Goal: Task Accomplishment & Management: Use online tool/utility

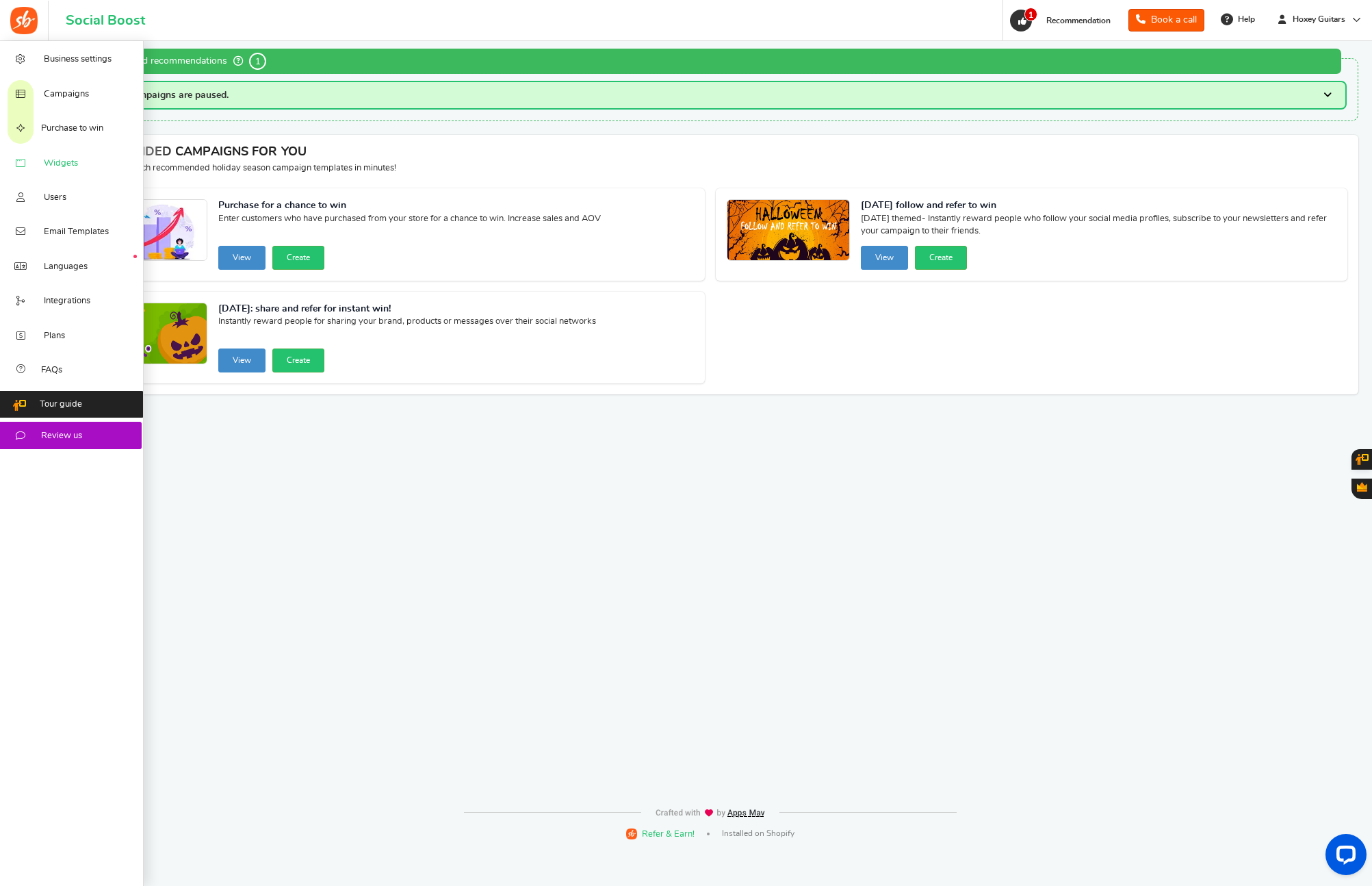
click at [74, 169] on span "Widgets" at bounding box center [61, 163] width 34 height 12
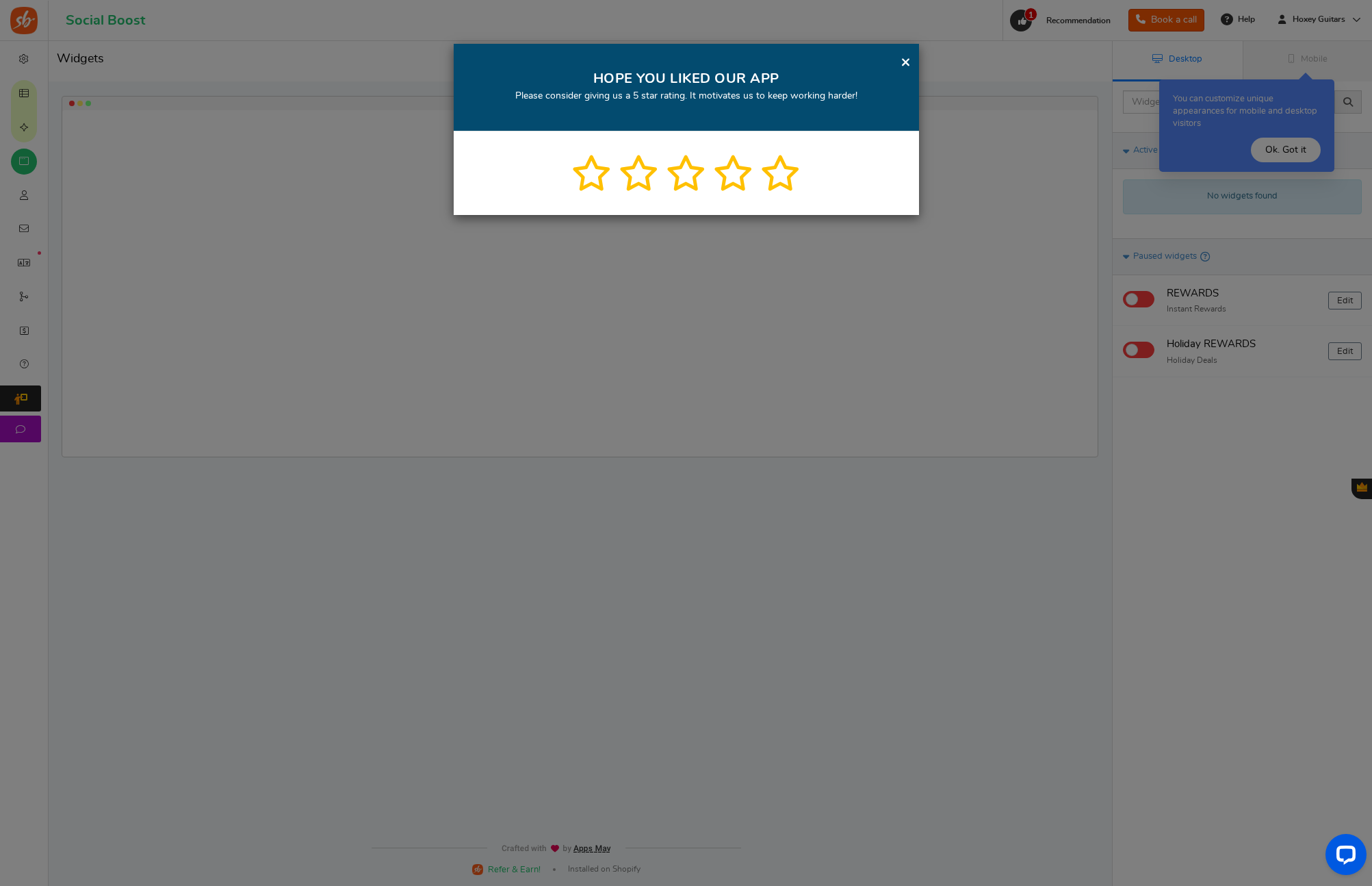
click at [909, 58] on link "×" at bounding box center [906, 62] width 10 height 17
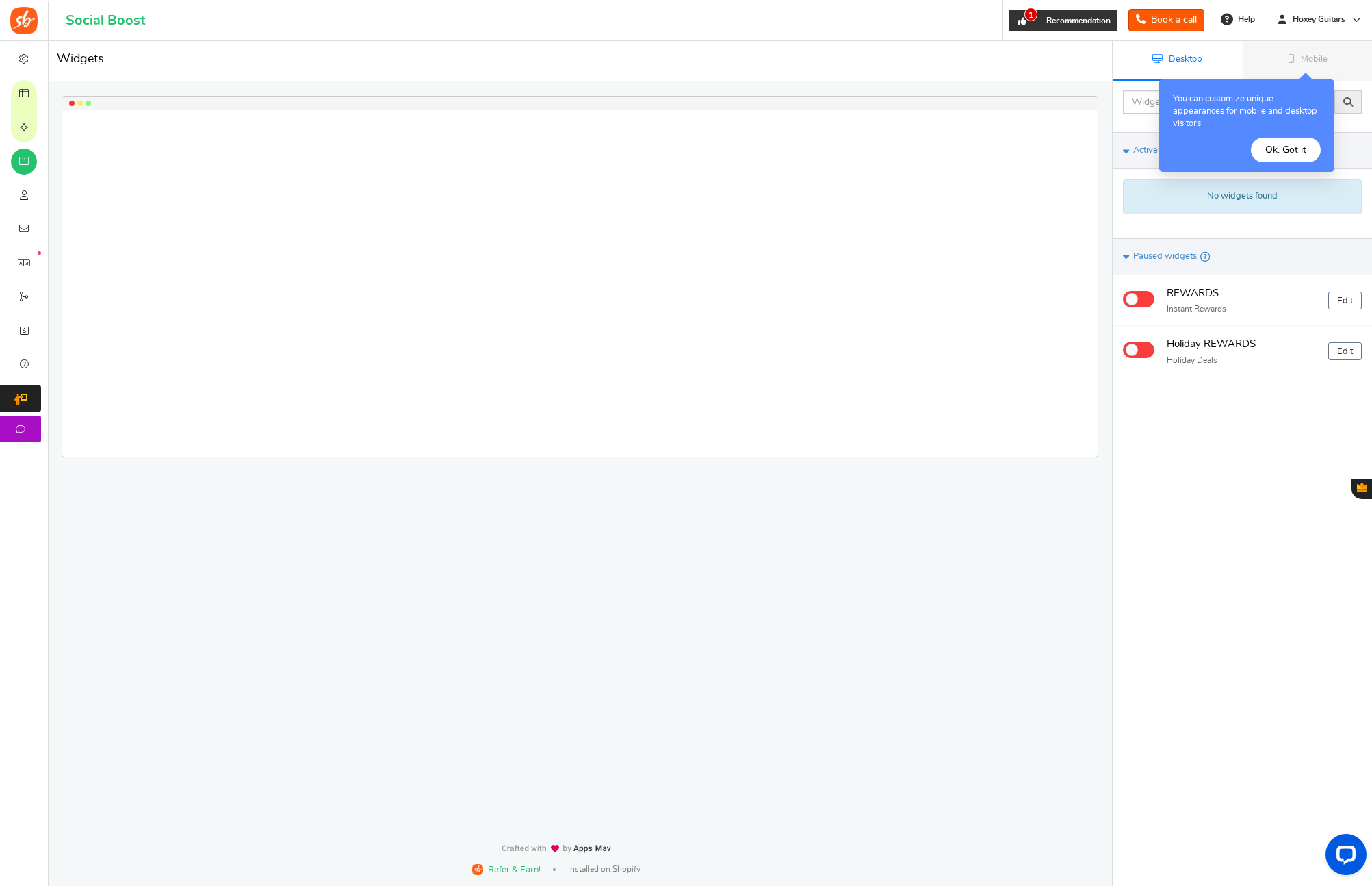
click at [1042, 26] on link "1 Recommendation" at bounding box center [1063, 20] width 109 height 22
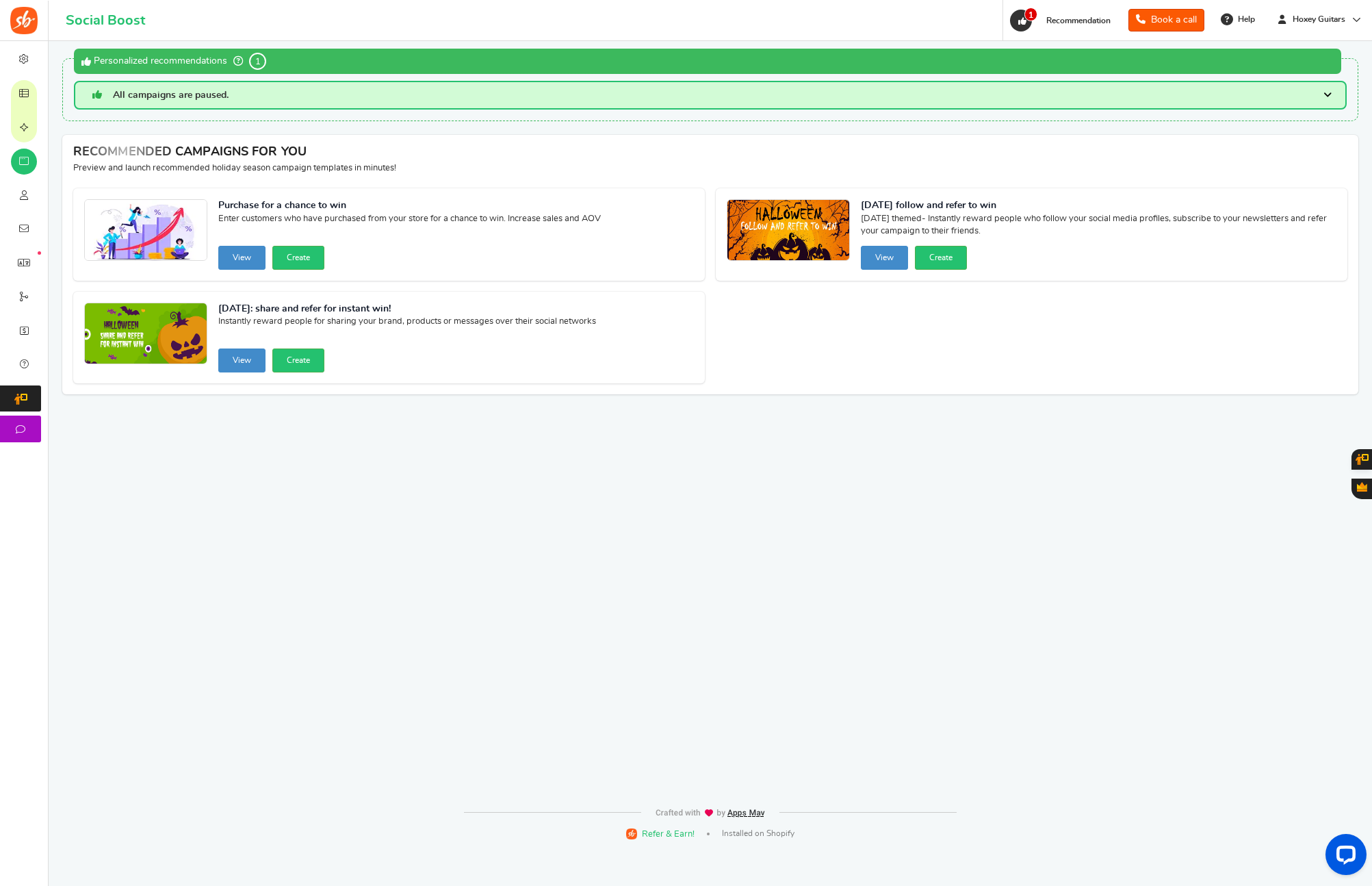
click at [417, 58] on div "Personalized recommendations 1" at bounding box center [708, 61] width 1268 height 25
click at [761, 102] on h3 "All campaigns are paused." at bounding box center [710, 95] width 1272 height 29
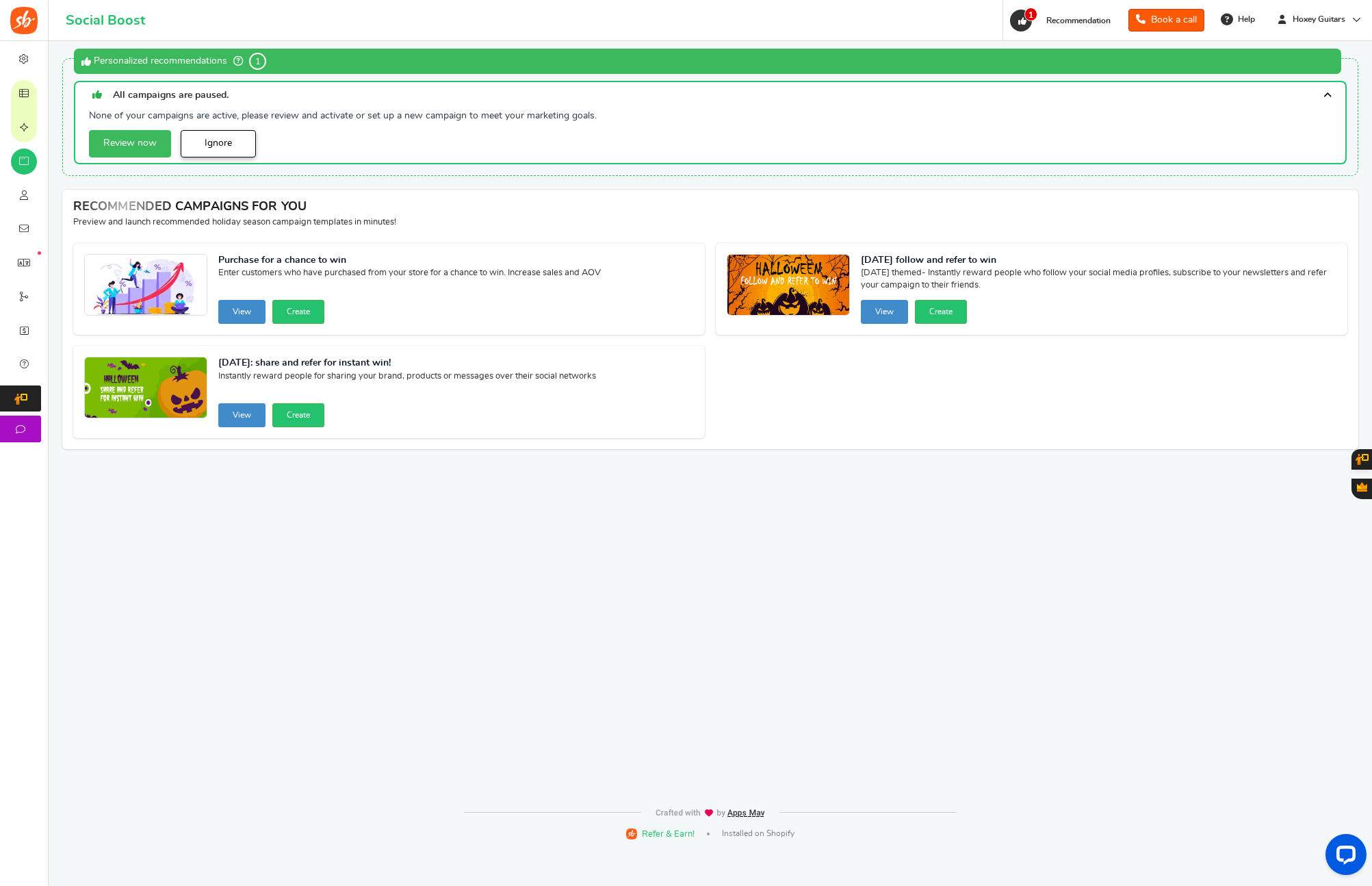
click at [201, 152] on link "Ignore" at bounding box center [218, 143] width 75 height 27
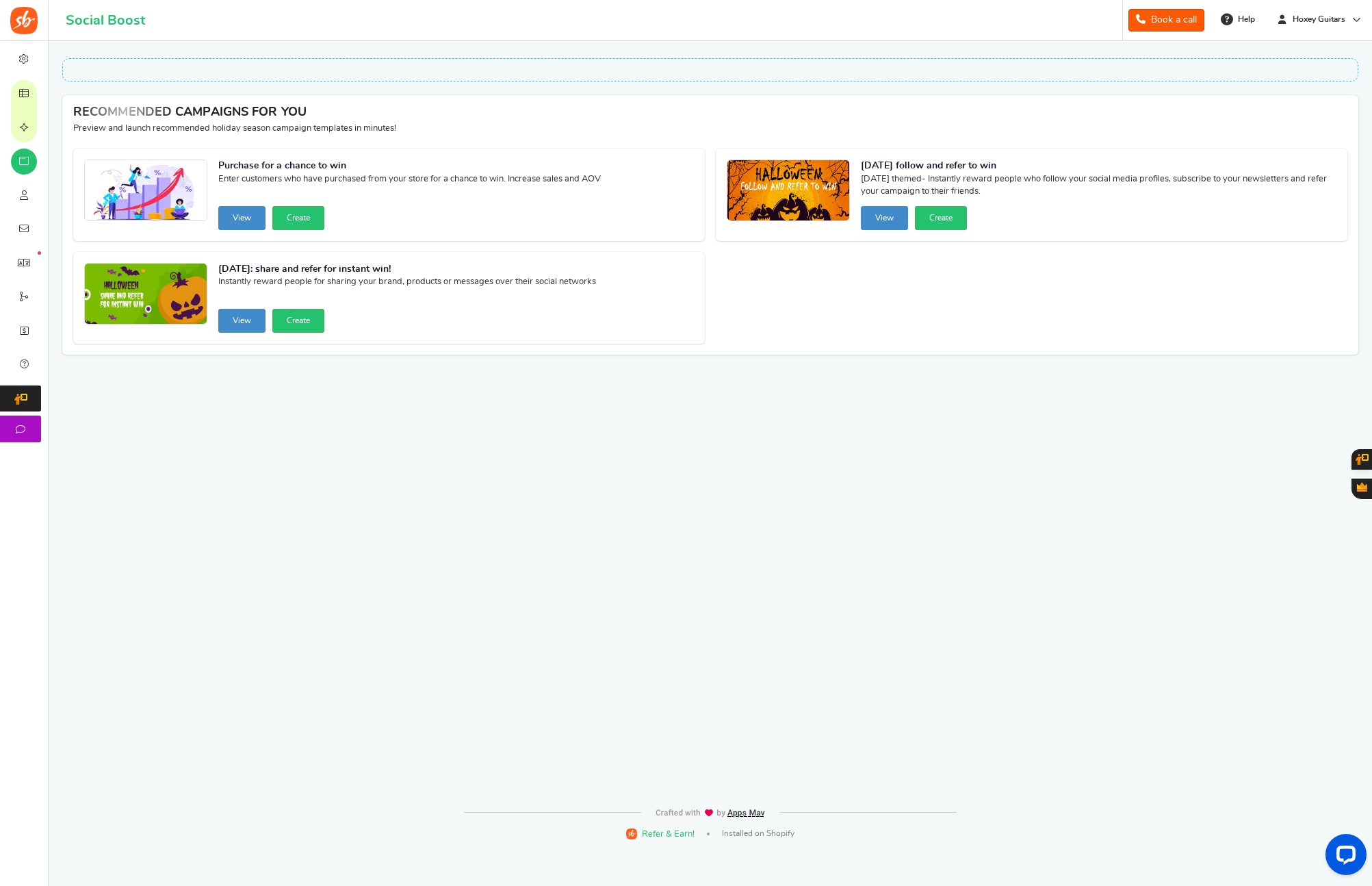
click at [203, 534] on div "WARNING! The app will not work until you resolve the critical issues below : Wa…" at bounding box center [710, 420] width 1302 height 758
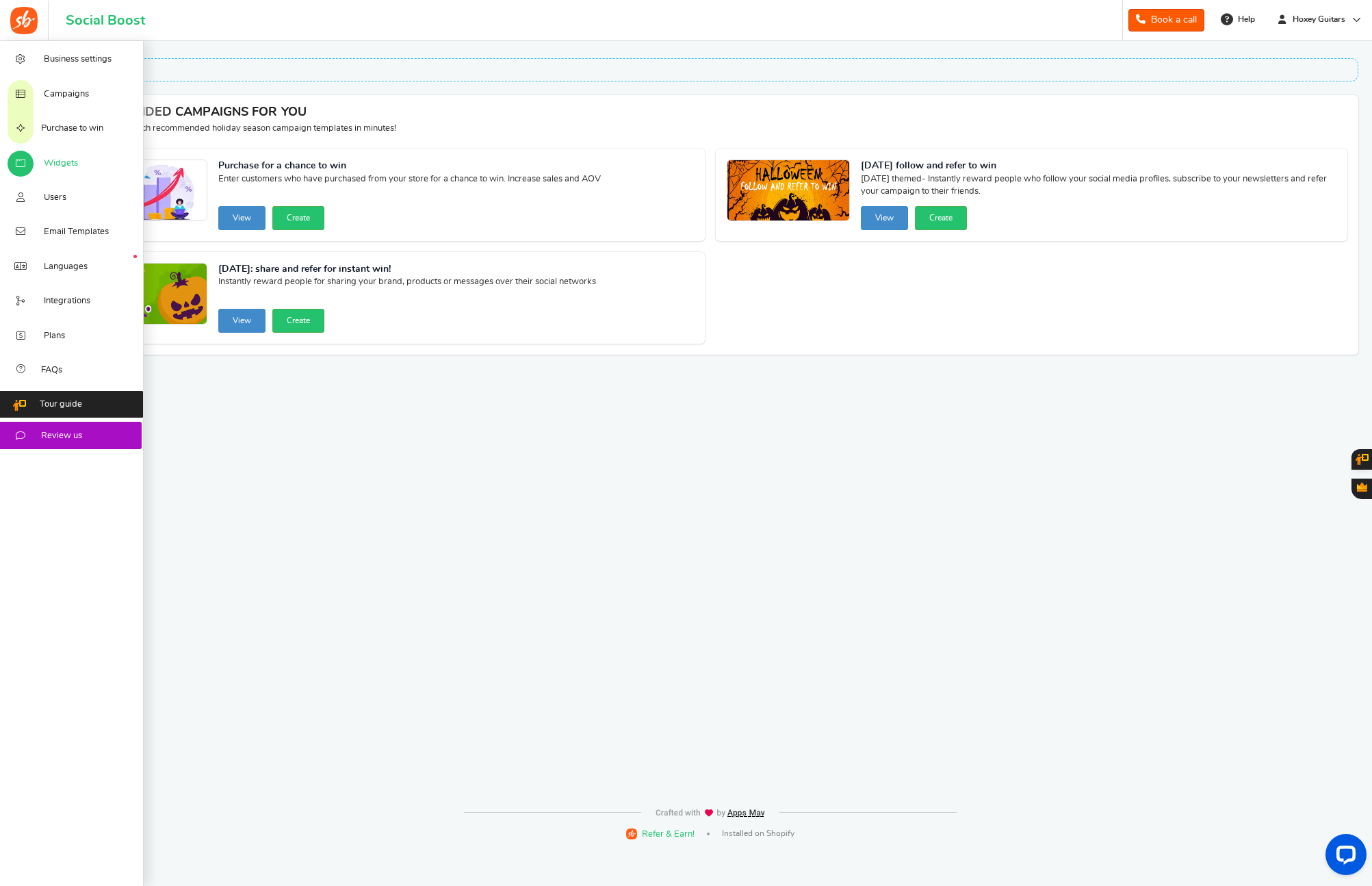
click at [72, 157] on span "Widgets" at bounding box center [61, 163] width 34 height 12
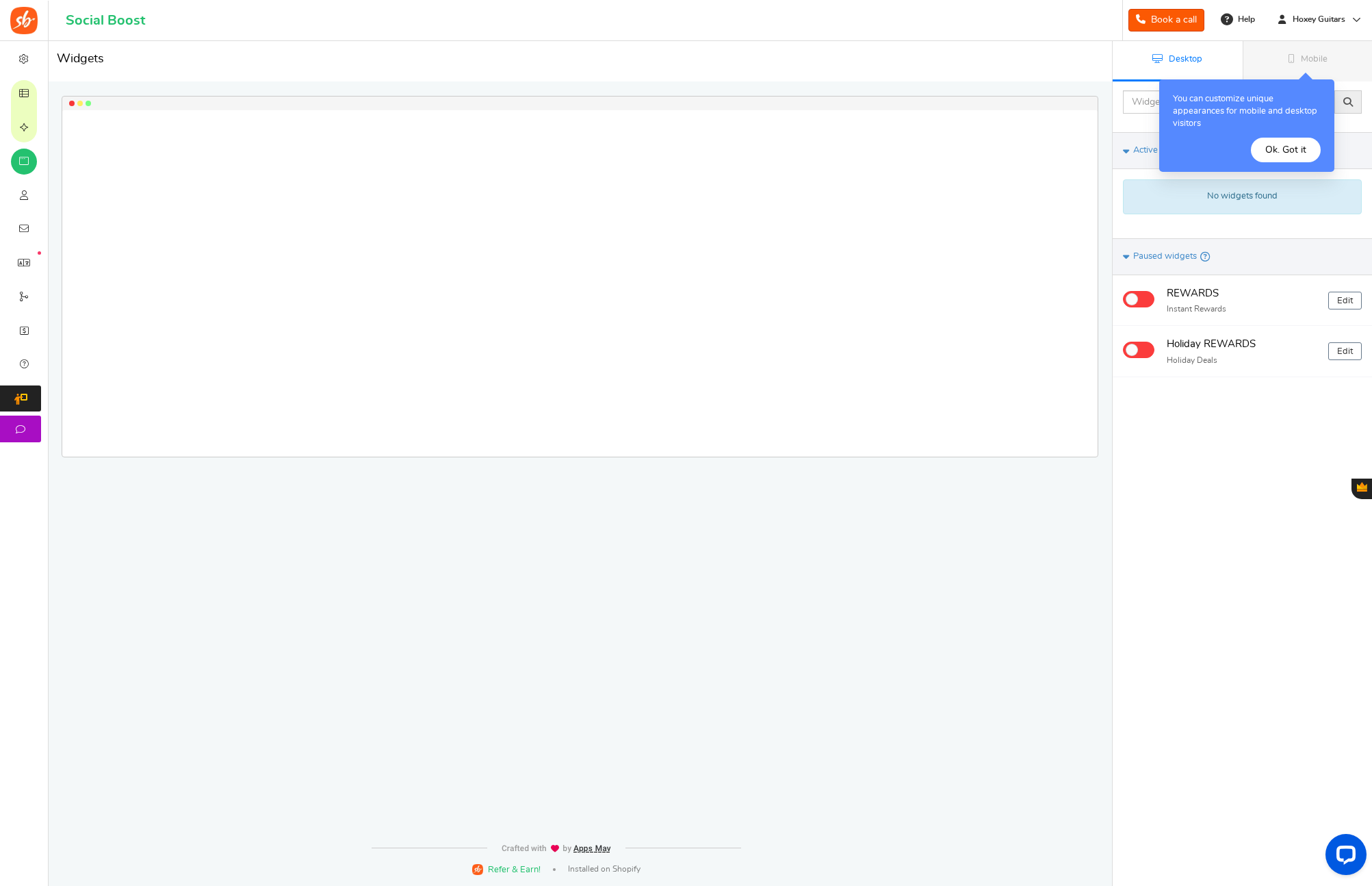
click at [1295, 151] on button "Ok. Got it" at bounding box center [1285, 150] width 70 height 24
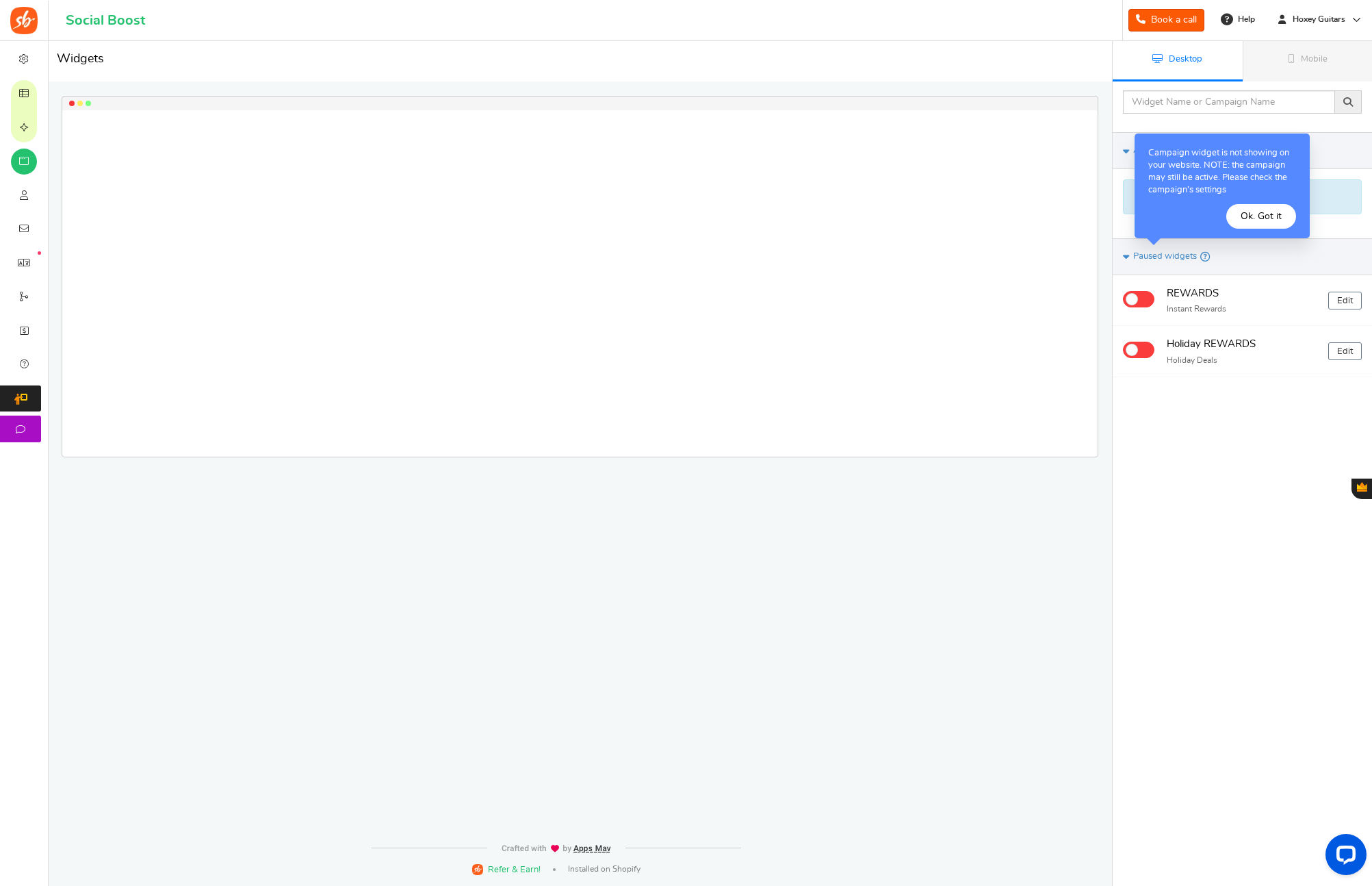
click at [1272, 214] on button "Ok. Got it" at bounding box center [1261, 216] width 70 height 24
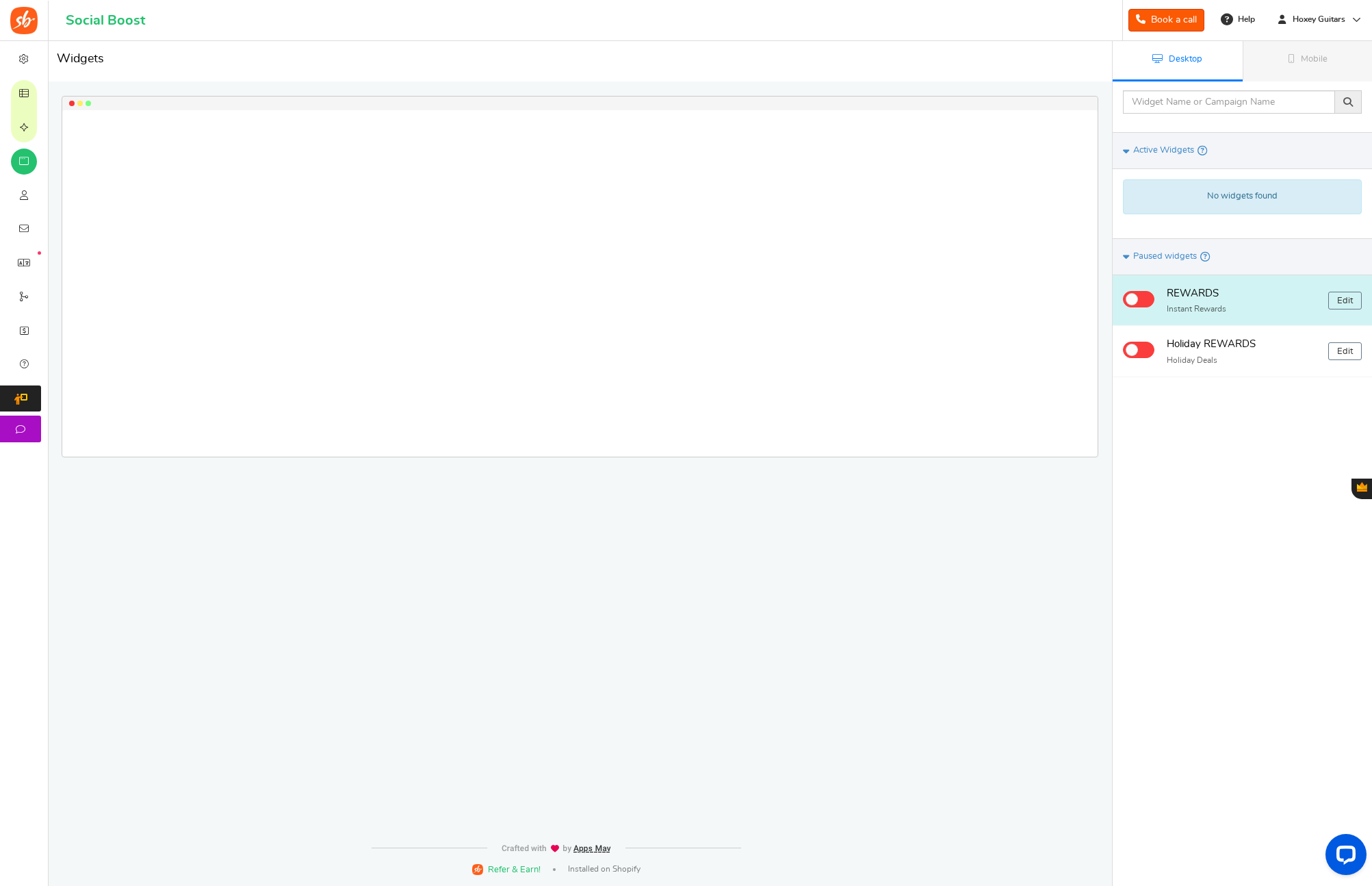
click at [1209, 289] on h4 "REWARDS" at bounding box center [1242, 293] width 151 height 17
click at [1296, 297] on h4 "REWARDS" at bounding box center [1242, 293] width 151 height 17
click at [1346, 295] on link "Edit" at bounding box center [1345, 300] width 34 height 18
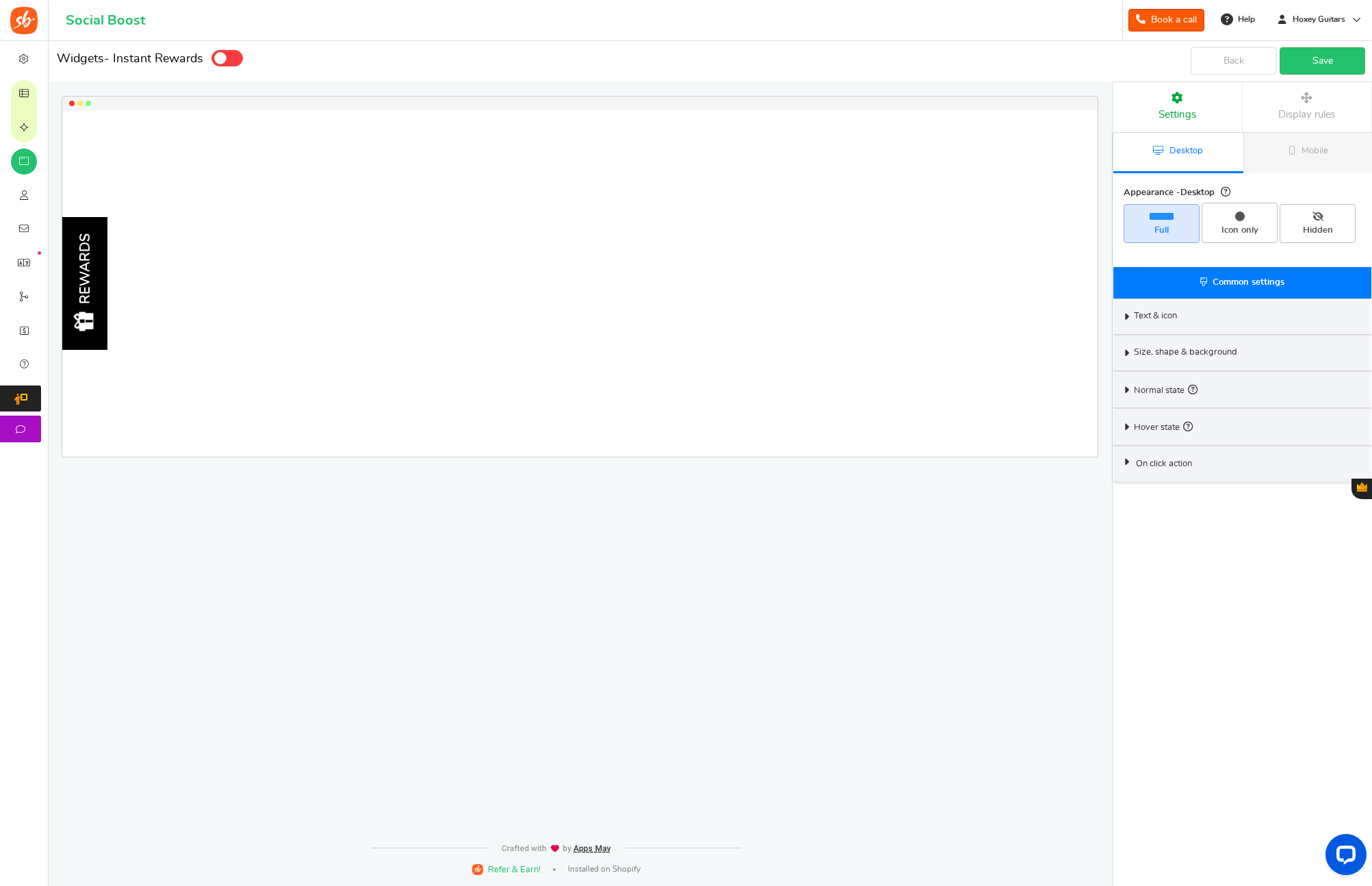
select select "left-side-drawer"
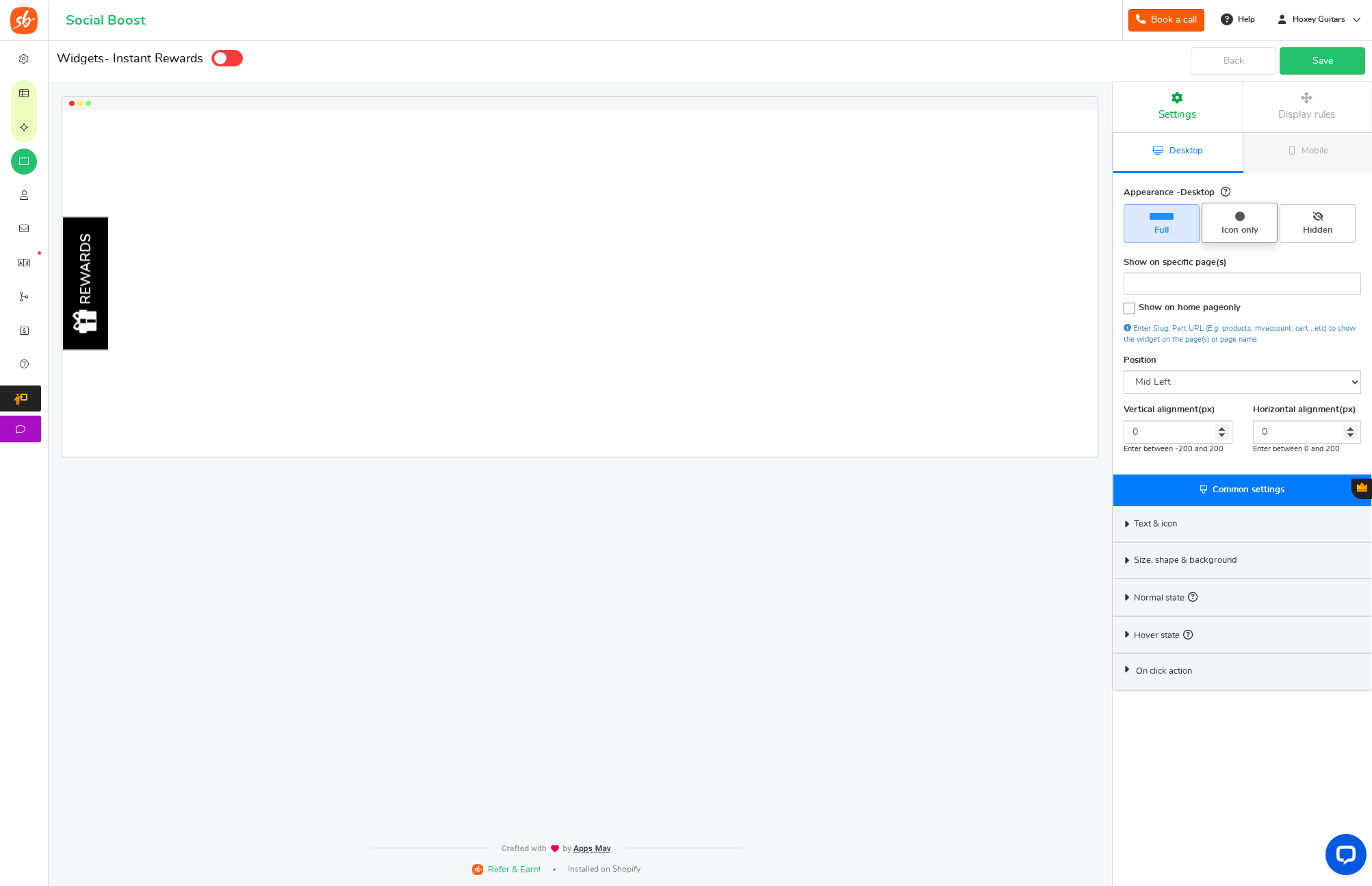
click at [1265, 229] on span "Icon only" at bounding box center [1239, 230] width 64 height 12
click at [1249, 214] on input "Icon only" at bounding box center [1243, 209] width 8 height 8
radio input "true"
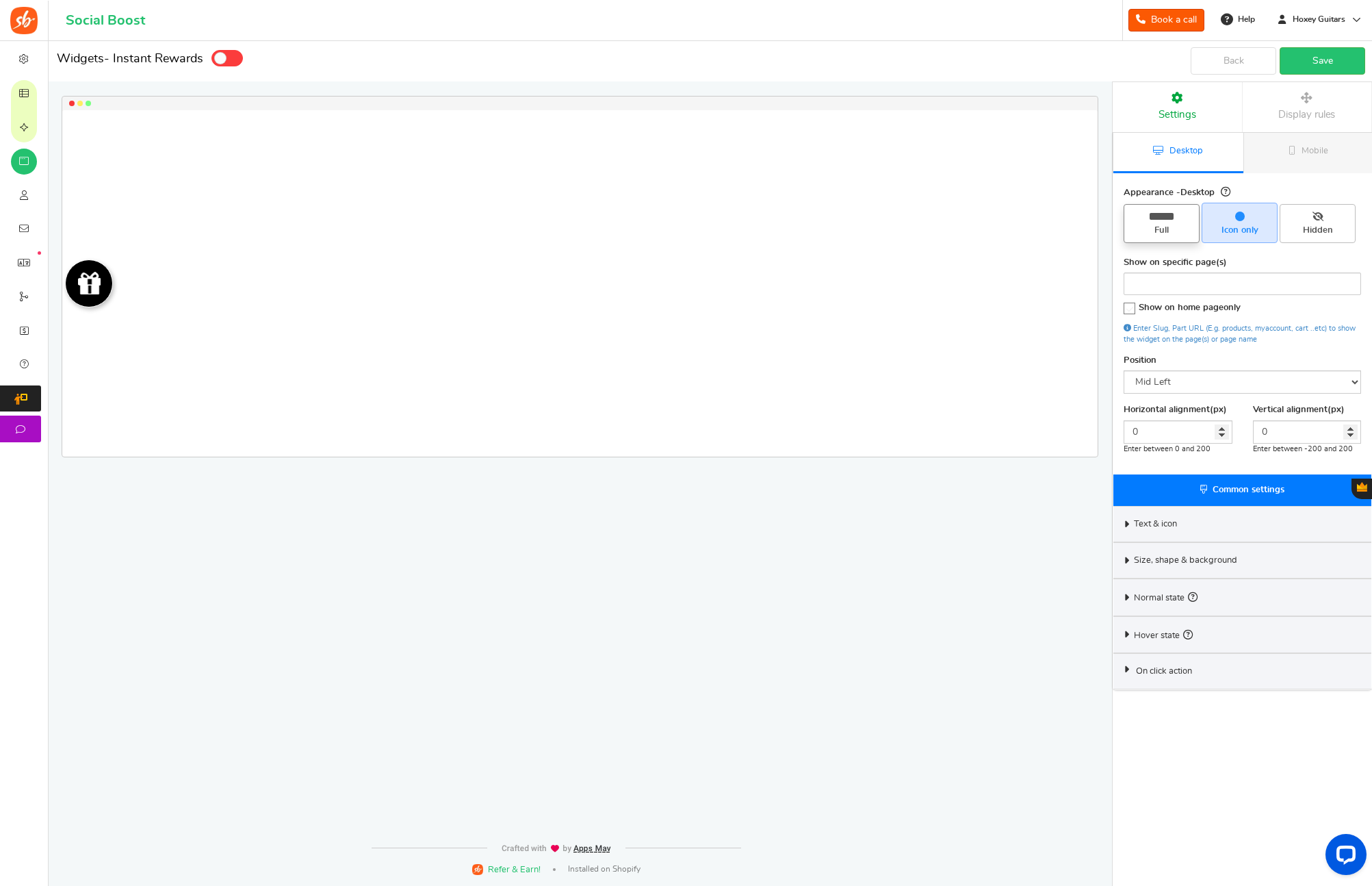
click at [1152, 240] on span "Full" at bounding box center [1161, 223] width 76 height 39
click at [1161, 215] on input "Full" at bounding box center [1165, 211] width 8 height 8
radio input "true"
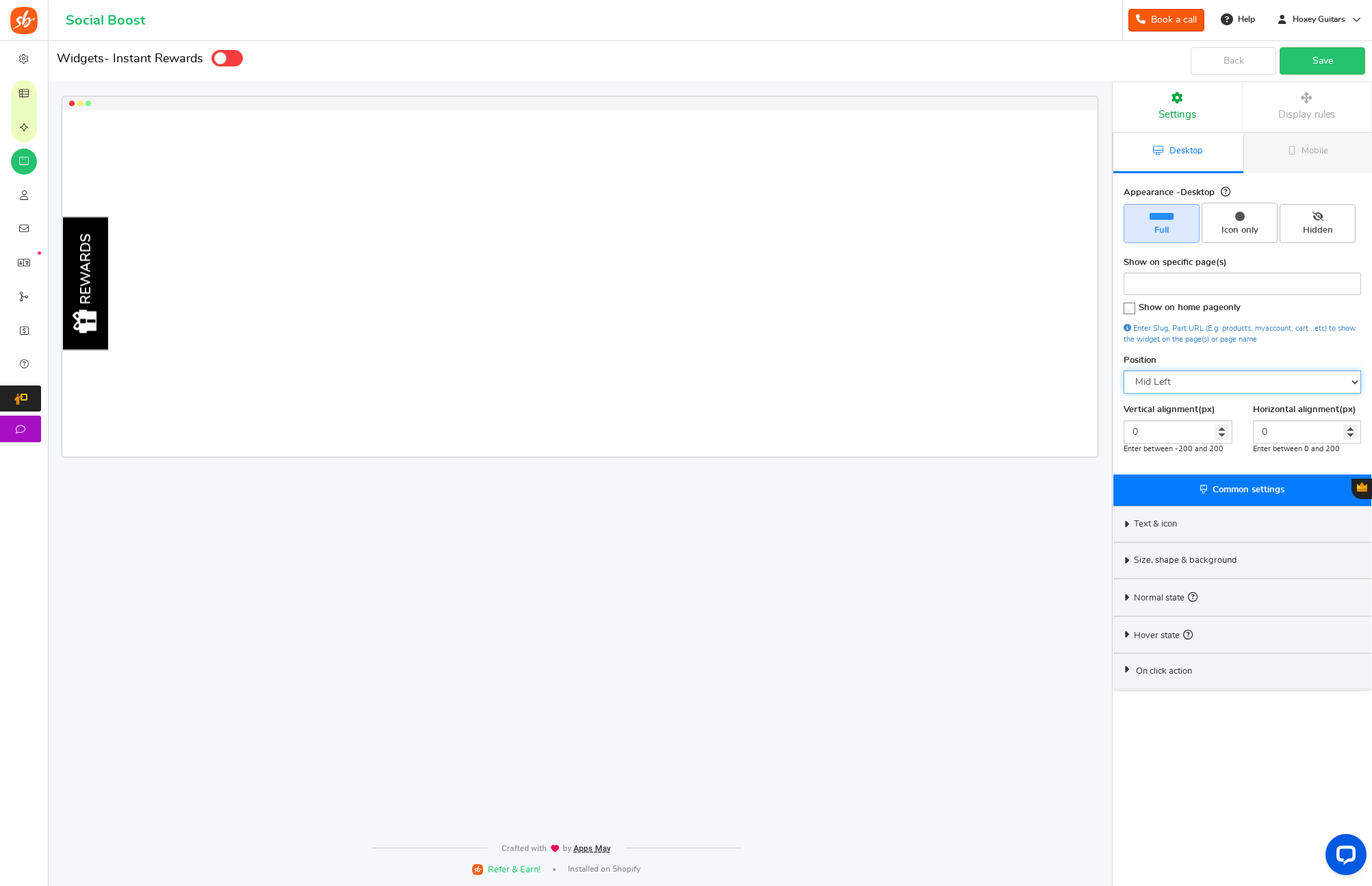
click at [1190, 376] on select "Mid Right Mid Left Top Bar Bottom Bar Bottom Left Bottom Right Bottom Center" at bounding box center [1242, 382] width 237 height 24
click at [1212, 674] on div "On click action" at bounding box center [1242, 671] width 258 height 37
click at [1212, 670] on div "On click action" at bounding box center [1242, 671] width 258 height 37
click at [713, 548] on div "REWARDS Loading.. × To configure LightBox layout please Click here" at bounding box center [576, 416] width 1112 height 749
click at [1245, 231] on span "Icon only" at bounding box center [1239, 230] width 64 height 12
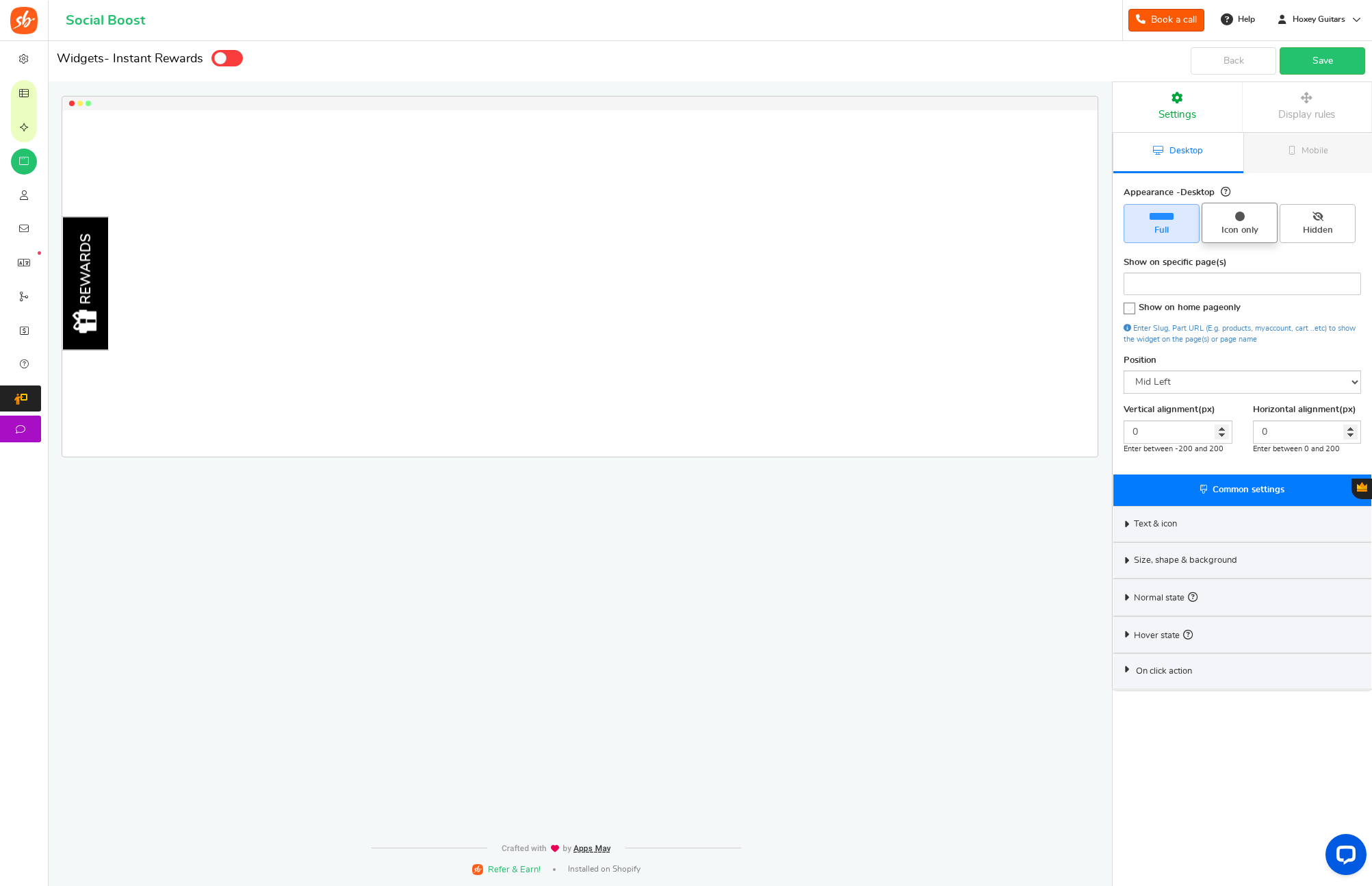
click at [1245, 214] on input "Icon only" at bounding box center [1243, 209] width 8 height 8
radio input "true"
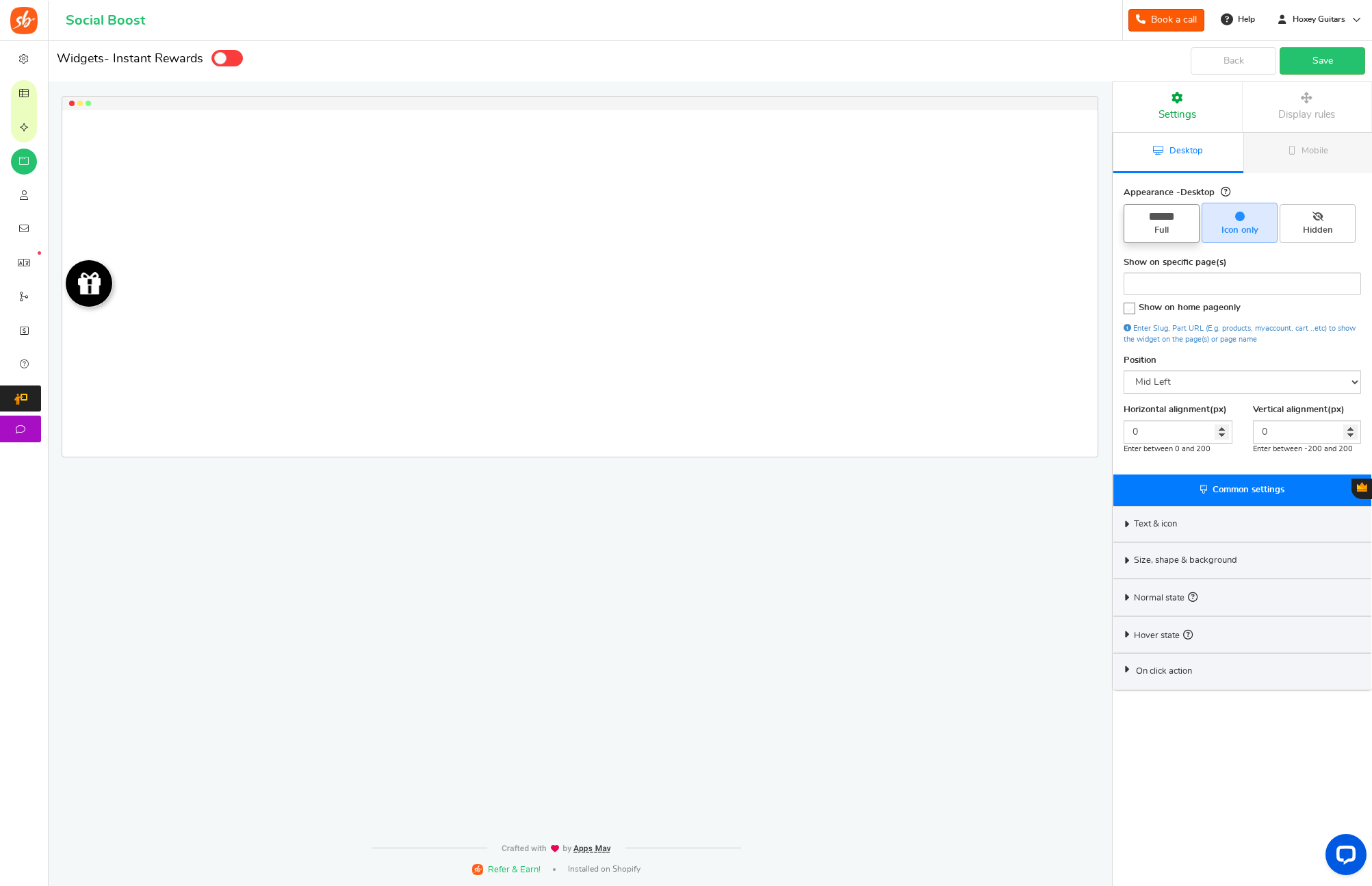
click at [1146, 219] on span "Full" at bounding box center [1161, 223] width 76 height 39
click at [1161, 215] on input "Full" at bounding box center [1165, 211] width 8 height 8
radio input "true"
click at [1237, 275] on li at bounding box center [1242, 281] width 229 height 17
click at [1204, 313] on label "Show on home page only" at bounding box center [1182, 309] width 117 height 14
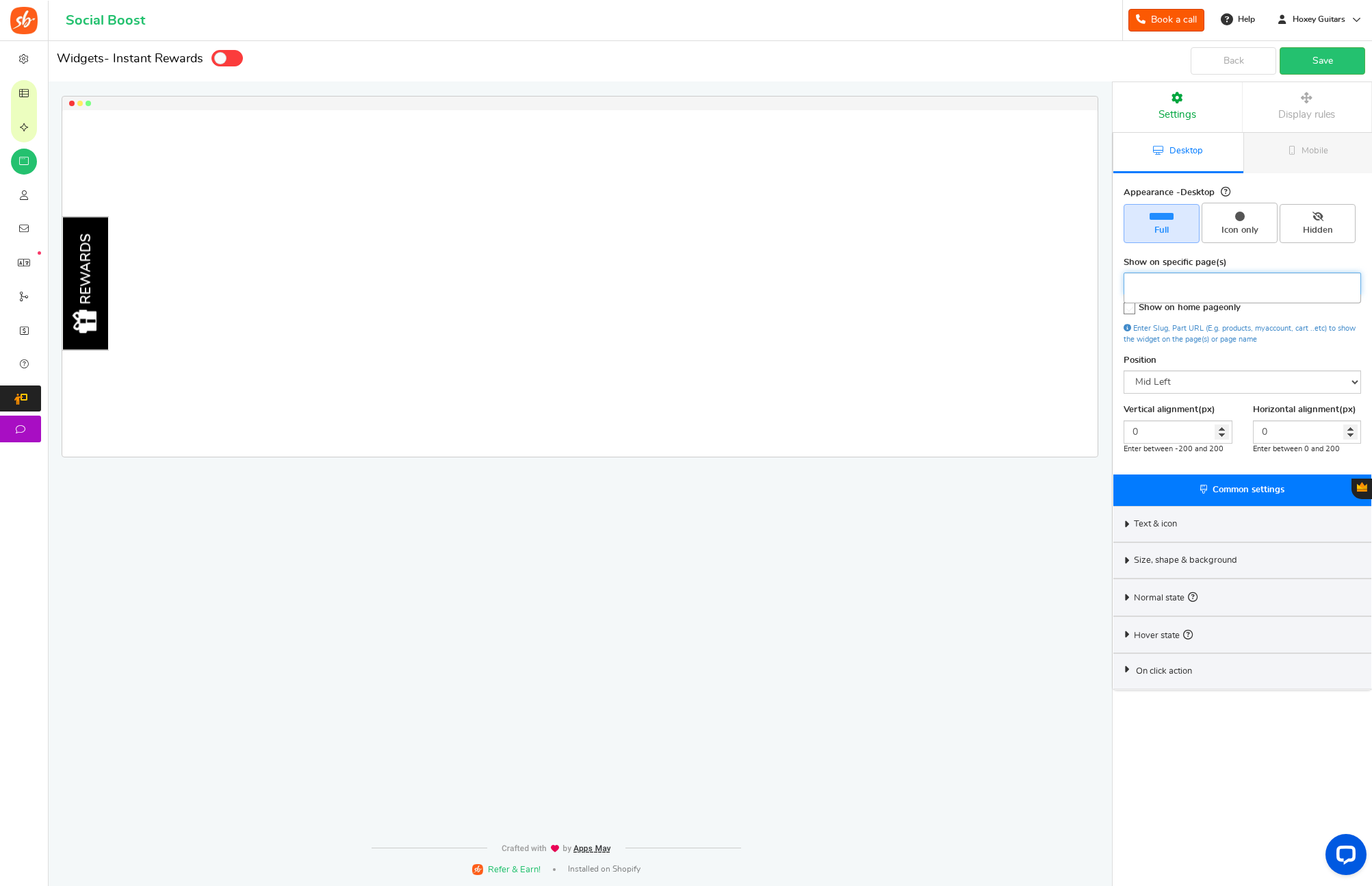
click at [1125, 313] on input "Show on home page only" at bounding box center [1125, 309] width 0 height 8
click at [1175, 307] on span "Show on home page only" at bounding box center [1190, 307] width 102 height 8
click at [1125, 307] on input "Show on home page only" at bounding box center [1125, 309] width 0 height 8
click at [1185, 521] on div "Text & icon" at bounding box center [1242, 524] width 258 height 37
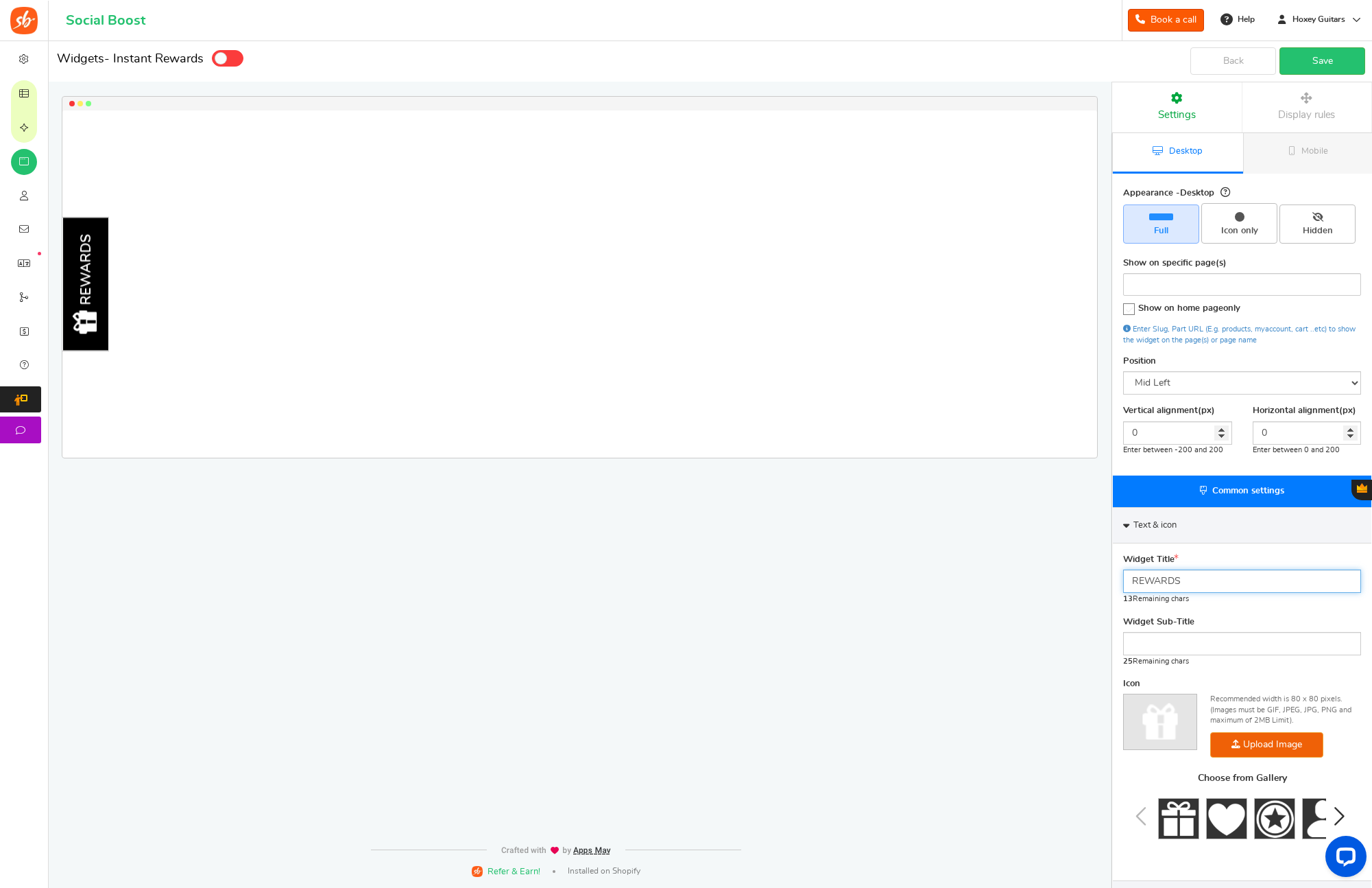
drag, startPoint x: 1196, startPoint y: 585, endPoint x: 1094, endPoint y: 584, distance: 102.0
click at [1094, 584] on div "Widgets - Instant Rewards Desktop Mobile Back Save Please enter a widget name o…" at bounding box center [710, 534] width 1323 height 987
type input "10% OFF"
click at [983, 633] on div "10% OFF Loading.. × To configure LightBox layout please Click here" at bounding box center [576, 417] width 1111 height 750
click at [1203, 644] on input "text" at bounding box center [1242, 643] width 237 height 24
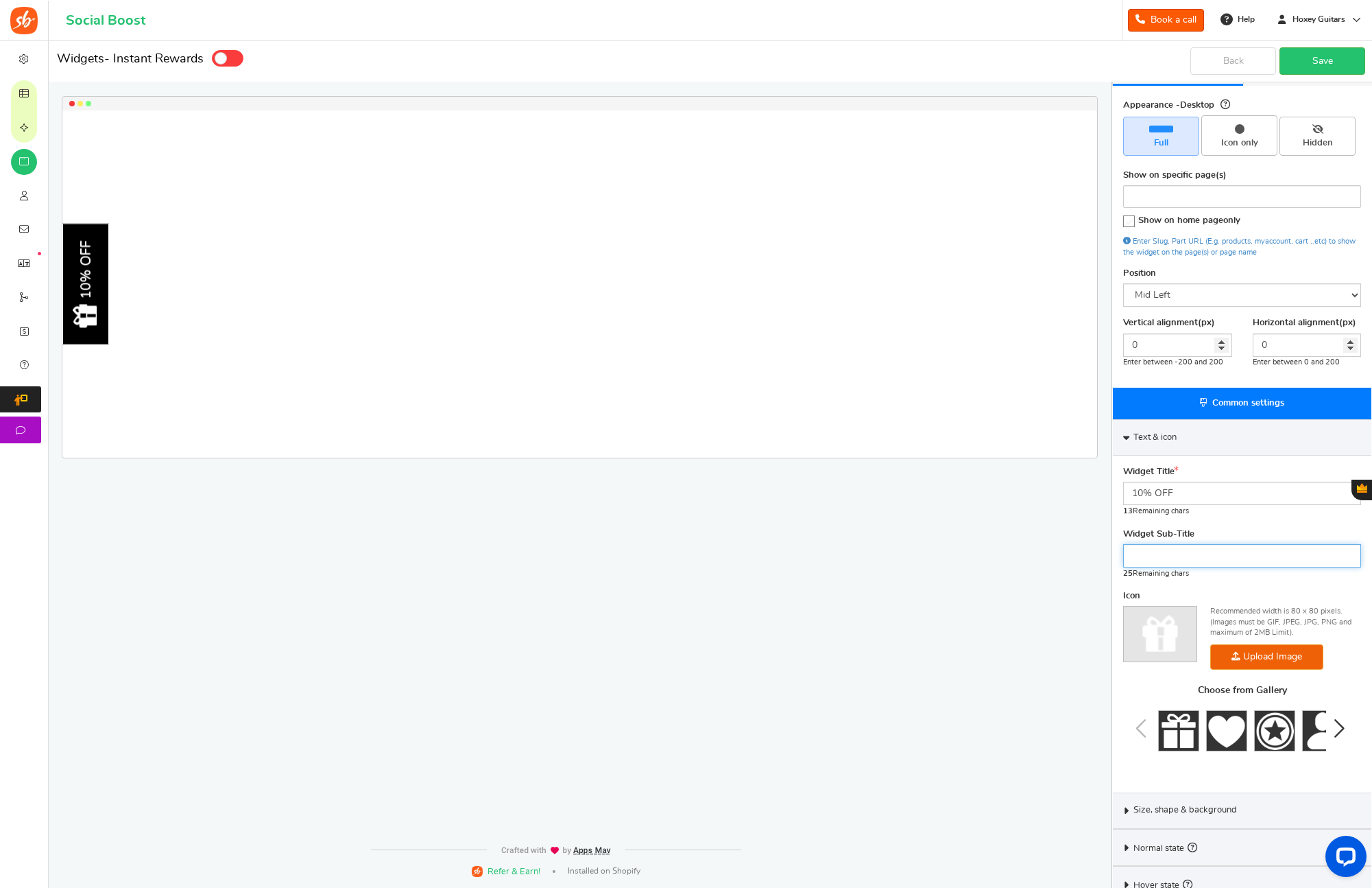
scroll to position [97, 0]
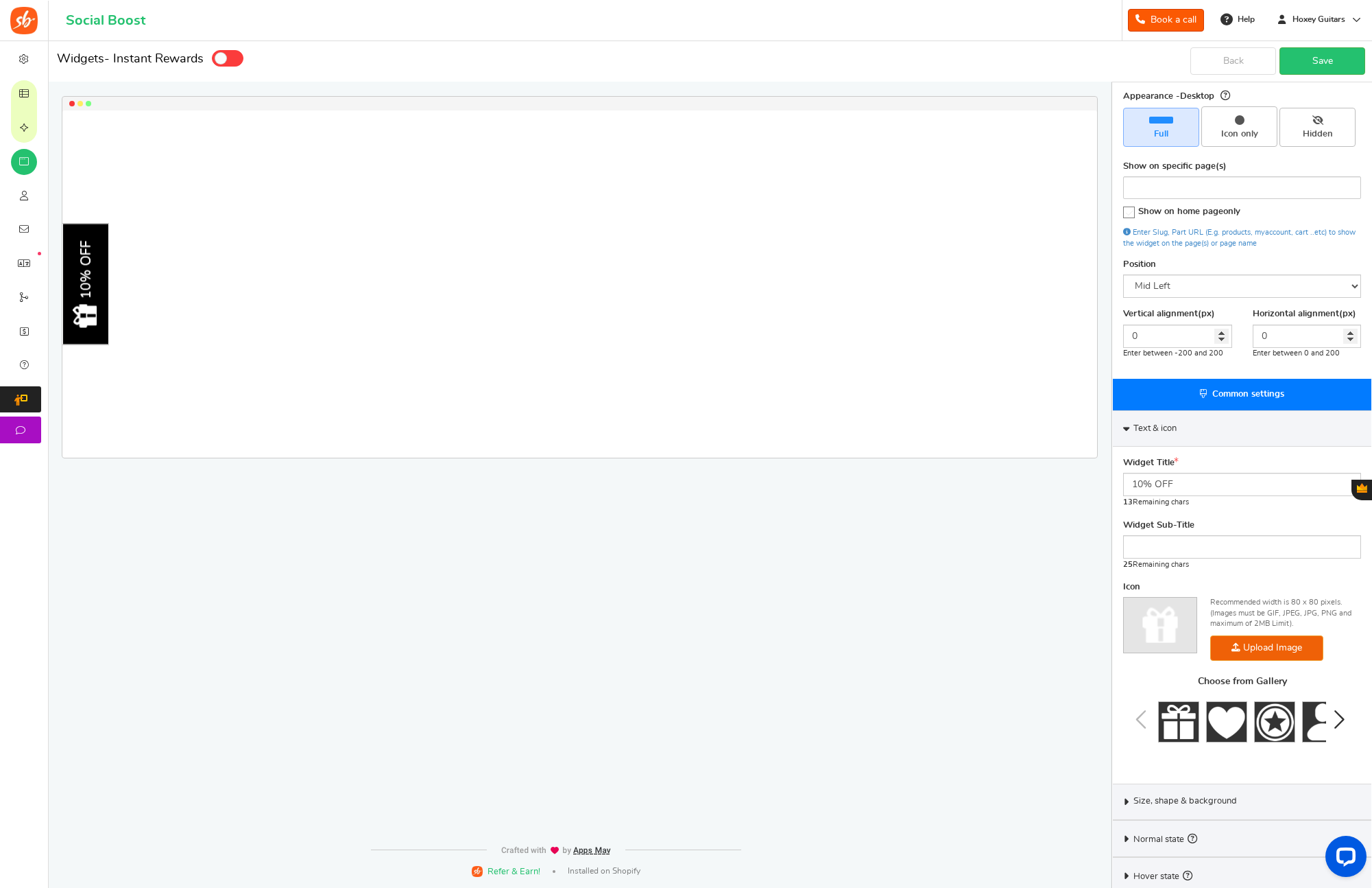
click at [1160, 634] on img at bounding box center [1160, 625] width 73 height 44
click at [1165, 626] on img at bounding box center [1160, 625] width 73 height 44
click at [1341, 721] on icon "Next slide" at bounding box center [1338, 719] width 16 height 26
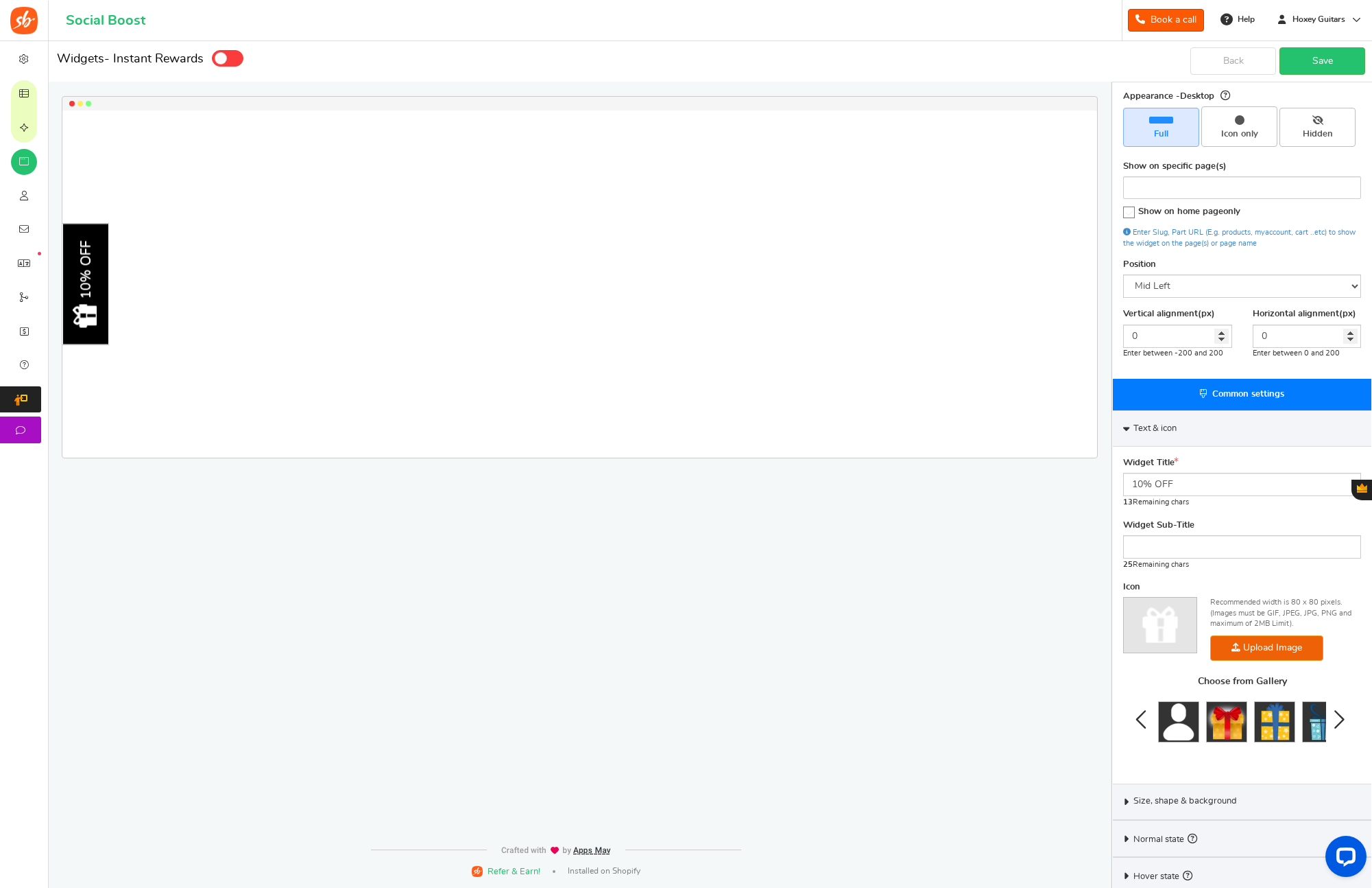
click at [1341, 721] on icon "Next slide" at bounding box center [1338, 719] width 16 height 26
click at [1341, 721] on div "Choose from Gallery" at bounding box center [1242, 718] width 237 height 86
click at [1143, 717] on icon "Previous slide" at bounding box center [1141, 719] width 16 height 26
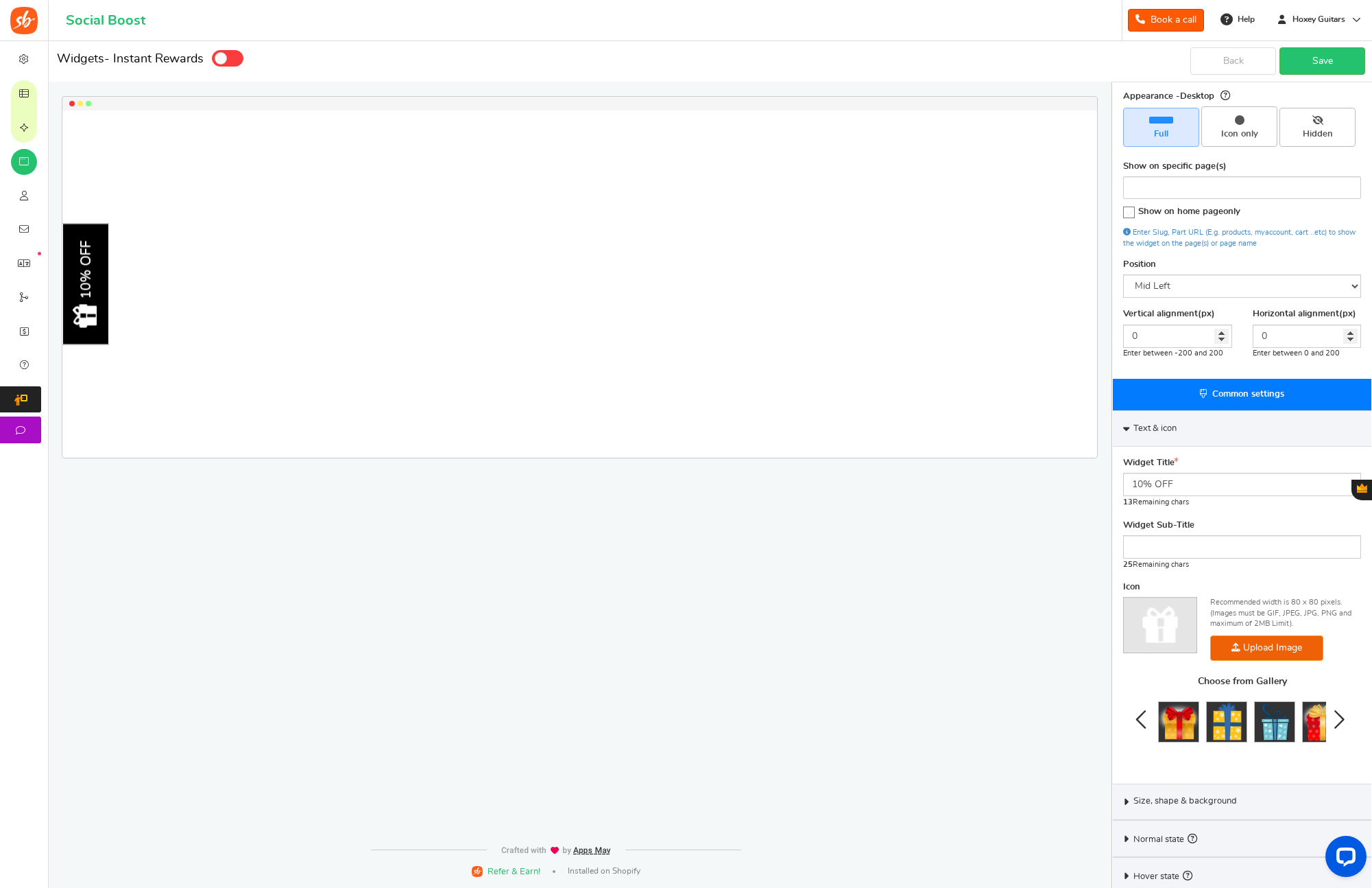
click at [1143, 717] on icon "Previous slide" at bounding box center [1141, 719] width 16 height 26
click at [1143, 717] on div "Choose from Gallery" at bounding box center [1242, 718] width 237 height 86
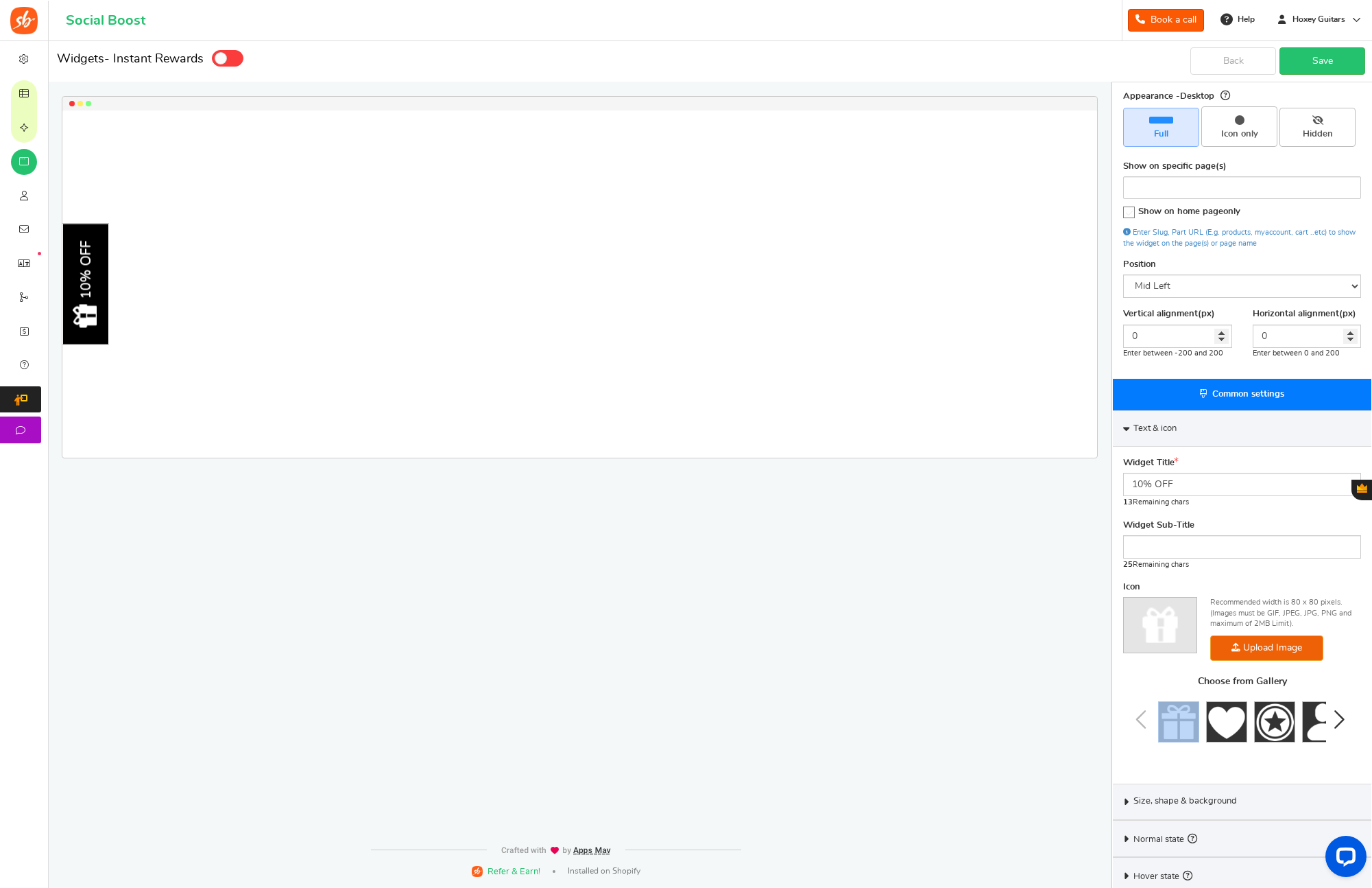
click at [1143, 717] on div "Choose from Gallery" at bounding box center [1242, 718] width 237 height 86
click at [1283, 727] on img at bounding box center [1275, 722] width 41 height 41
click at [1175, 807] on span "Size, shape & background" at bounding box center [1185, 800] width 104 height 12
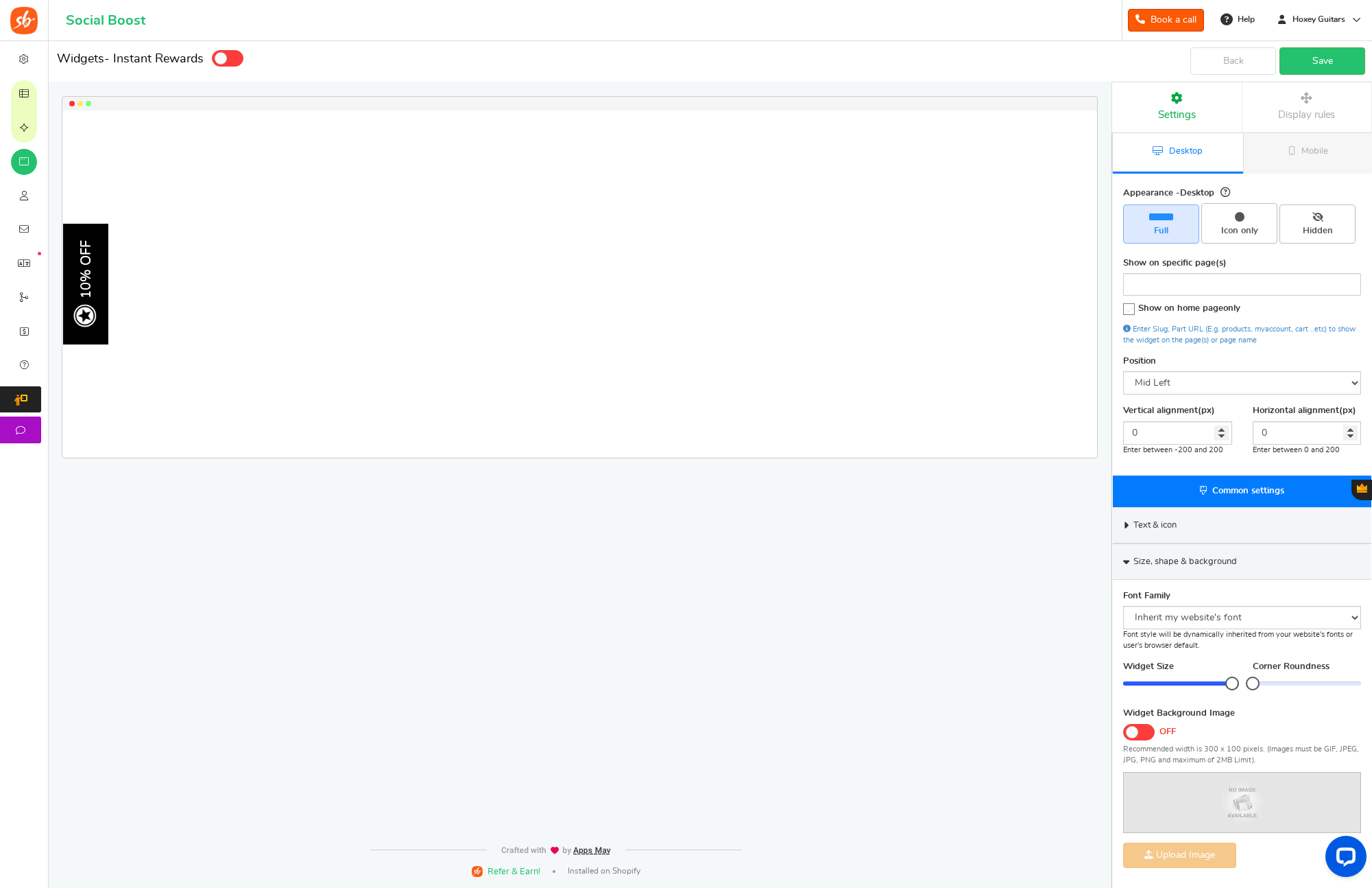
scroll to position [120, 0]
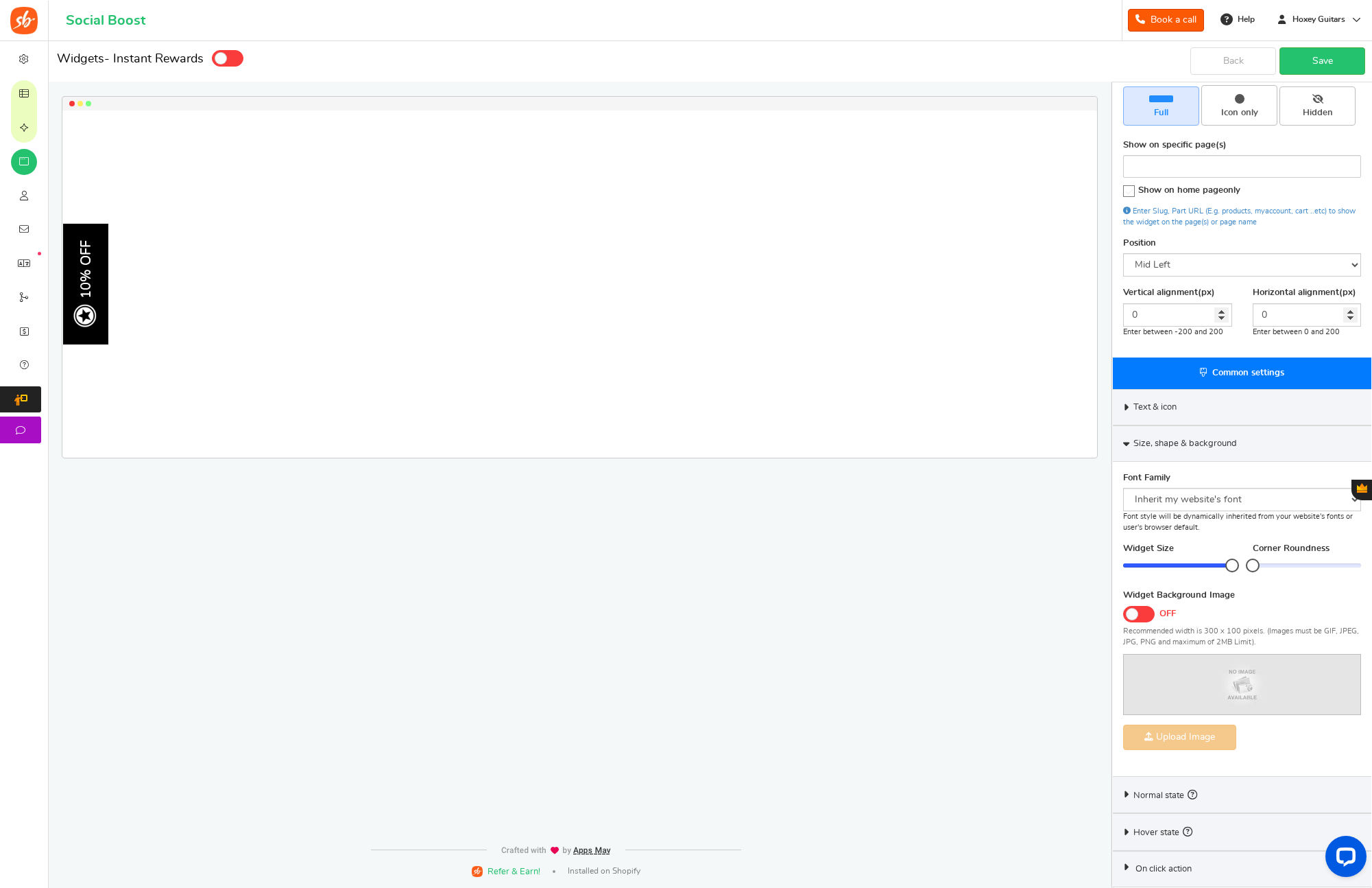
click at [1162, 863] on span "On click action" at bounding box center [1164, 868] width 57 height 12
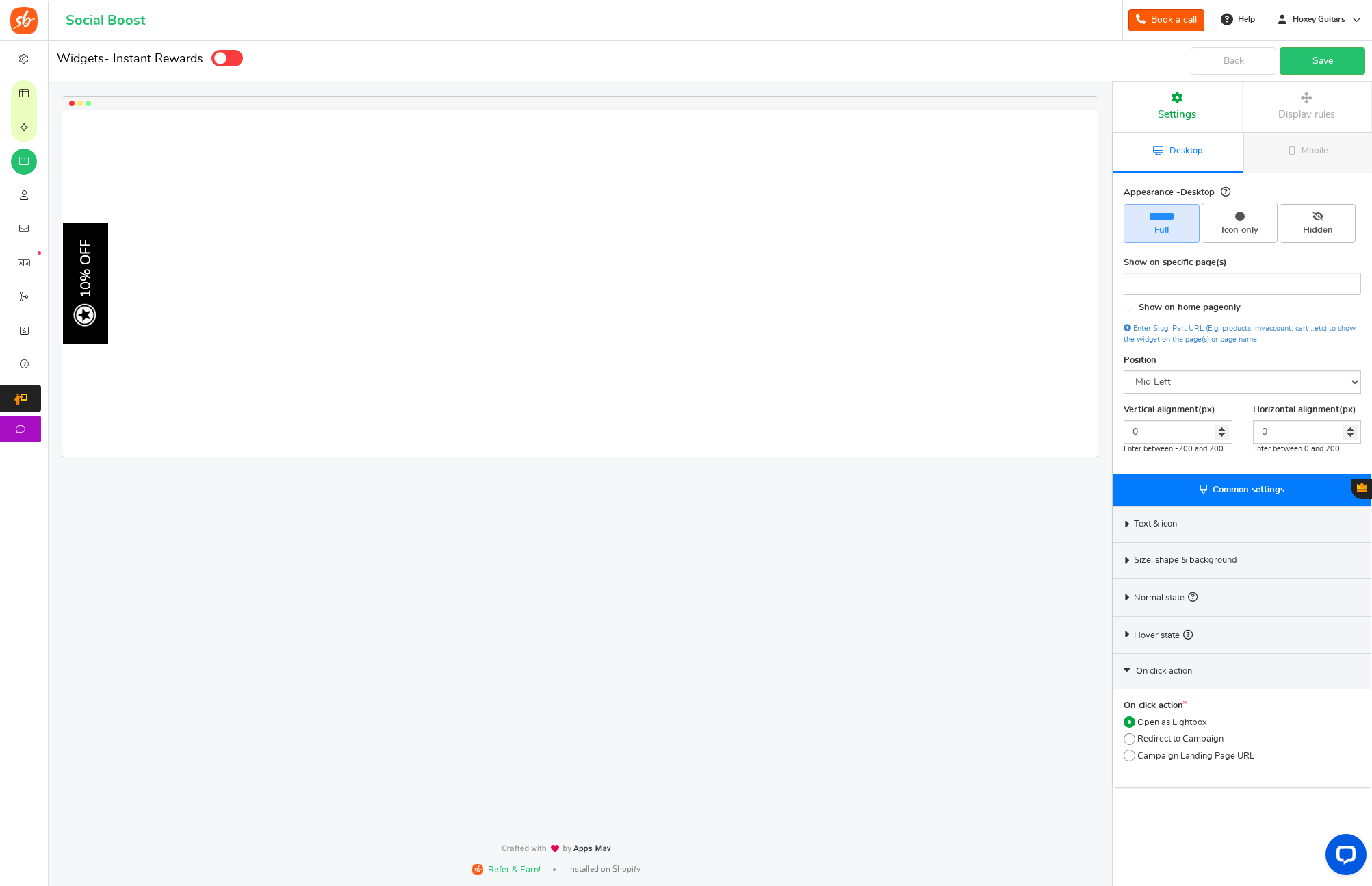
click at [1187, 109] on span "Settings" at bounding box center [1176, 114] width 39 height 10
click at [1333, 64] on link "Save" at bounding box center [1322, 60] width 86 height 27
click at [89, 283] on div "10% OFF" at bounding box center [86, 269] width 16 height 58
click at [1220, 497] on div "Common settings" at bounding box center [1242, 489] width 258 height 31
click at [1221, 493] on span "Common settings" at bounding box center [1248, 489] width 71 height 8
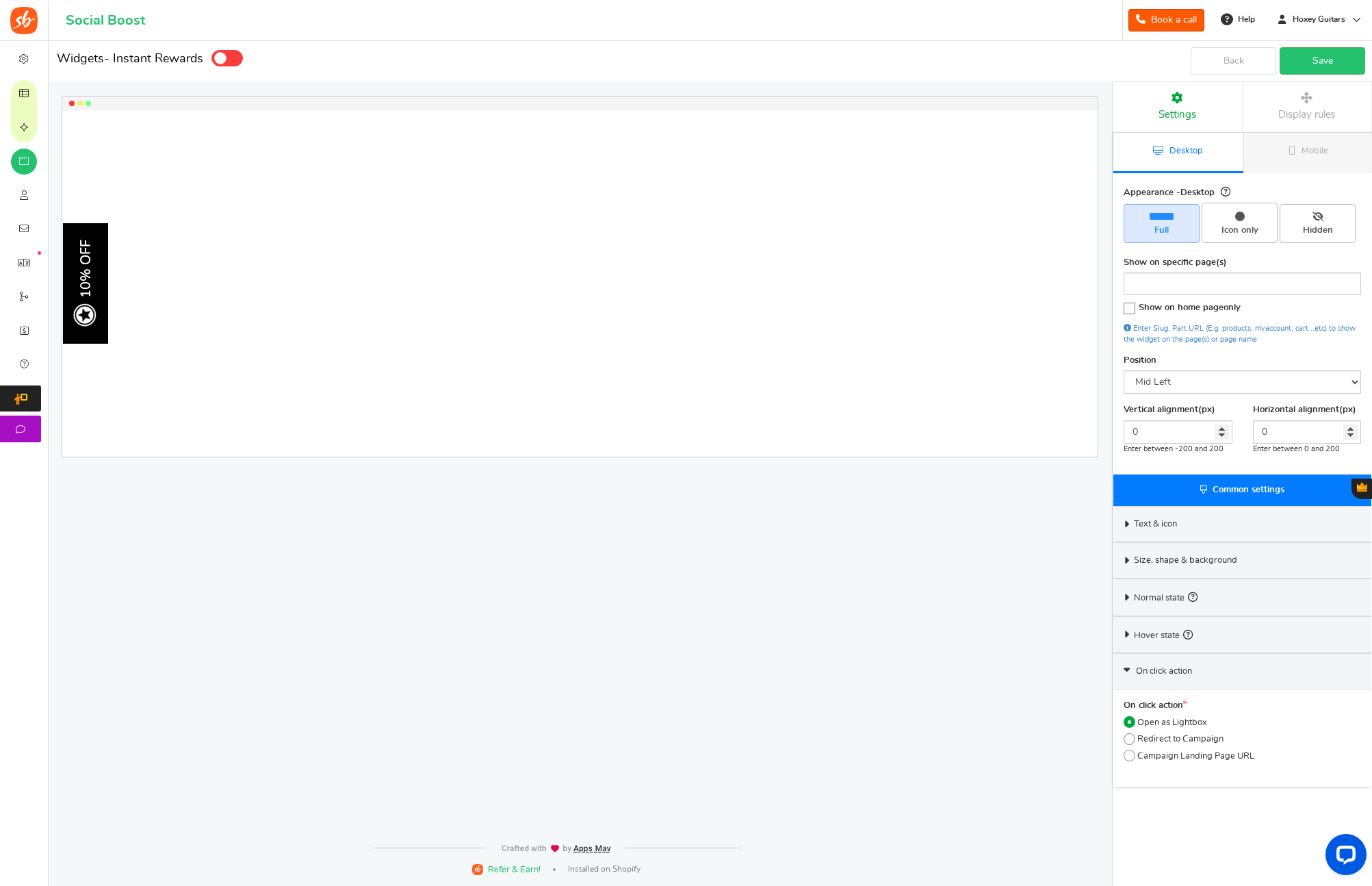
click at [1146, 530] on span "Text & icon" at bounding box center [1156, 524] width 43 height 12
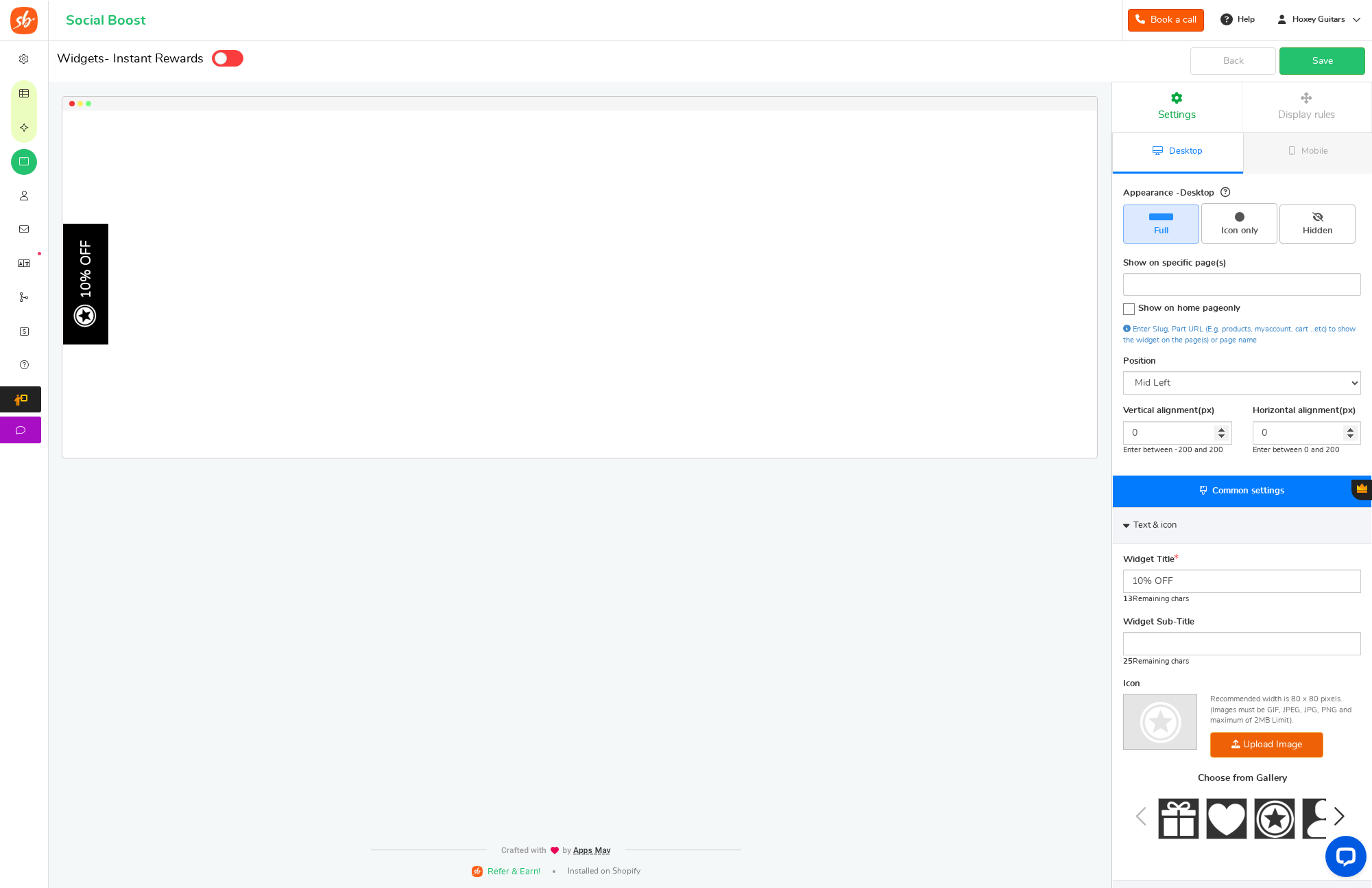
click at [1204, 526] on div "Text & icon" at bounding box center [1242, 525] width 258 height 37
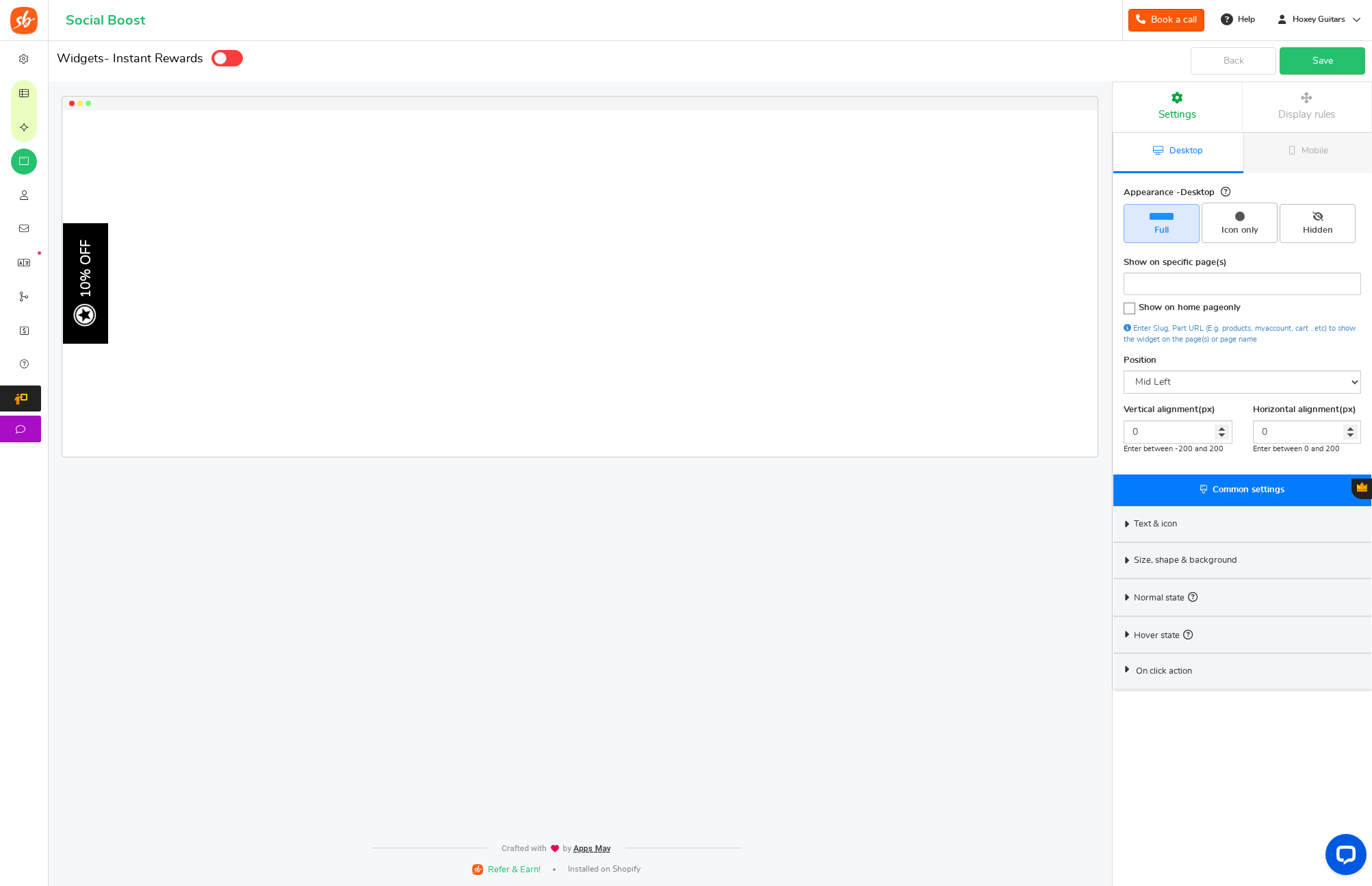
click at [1202, 525] on div "Text & icon" at bounding box center [1242, 524] width 258 height 37
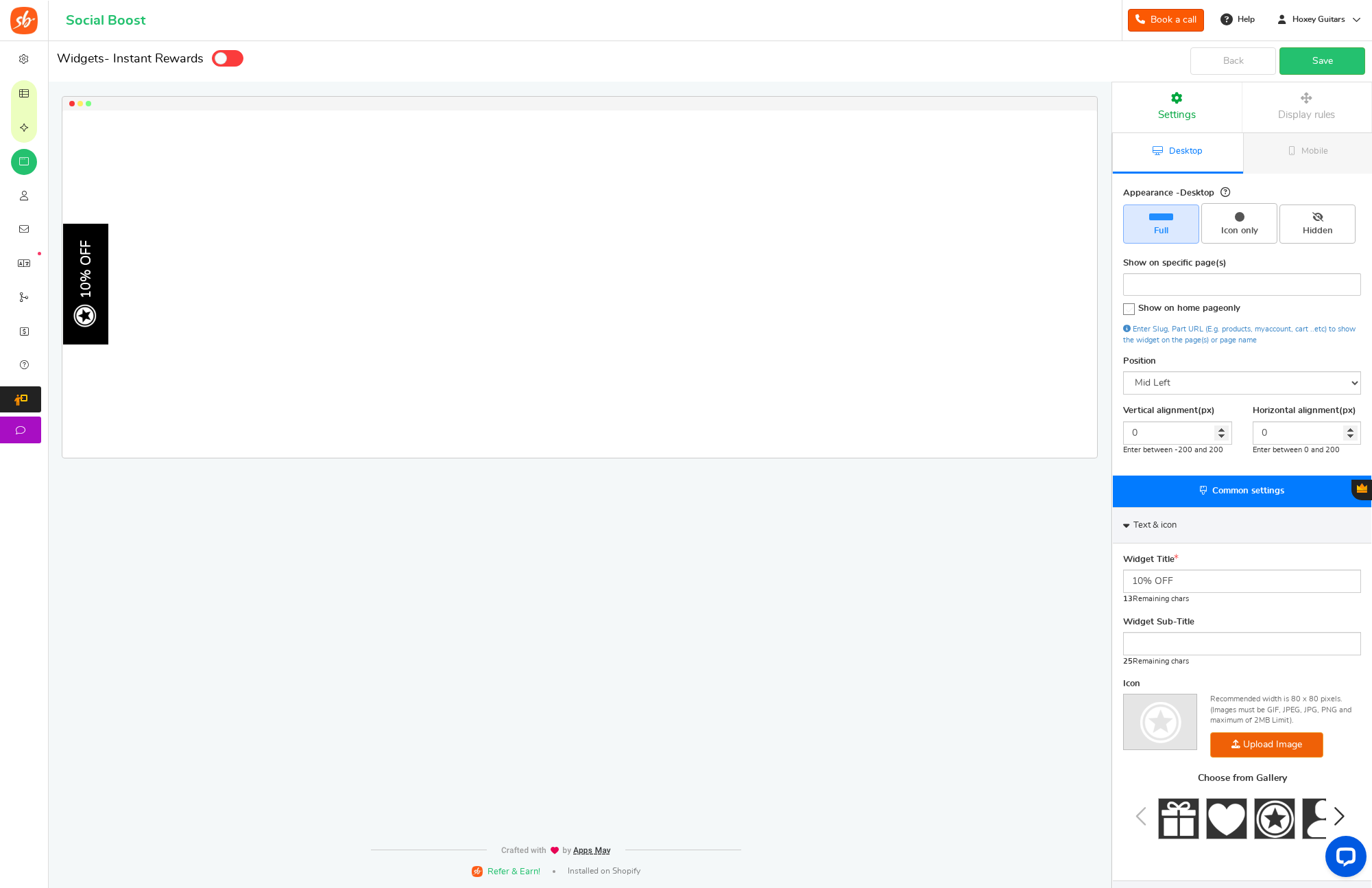
click at [1204, 526] on div "Text & icon" at bounding box center [1242, 525] width 258 height 37
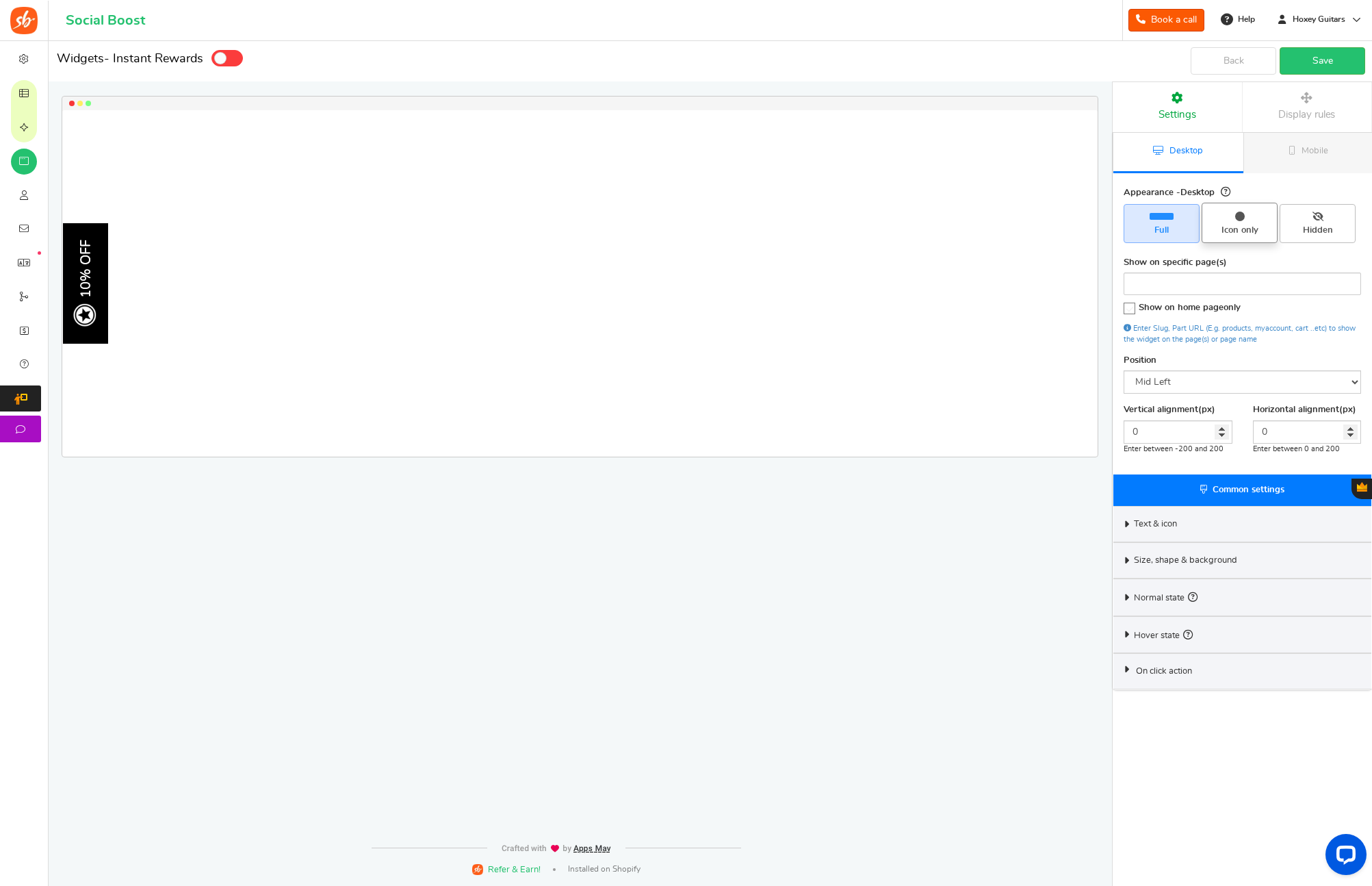
click at [1235, 221] on span "Icon only" at bounding box center [1239, 222] width 76 height 40
click at [1239, 214] on input "Icon only" at bounding box center [1243, 209] width 8 height 8
radio input "true"
click at [1156, 222] on span "Full" at bounding box center [1161, 223] width 76 height 39
click at [1161, 215] on input "Full" at bounding box center [1165, 211] width 8 height 8
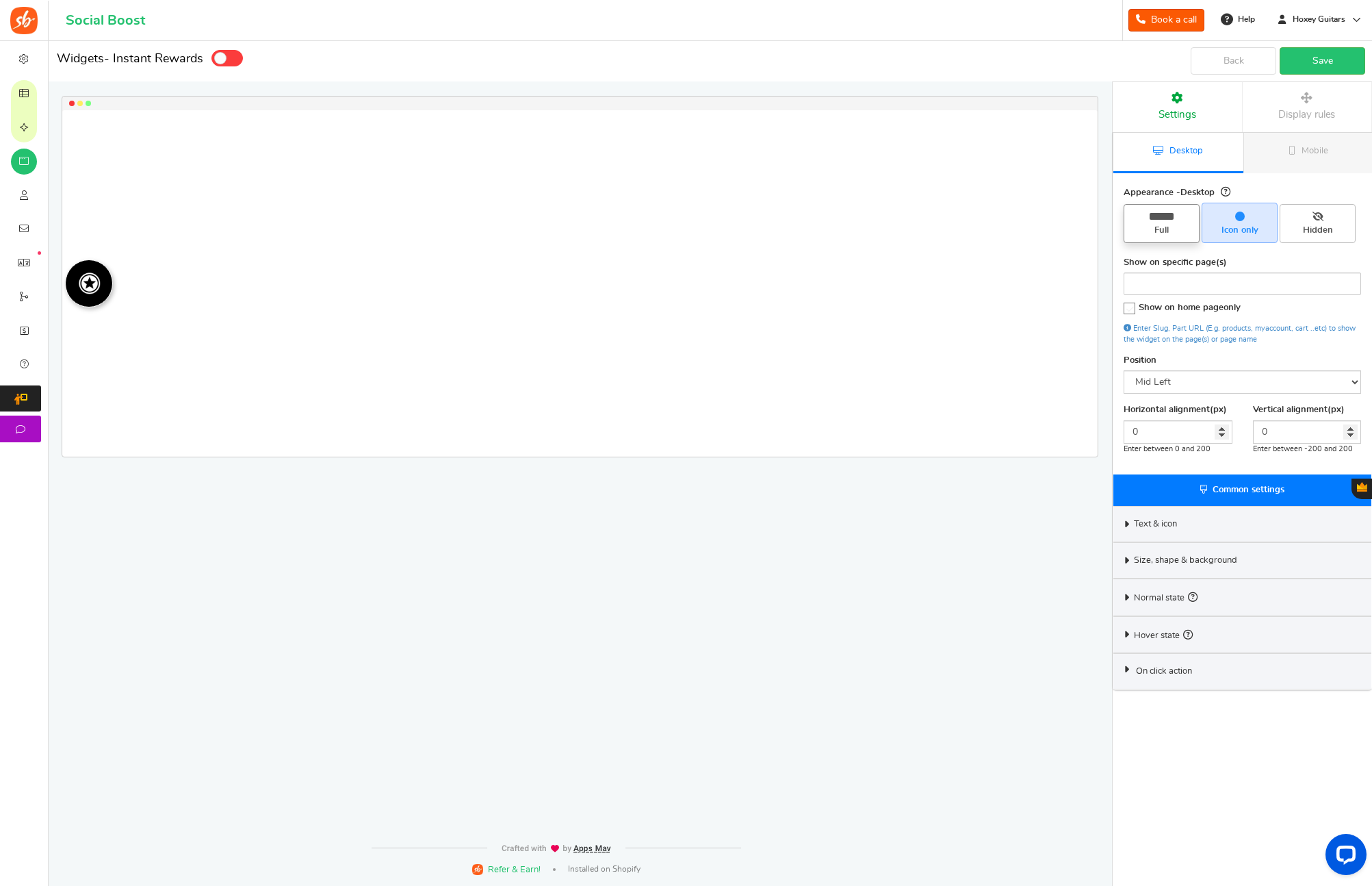
radio input "true"
click at [1309, 67] on link "Save" at bounding box center [1322, 60] width 86 height 27
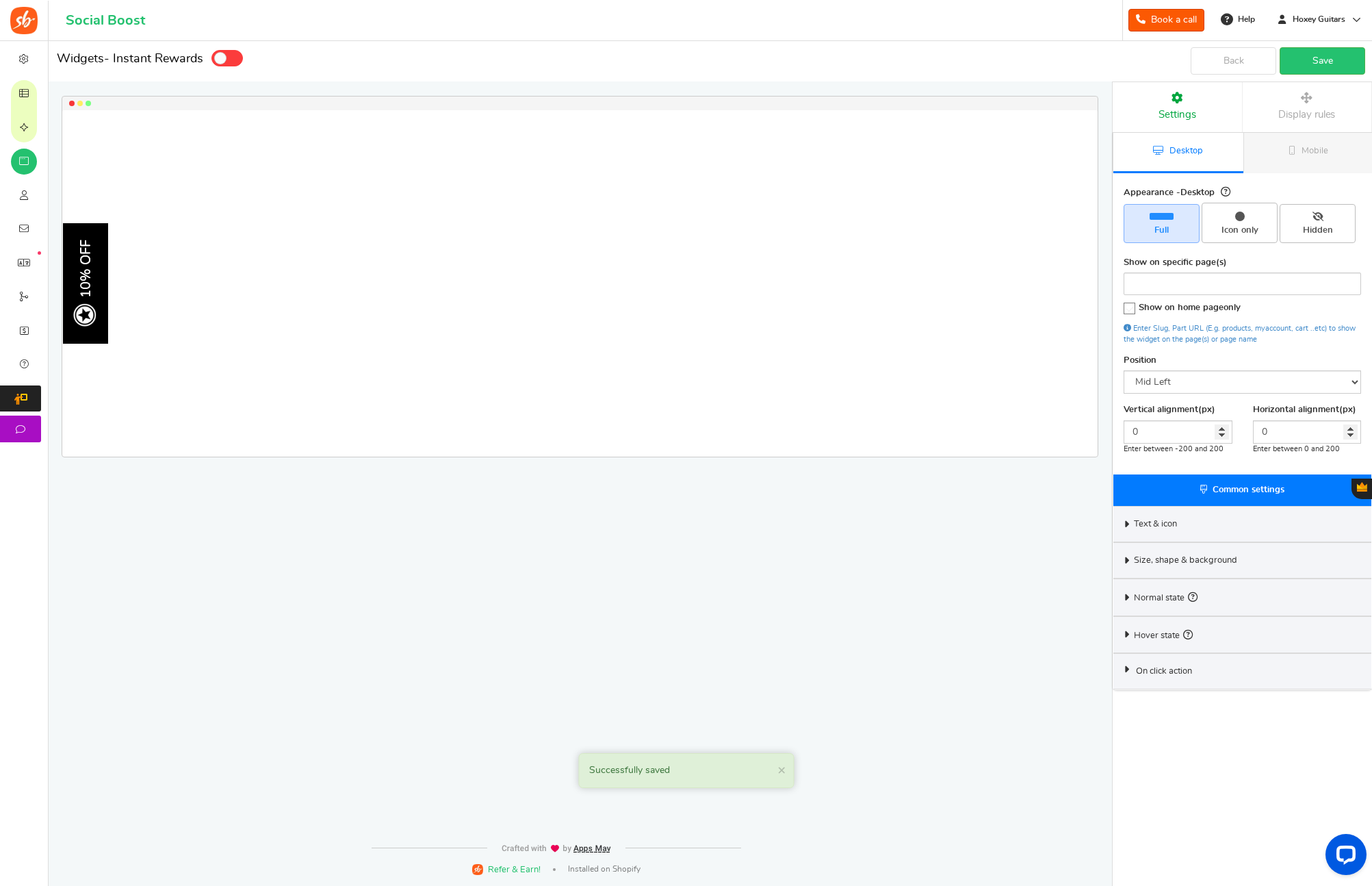
click at [1192, 149] on span "Desktop" at bounding box center [1186, 150] width 34 height 8
click at [1307, 96] on icon at bounding box center [1307, 98] width 109 height 11
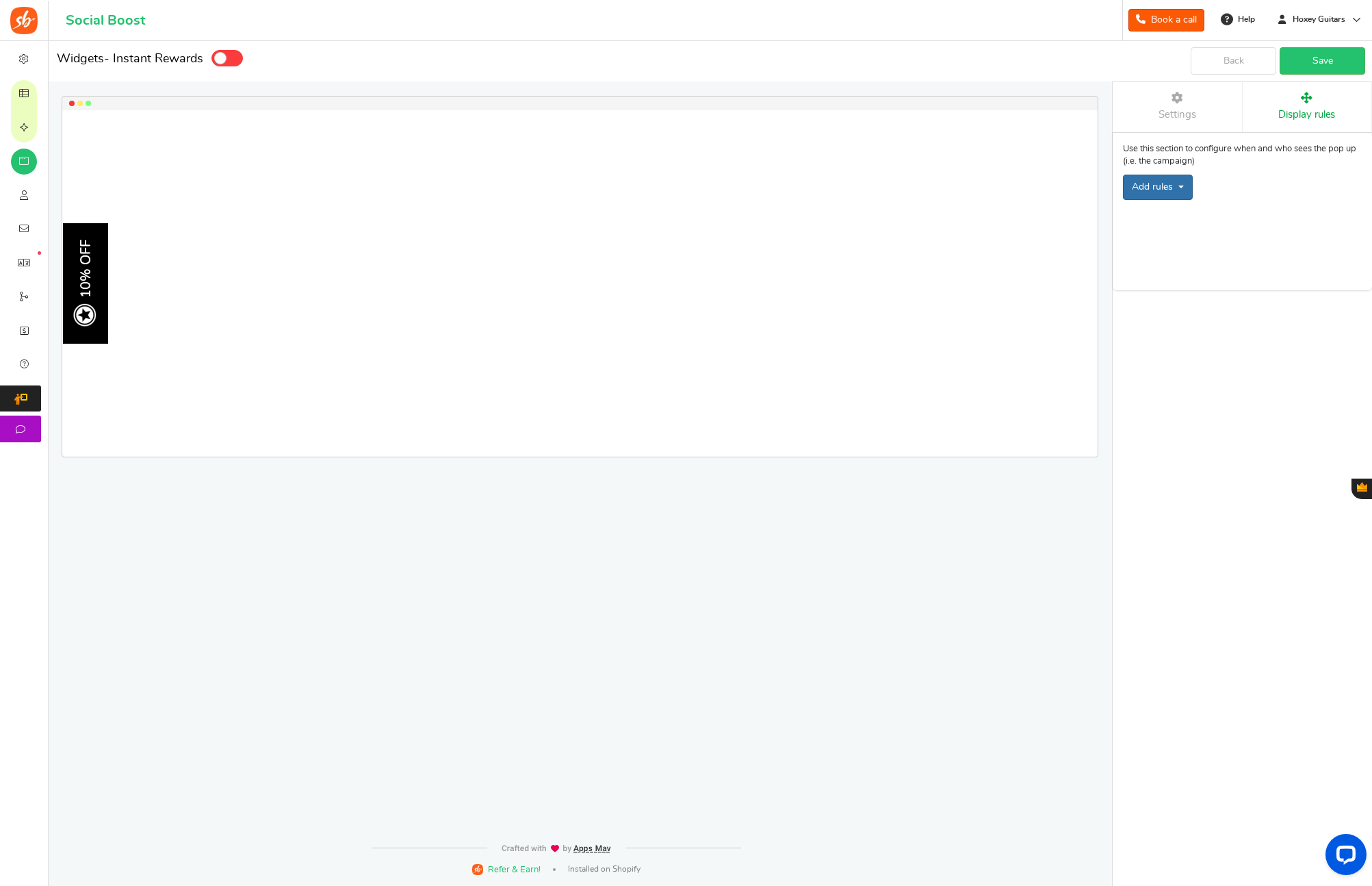
click at [1172, 187] on button "Add rules" at bounding box center [1158, 187] width 70 height 25
click at [1266, 180] on div "Add rules Pop up visibility rules Location Based" at bounding box center [1242, 187] width 239 height 25
click at [1194, 102] on icon at bounding box center [1177, 98] width 109 height 11
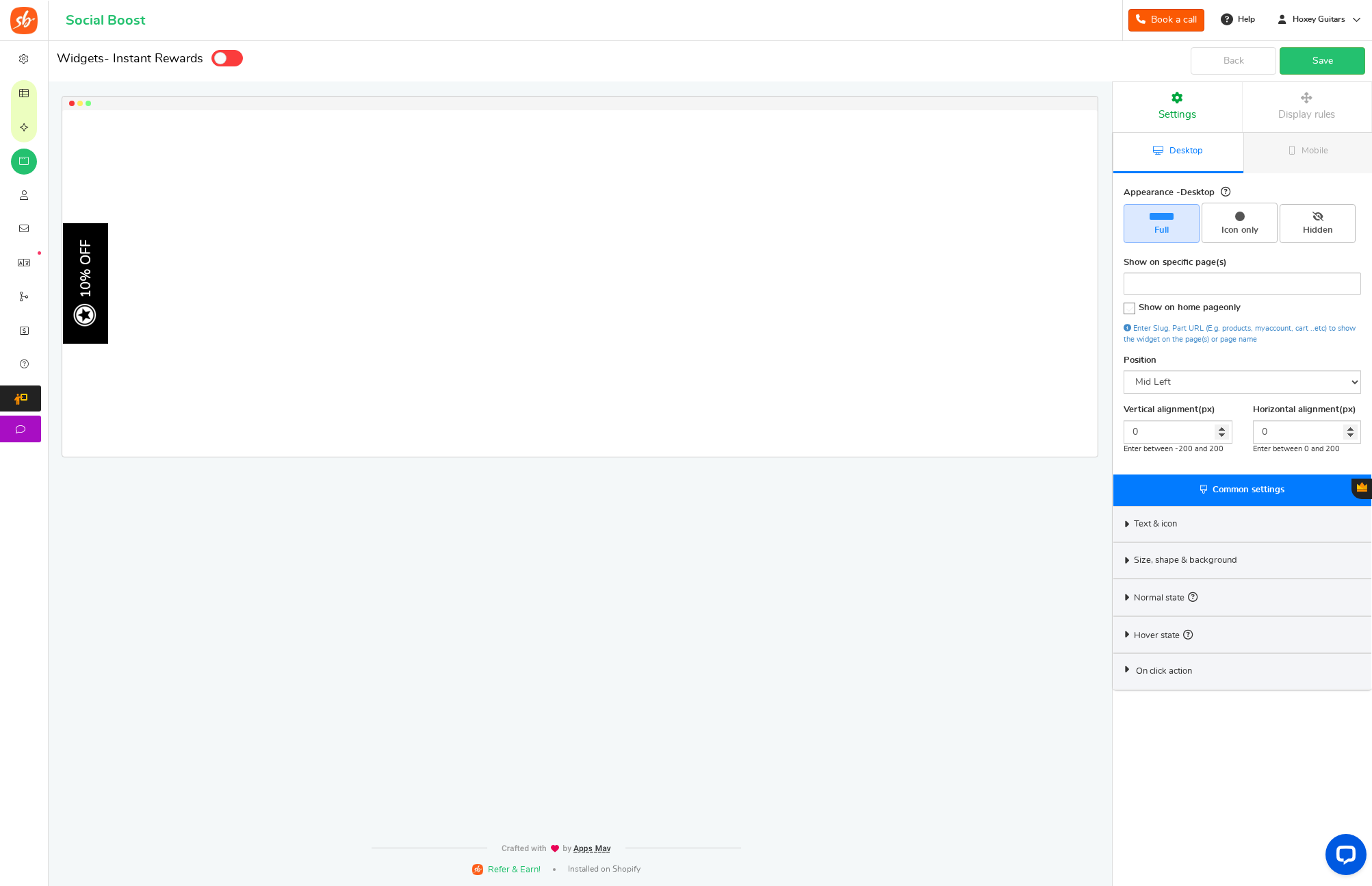
click at [883, 310] on div "10% OFF Loading.. × To configure LightBox layout please Click here" at bounding box center [579, 283] width 1035 height 346
click at [1322, 66] on link "Save" at bounding box center [1322, 60] width 86 height 27
click at [276, 532] on div "10% OFF Loading.. × To configure LightBox layout please Click here" at bounding box center [576, 416] width 1112 height 749
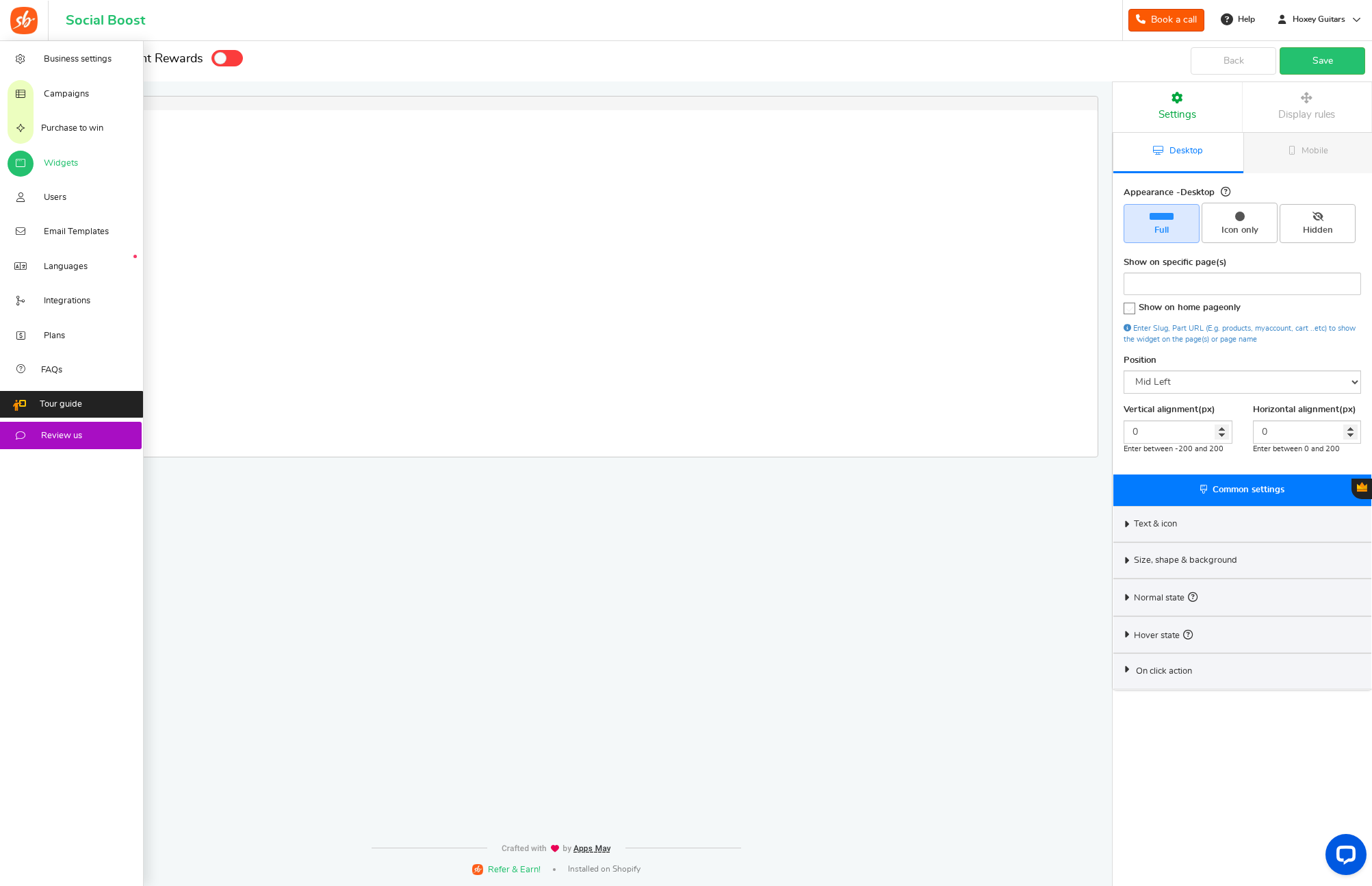
click at [68, 165] on span "Widgets" at bounding box center [61, 163] width 34 height 12
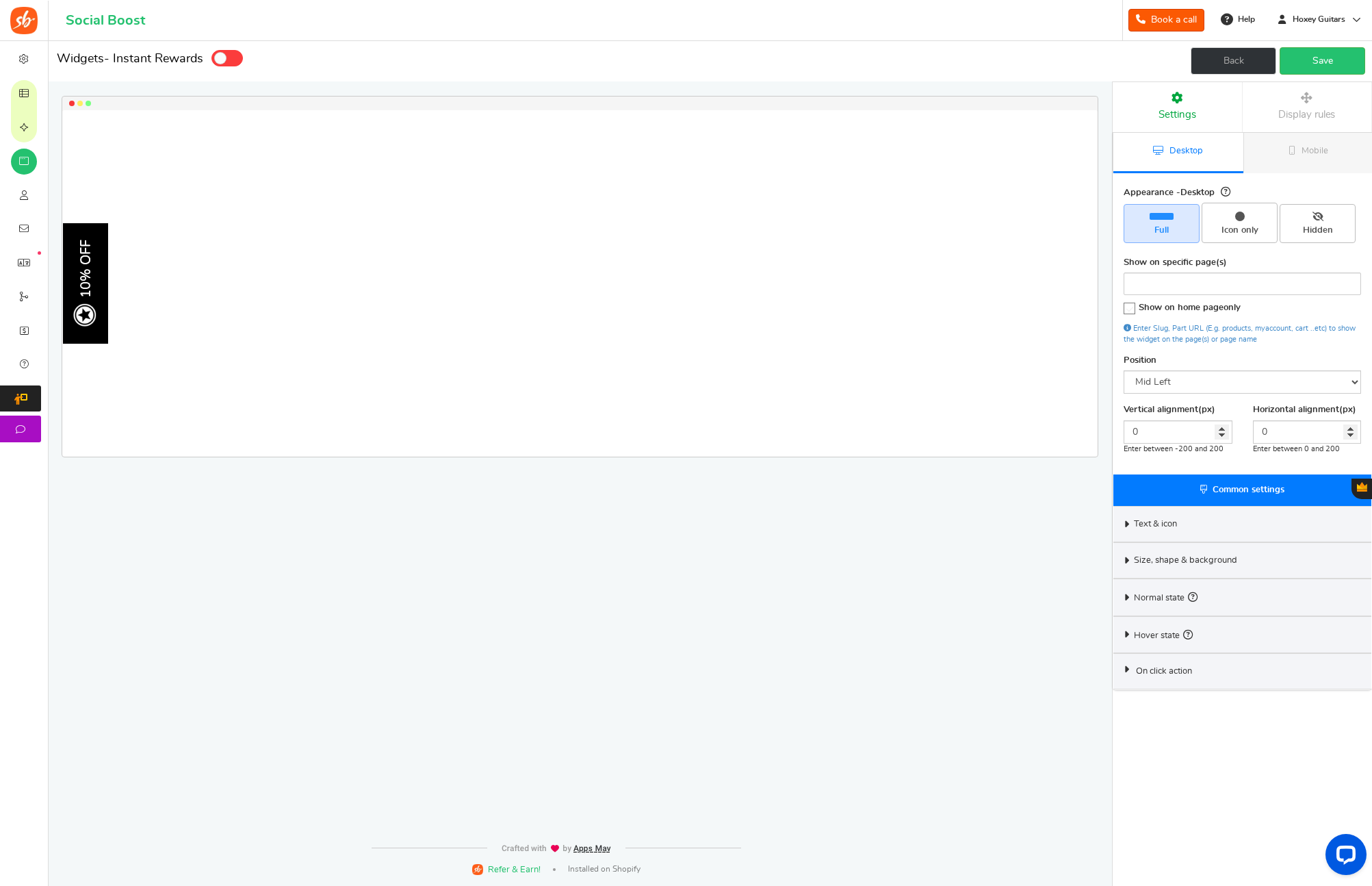
click at [1247, 55] on link "Back" at bounding box center [1233, 60] width 86 height 27
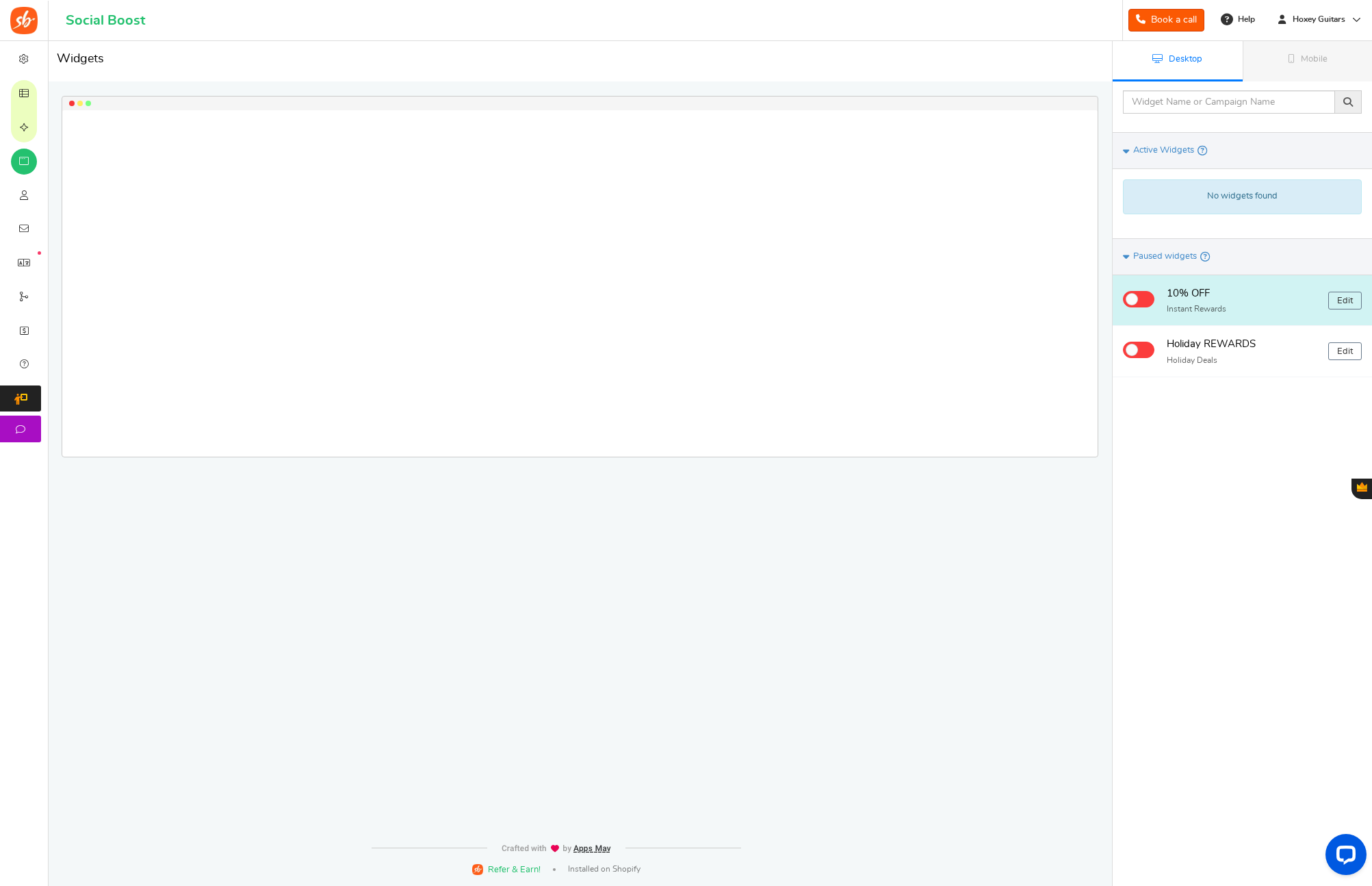
click at [1222, 306] on p "Instant Rewards" at bounding box center [1242, 309] width 151 height 11
click at [1128, 295] on span at bounding box center [1131, 298] width 12 height 12
click at [1128, 295] on input "checkbox" at bounding box center [1127, 296] width 8 height 8
checkbox input "true"
click at [1347, 301] on link "Edit" at bounding box center [1345, 300] width 34 height 18
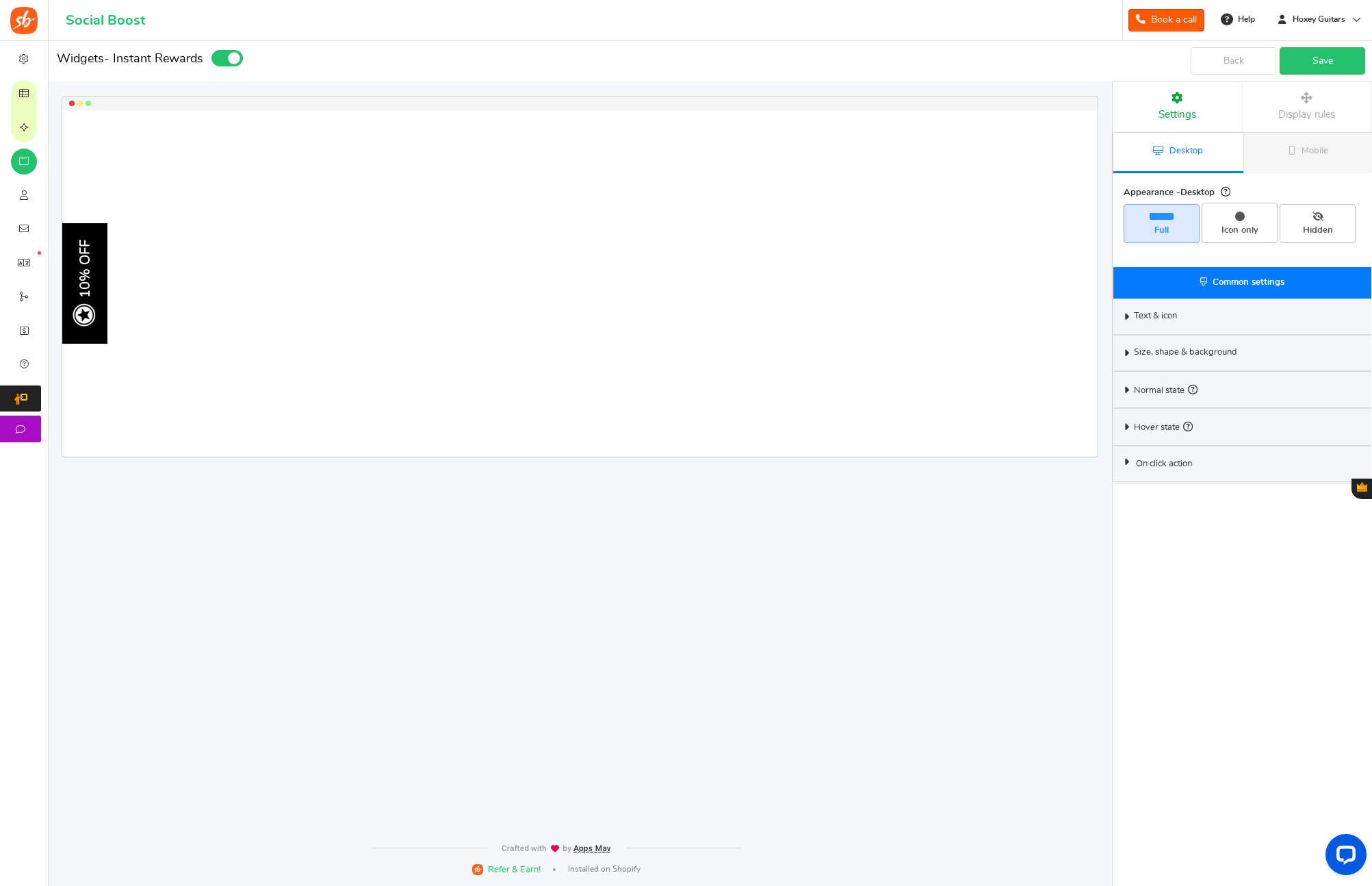
select select "left-side-drawer"
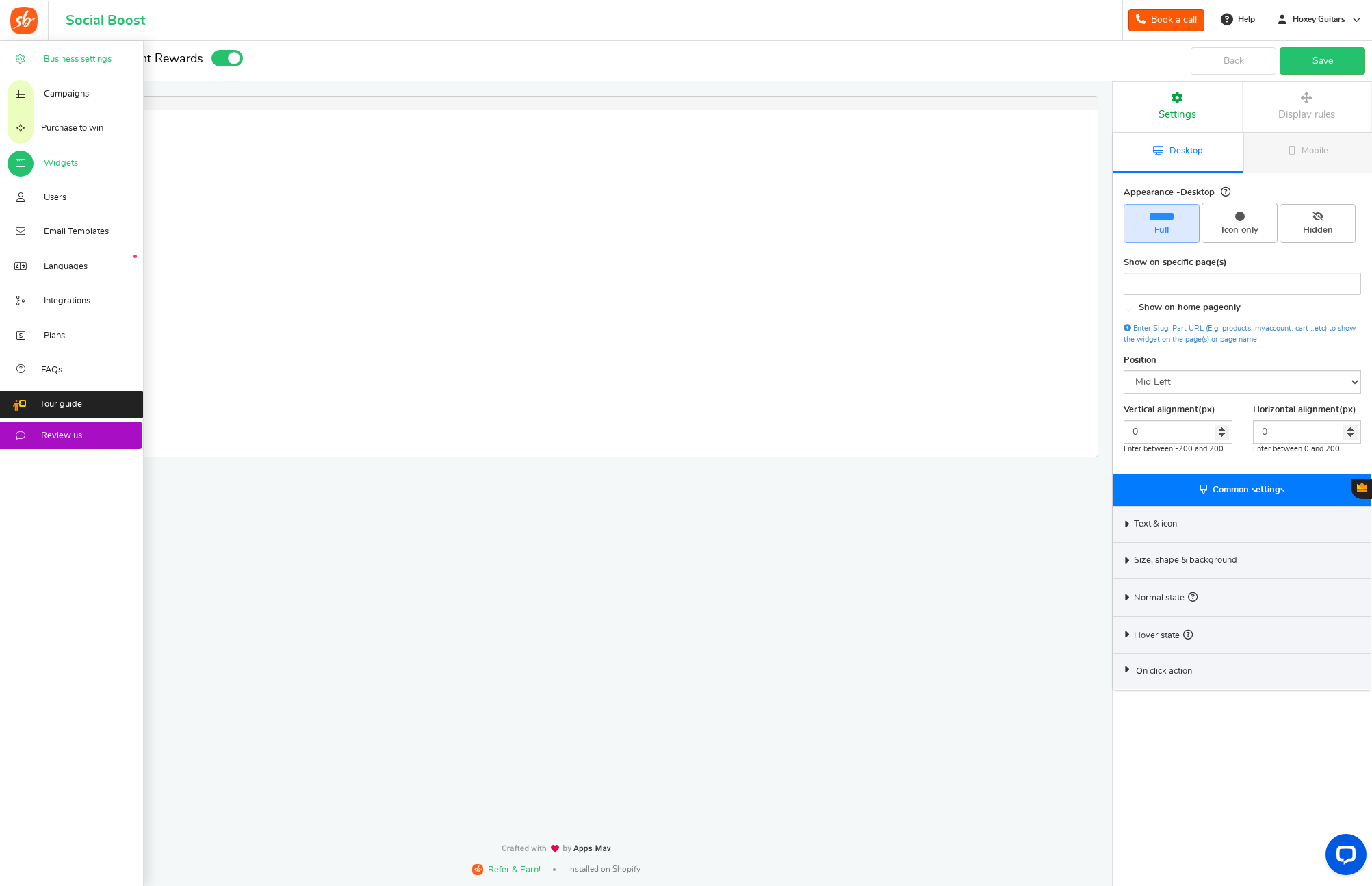
click at [62, 67] on link "Business settings" at bounding box center [71, 58] width 144 height 34
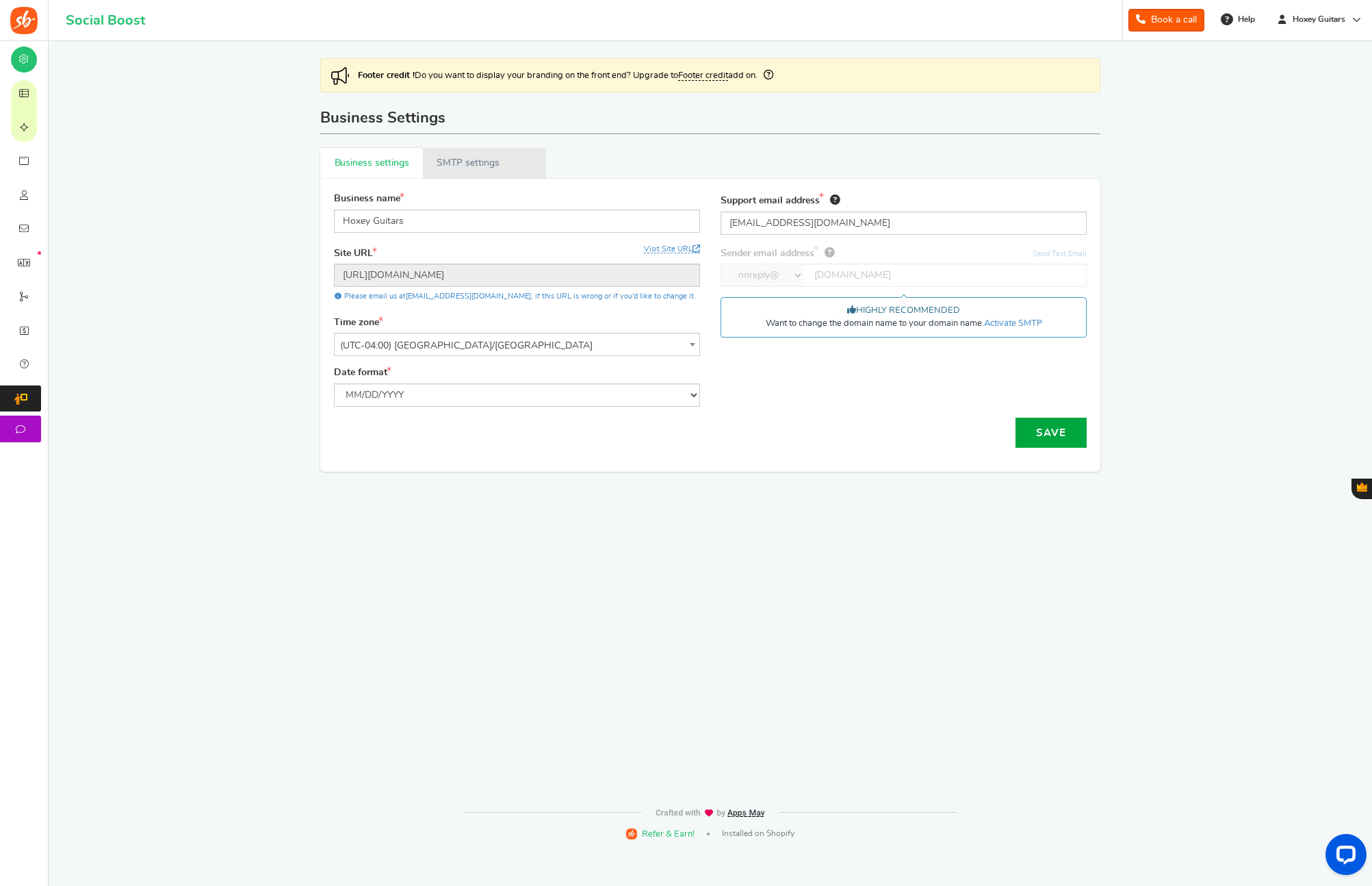
click at [479, 166] on link "Active SMTP settings" at bounding box center [484, 163] width 122 height 31
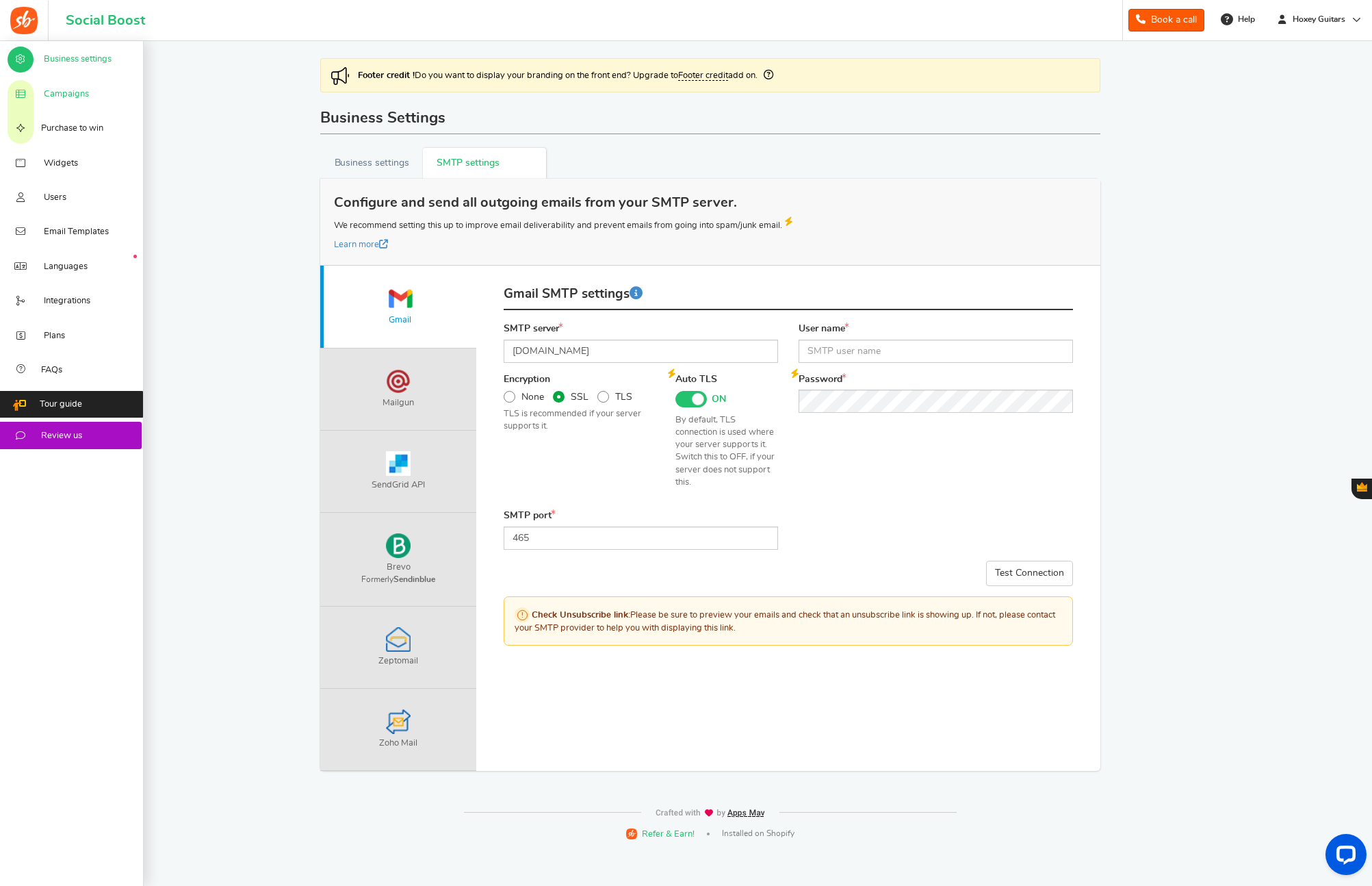
click at [89, 97] on link "Campaigns" at bounding box center [71, 93] width 144 height 34
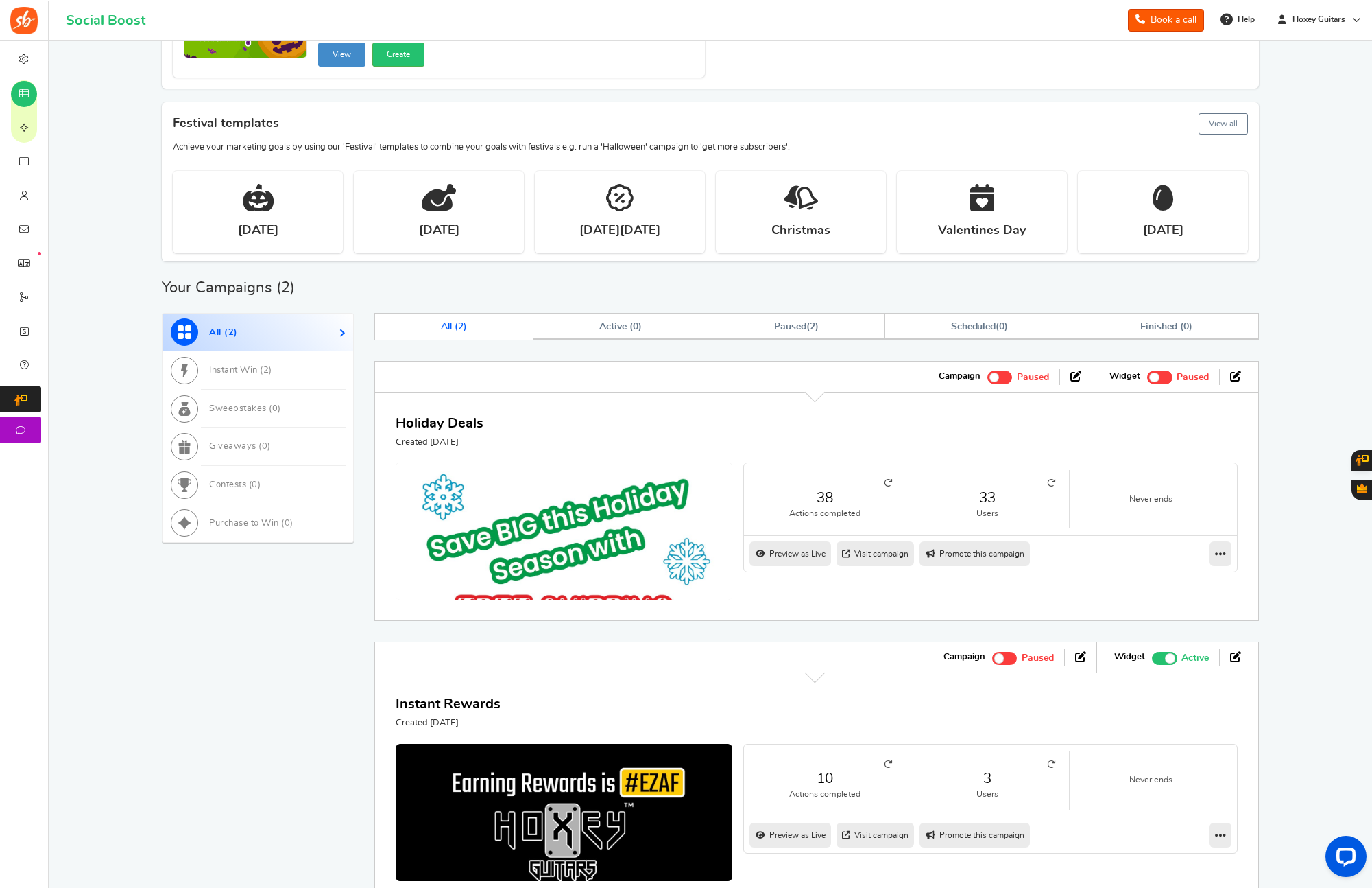
scroll to position [369, 0]
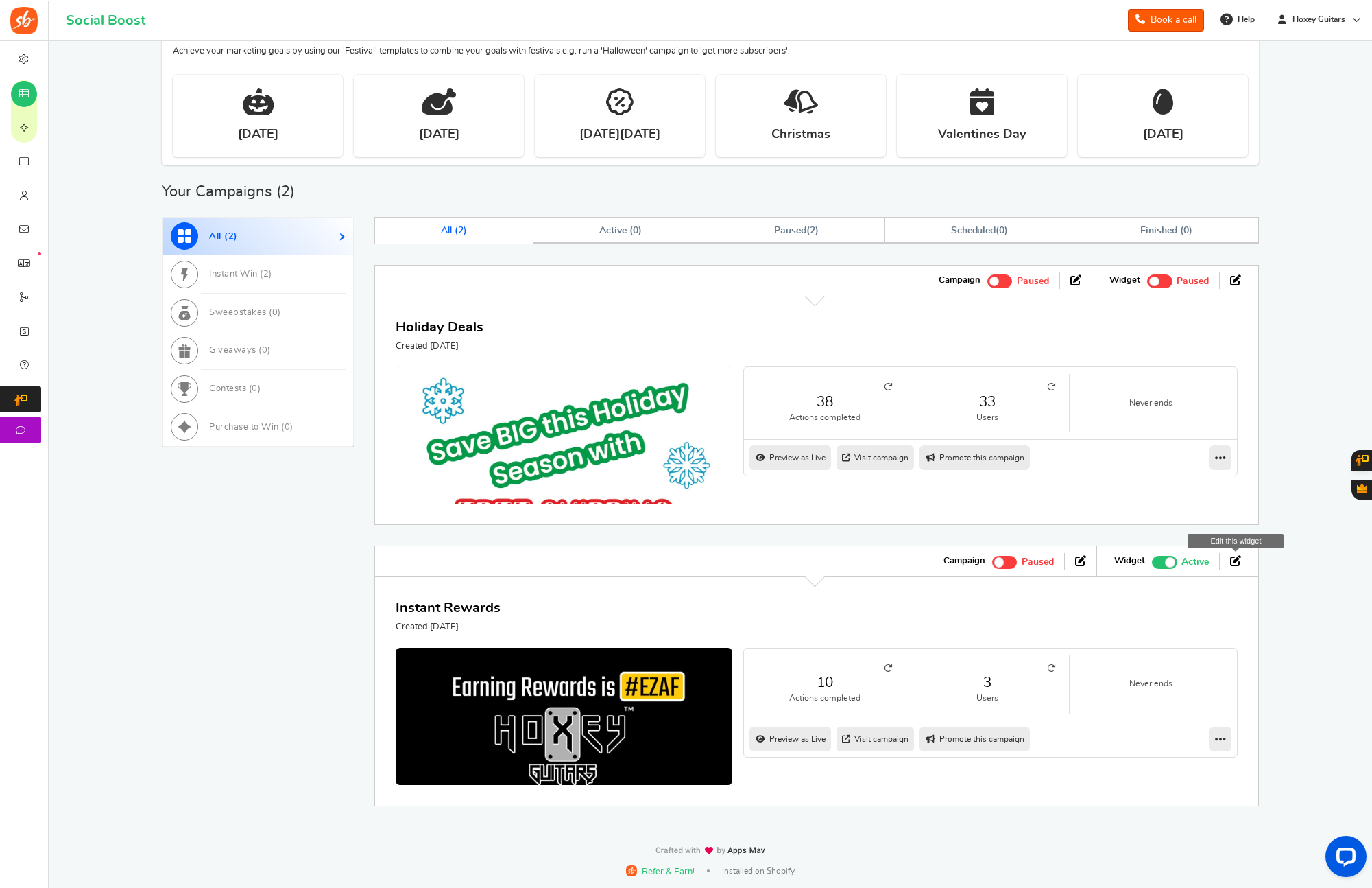
click at [1234, 562] on icon at bounding box center [1235, 561] width 11 height 11
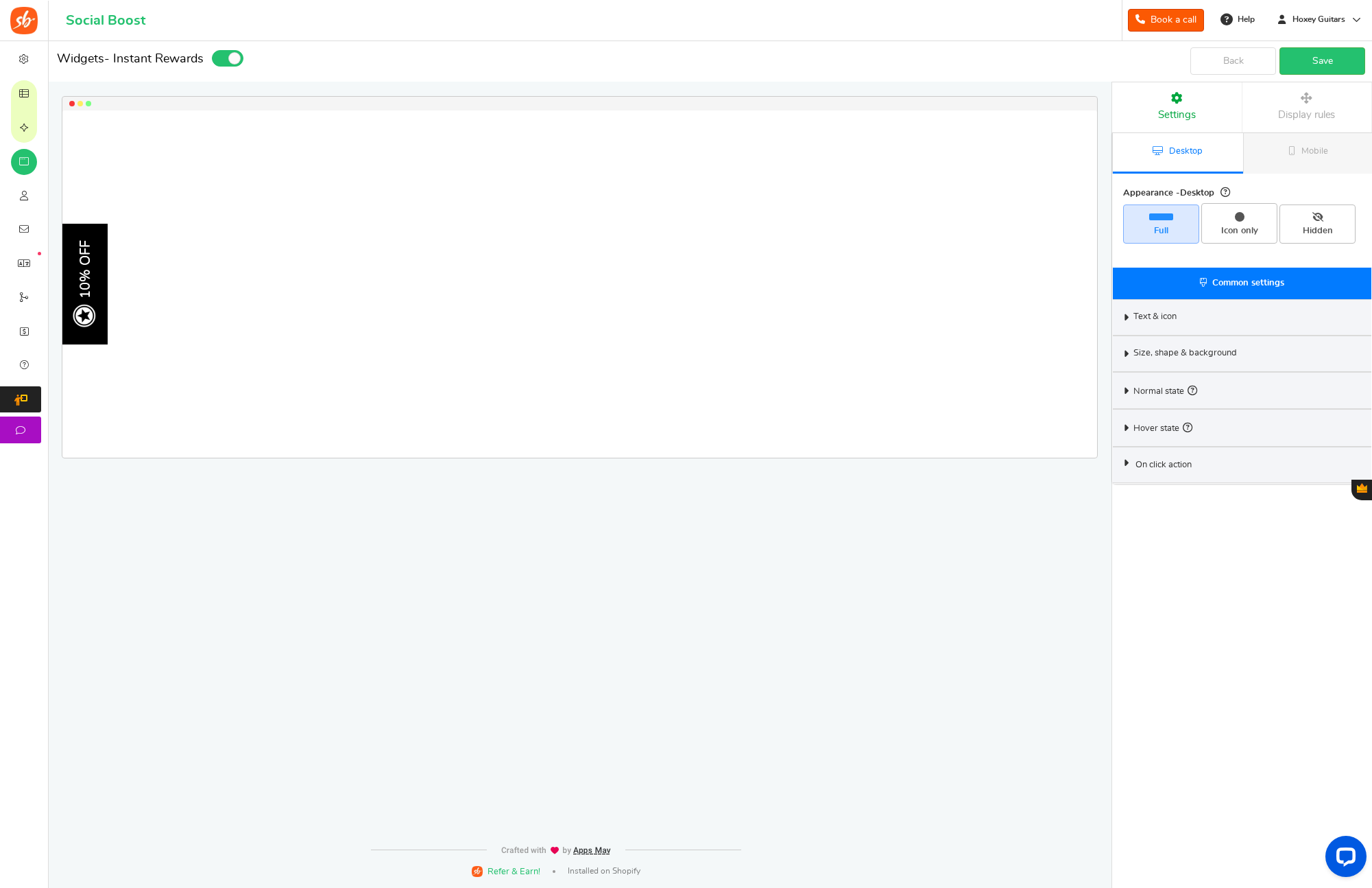
select select "left-side-drawer"
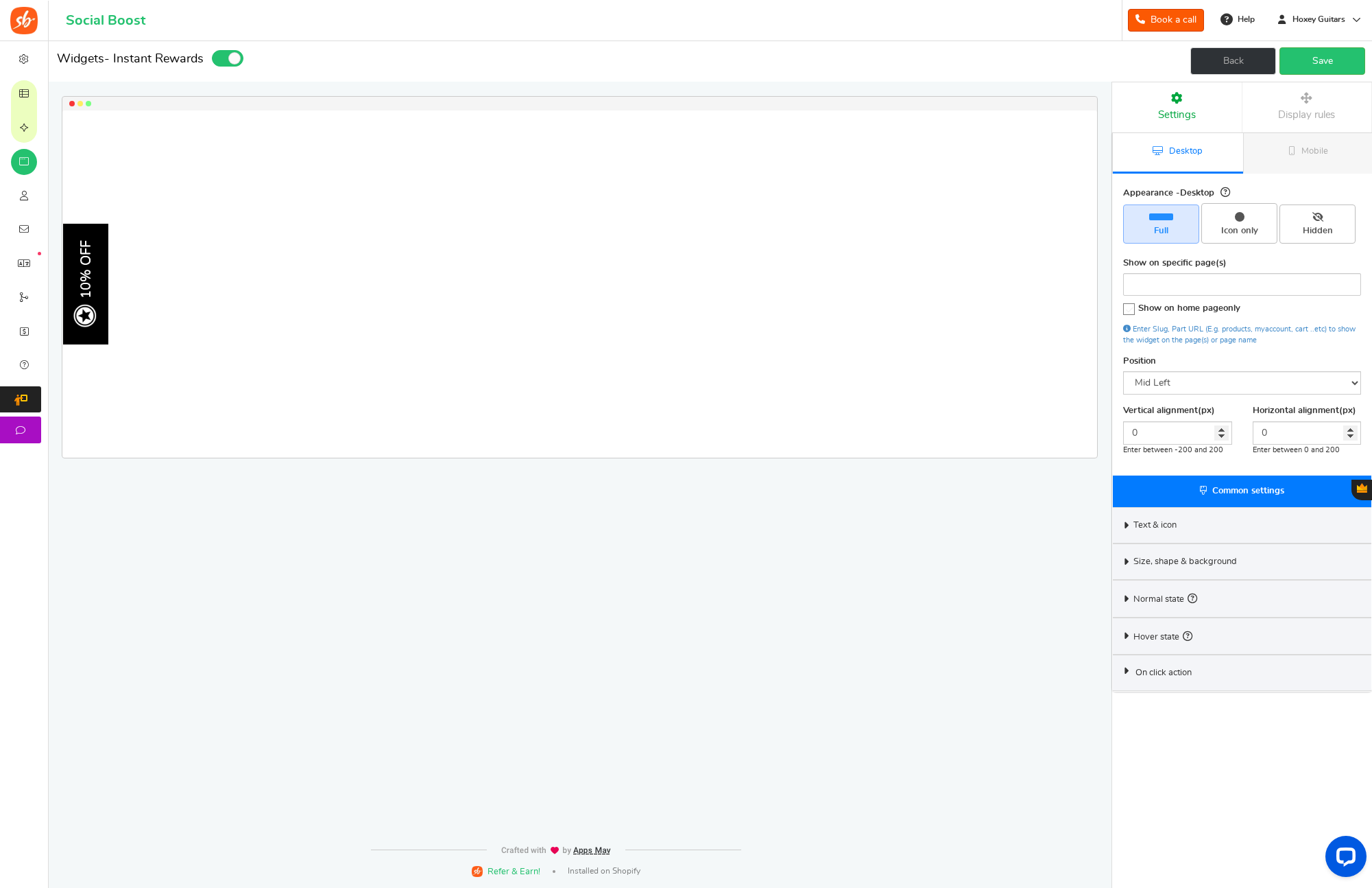
click at [1222, 64] on link "Back" at bounding box center [1233, 60] width 86 height 27
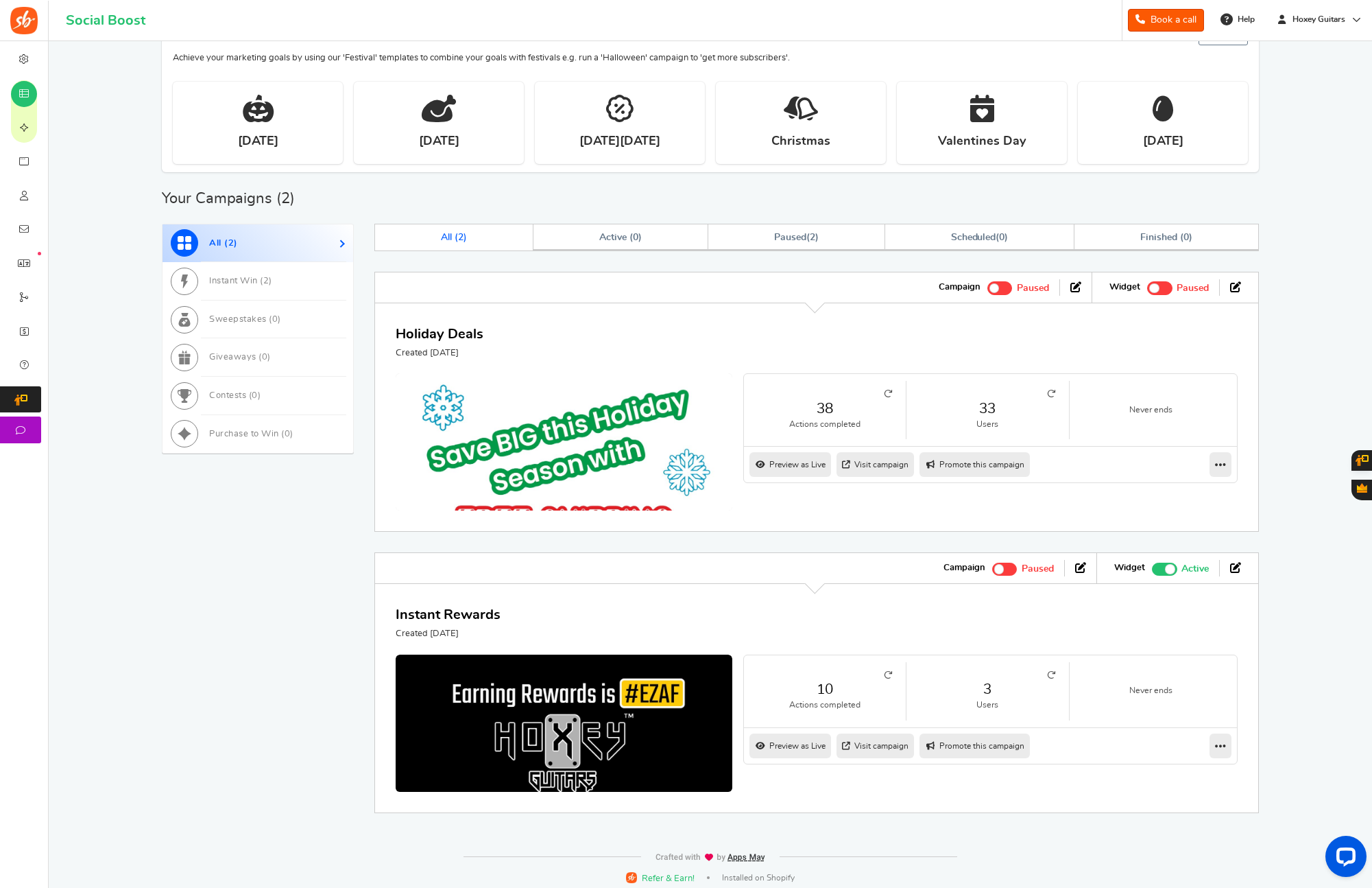
scroll to position [369, 0]
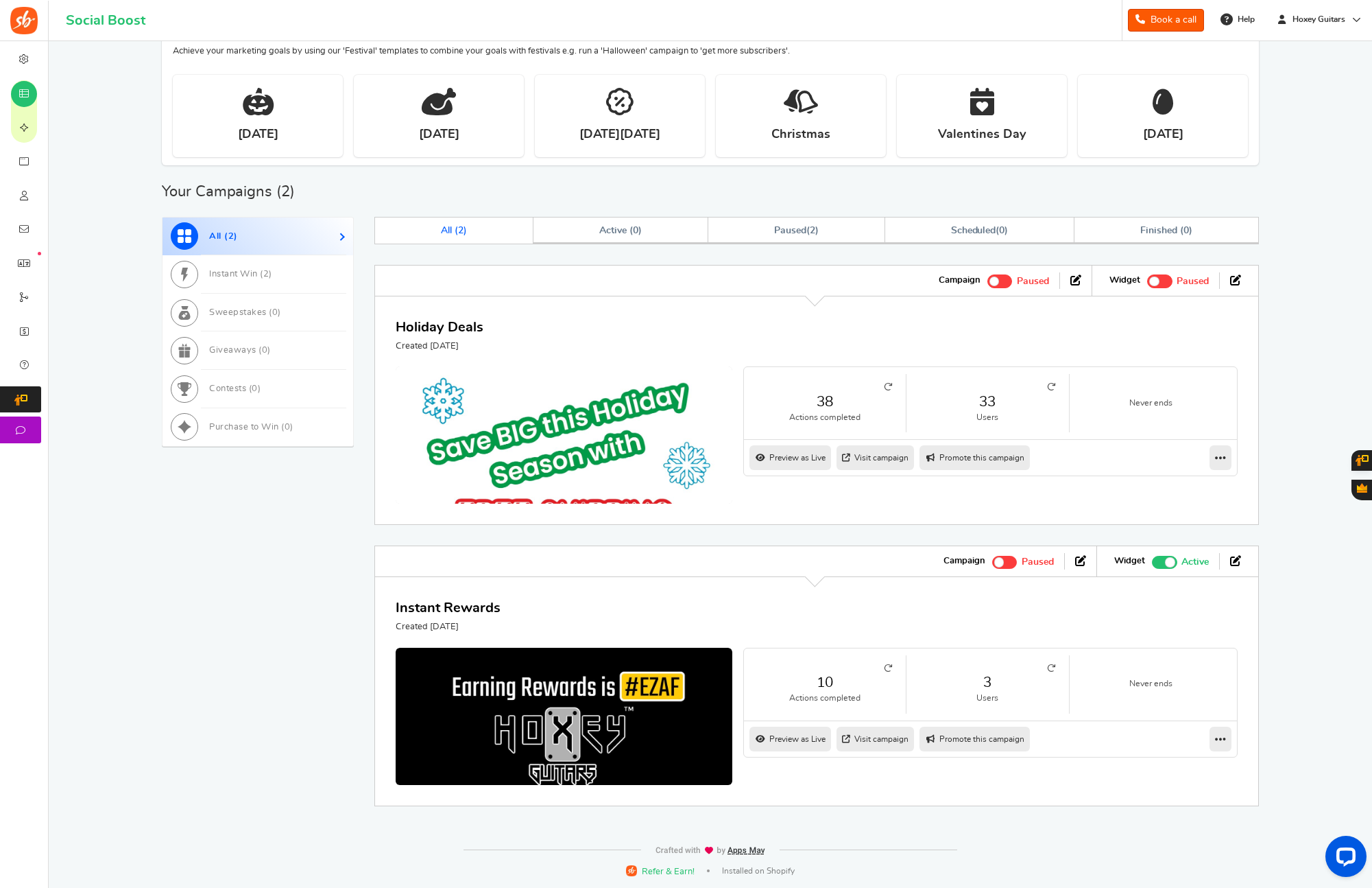
click at [1007, 563] on span at bounding box center [1004, 562] width 25 height 13
click at [992, 563] on input "Active Paused" at bounding box center [992, 559] width 0 height 8
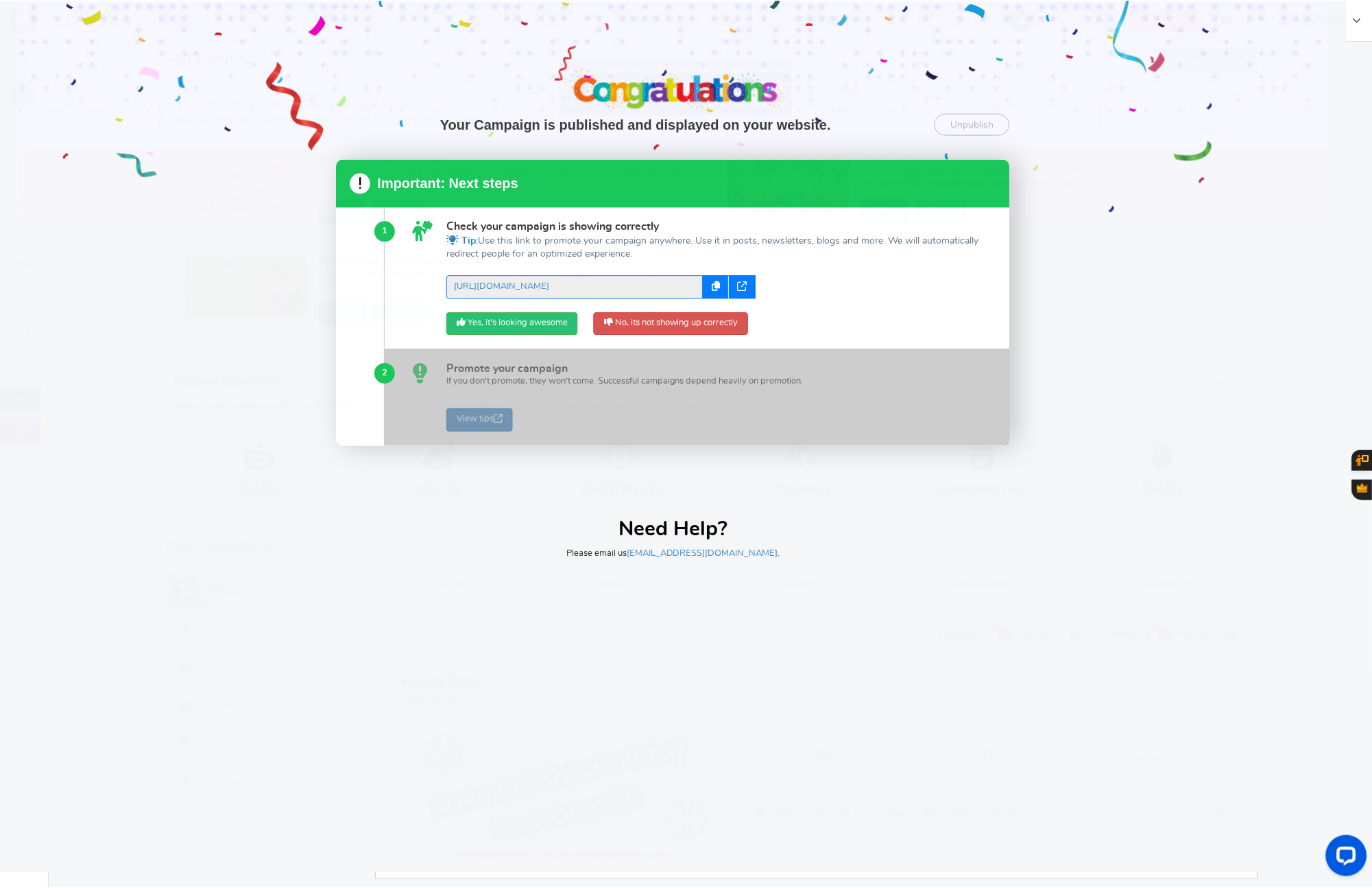
scroll to position [0, 0]
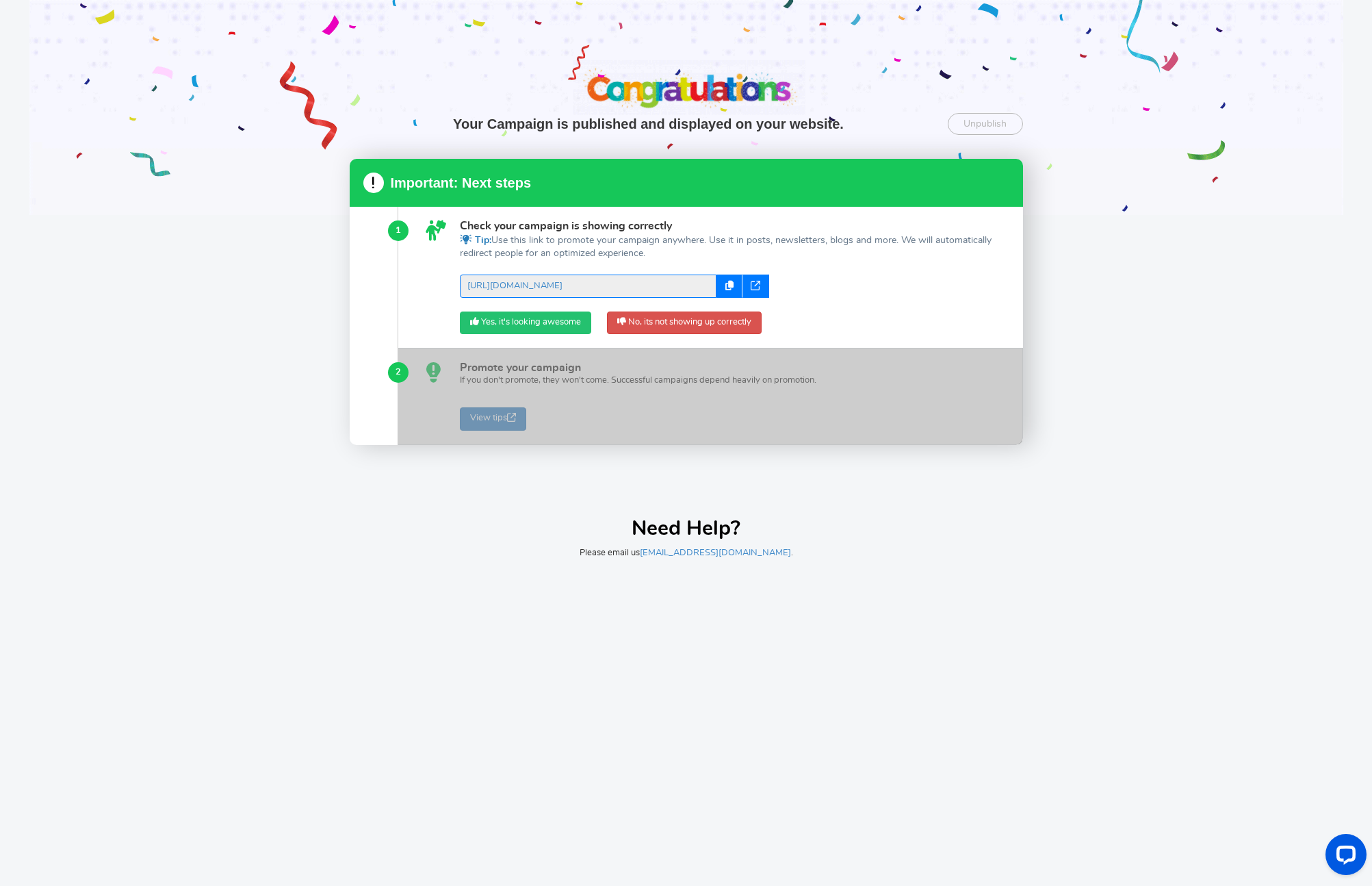
click at [546, 319] on link "Yes, it's looking awesome" at bounding box center [526, 323] width 132 height 24
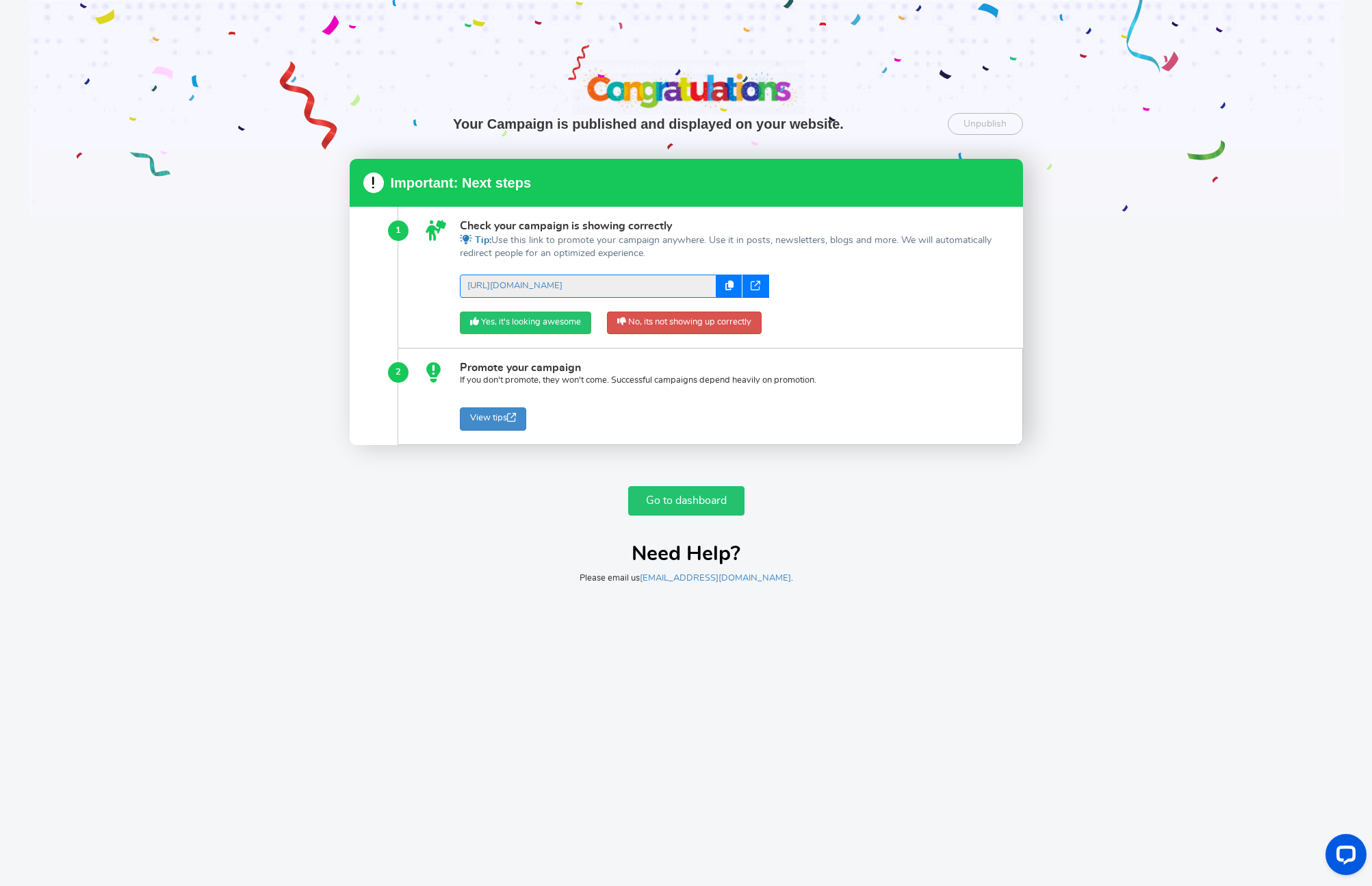
click at [689, 498] on link "Go to dashboard" at bounding box center [686, 500] width 117 height 29
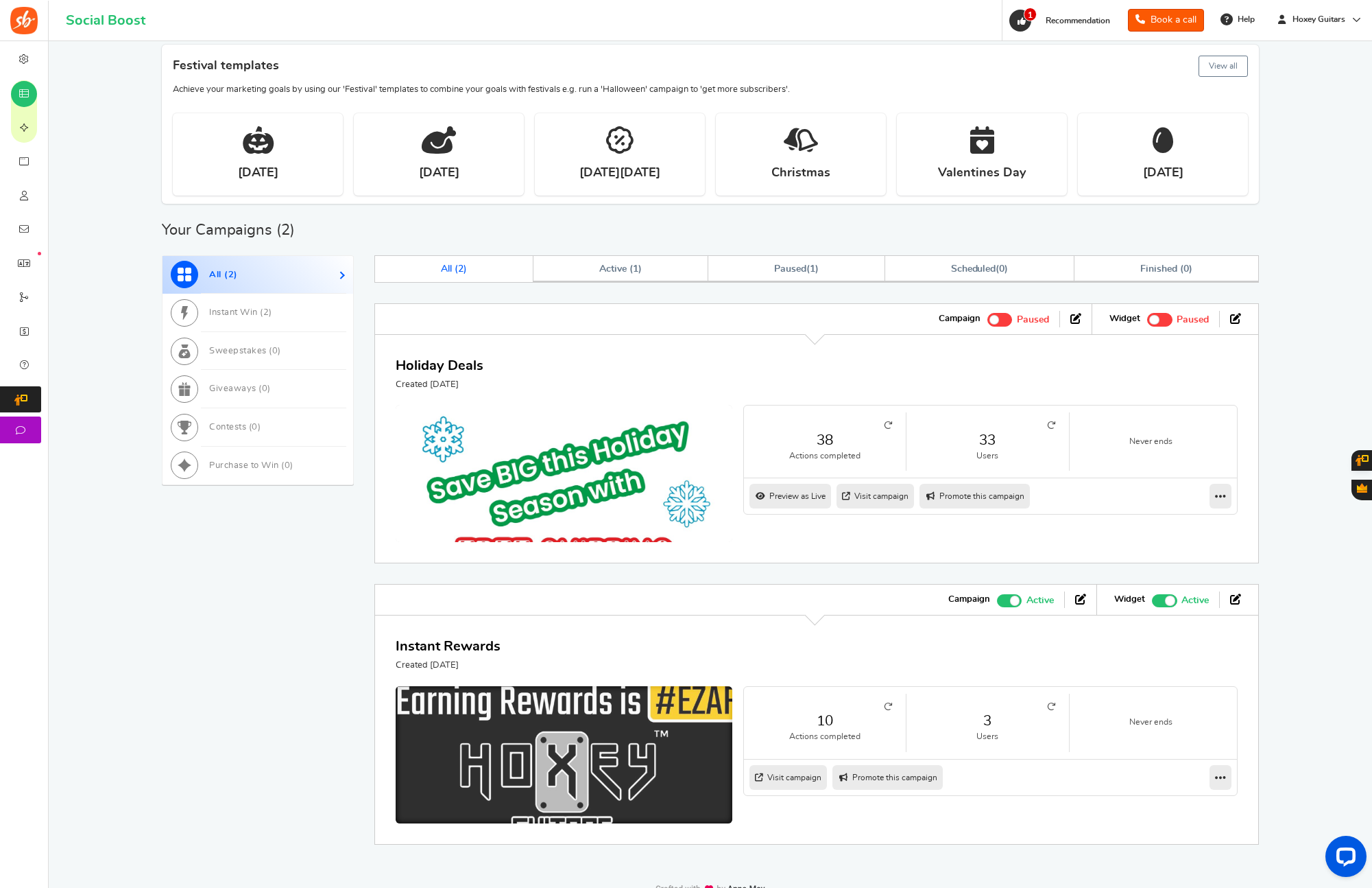
scroll to position [369, 0]
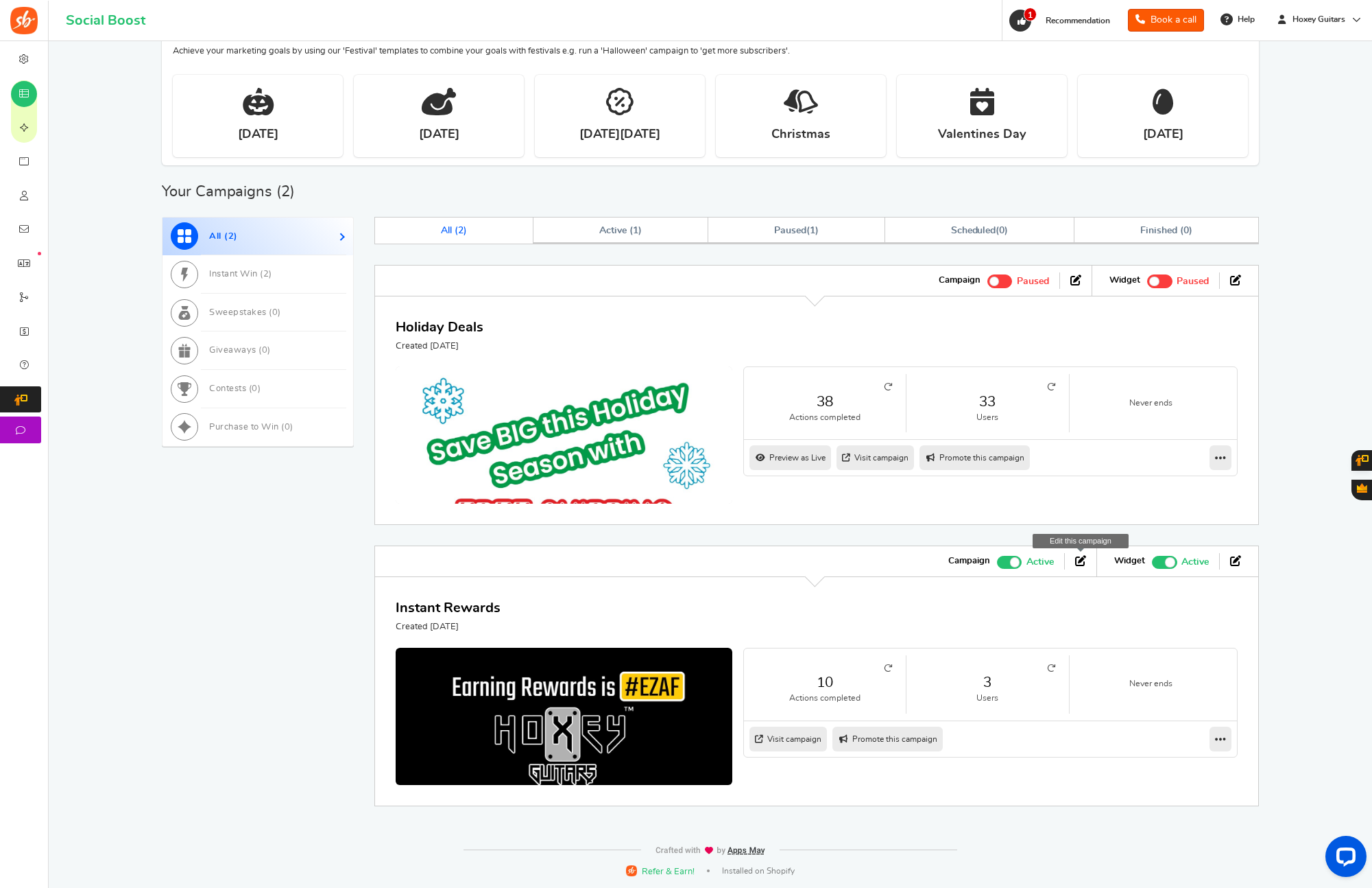
click at [1084, 562] on icon at bounding box center [1081, 561] width 11 height 11
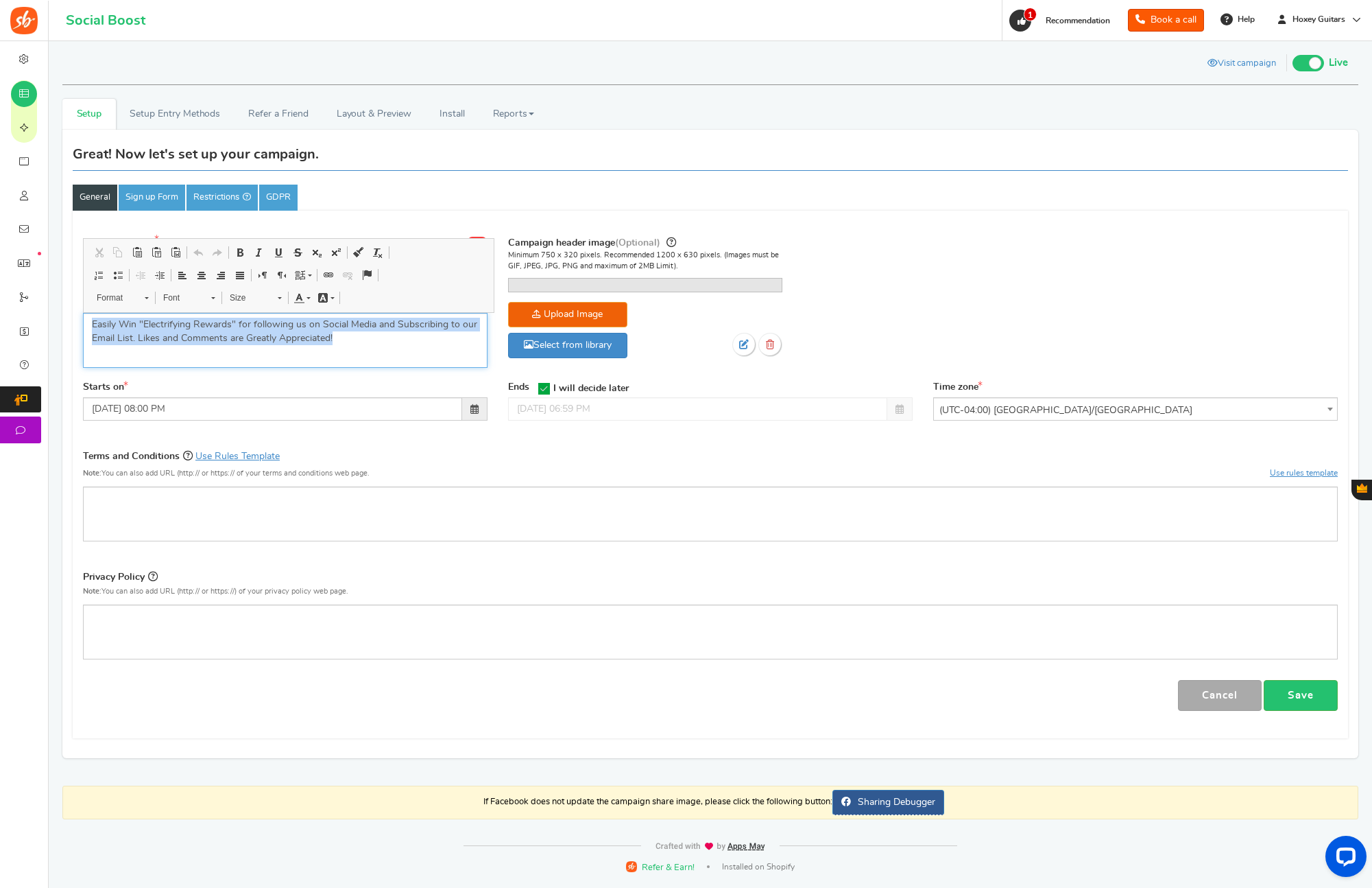
drag, startPoint x: 341, startPoint y: 337, endPoint x: 54, endPoint y: 312, distance: 288.1
click at [55, 312] on div "Setup Prizes Setup Entry Methods Reward Setup Refer a Friend Layout & Preview L…" at bounding box center [710, 436] width 1316 height 673
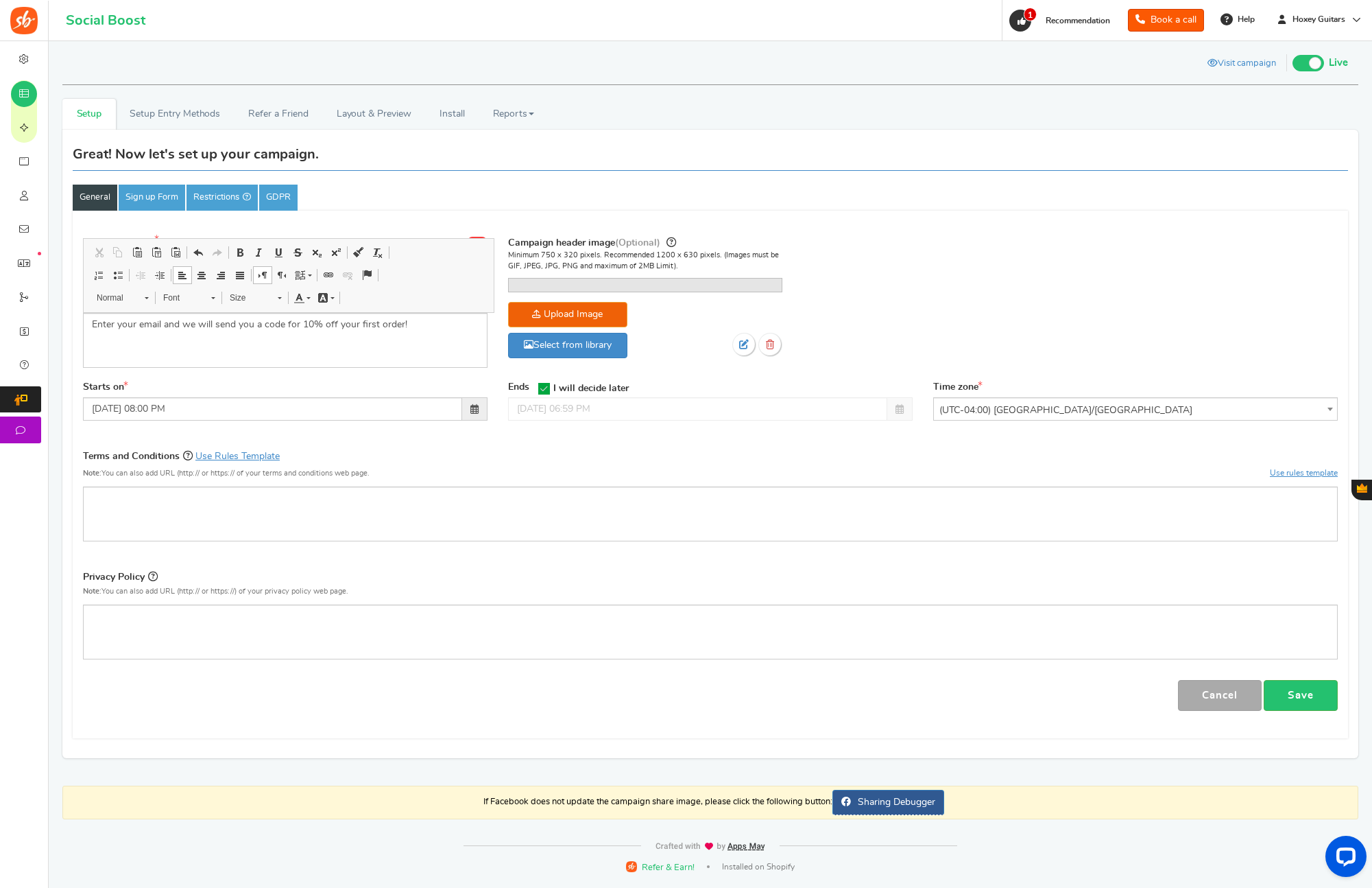
click at [296, 381] on div "Campaign name Display Title hidden from public view. Instant Rewards This will …" at bounding box center [710, 304] width 1275 height 153
click at [933, 381] on div "Campaign name Display Title hidden from public view. Instant Rewards This will …" at bounding box center [710, 304] width 1275 height 153
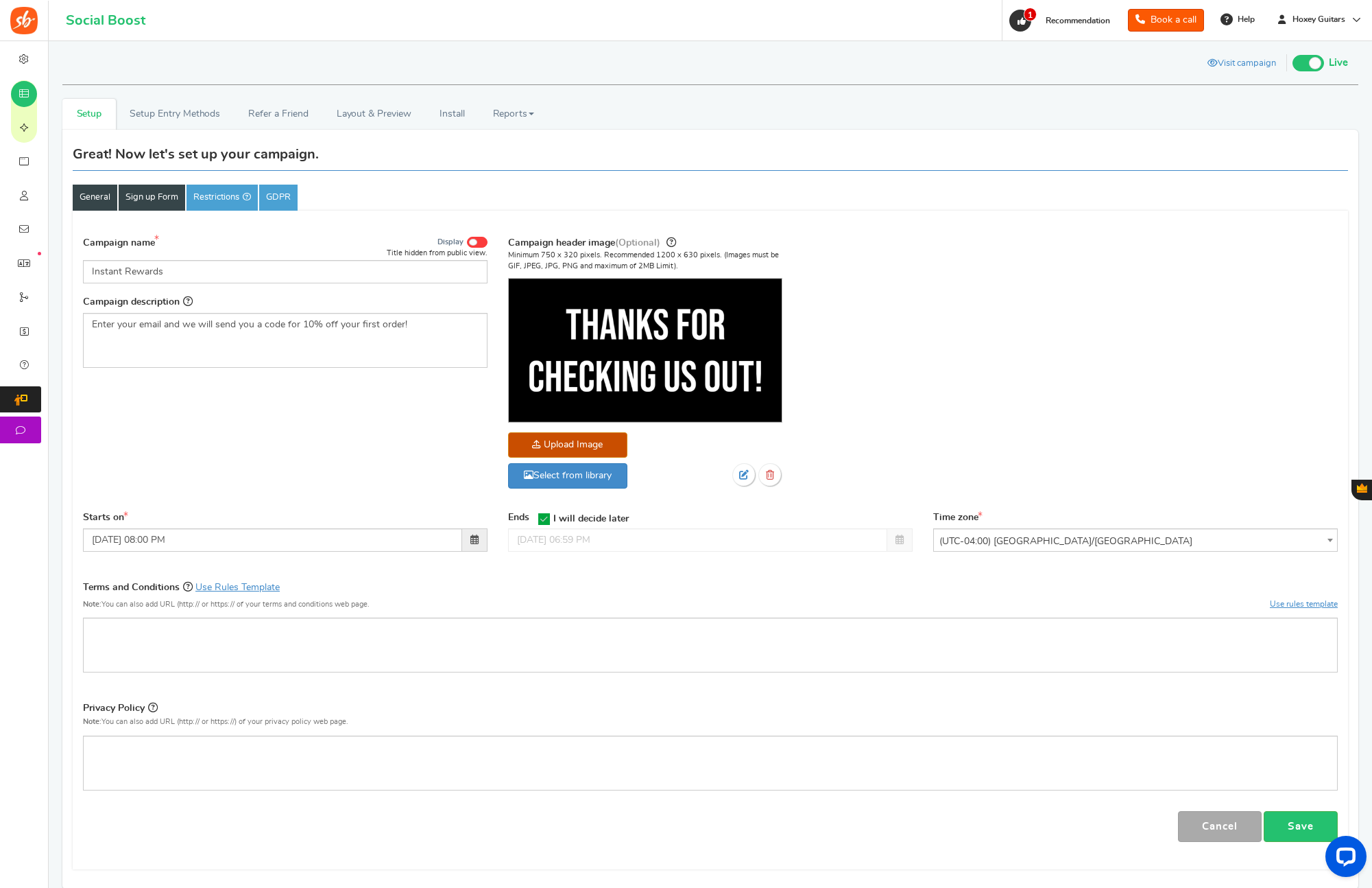
click at [159, 204] on link "Sign up Form" at bounding box center [152, 198] width 67 height 26
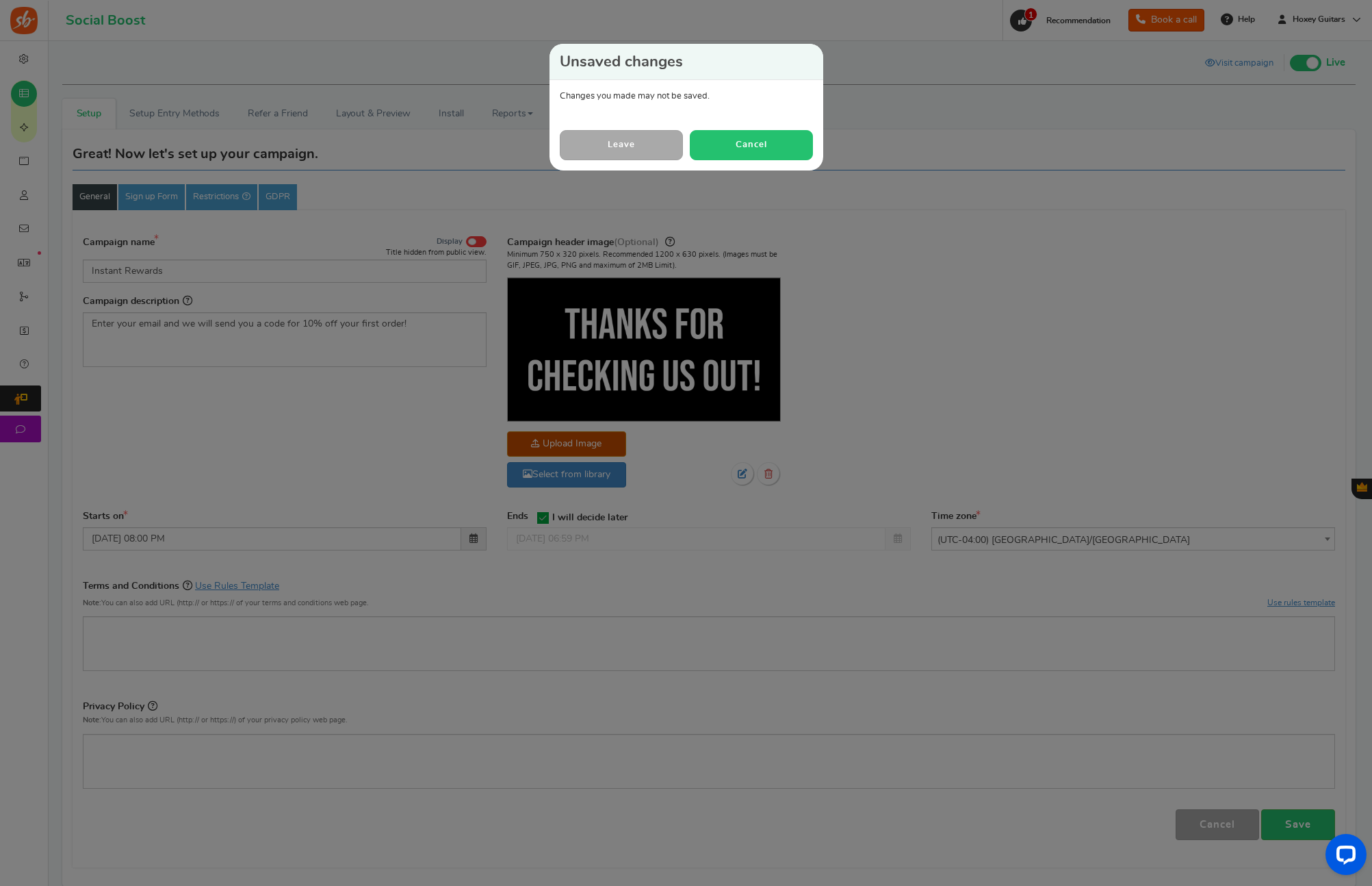
click at [768, 147] on button "Cancel" at bounding box center [750, 144] width 123 height 29
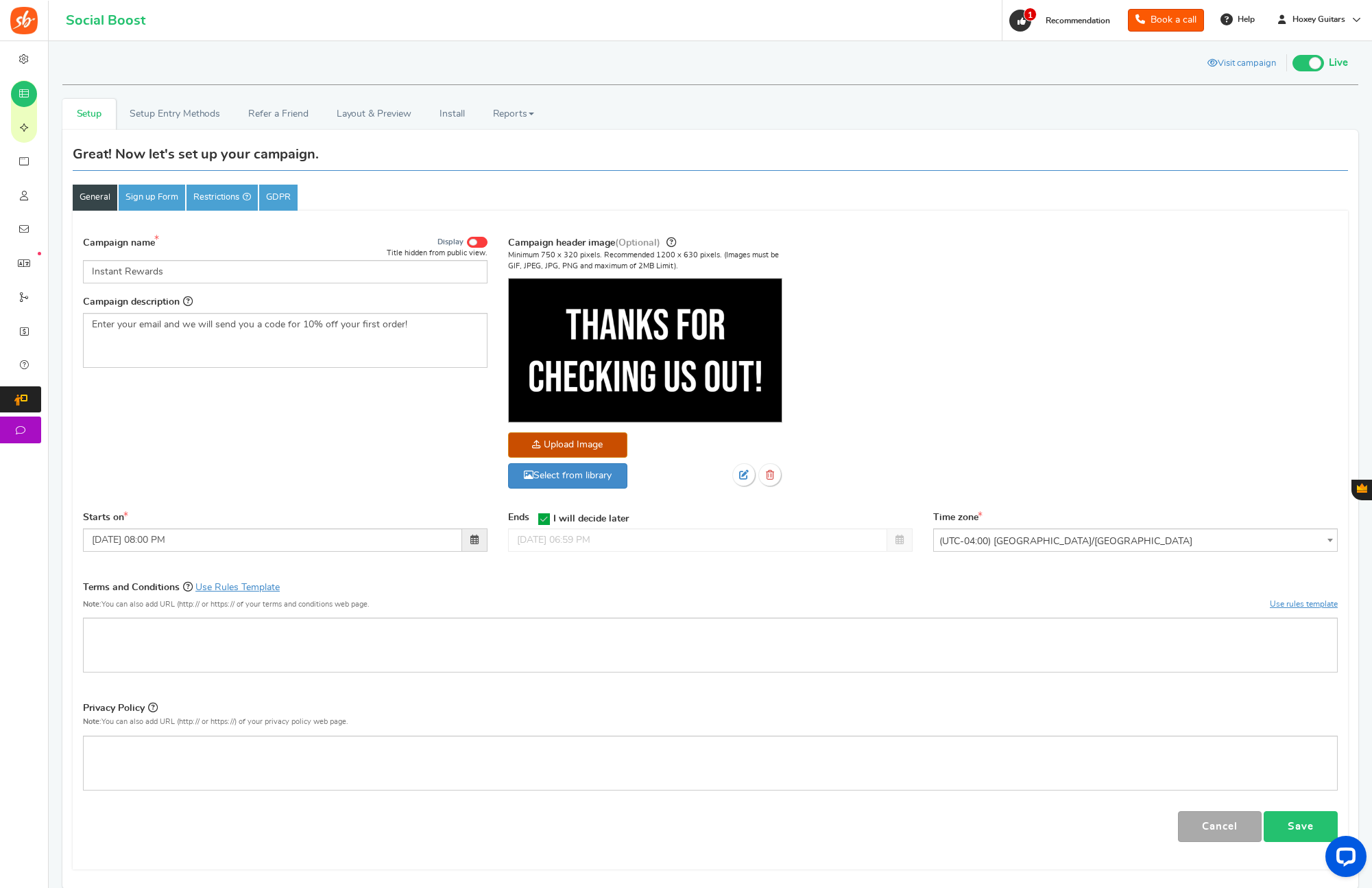
click at [1306, 826] on link "Save" at bounding box center [1300, 826] width 74 height 31
click at [153, 192] on link "Sign up Form" at bounding box center [152, 198] width 67 height 26
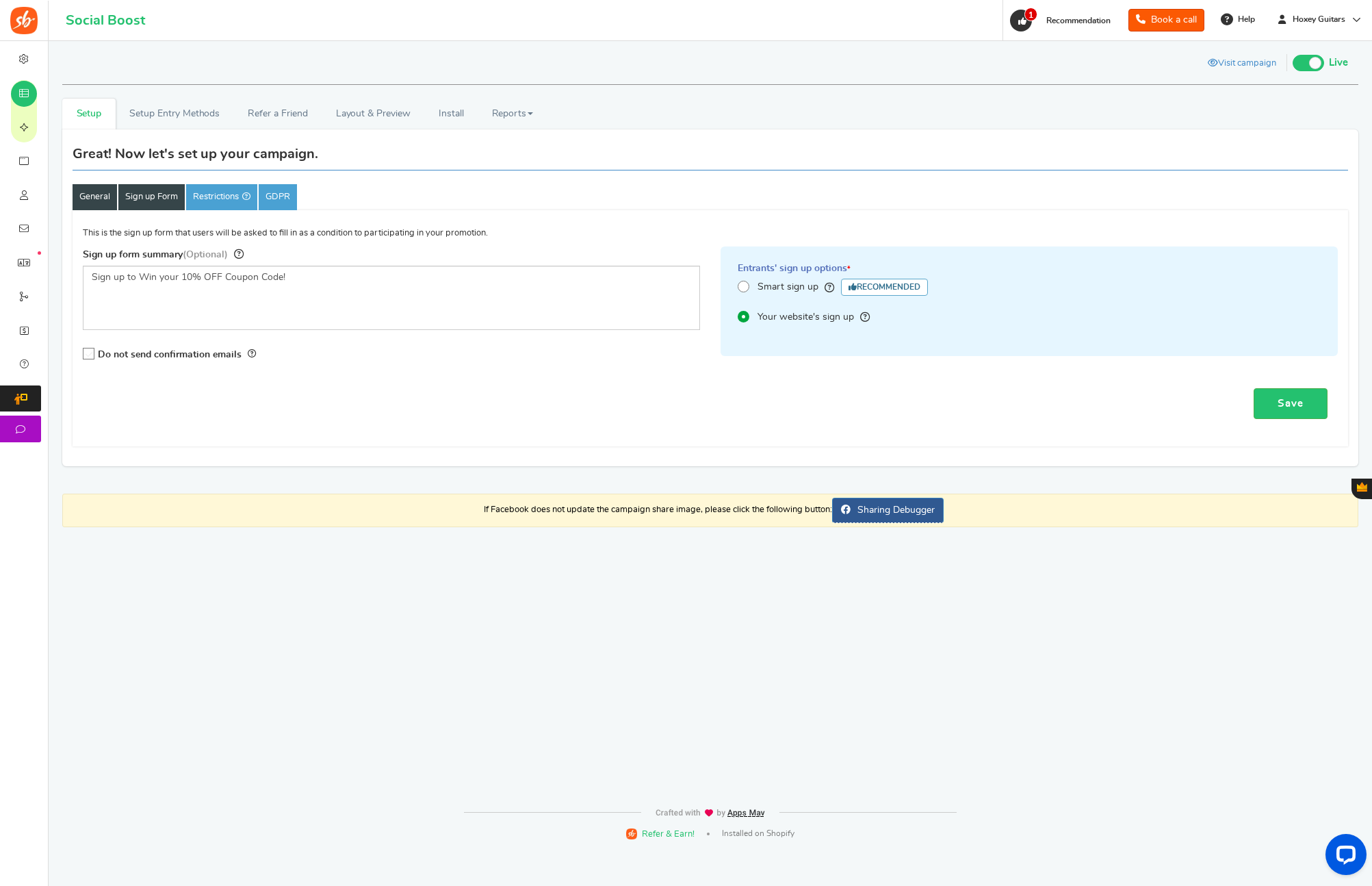
click at [114, 202] on link "General" at bounding box center [94, 198] width 44 height 26
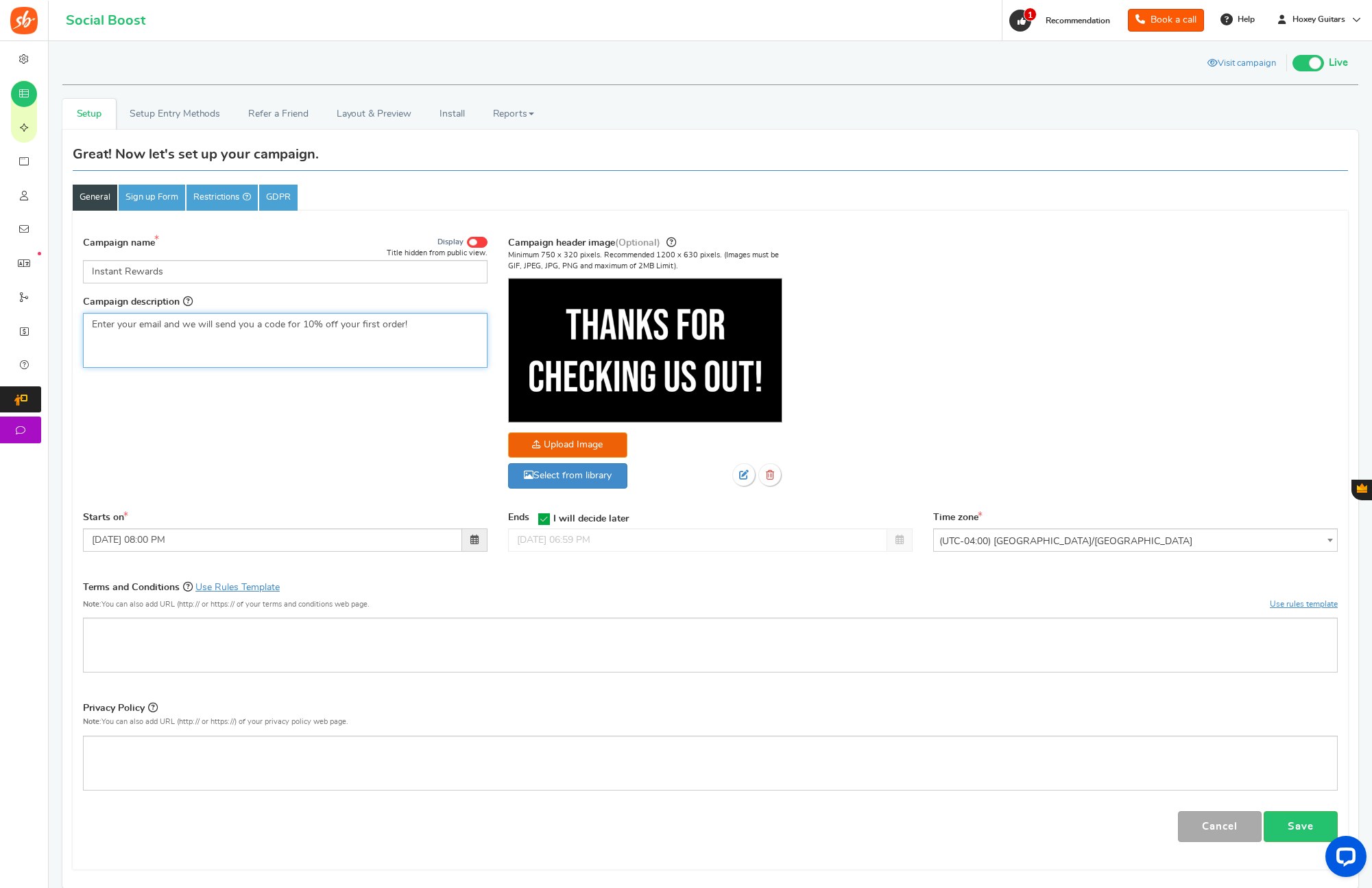
click at [248, 326] on p "Enter your email and we will send you a code for 10% off your first order!" at bounding box center [285, 324] width 386 height 14
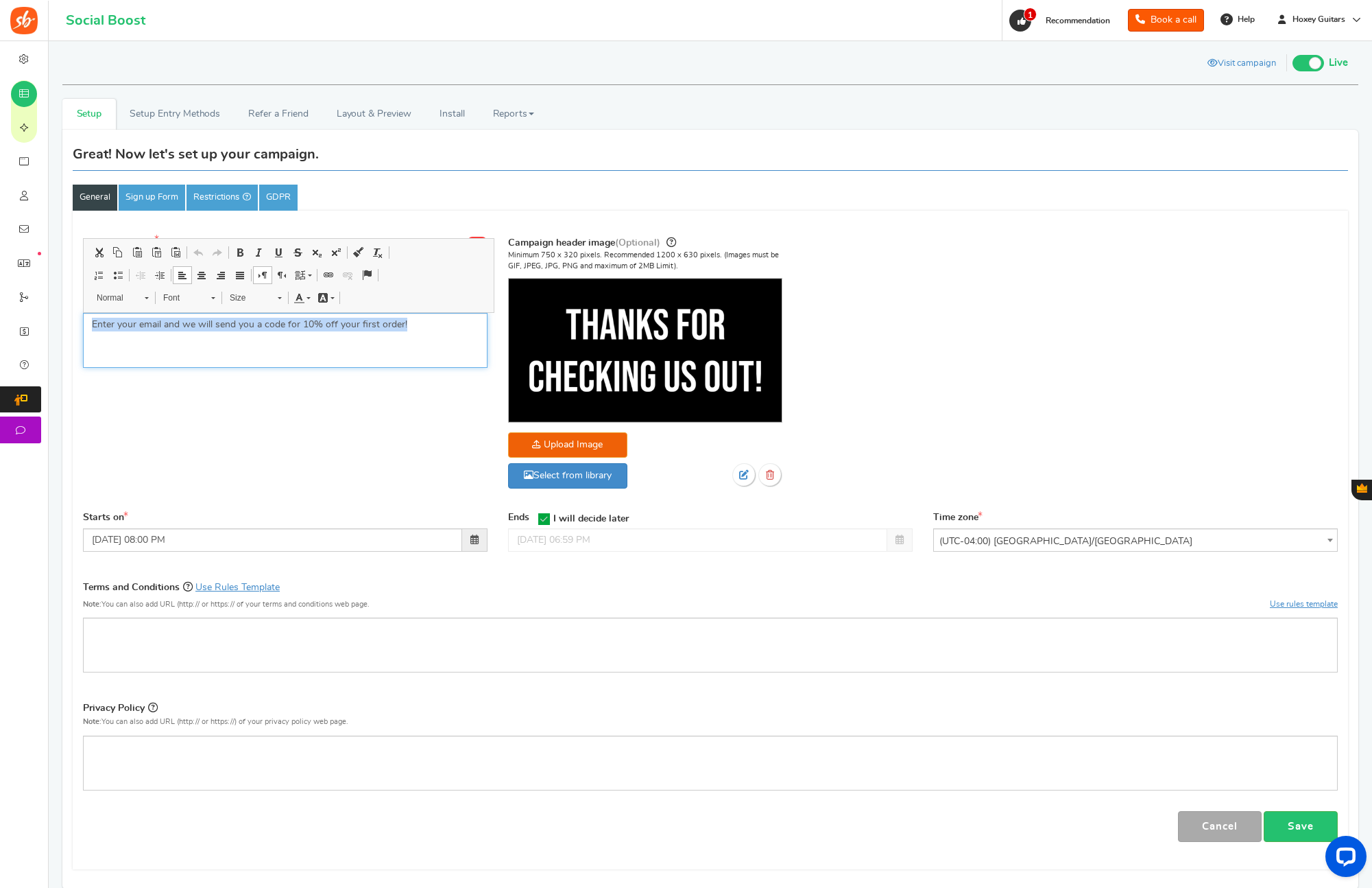
click at [248, 326] on p "Enter your email and we will send you a code for 10% off your first order!" at bounding box center [285, 324] width 386 height 14
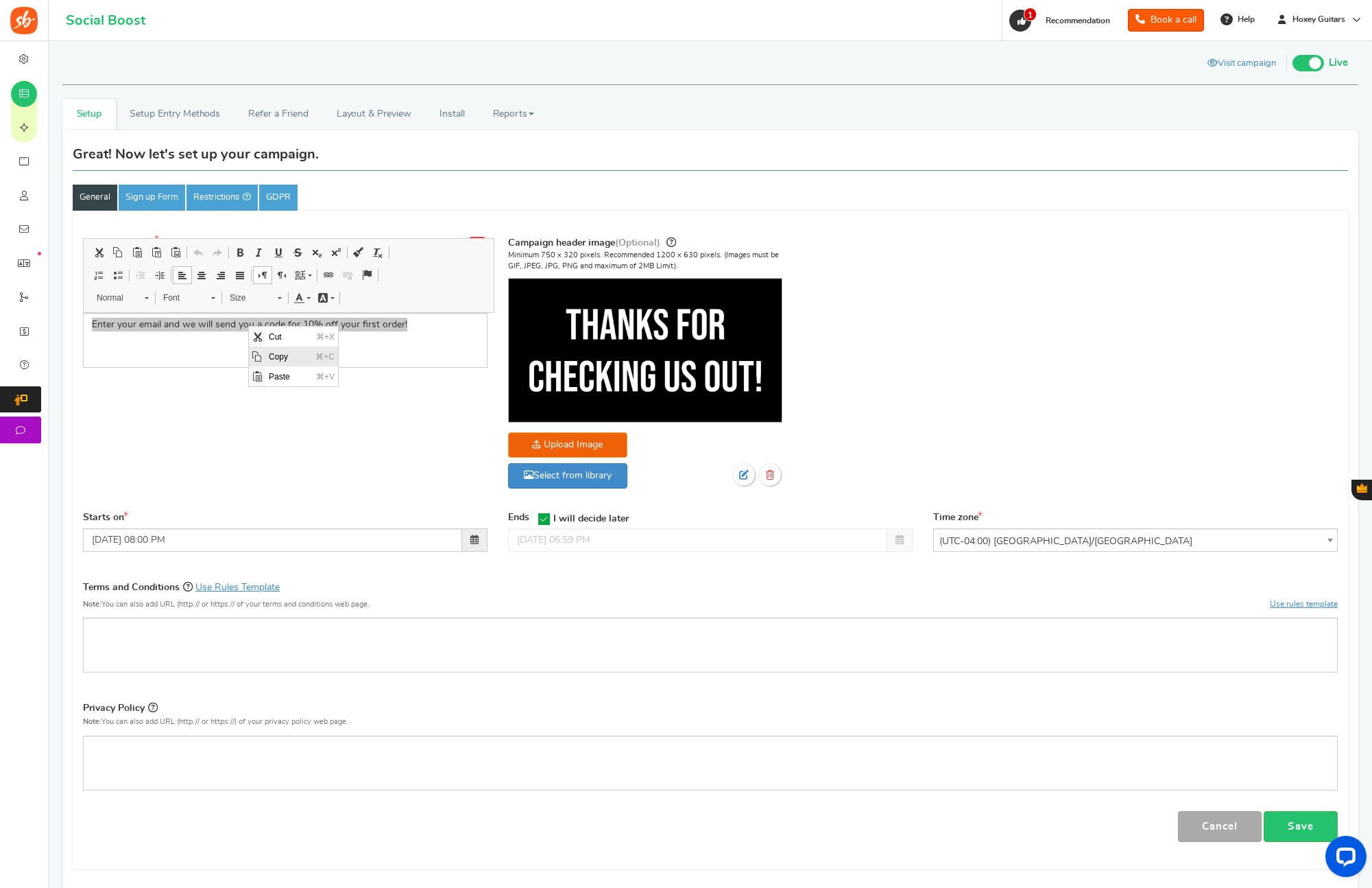
drag, startPoint x: 264, startPoint y: 356, endPoint x: 488, endPoint y: 727, distance: 433.4
click at [264, 356] on span "Copy" at bounding box center [256, 355] width 16 height 20
copy p "Enter your email and we will send you a code for 10% off your first order!"
click at [225, 429] on div "Campaign name Display Title hidden from public view. Instant Rewards This will …" at bounding box center [710, 370] width 1275 height 284
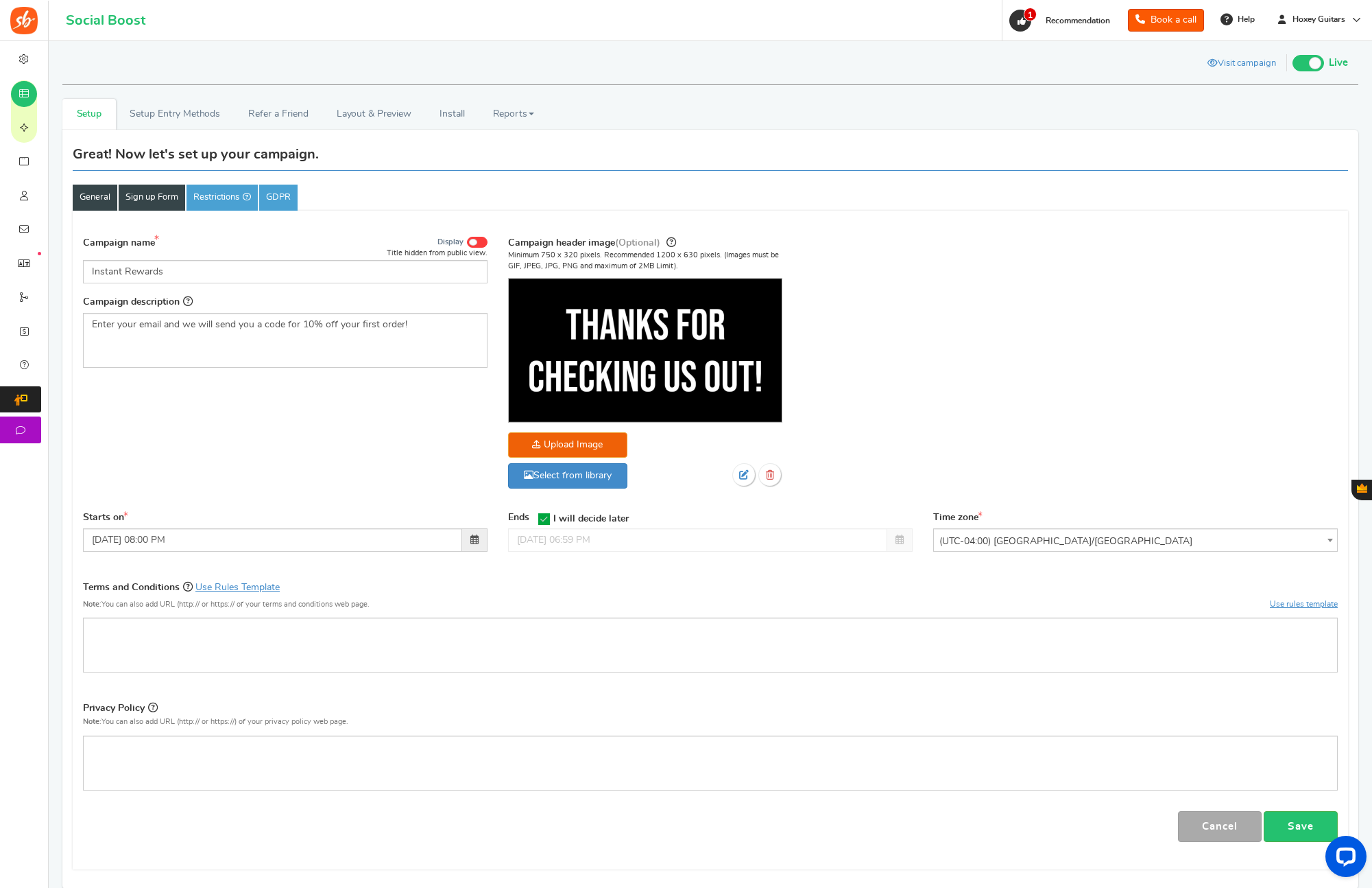
click at [145, 195] on link "Sign up Form" at bounding box center [152, 198] width 67 height 26
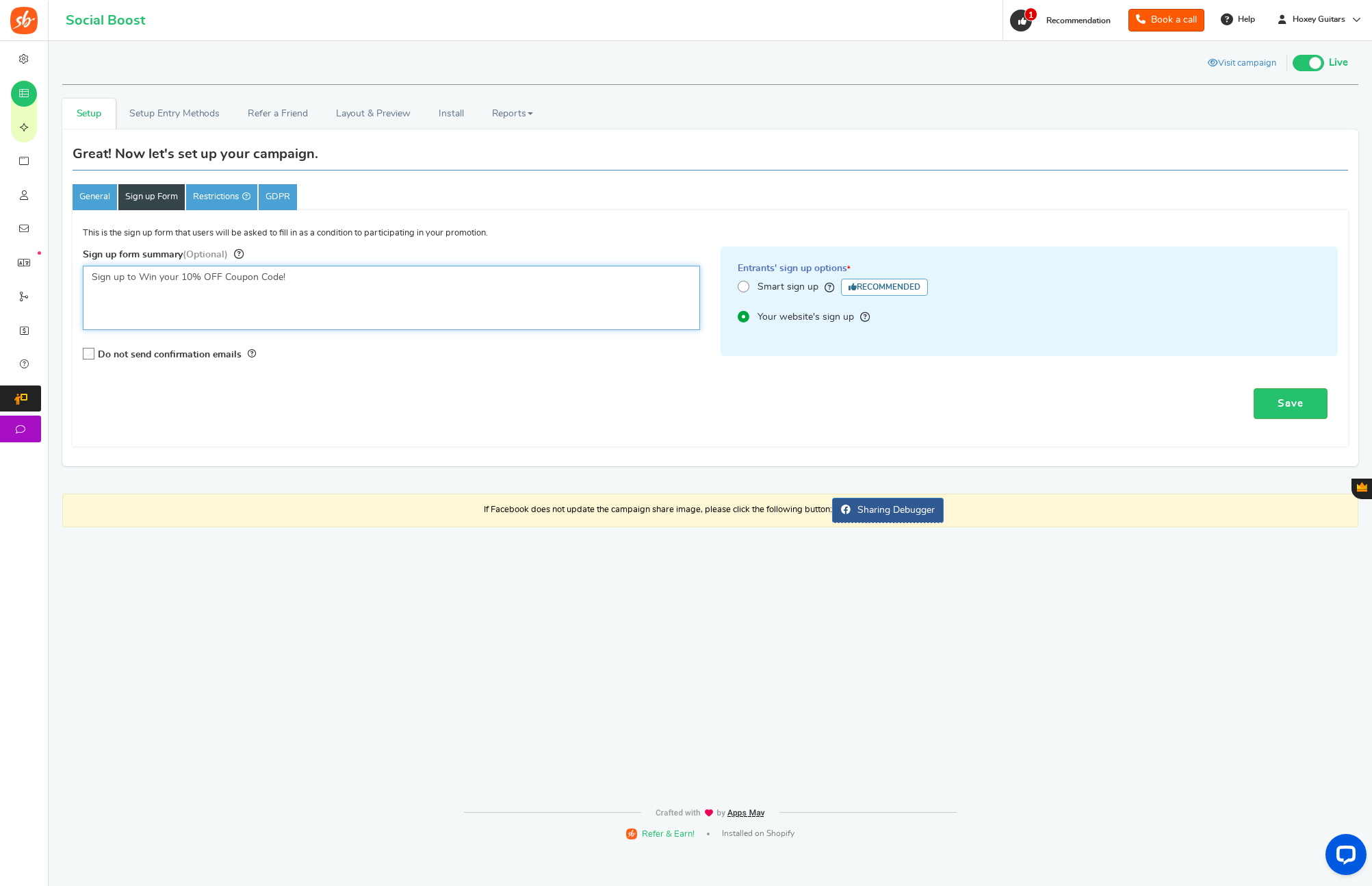
click at [260, 276] on textarea "Sign up to Win your 10% OFF Coupon Code!" at bounding box center [391, 297] width 617 height 64
paste textarea "Enter your email and we will send you a code for 10% off your first order"
type textarea "Enter your email and we will send you a code for 10% off your first order!"
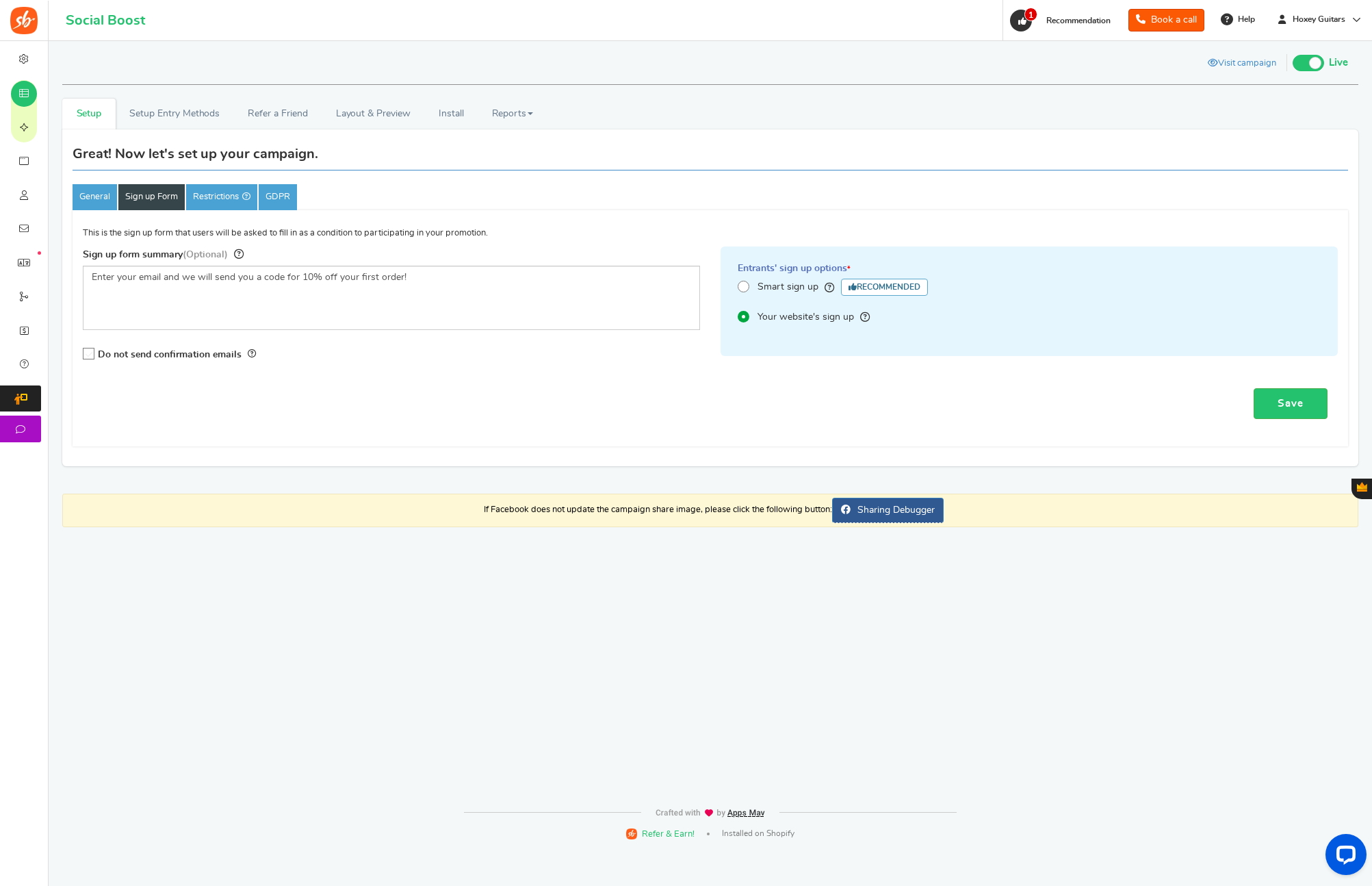
click at [229, 413] on div "Save" at bounding box center [710, 403] width 1254 height 52
click at [745, 287] on span at bounding box center [743, 286] width 11 height 11
click at [745, 287] on input "Smart sign up Recommended" at bounding box center [741, 286] width 8 height 8
radio input "true"
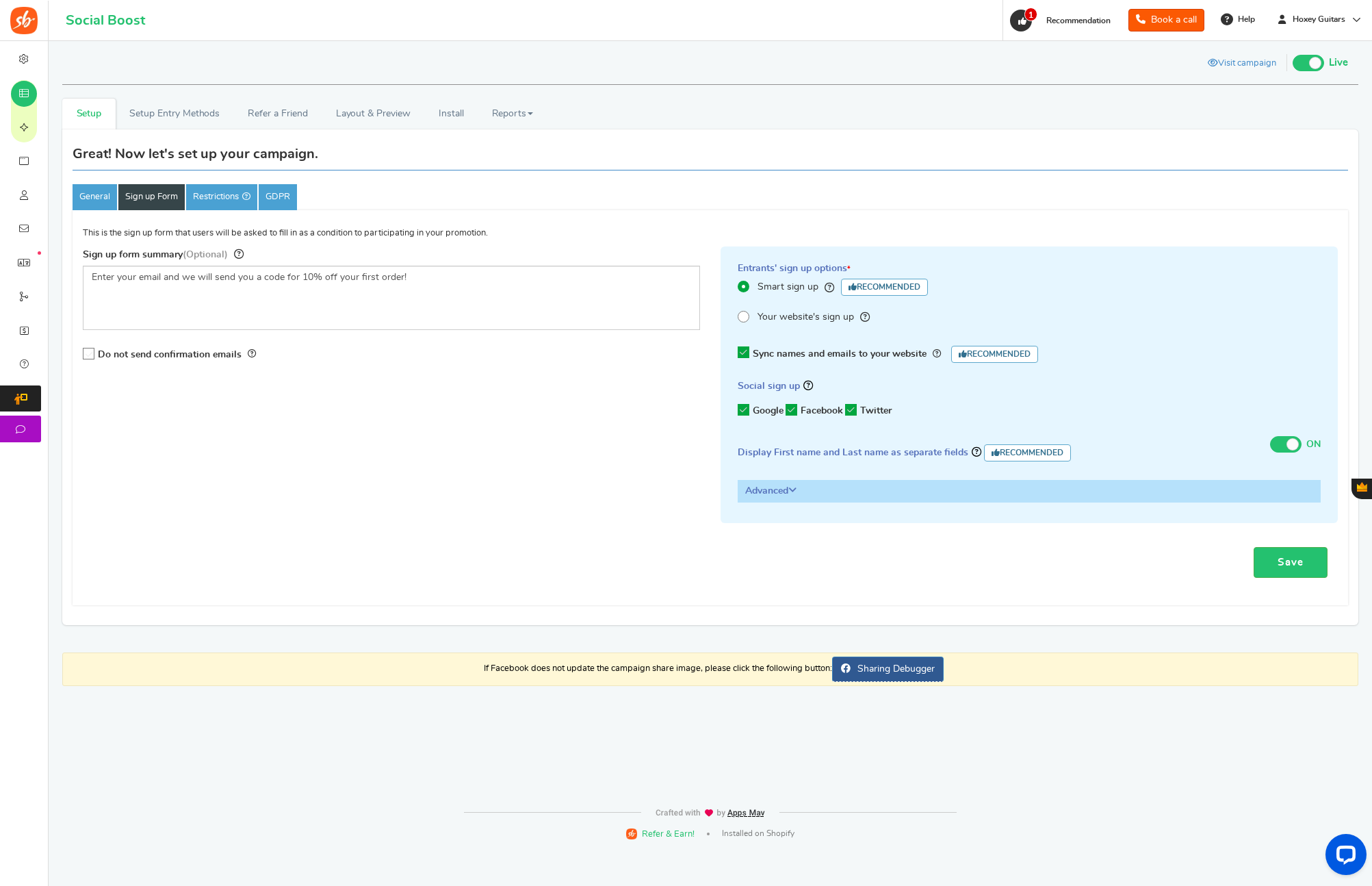
click at [856, 414] on icon at bounding box center [851, 409] width 11 height 11
click at [846, 414] on input "Twitter" at bounding box center [846, 409] width 0 height 8
click at [797, 409] on icon at bounding box center [791, 409] width 11 height 11
click at [787, 409] on input "Facebook" at bounding box center [787, 409] width 0 height 8
drag, startPoint x: 746, startPoint y: 408, endPoint x: 785, endPoint y: 411, distance: 39.1
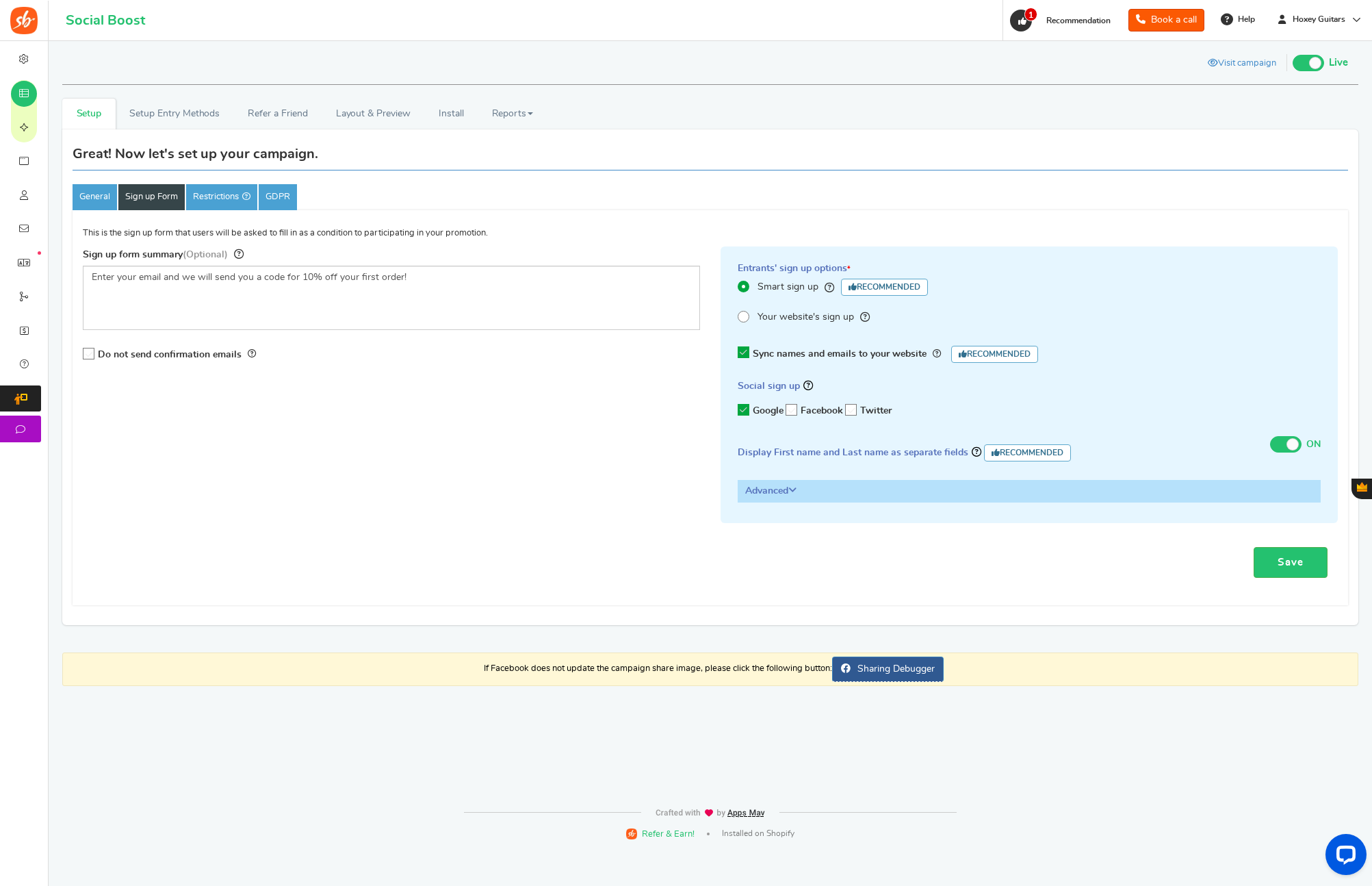
click at [746, 408] on icon at bounding box center [743, 409] width 11 height 11
click at [739, 408] on input "Google" at bounding box center [739, 409] width 0 height 8
click at [1049, 483] on h3 "Advanced" at bounding box center [1029, 491] width 581 height 21
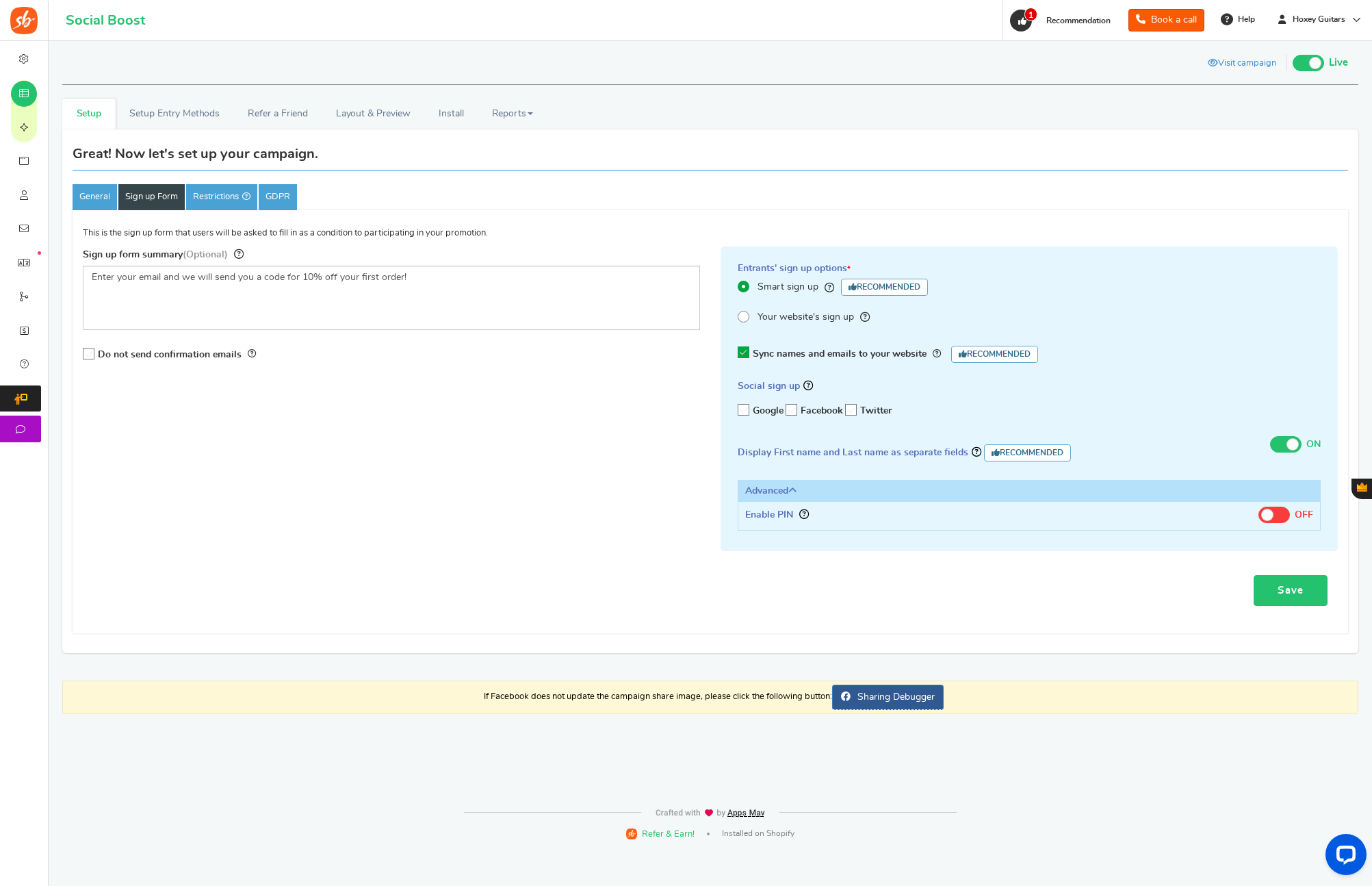
click at [1268, 596] on link "Save" at bounding box center [1290, 590] width 74 height 31
click at [220, 201] on link "Restrictions" at bounding box center [222, 198] width 71 height 26
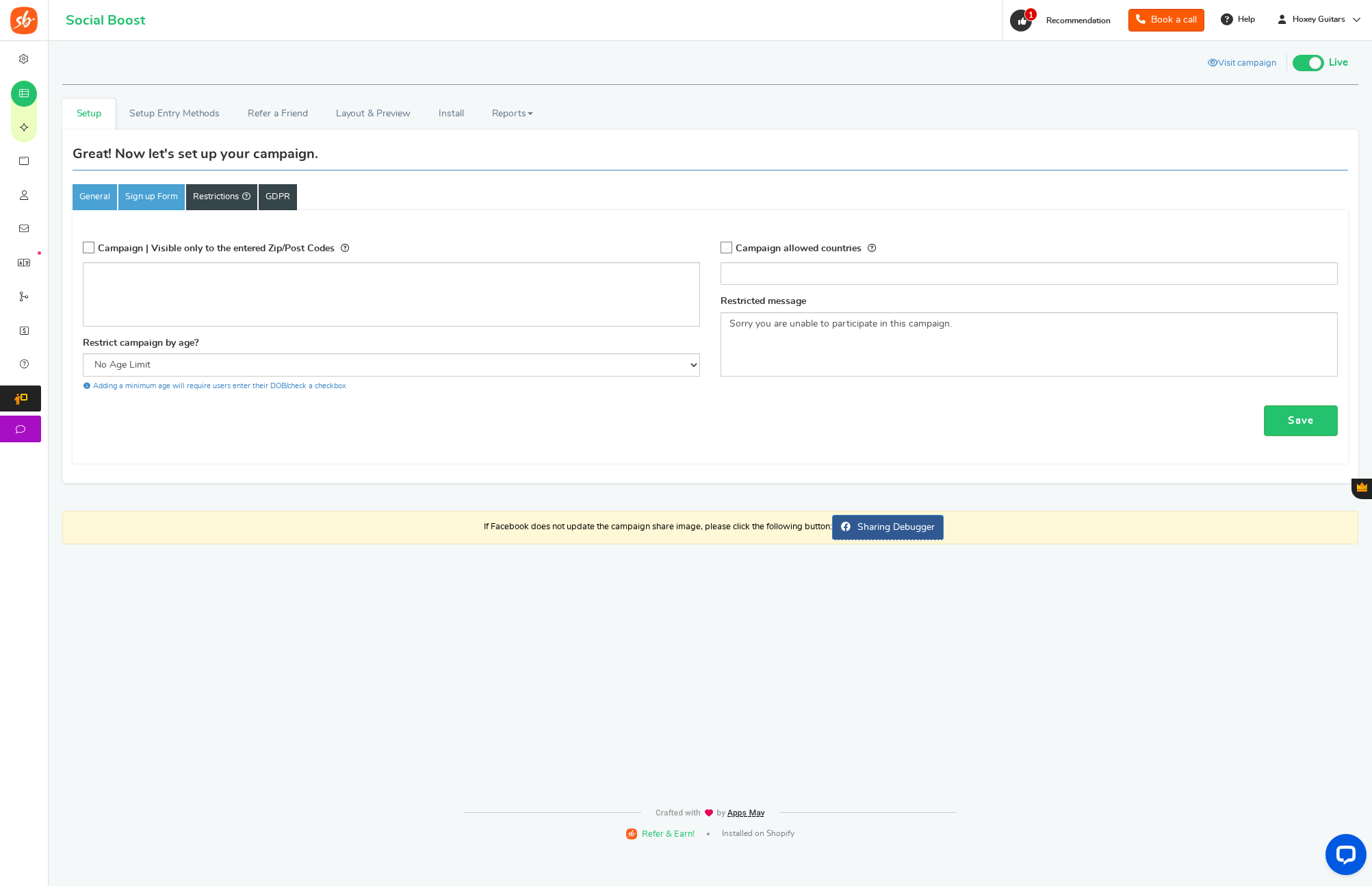
click at [288, 206] on link "GDPR" at bounding box center [277, 198] width 39 height 26
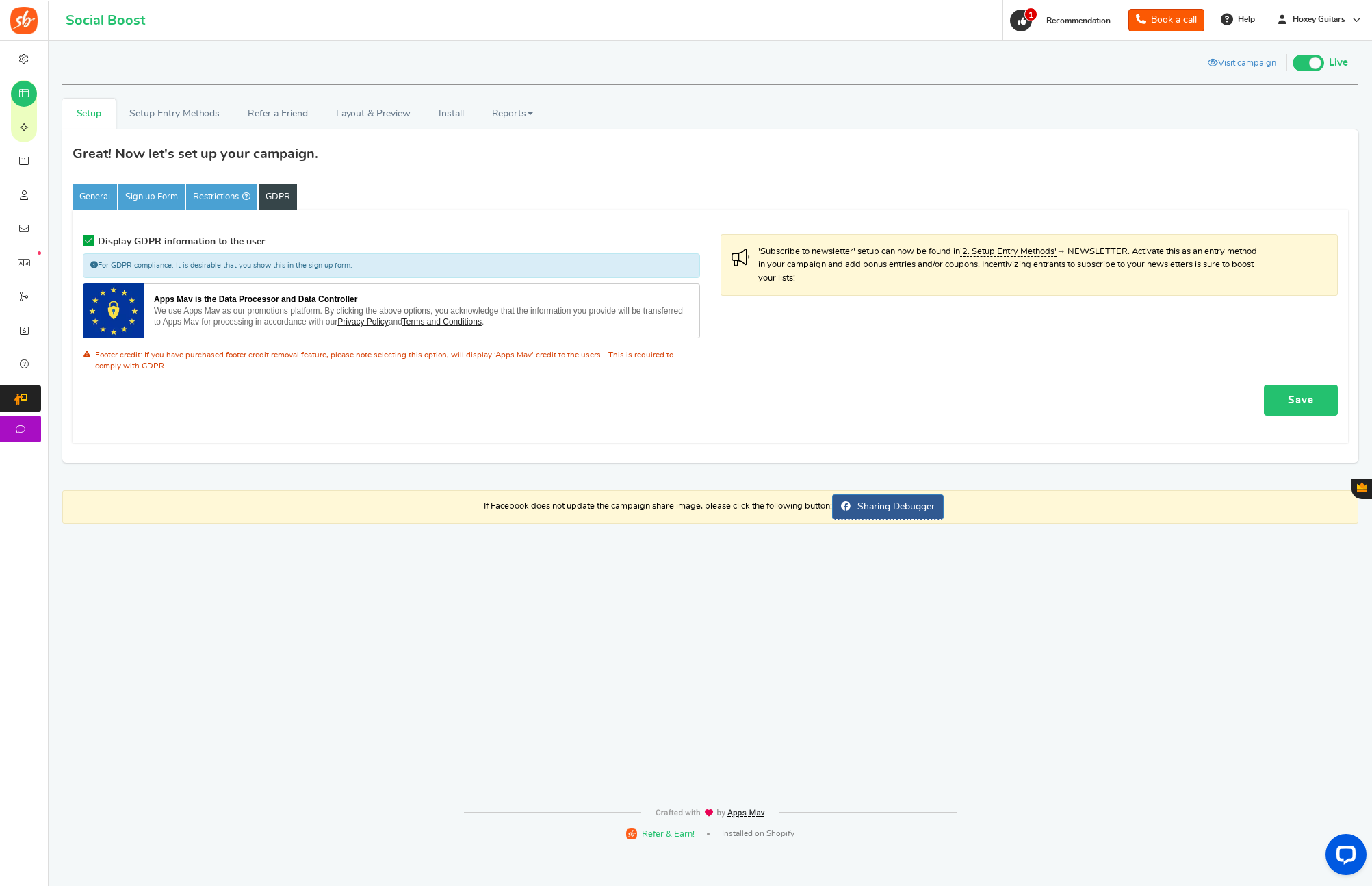
click at [1290, 410] on link "Save" at bounding box center [1301, 400] width 74 height 31
click at [198, 114] on link "Setup Entry Methods" at bounding box center [175, 114] width 118 height 31
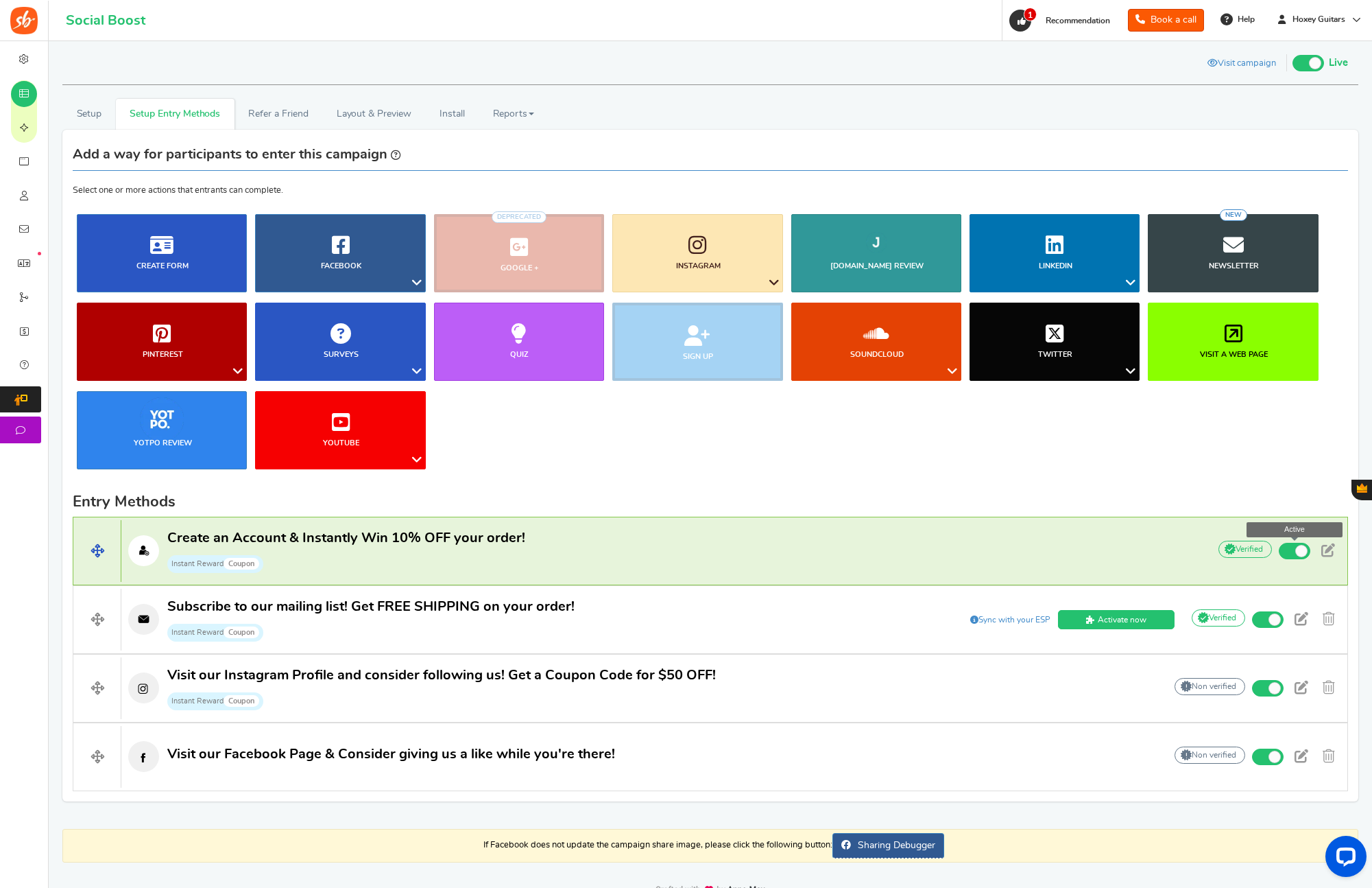
click at [1298, 551] on span at bounding box center [1300, 551] width 12 height 12
click at [0, 0] on input "Active" at bounding box center [0, 0] width 0 height 0
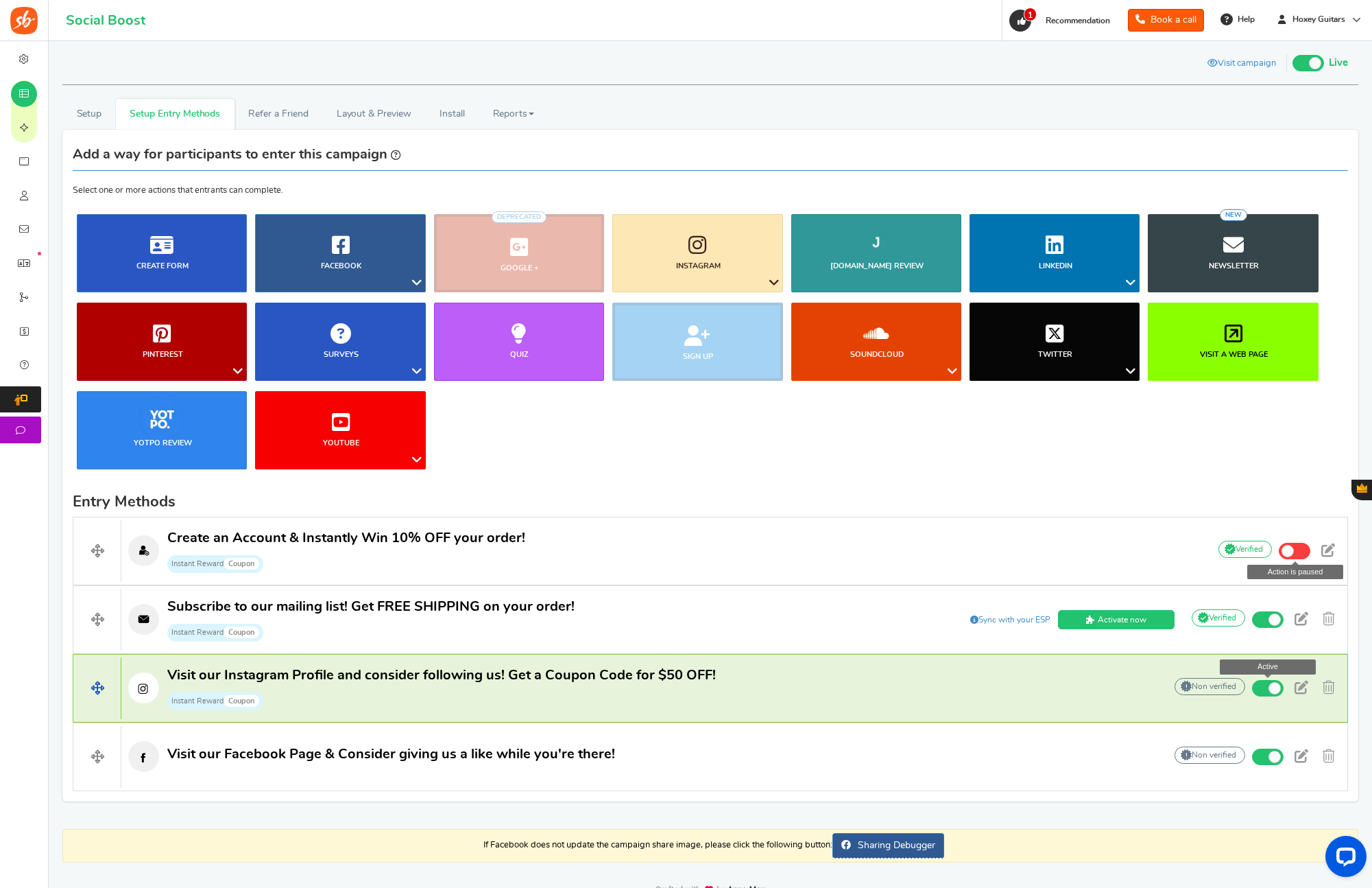
click at [1271, 680] on span at bounding box center [1267, 687] width 31 height 16
click at [0, 0] on input "Active" at bounding box center [0, 0] width 0 height 0
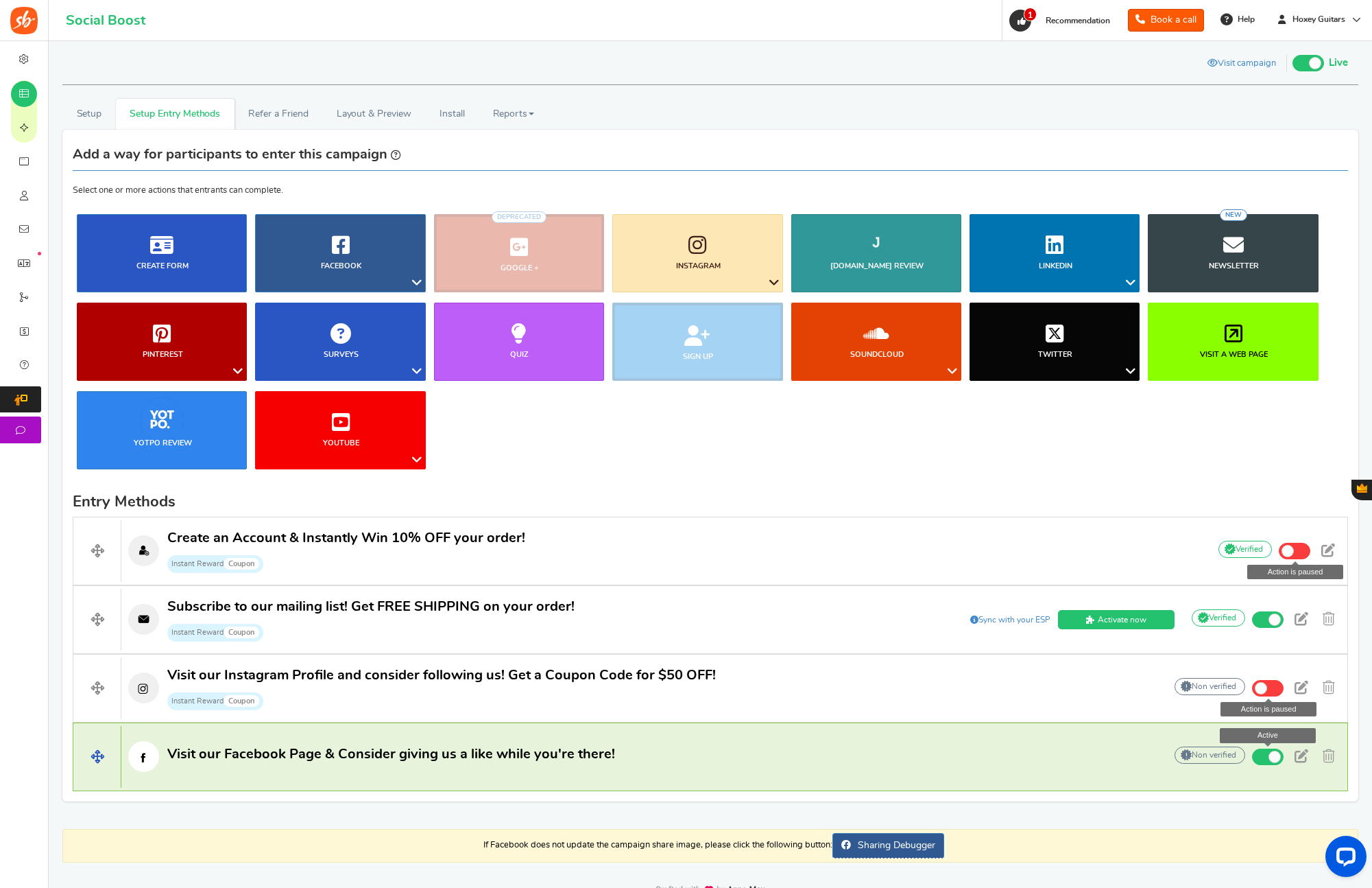
click at [1261, 756] on span at bounding box center [1267, 756] width 31 height 16
click at [0, 0] on input "Active" at bounding box center [0, 0] width 0 height 0
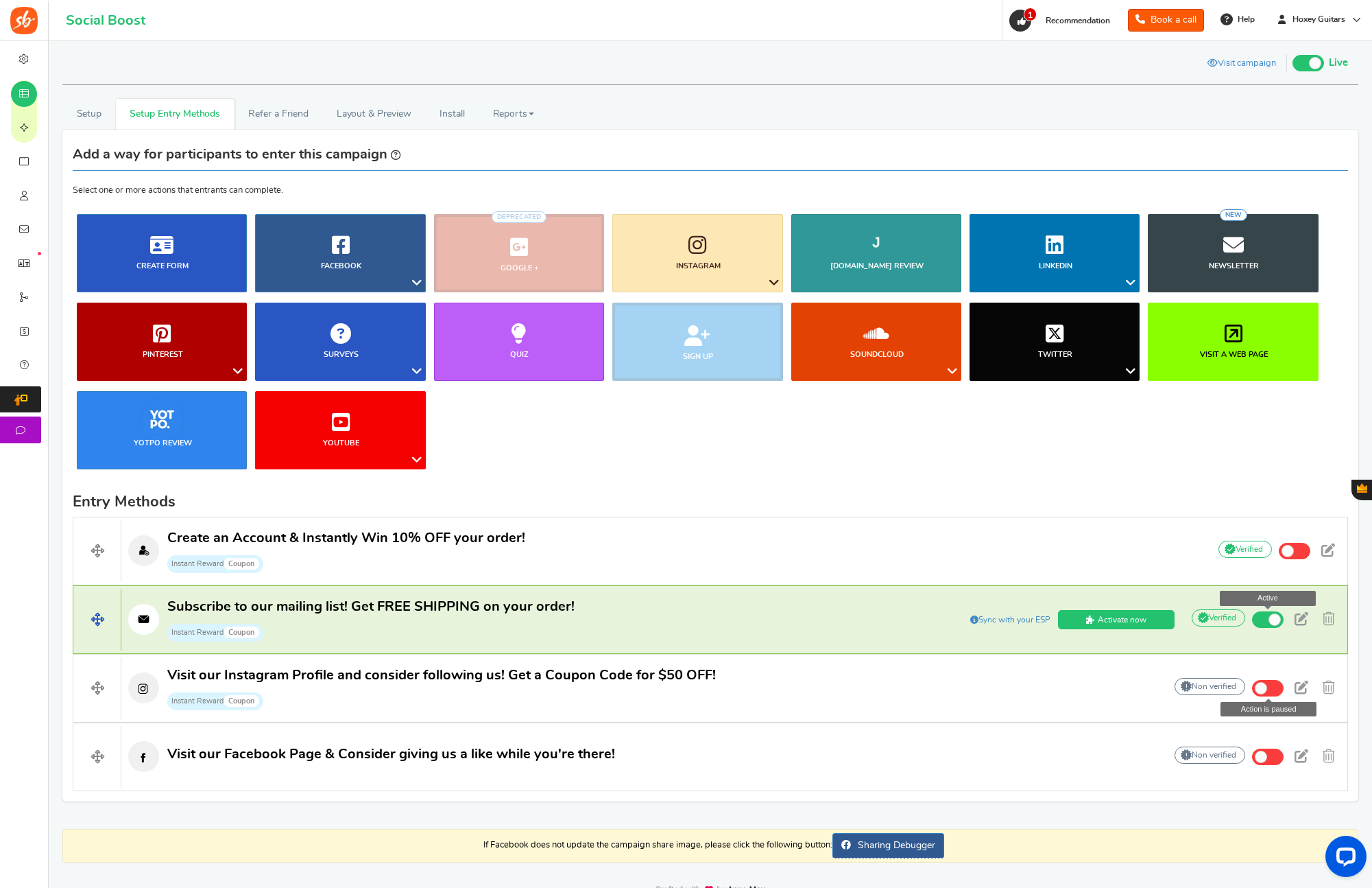
click at [1274, 620] on span at bounding box center [1274, 618] width 12 height 12
click at [0, 0] on input "Active" at bounding box center [0, 0] width 0 height 0
click at [987, 620] on span "Sync with your ESP" at bounding box center [1010, 619] width 89 height 11
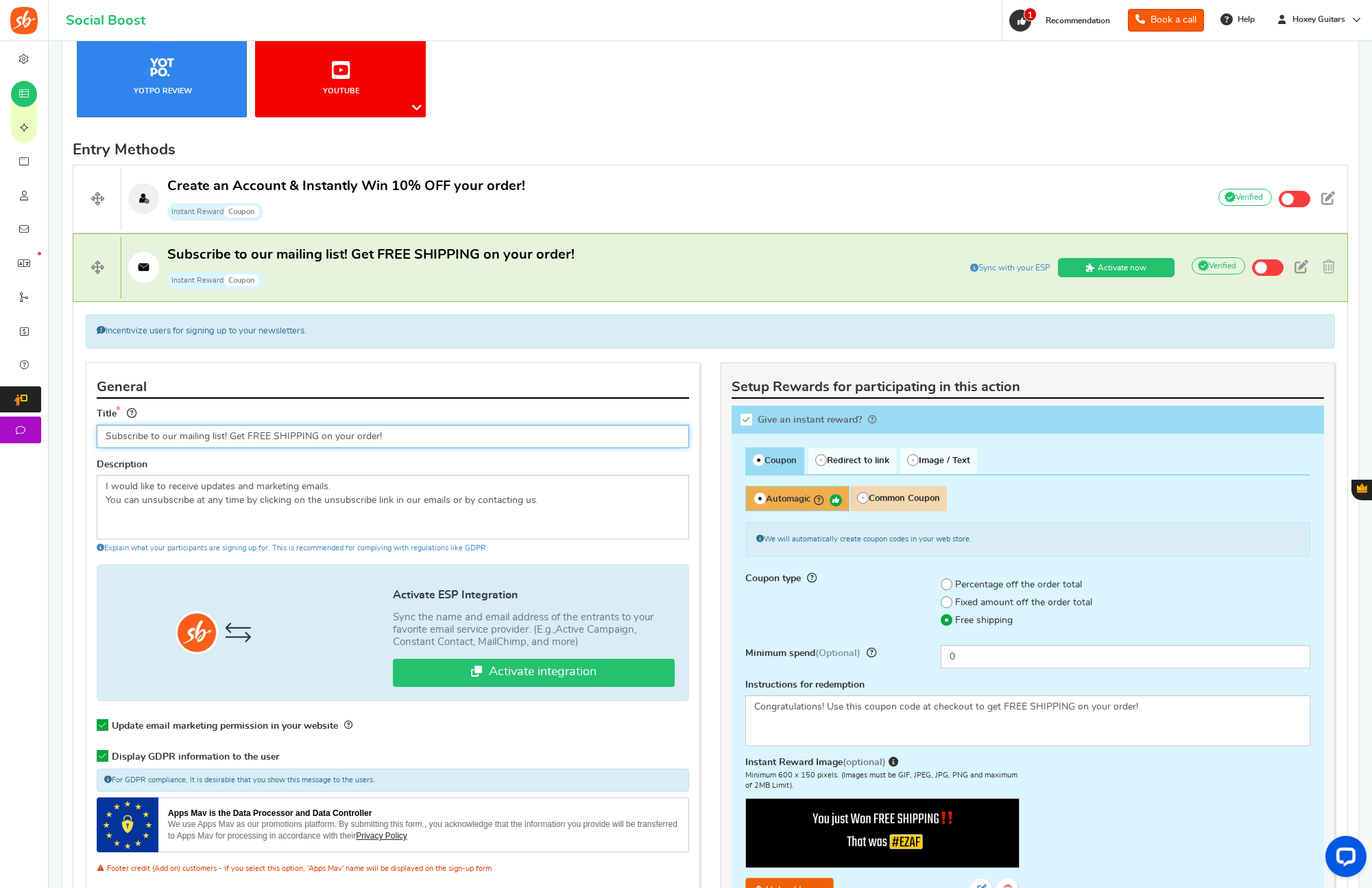
scroll to position [381, 0]
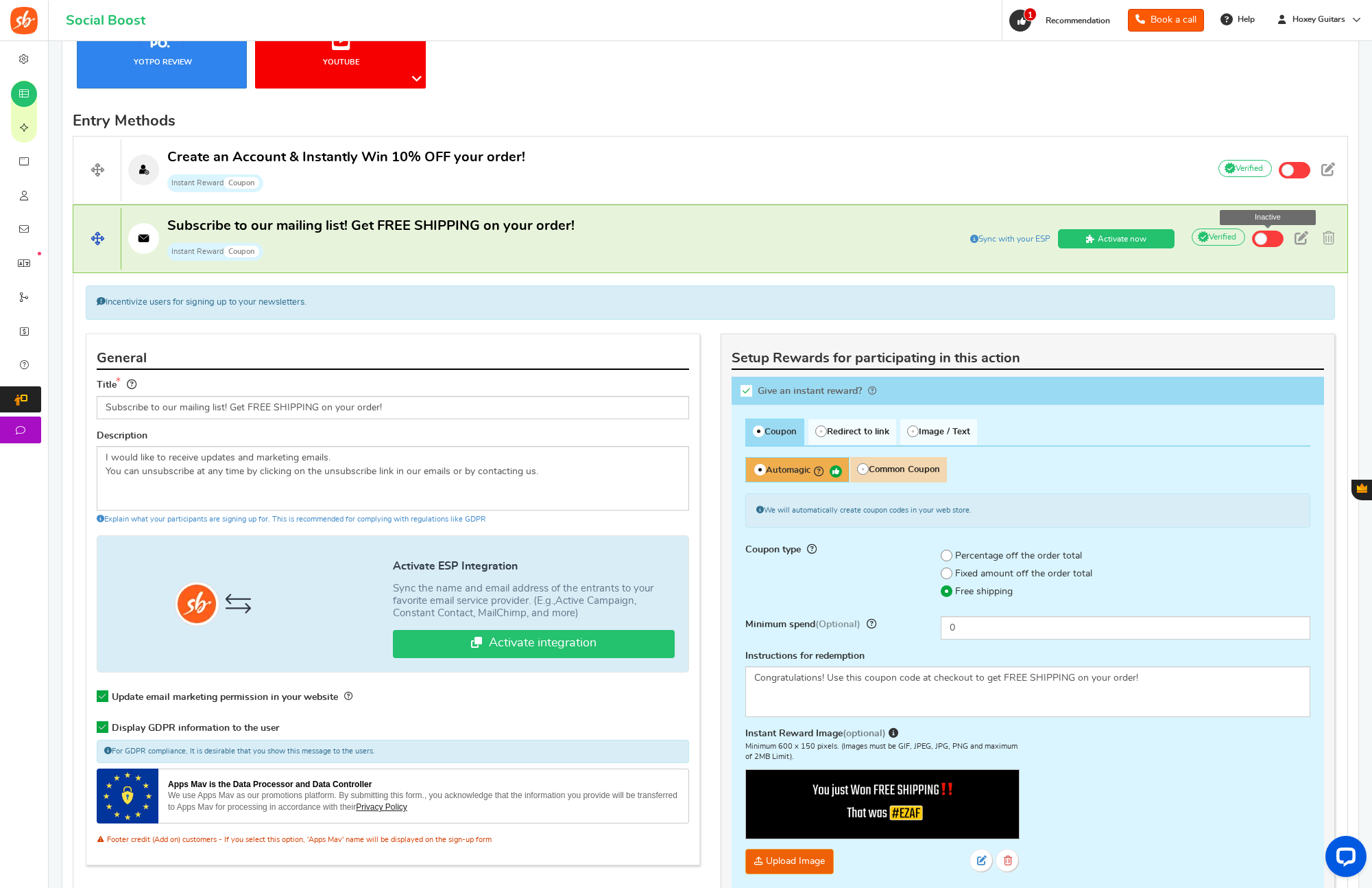
click at [1270, 243] on span at bounding box center [1267, 238] width 31 height 16
click at [0, 0] on input "Inactive" at bounding box center [0, 0] width 0 height 0
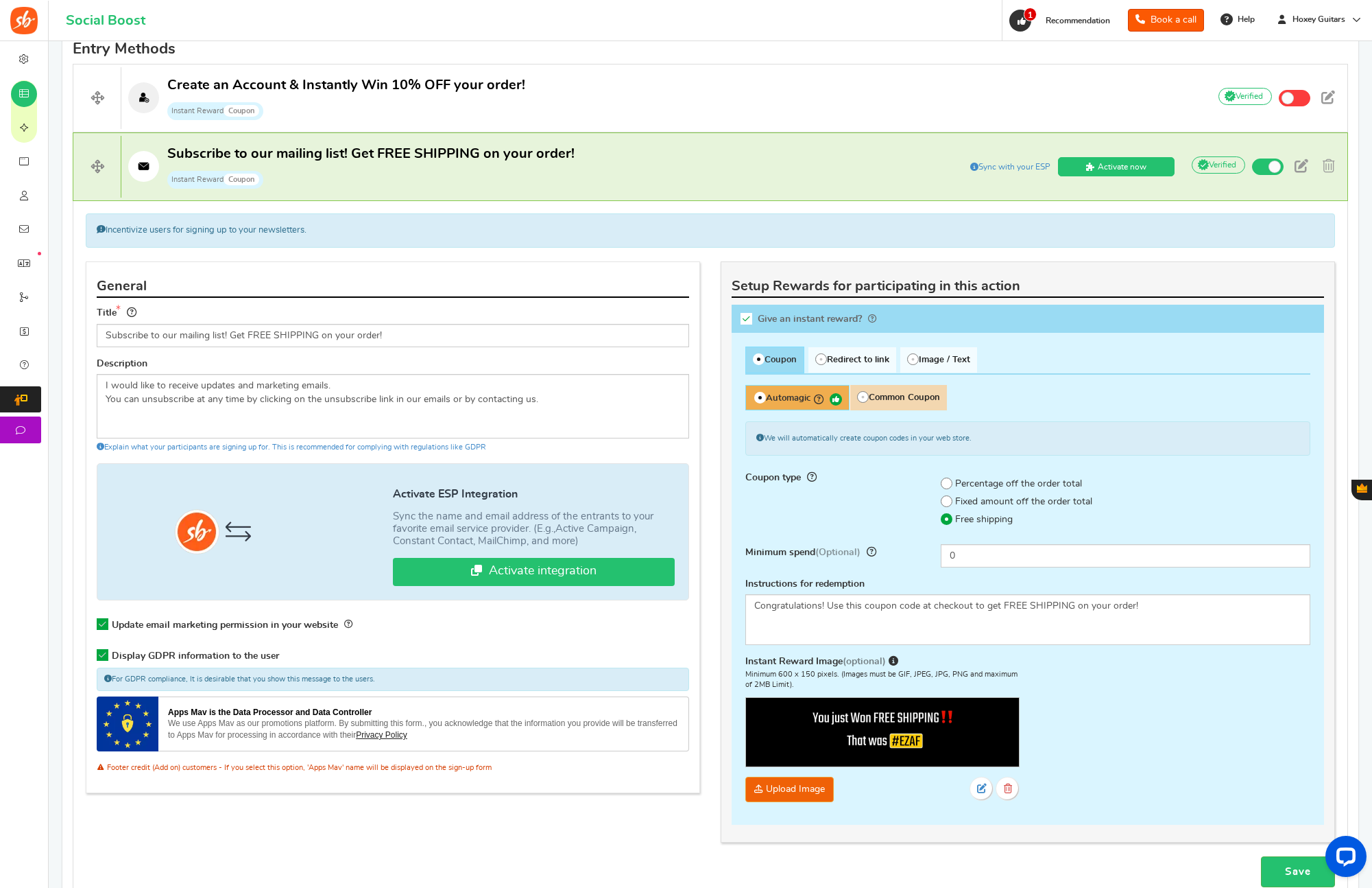
scroll to position [471, 0]
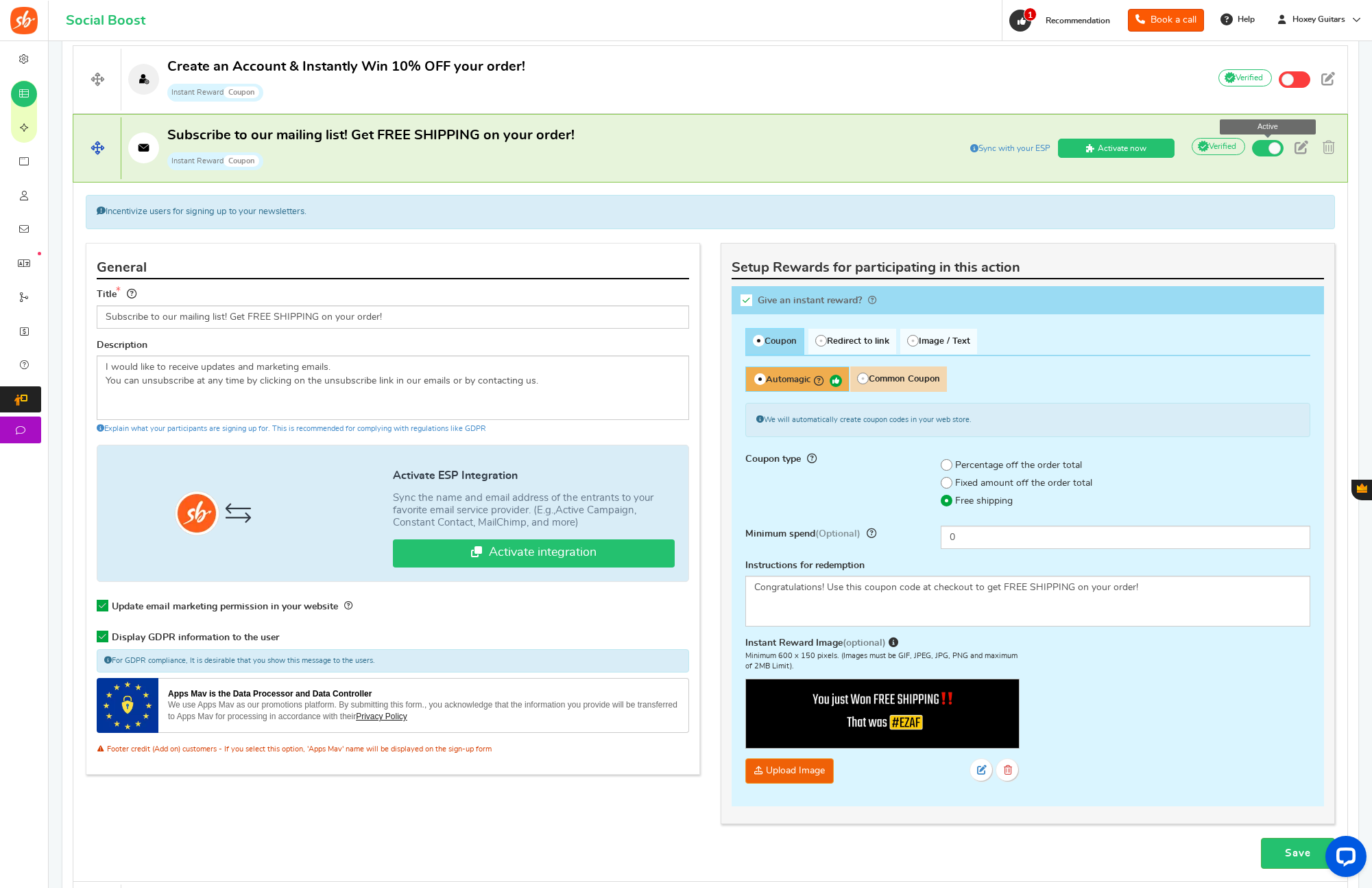
click at [1273, 148] on span at bounding box center [1274, 148] width 12 height 12
click at [0, 0] on input "Active" at bounding box center [0, 0] width 0 height 0
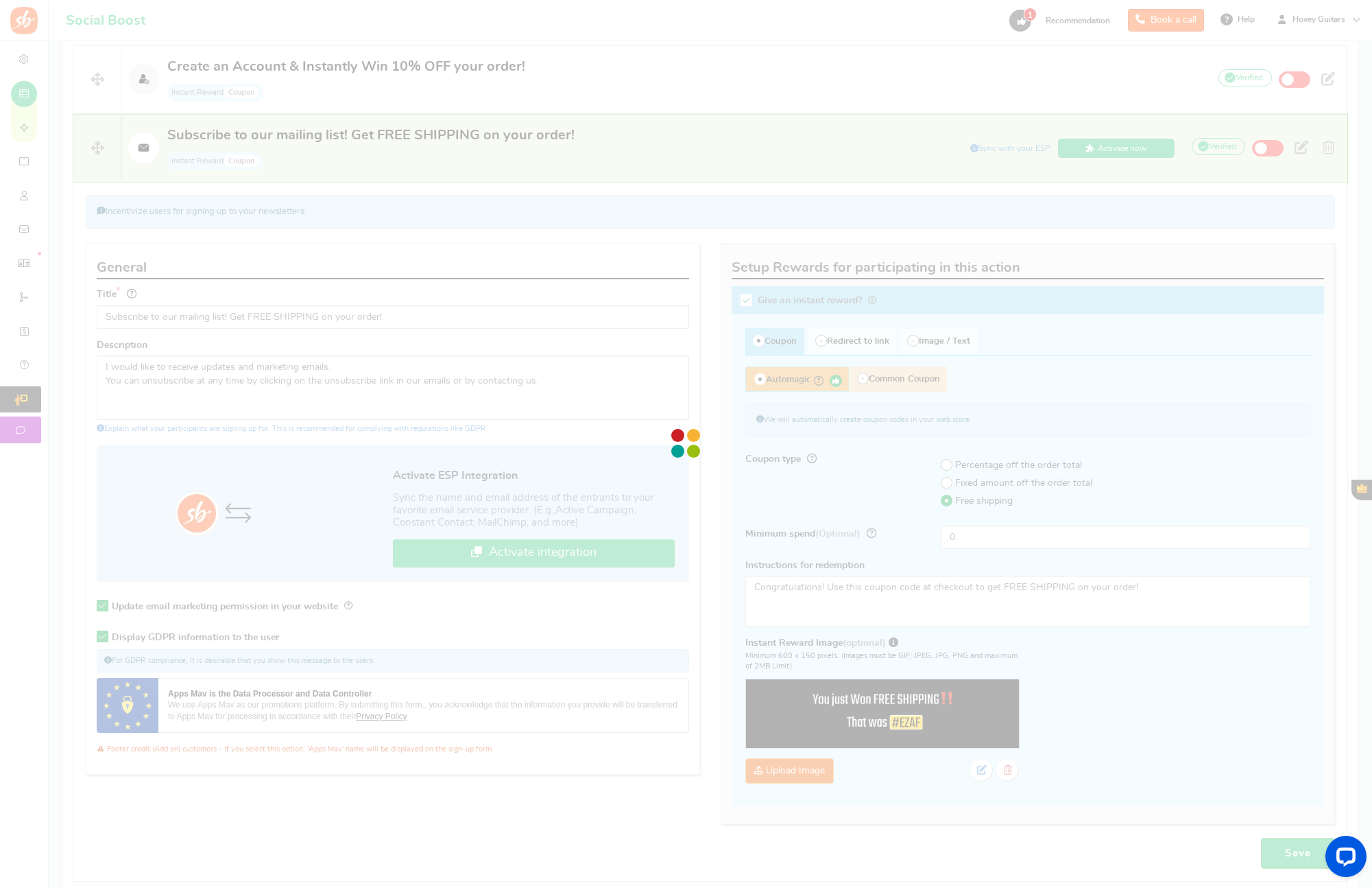
scroll to position [40, 0]
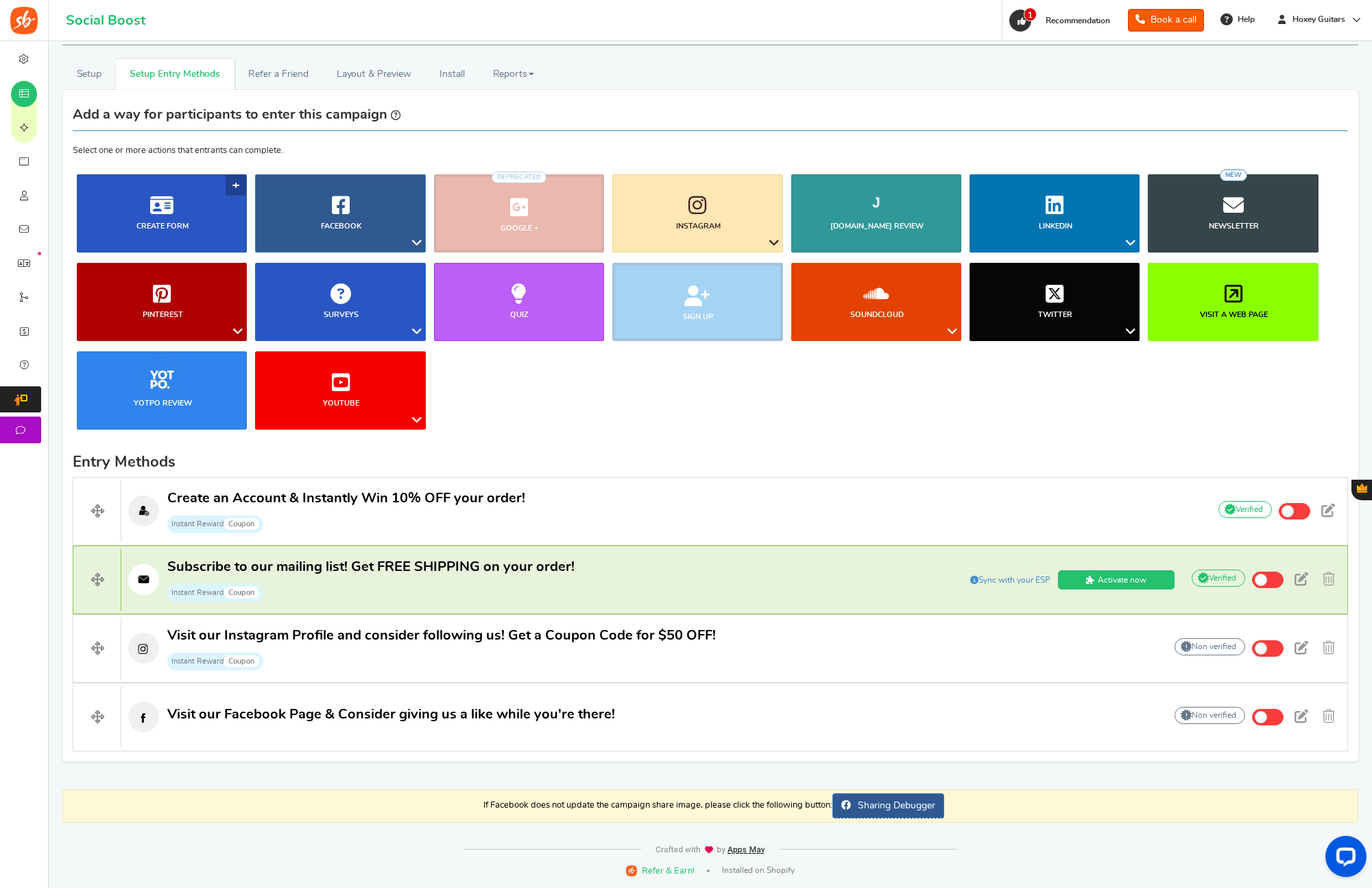
click at [203, 233] on link "Create Form" at bounding box center [161, 213] width 170 height 78
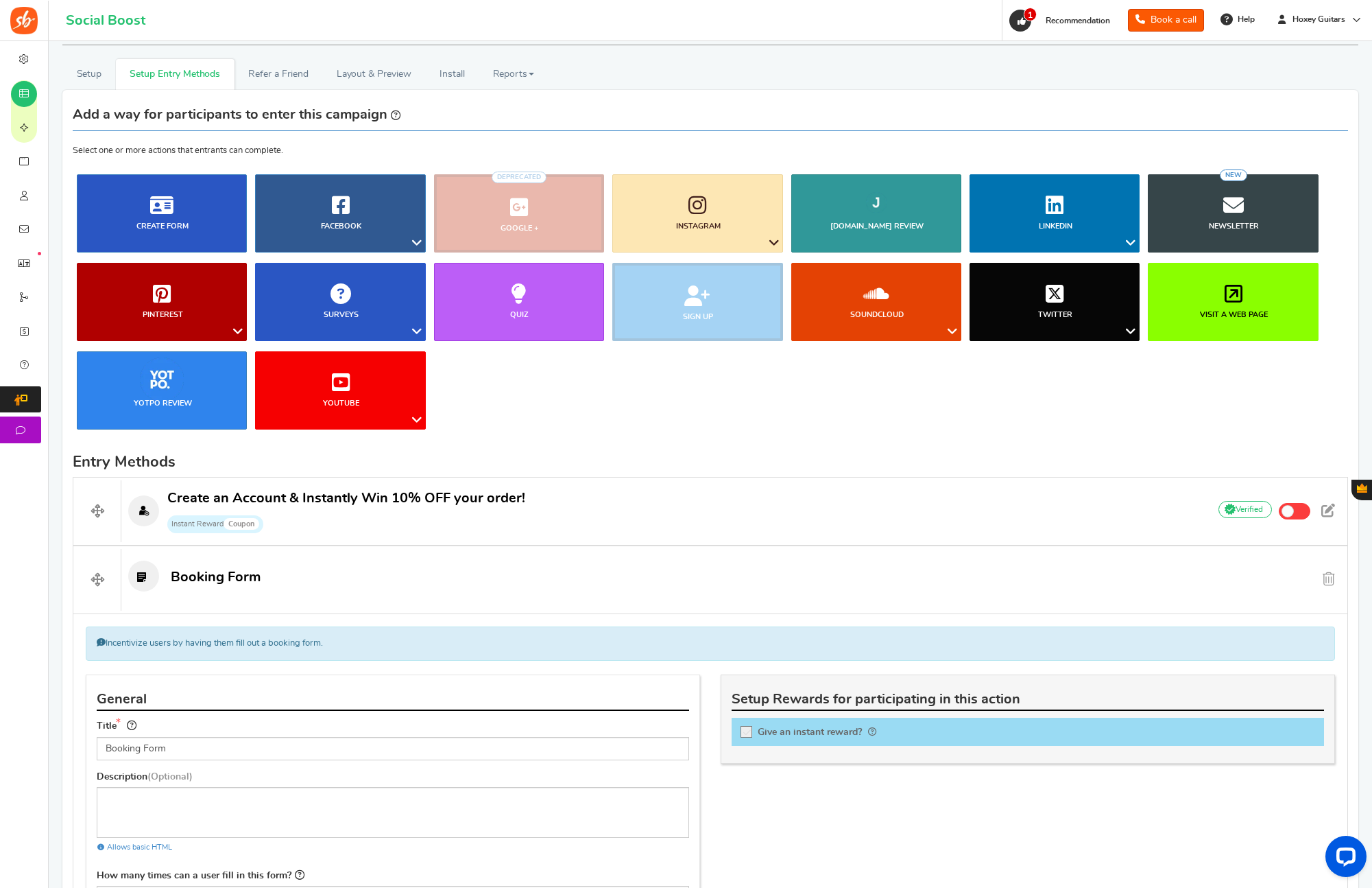
click at [741, 308] on li "Sign up" at bounding box center [696, 302] width 178 height 78
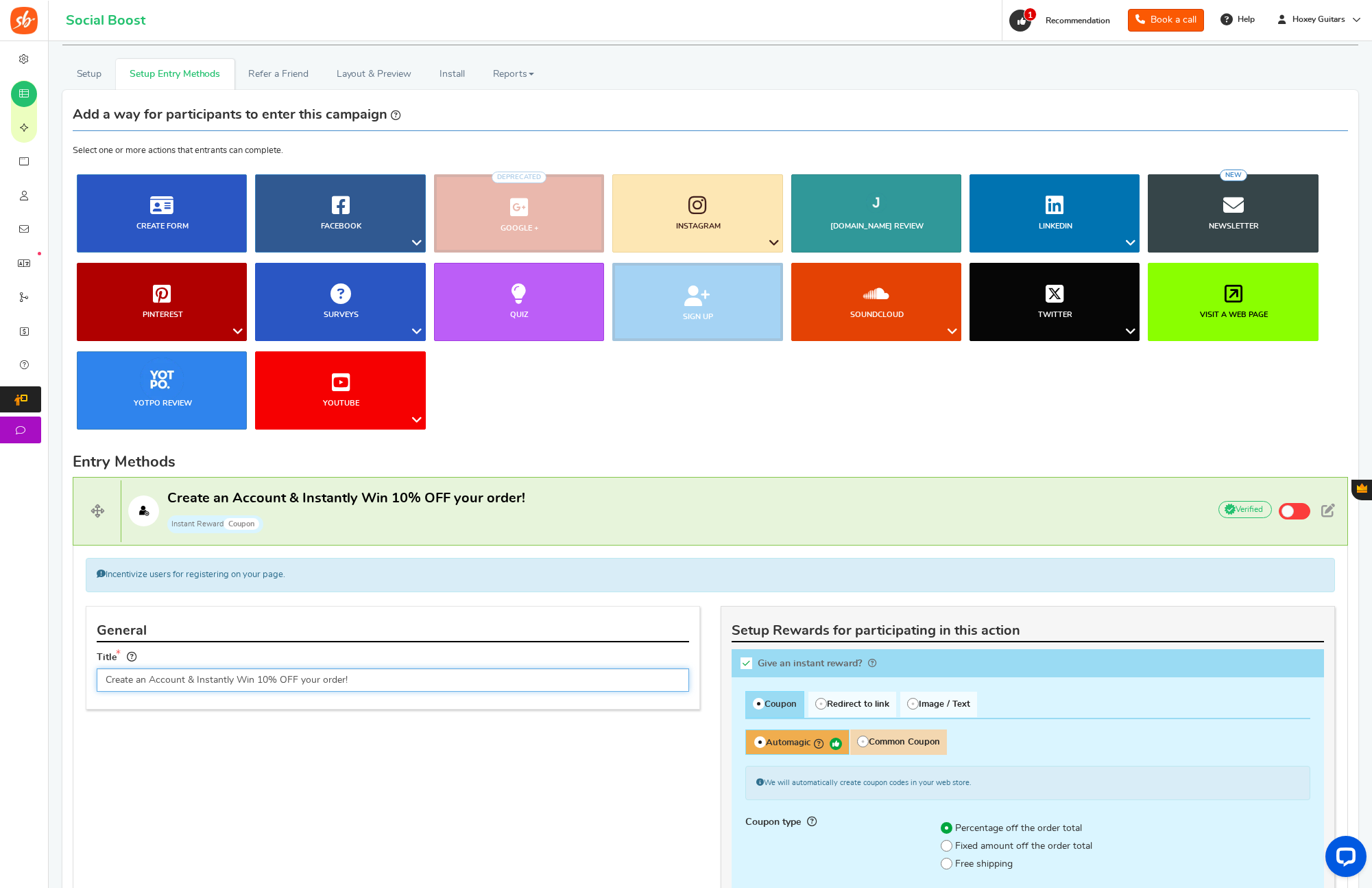
scroll to position [0, 0]
click at [1222, 218] on link "Newsletter NEW" at bounding box center [1233, 213] width 170 height 78
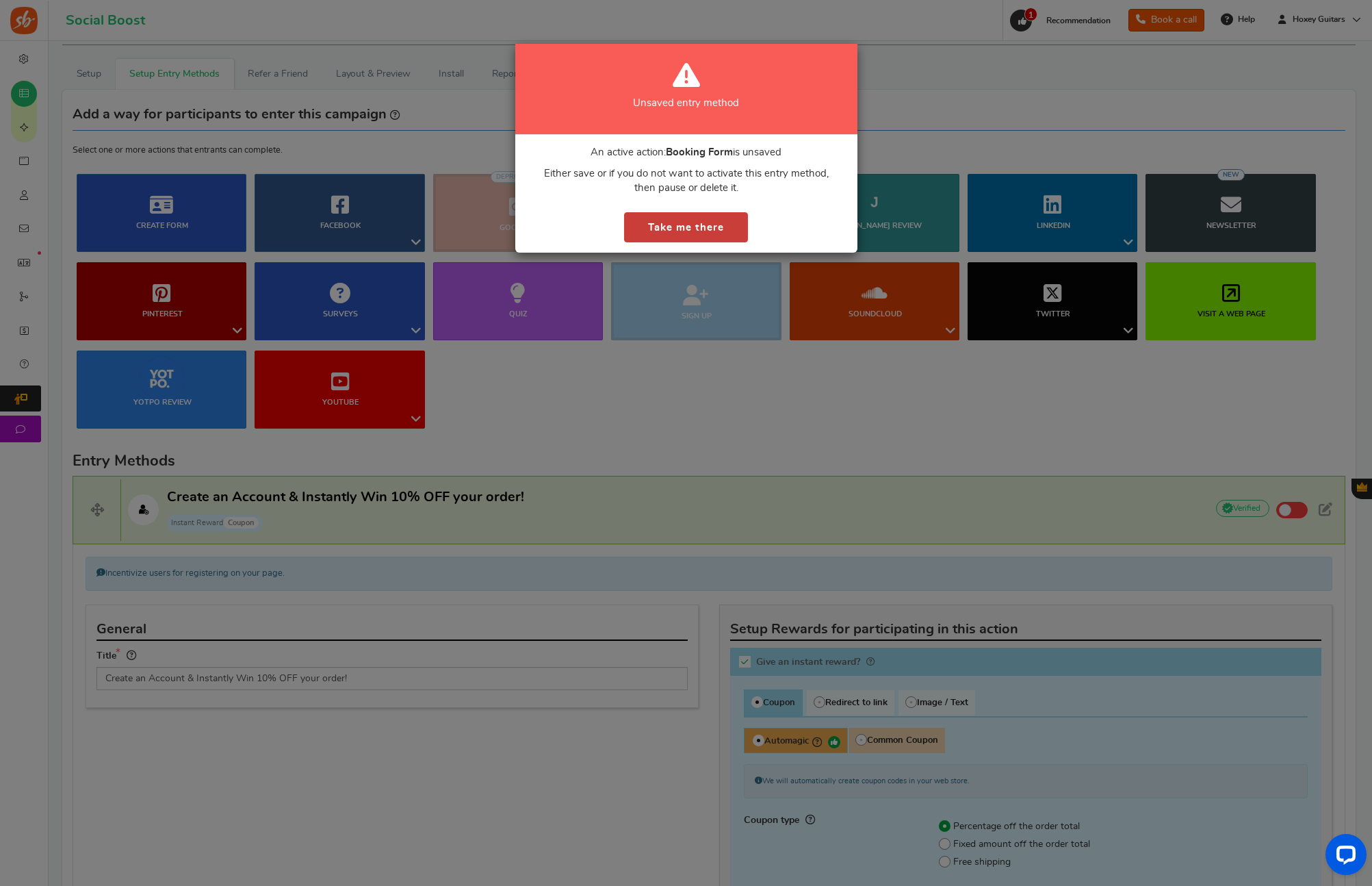
click at [725, 229] on button "Take me there" at bounding box center [686, 228] width 124 height 31
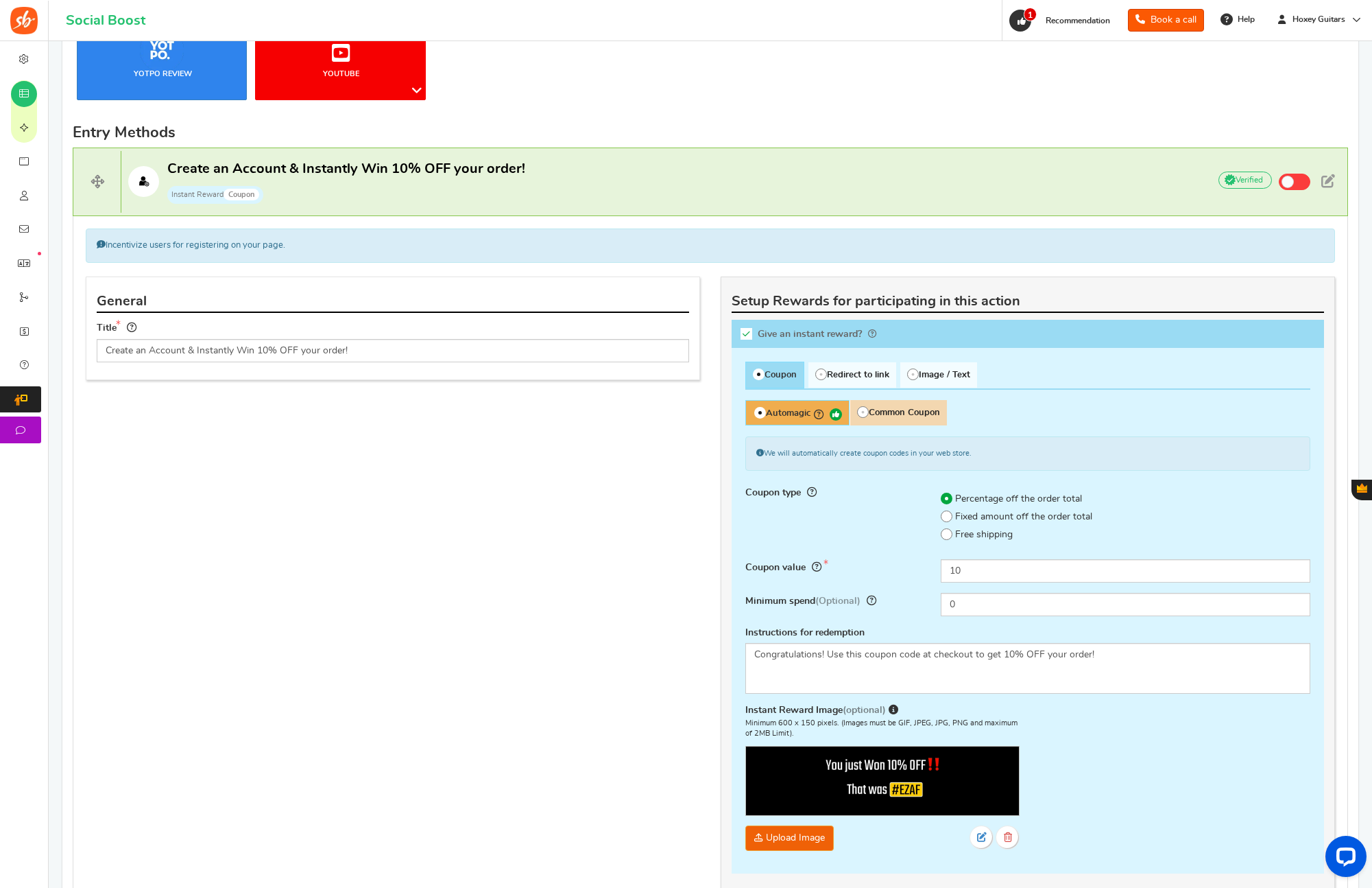
scroll to position [706, 0]
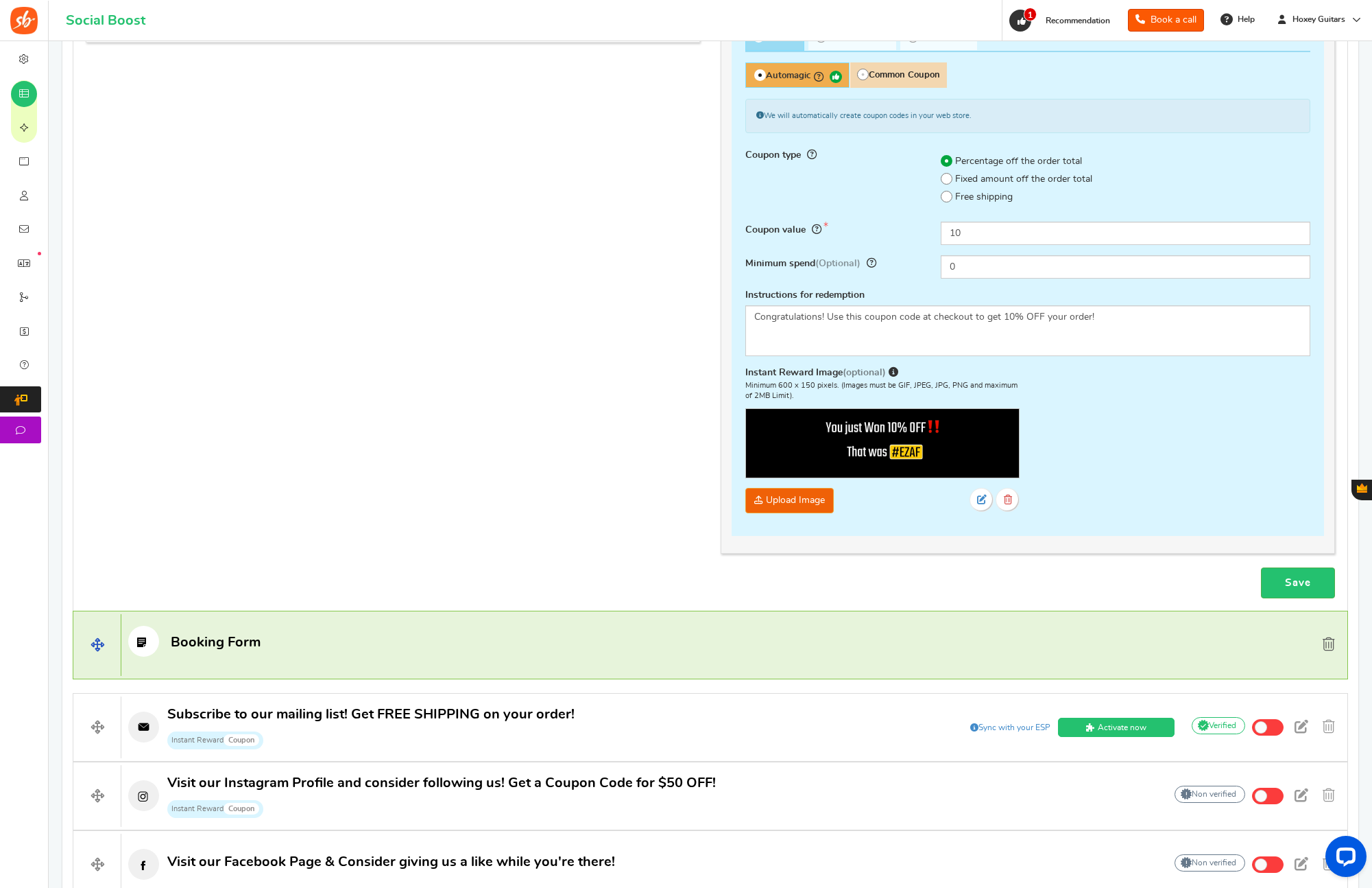
click at [1335, 646] on link at bounding box center [1329, 645] width 24 height 21
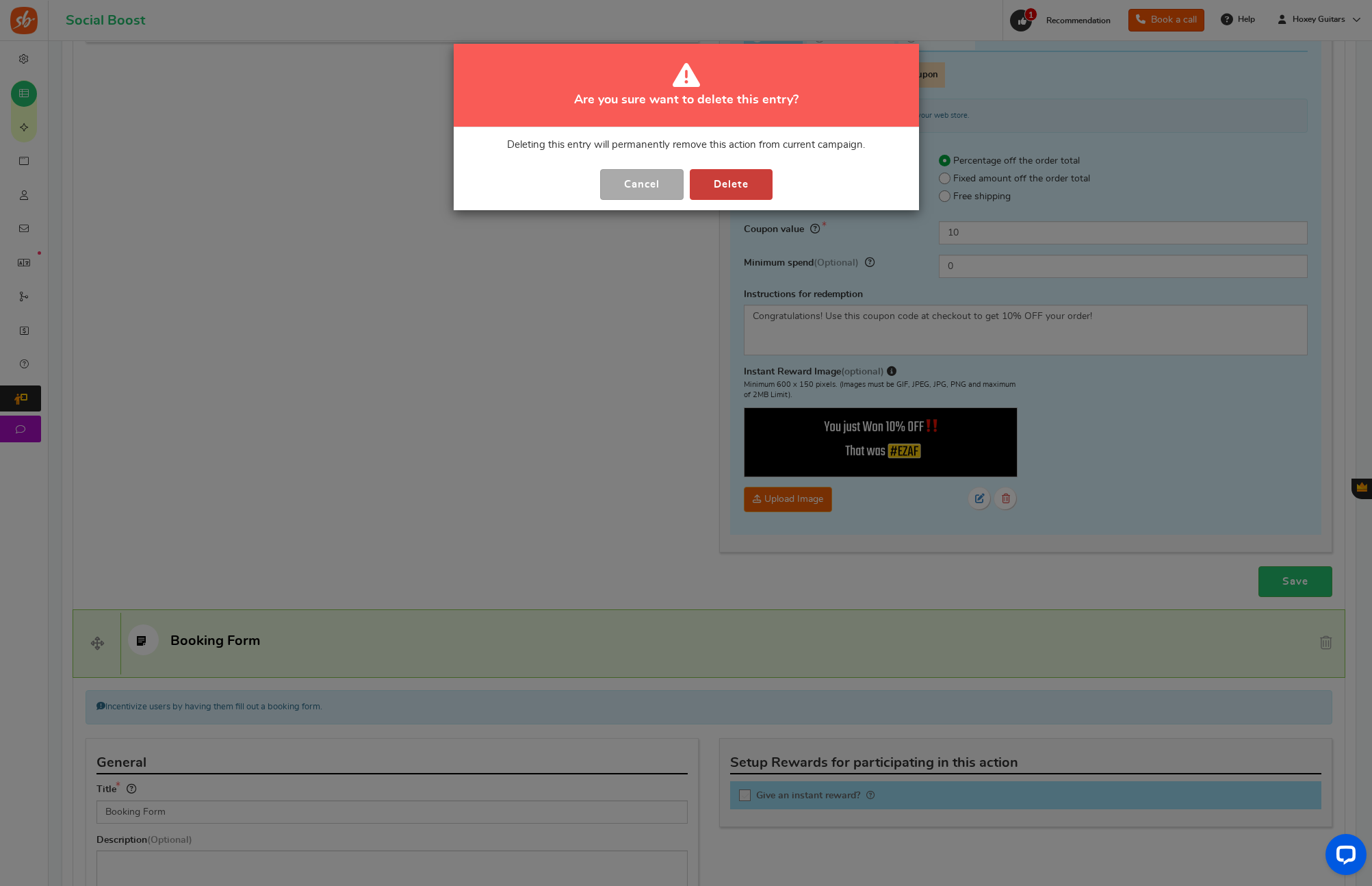
click at [742, 189] on button "Delete" at bounding box center [731, 184] width 83 height 31
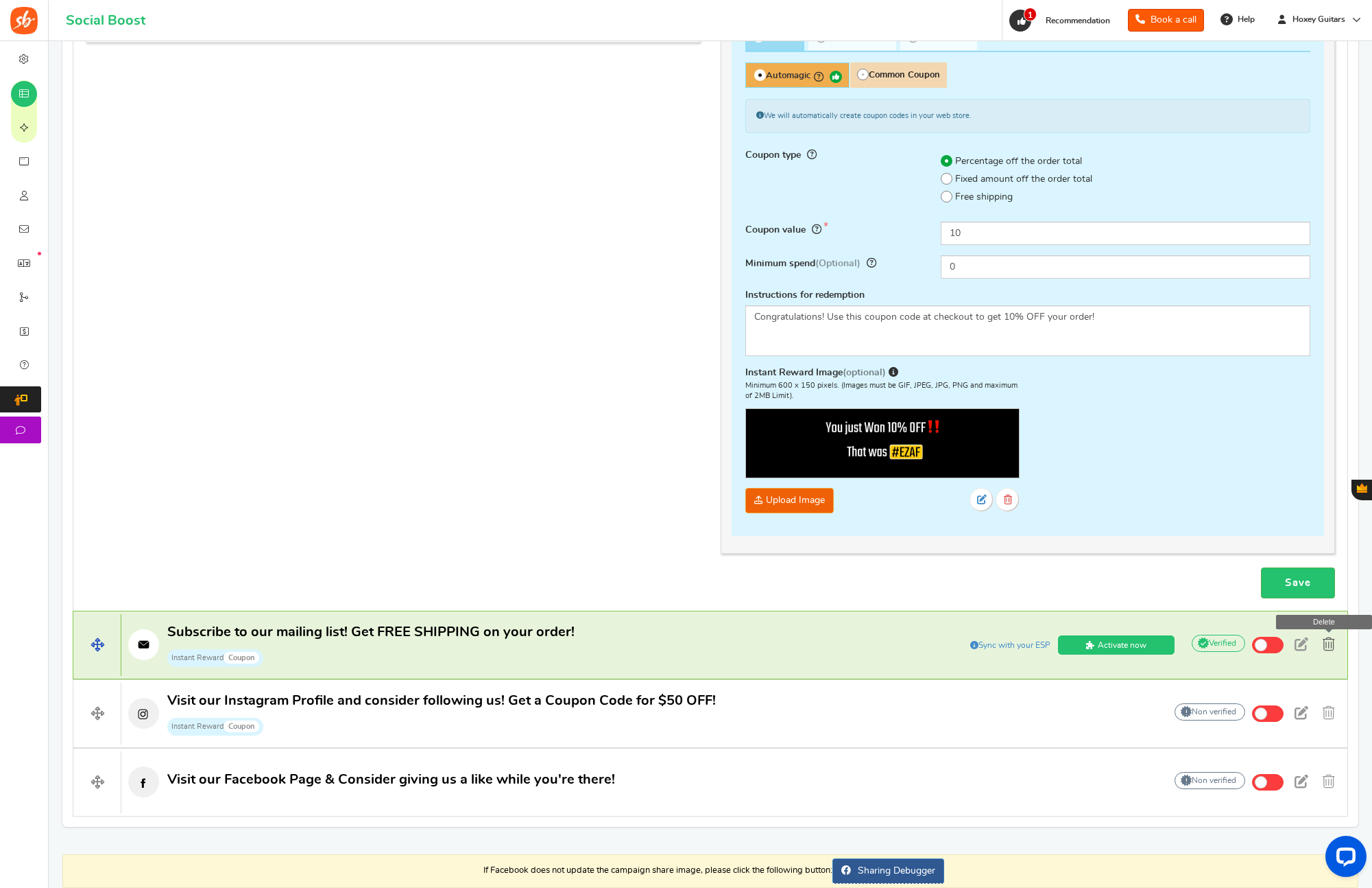
click at [1331, 650] on span at bounding box center [1329, 644] width 12 height 14
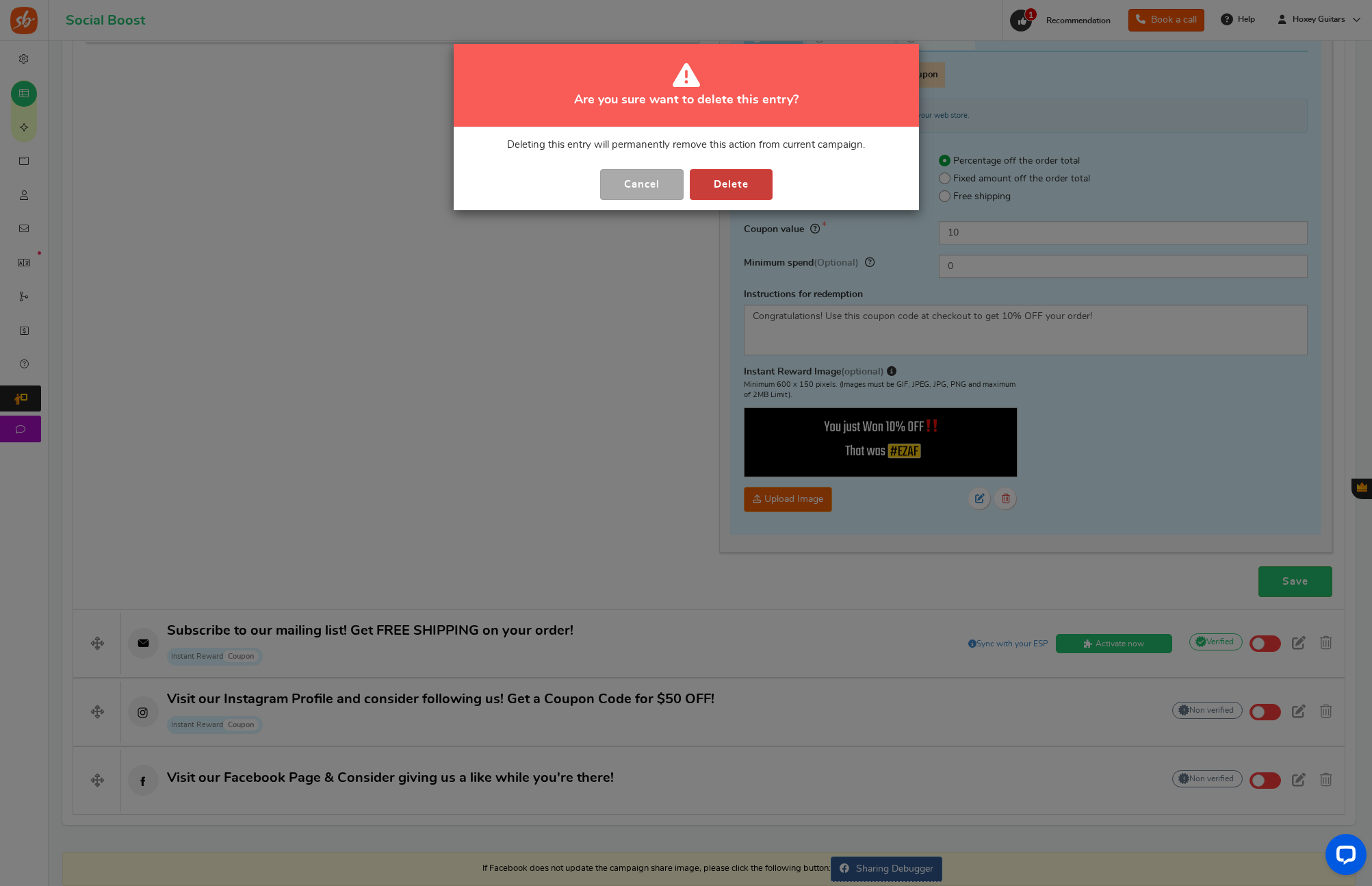
click at [756, 191] on button "Delete" at bounding box center [731, 184] width 83 height 31
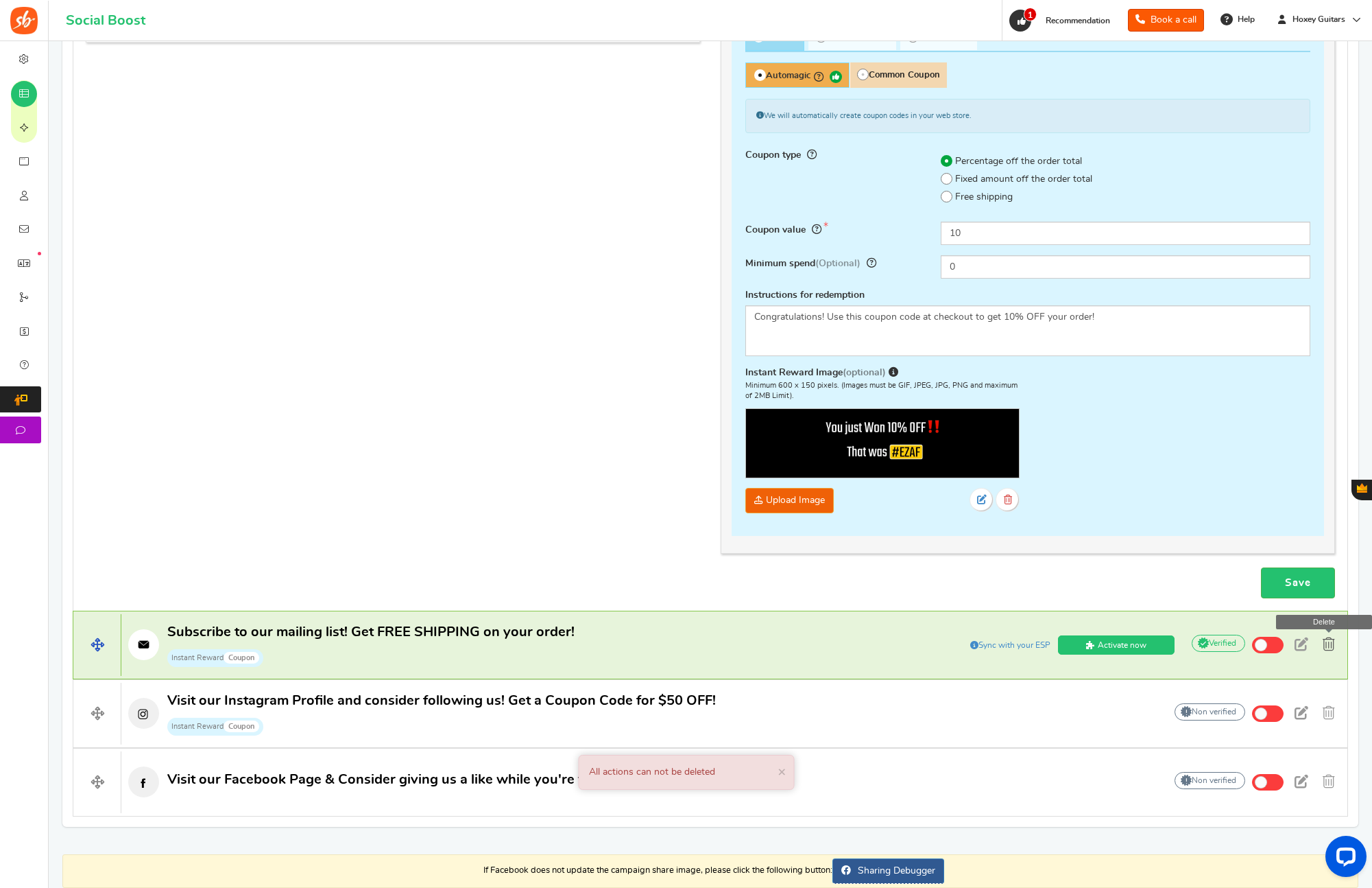
click at [1332, 644] on span at bounding box center [1329, 644] width 12 height 14
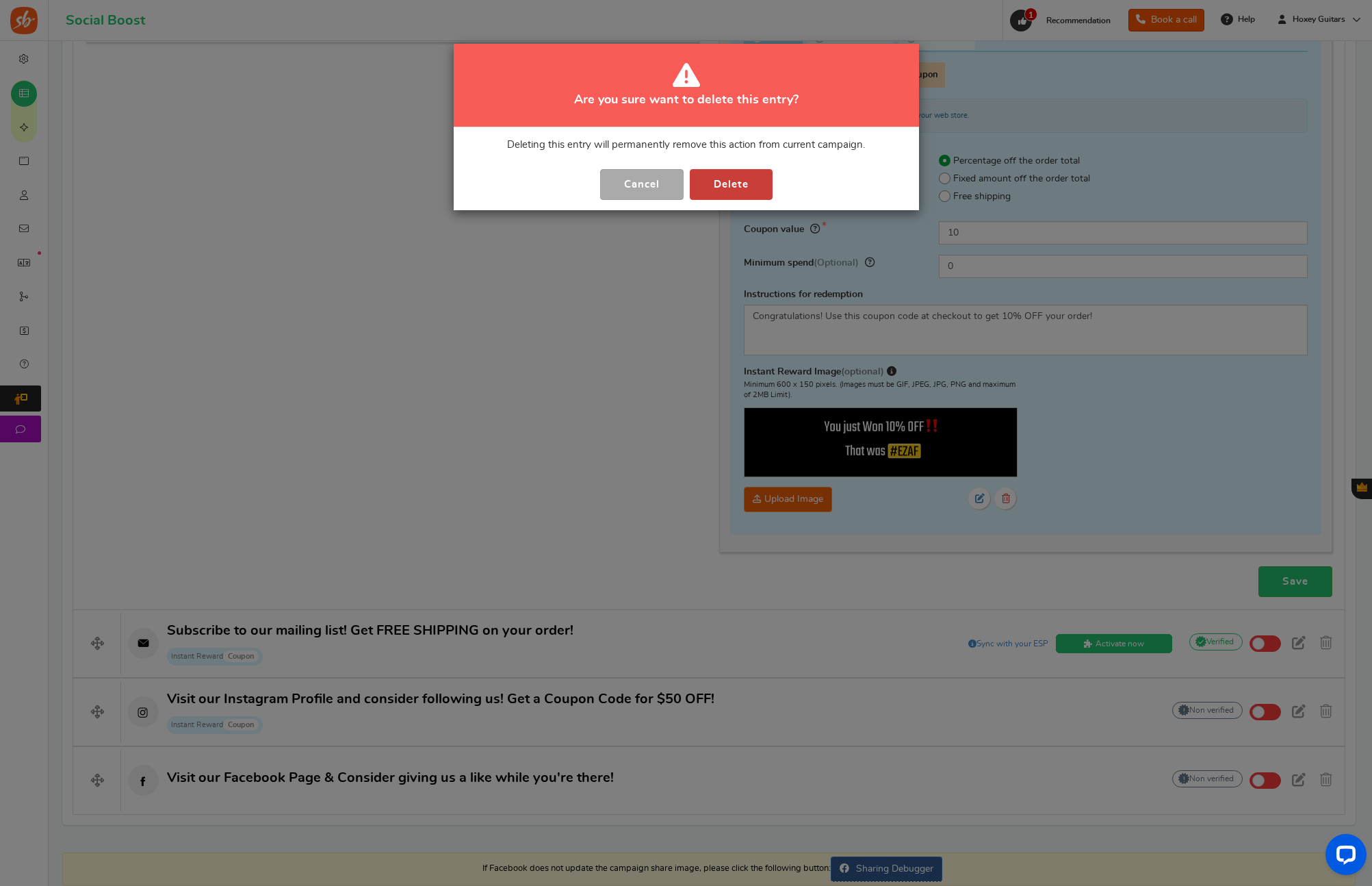
click at [736, 185] on button "Delete" at bounding box center [731, 184] width 83 height 31
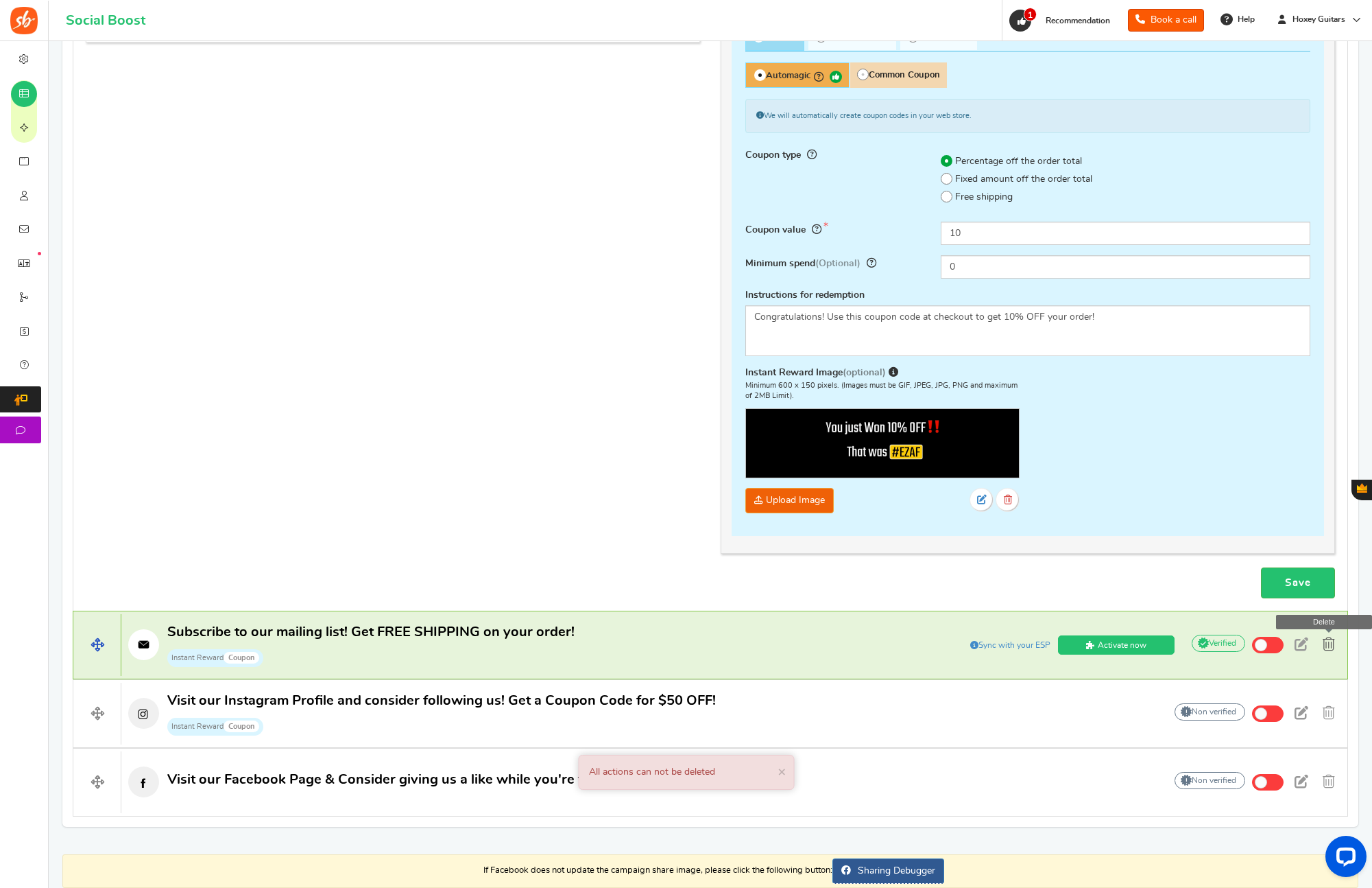
click at [1328, 644] on span at bounding box center [1329, 644] width 12 height 14
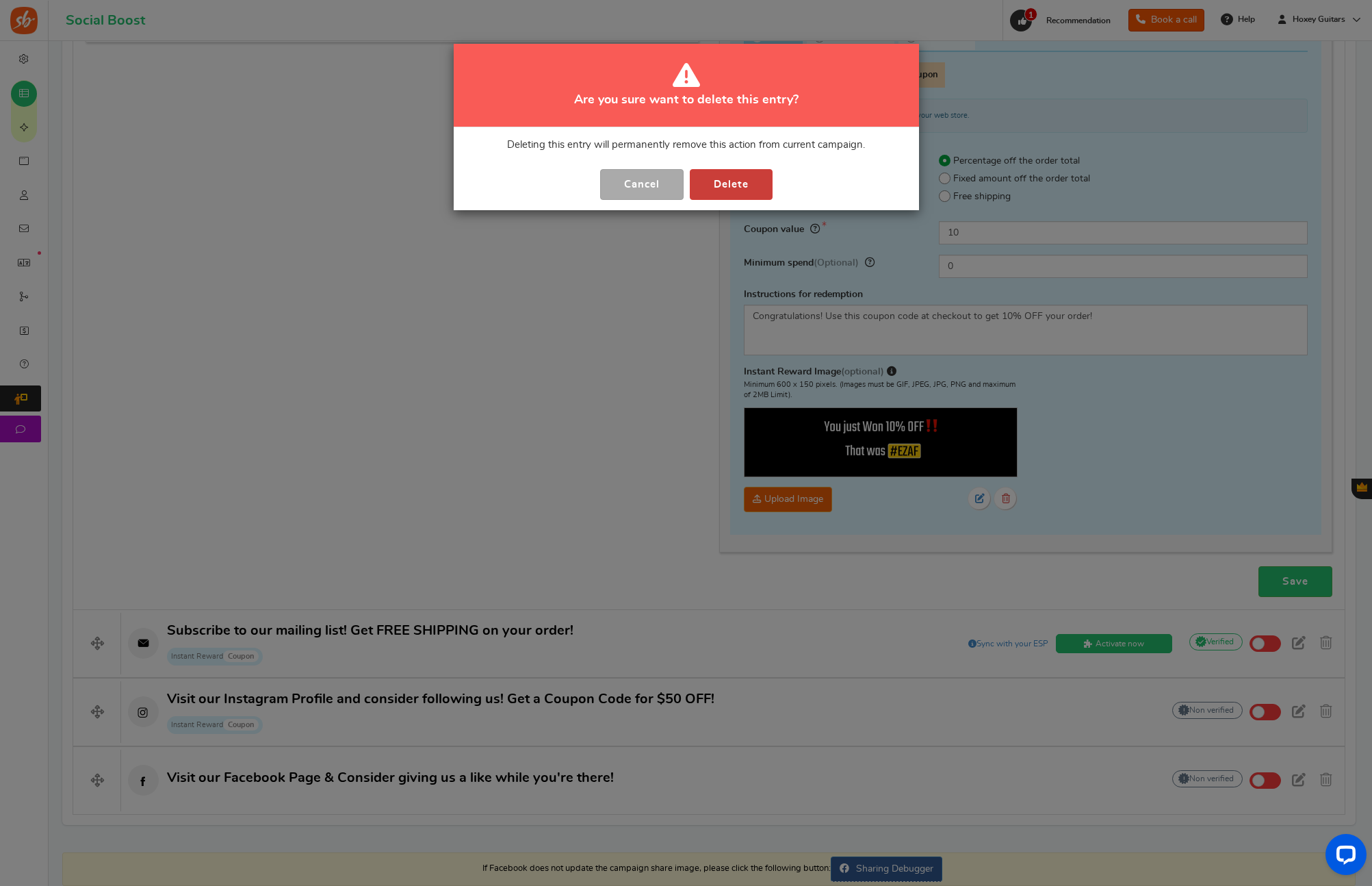
click at [745, 189] on button "Delete" at bounding box center [731, 184] width 83 height 31
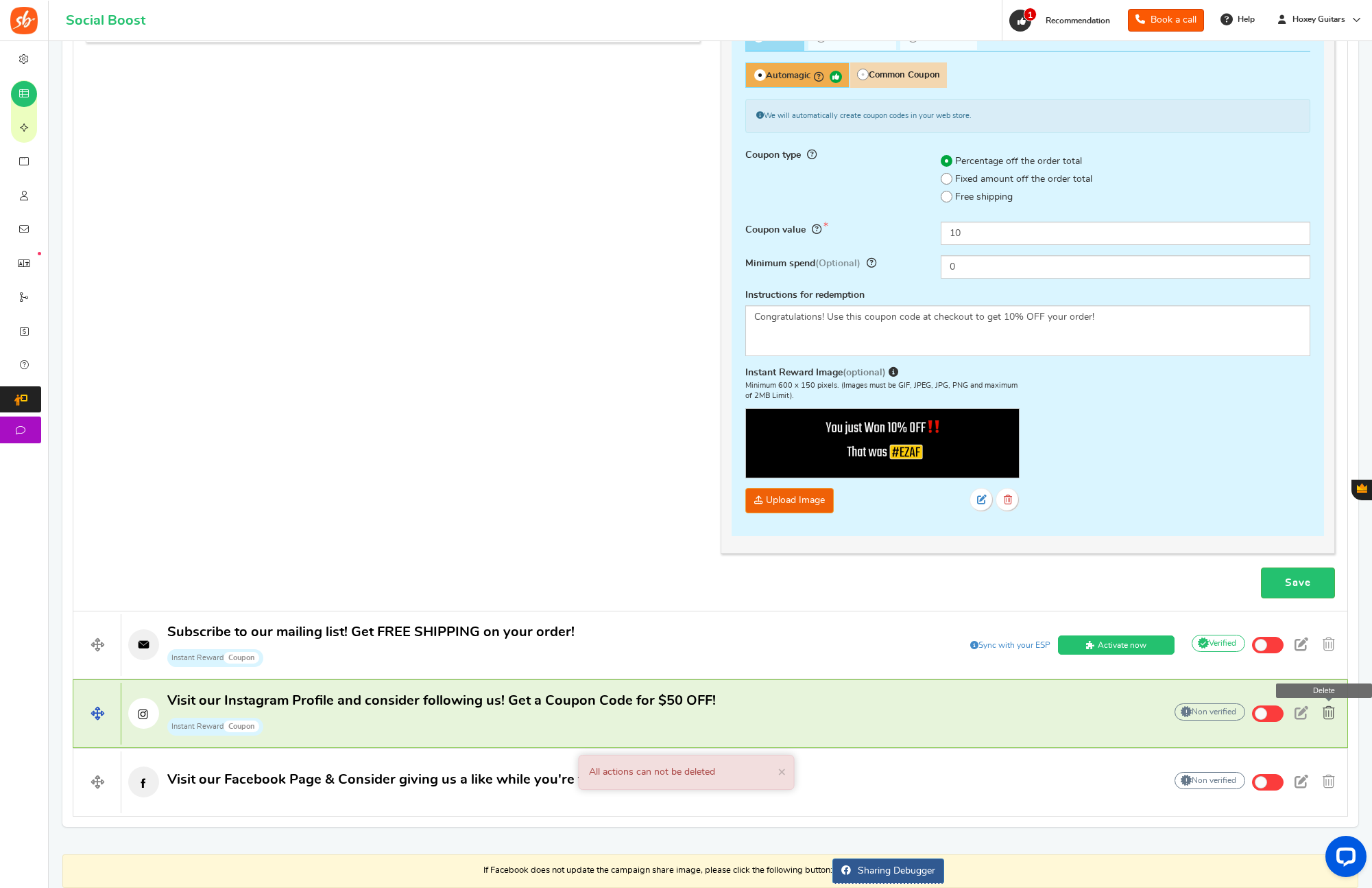
click at [1328, 714] on span at bounding box center [1329, 713] width 12 height 14
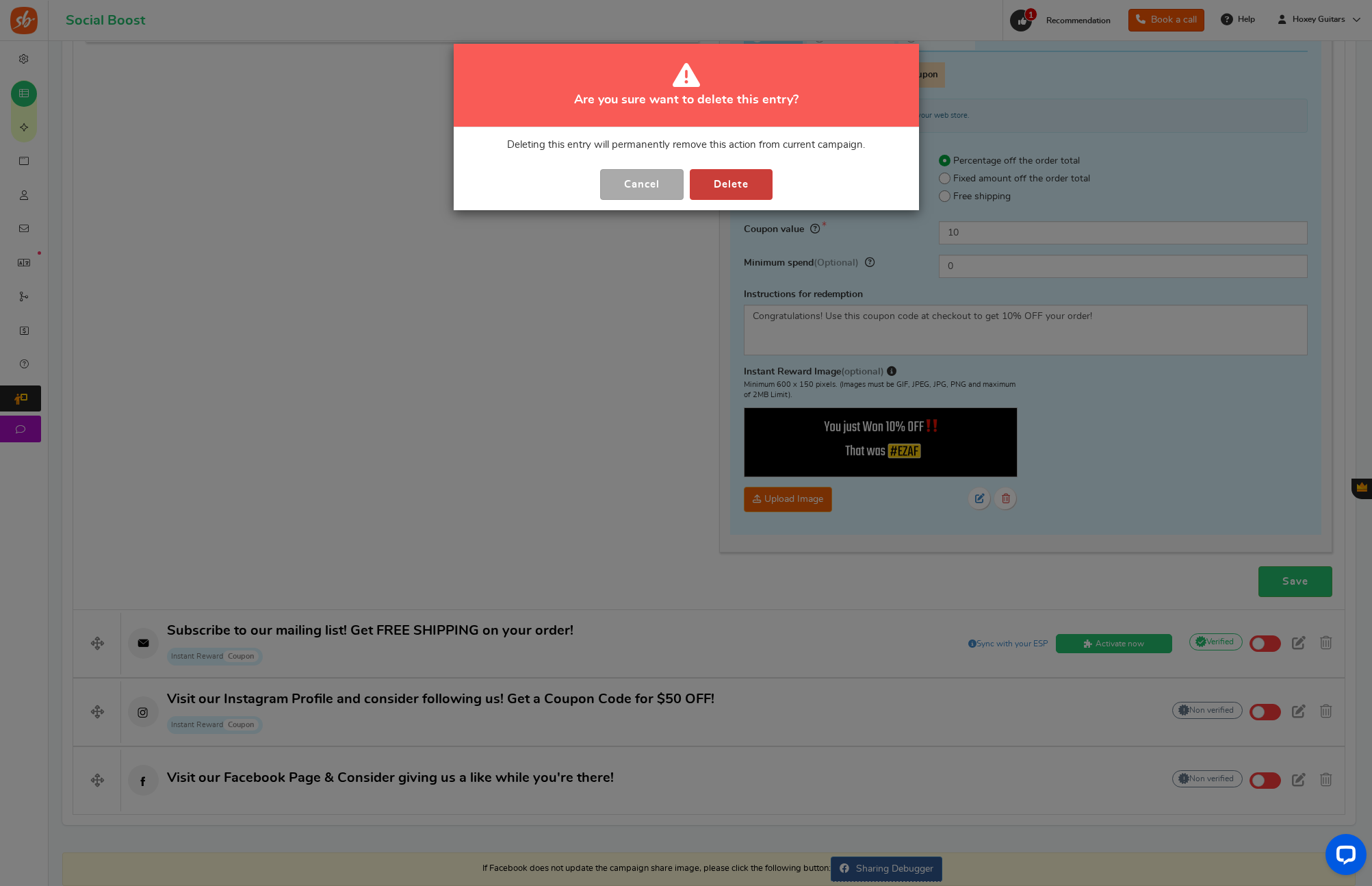
click at [755, 188] on button "Delete" at bounding box center [731, 184] width 83 height 31
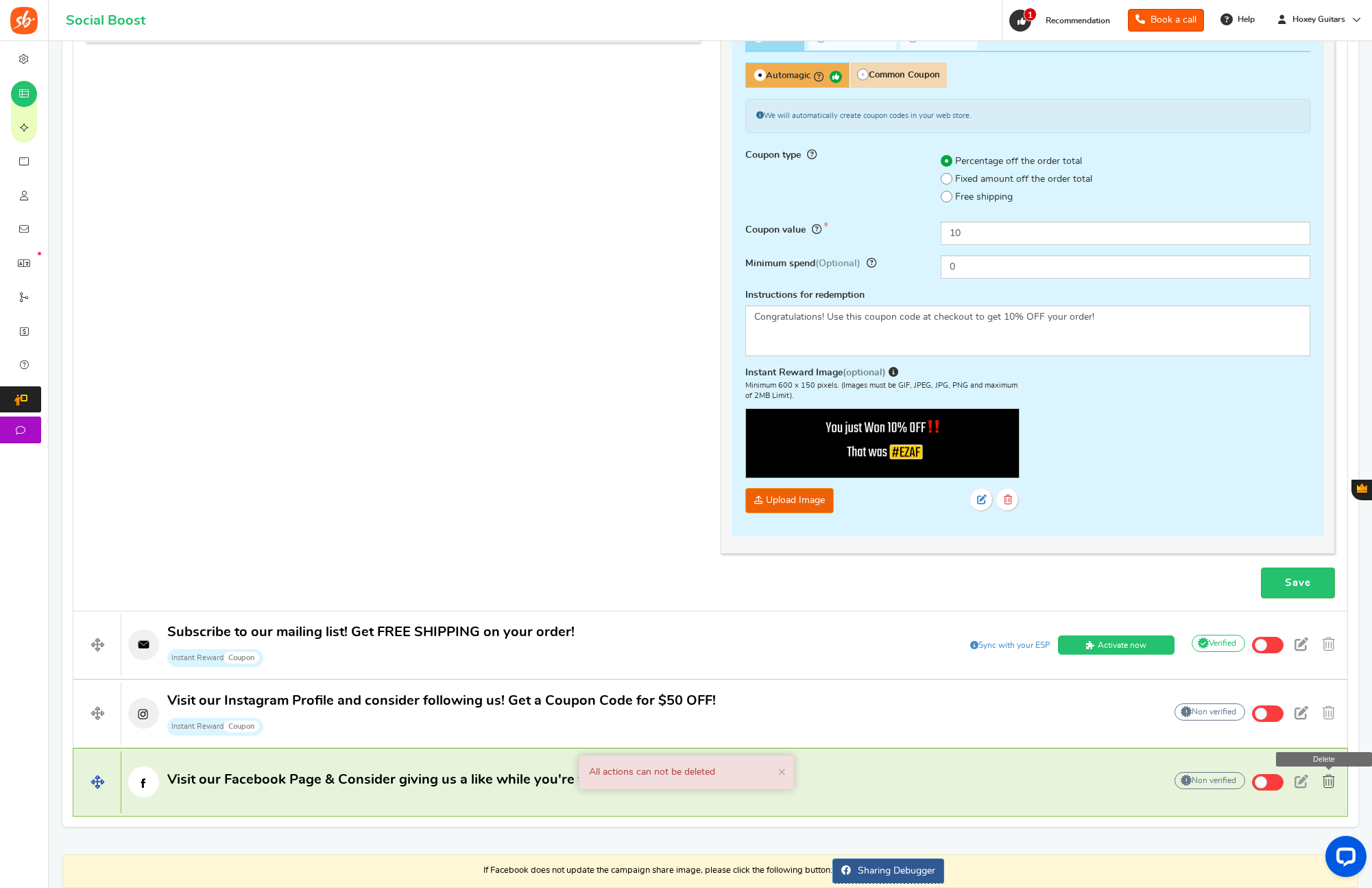
click at [1325, 779] on span at bounding box center [1329, 781] width 12 height 14
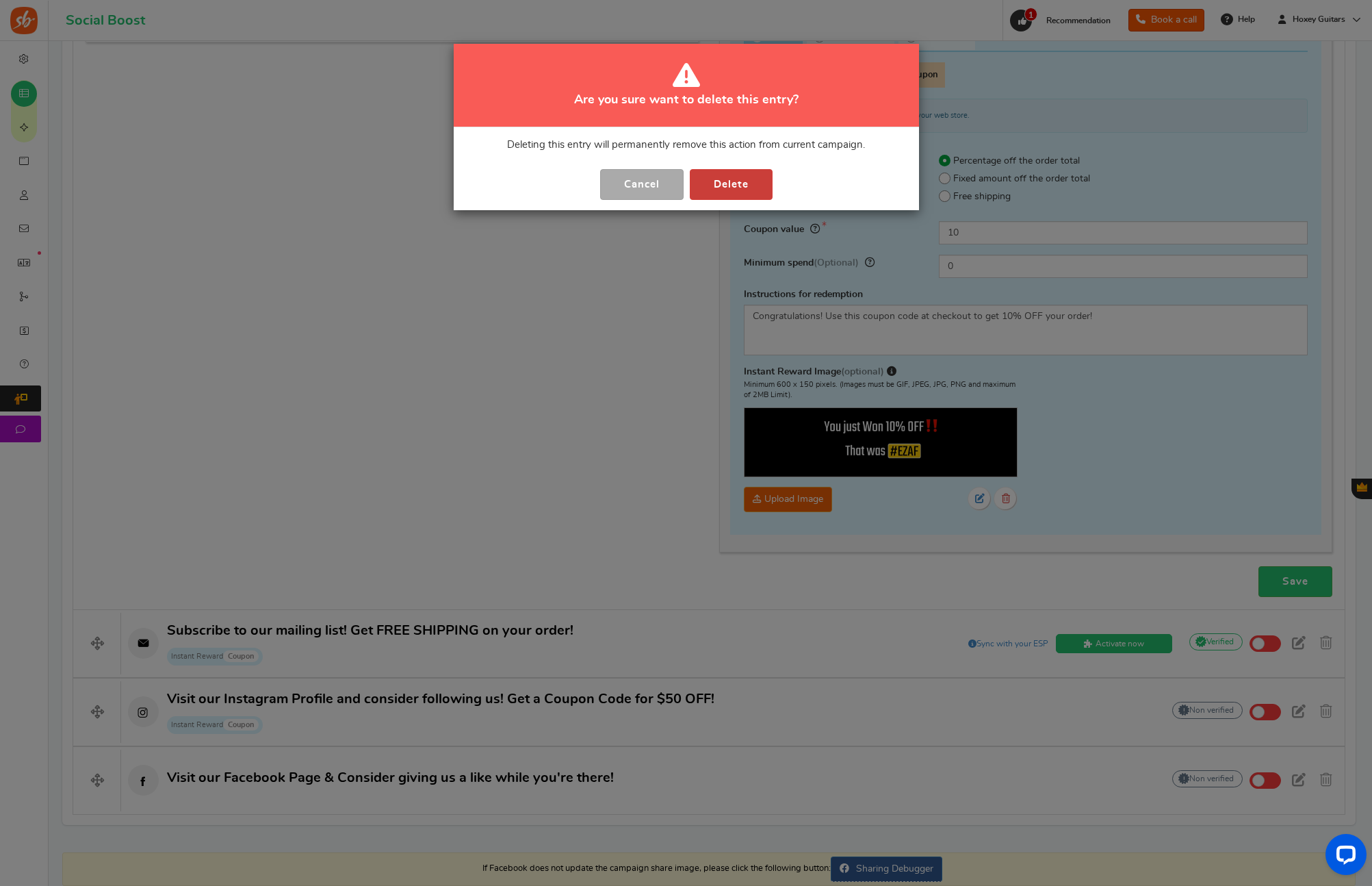
click at [706, 180] on button "Delete" at bounding box center [731, 184] width 83 height 31
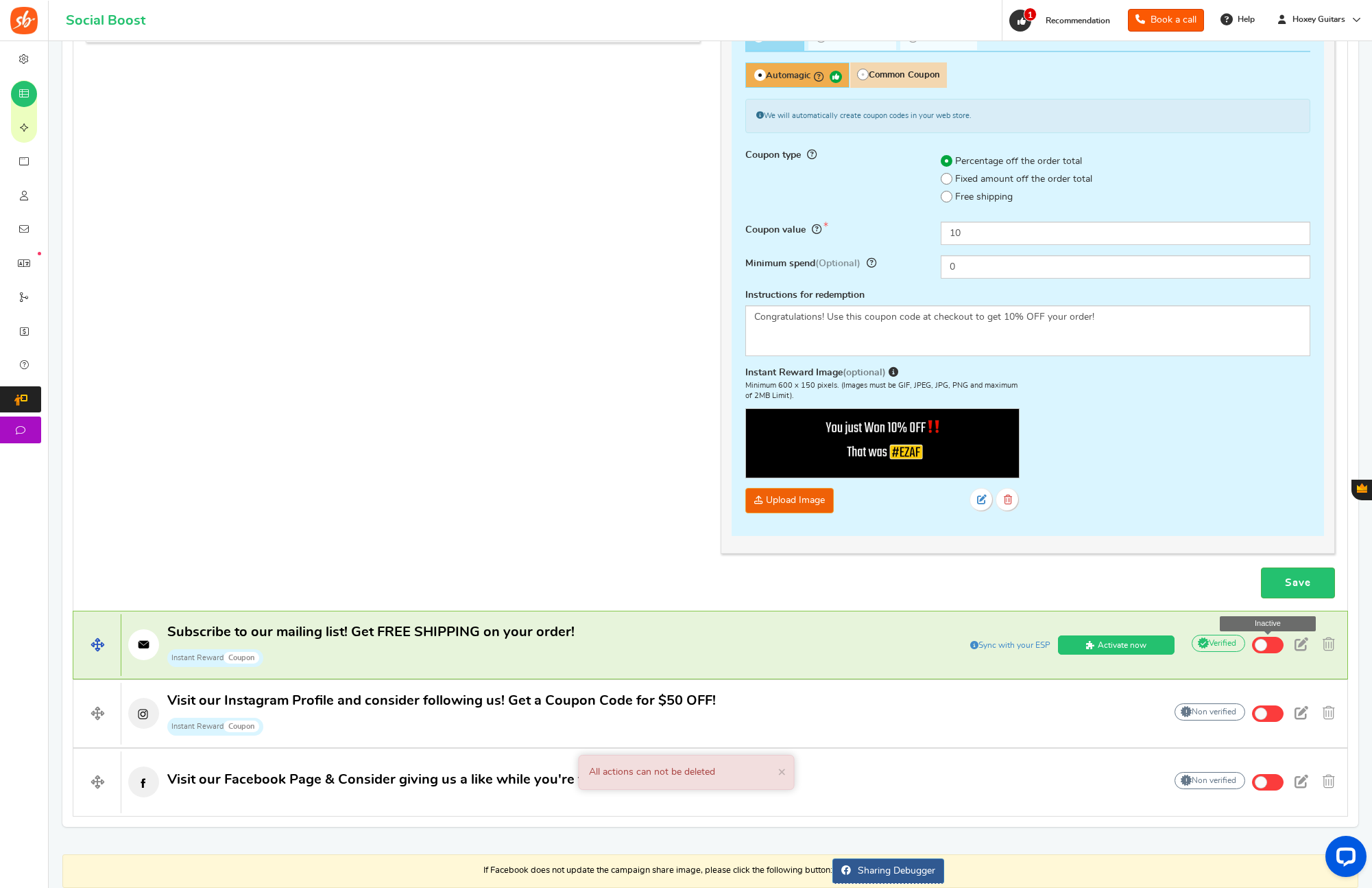
click at [1269, 644] on span at bounding box center [1267, 644] width 31 height 16
click at [0, 0] on input "Inactive" at bounding box center [0, 0] width 0 height 0
click at [1097, 646] on link "Activate now" at bounding box center [1117, 645] width 117 height 19
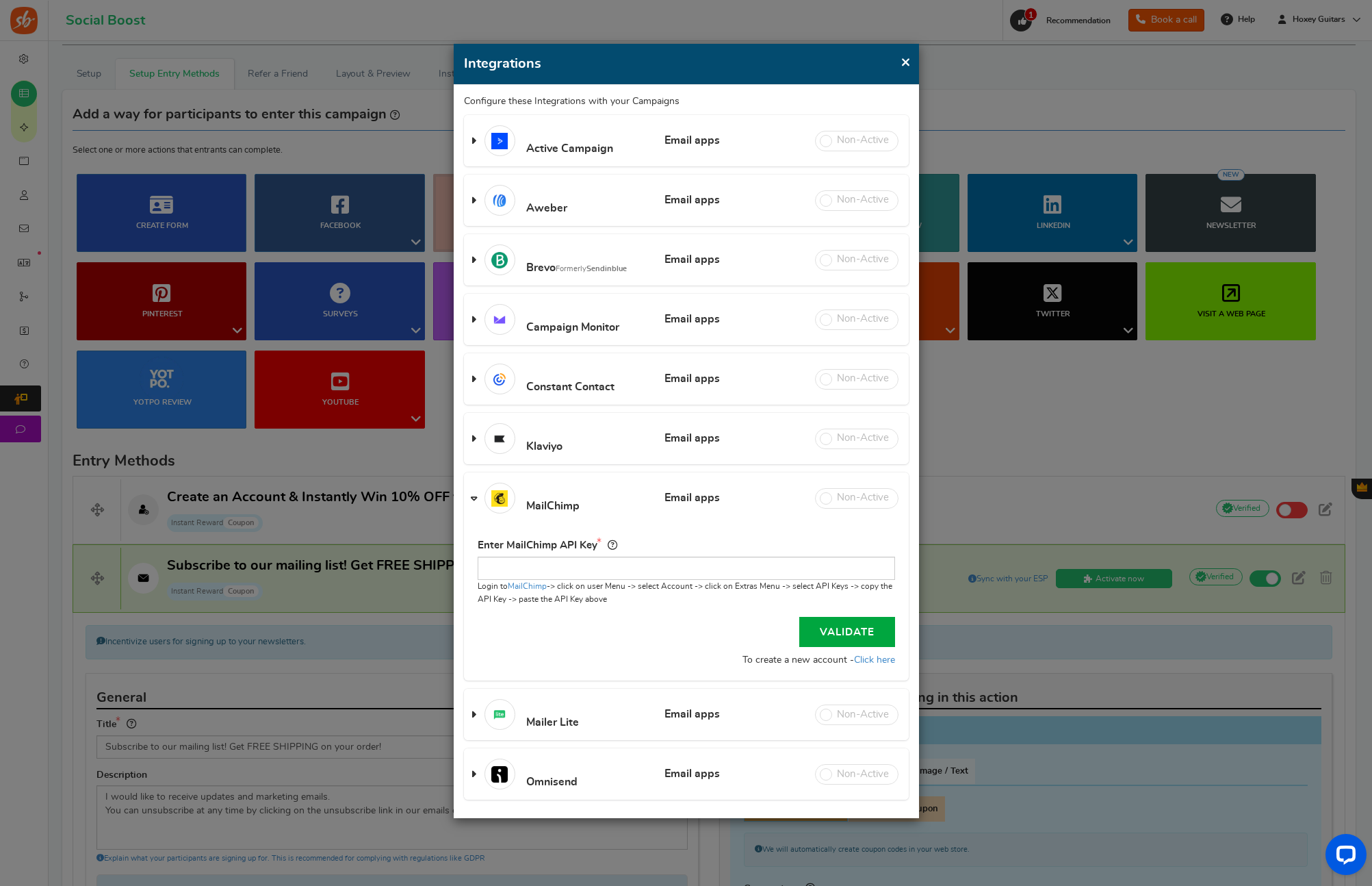
click at [902, 62] on span "×" at bounding box center [906, 62] width 10 height 17
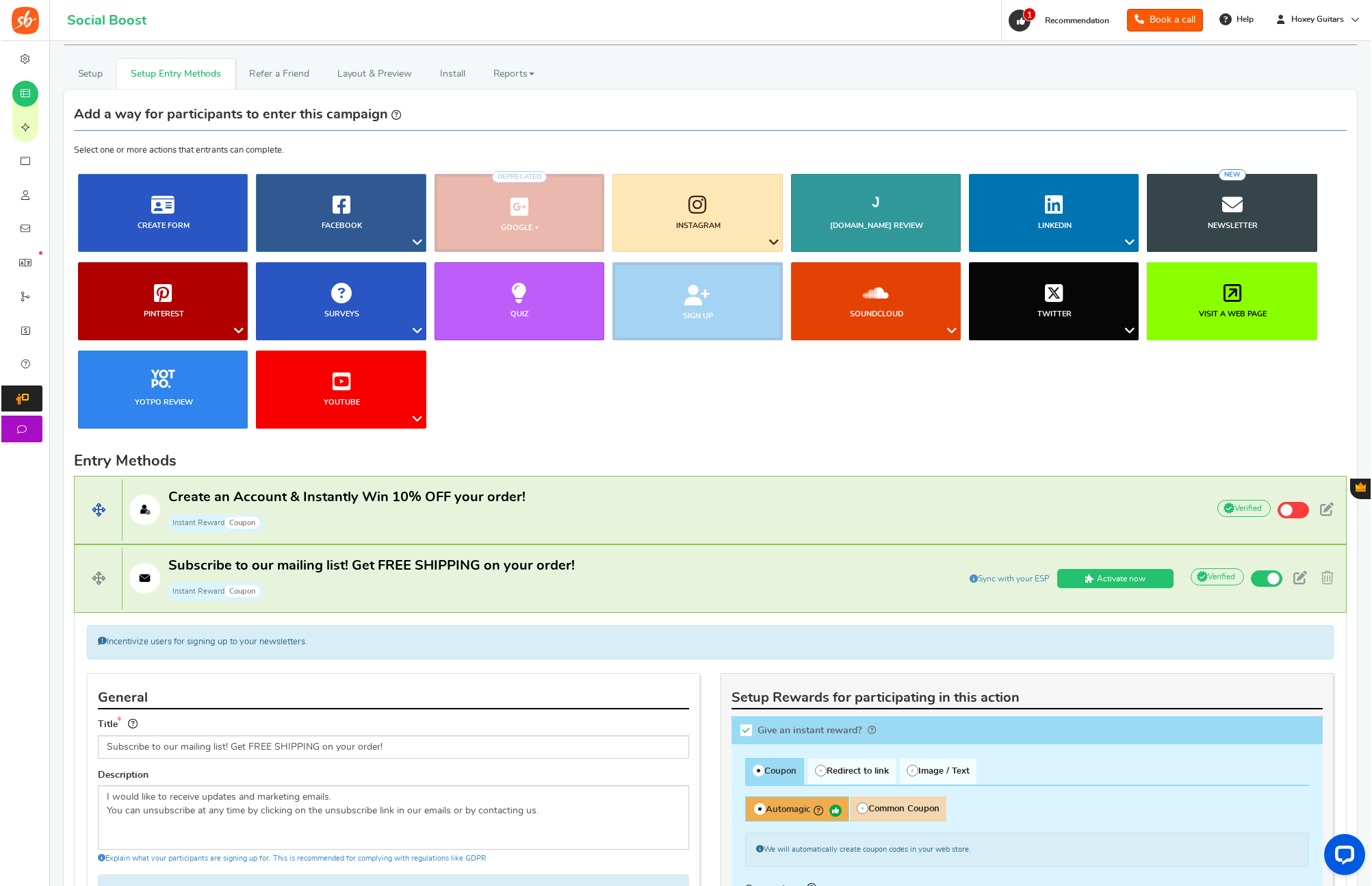
scroll to position [0, 0]
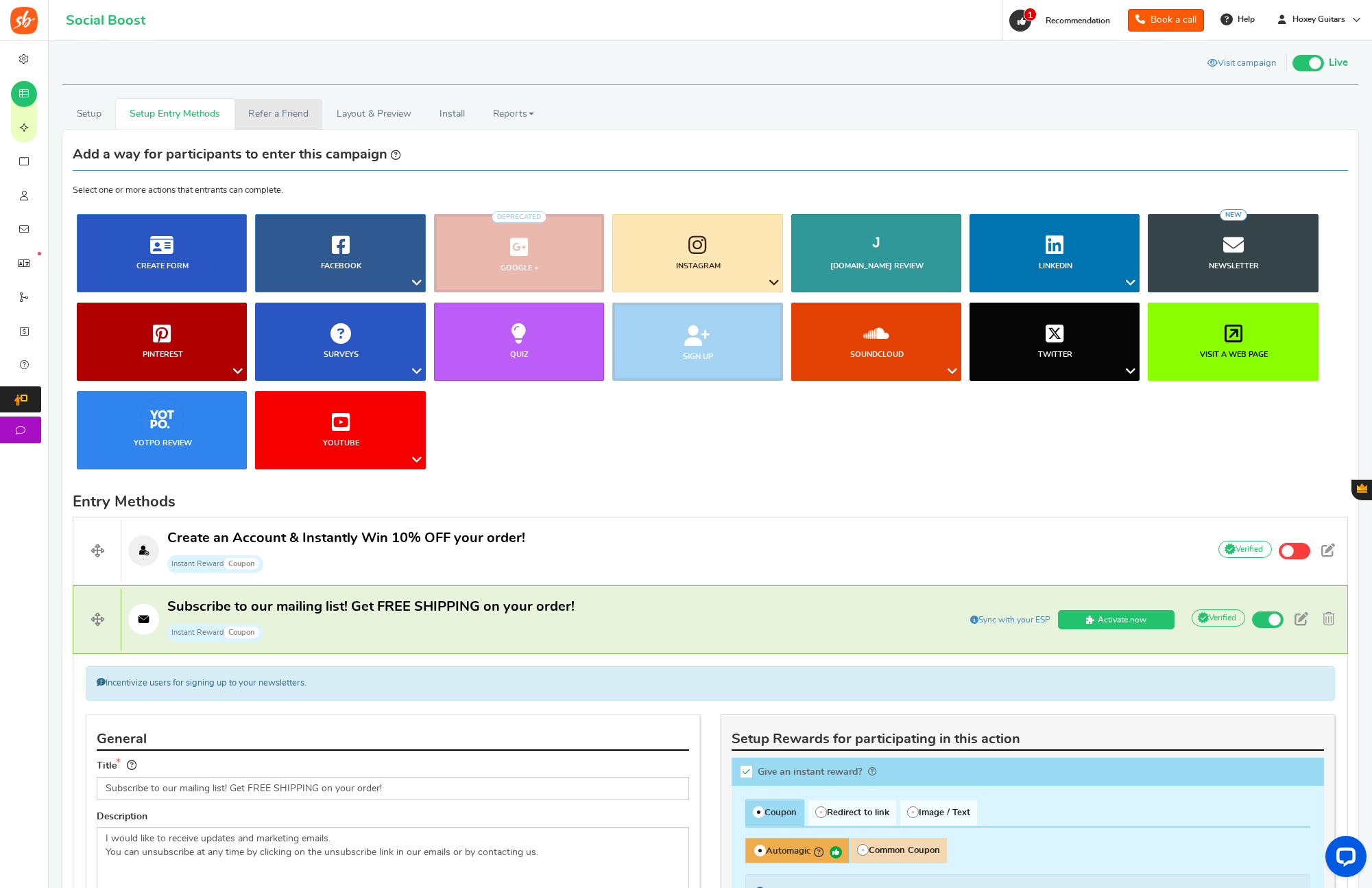
click at [273, 114] on link "Refer a Friend" at bounding box center [278, 114] width 88 height 31
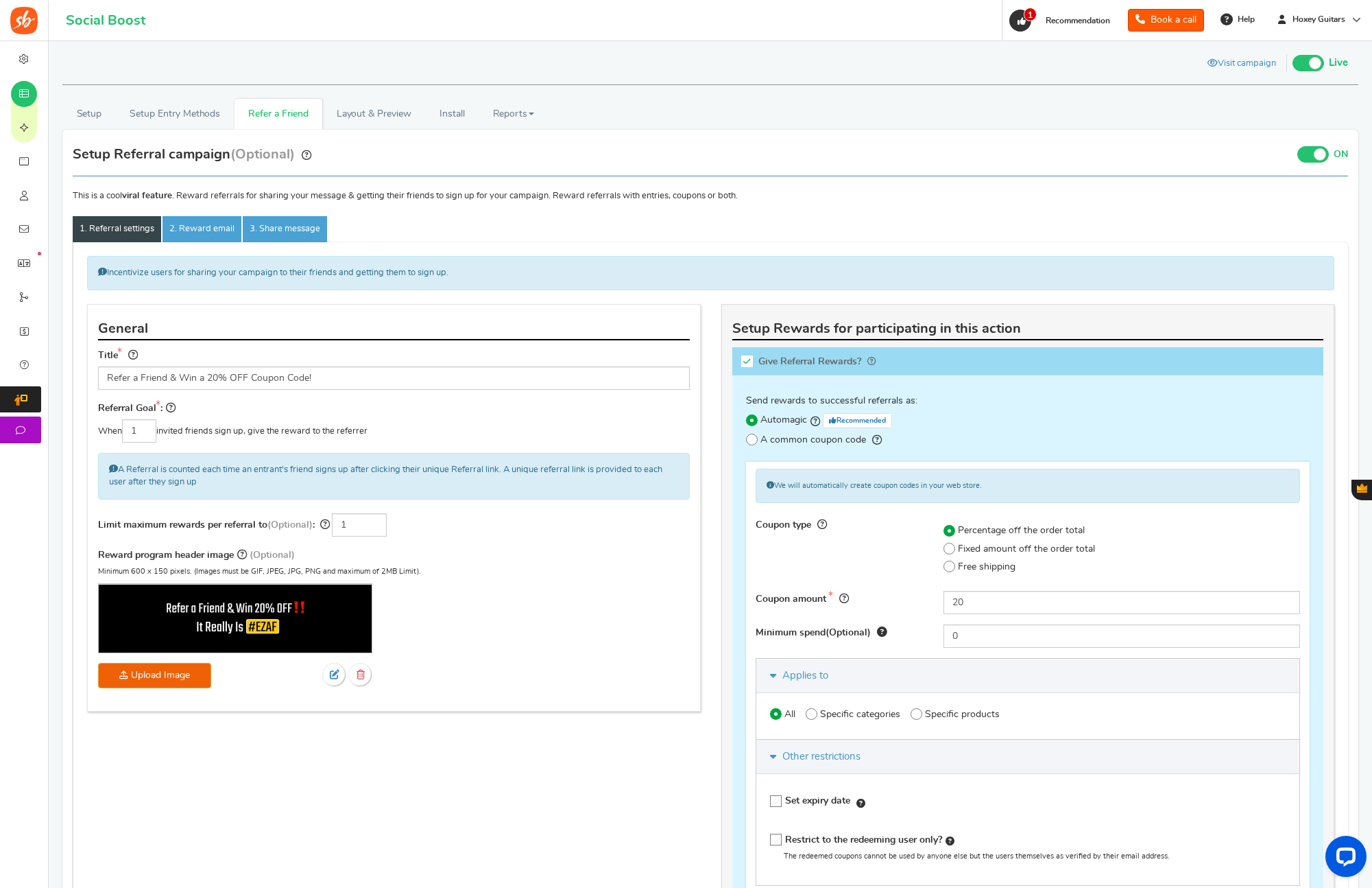
click at [1321, 156] on span at bounding box center [1319, 154] width 12 height 12
click at [0, 0] on input "ON OFF" at bounding box center [0, 0] width 0 height 0
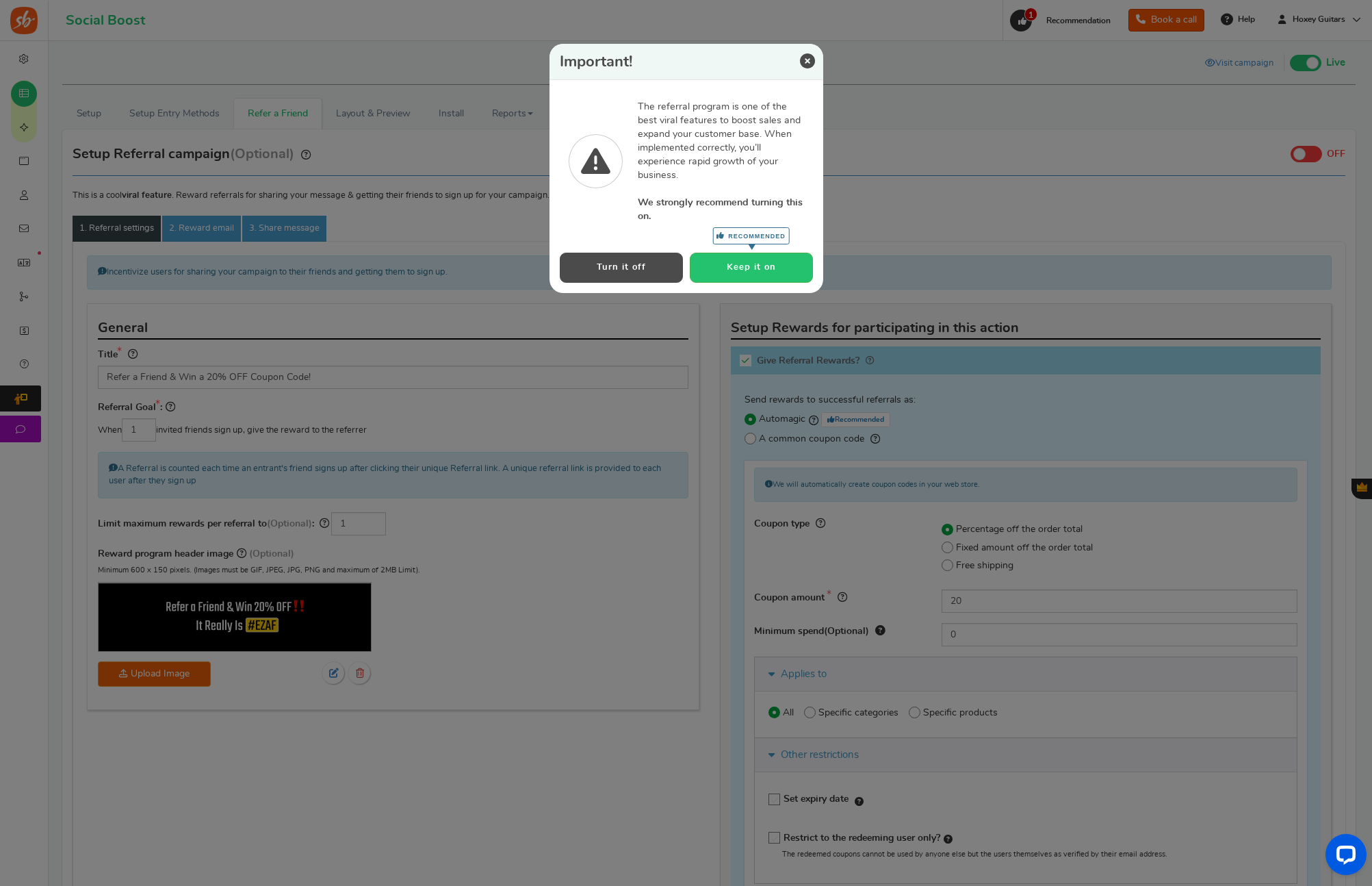
click at [645, 261] on button "Turn it off" at bounding box center [621, 266] width 123 height 29
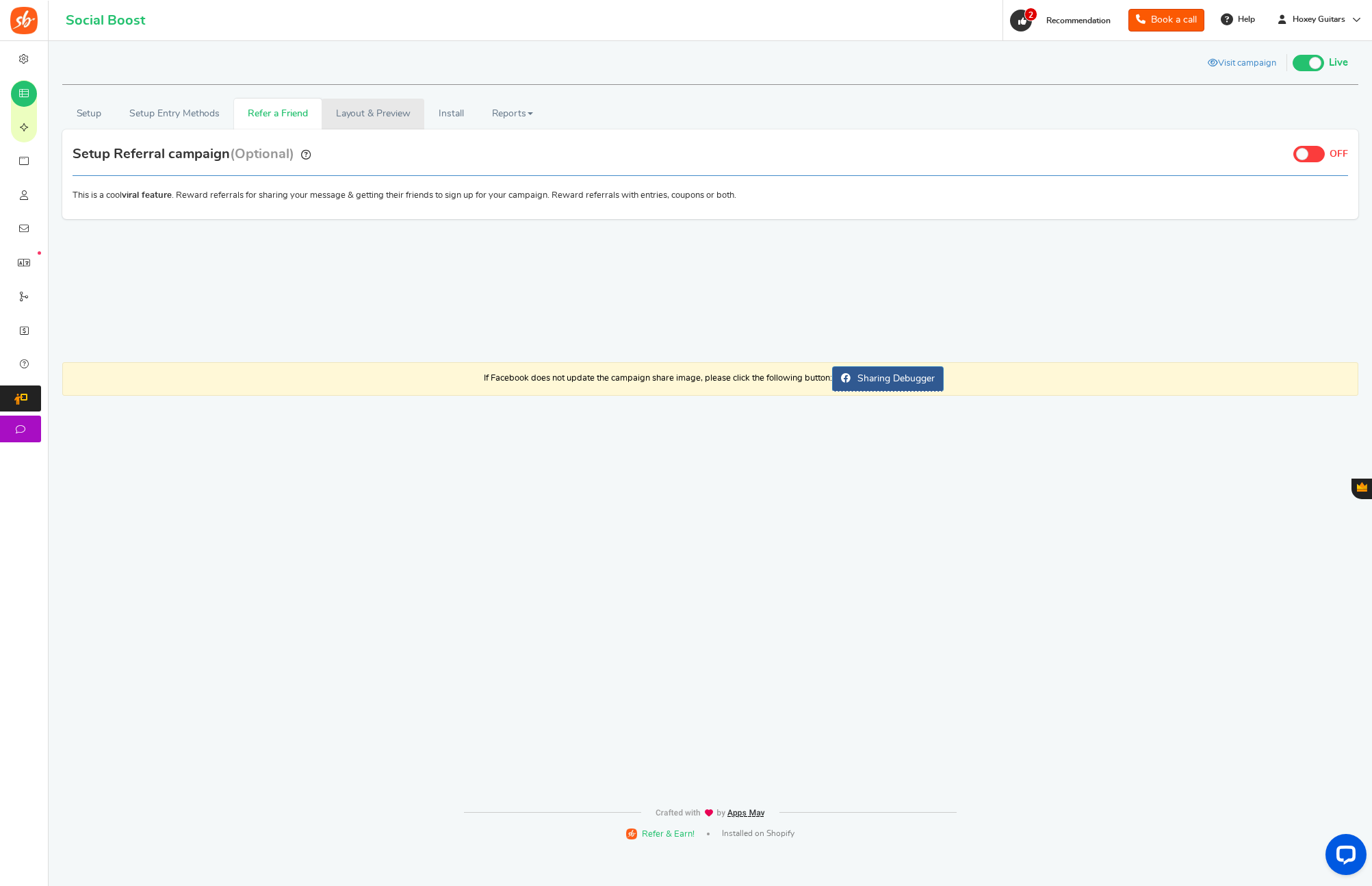
click at [386, 101] on link "Layout & Preview" at bounding box center [372, 114] width 103 height 31
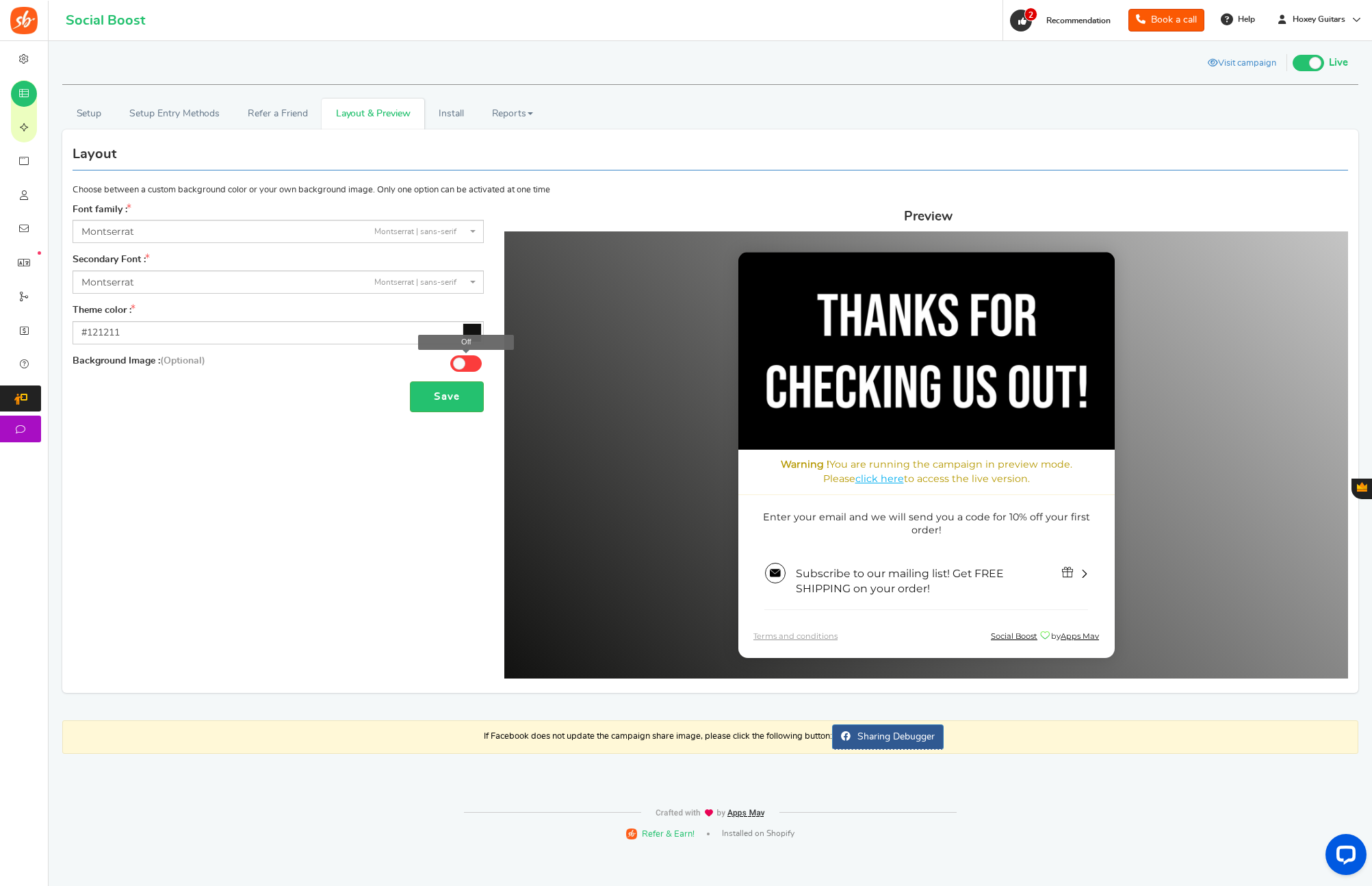
click at [469, 362] on span at bounding box center [465, 363] width 31 height 16
click at [0, 0] on input "Off" at bounding box center [0, 0] width 0 height 0
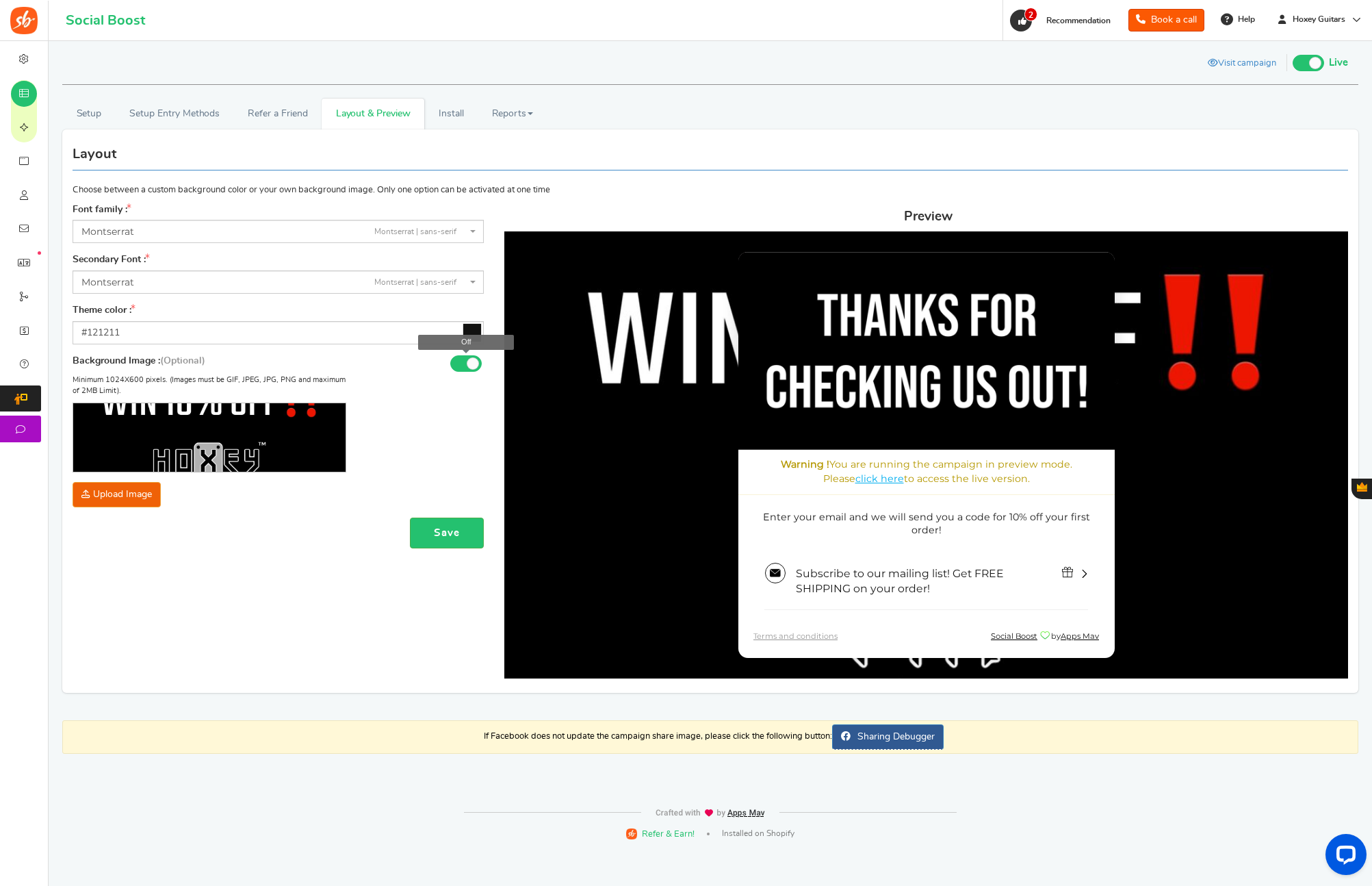
click at [469, 362] on span at bounding box center [472, 363] width 12 height 12
click at [0, 0] on input "Off" at bounding box center [0, 0] width 0 height 0
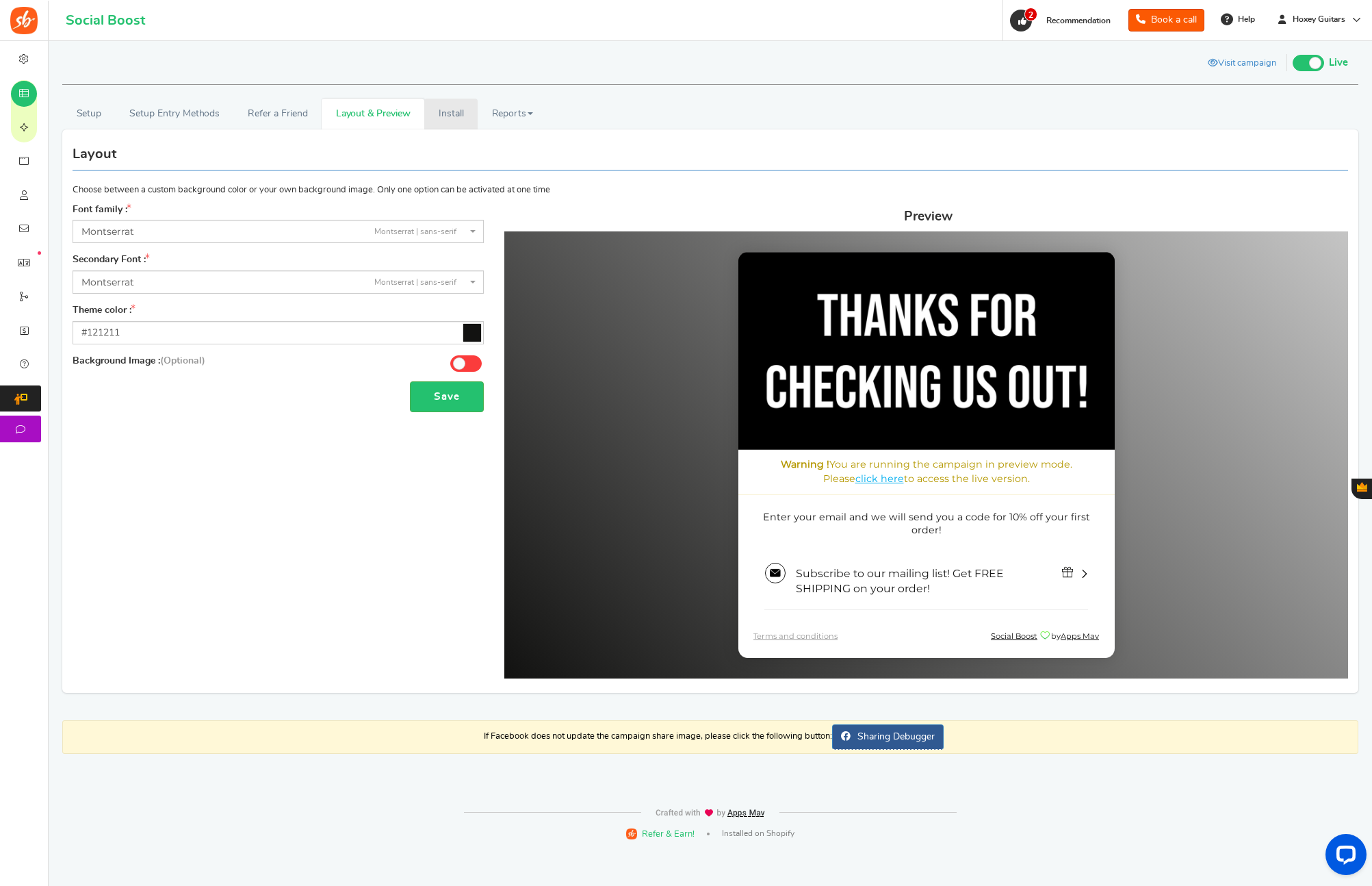
click at [444, 124] on link "Install" at bounding box center [450, 114] width 54 height 31
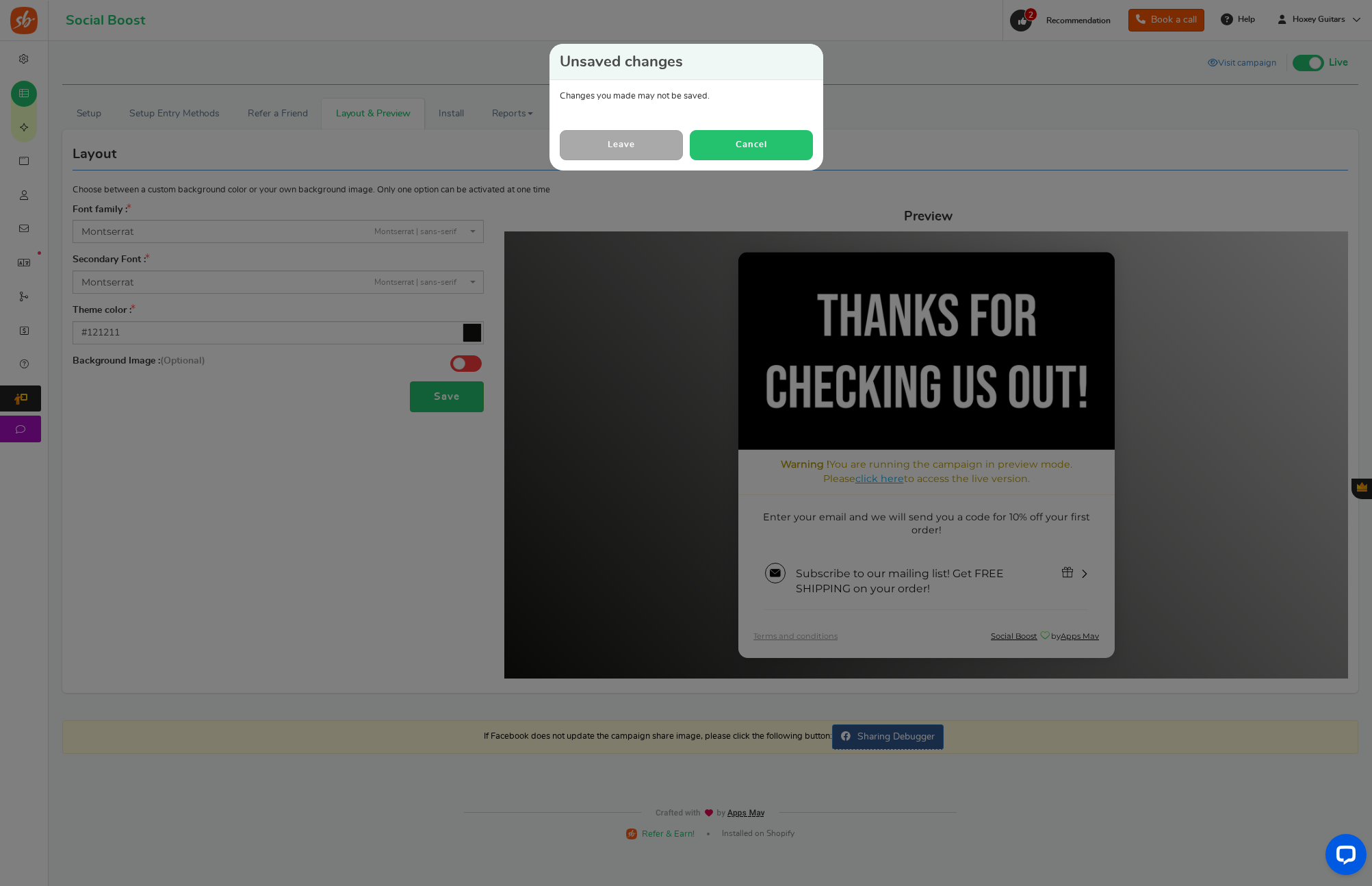
click at [719, 150] on button "Cancel" at bounding box center [750, 144] width 123 height 29
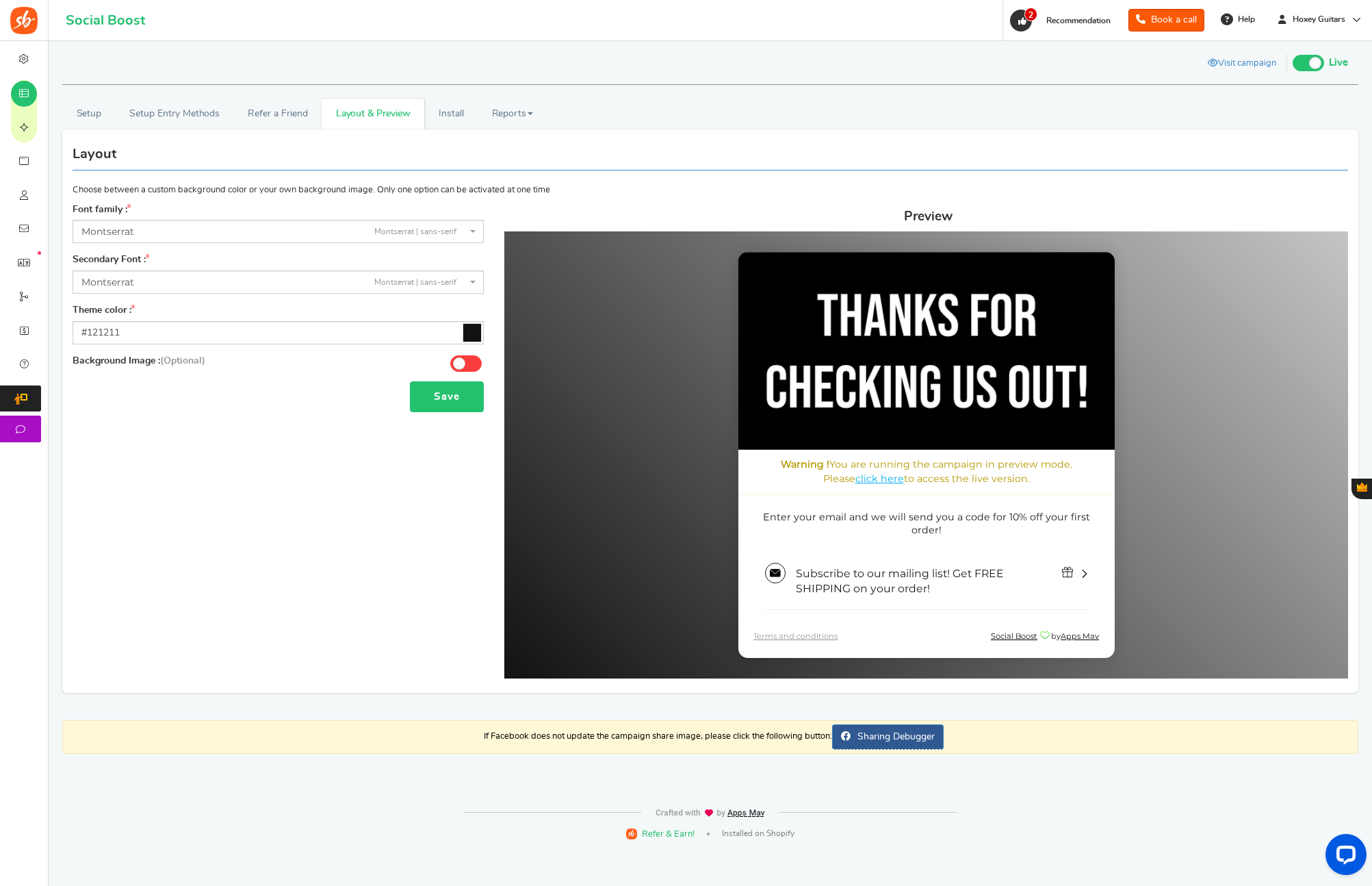
click at [444, 396] on button "Save" at bounding box center [447, 396] width 74 height 31
click at [437, 122] on link "Install" at bounding box center [450, 114] width 54 height 31
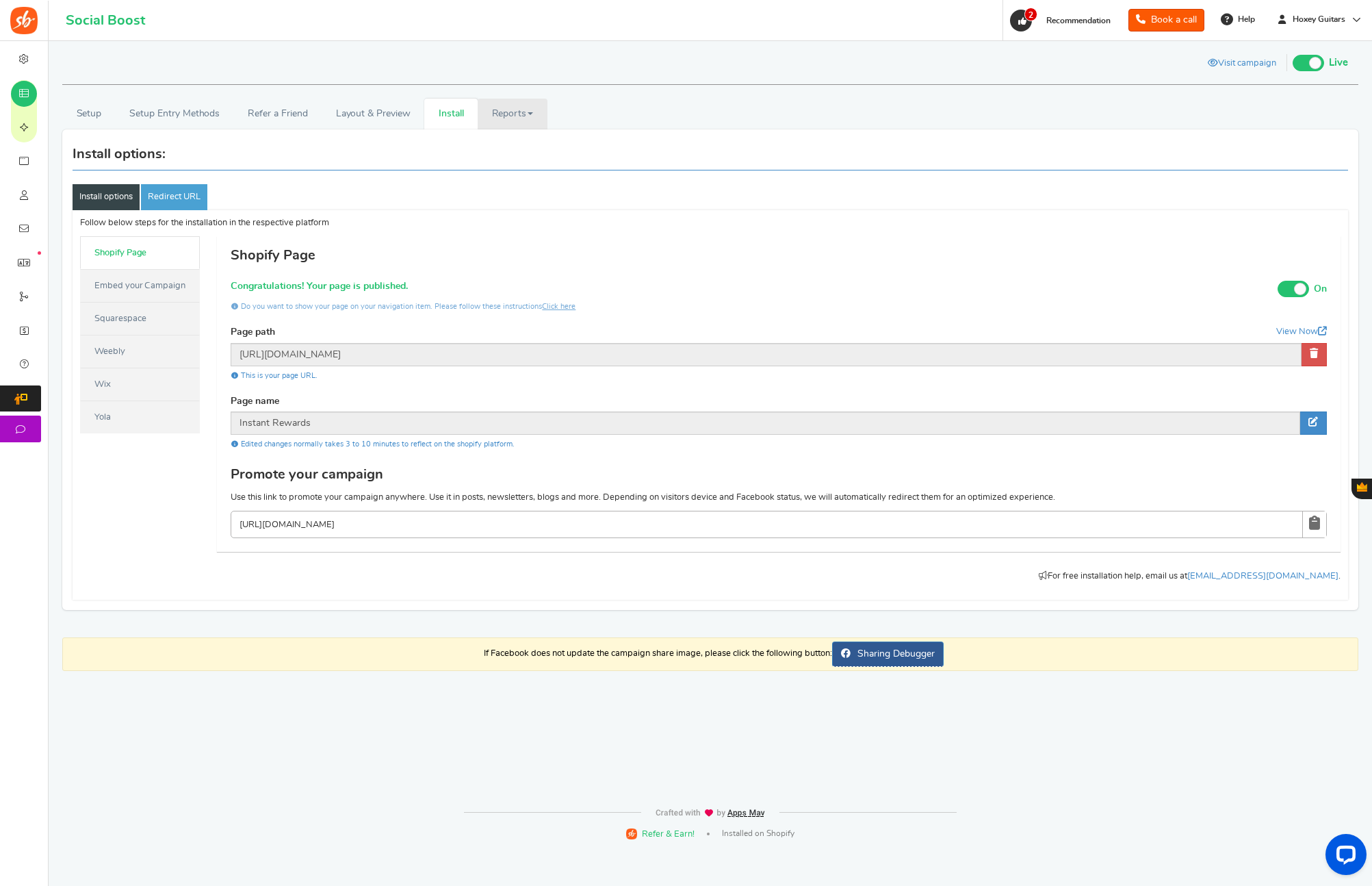
click at [506, 122] on link "Reports" at bounding box center [513, 114] width 70 height 31
click at [389, 150] on div "Install options:" at bounding box center [710, 154] width 1275 height 31
click at [261, 117] on link "Refer a Friend" at bounding box center [277, 114] width 87 height 31
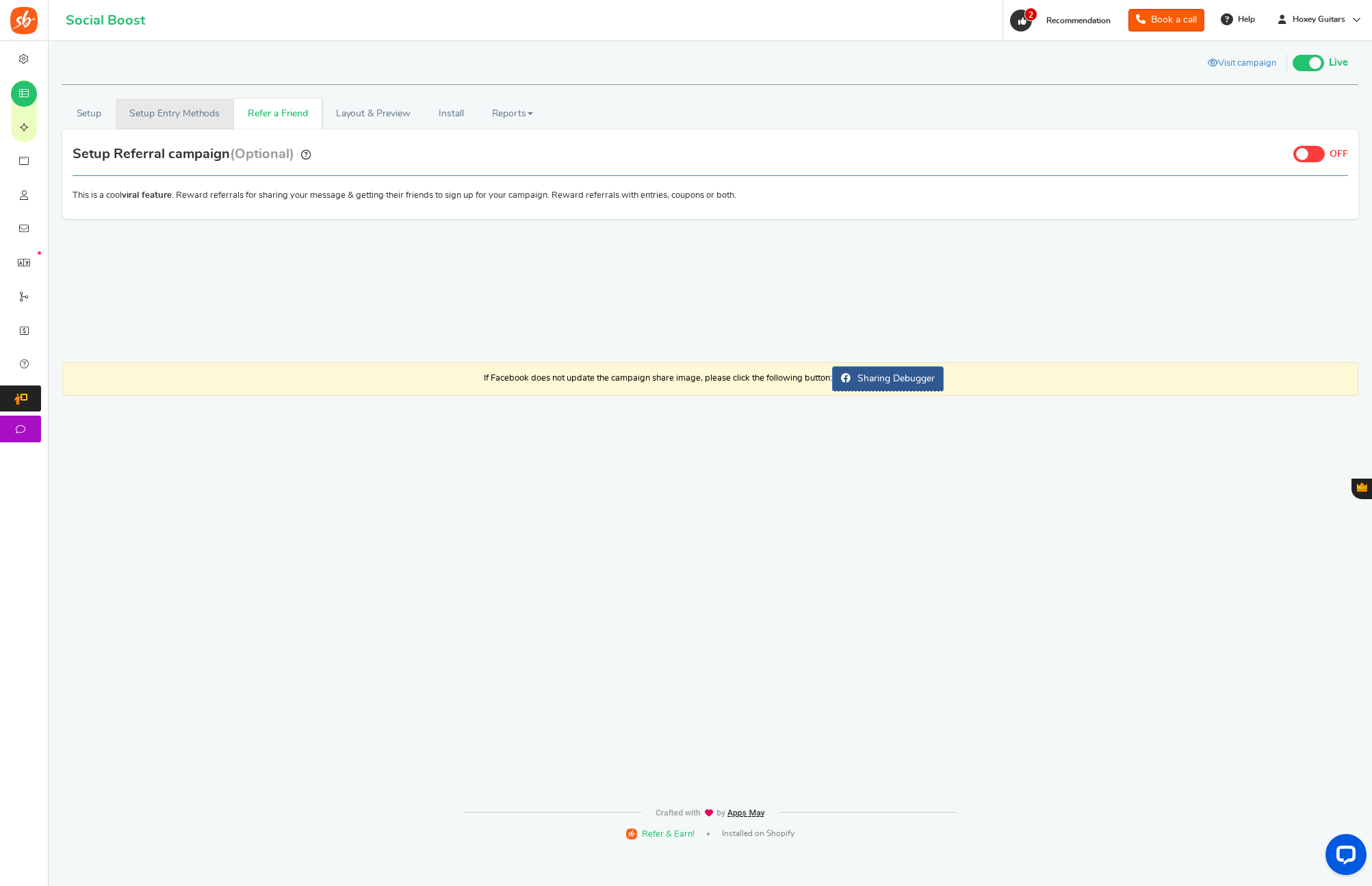
click at [190, 112] on link "Setup Entry Methods" at bounding box center [175, 114] width 118 height 31
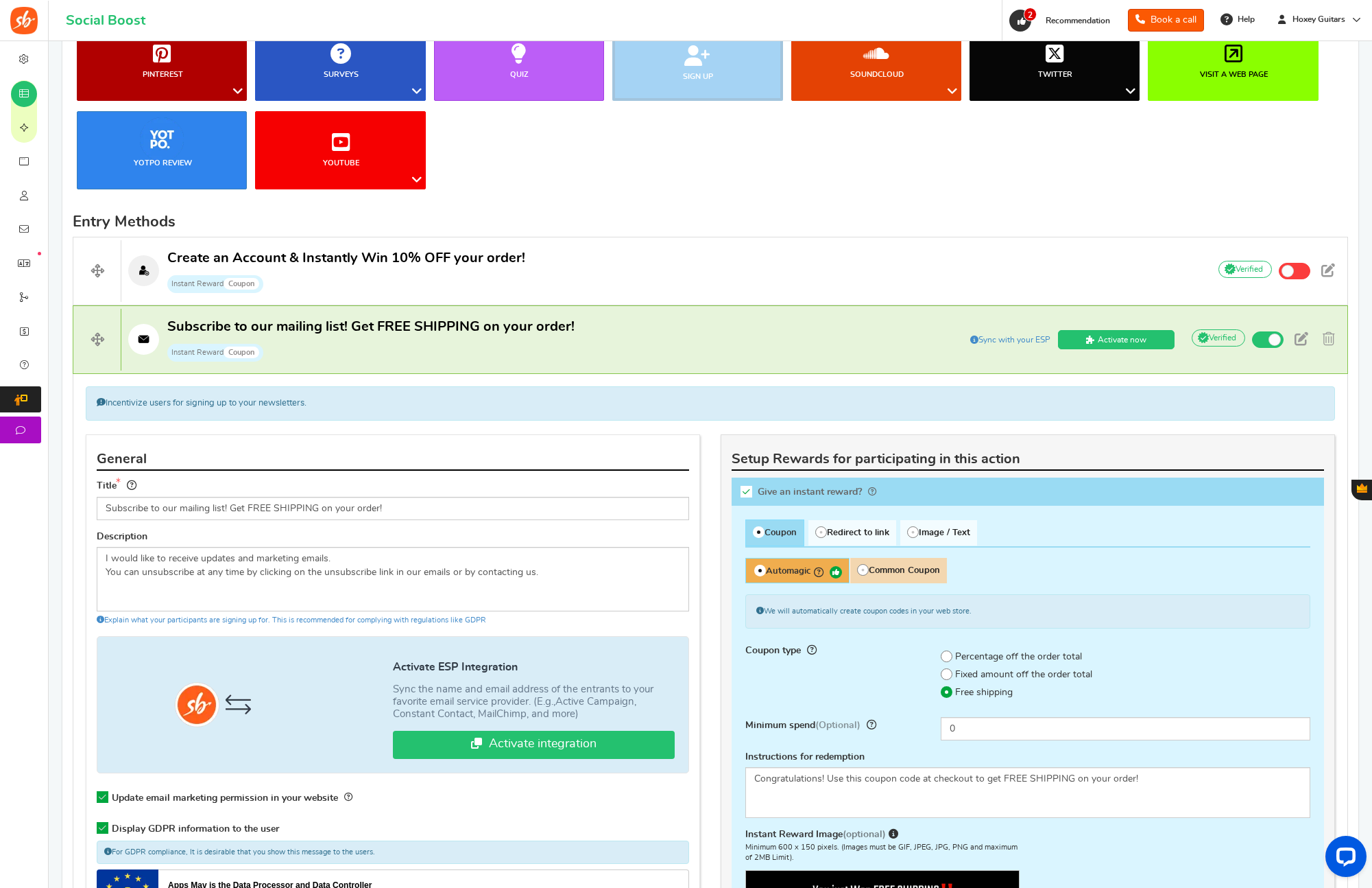
scroll to position [382, 0]
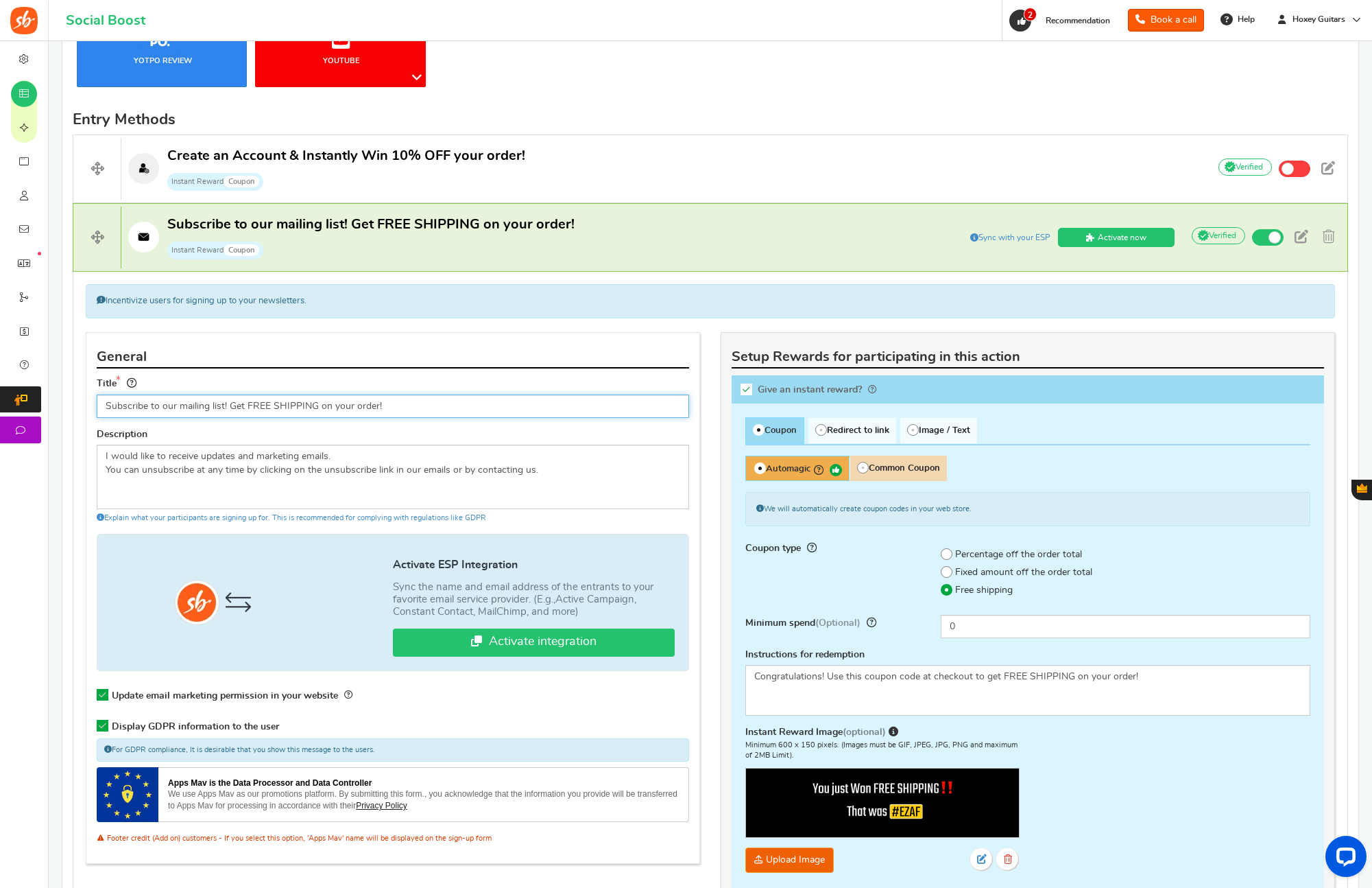
drag, startPoint x: 316, startPoint y: 410, endPoint x: 248, endPoint y: 411, distance: 68.0
click at [248, 411] on input "Subscribe to our mailing list! Get FREE SHIPPING on your order!" at bounding box center [393, 405] width 593 height 24
type input "Subscribe to our mailing list! Get 10% off your order!"
click at [776, 434] on span "Coupon" at bounding box center [775, 430] width 59 height 26
click at [754, 429] on input "Coupon" at bounding box center [749, 423] width 8 height 8
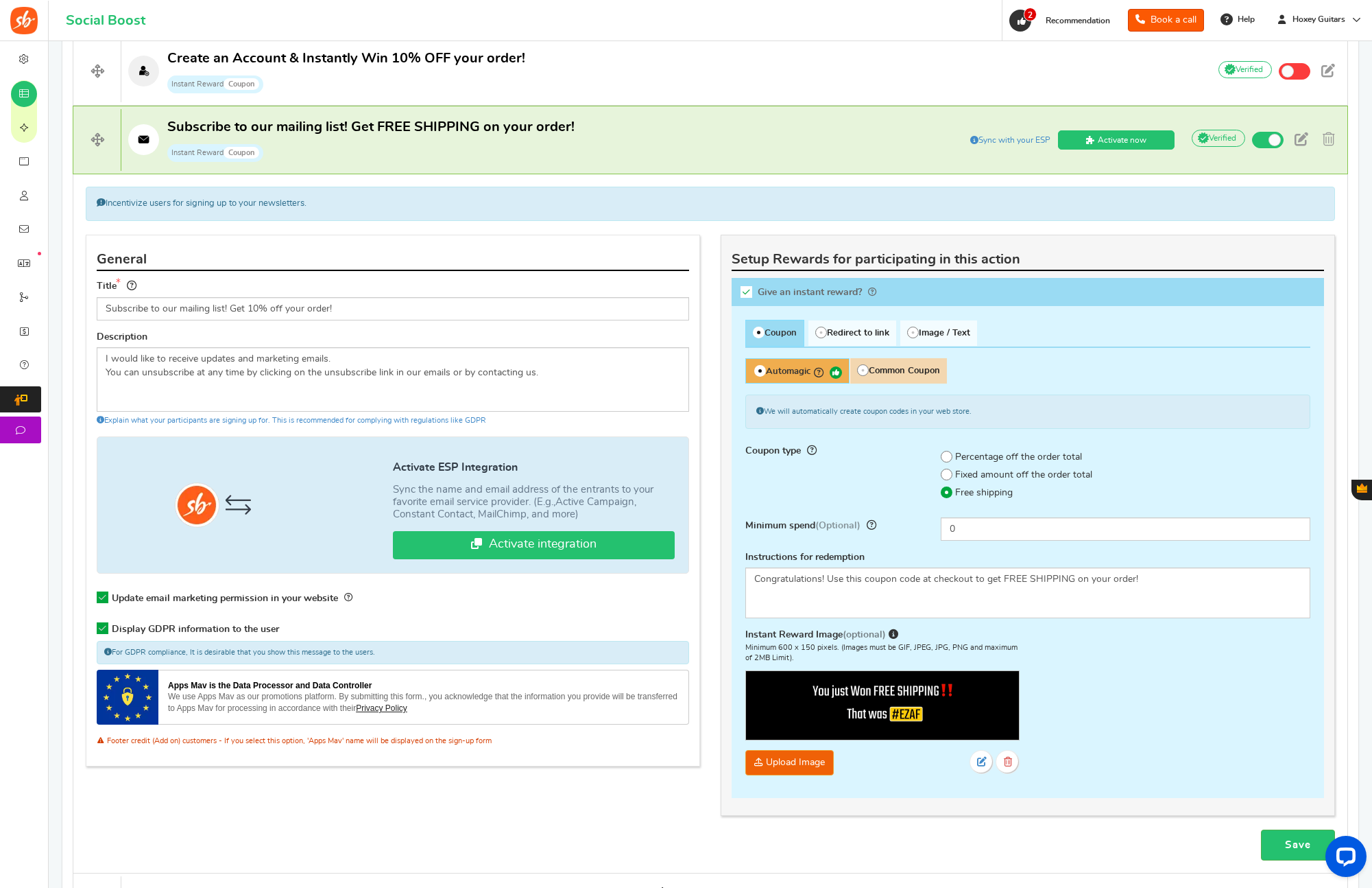
scroll to position [489, 0]
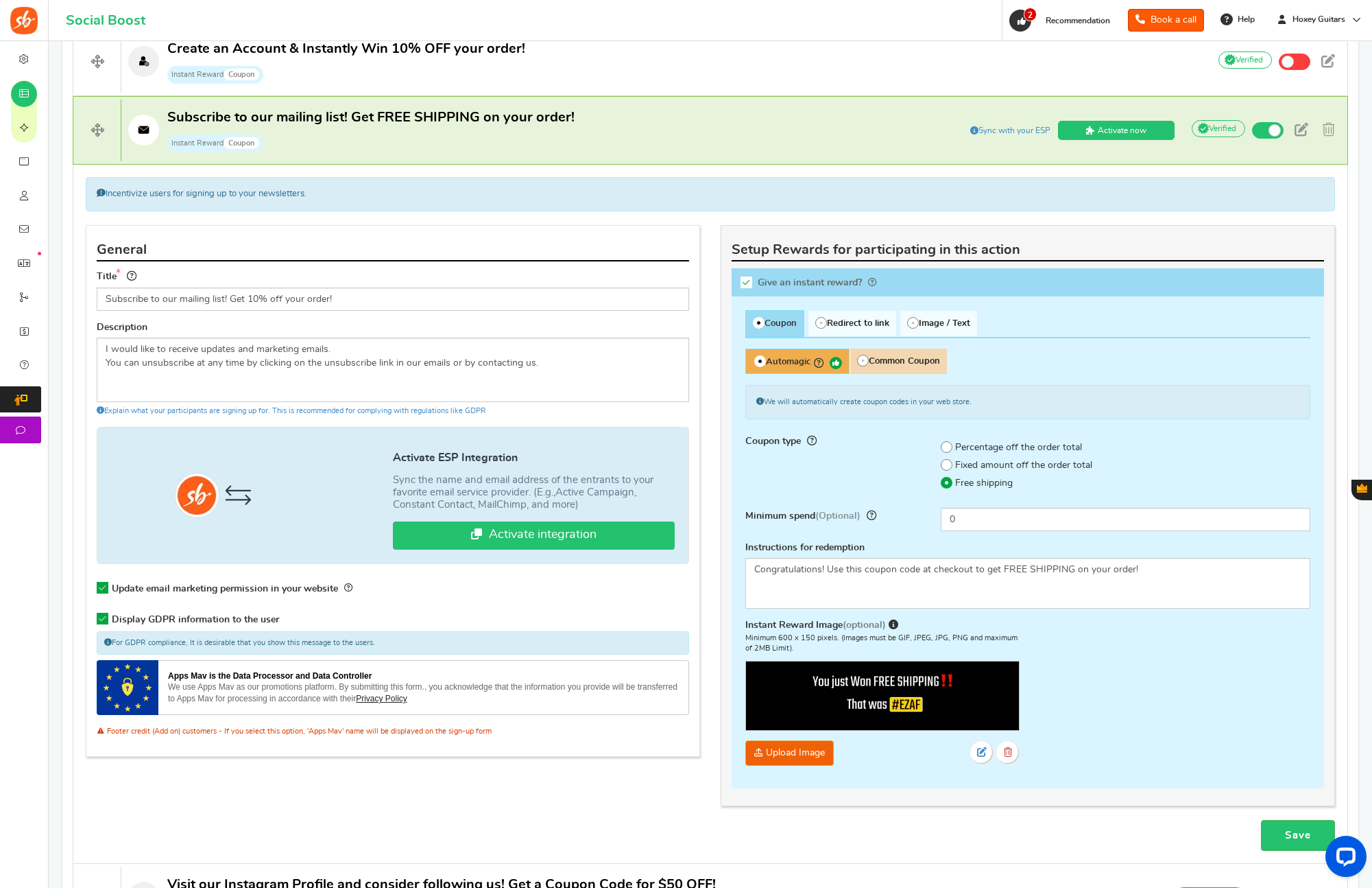
click at [947, 446] on icon at bounding box center [946, 447] width 3 height 3
click at [936, 444] on input "Percentage off the order total" at bounding box center [931, 446] width 8 height 8
radio input "true"
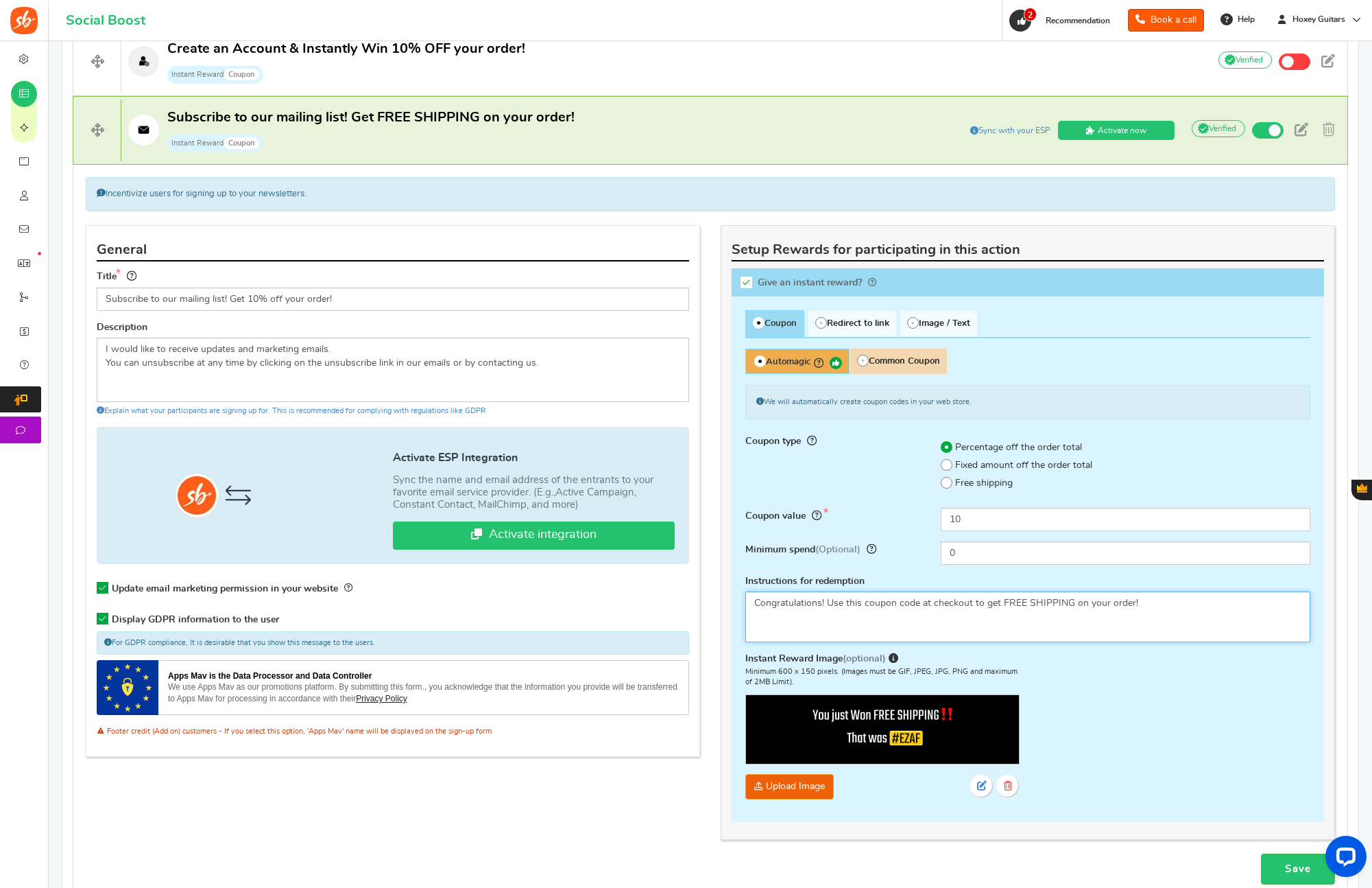
drag, startPoint x: 1070, startPoint y: 605, endPoint x: 1021, endPoint y: 605, distance: 49.0
click at [1021, 605] on textarea "Congratulations! Use this coupon code at checkout to get FREE SHIPPING on your …" at bounding box center [1028, 617] width 565 height 51
drag, startPoint x: 1084, startPoint y: 603, endPoint x: 1000, endPoint y: 606, distance: 84.1
click at [1000, 607] on textarea "Congratulations! Use this coupon code at checkout to get FREE SHIPPING on your …" at bounding box center [1028, 617] width 565 height 51
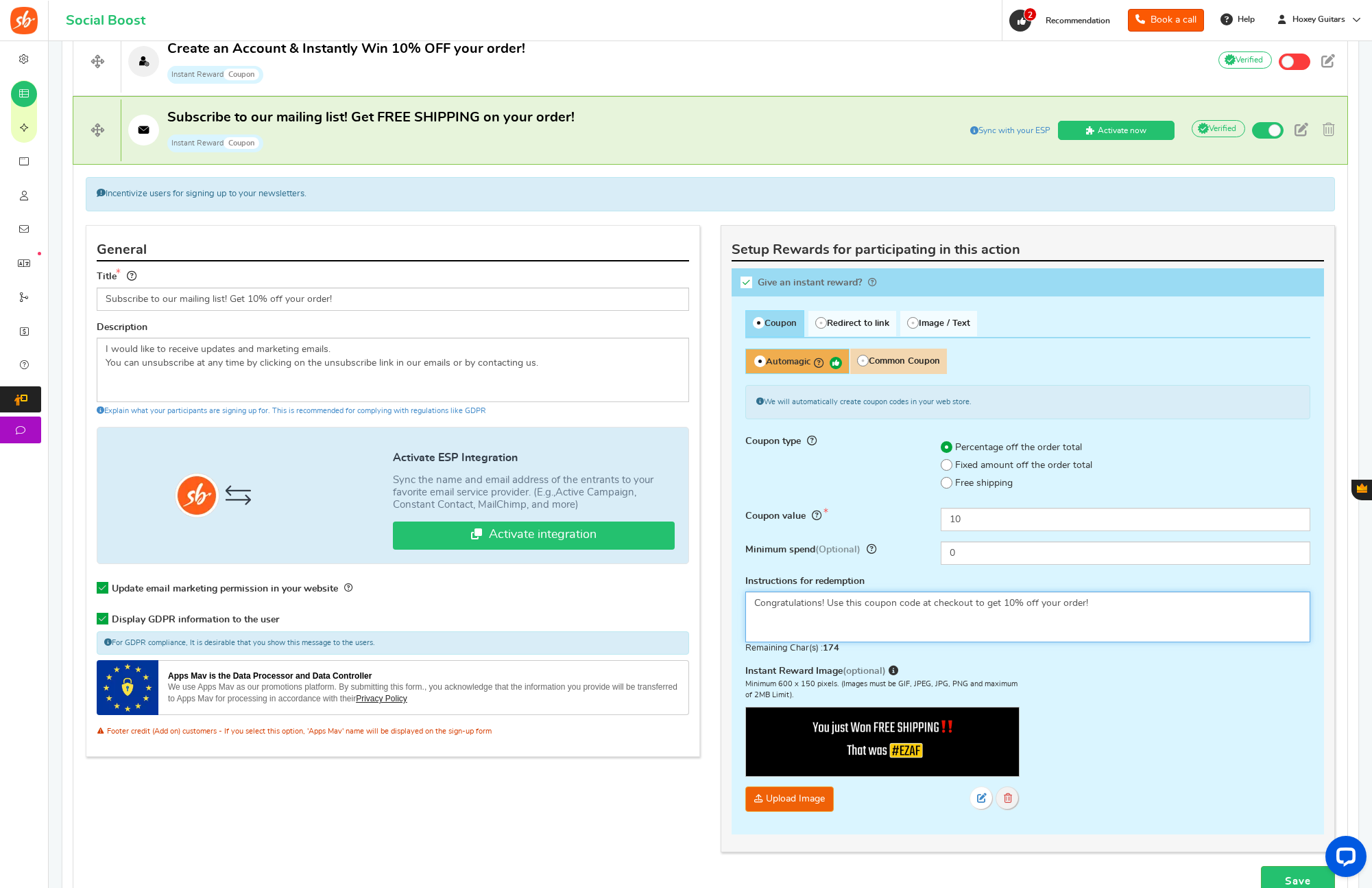
type textarea "Congratulations! Use this coupon code at checkout to get 10% off your order!"
click at [1008, 802] on icon at bounding box center [1007, 798] width 8 height 9
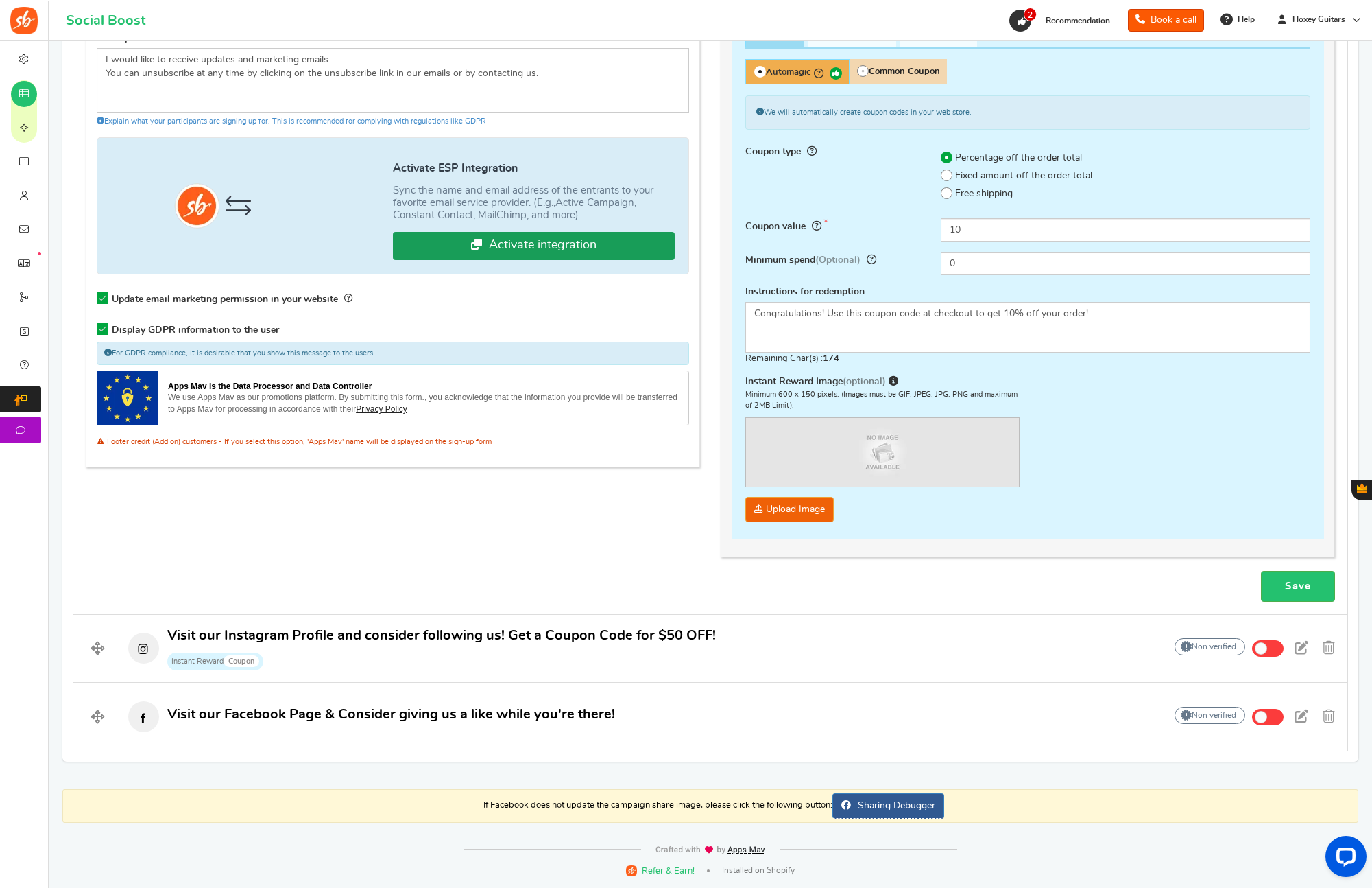
click at [535, 250] on link "Activate integration" at bounding box center [533, 246] width 282 height 28
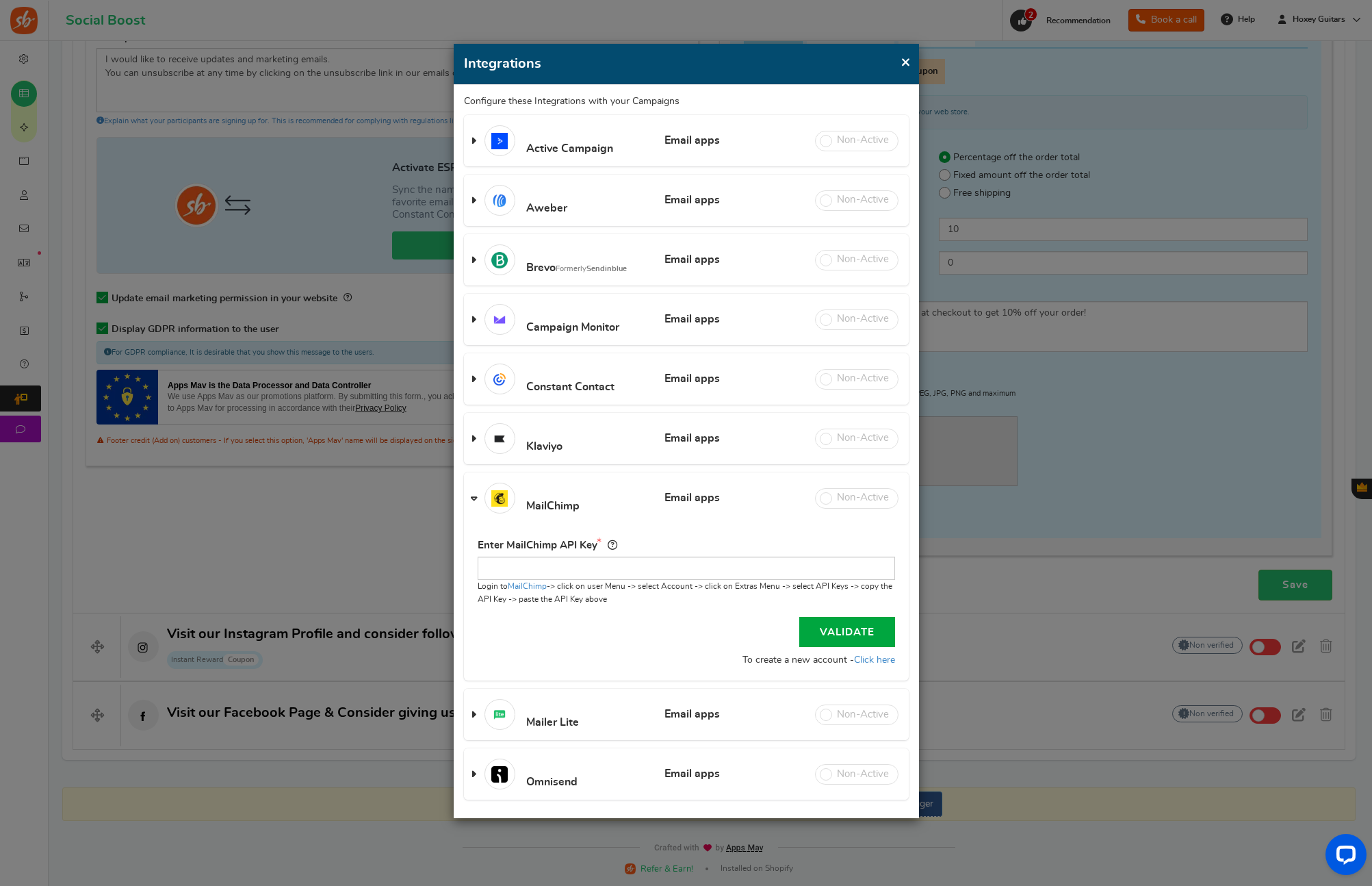
click at [907, 61] on span "×" at bounding box center [906, 62] width 10 height 17
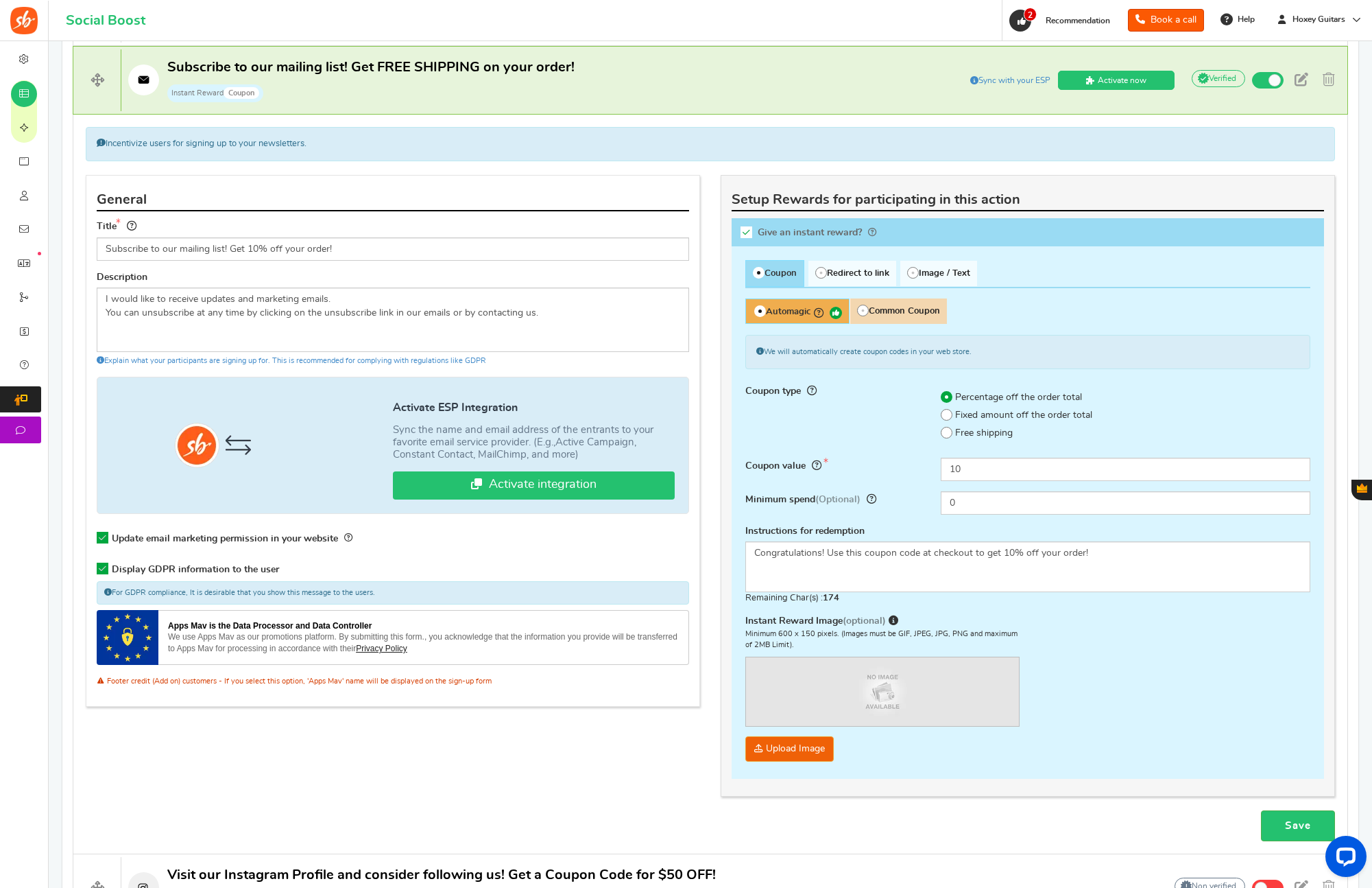
scroll to position [729, 0]
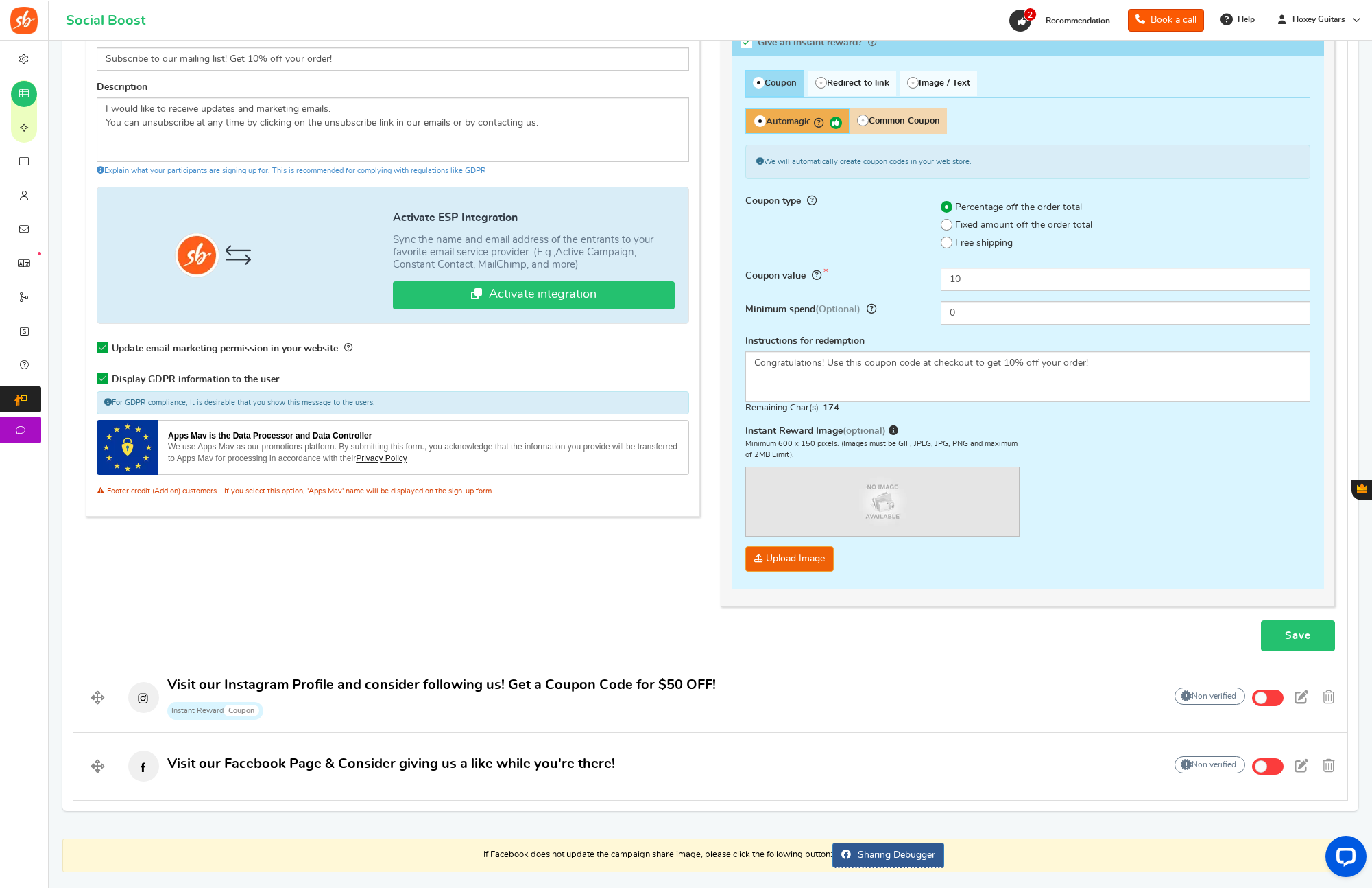
click at [1284, 636] on link "Save" at bounding box center [1298, 635] width 74 height 31
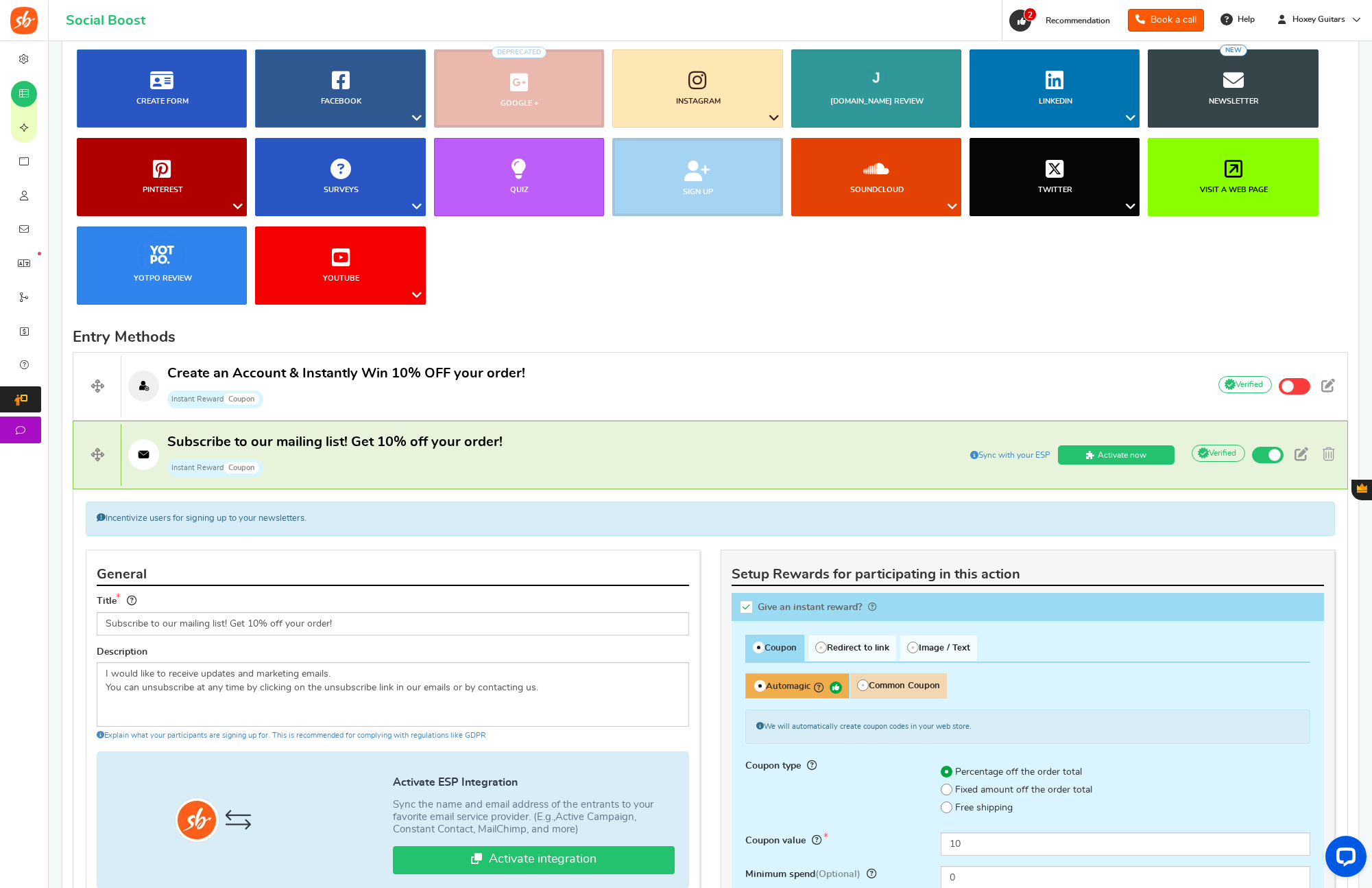
scroll to position [0, 0]
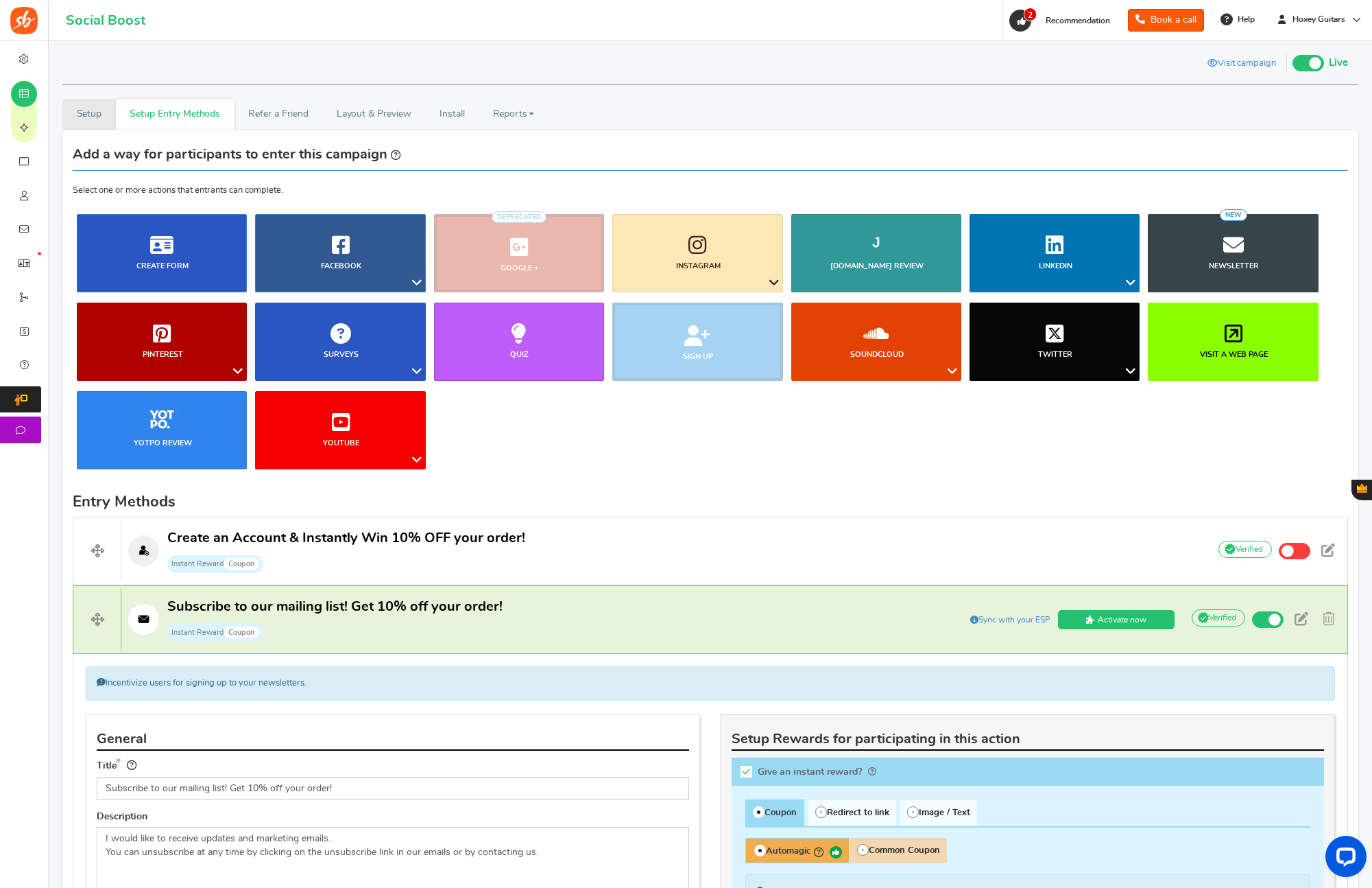
click at [79, 115] on link "Setup" at bounding box center [89, 114] width 54 height 31
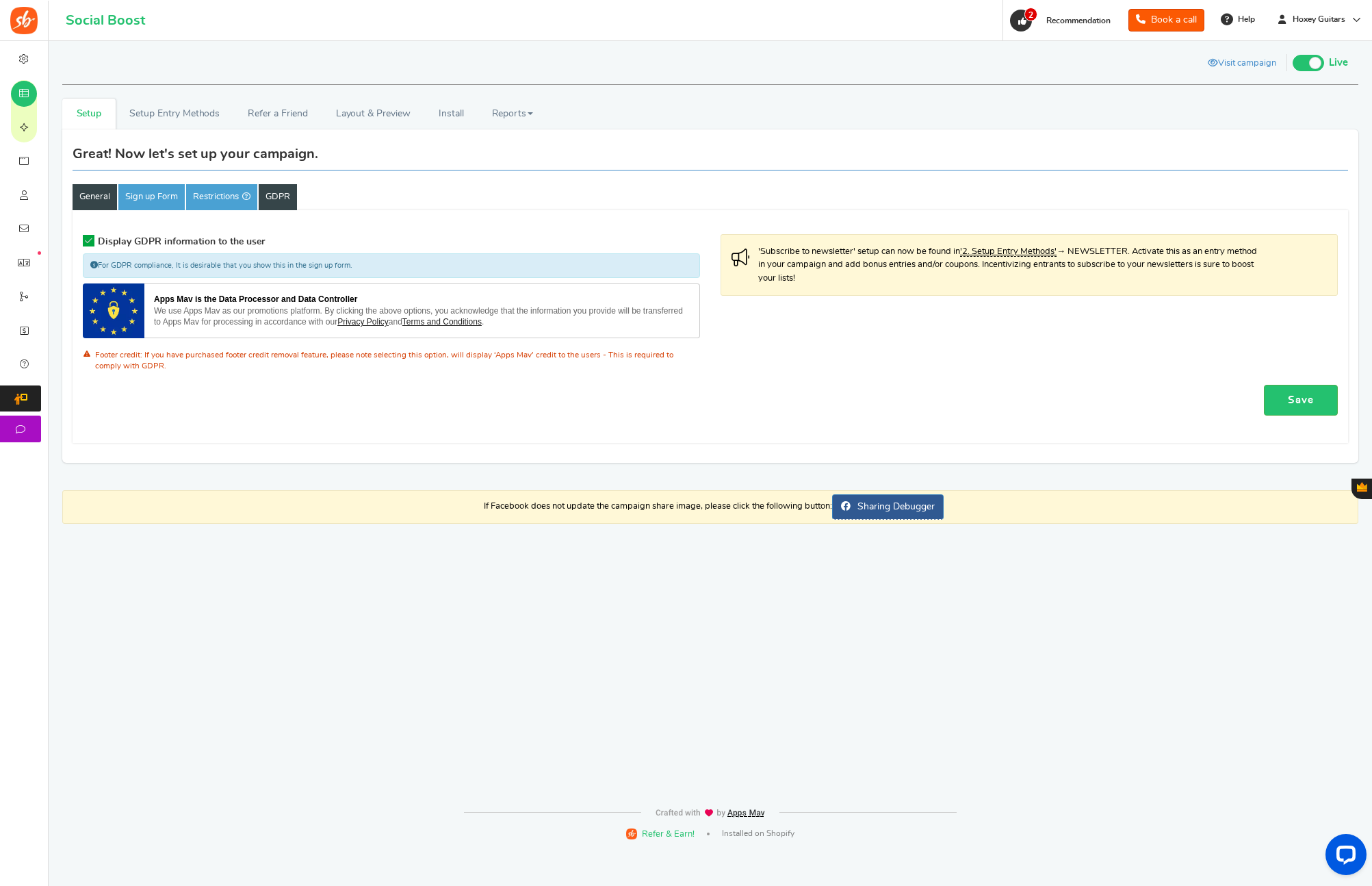
click at [97, 198] on link "General" at bounding box center [94, 198] width 44 height 26
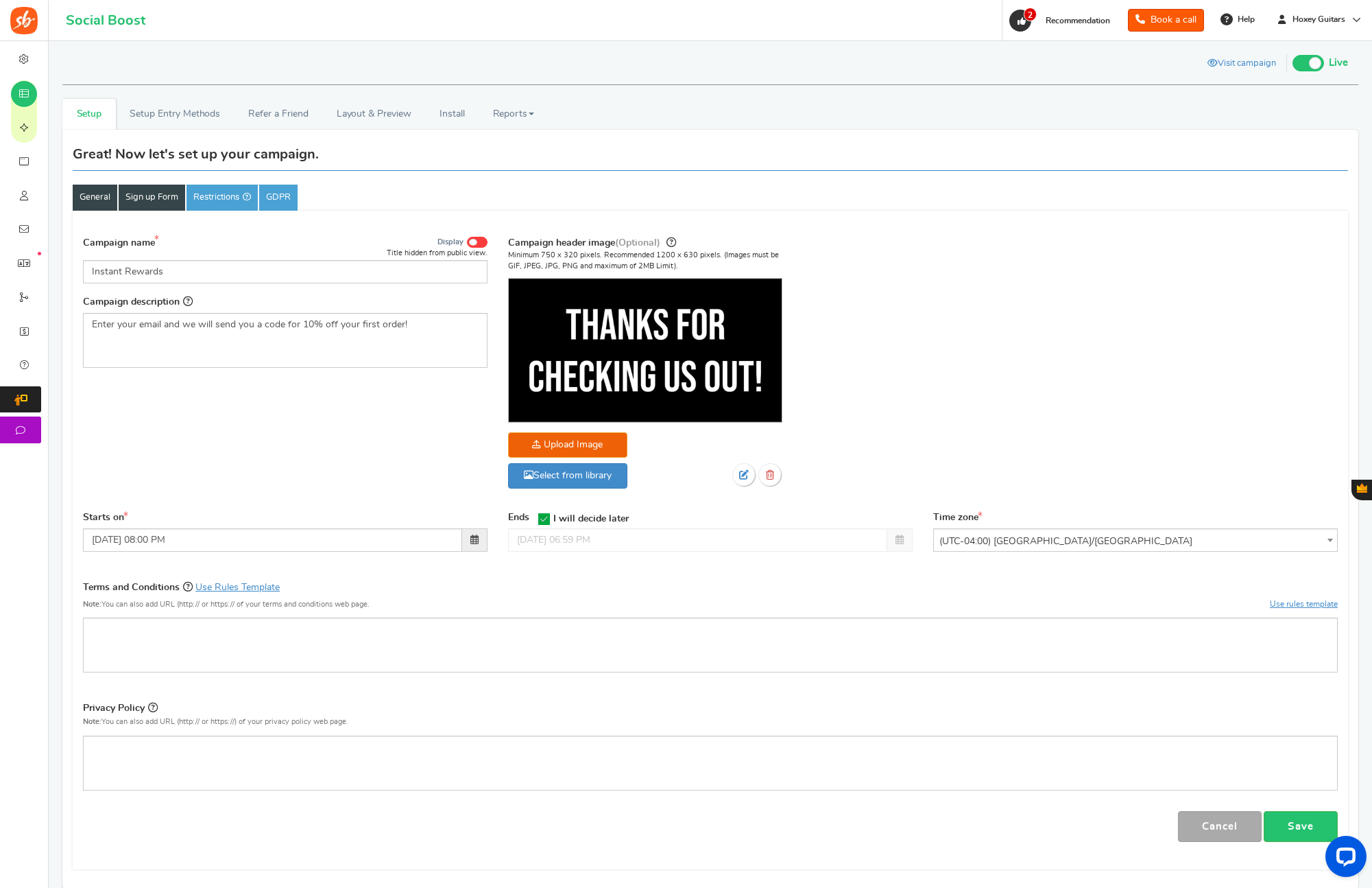
click at [147, 195] on link "Sign up Form" at bounding box center [152, 198] width 67 height 26
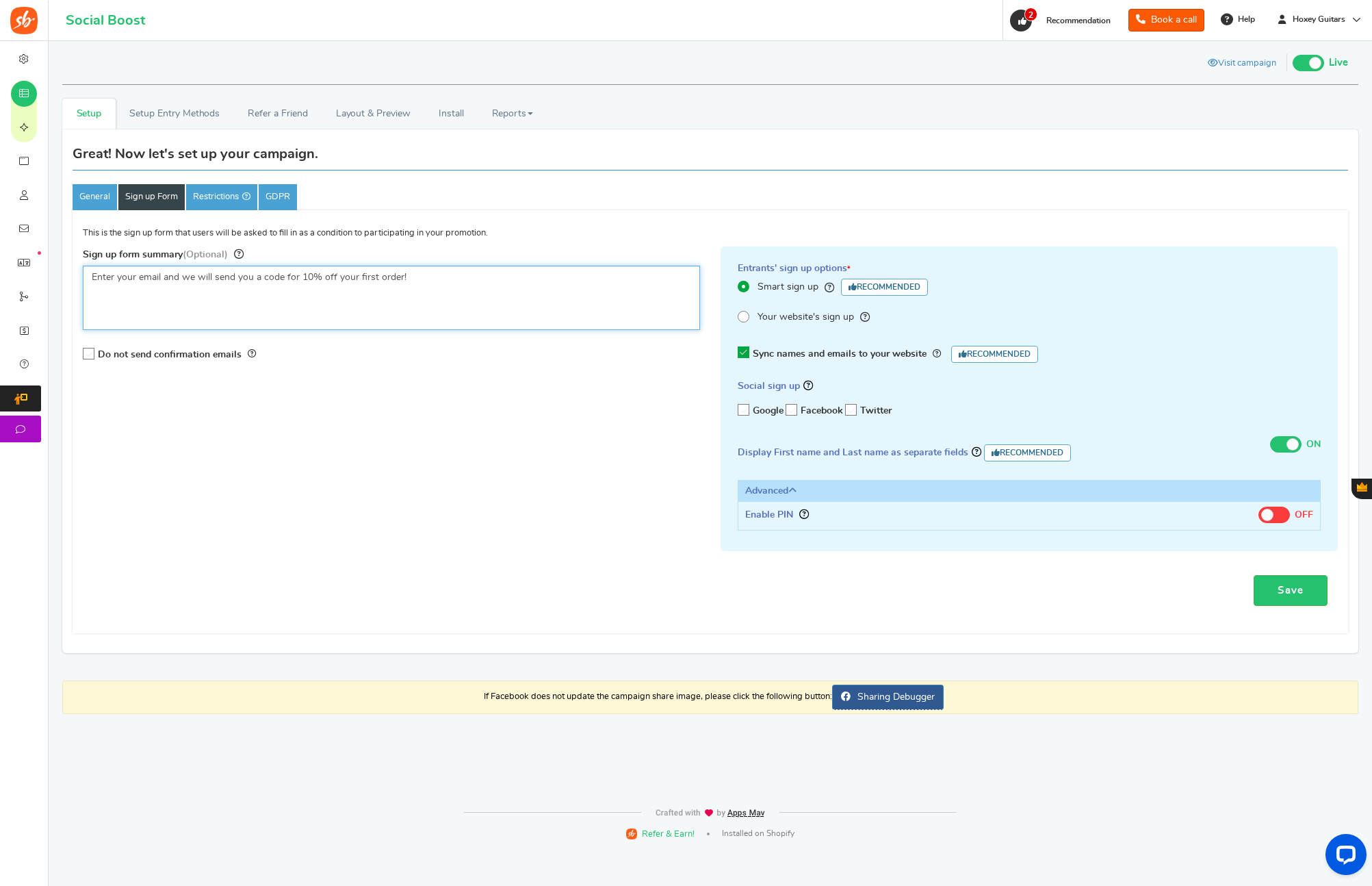
click at [333, 277] on textarea "Sign up to Win your 10% OFF Coupon Code!" at bounding box center [391, 297] width 617 height 64
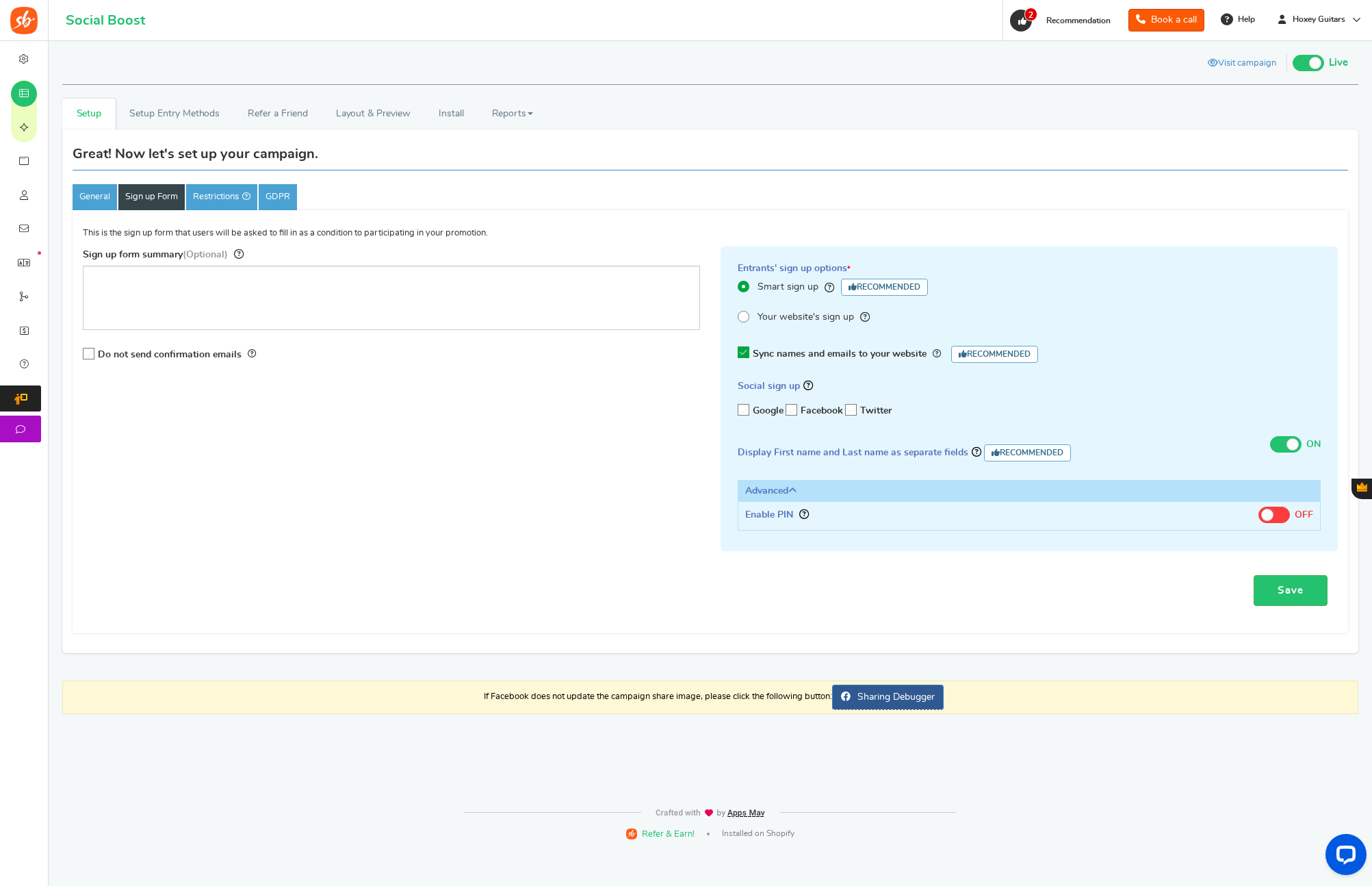
click at [446, 467] on div "Sign up form summary (Optional) Sign up to Win your 10% OFF Coupon Code! Do not…" at bounding box center [710, 405] width 1275 height 318
click at [1282, 587] on link "Save" at bounding box center [1290, 590] width 74 height 31
click at [189, 117] on link "Setup Entry Methods" at bounding box center [175, 114] width 118 height 31
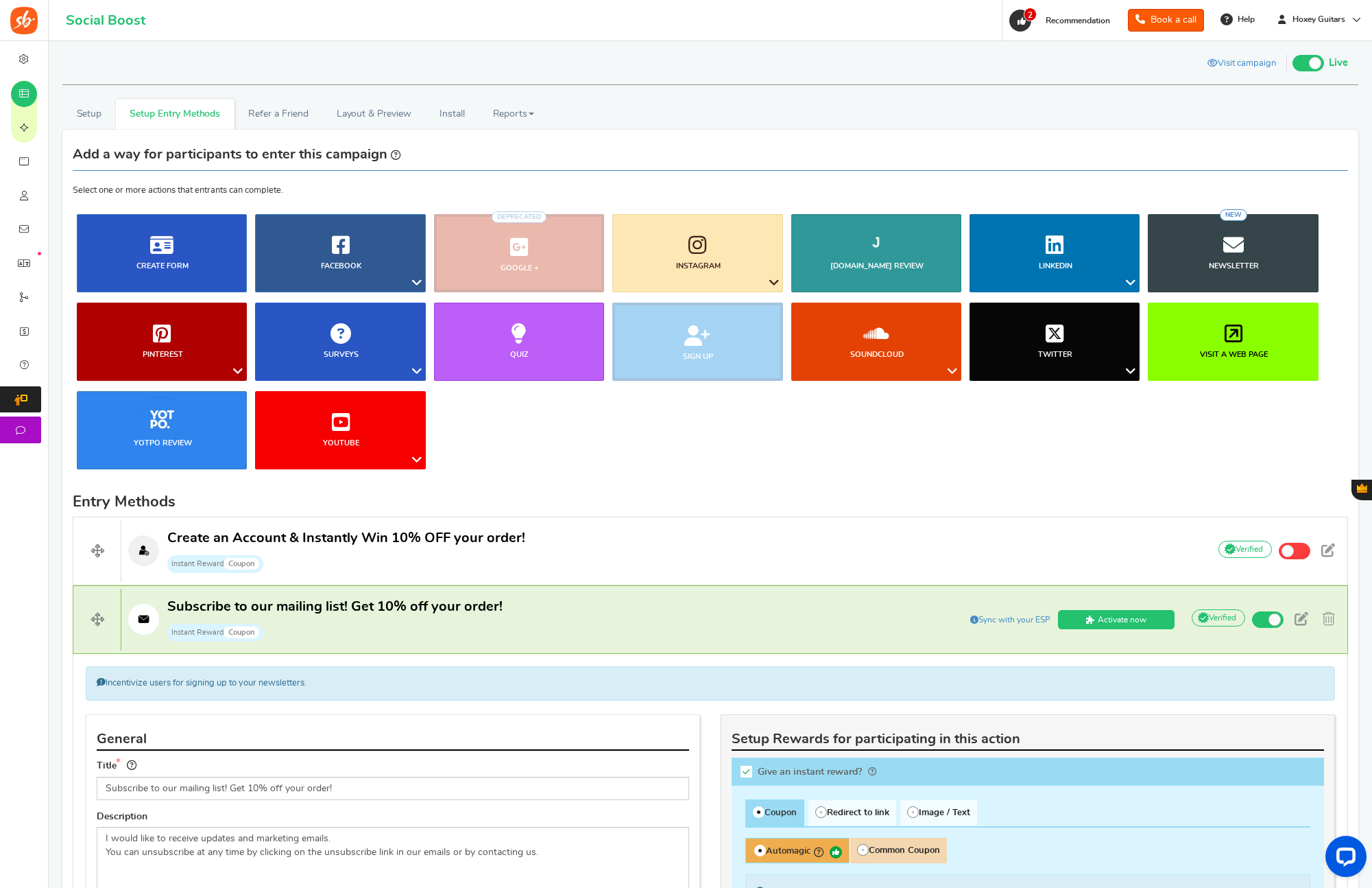
scroll to position [337, 0]
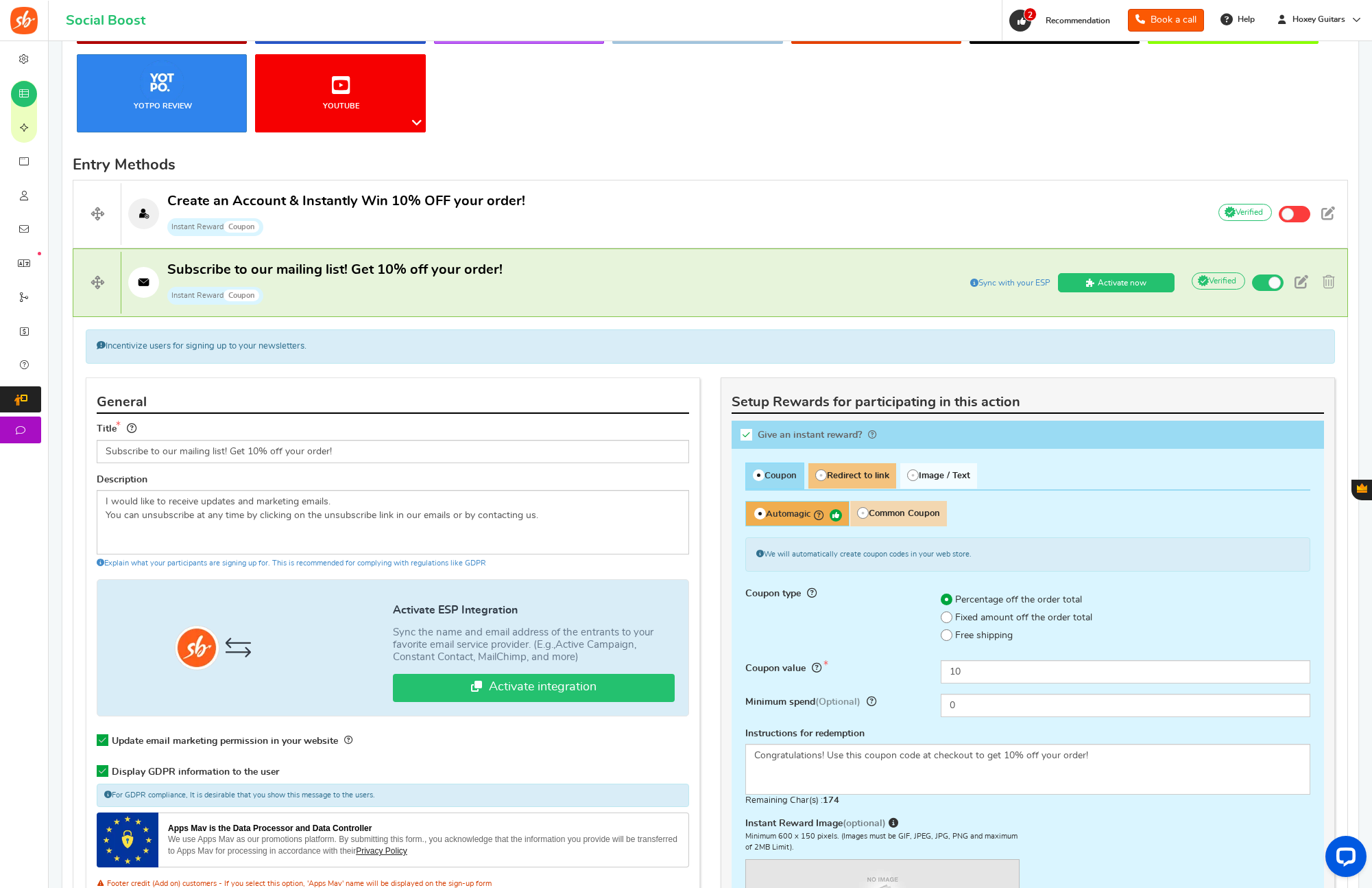
click at [874, 473] on span "Redirect to link" at bounding box center [852, 475] width 88 height 25
click at [817, 473] on input "Redirect to link" at bounding box center [812, 469] width 8 height 8
radio input "true"
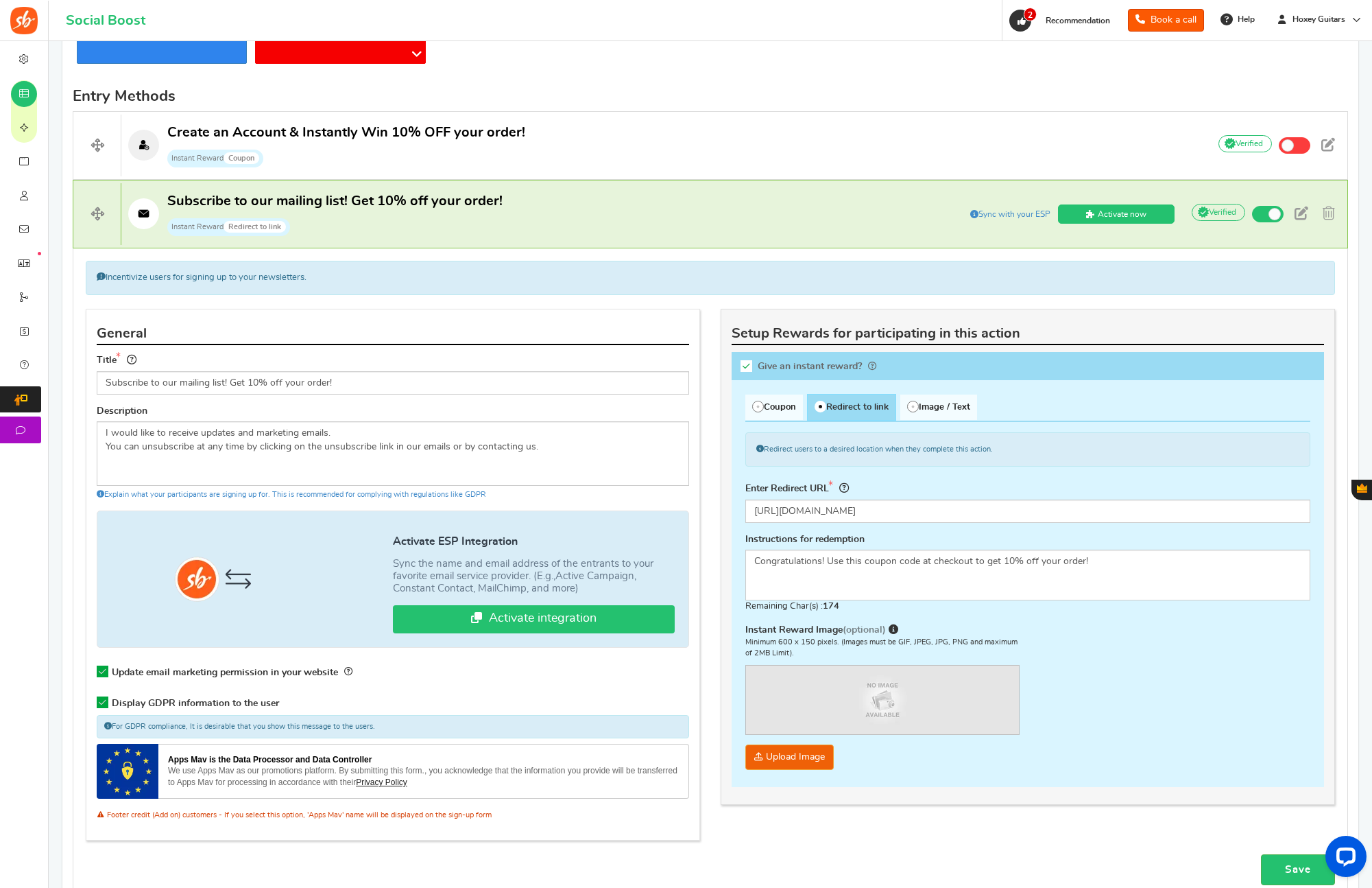
scroll to position [434, 0]
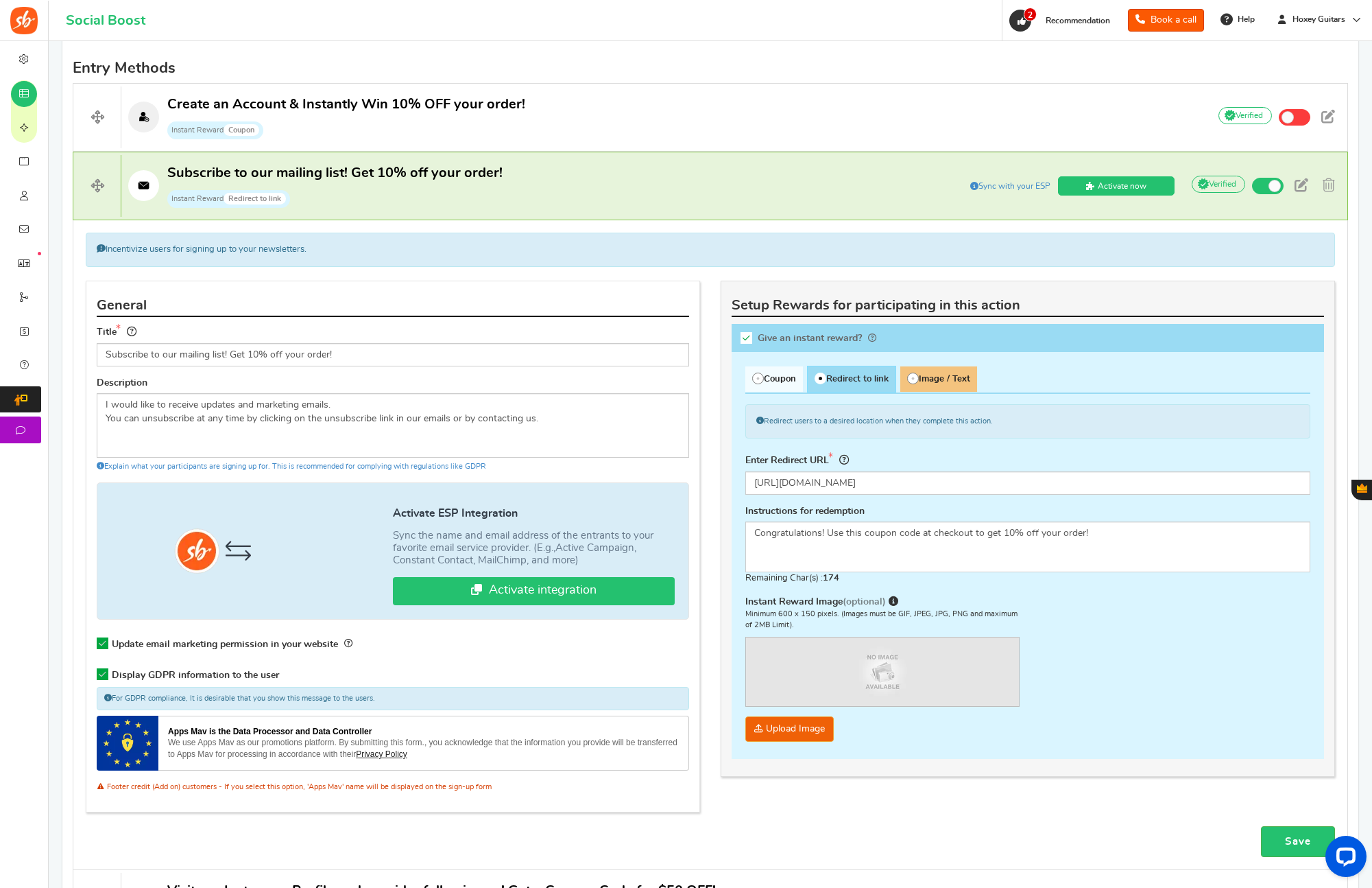
click at [943, 386] on span "Image / Text" at bounding box center [938, 379] width 76 height 25
click at [909, 378] on input "Image / Text" at bounding box center [904, 372] width 8 height 8
radio input "true"
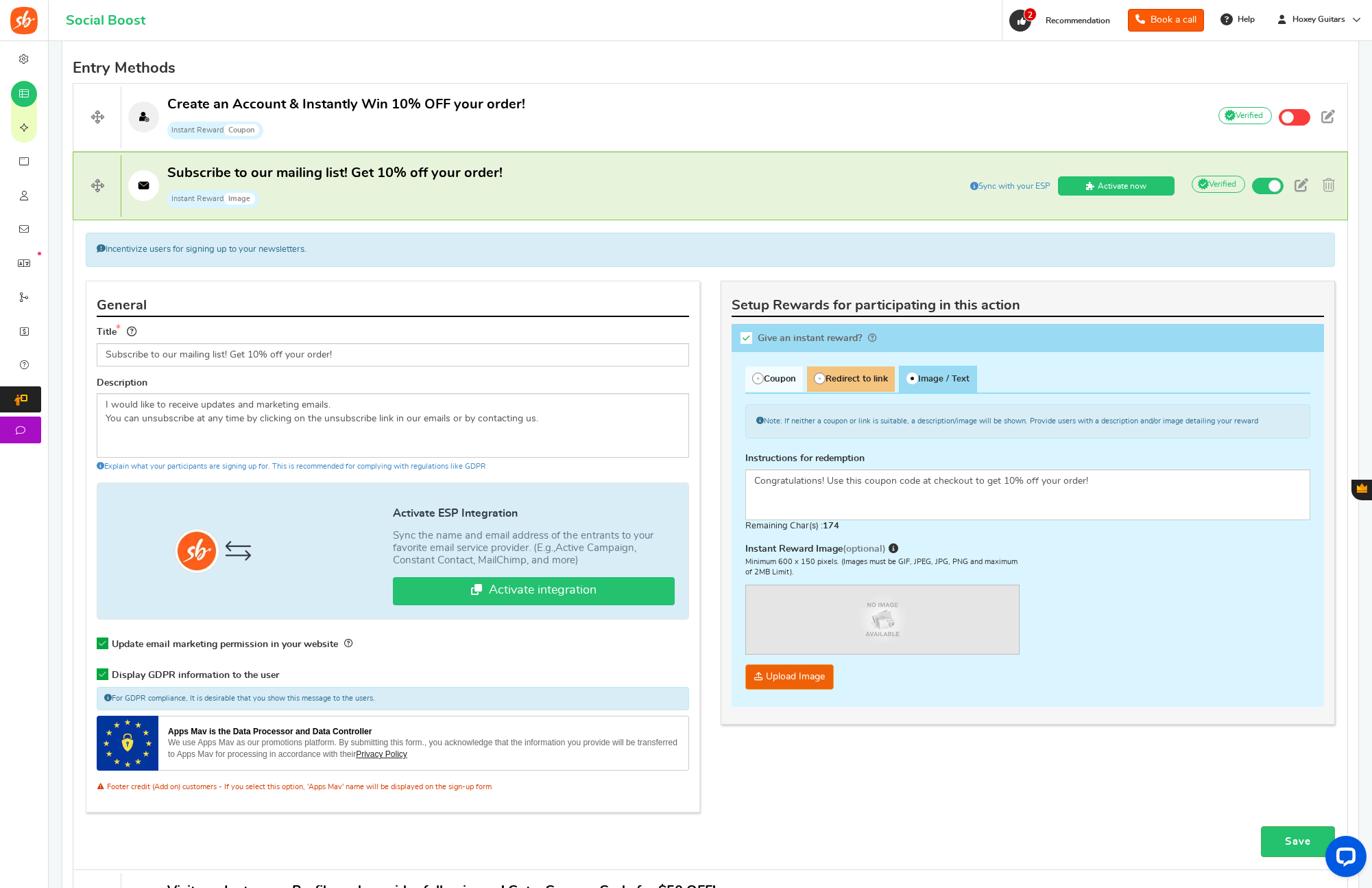
click at [858, 372] on span "Redirect to link" at bounding box center [850, 379] width 88 height 25
click at [816, 372] on input "Redirect to link" at bounding box center [810, 372] width 8 height 8
radio input "true"
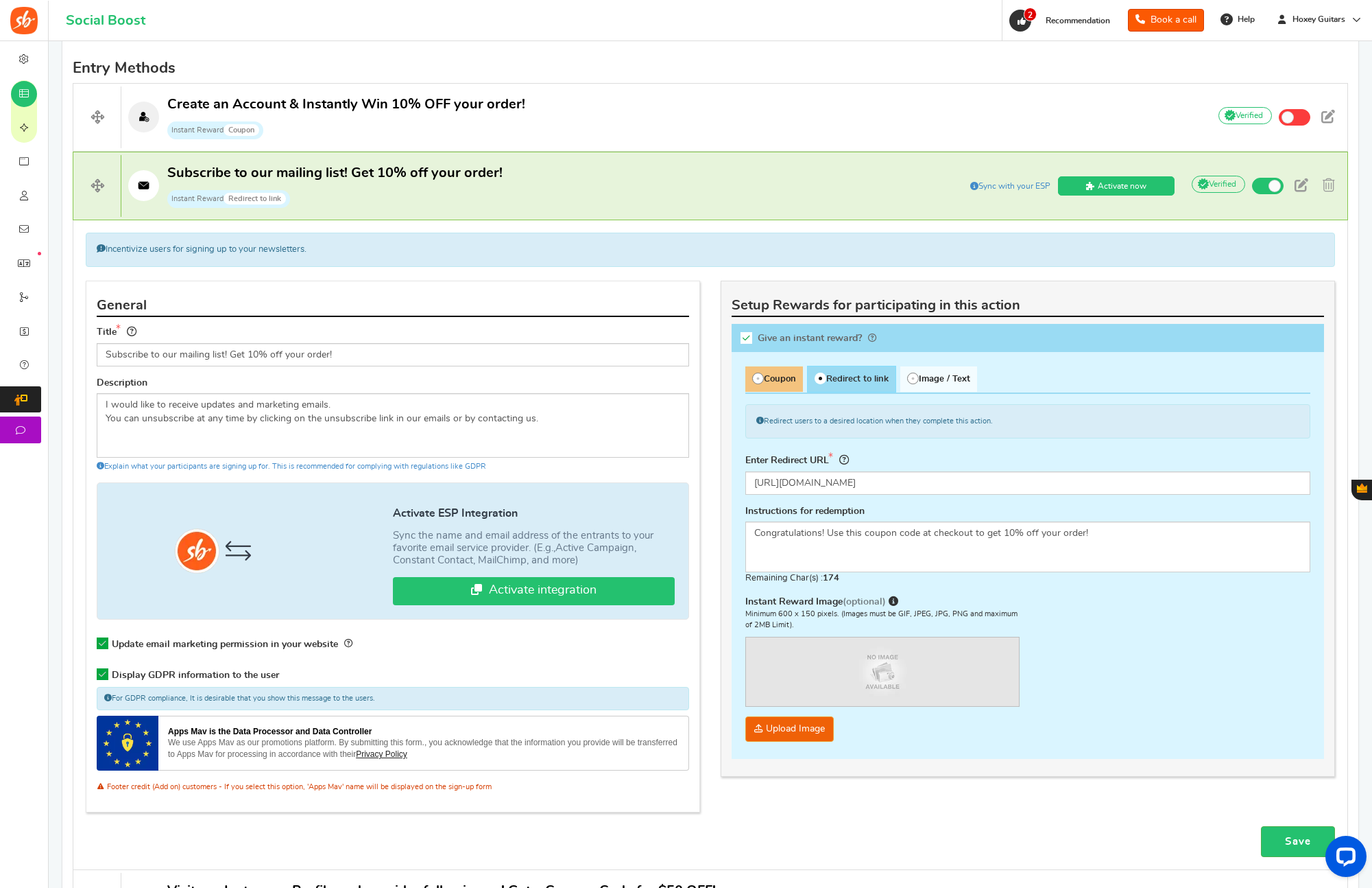
click at [776, 370] on span "Coupon" at bounding box center [774, 379] width 57 height 25
click at [754, 370] on input "Coupon" at bounding box center [749, 372] width 8 height 8
radio input "true"
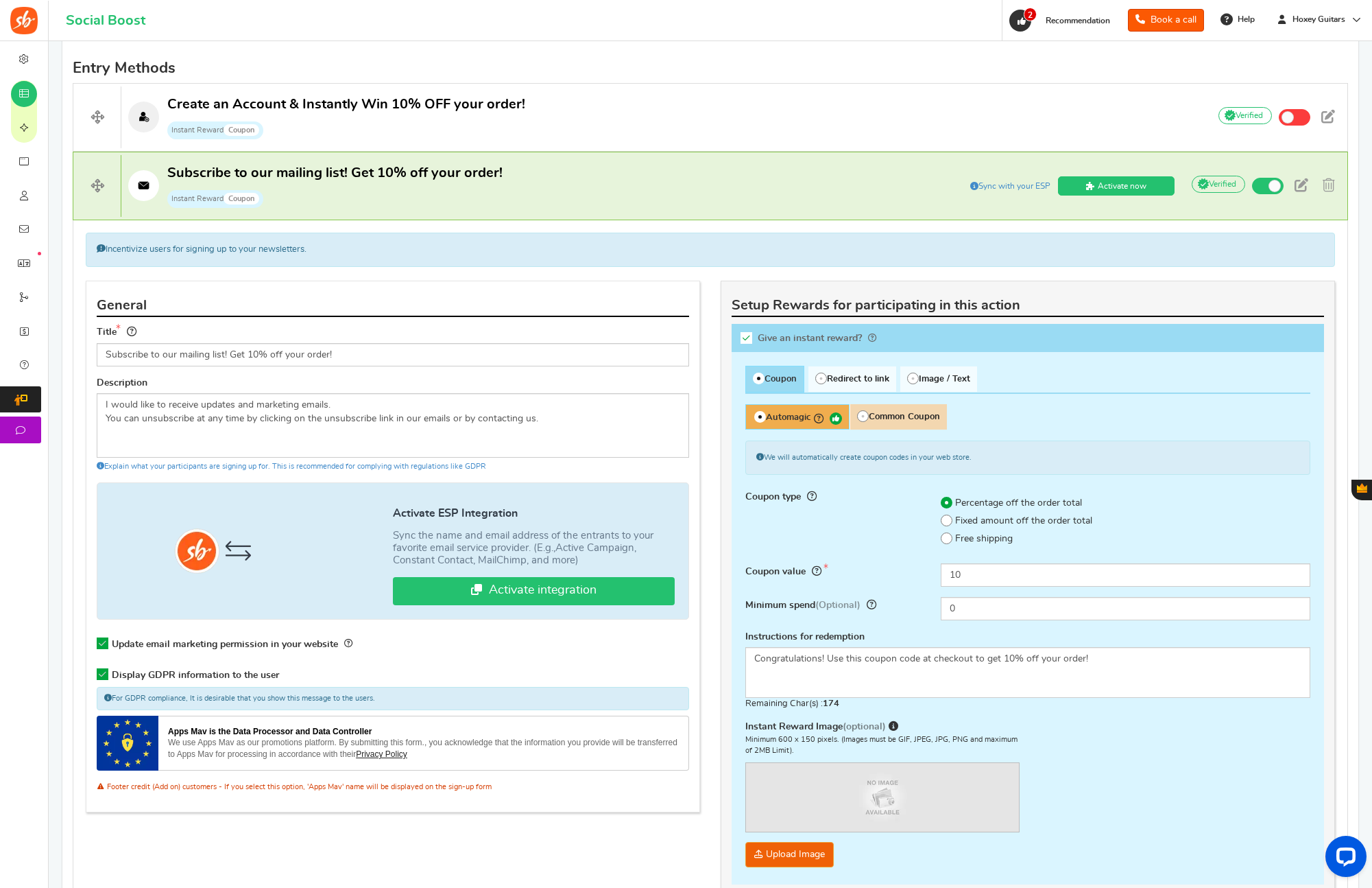
click at [879, 414] on span "Common Coupon" at bounding box center [897, 417] width 97 height 25
click at [858, 414] on input "Common Coupon" at bounding box center [853, 410] width 8 height 8
radio input "true"
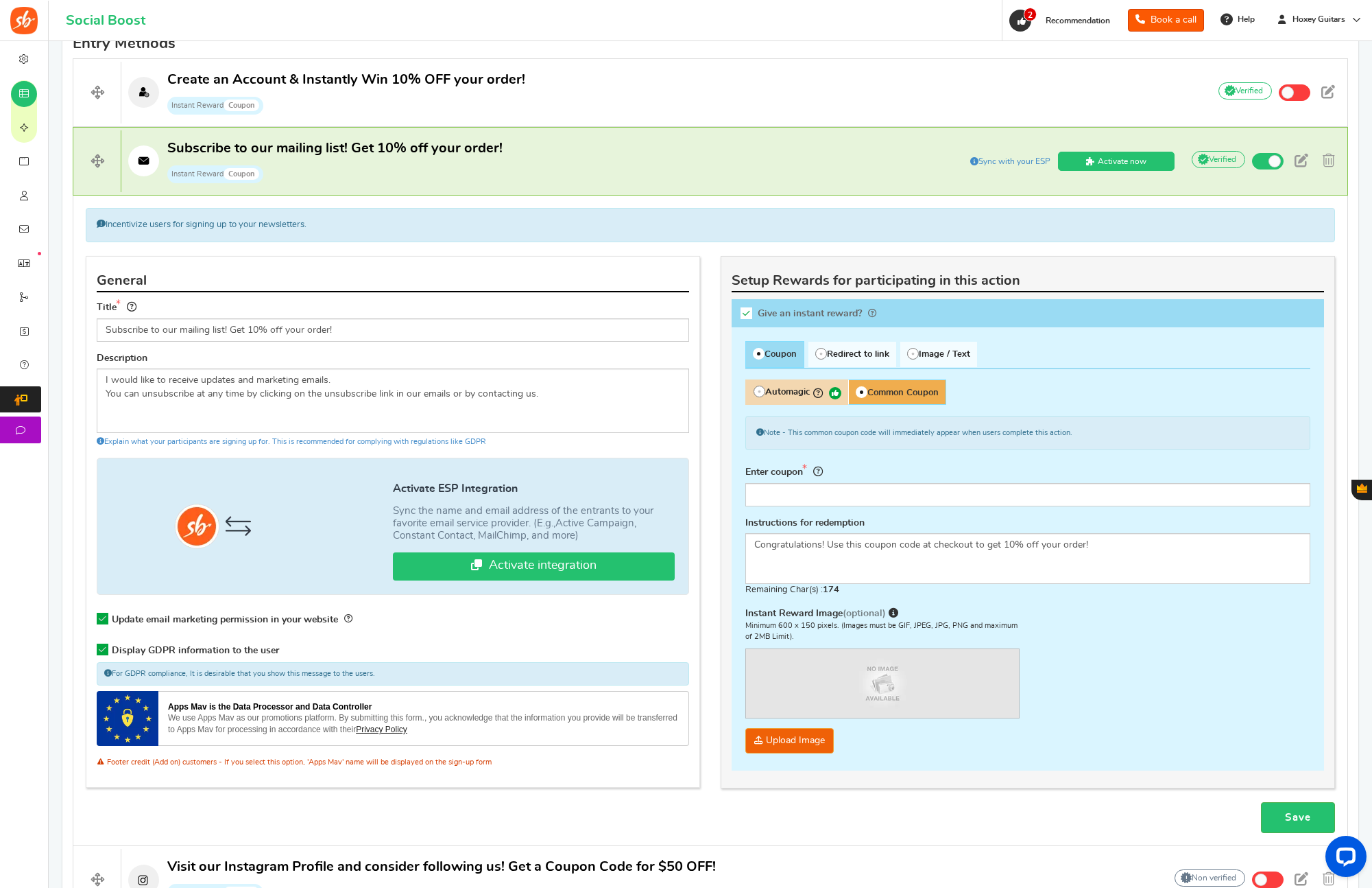
scroll to position [563, 0]
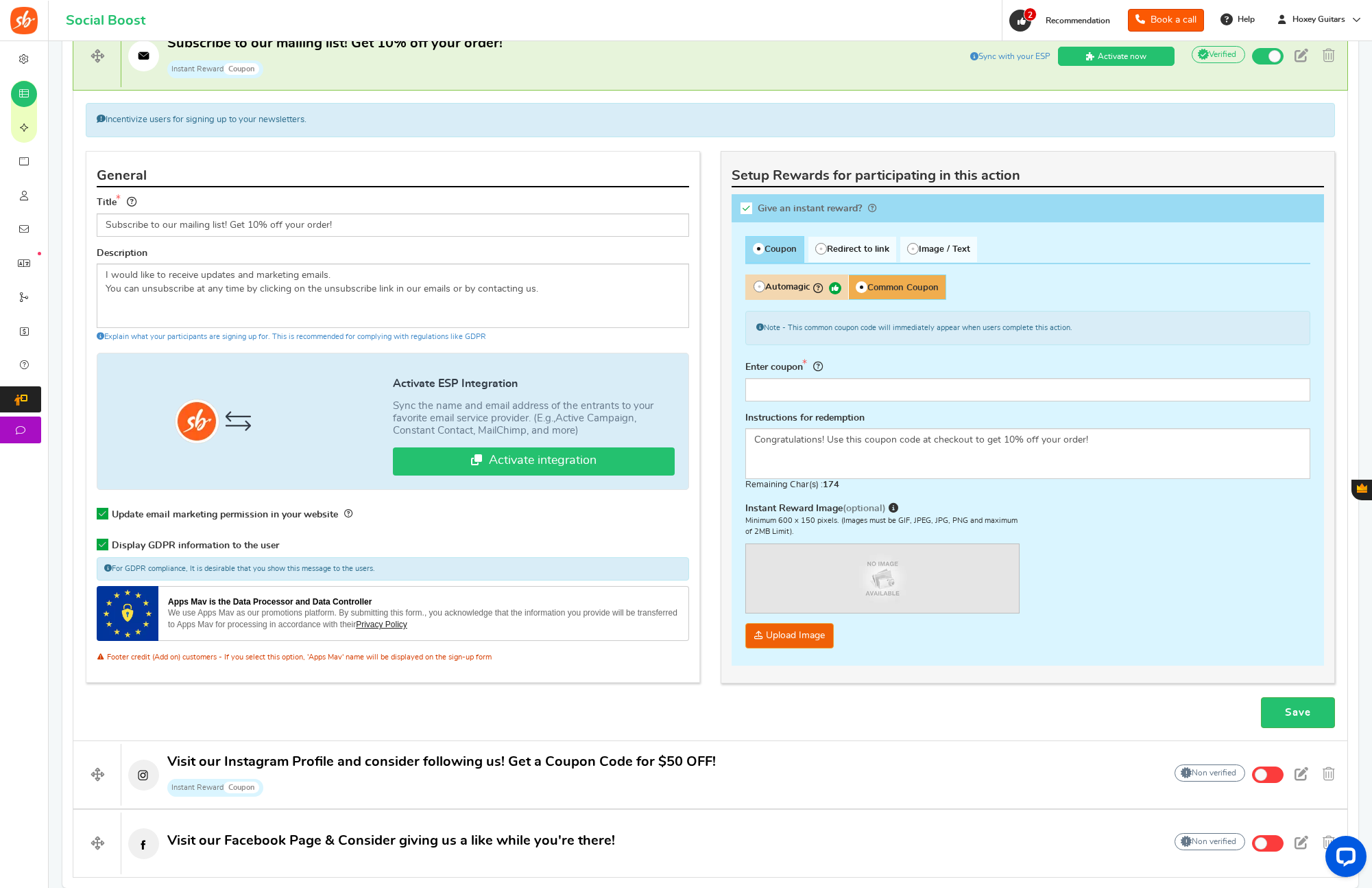
click at [931, 289] on span "Common Coupon" at bounding box center [897, 287] width 98 height 25
click at [857, 286] on input "Common Coupon" at bounding box center [852, 281] width 8 height 8
click at [856, 386] on input "text" at bounding box center [1028, 389] width 565 height 24
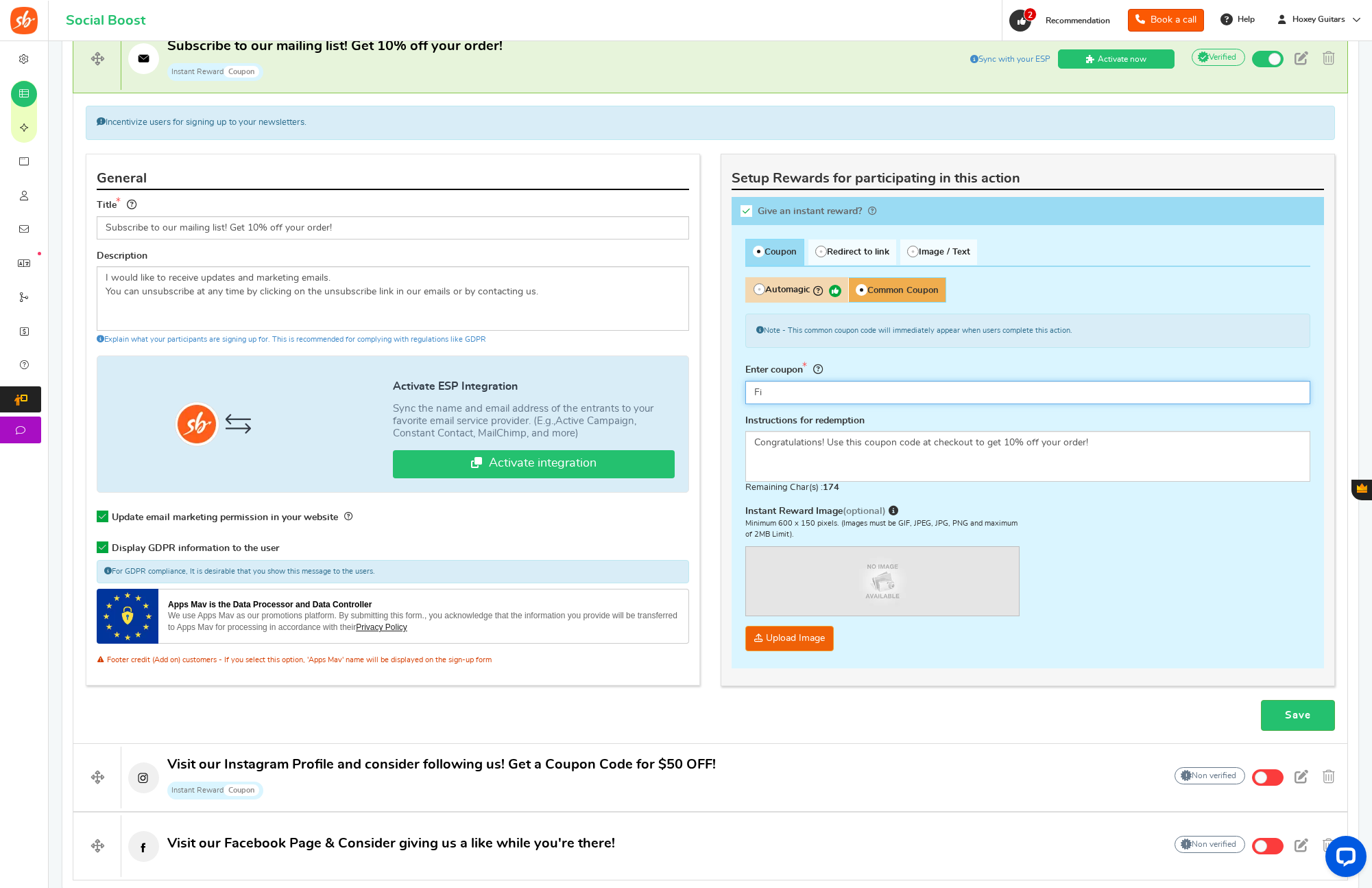
type input "F"
type input "1"
type input "h"
type input "HOXEY10"
click at [1108, 585] on div "Instant Reward Image (optional) Minimum 600 x 150 pixels. (Images must be GIF, …" at bounding box center [1028, 579] width 565 height 147
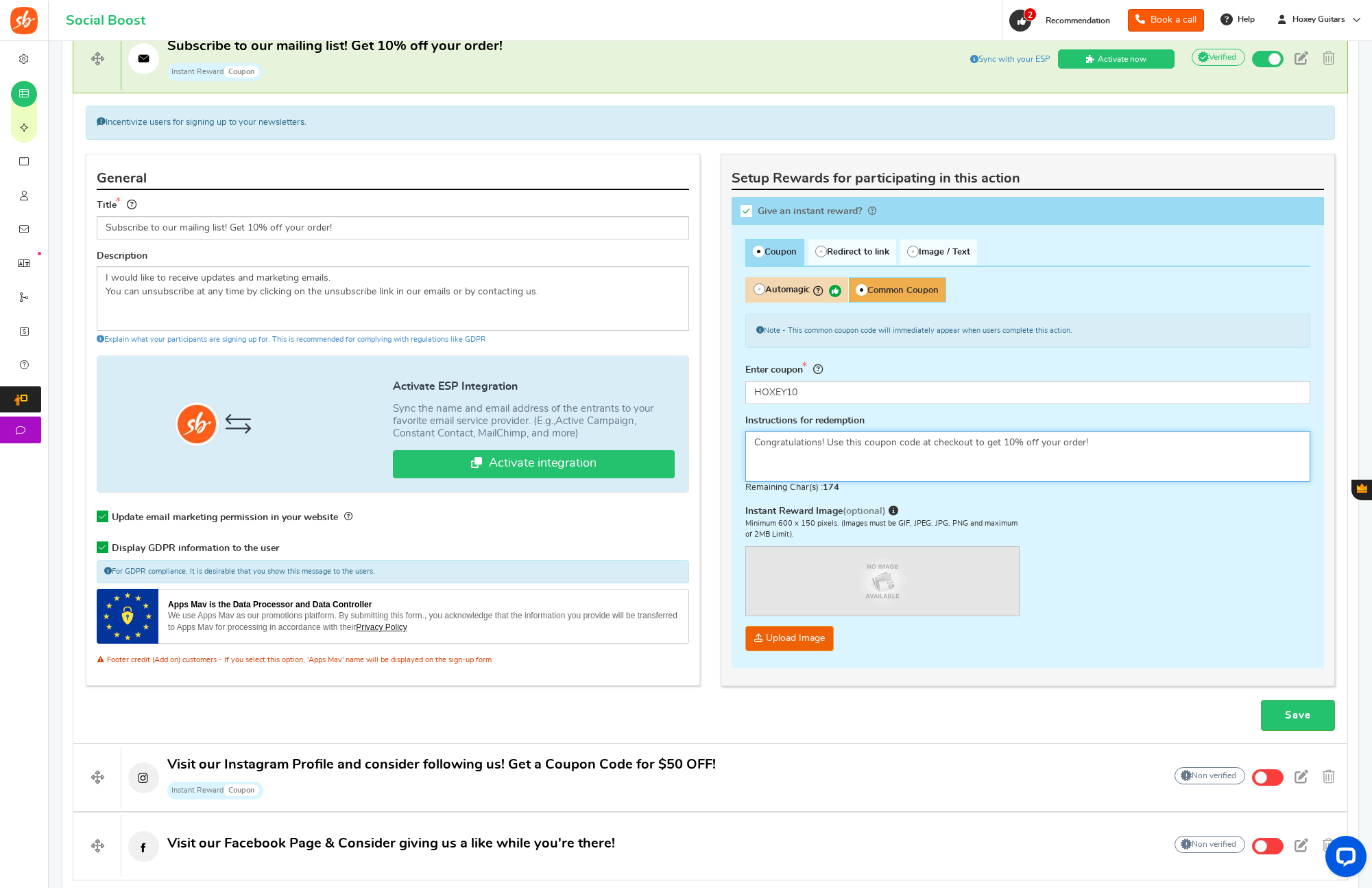
drag, startPoint x: 822, startPoint y: 442, endPoint x: 704, endPoint y: 434, distance: 118.3
click at [704, 154] on div "General Title Subscribe to our mailing list! Get 10% off your order! Descriptio…" at bounding box center [710, 154] width 1270 height 0
type textarea "Use this coupon code at checkout to get 10% off your order!"
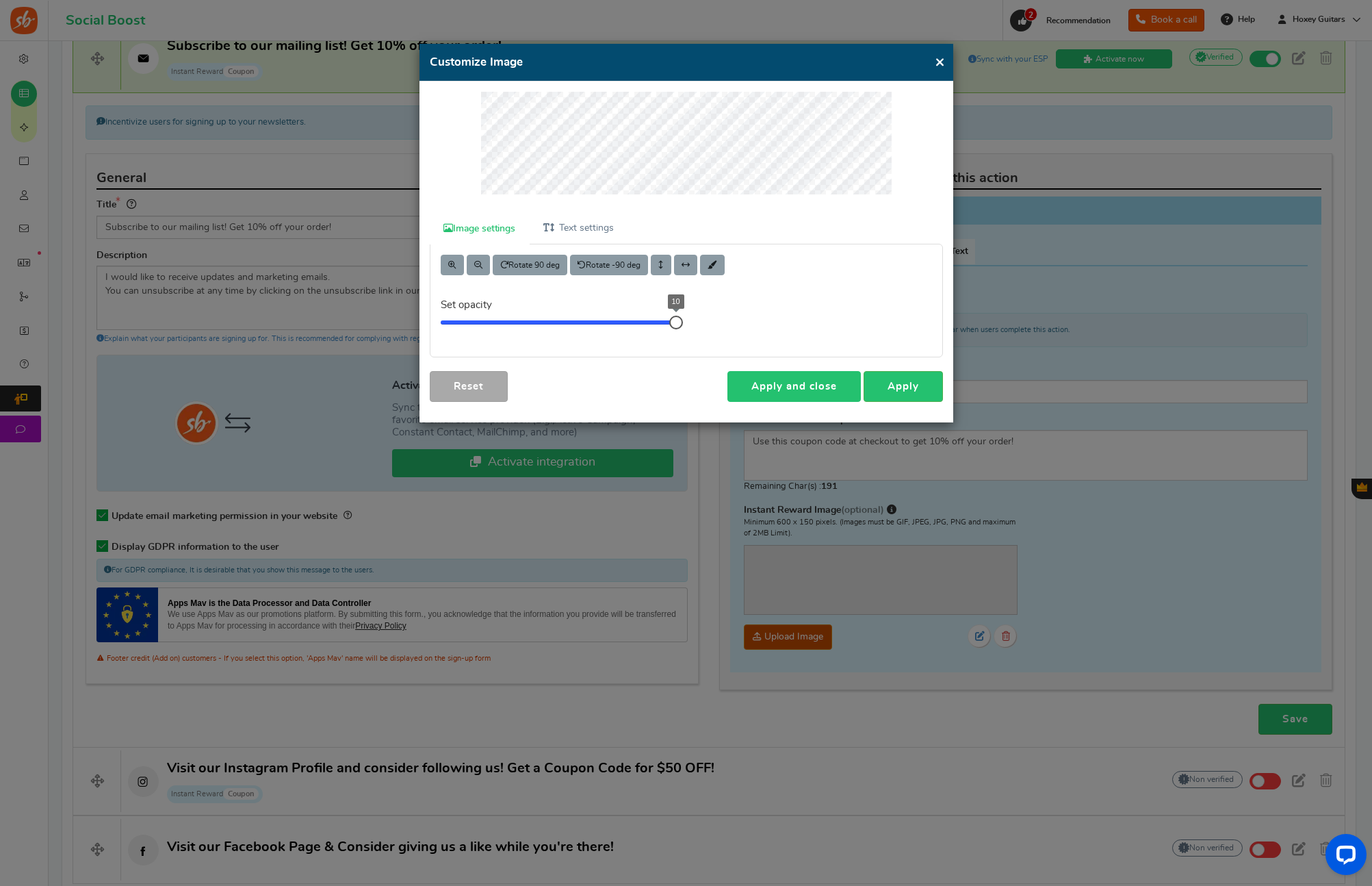
click at [815, 377] on link "Apply and close" at bounding box center [794, 386] width 134 height 31
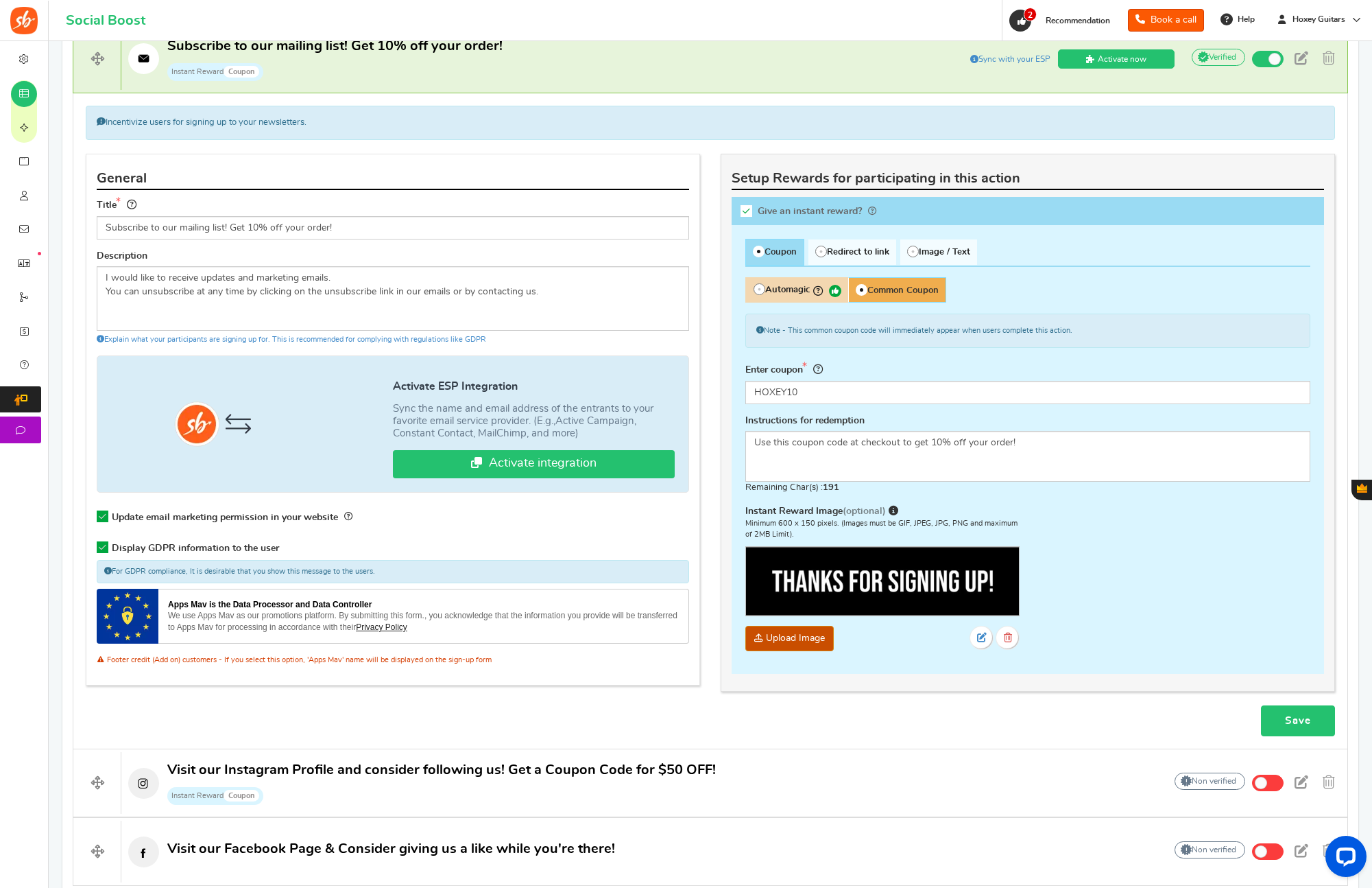
click at [1287, 721] on link "Save" at bounding box center [1298, 720] width 74 height 31
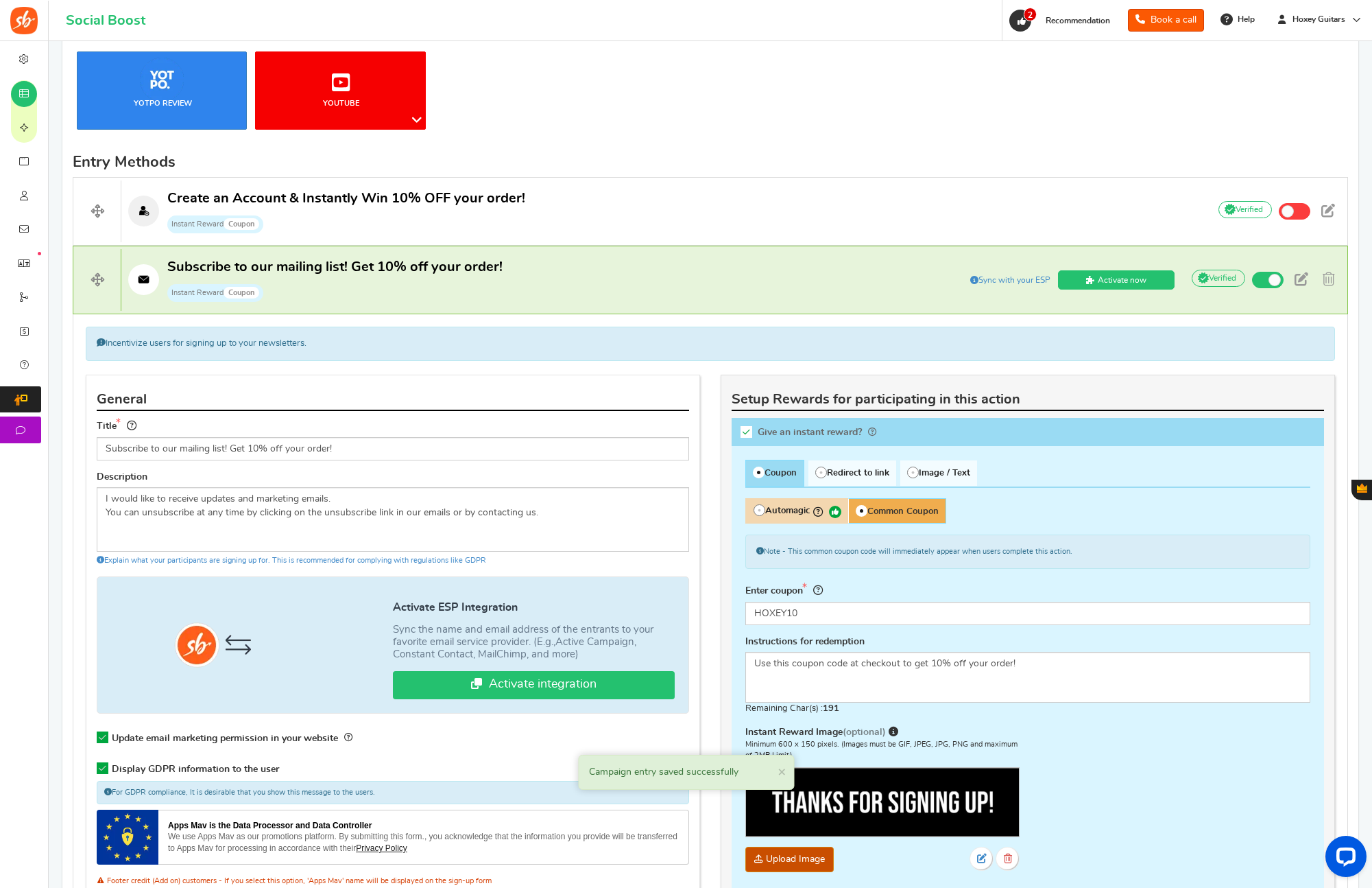
scroll to position [330, 0]
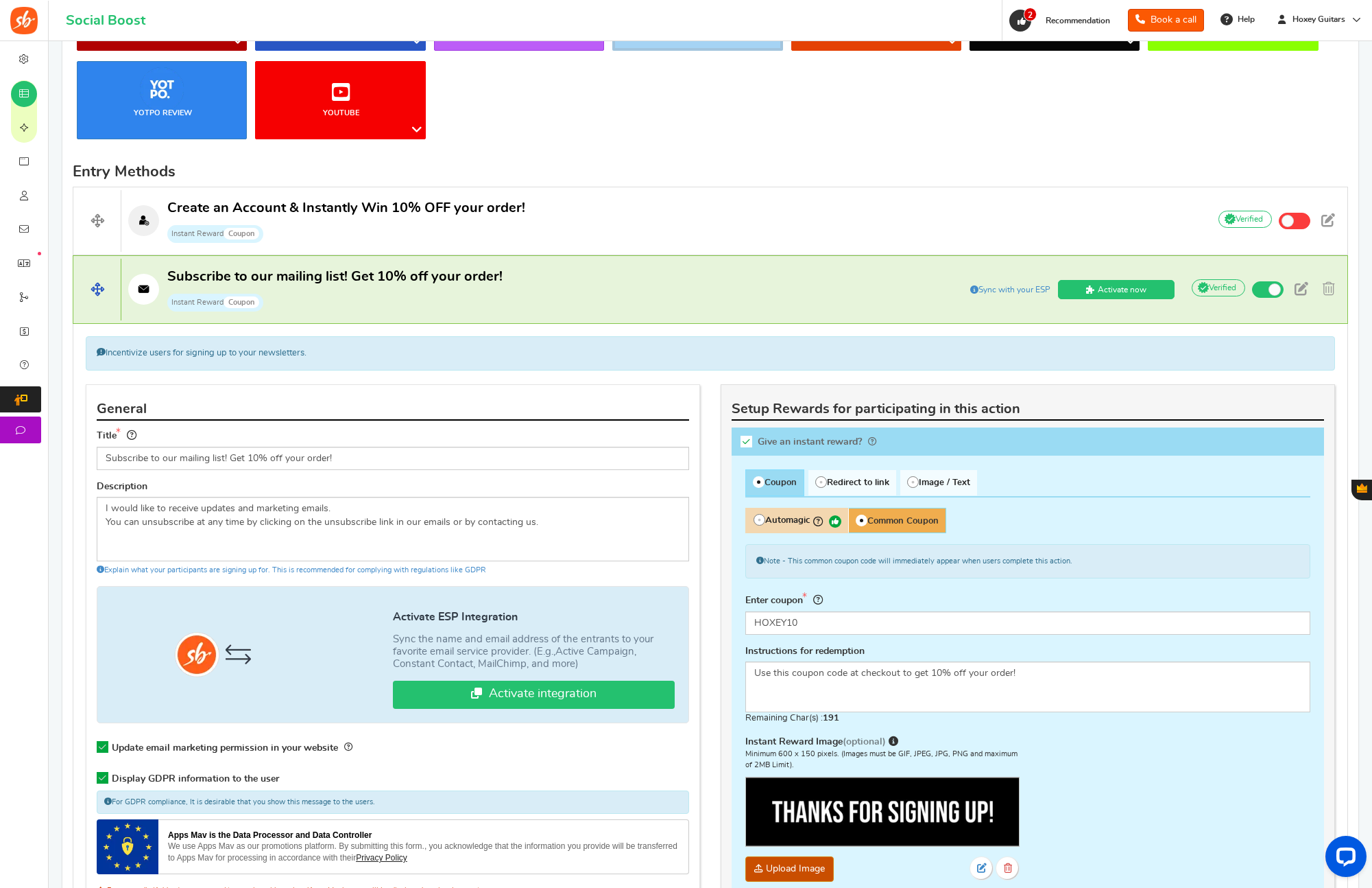
click at [798, 286] on p "Subscribe to our mailing list! Get 10% off your order! Instant Reward Coupon" at bounding box center [507, 289] width 772 height 44
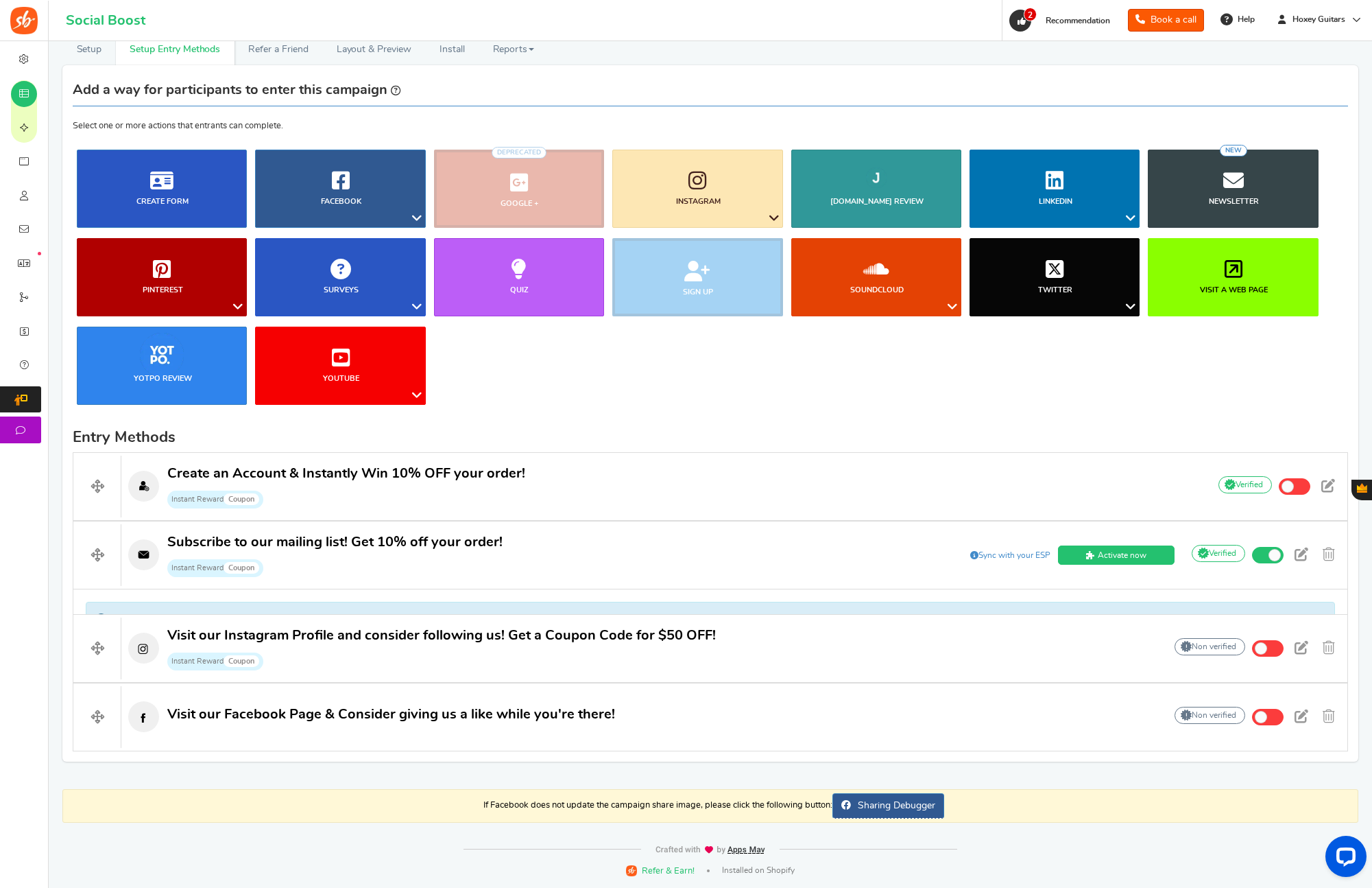
scroll to position [40, 0]
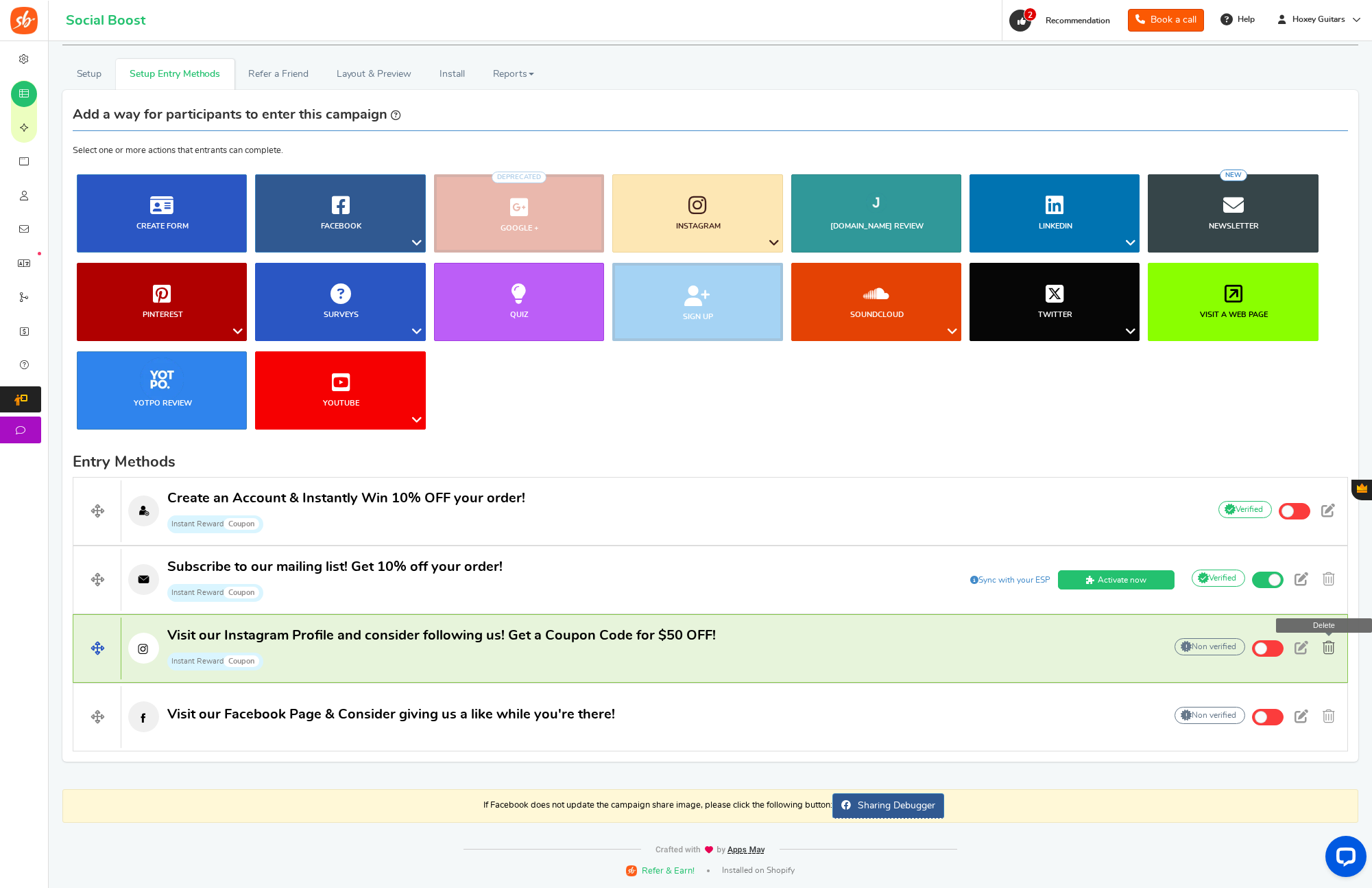
click at [1336, 649] on link at bounding box center [1329, 649] width 24 height 21
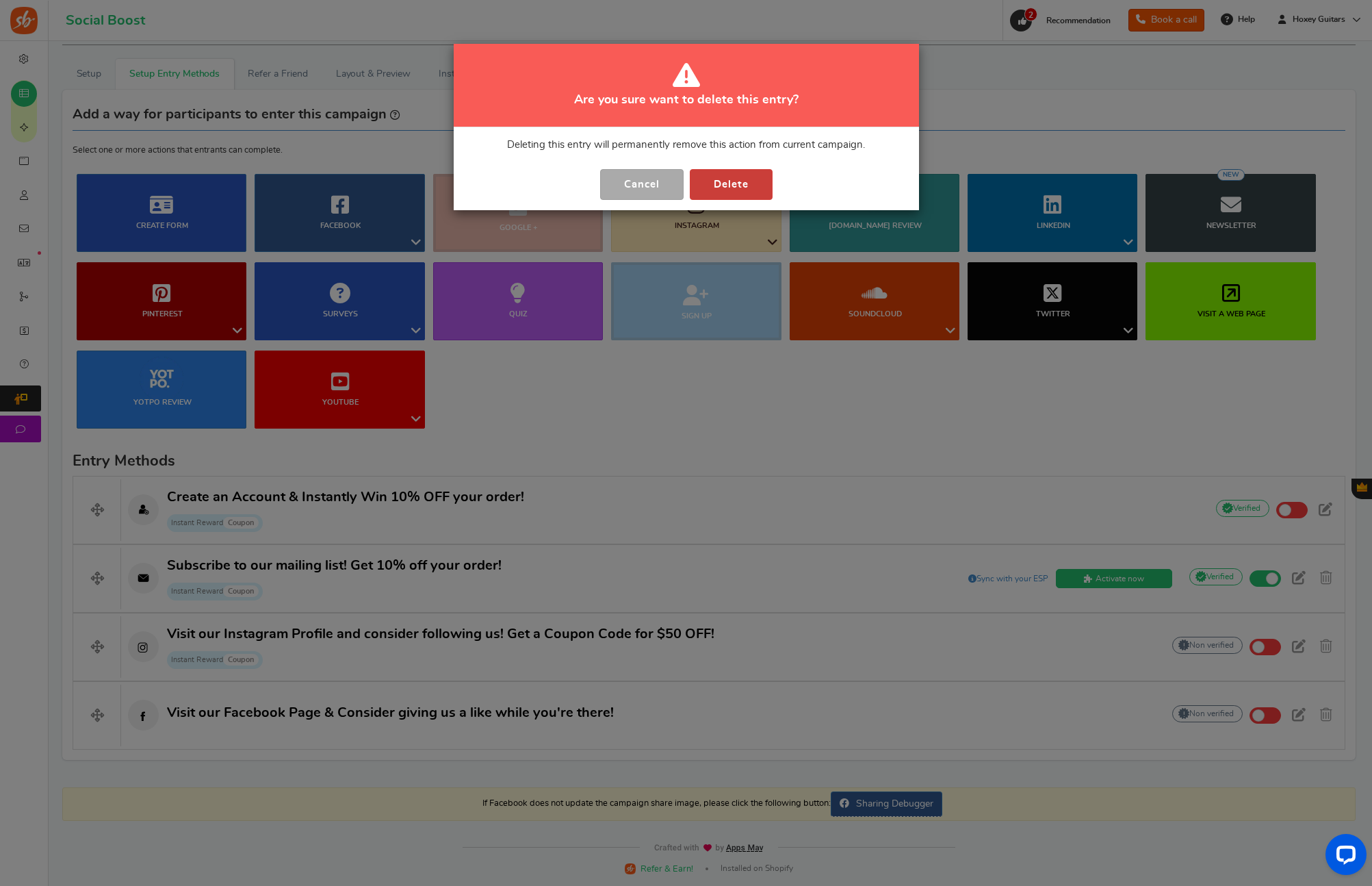
click at [724, 185] on button "Delete" at bounding box center [731, 184] width 83 height 31
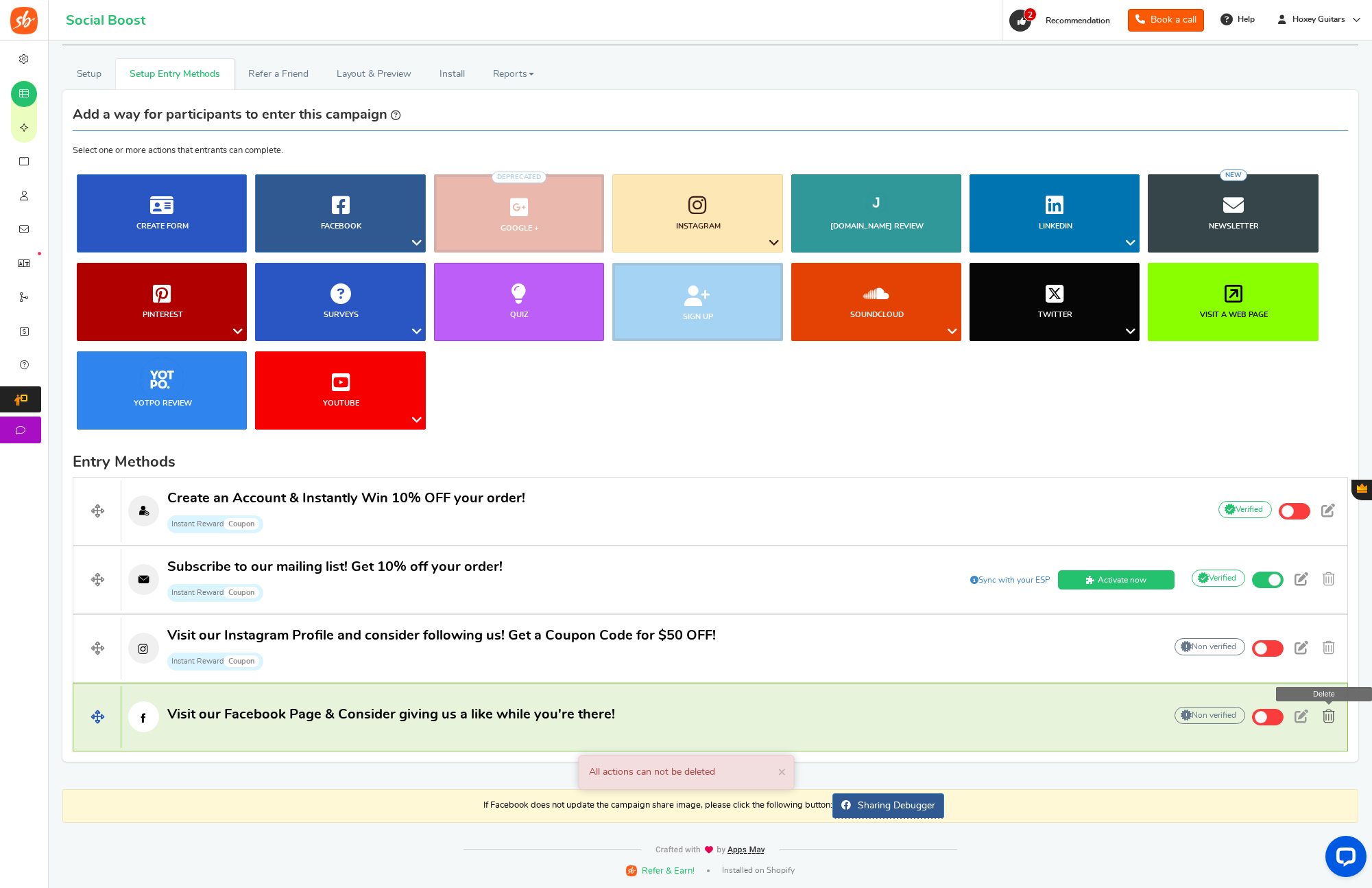
click at [1325, 718] on span at bounding box center [1329, 715] width 12 height 14
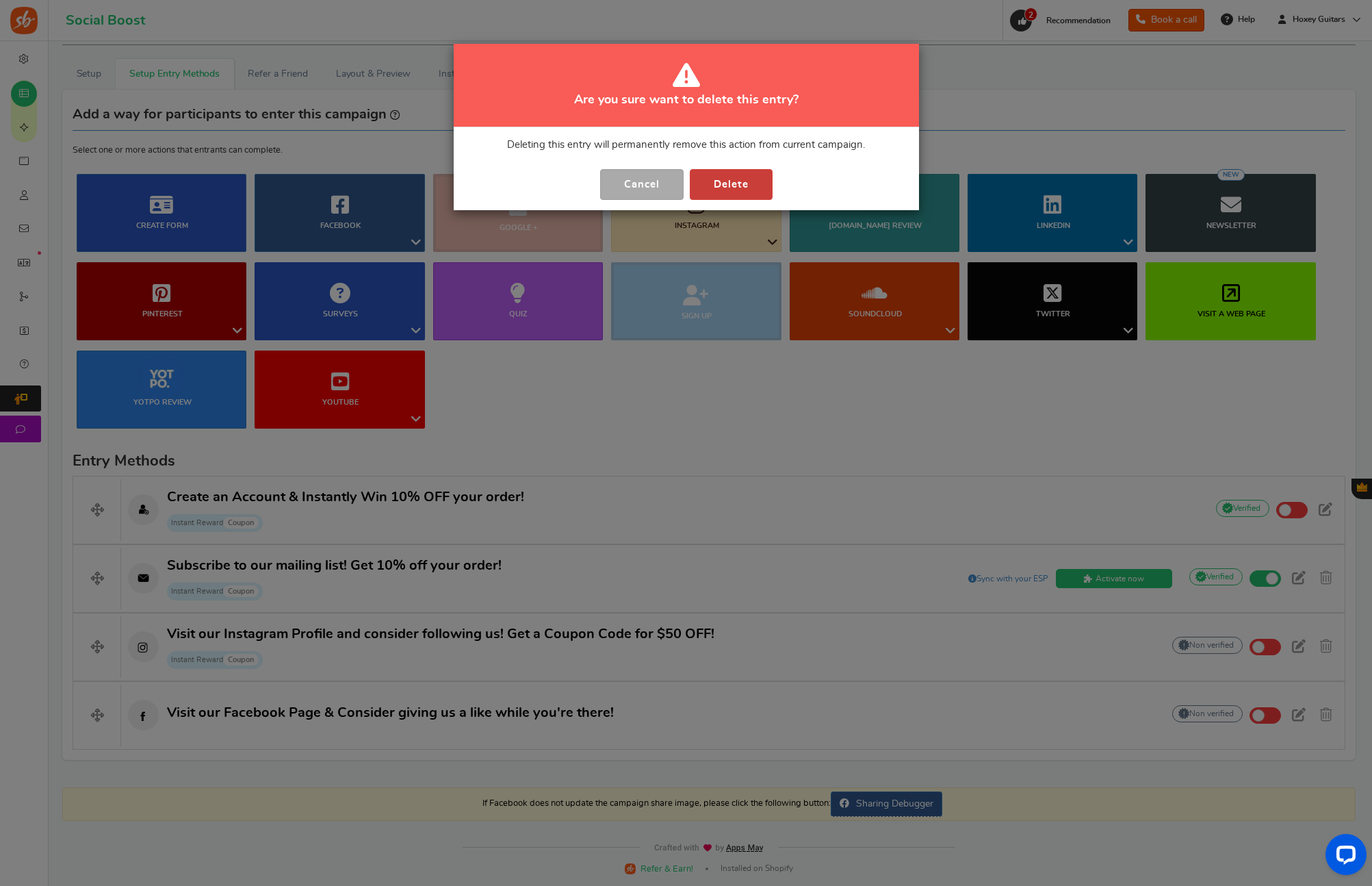
click at [716, 184] on button "Delete" at bounding box center [731, 184] width 83 height 31
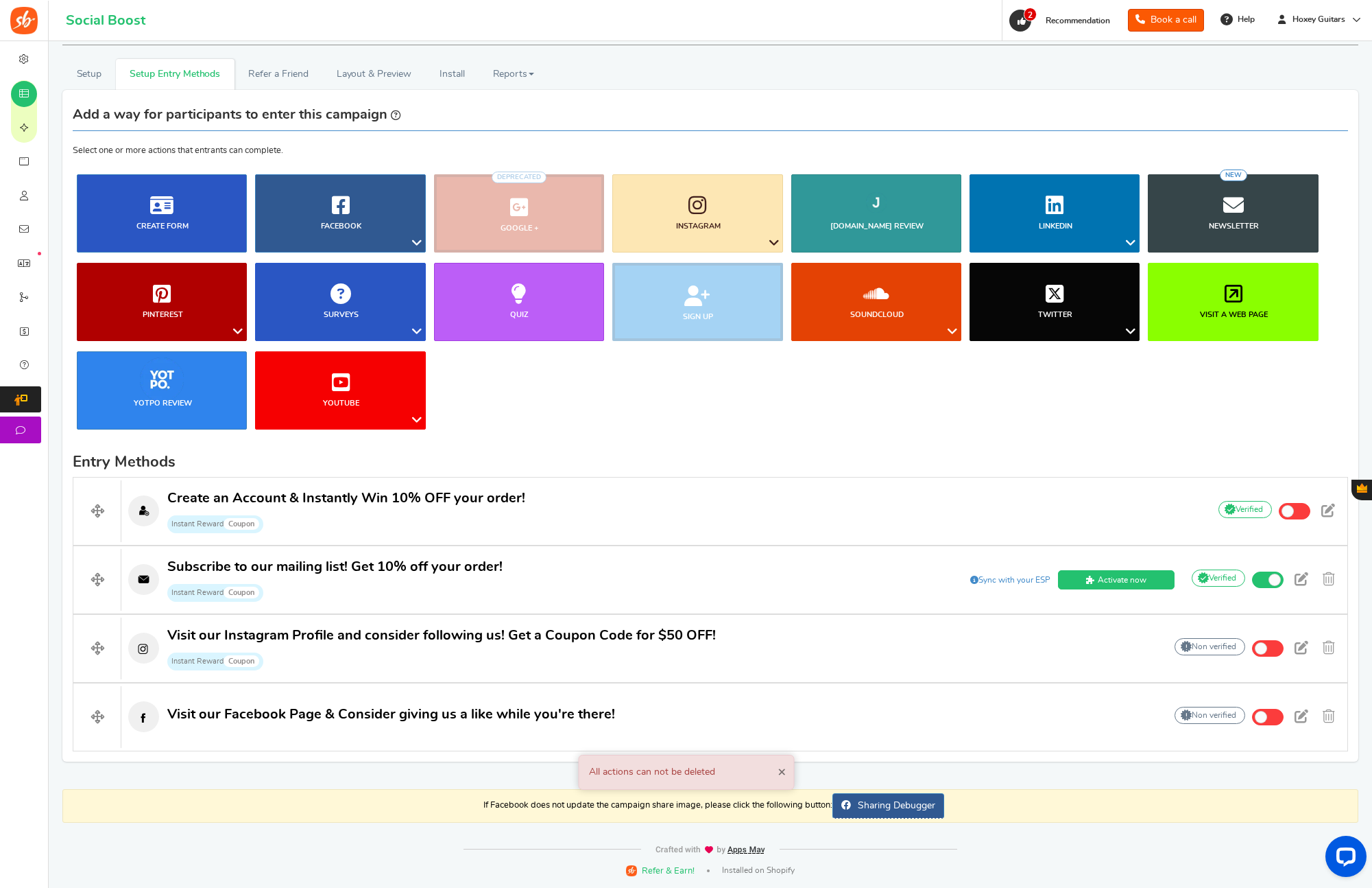
click at [783, 772] on span "×" at bounding box center [781, 771] width 8 height 14
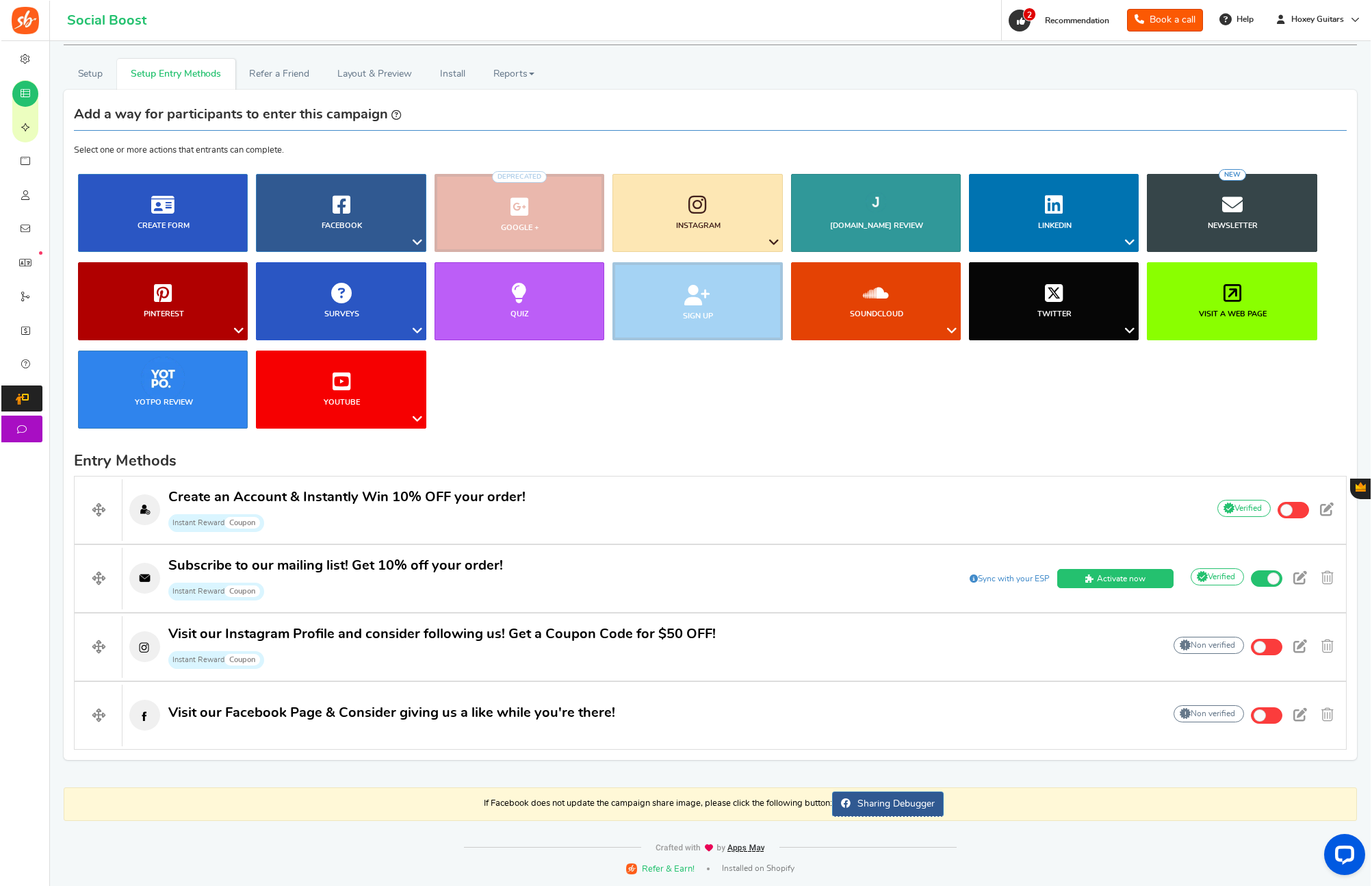
scroll to position [0, 0]
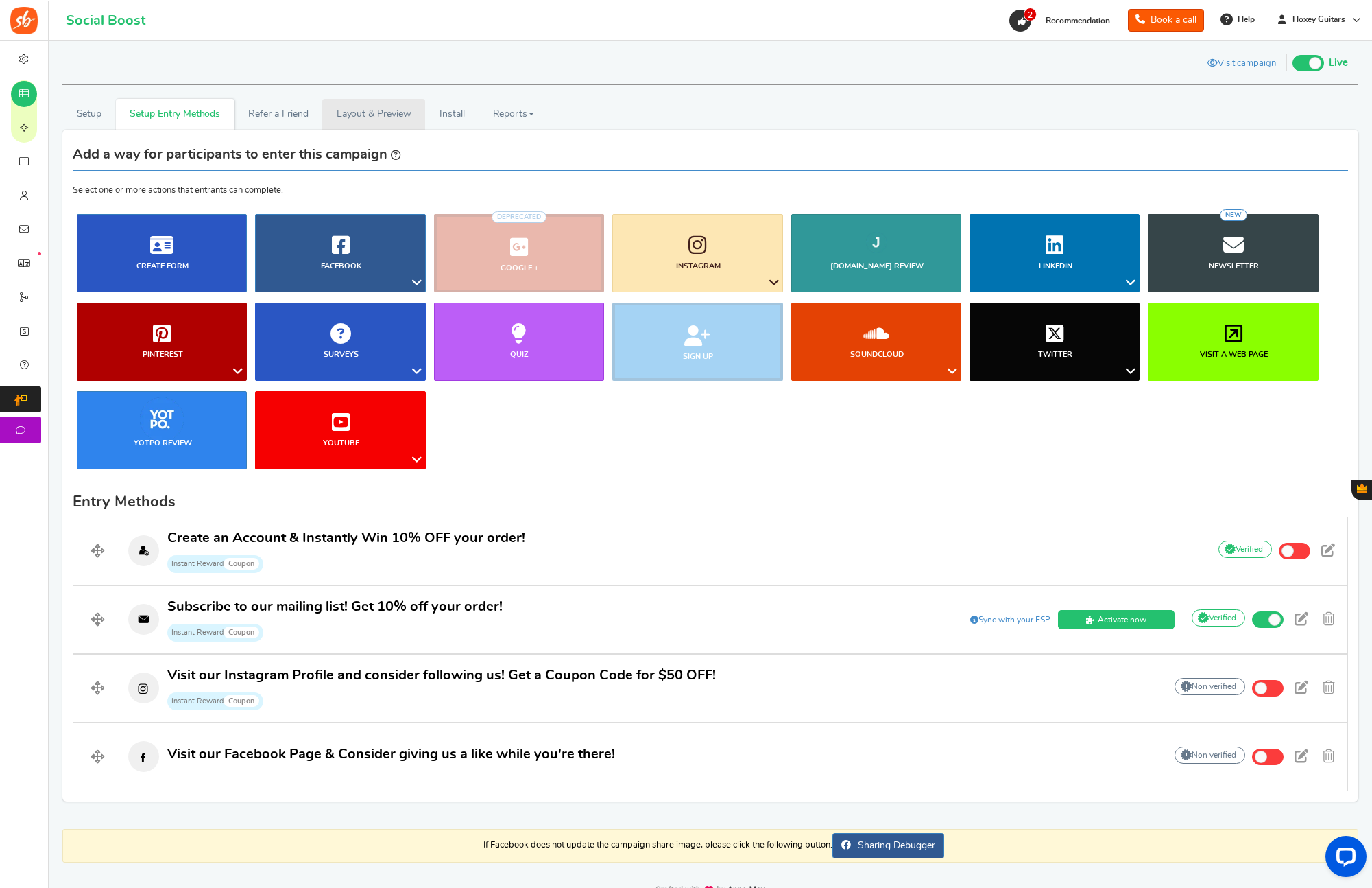
click at [348, 113] on link "Layout & Preview" at bounding box center [373, 114] width 103 height 31
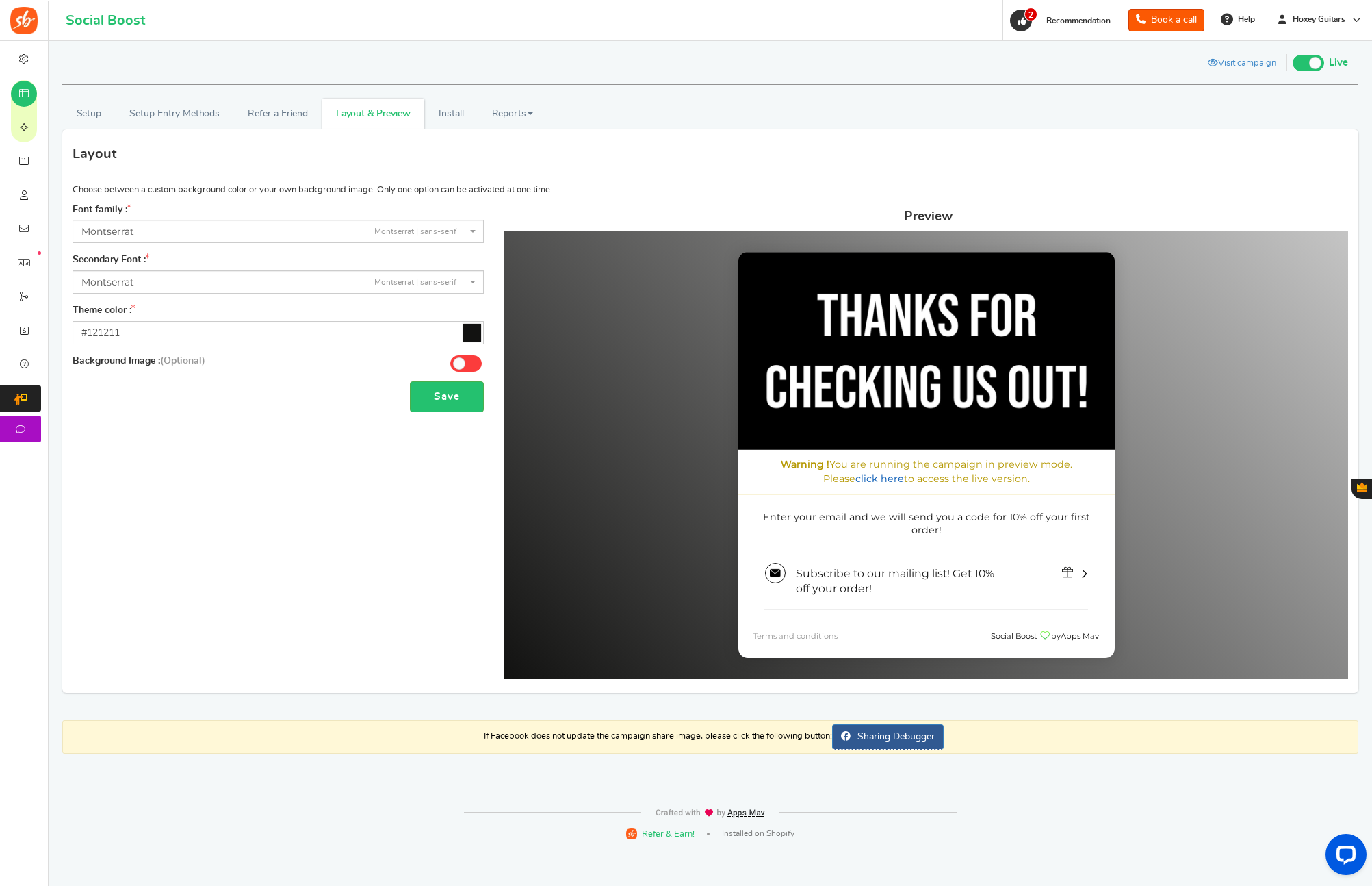
click at [860, 483] on link "click here" at bounding box center [879, 477] width 49 height 12
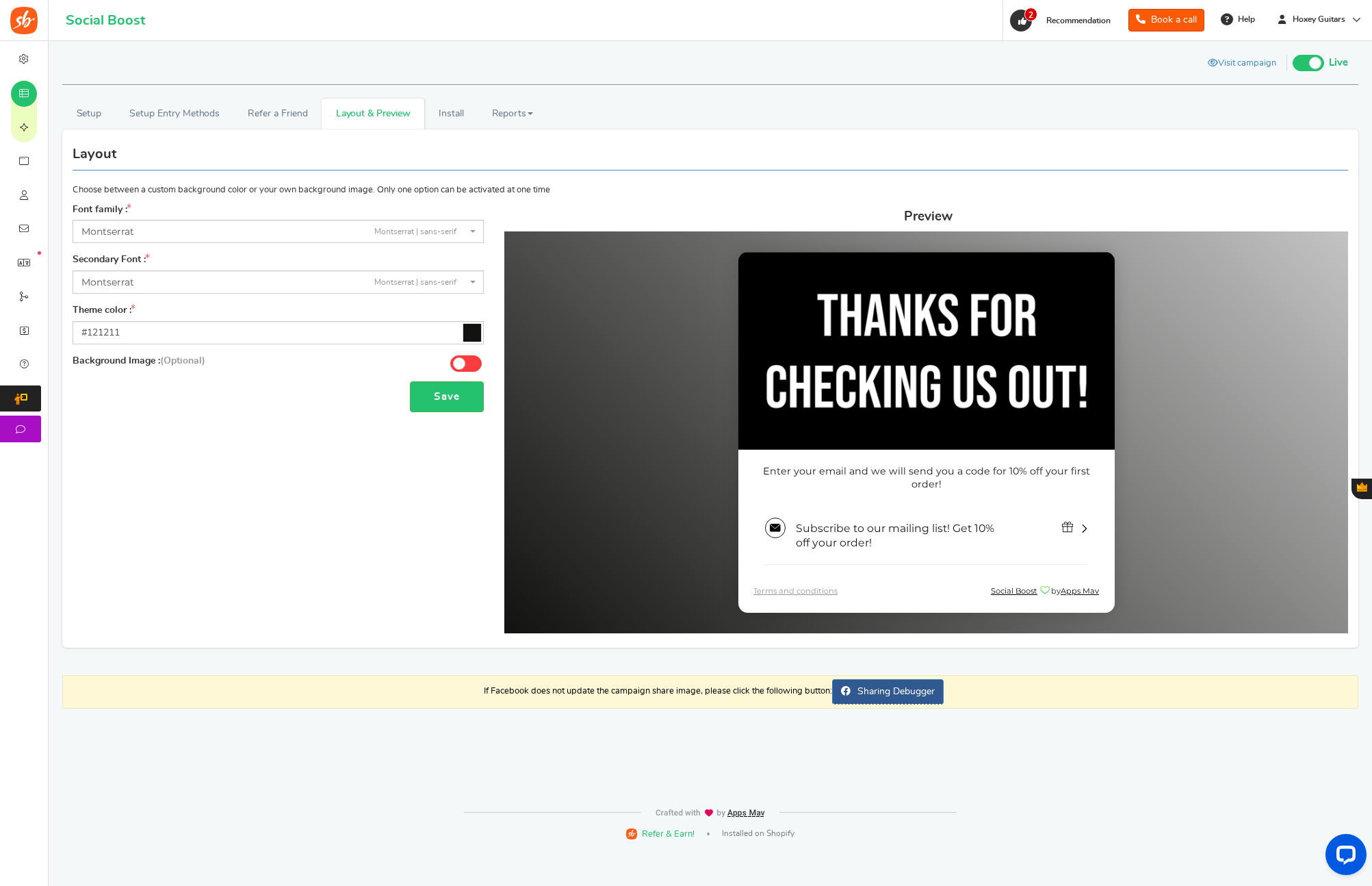
click at [228, 458] on div "Font family : ABeeZeesans-serif [PERSON_NAME] Displaydisplay AR One Sanssans-se…" at bounding box center [710, 419] width 1296 height 434
click at [449, 393] on button "Save" at bounding box center [447, 396] width 74 height 31
click at [87, 110] on link "Setup" at bounding box center [88, 114] width 54 height 31
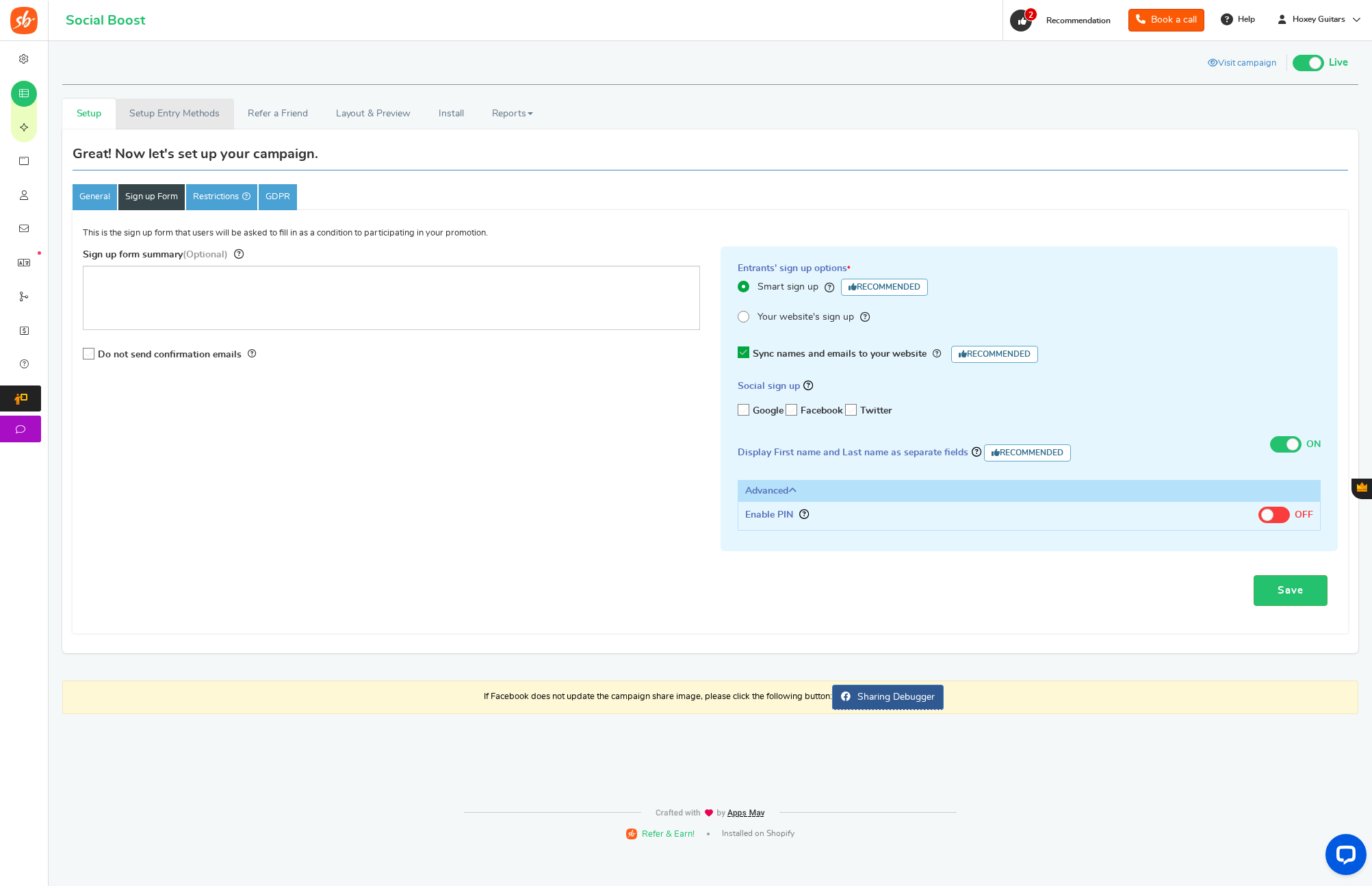
click at [202, 112] on link "Setup Entry Methods" at bounding box center [175, 114] width 118 height 31
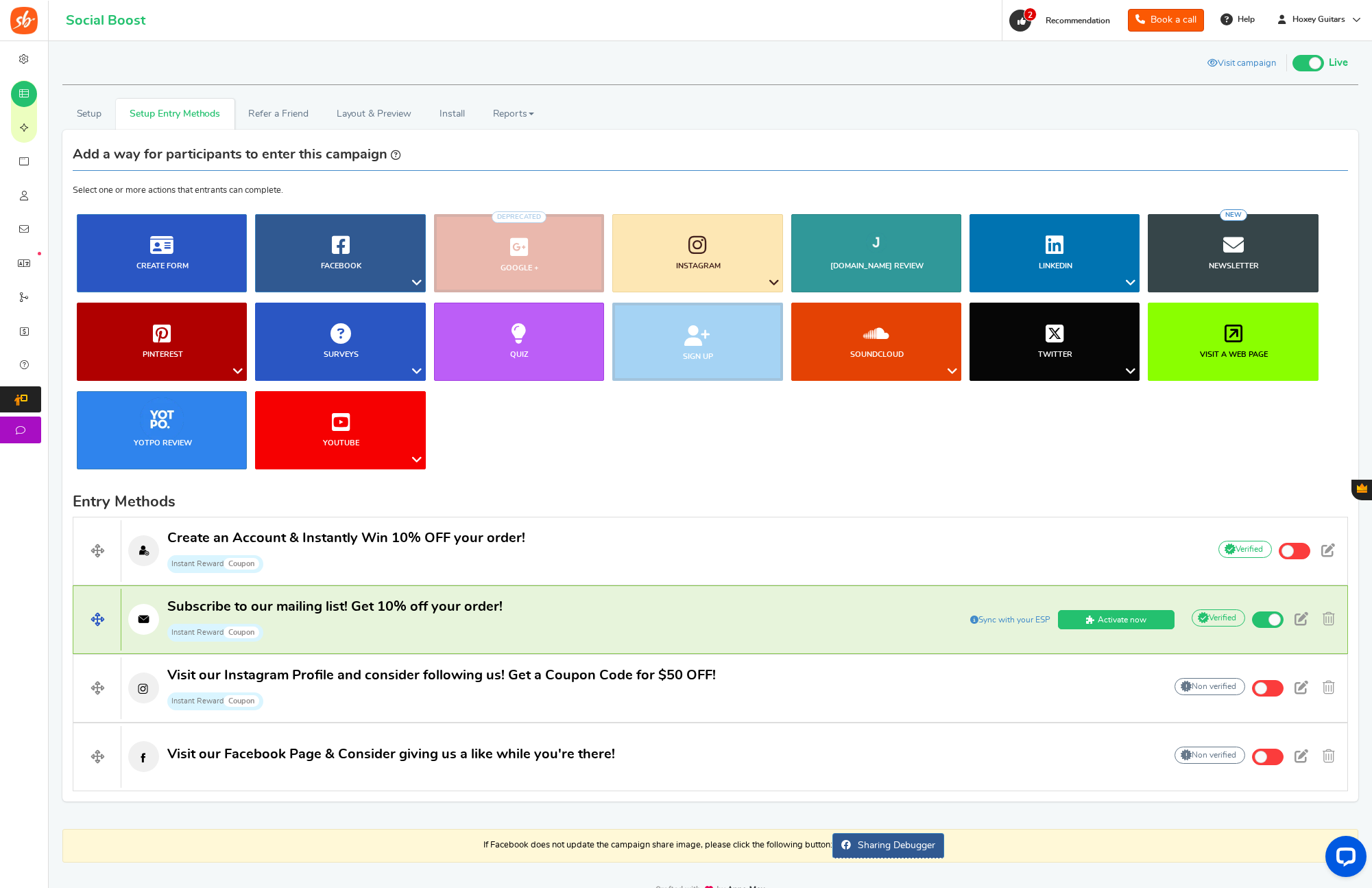
click at [390, 625] on span "Instant Reward Coupon" at bounding box center [335, 631] width 335 height 21
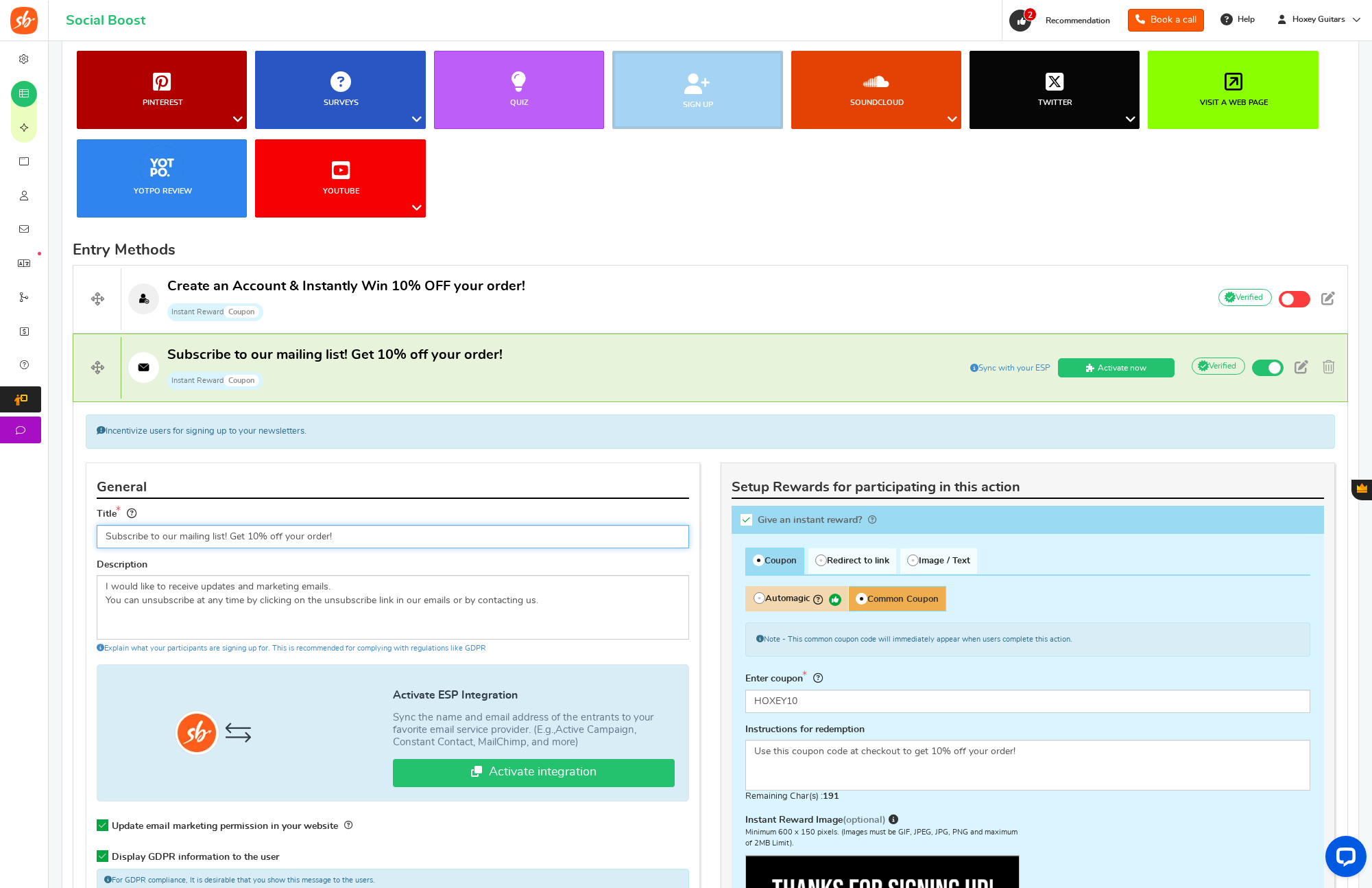
scroll to position [404, 0]
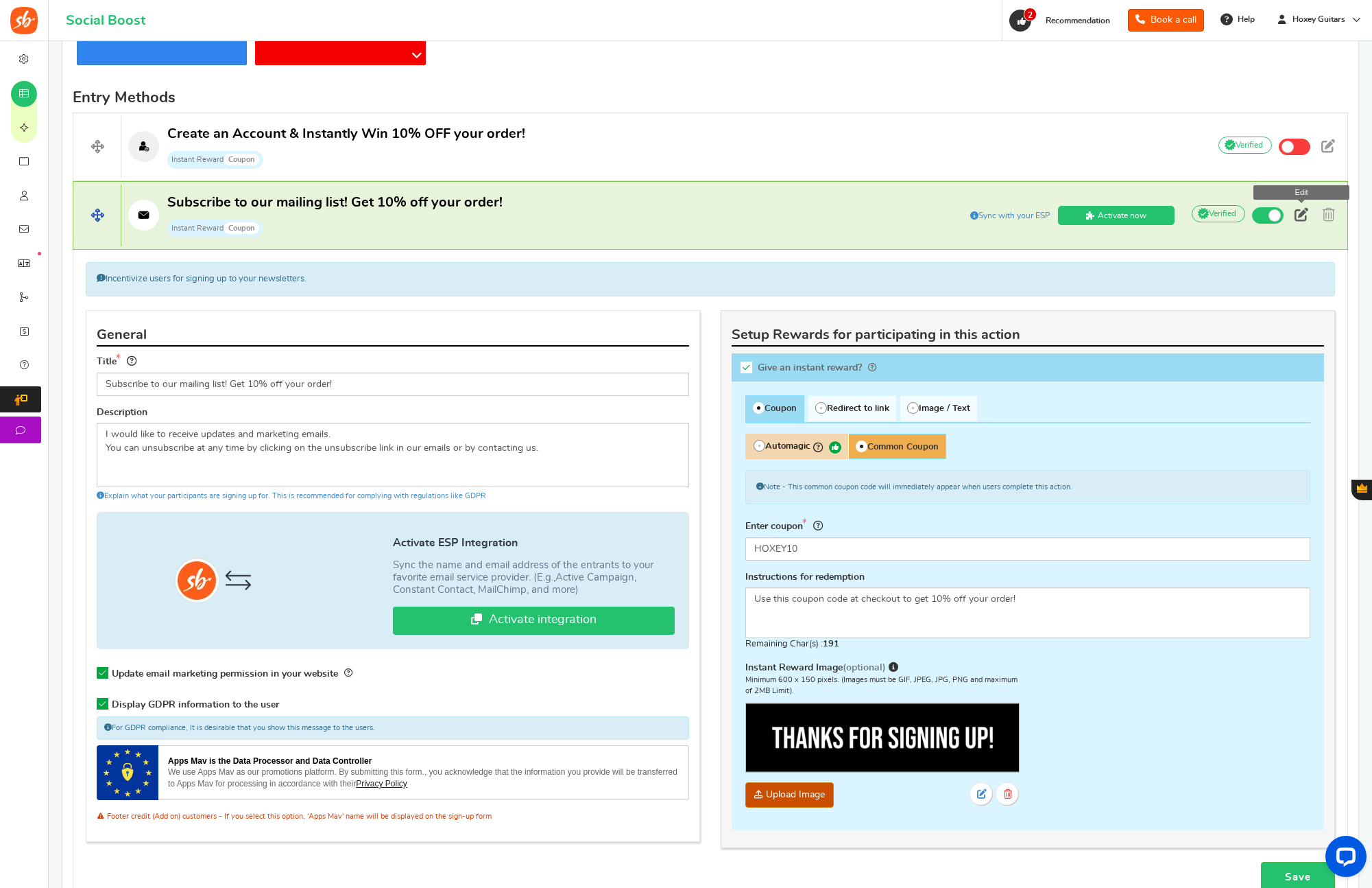
click at [1302, 210] on span at bounding box center [1301, 214] width 14 height 14
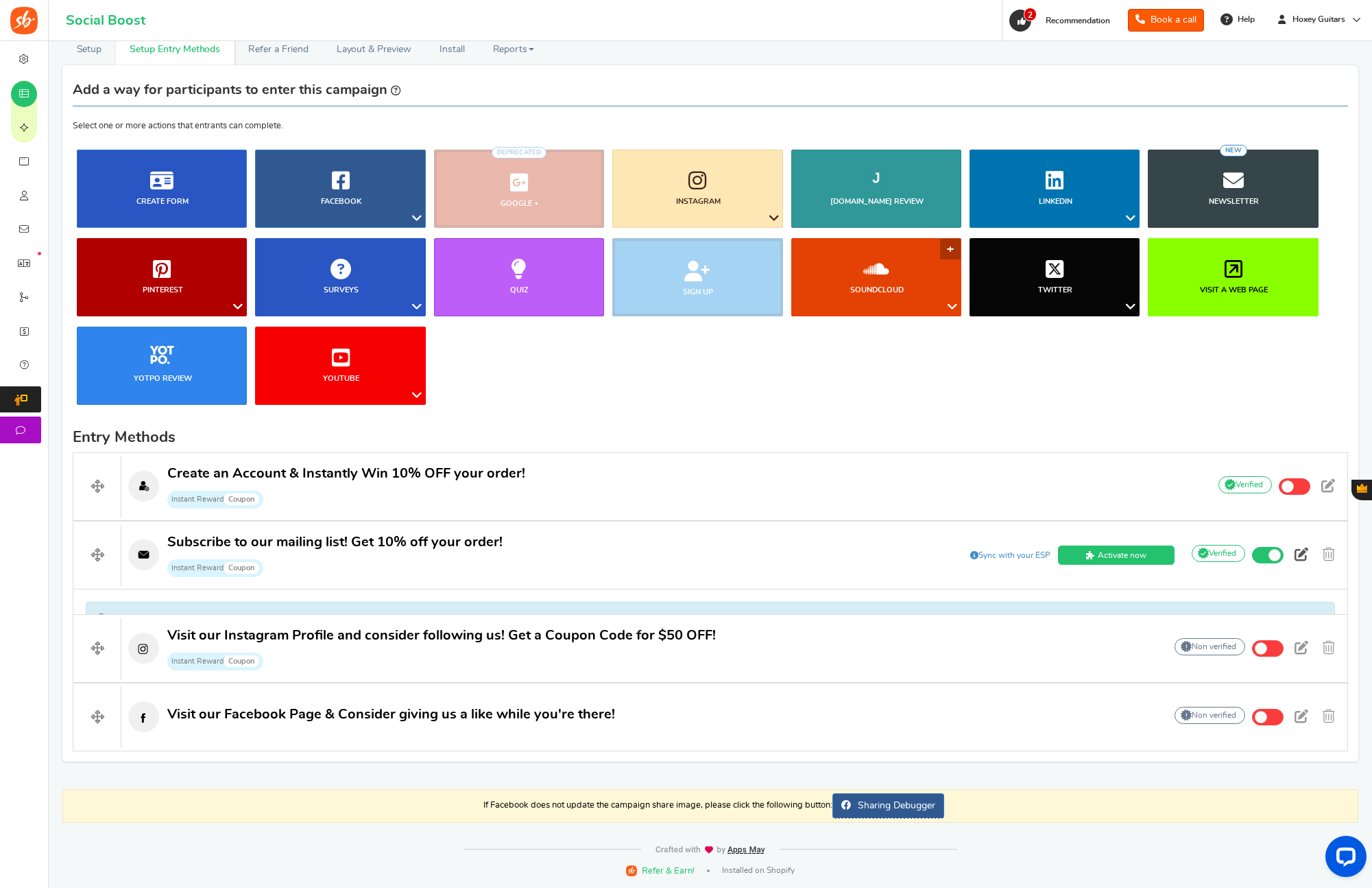
scroll to position [40, 0]
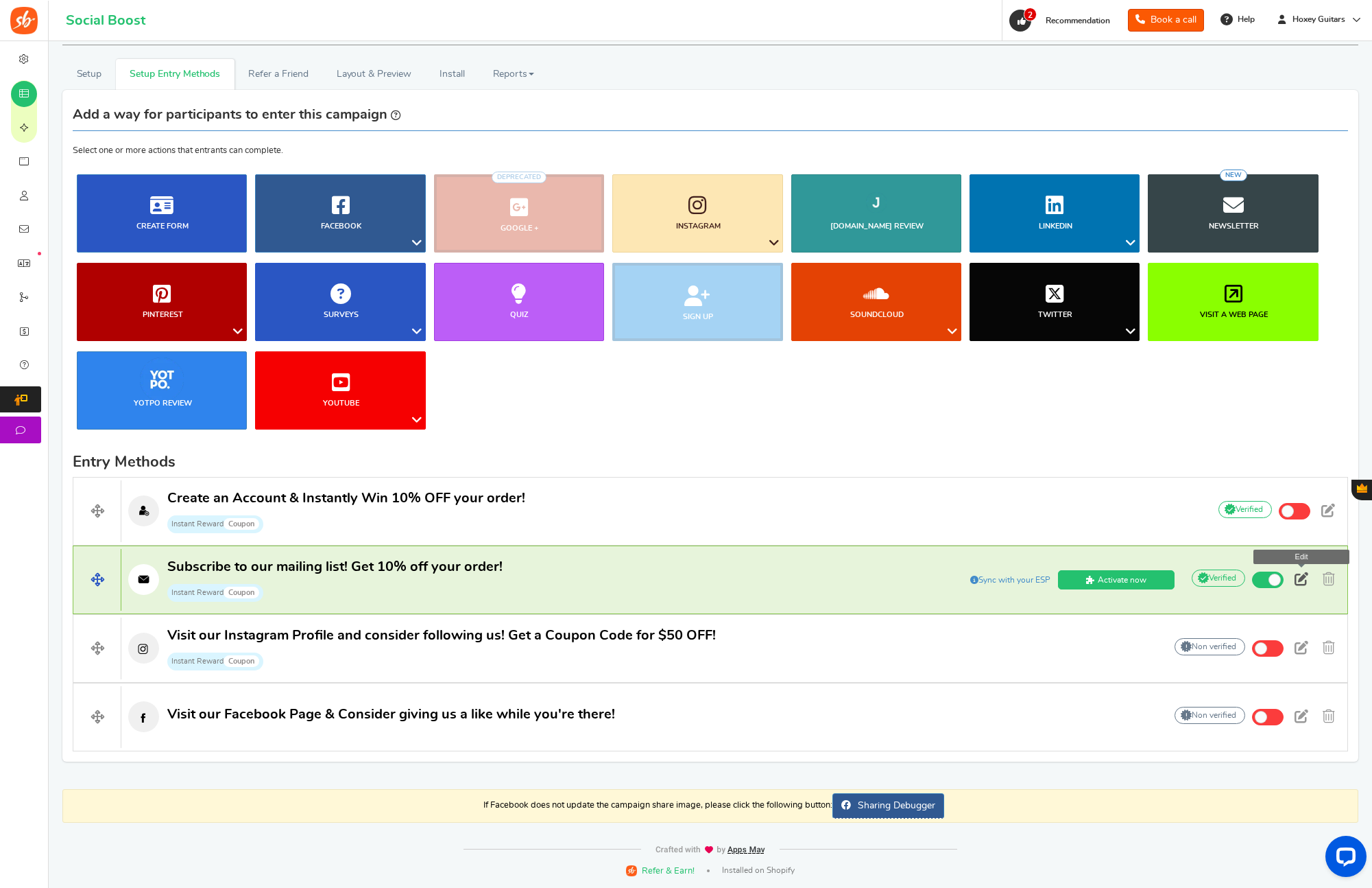
click at [1308, 575] on link at bounding box center [1301, 580] width 24 height 21
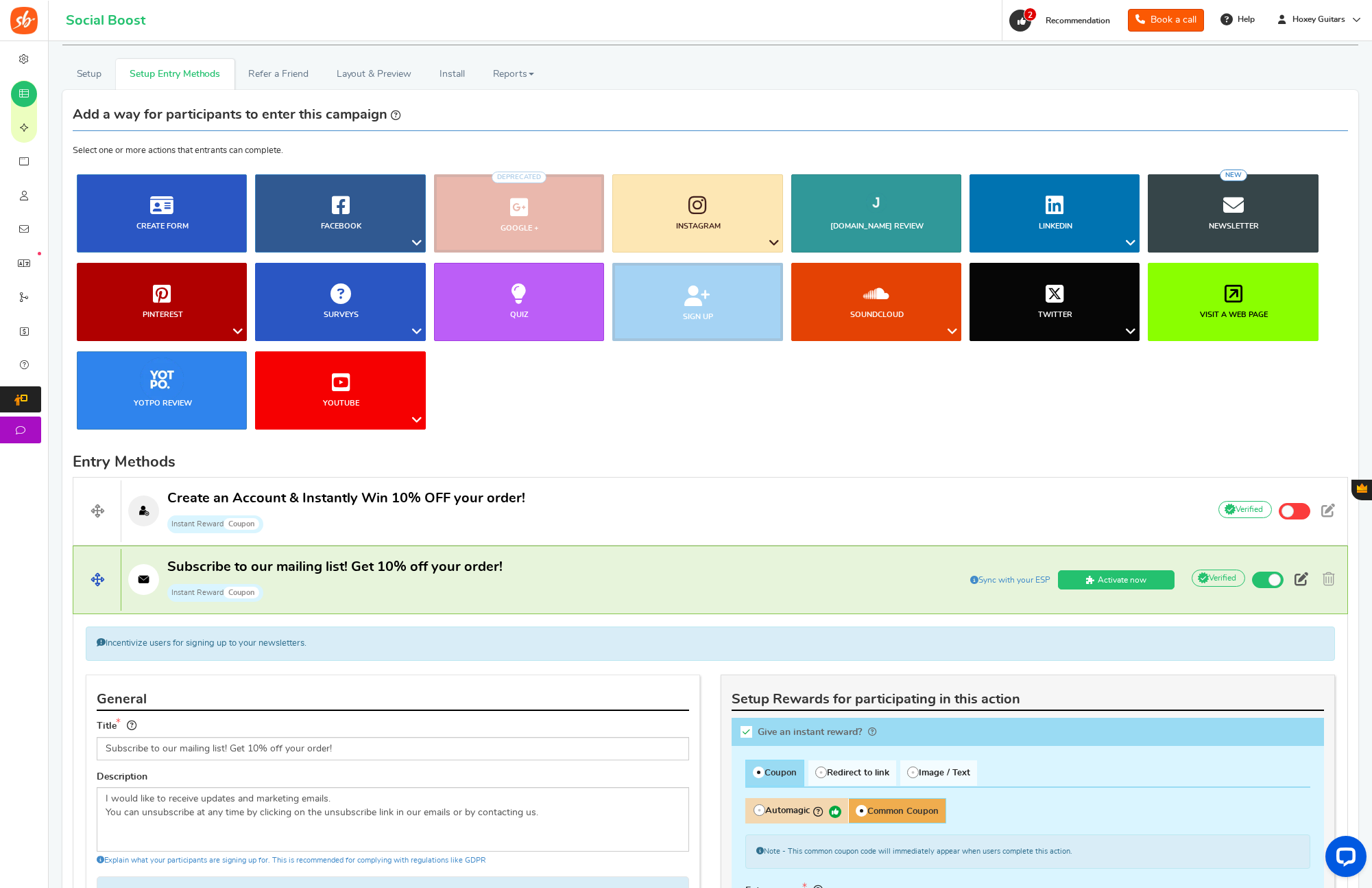
scroll to position [404, 0]
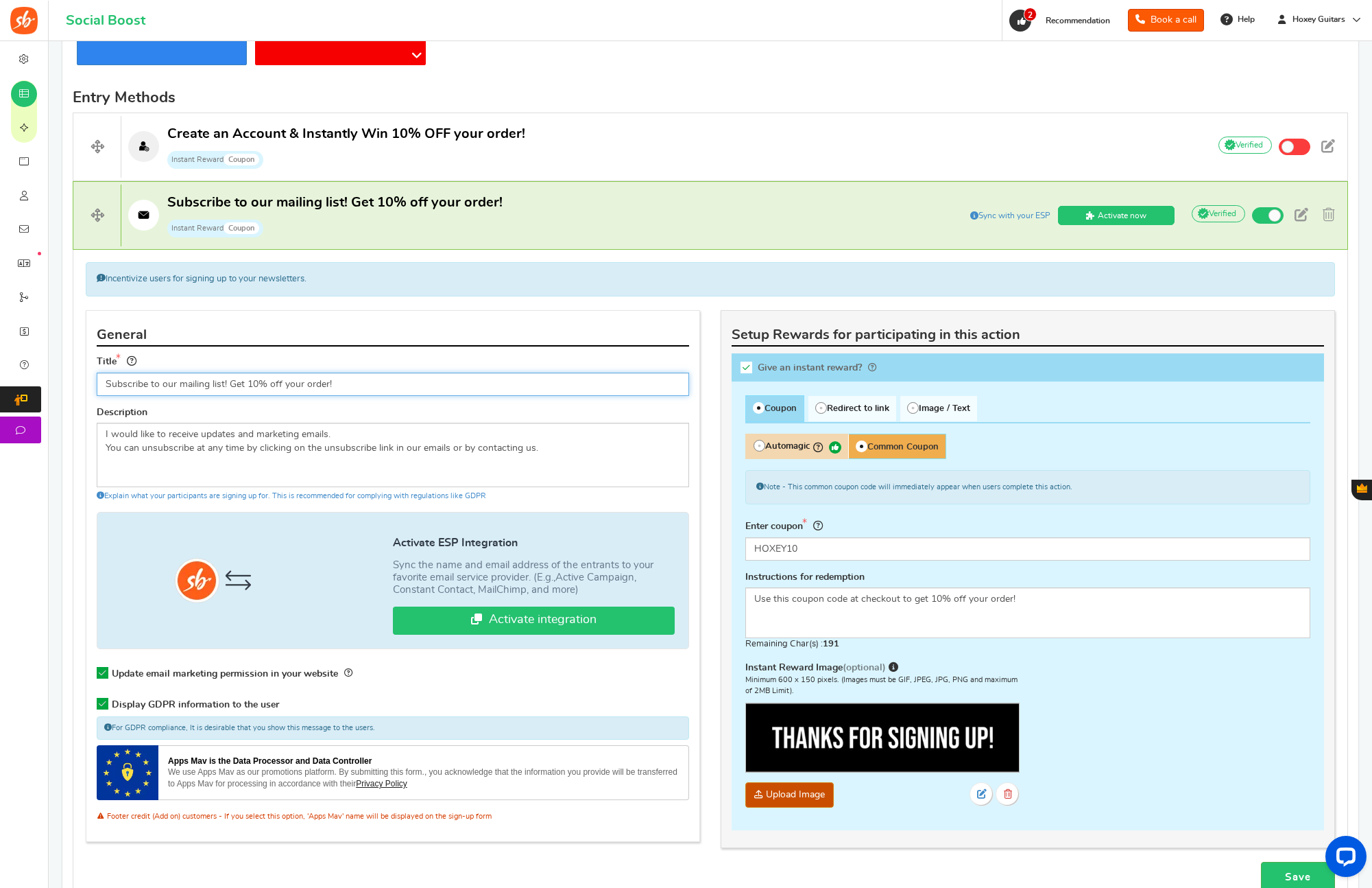
drag, startPoint x: 349, startPoint y: 386, endPoint x: 120, endPoint y: 448, distance: 237.2
click at [79, 377] on div "General Title Subscribe to our mailing list! Get 10% off your order! Descriptio…" at bounding box center [393, 583] width 635 height 545
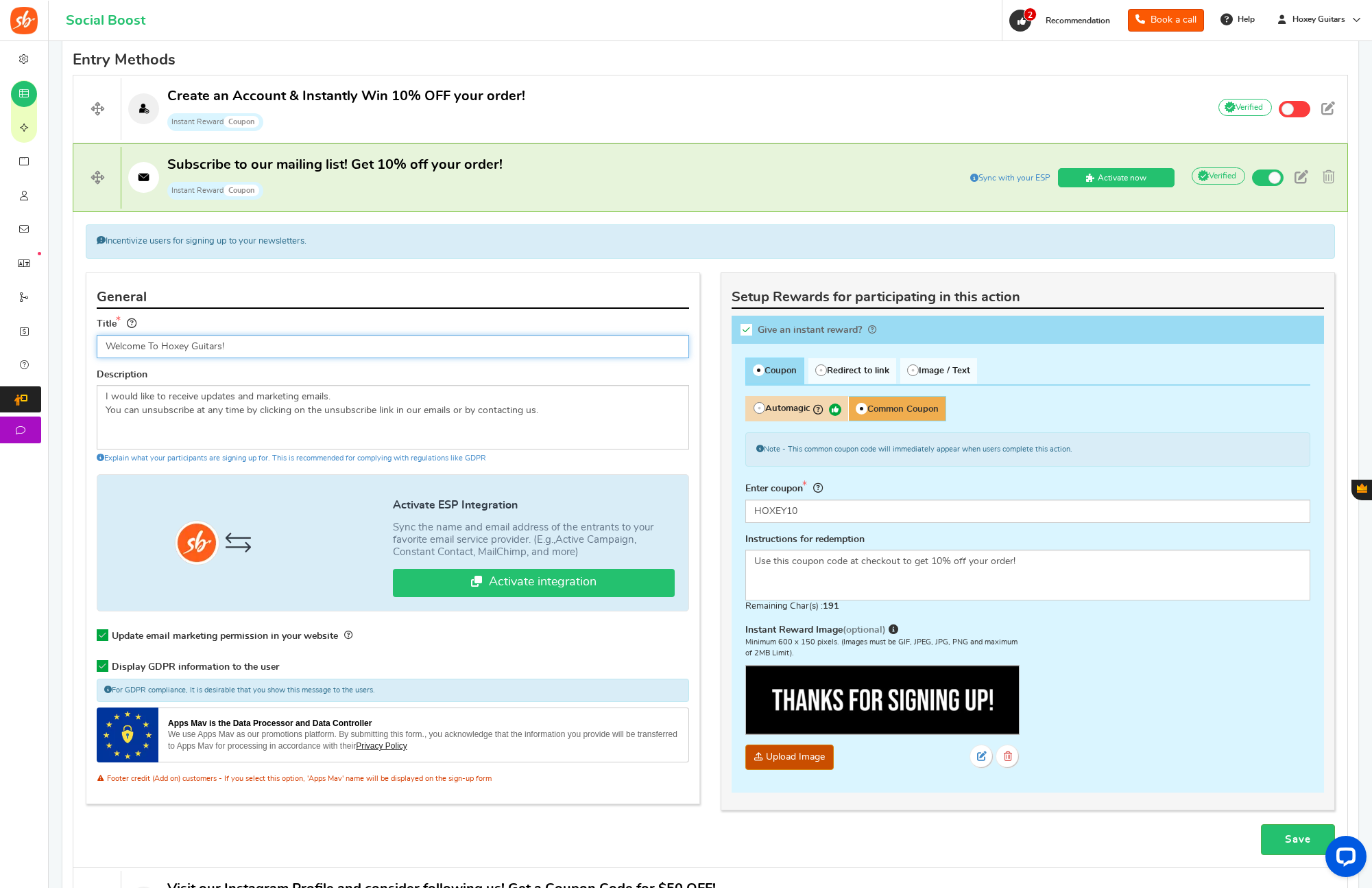
scroll to position [499, 0]
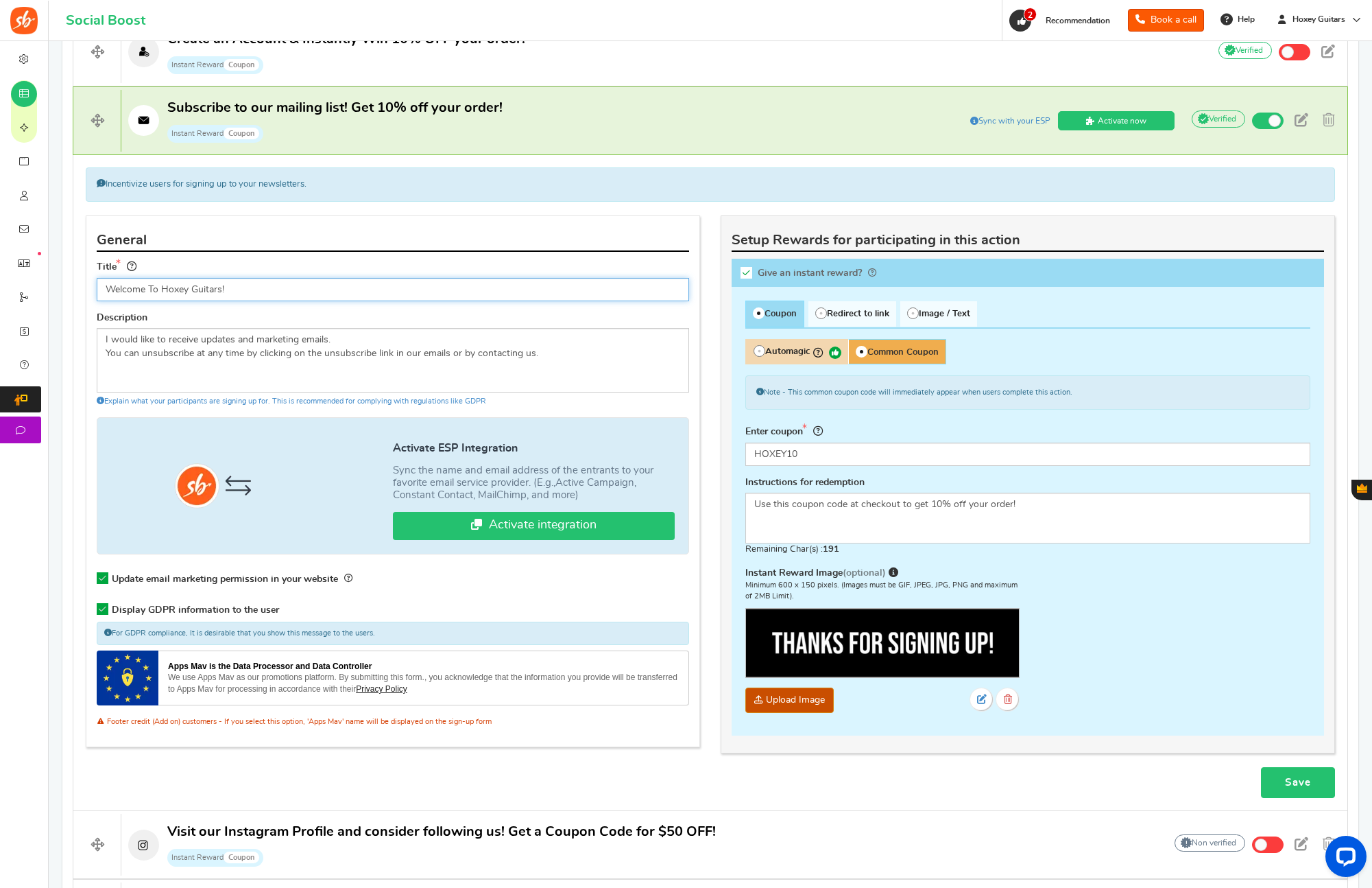
type input "Welcome To Hoxey Guitars!"
click at [1283, 775] on link "Save" at bounding box center [1298, 781] width 74 height 31
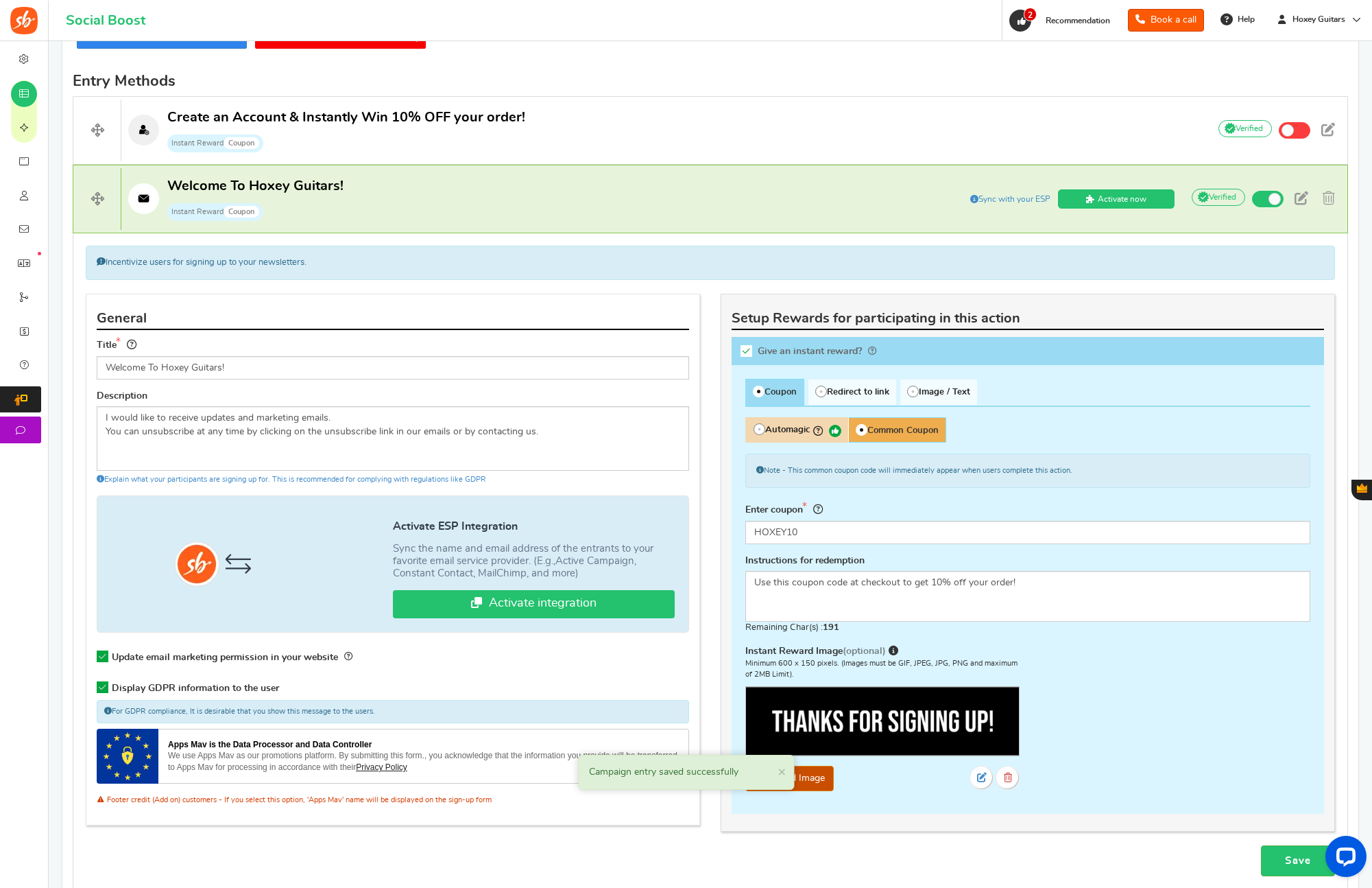
scroll to position [412, 0]
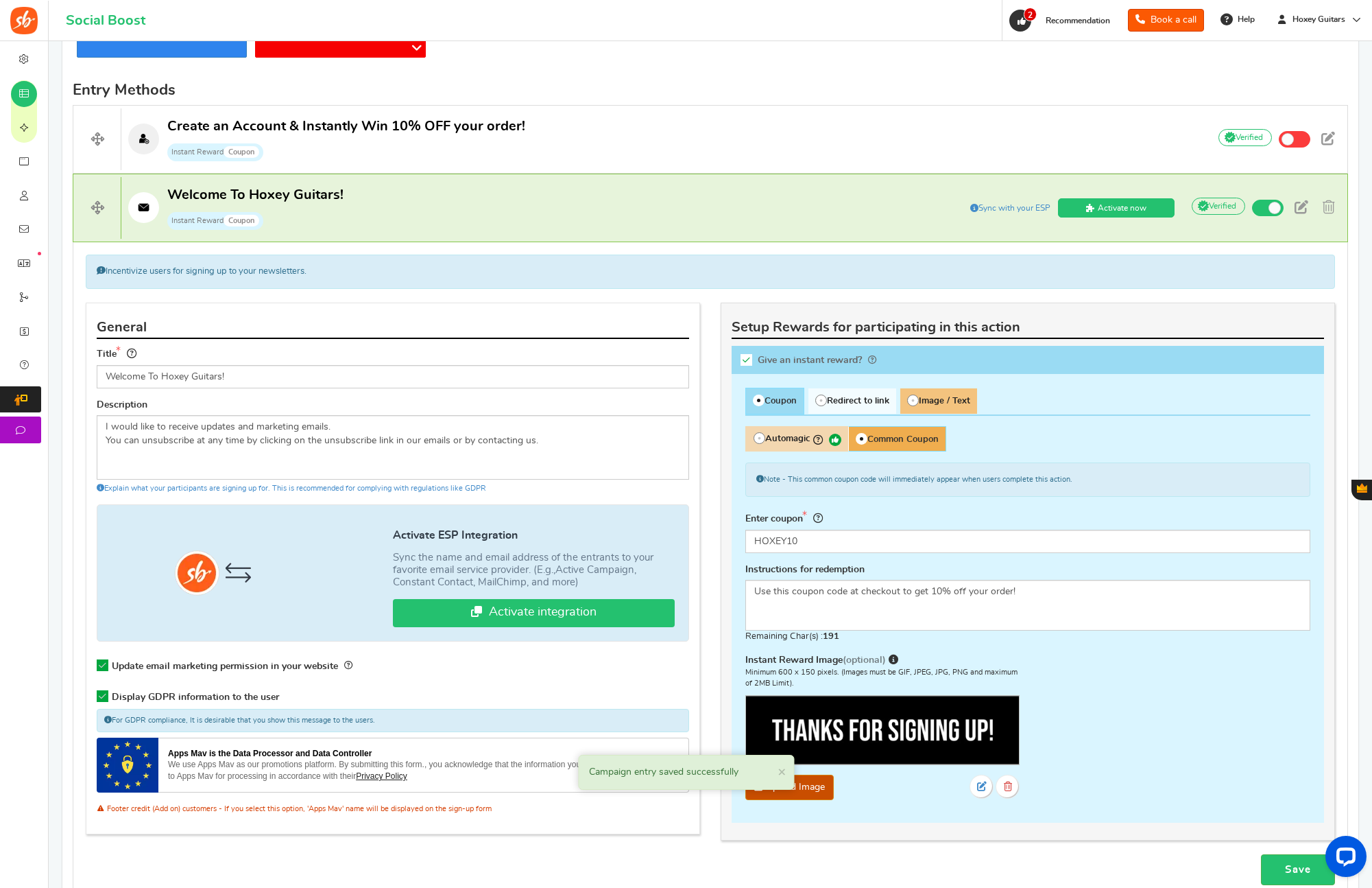
click at [963, 396] on span "Image / Text" at bounding box center [938, 401] width 76 height 25
click at [909, 396] on input "Image / Text" at bounding box center [904, 395] width 8 height 8
radio input "true"
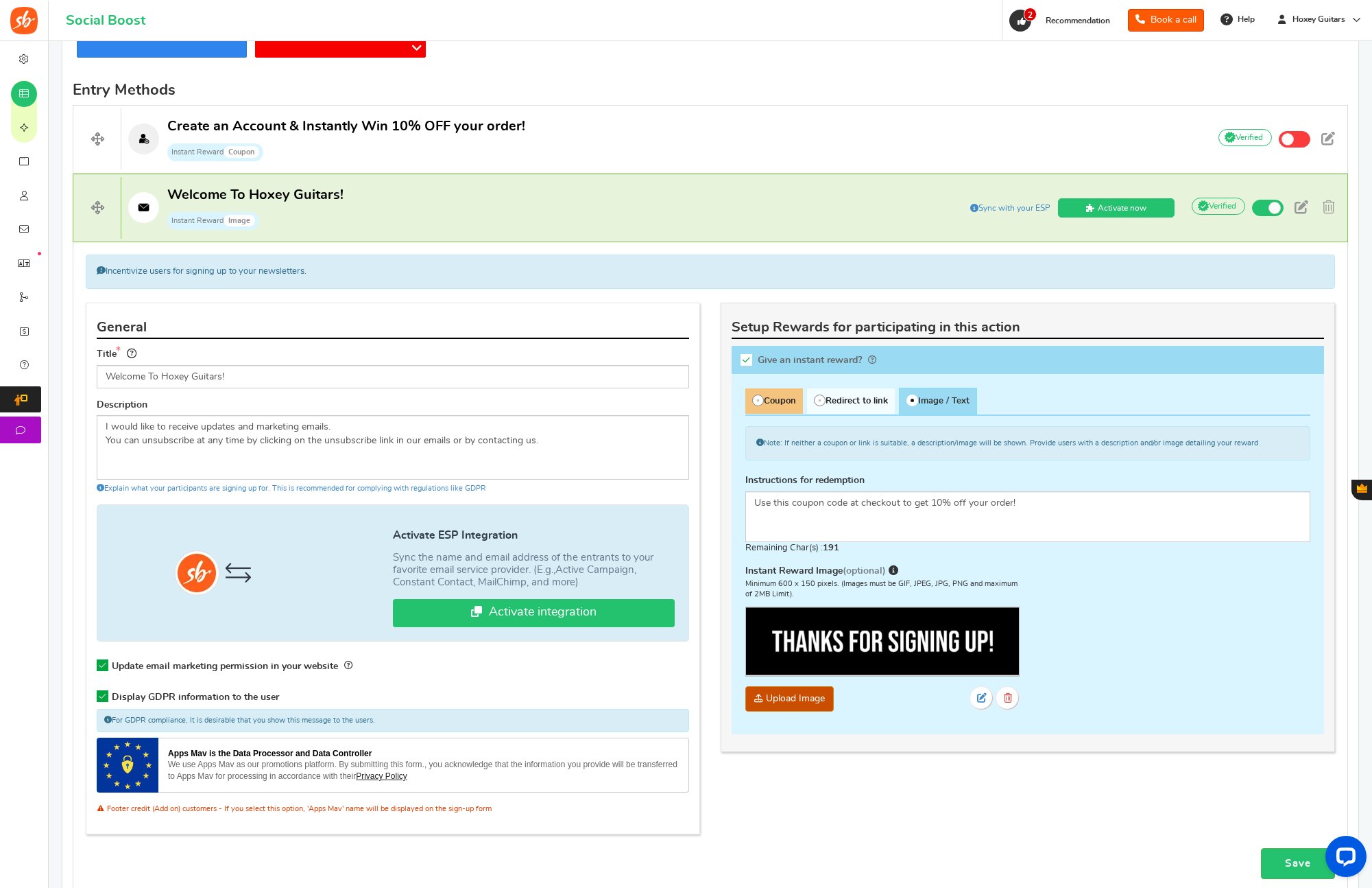
click at [791, 406] on span "Coupon" at bounding box center [774, 401] width 57 height 25
click at [754, 400] on input "Coupon" at bounding box center [749, 395] width 8 height 8
radio input "true"
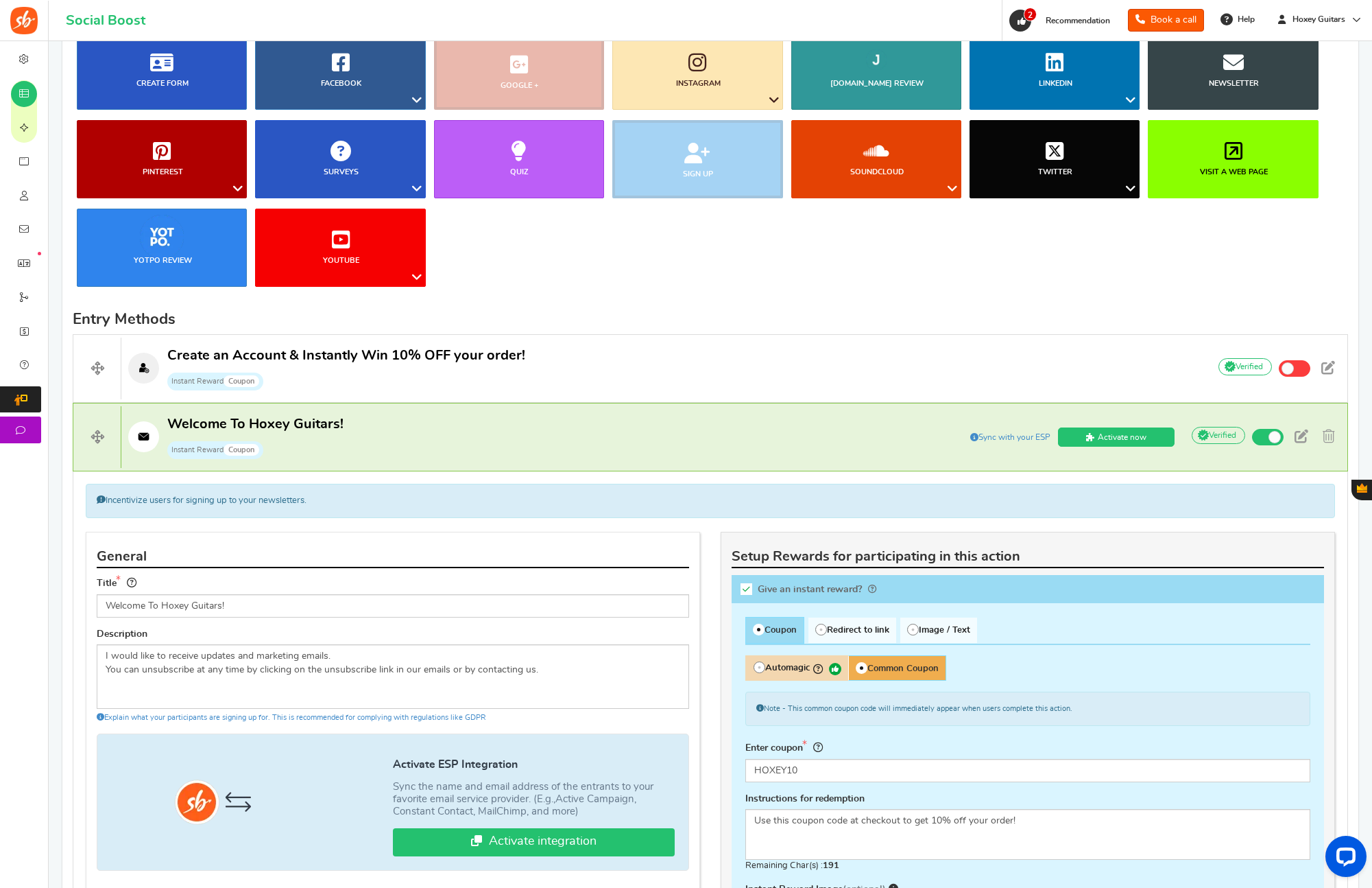
scroll to position [411, 0]
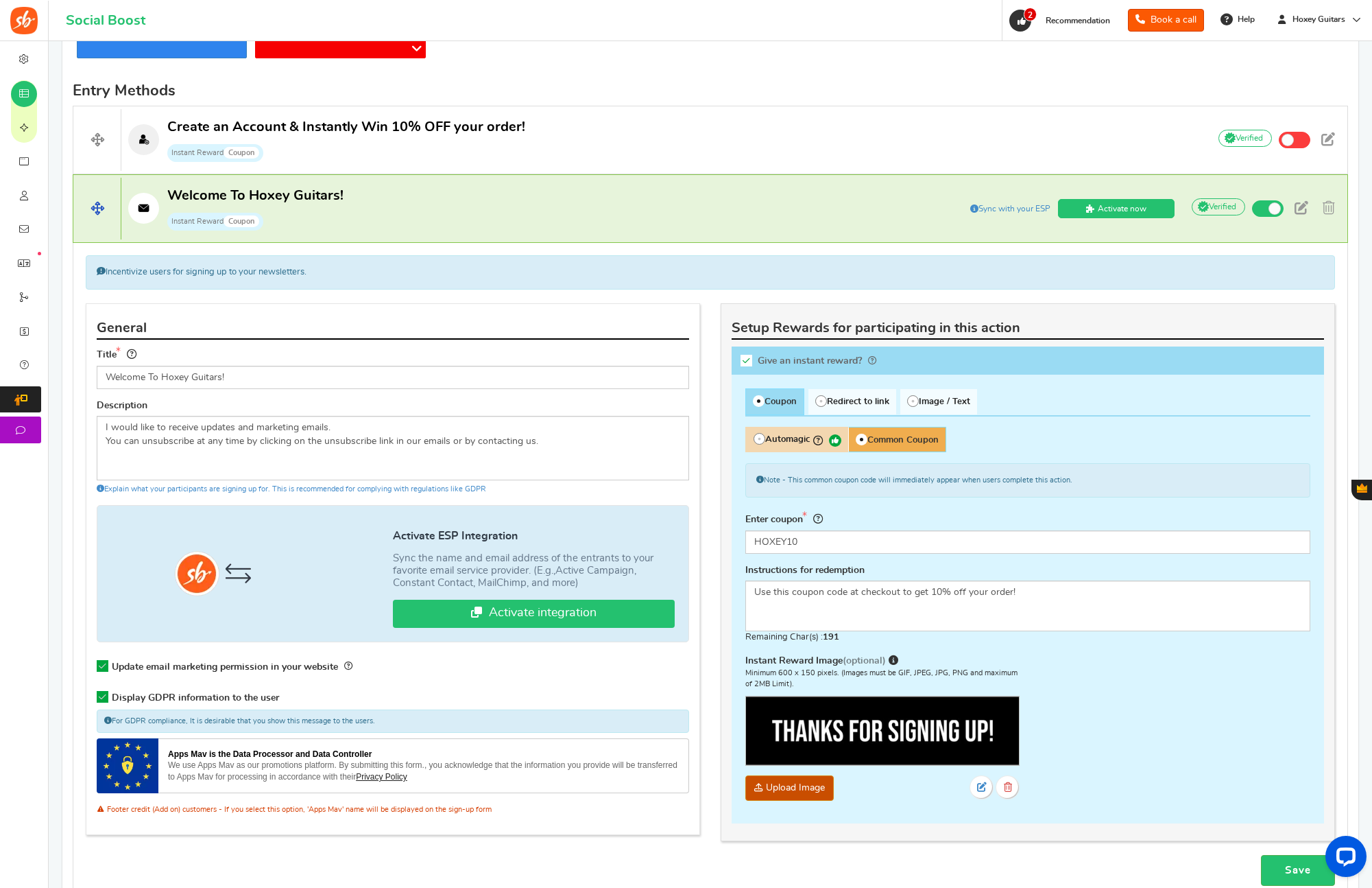
click at [853, 203] on p "Welcome To Hoxey Guitars! Instant Reward Coupon" at bounding box center [507, 208] width 772 height 44
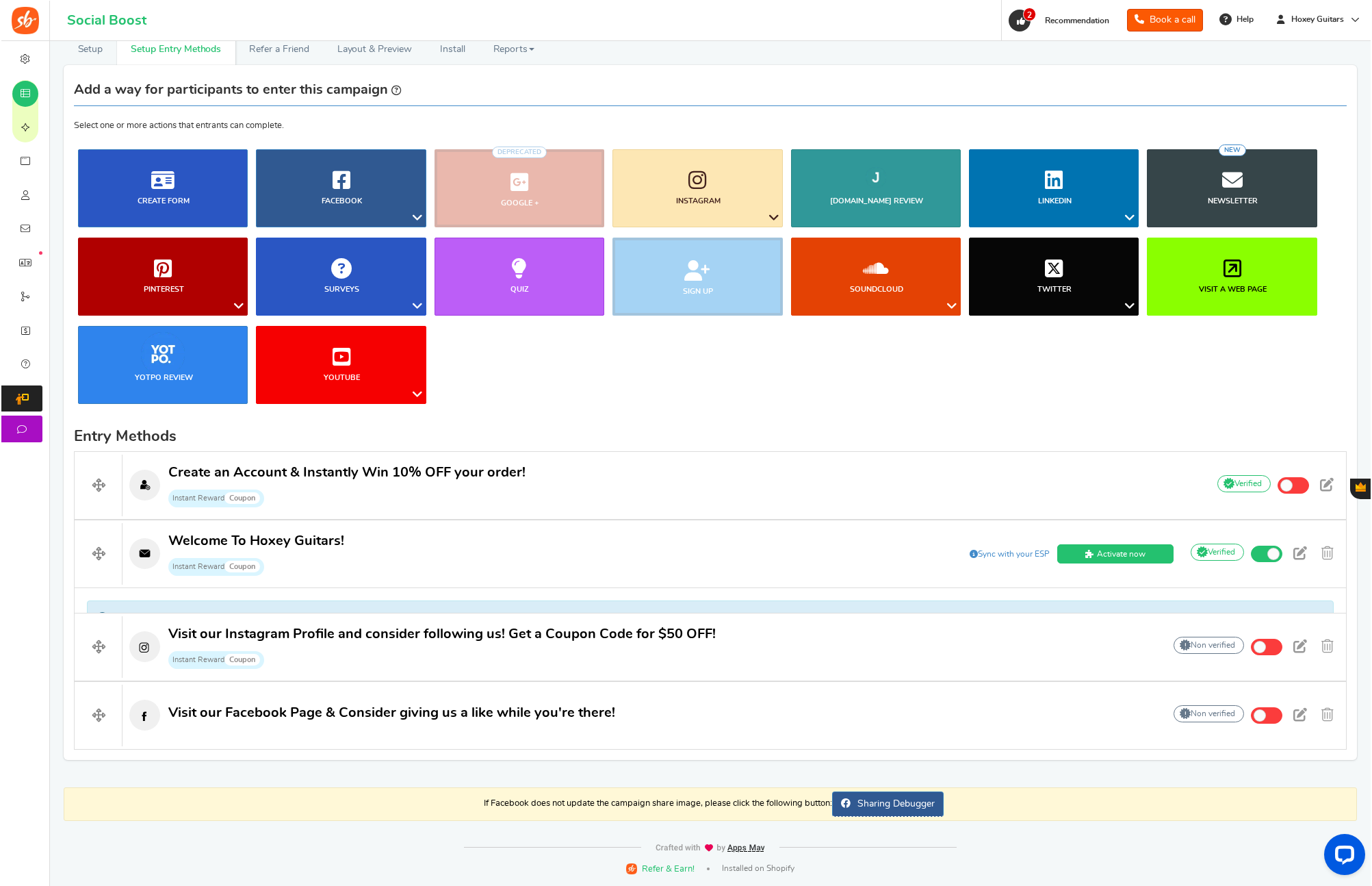
scroll to position [40, 0]
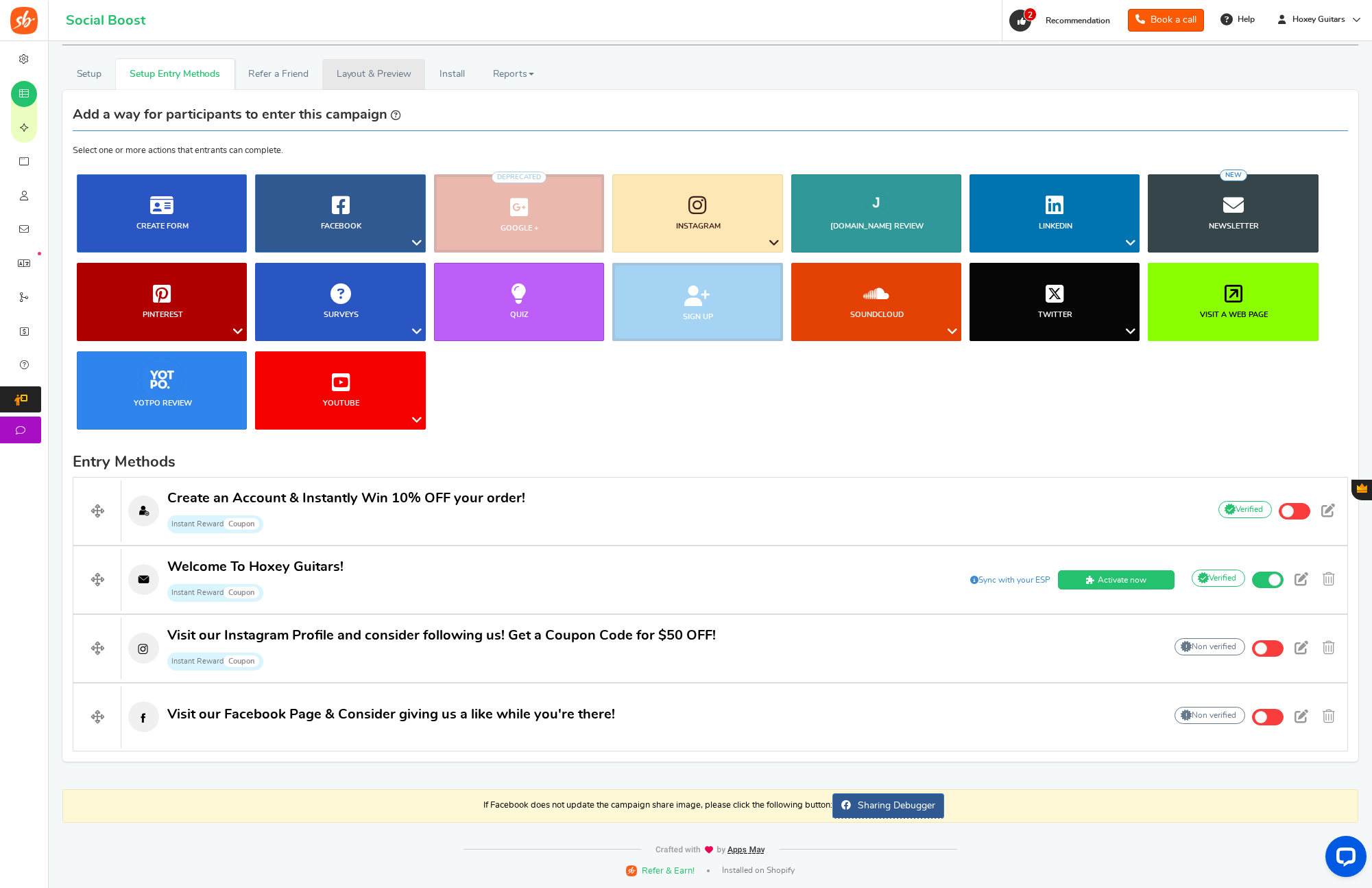
click at [364, 71] on link "Layout & Preview" at bounding box center [373, 74] width 103 height 31
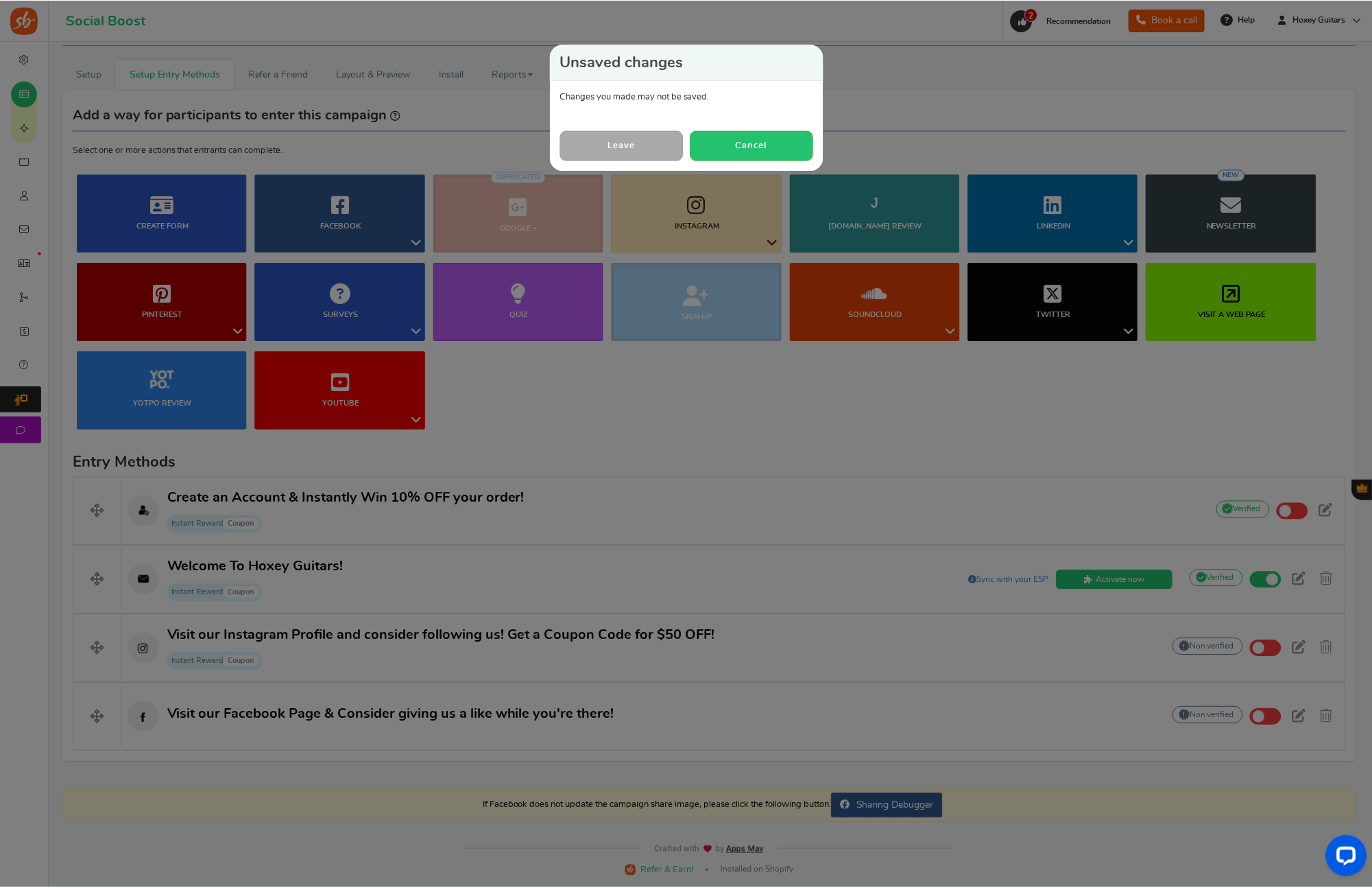
scroll to position [0, 0]
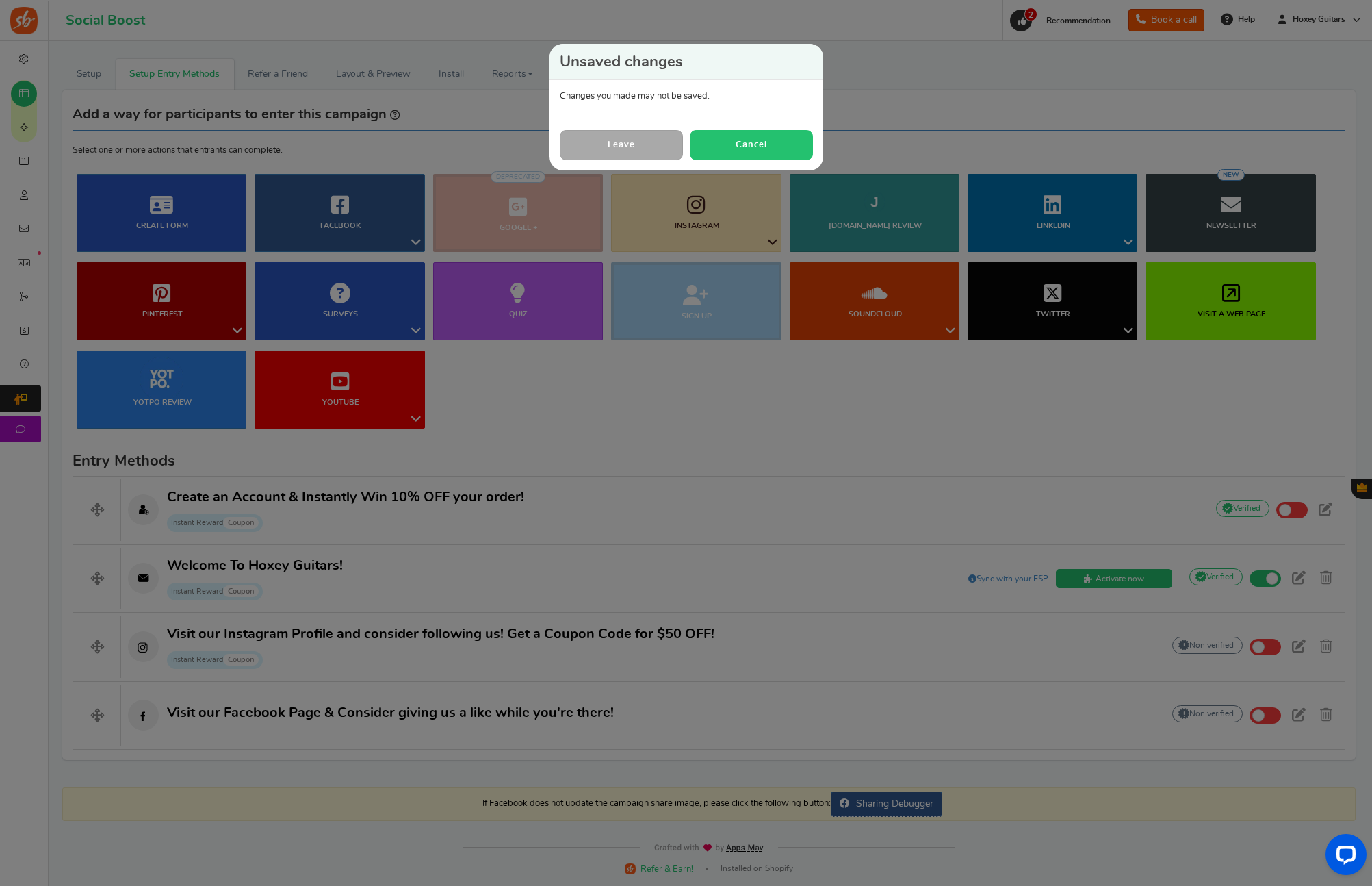
click at [719, 137] on button "Cancel" at bounding box center [750, 144] width 123 height 29
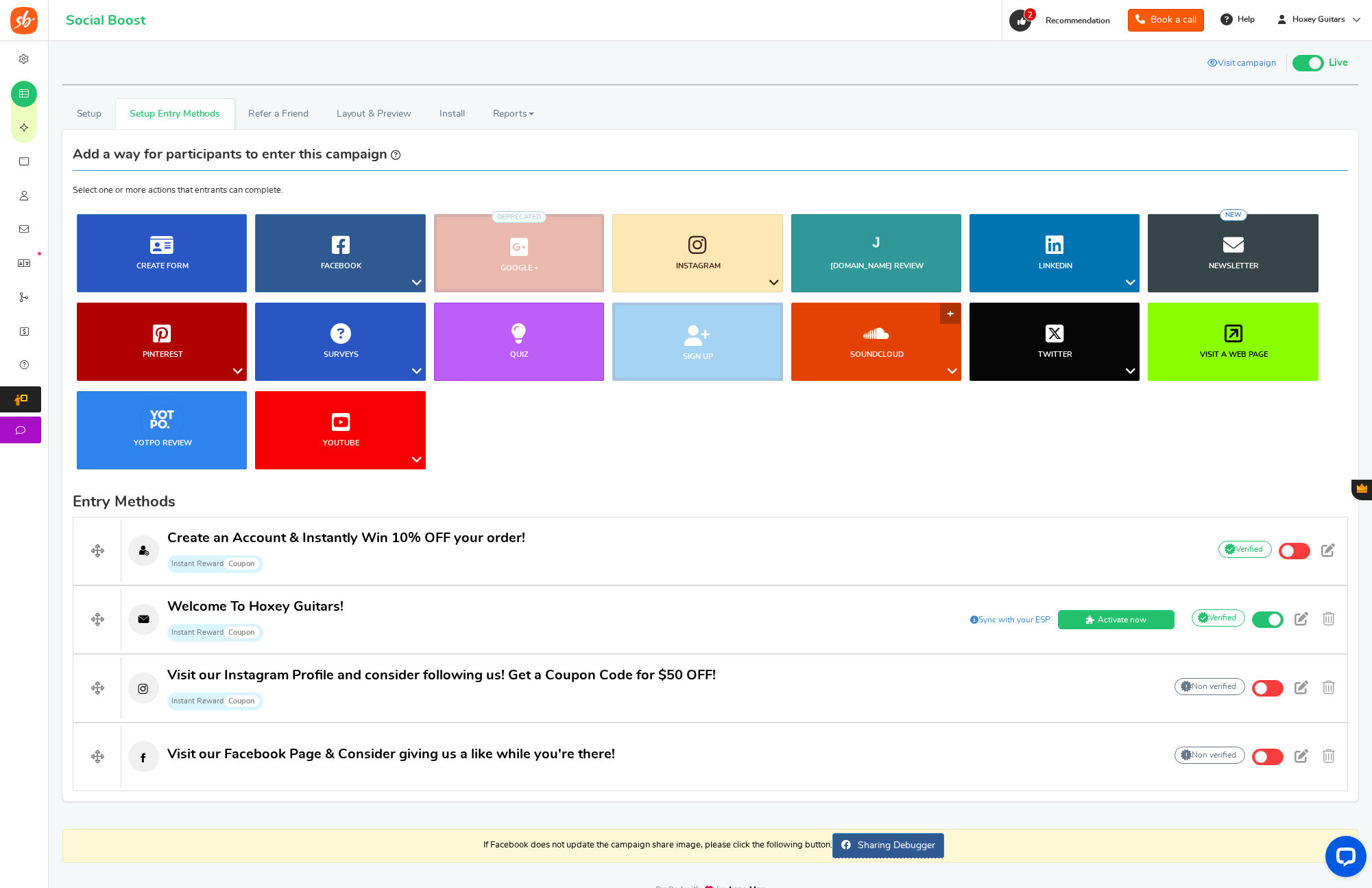
scroll to position [8, 0]
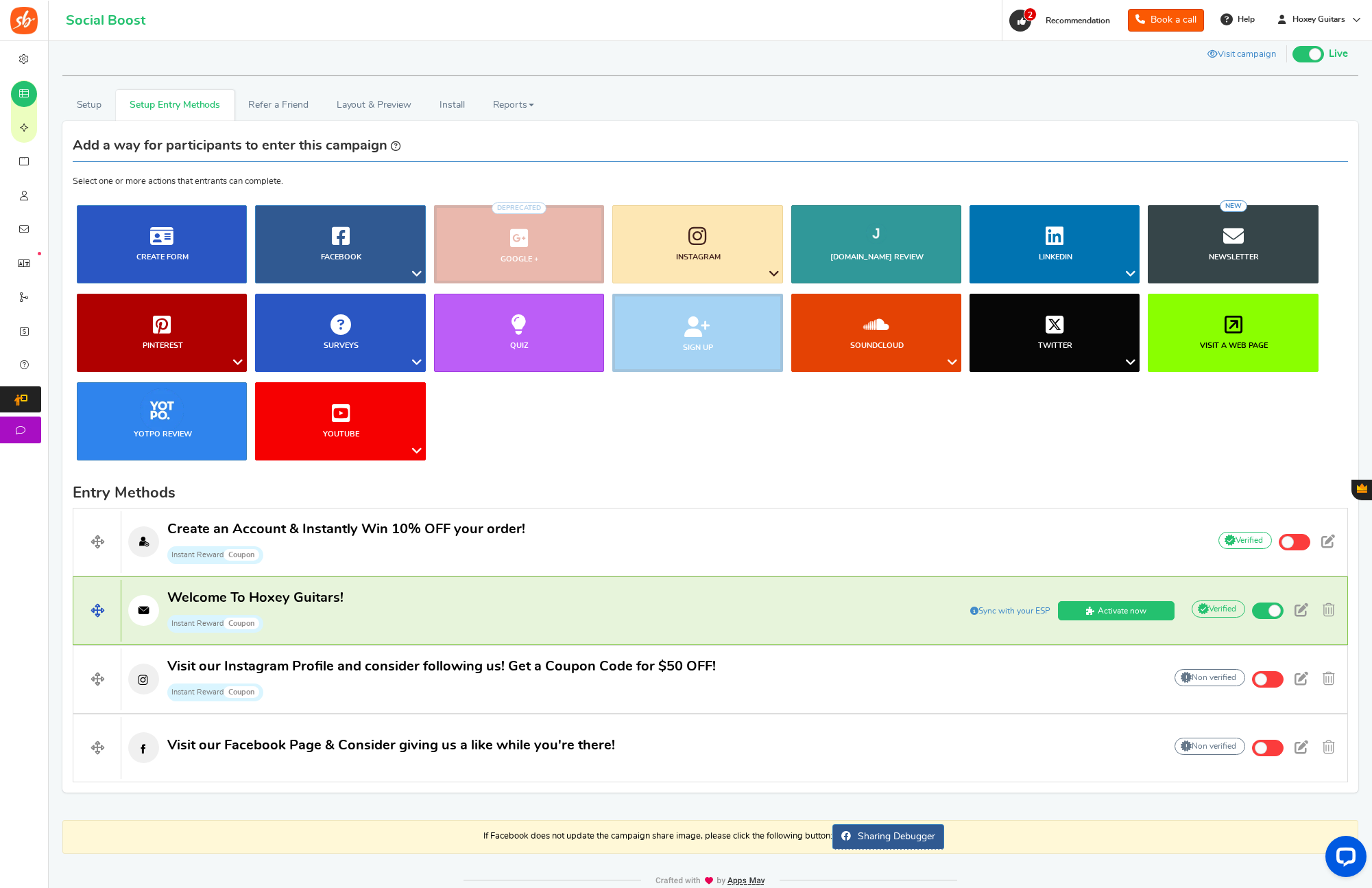
click at [604, 603] on p "Welcome To Hoxey Guitars! Instant Reward Coupon" at bounding box center [507, 610] width 772 height 44
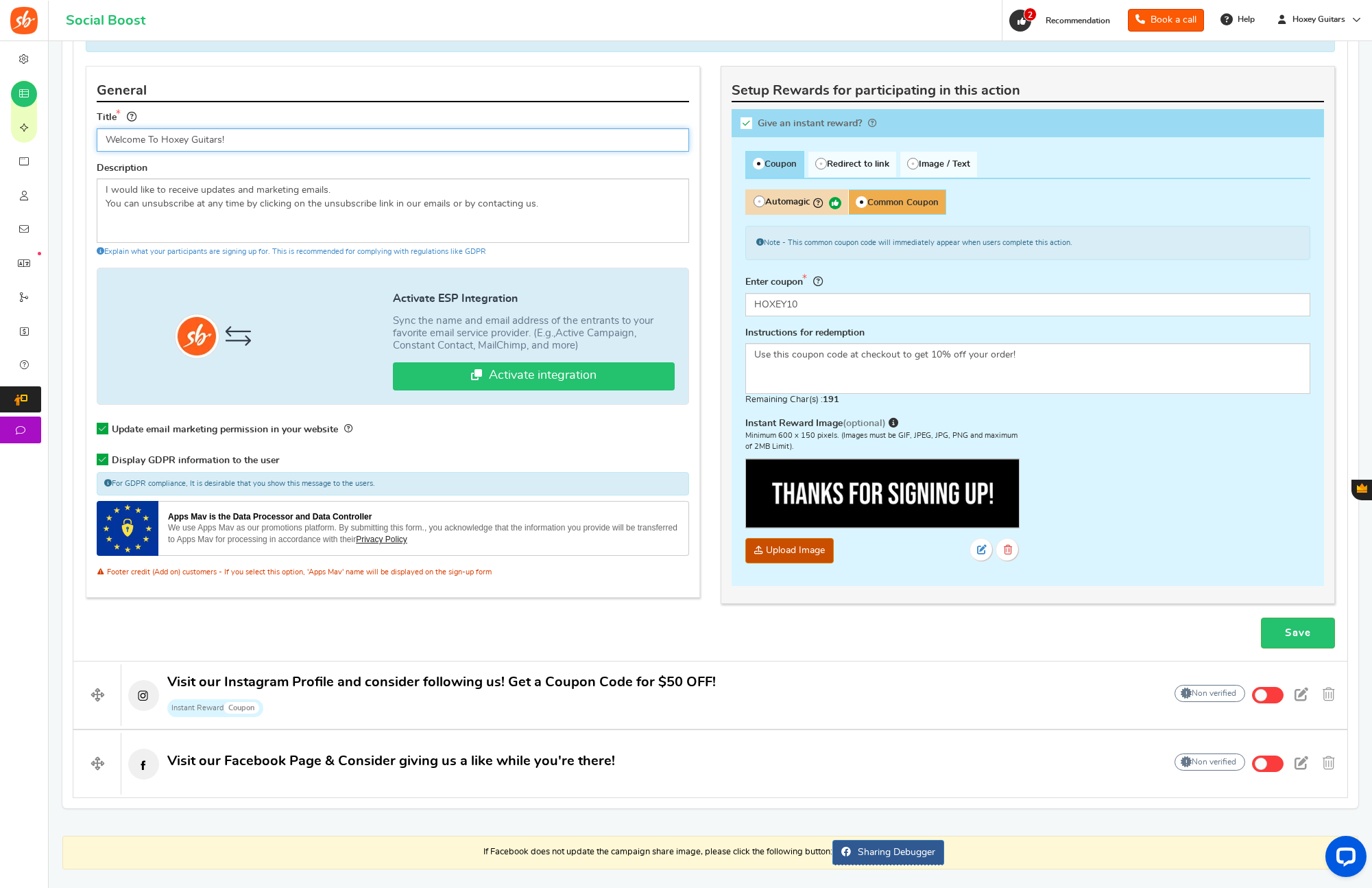
scroll to position [658, 0]
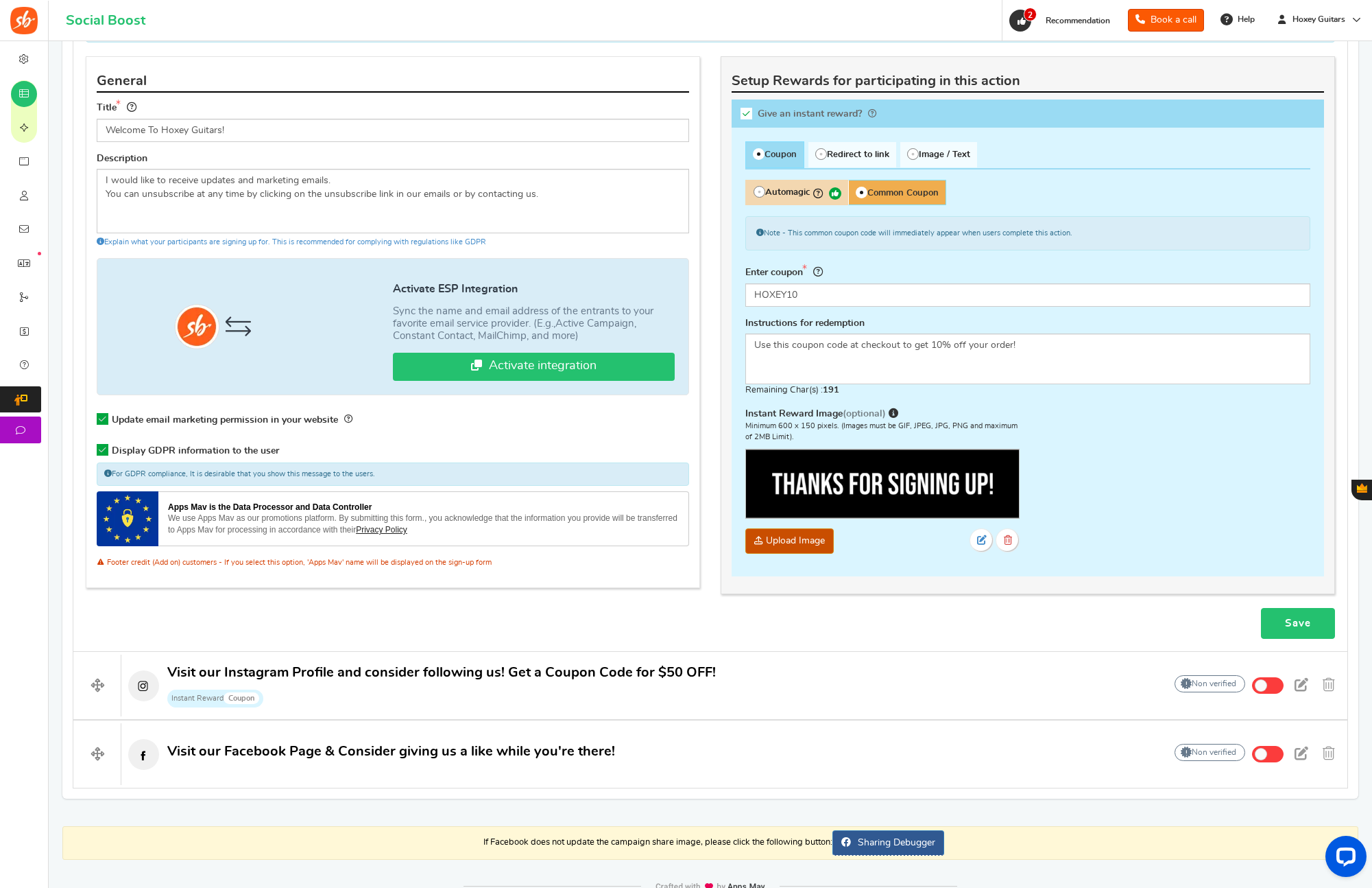
click at [1282, 620] on link "Save" at bounding box center [1298, 623] width 74 height 31
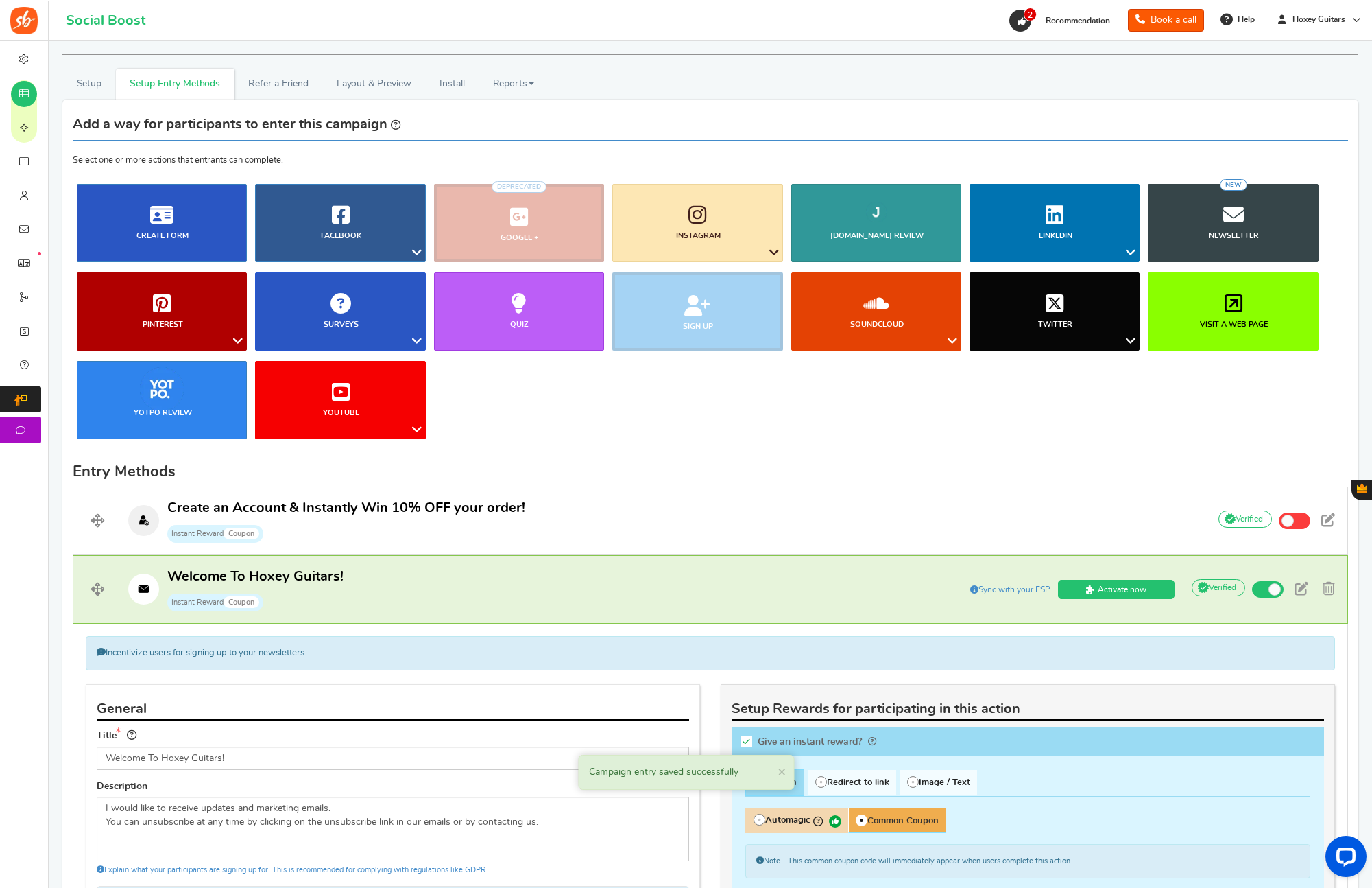
scroll to position [21, 0]
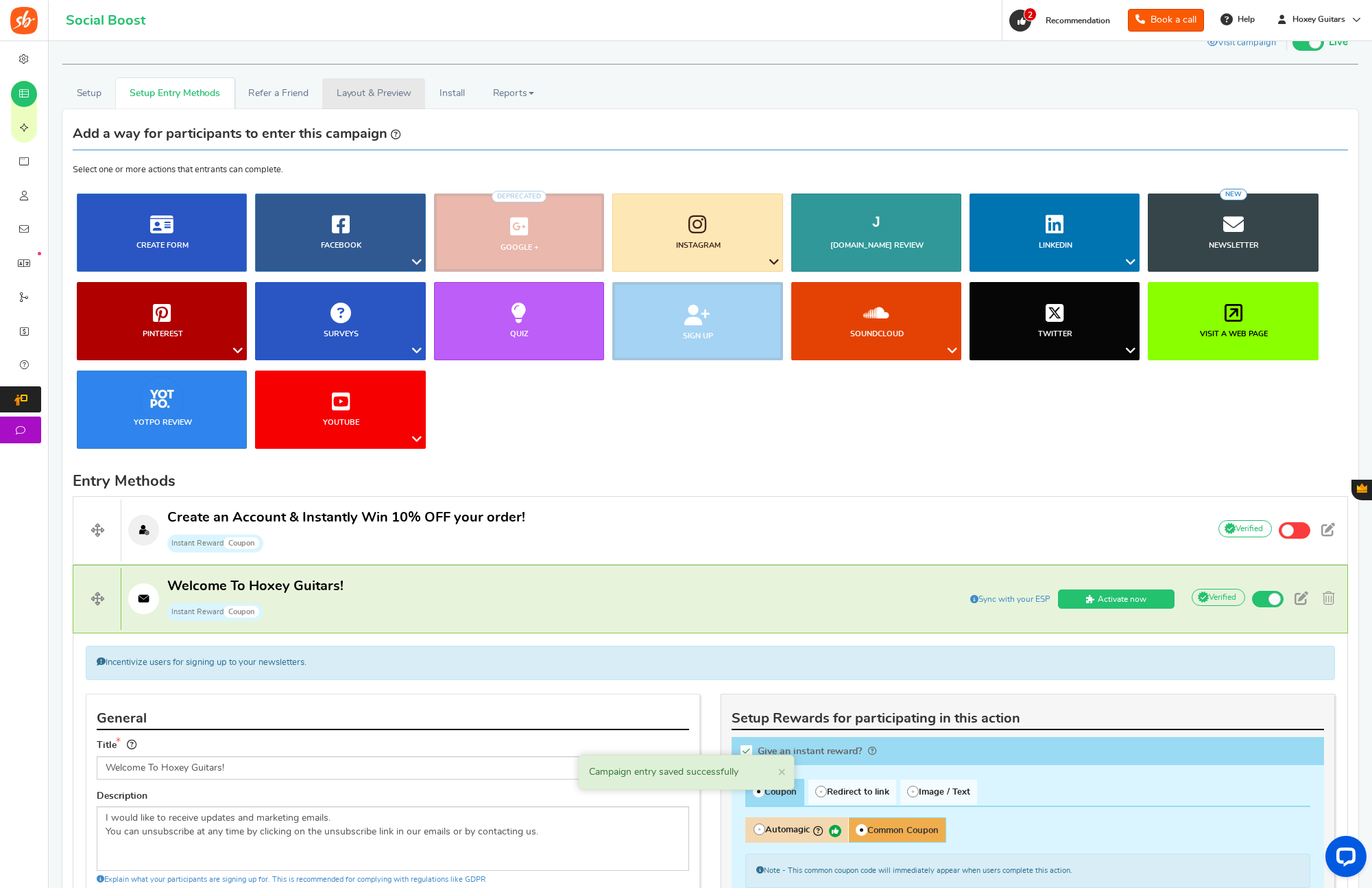
click at [373, 98] on link "Layout & Preview" at bounding box center [373, 93] width 103 height 31
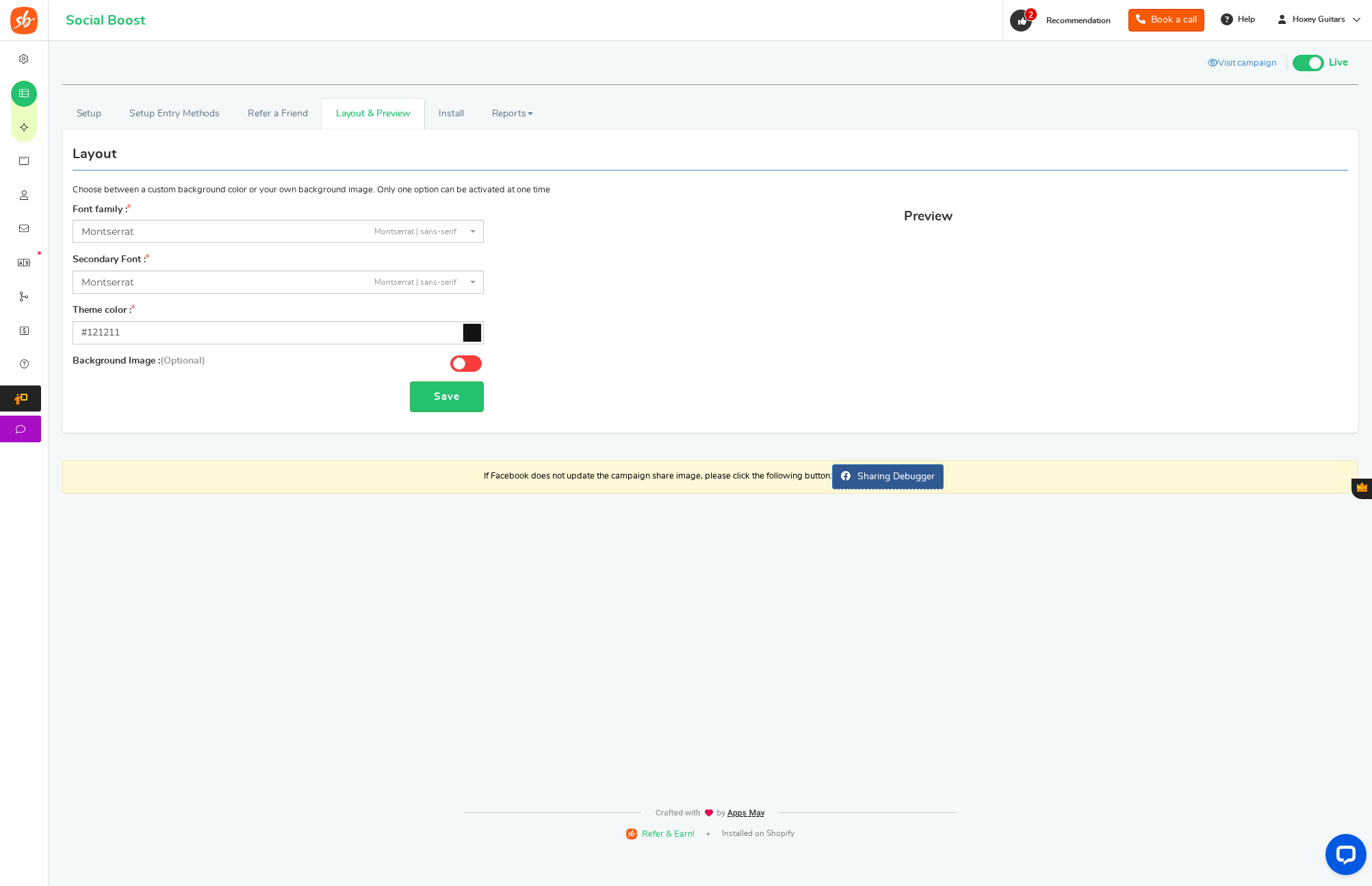
scroll to position [0, 0]
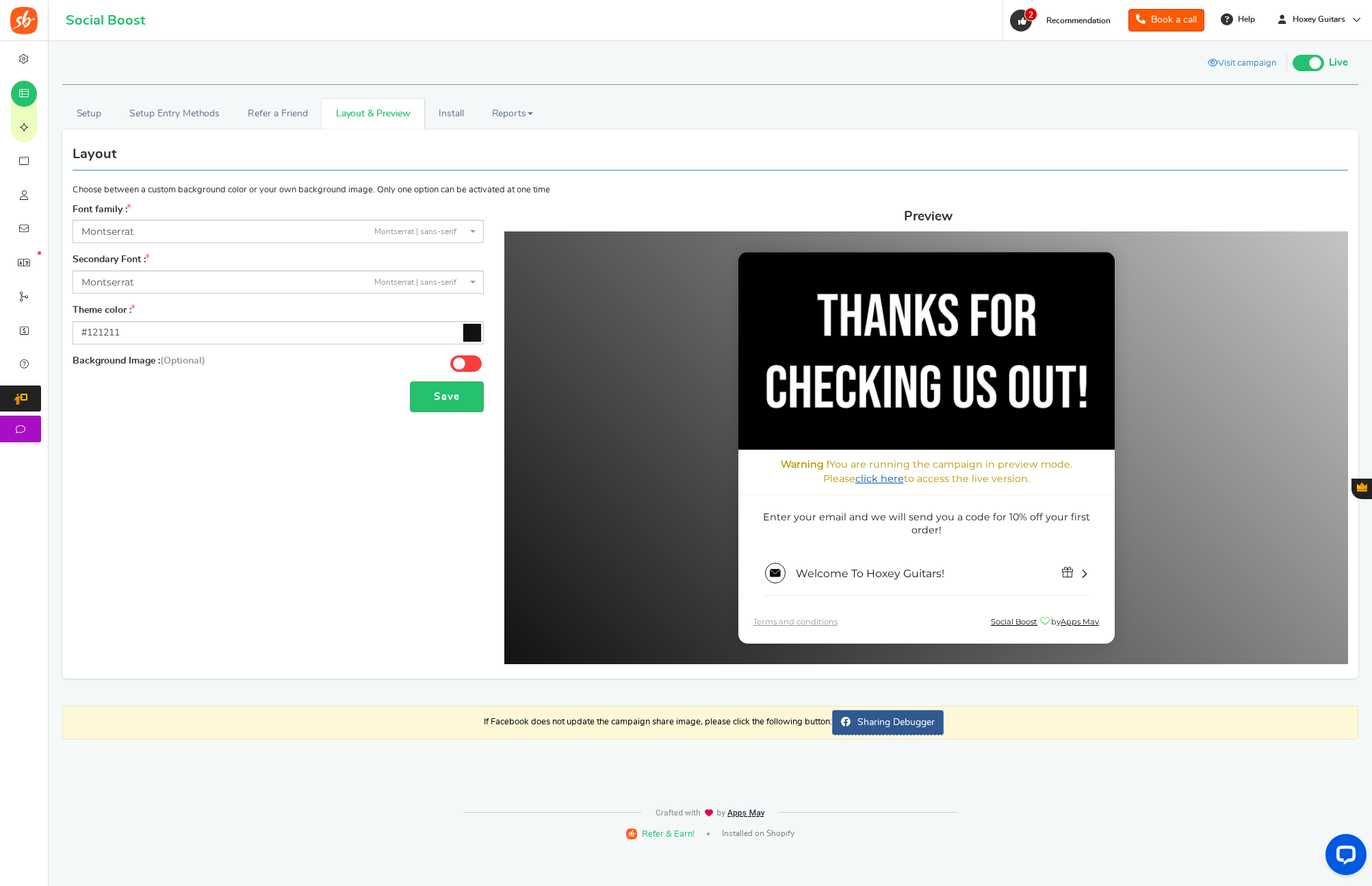
click at [855, 476] on link "click here" at bounding box center [879, 477] width 49 height 12
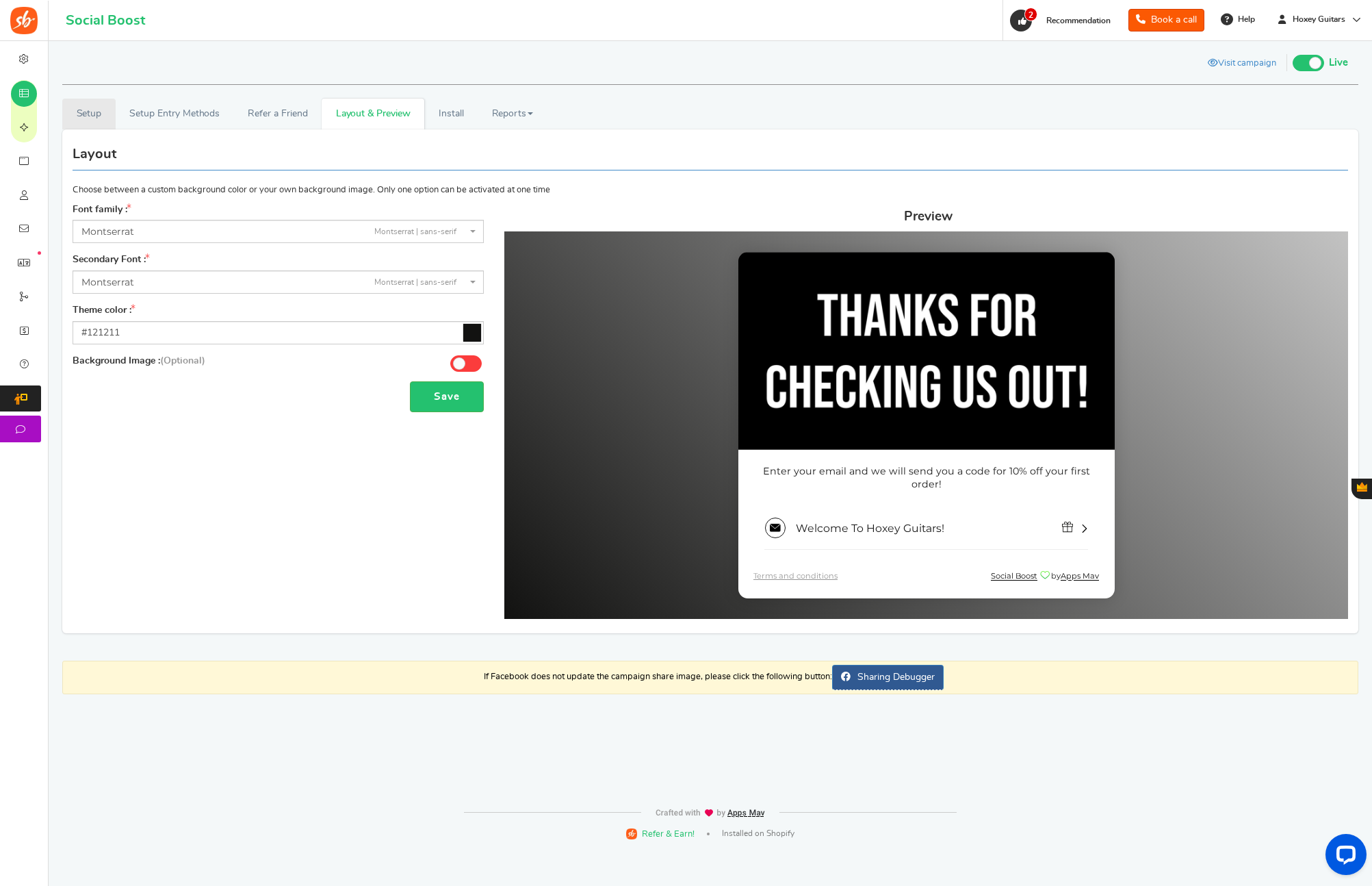
click at [98, 117] on link "Setup" at bounding box center [88, 114] width 54 height 31
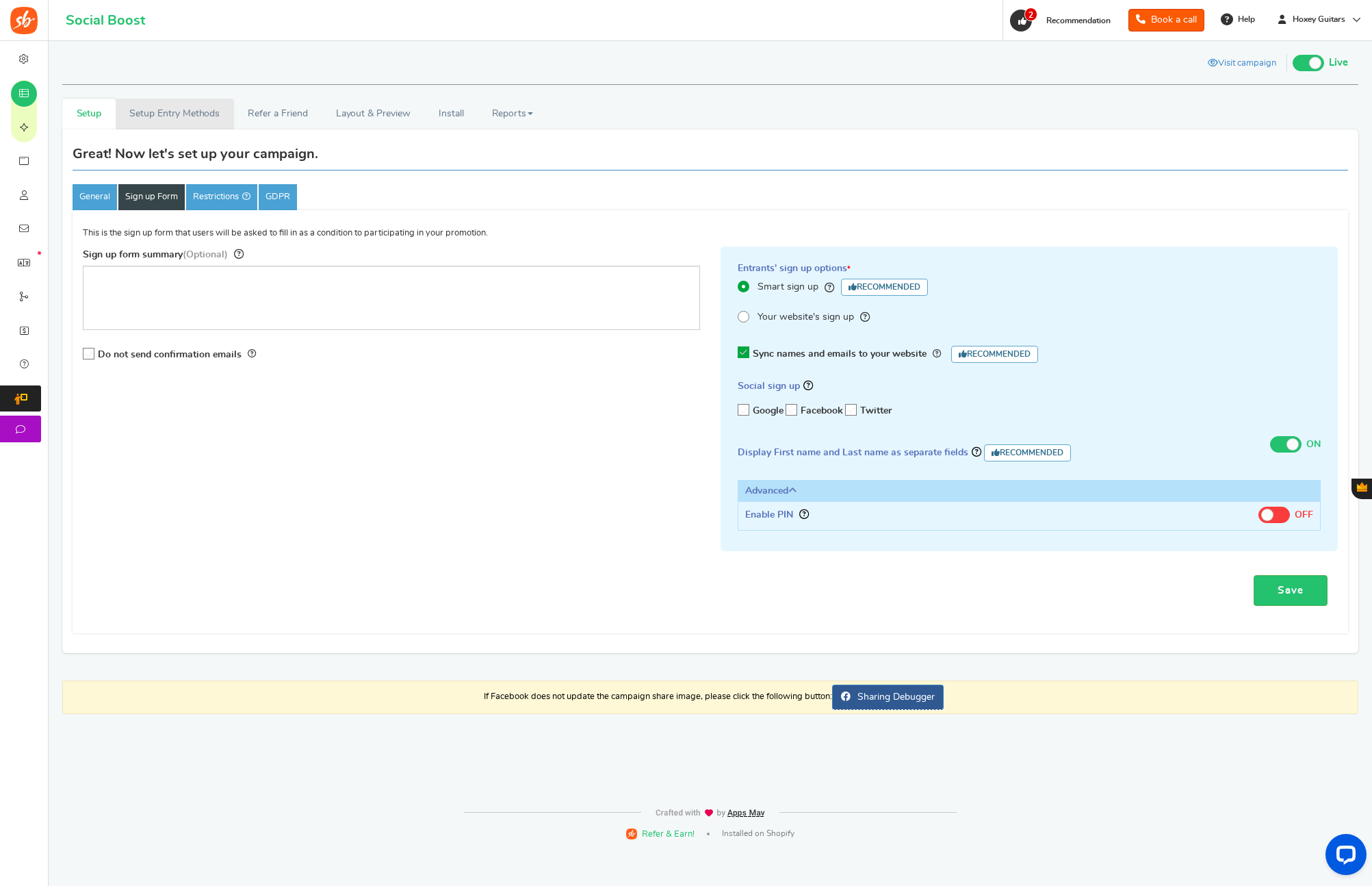
click at [191, 115] on link "Setup Entry Methods" at bounding box center [175, 114] width 118 height 31
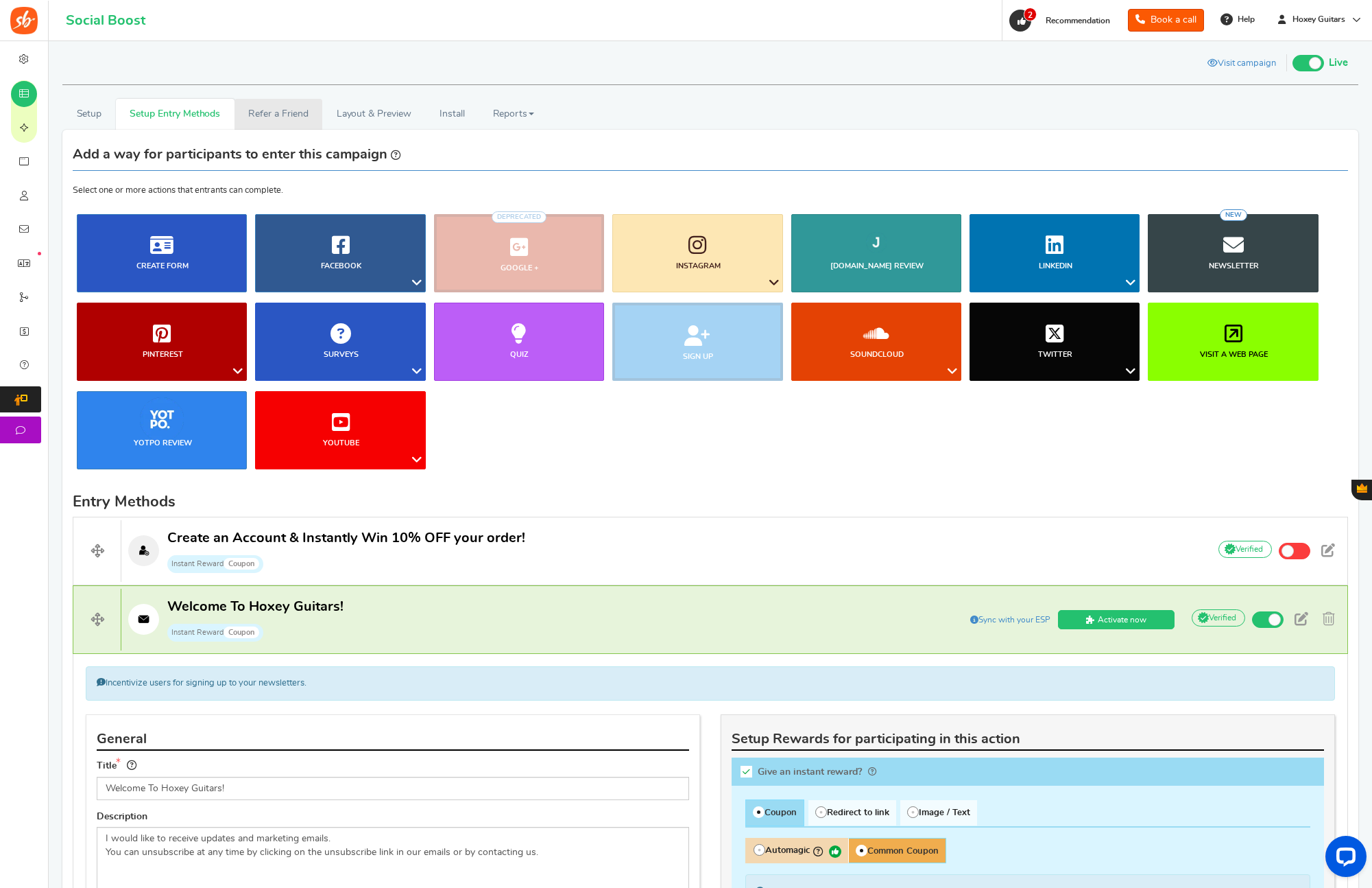
click at [273, 113] on link "Refer a Friend" at bounding box center [278, 114] width 88 height 31
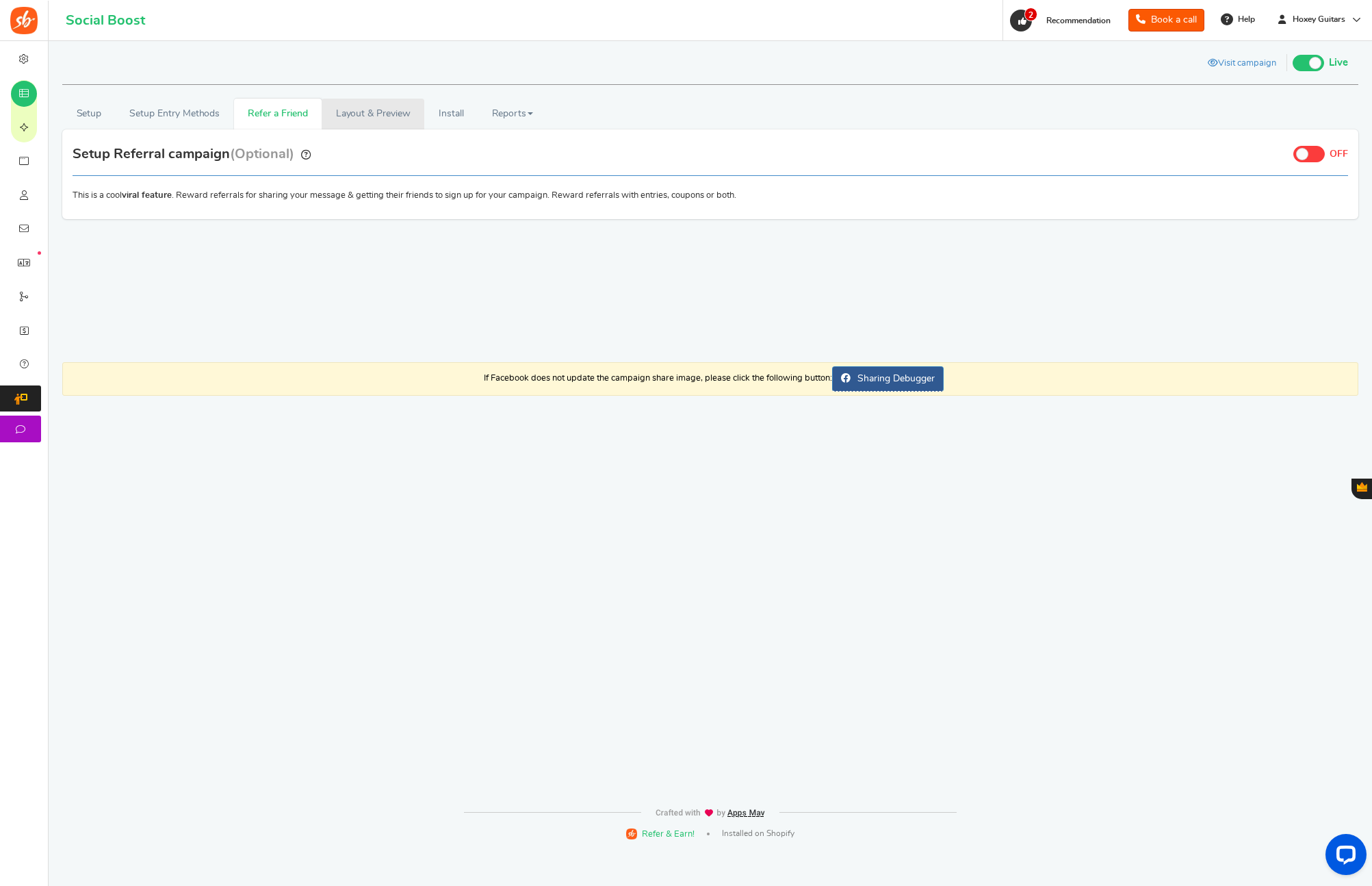
click at [367, 120] on link "Layout & Preview" at bounding box center [372, 114] width 103 height 31
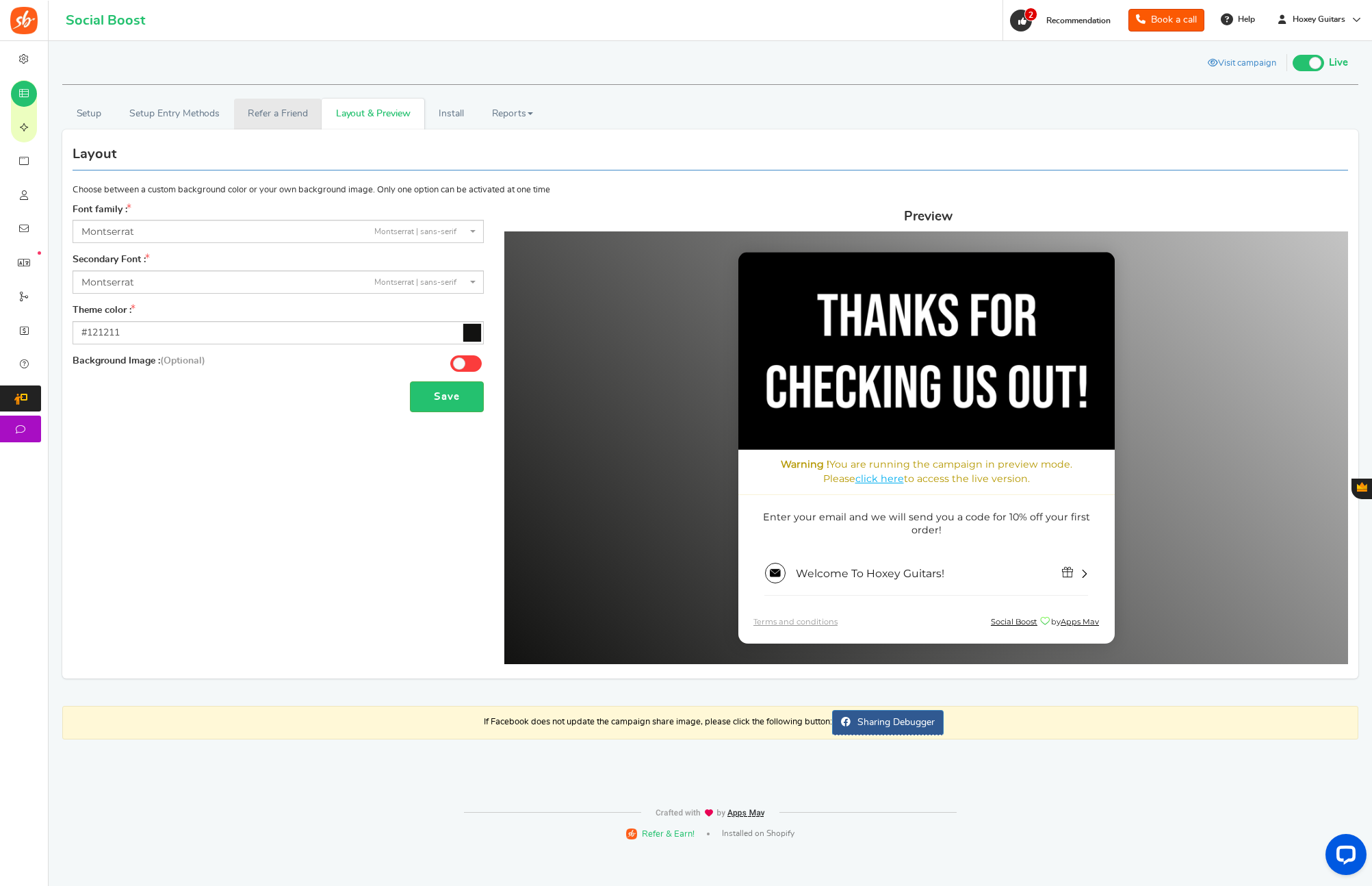
click at [291, 118] on link "Refer a Friend" at bounding box center [277, 114] width 87 height 31
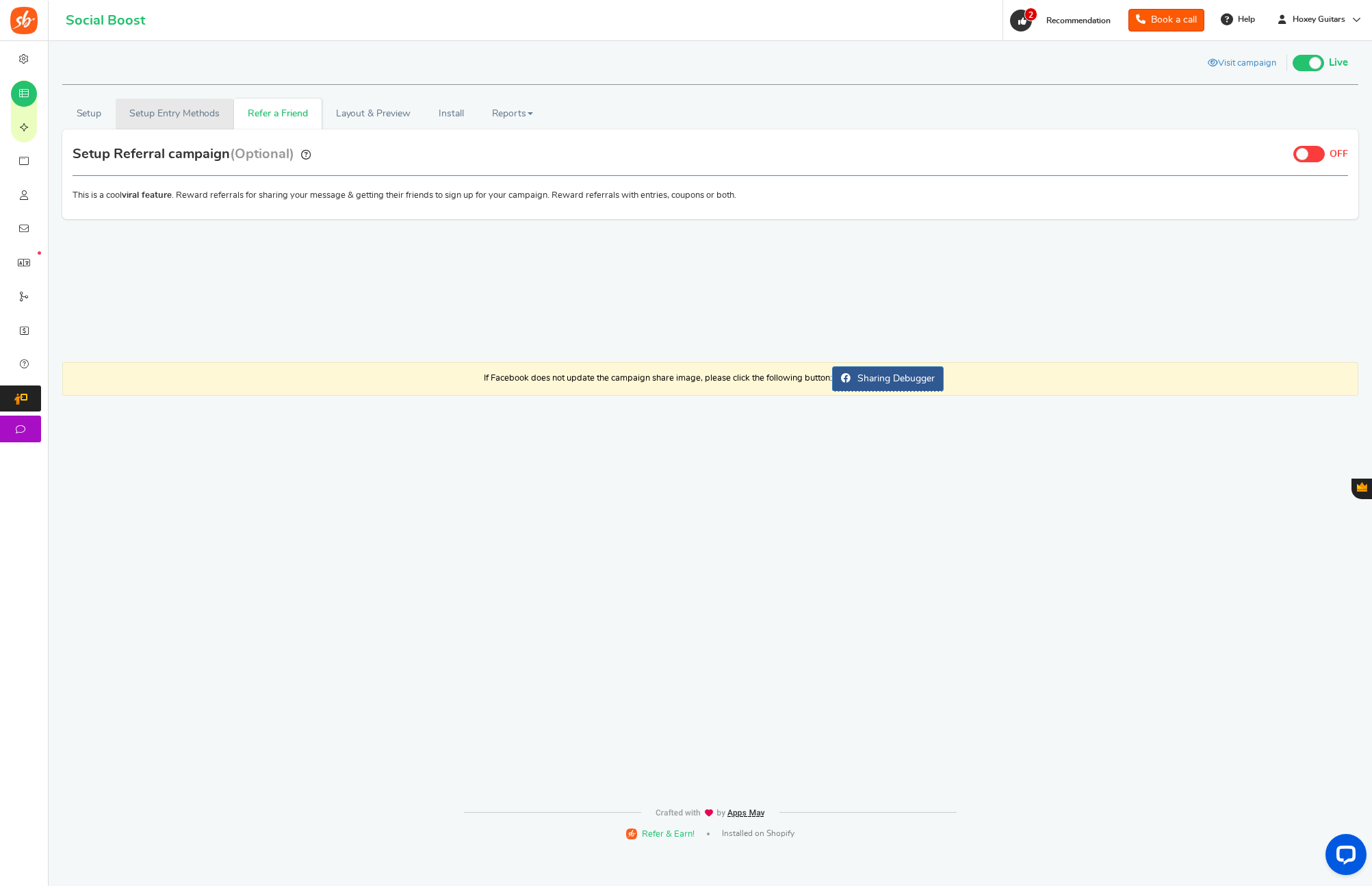
click at [222, 118] on link "Setup Entry Methods" at bounding box center [175, 114] width 118 height 31
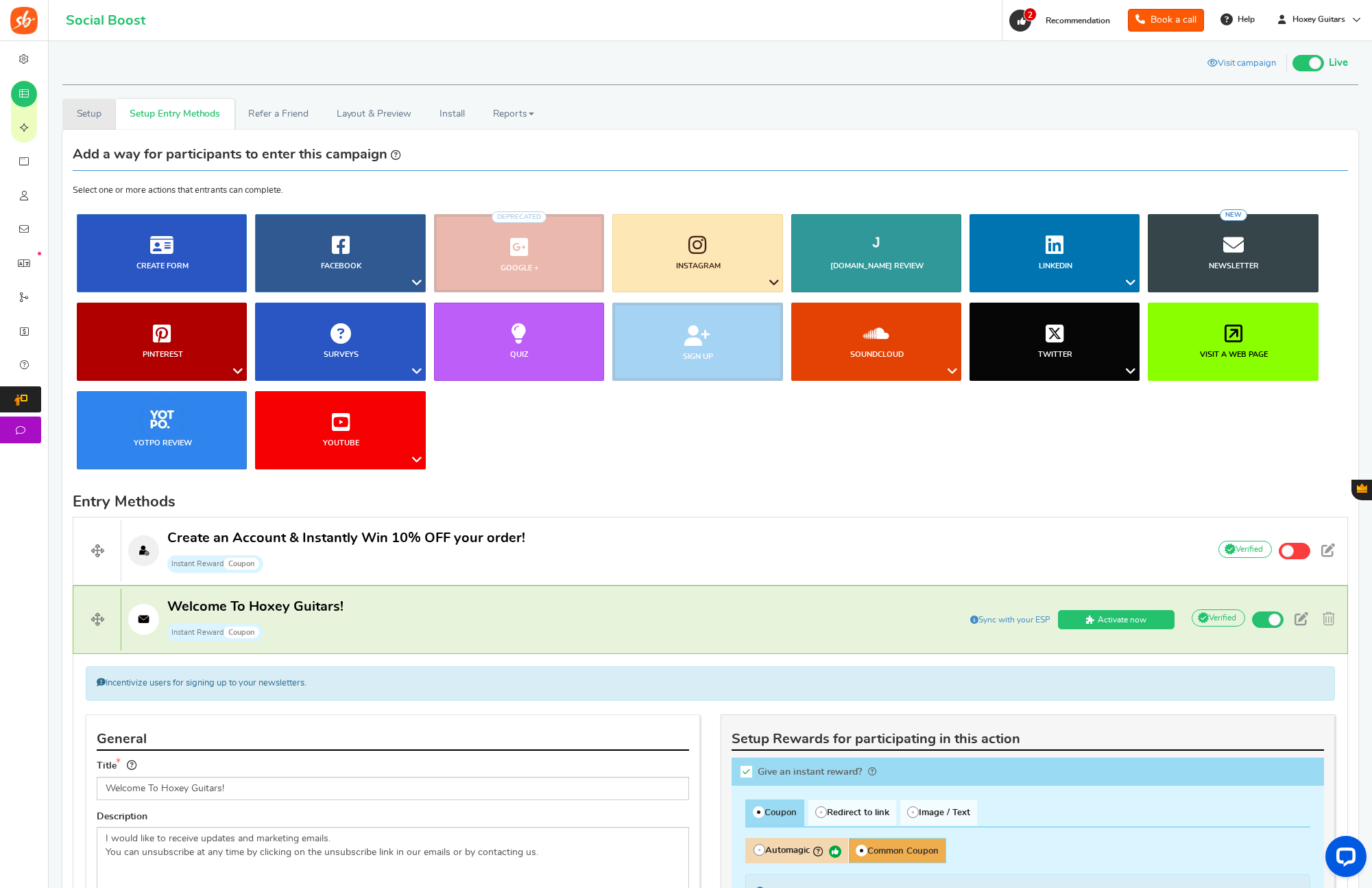
click at [90, 113] on link "Setup" at bounding box center [89, 114] width 54 height 31
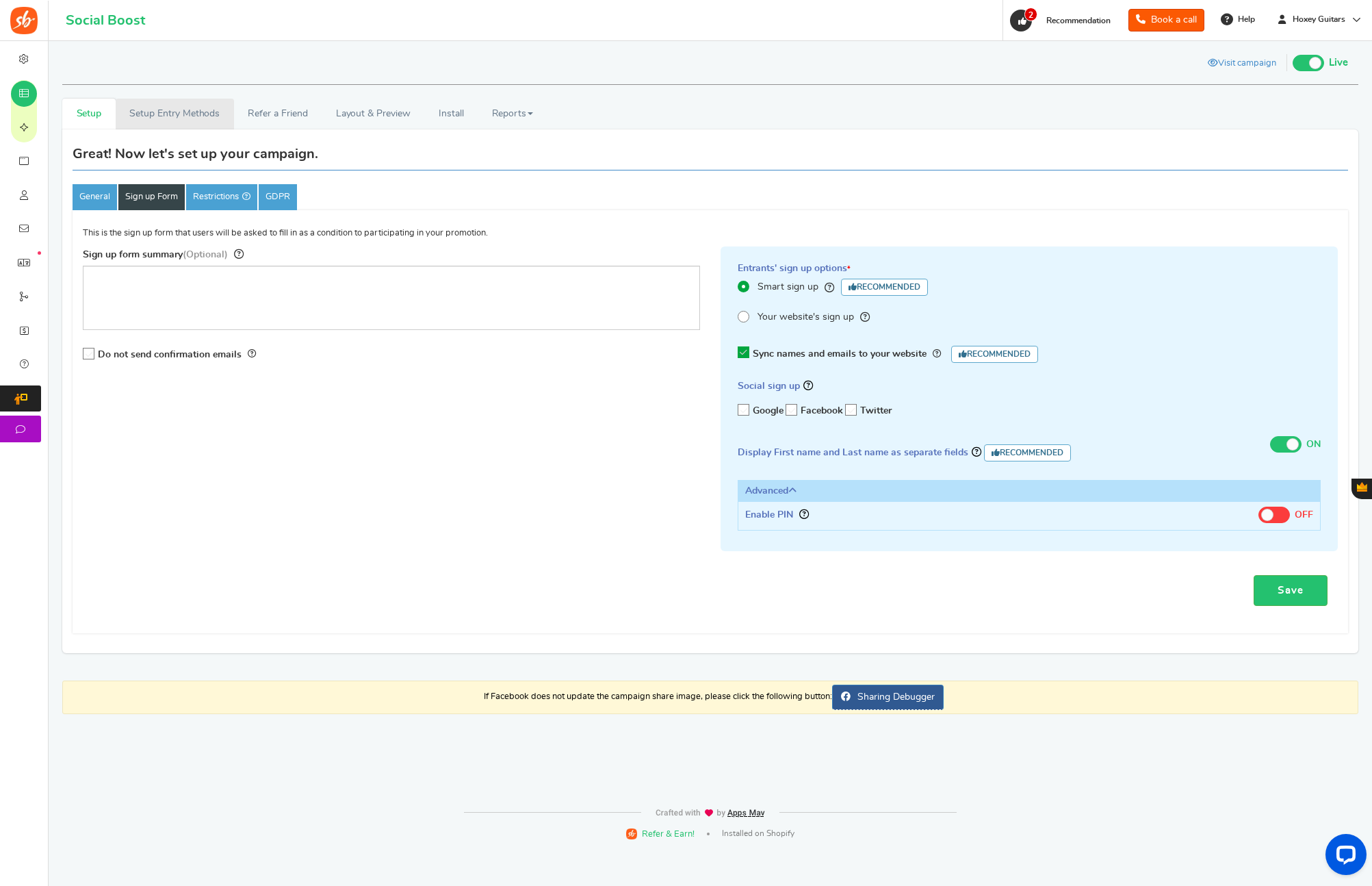
click at [187, 112] on link "Setup Entry Methods" at bounding box center [175, 114] width 118 height 31
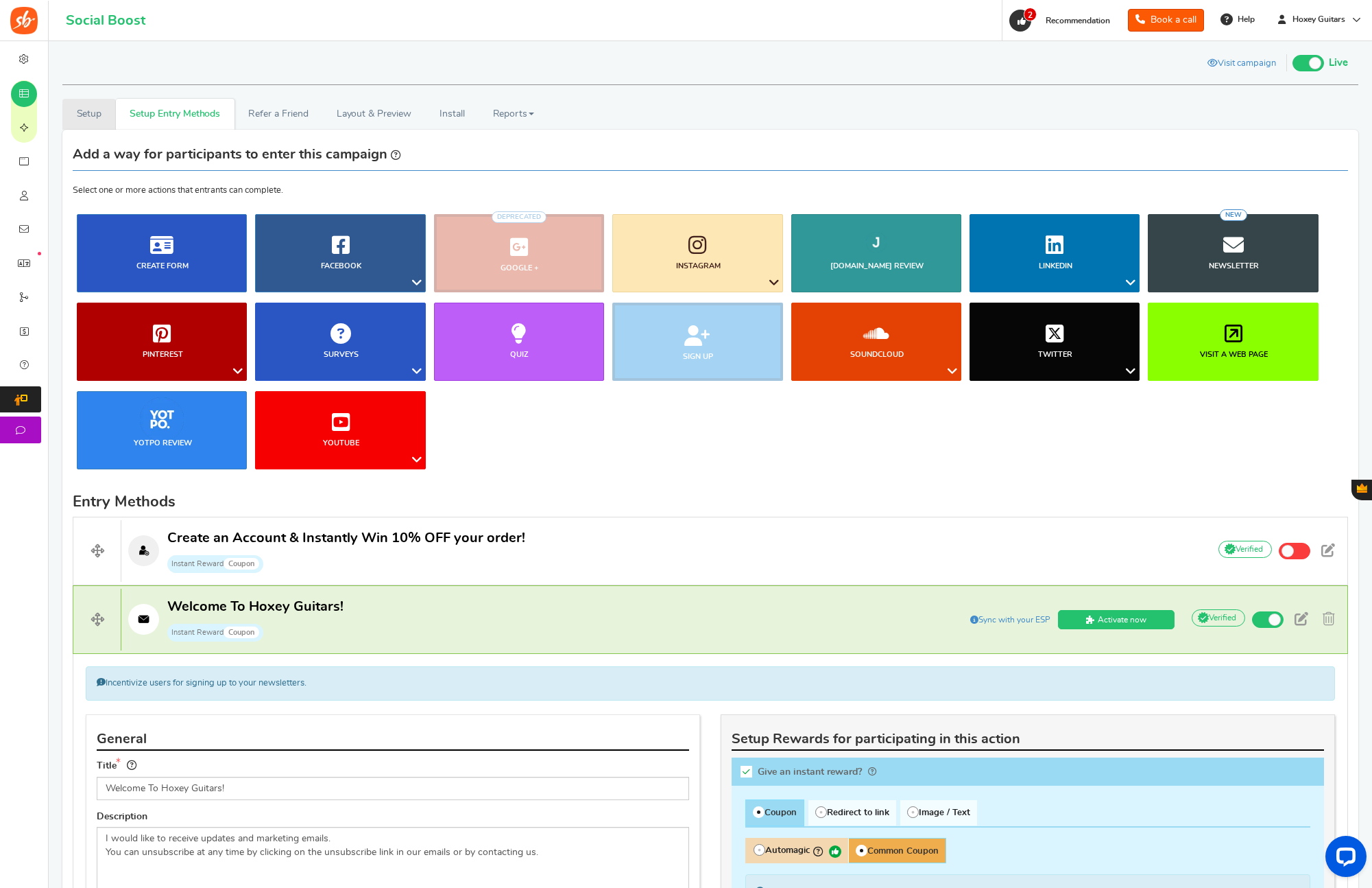
click at [84, 115] on link "Setup" at bounding box center [89, 114] width 54 height 31
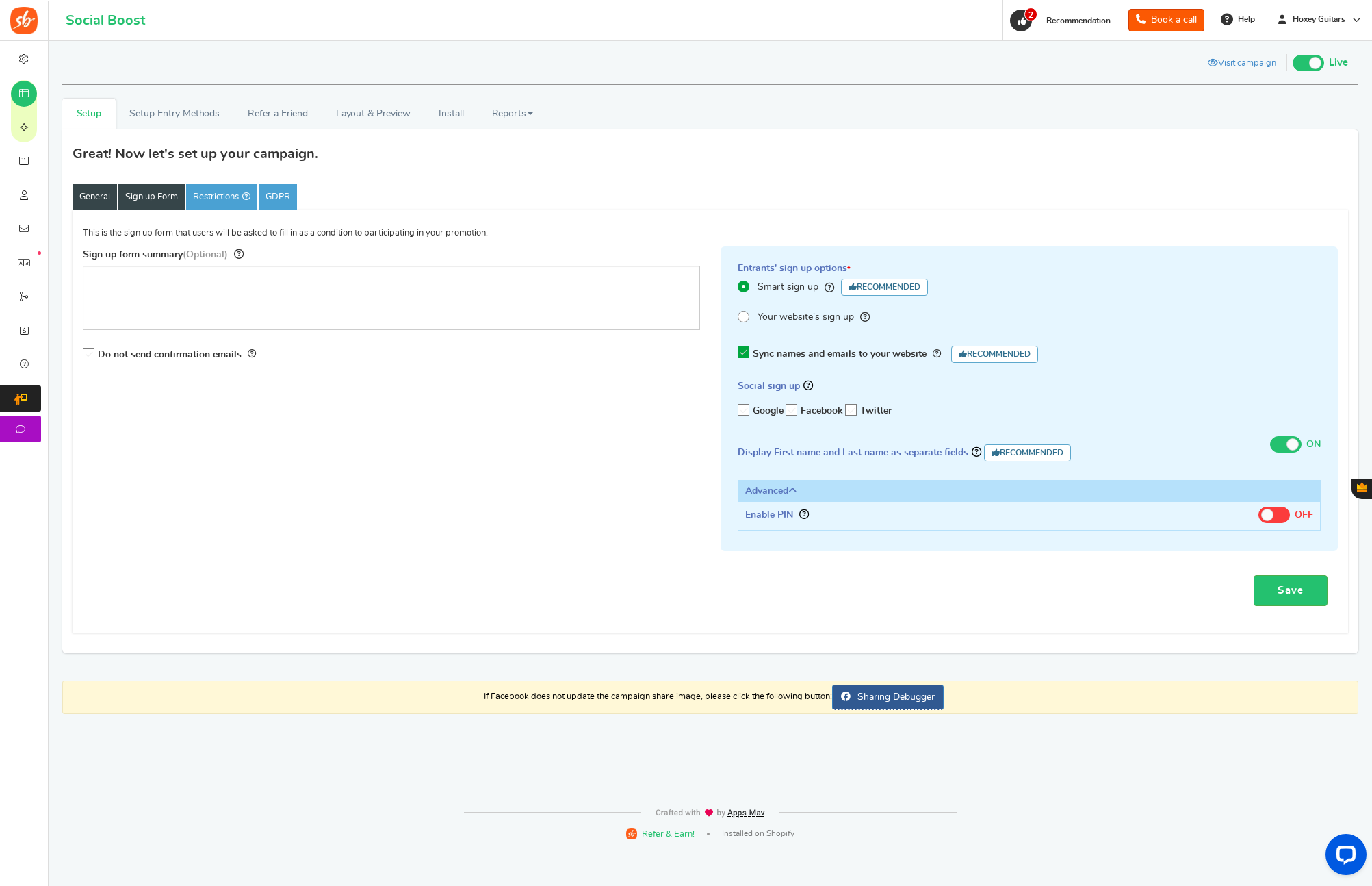
click at [97, 193] on link "General" at bounding box center [94, 198] width 44 height 26
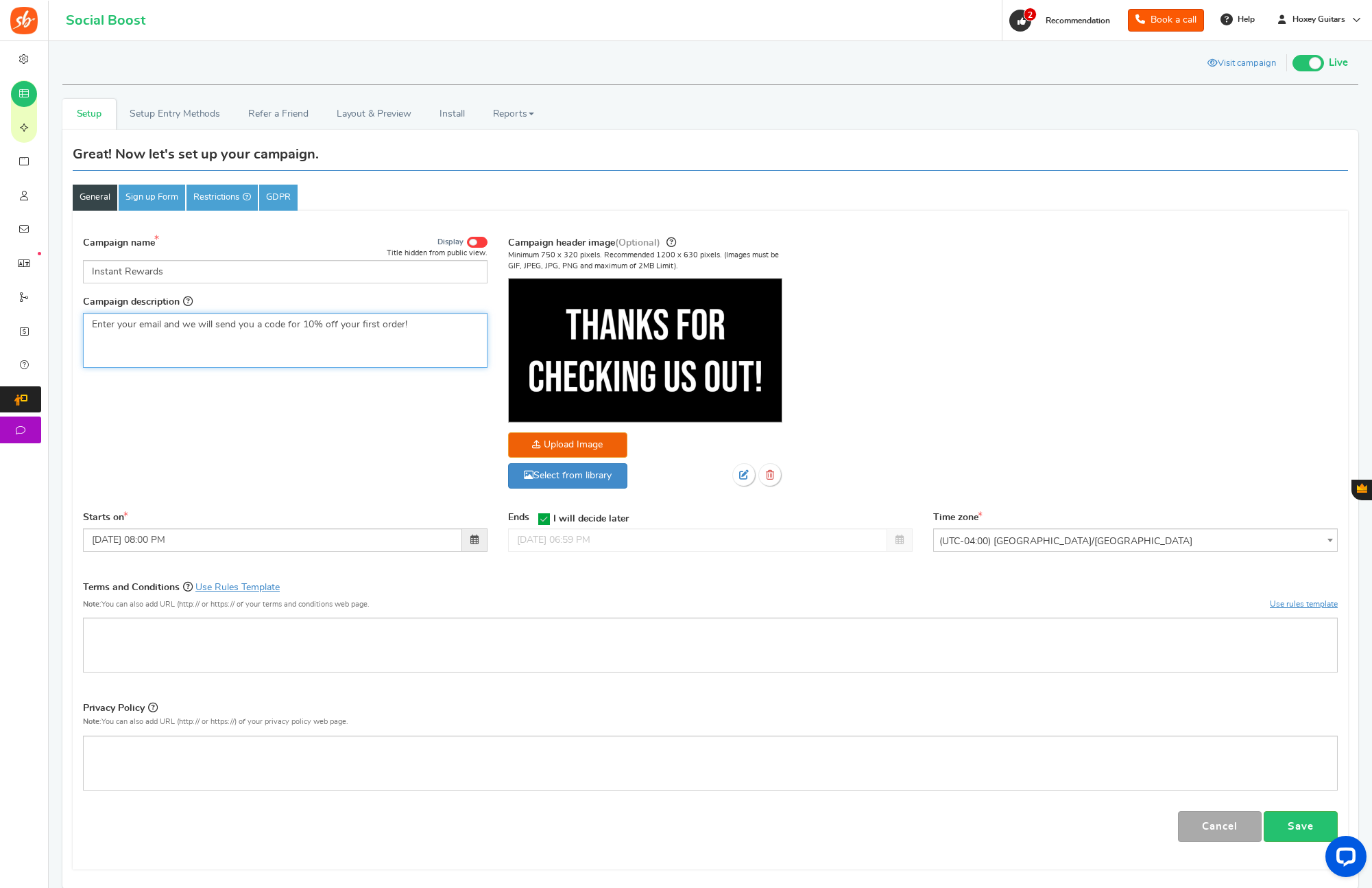
click at [330, 325] on p "Enter your email and we will send you a code for 10% off your first order!" at bounding box center [285, 324] width 386 height 14
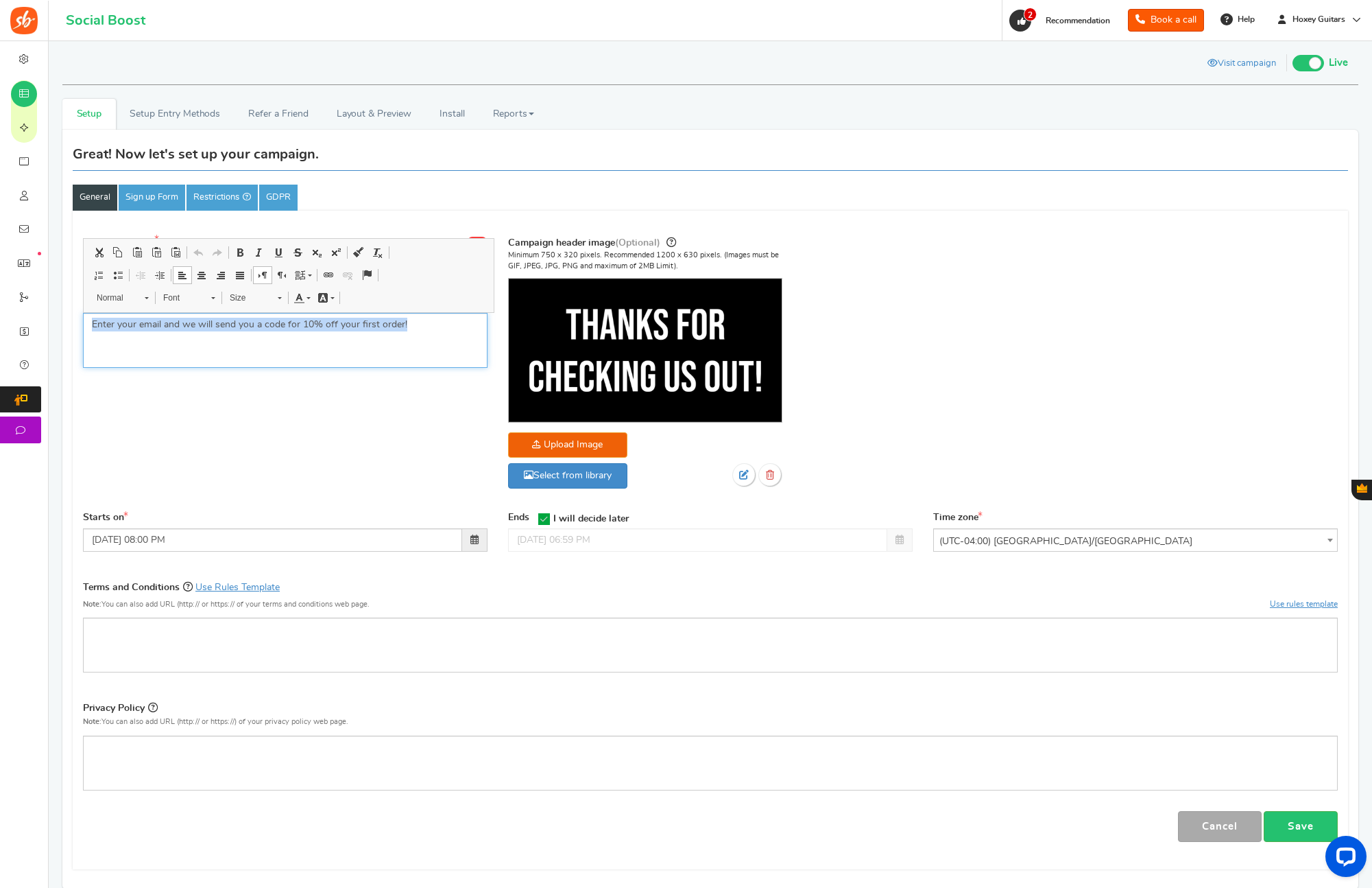
click at [330, 325] on p "Enter your email and we will send you a code for 10% off your first order!" at bounding box center [285, 324] width 386 height 14
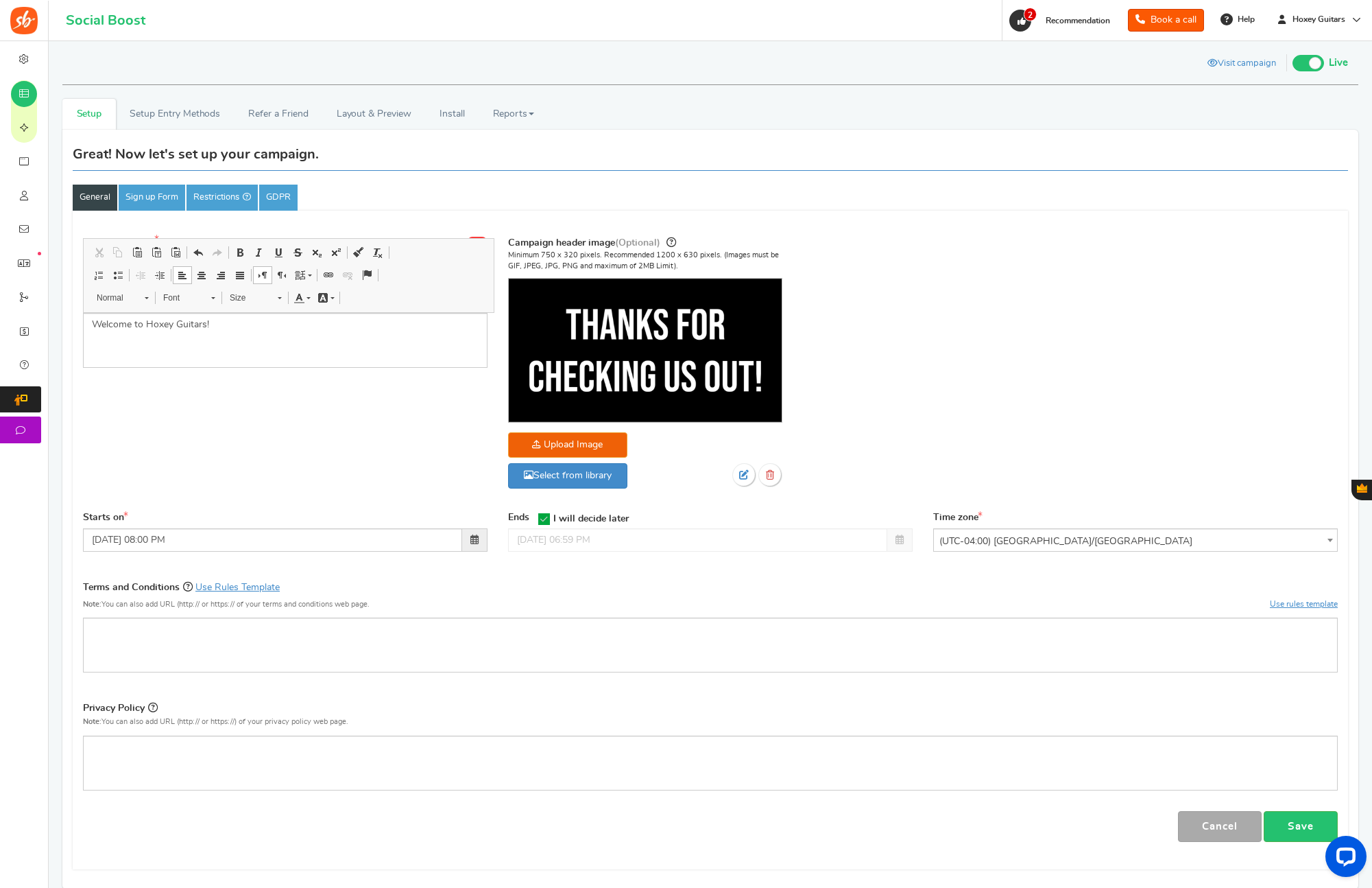
click at [310, 414] on div "Campaign name Display Title hidden from public view. Instant Rewards This will …" at bounding box center [710, 370] width 1275 height 284
click at [1286, 821] on link "Save" at bounding box center [1300, 826] width 74 height 31
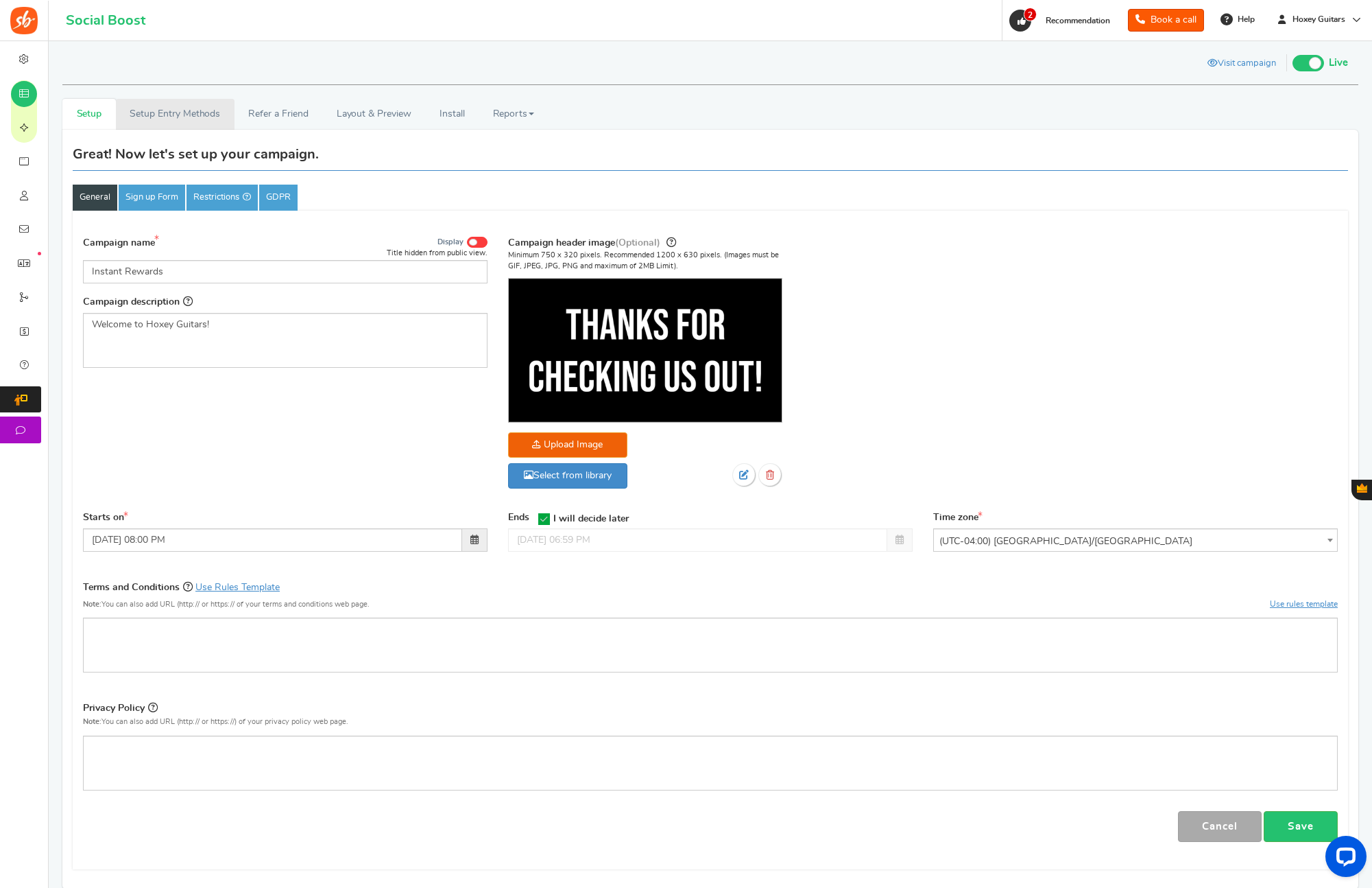
click at [165, 126] on link "Setup Entry Methods" at bounding box center [175, 114] width 119 height 31
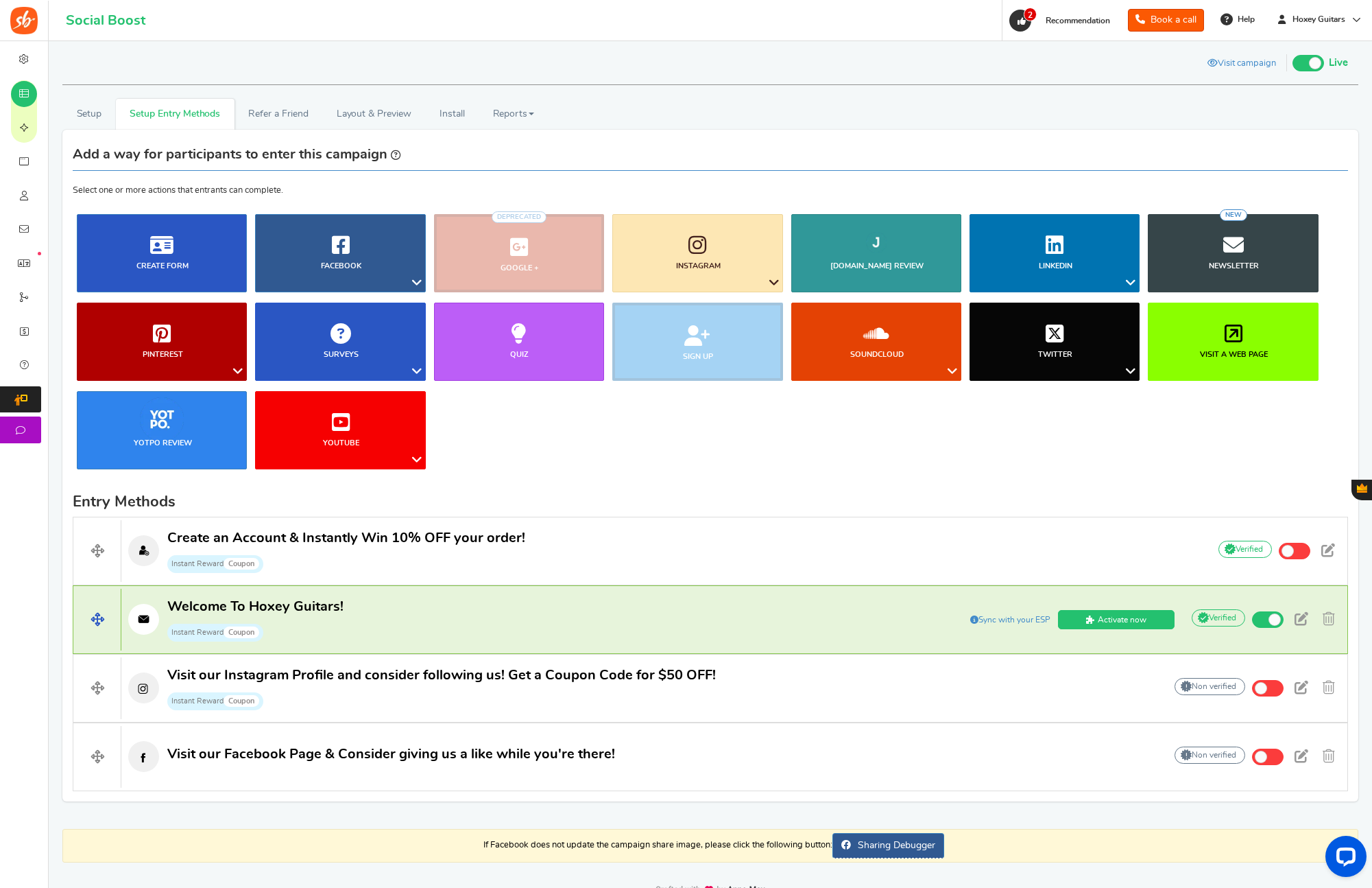
click at [447, 616] on p "Welcome To Hoxey Guitars! Instant Reward Coupon" at bounding box center [507, 619] width 772 height 44
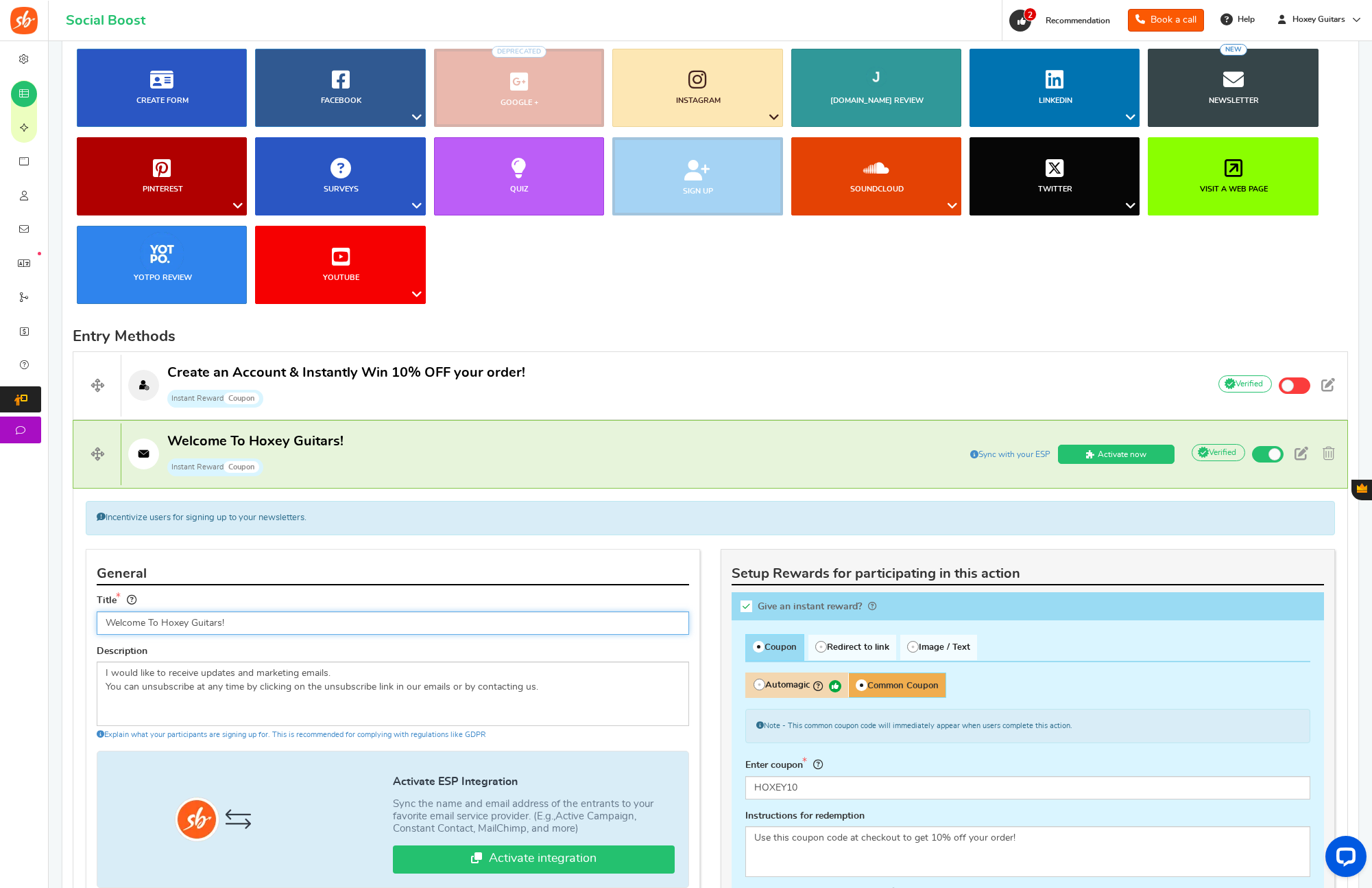
scroll to position [260, 0]
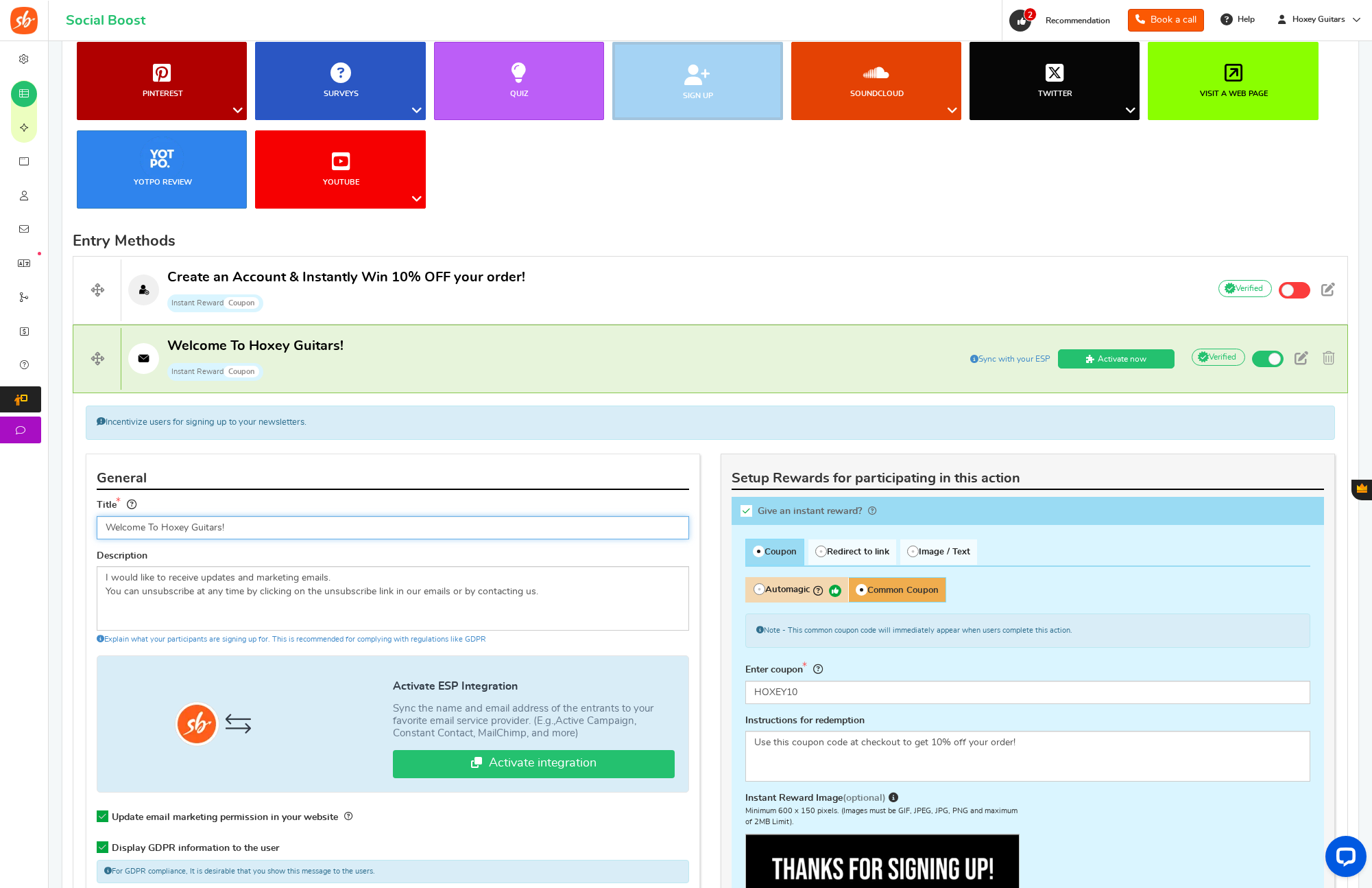
click at [238, 530] on input "Welcome To Hoxey Guitars!" at bounding box center [393, 527] width 593 height 24
paste input "Enter your email and we will send you a code for 10% off your first order"
drag, startPoint x: 175, startPoint y: 530, endPoint x: 73, endPoint y: 513, distance: 103.4
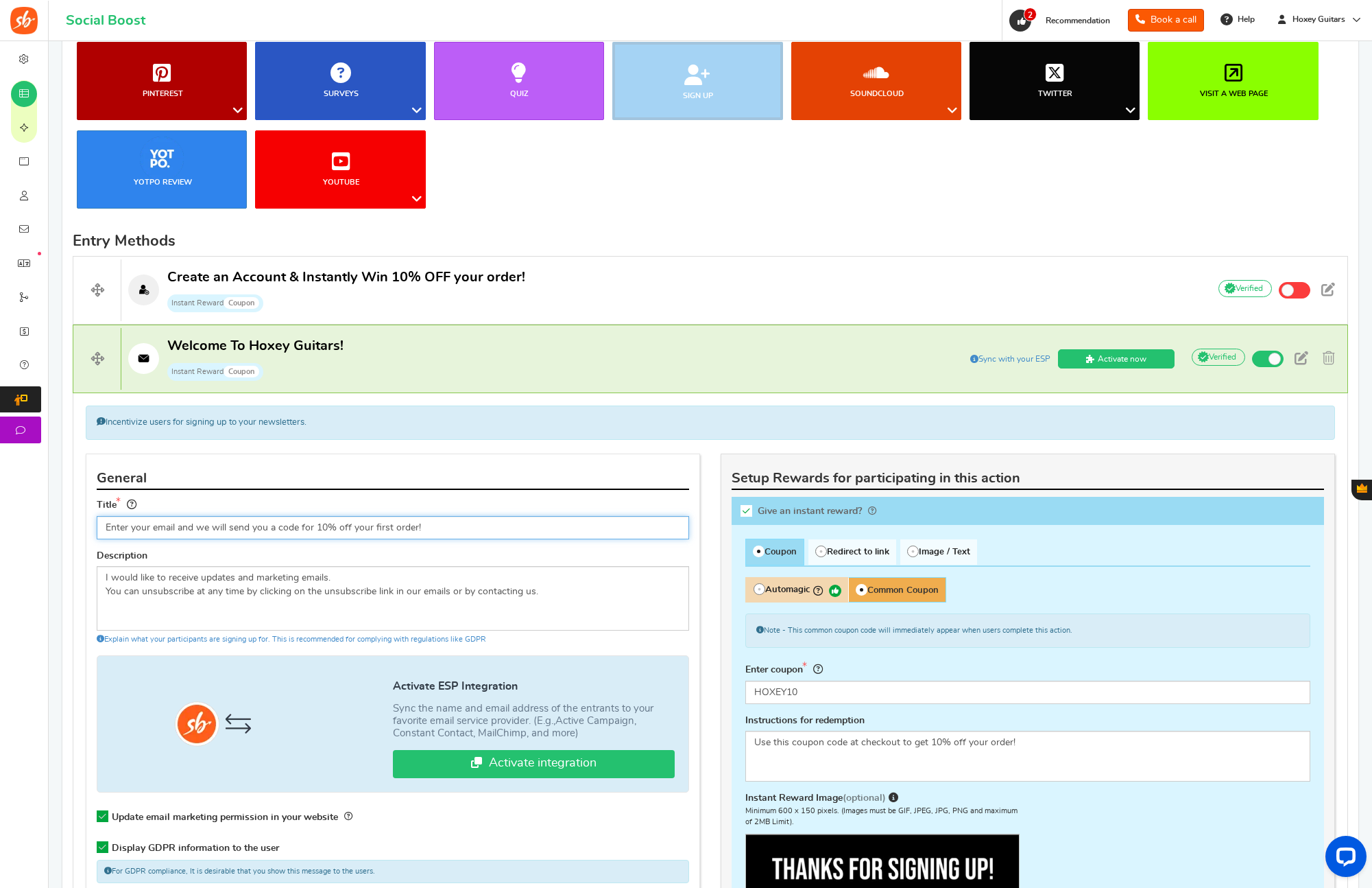
click at [73, 513] on div "Incentivize users for signing up to your newsletters. Don't incentivize people …" at bounding box center [710, 717] width 1275 height 649
click at [432, 528] on input "Subscribe to our emails! We will send you a code for 10% off your first order!" at bounding box center [393, 527] width 593 height 24
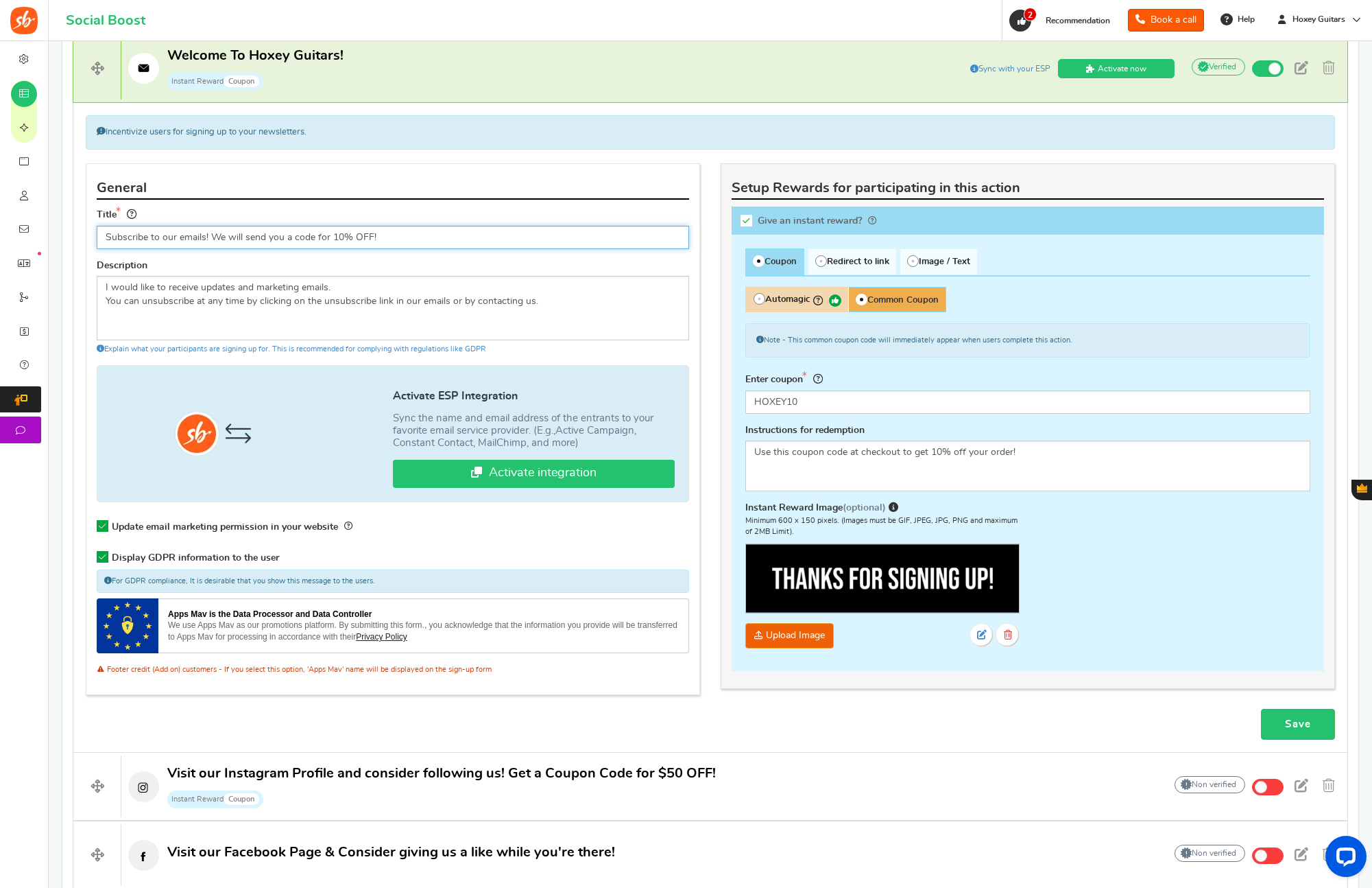
scroll to position [589, 0]
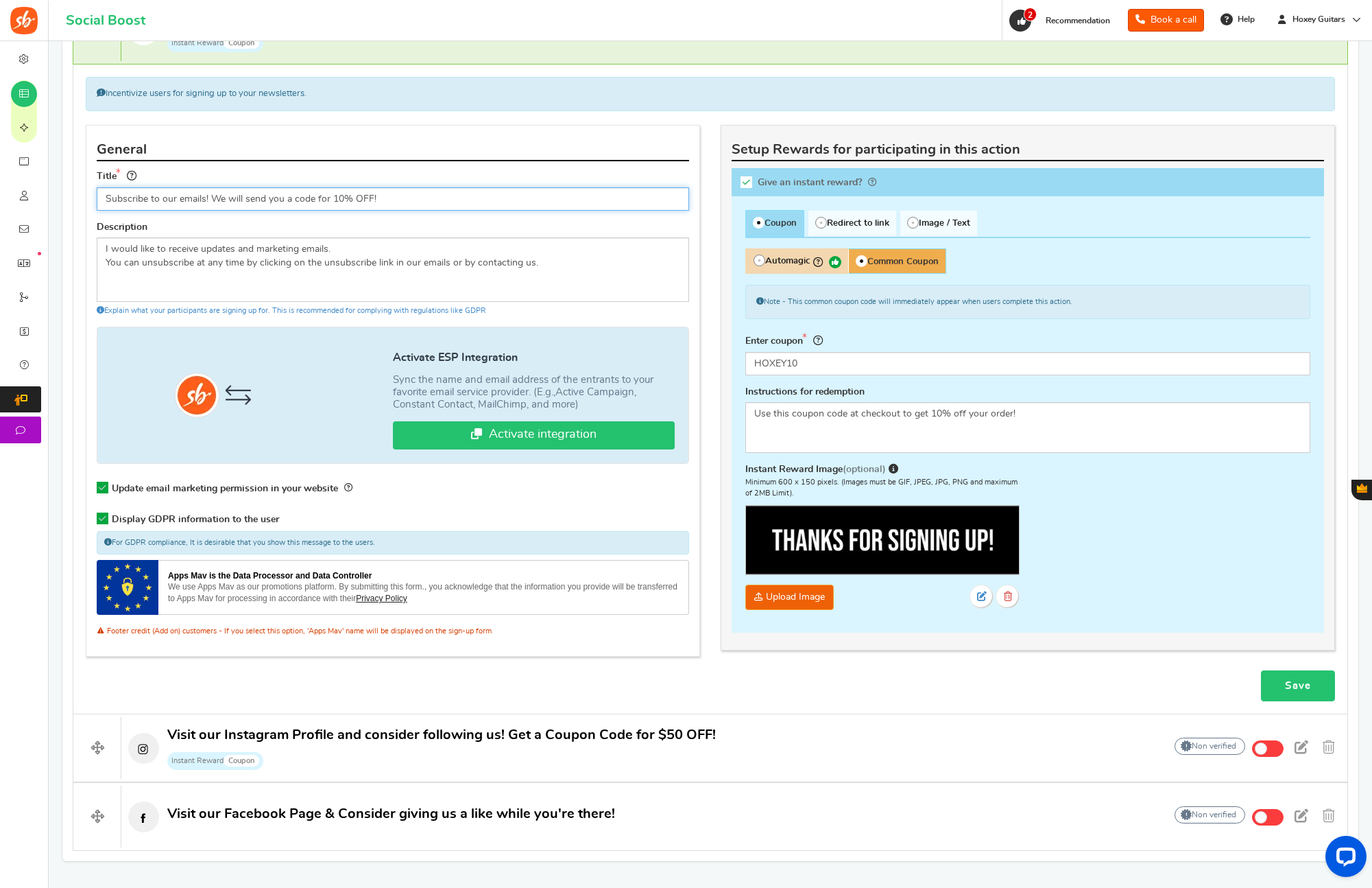
type input "Subscribe to our emails! We will send you a code for 10% OFF!"
click at [1290, 682] on link "Save" at bounding box center [1298, 685] width 74 height 31
click at [962, 417] on textarea "Use this coupon code at checkout to get 10% off your order!" at bounding box center [1028, 427] width 565 height 51
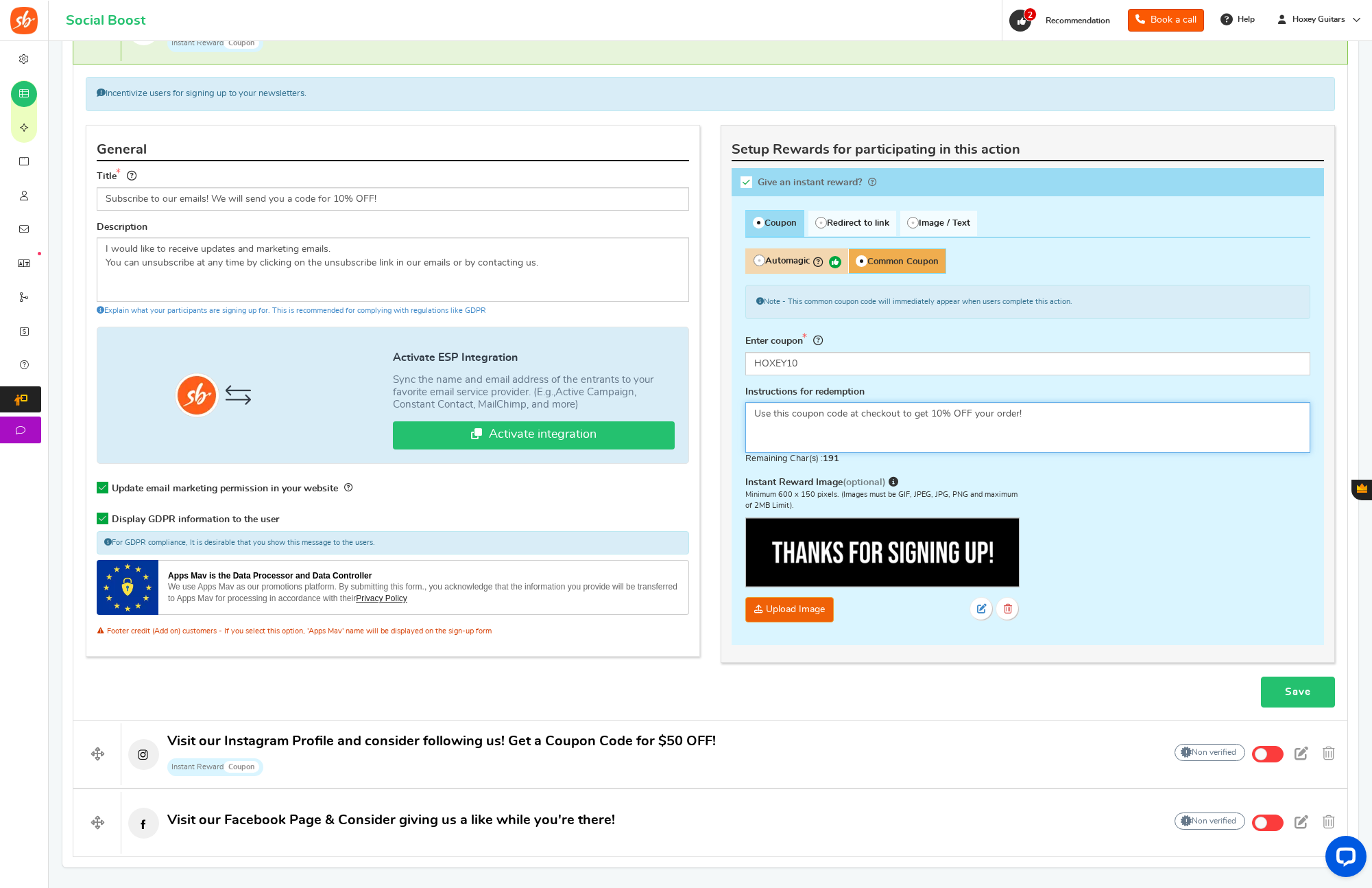
type textarea "Use this coupon code at checkout to get 10% OFF your order!"
click at [1311, 697] on link "Save" at bounding box center [1298, 691] width 74 height 31
click at [940, 341] on div "Note - This common coupon code will immediately appear when users complete this…" at bounding box center [1028, 330] width 565 height 90
click at [887, 364] on input "HOXEY10" at bounding box center [1028, 363] width 565 height 24
click at [803, 258] on span "Automagic" at bounding box center [796, 260] width 103 height 25
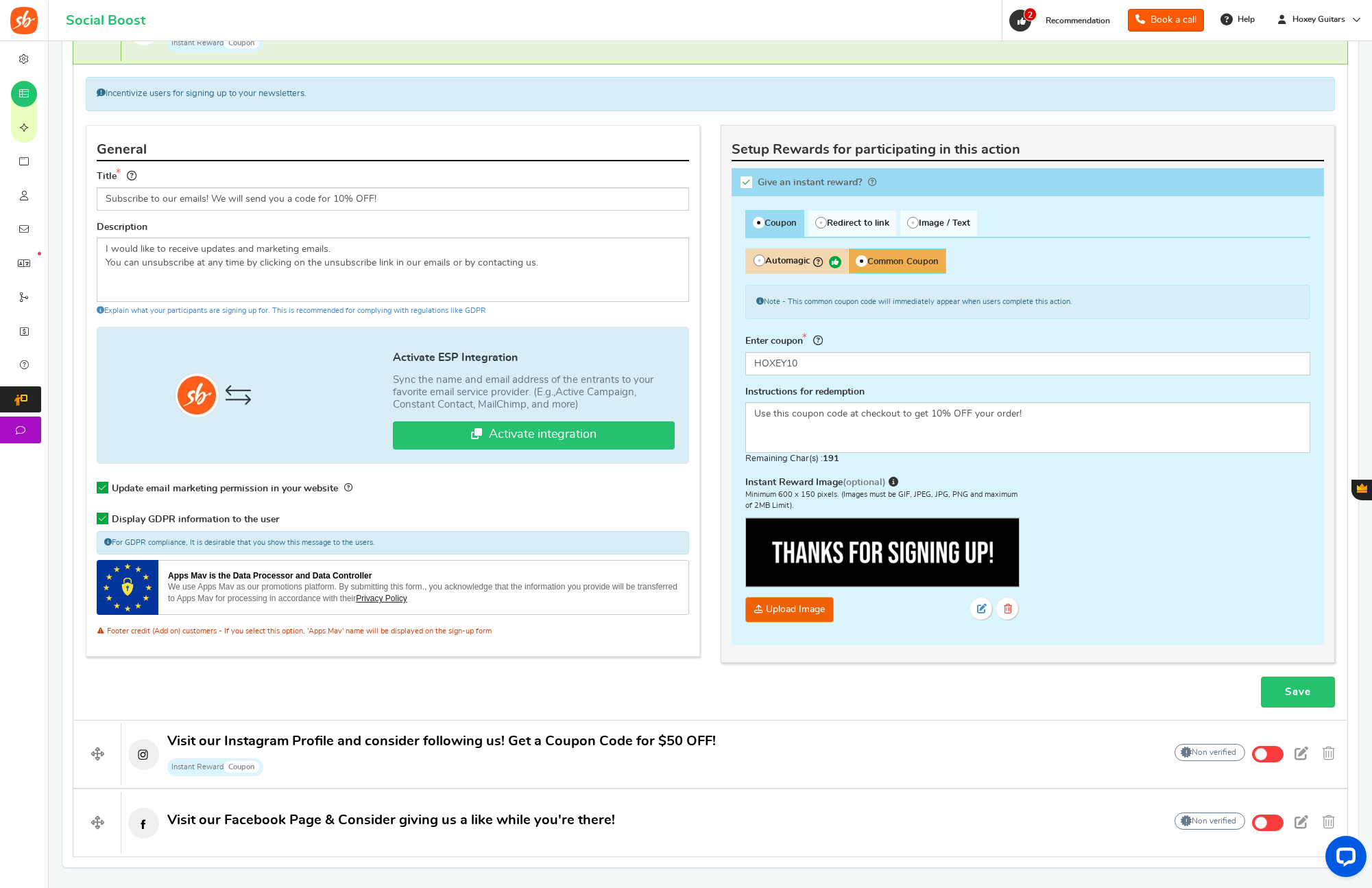
click at [754, 258] on input "Automagic" at bounding box center [749, 255] width 8 height 8
radio input "true"
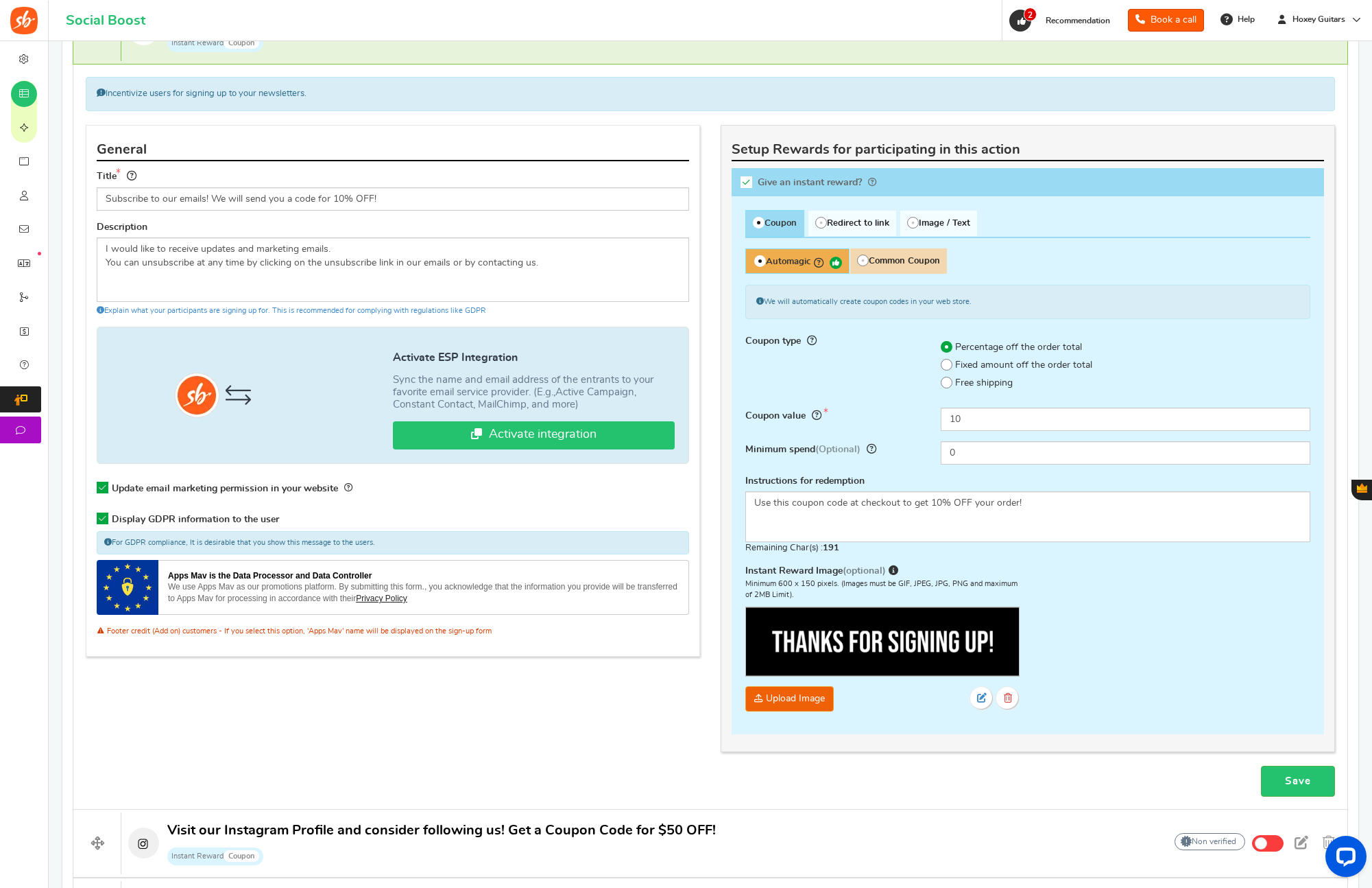
click at [891, 262] on span "Common Coupon" at bounding box center [897, 260] width 97 height 25
click at [858, 260] on input "Common Coupon" at bounding box center [853, 255] width 8 height 8
radio input "true"
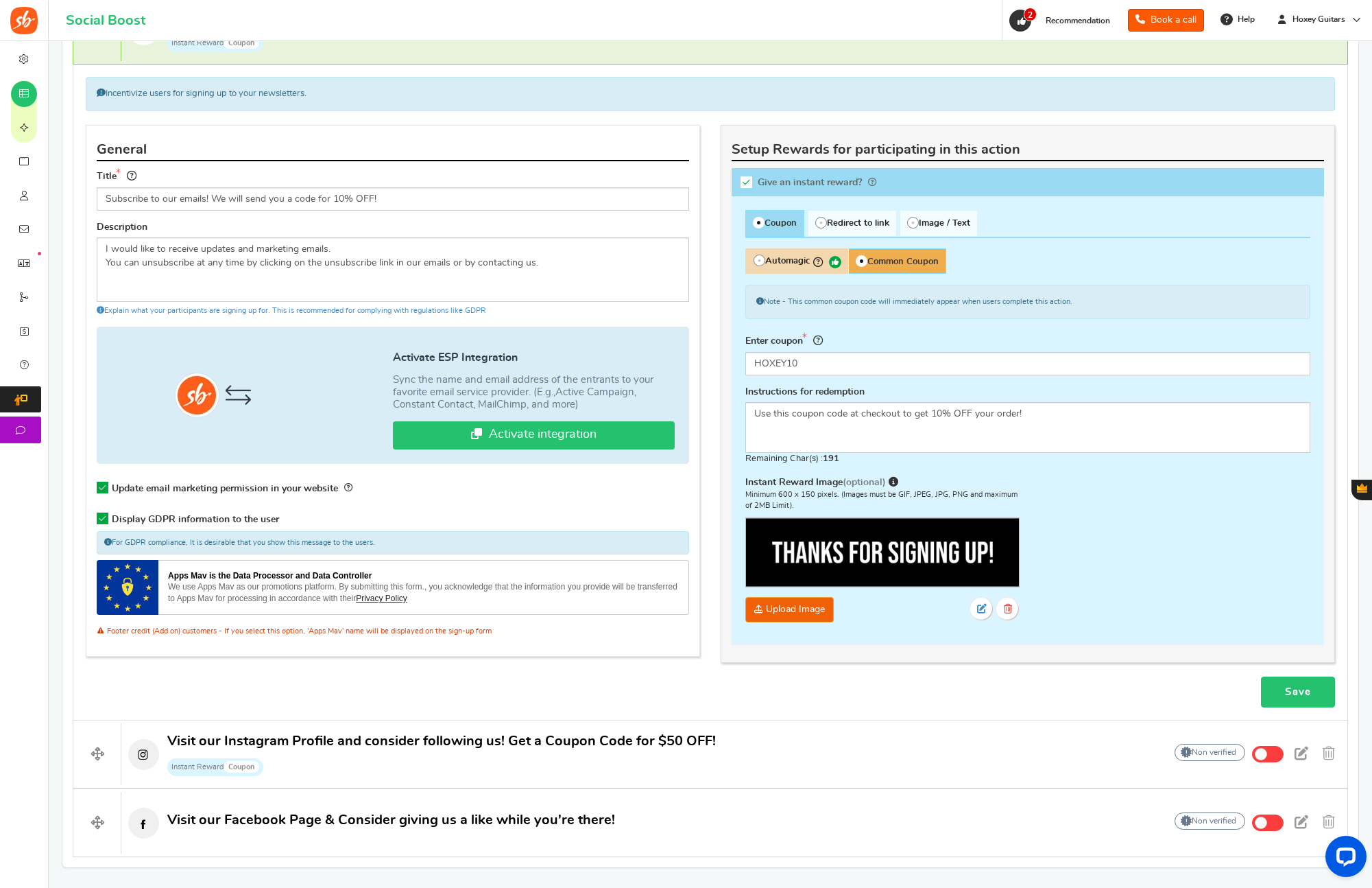
click at [1298, 696] on link "Save" at bounding box center [1298, 691] width 74 height 31
click at [878, 221] on span "Redirect to link" at bounding box center [852, 222] width 88 height 25
click at [817, 221] on input "Redirect to link" at bounding box center [812, 217] width 8 height 8
radio input "true"
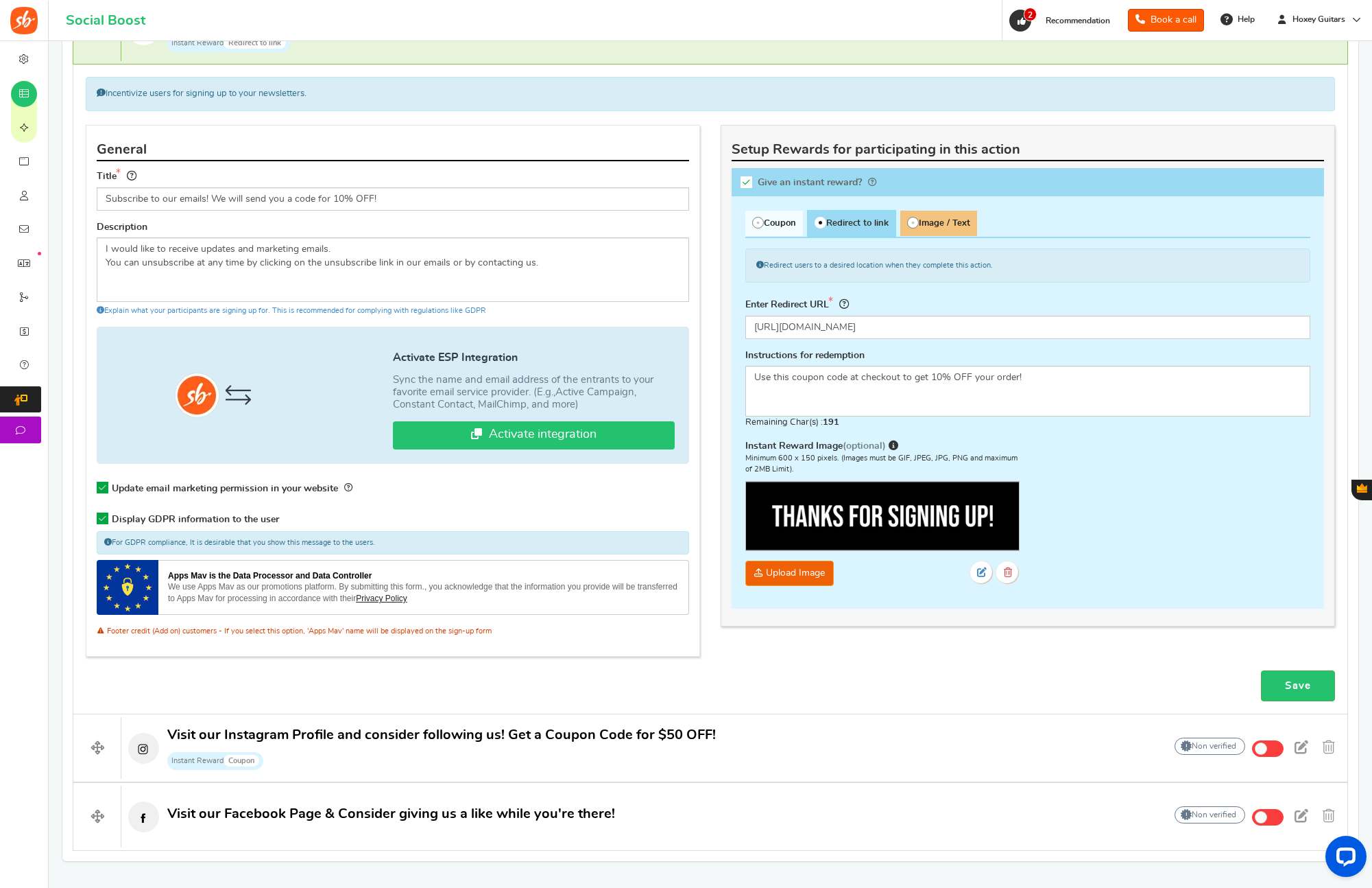
click at [947, 218] on span "Image / Text" at bounding box center [938, 222] width 76 height 25
click at [909, 218] on input "Image / Text" at bounding box center [904, 217] width 8 height 8
radio input "true"
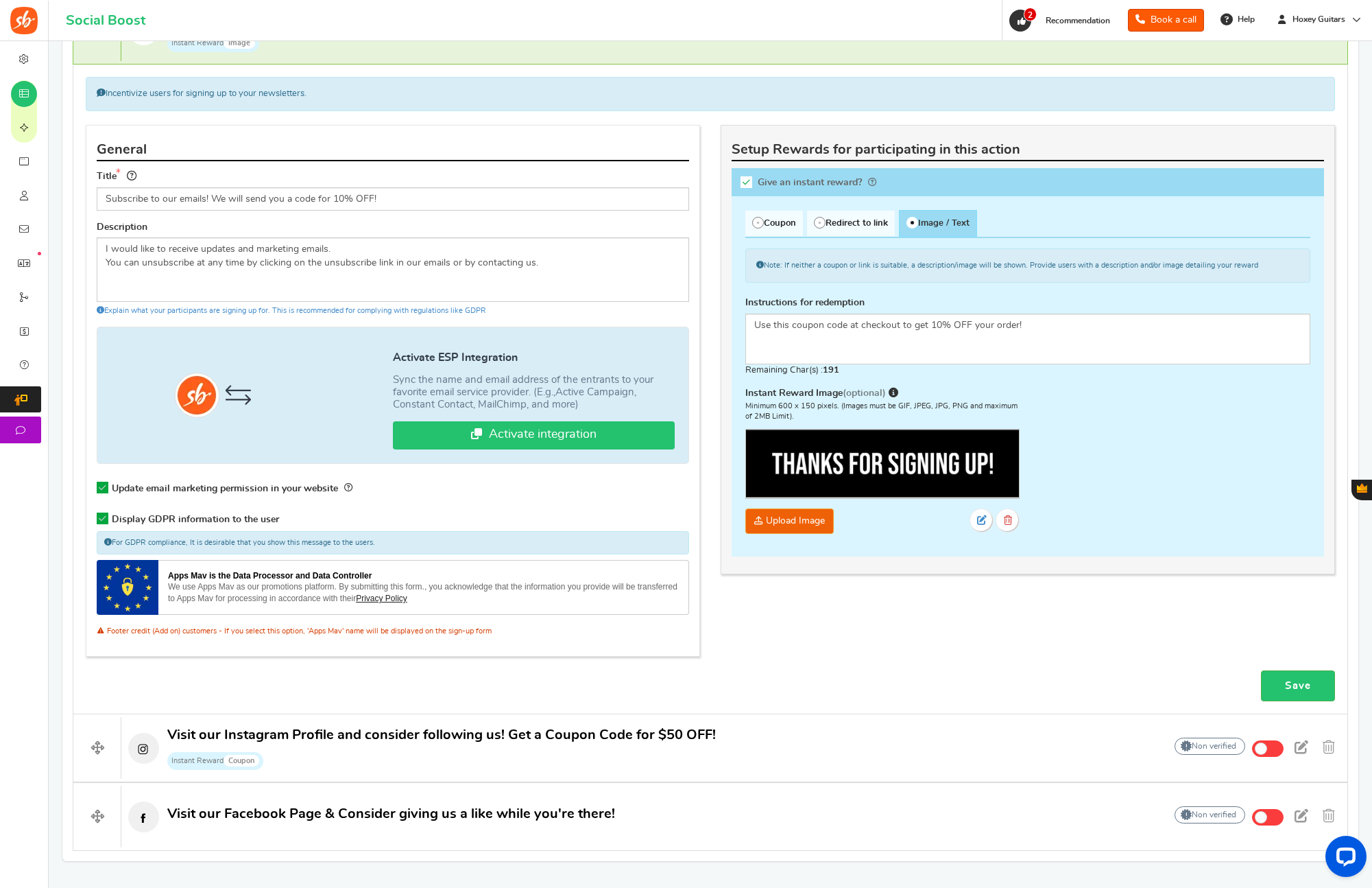
click at [859, 201] on div "Coupon Redirect to link Image / Text Automagic Common Coupon 10" at bounding box center [1027, 376] width 593 height 360
click at [856, 211] on span "Redirect to link" at bounding box center [850, 222] width 88 height 25
click at [816, 213] on input "Redirect to link" at bounding box center [810, 217] width 8 height 8
radio input "true"
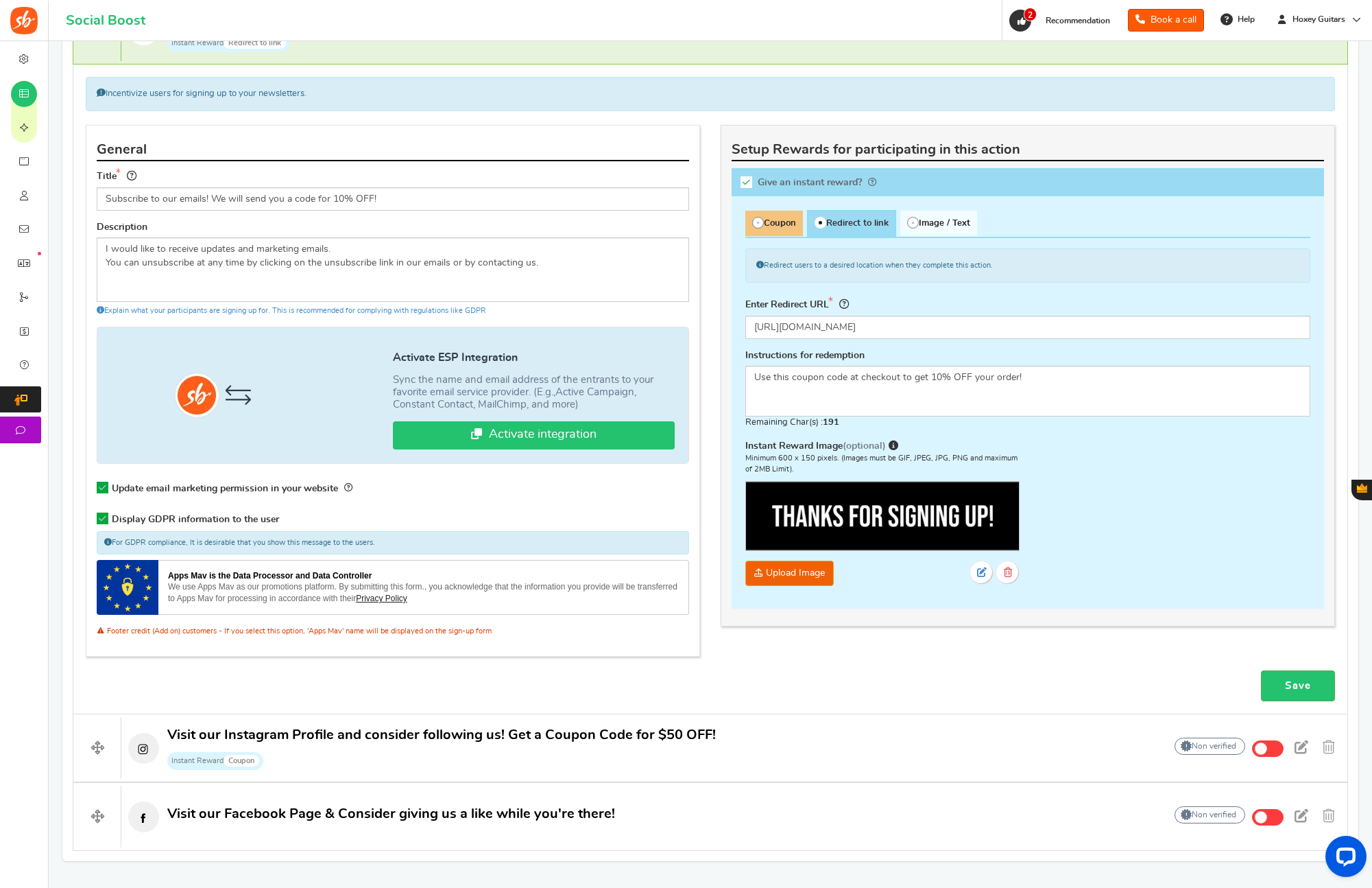
click at [770, 223] on span "Coupon" at bounding box center [774, 222] width 57 height 25
click at [754, 222] on input "Coupon" at bounding box center [749, 217] width 8 height 8
radio input "true"
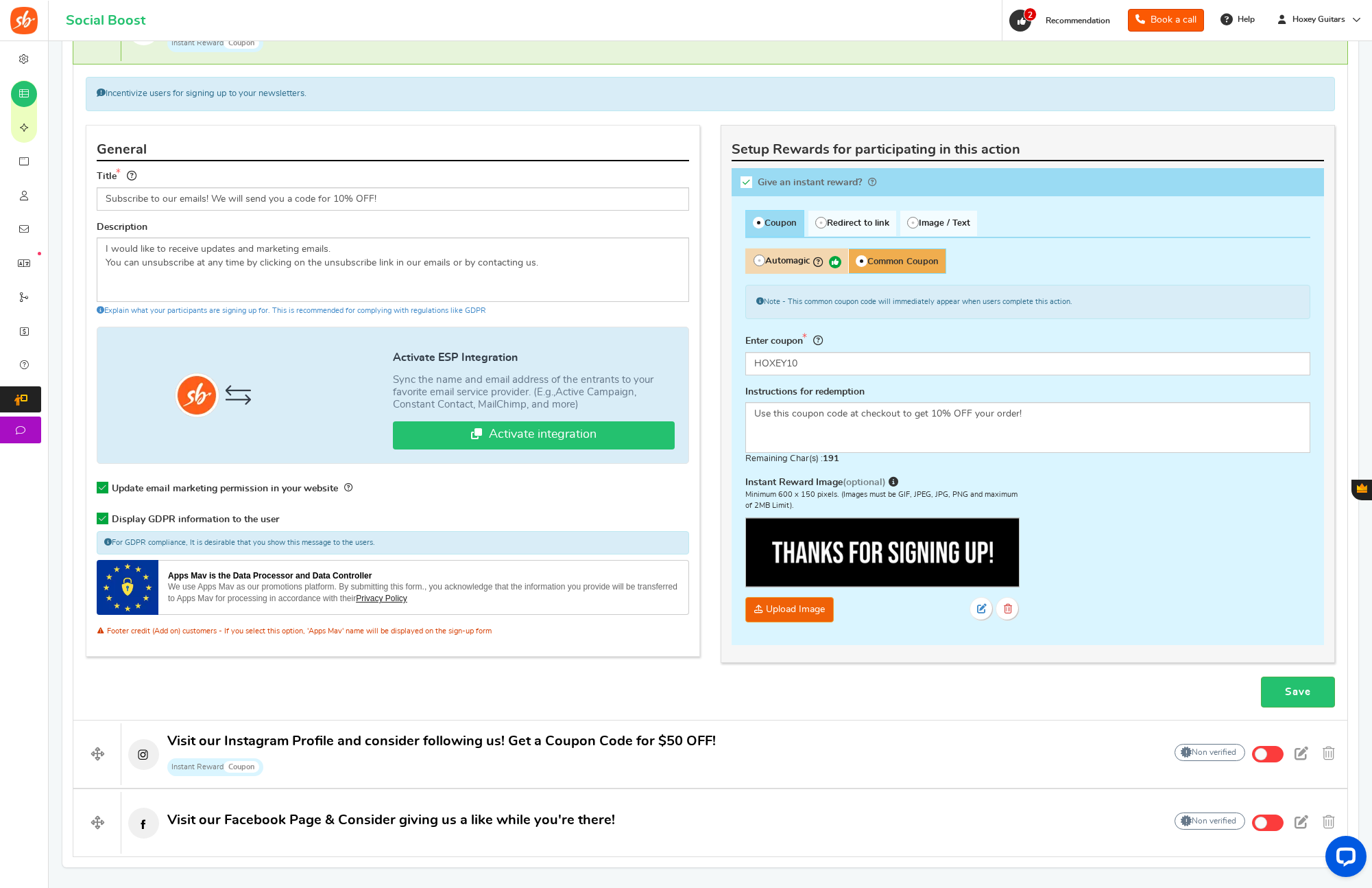
click at [933, 258] on span "Common Coupon" at bounding box center [897, 260] width 98 height 25
click at [857, 258] on input "Common Coupon" at bounding box center [852, 255] width 8 height 8
click at [929, 258] on span "Common Coupon" at bounding box center [897, 260] width 98 height 25
click at [857, 258] on input "Common Coupon" at bounding box center [852, 255] width 8 height 8
click at [812, 256] on span "Automagic We will automatically create coupon codes in your web store." at bounding box center [796, 260] width 103 height 25
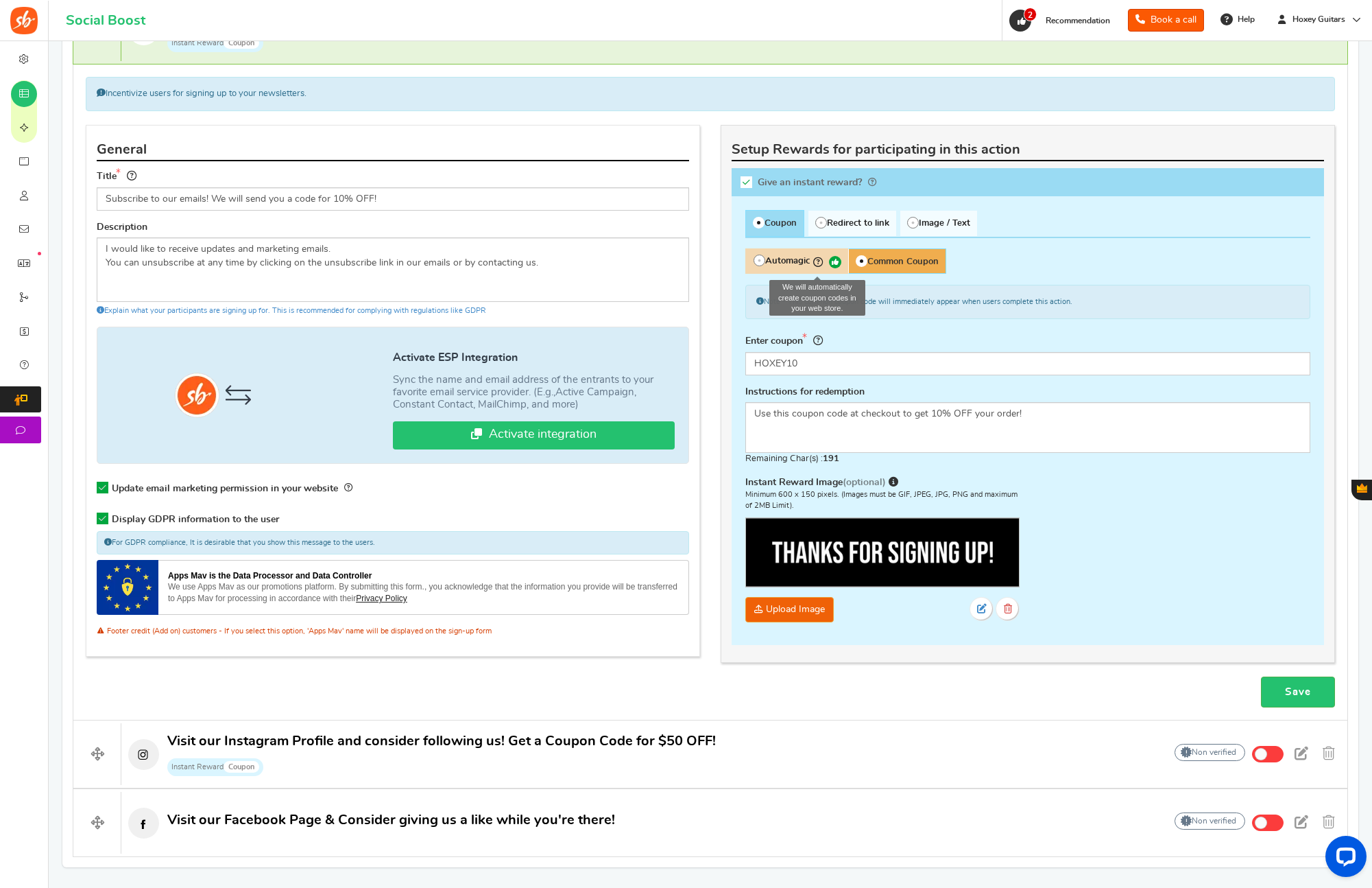
click at [754, 256] on input "Automagic We will automatically create coupon codes in your web store." at bounding box center [749, 255] width 8 height 8
radio input "true"
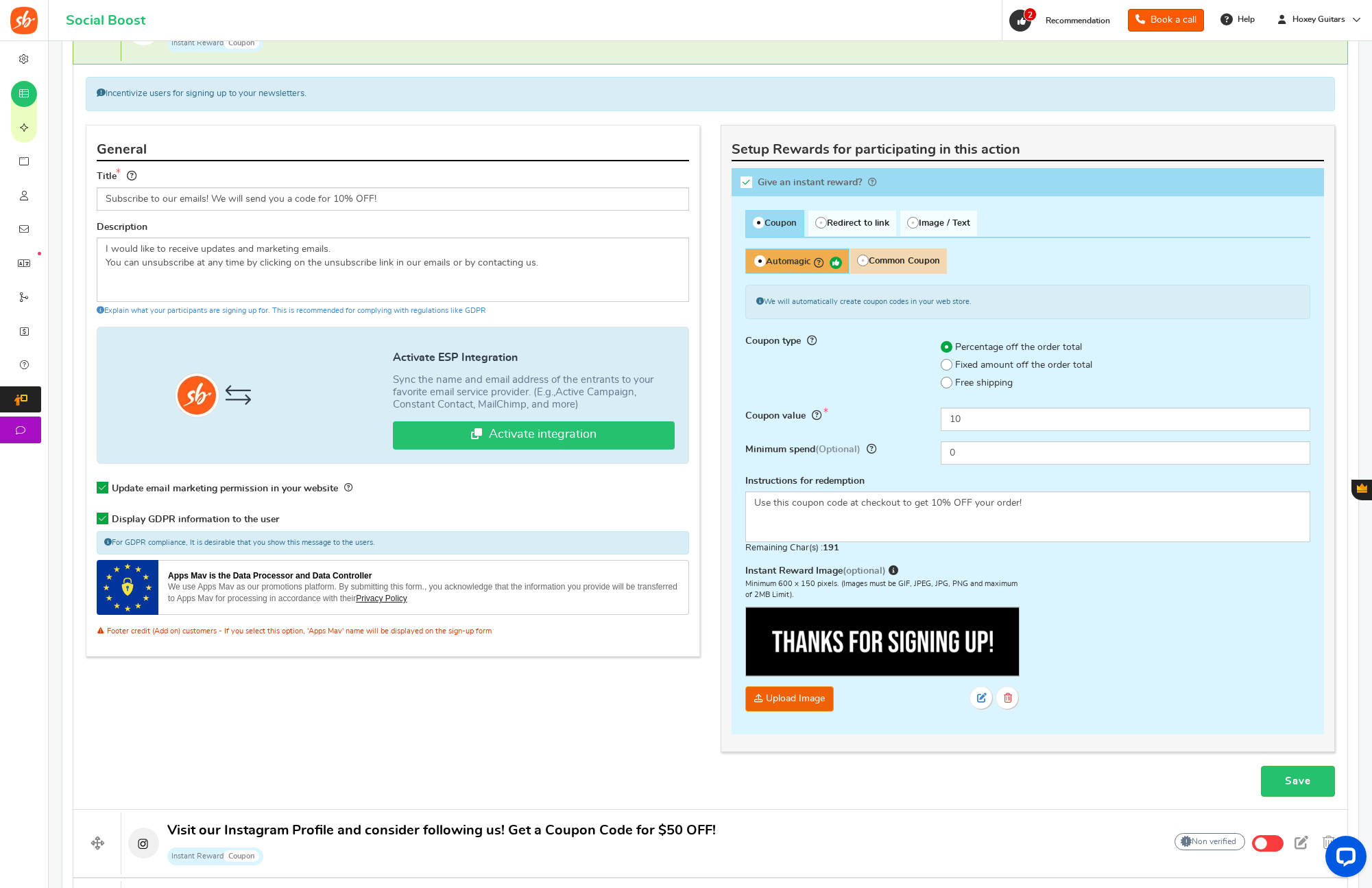
click at [918, 263] on span "Common Coupon" at bounding box center [897, 260] width 97 height 25
click at [858, 260] on input "Common Coupon" at bounding box center [853, 255] width 8 height 8
radio input "true"
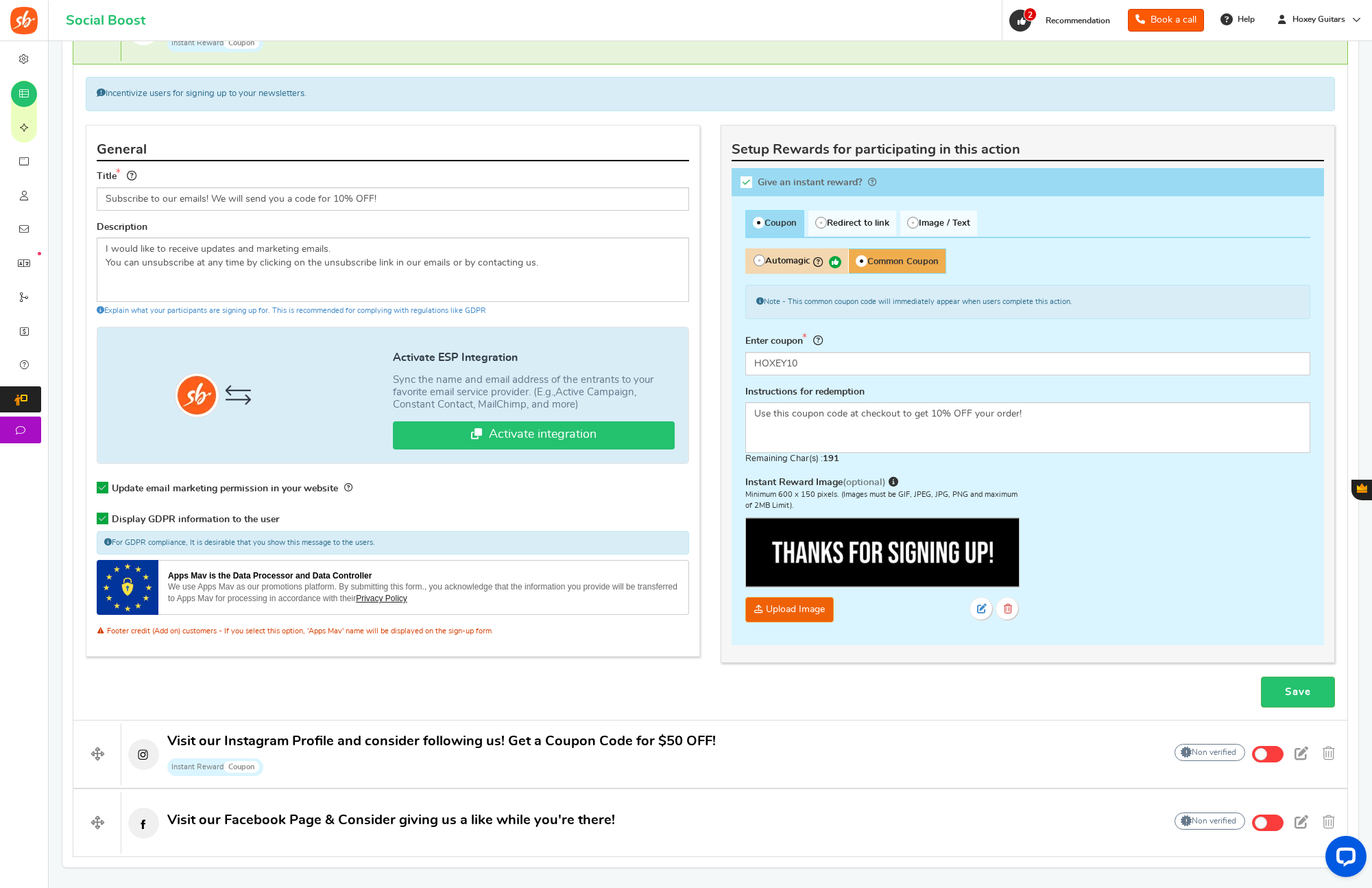
click at [789, 253] on span "Automagic" at bounding box center [796, 260] width 103 height 25
click at [754, 253] on input "Automagic" at bounding box center [749, 255] width 8 height 8
radio input "true"
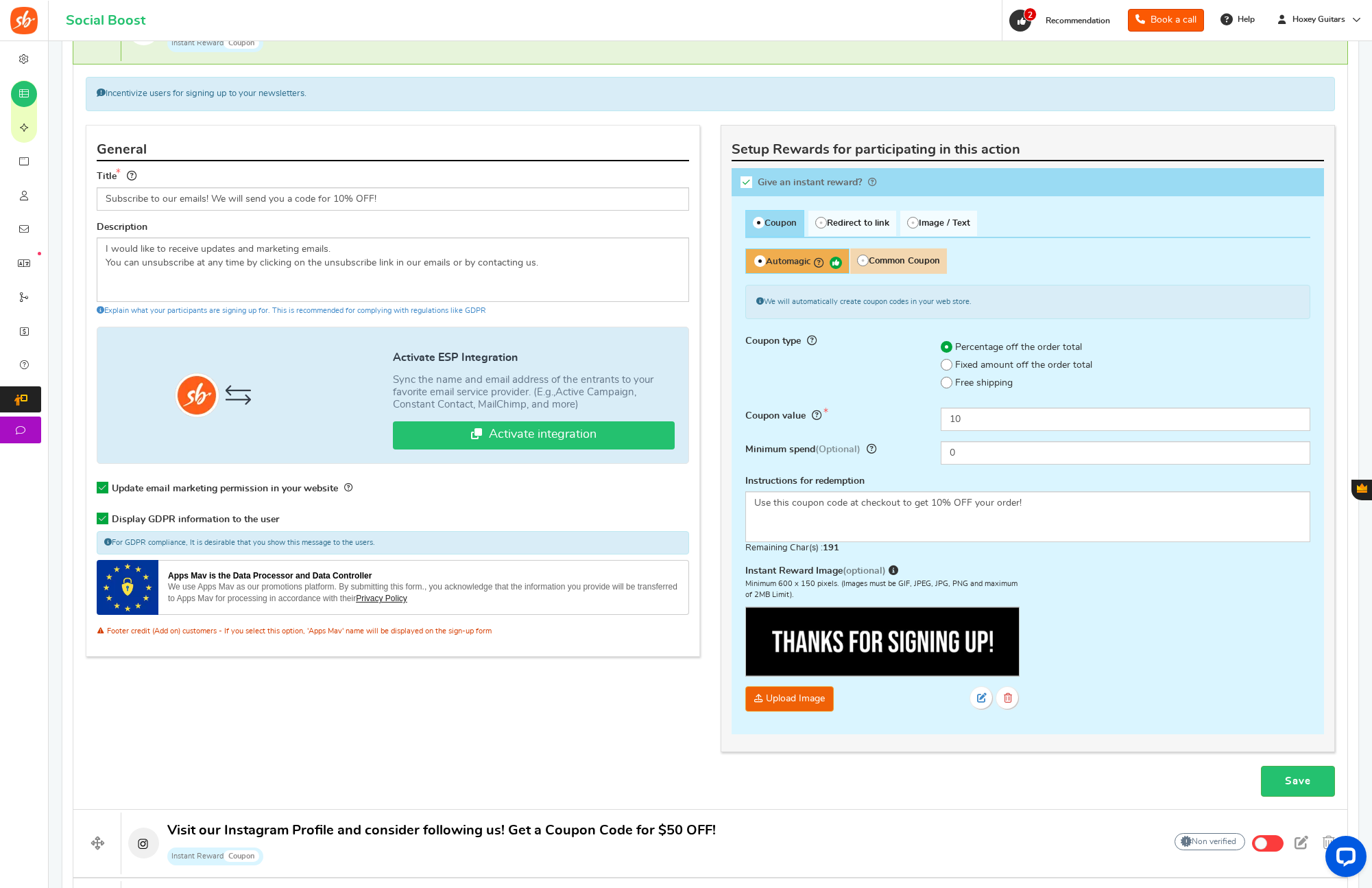
click at [893, 263] on span "Common Coupon" at bounding box center [897, 260] width 97 height 25
click at [858, 260] on input "Common Coupon" at bounding box center [853, 255] width 8 height 8
radio input "true"
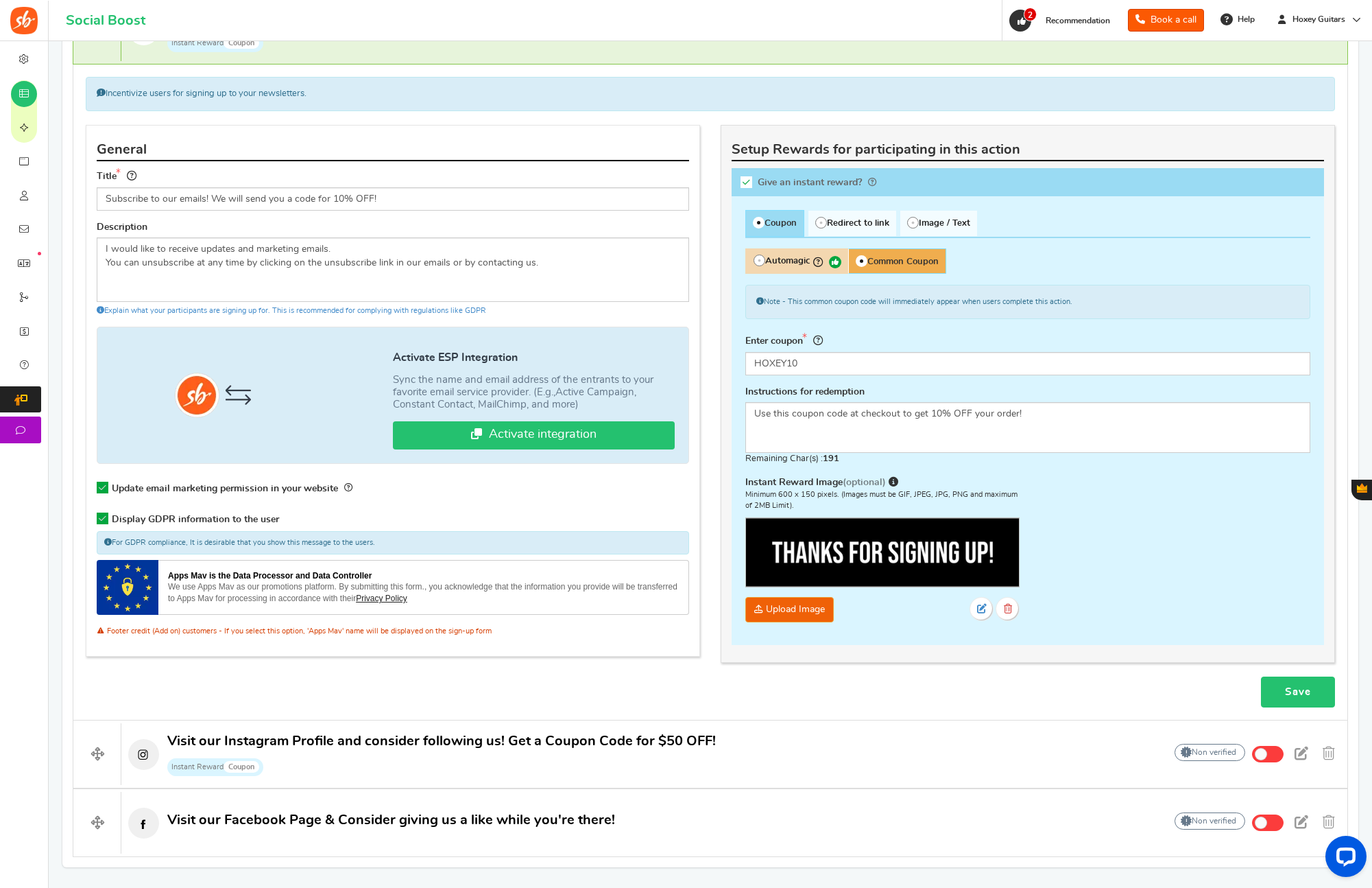
click at [1271, 692] on link "Save" at bounding box center [1298, 691] width 74 height 31
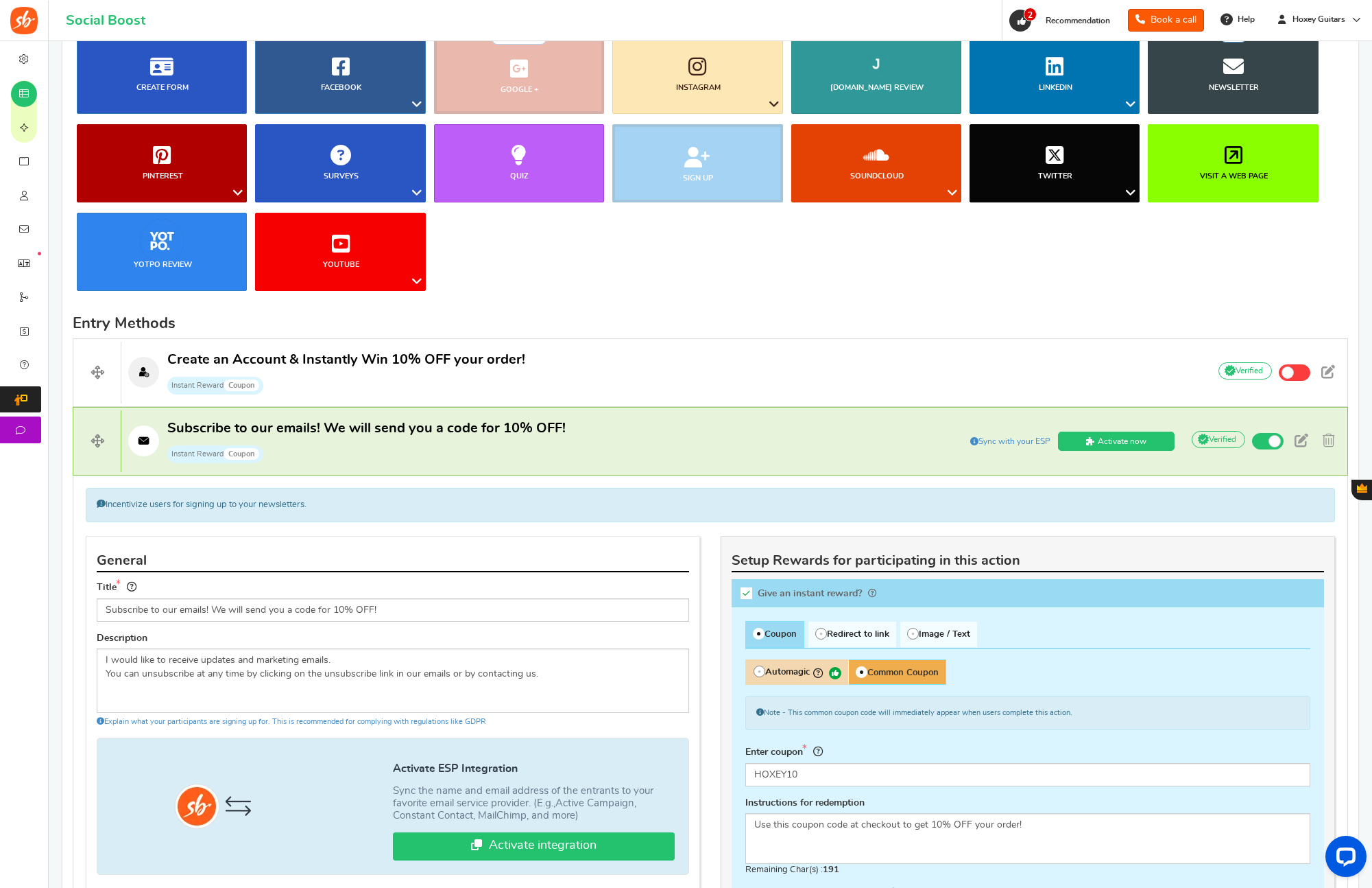
scroll to position [426, 0]
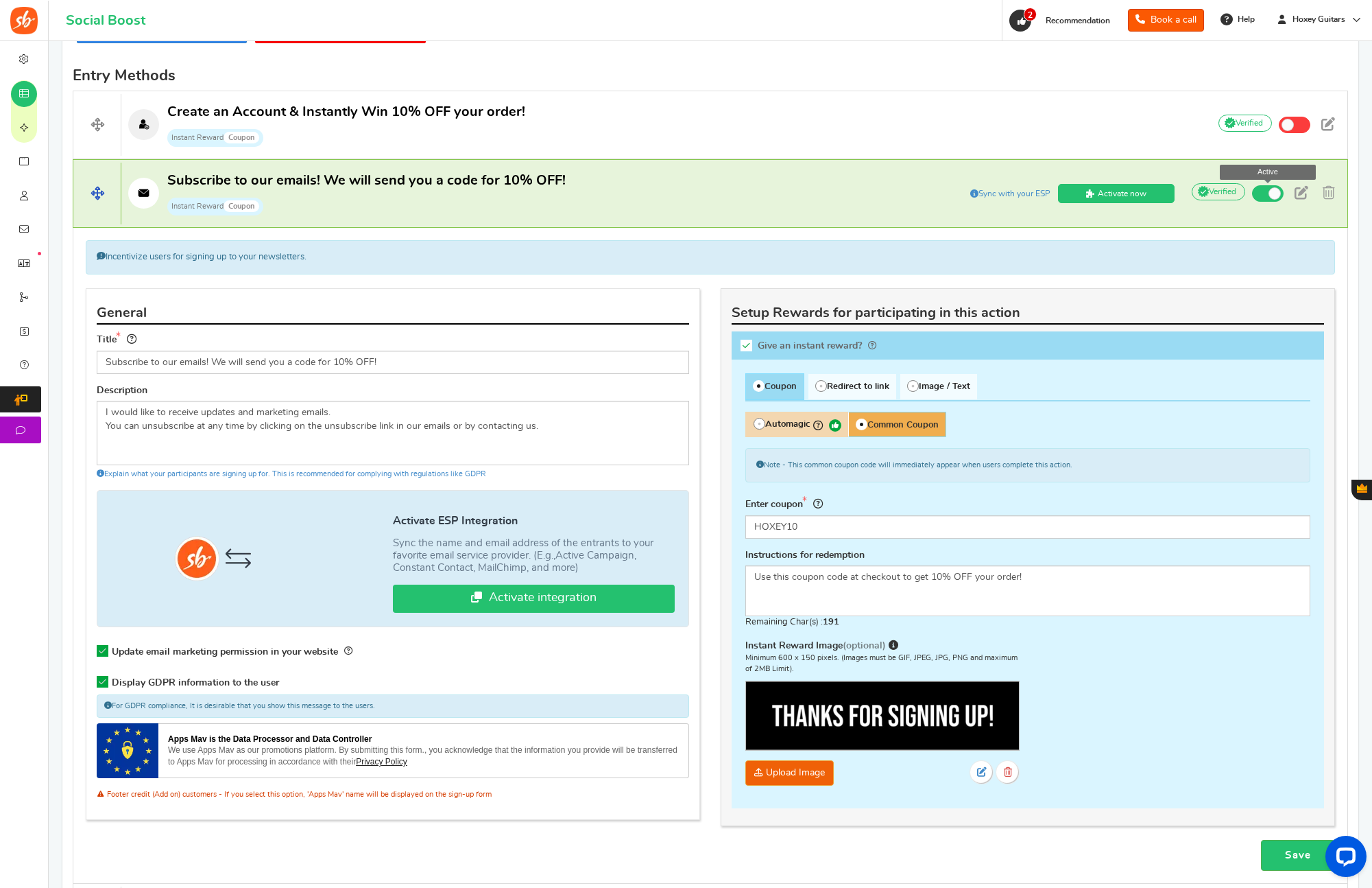
click at [1273, 192] on span at bounding box center [1274, 193] width 12 height 12
click at [0, 0] on input "Active" at bounding box center [0, 0] width 0 height 0
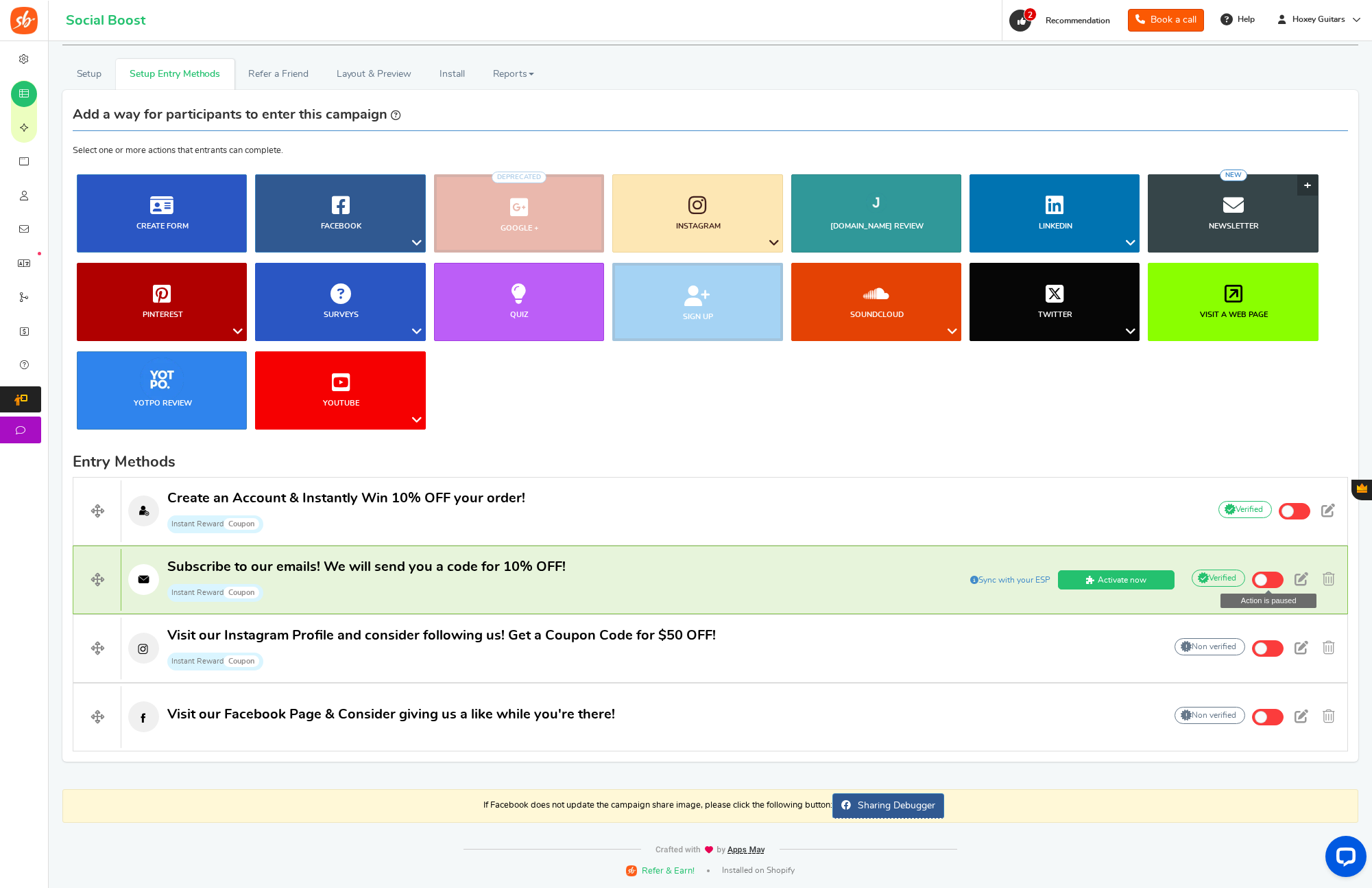
scroll to position [40, 0]
click at [1269, 581] on span at bounding box center [1267, 579] width 31 height 16
click at [0, 0] on input "Inactive" at bounding box center [0, 0] width 0 height 0
click at [1304, 581] on span at bounding box center [1301, 579] width 14 height 14
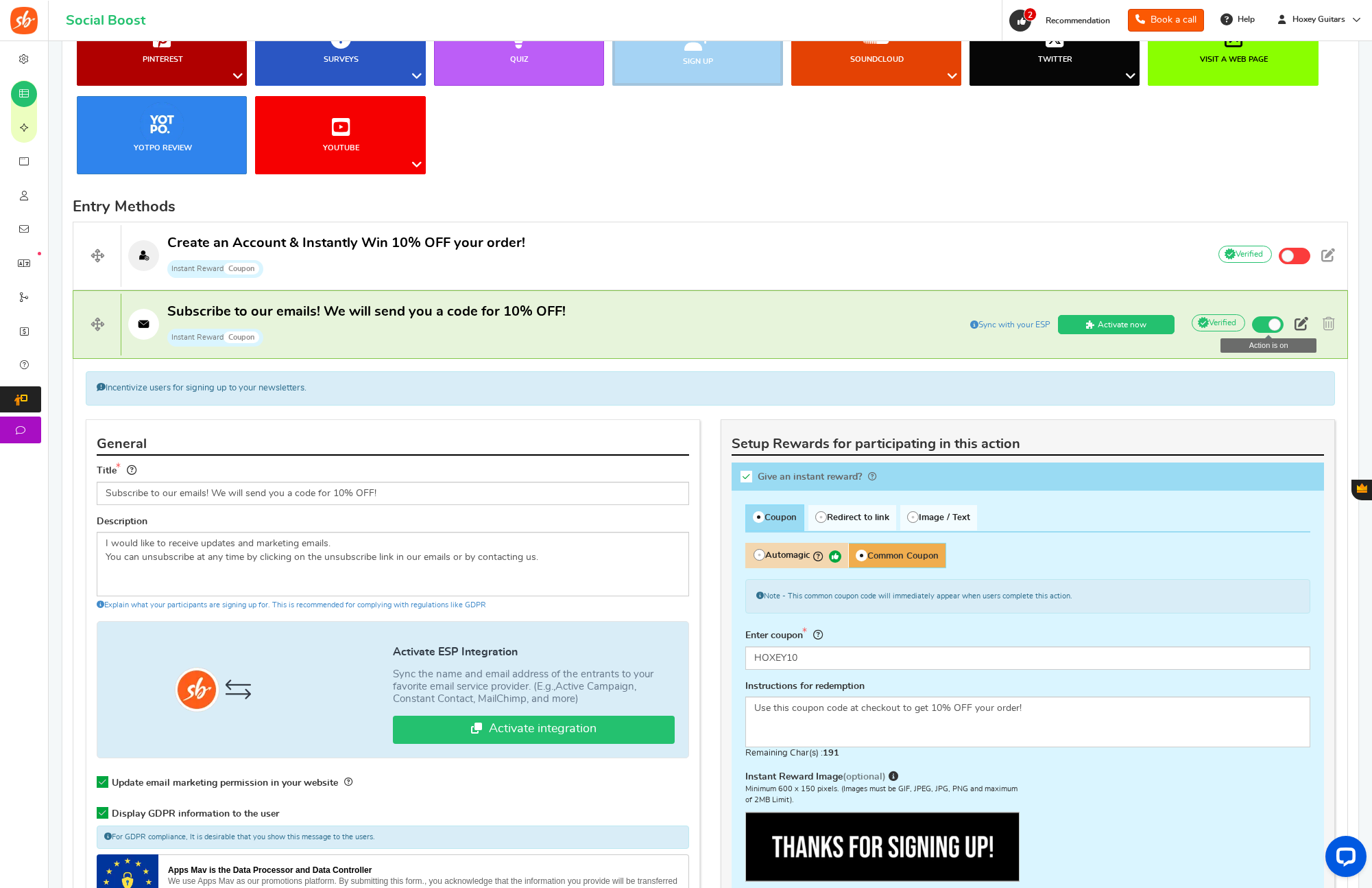
scroll to position [437, 0]
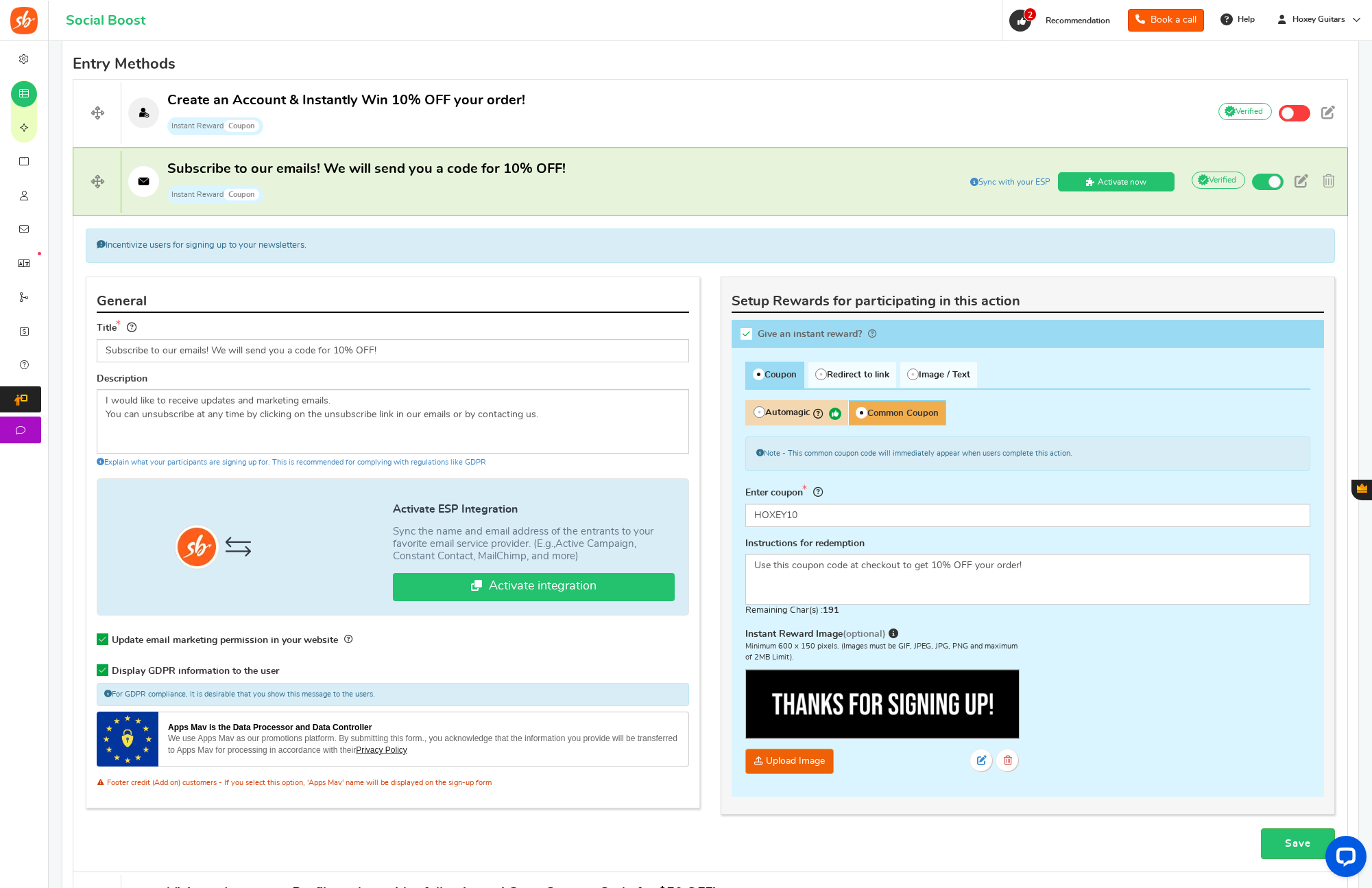
click at [927, 417] on span "Common Coupon" at bounding box center [897, 412] width 98 height 25
click at [857, 412] on input "Common Coupon" at bounding box center [852, 406] width 8 height 8
click at [834, 515] on input "HOXEY10" at bounding box center [1028, 515] width 565 height 24
click at [1288, 846] on link "Save" at bounding box center [1298, 843] width 74 height 31
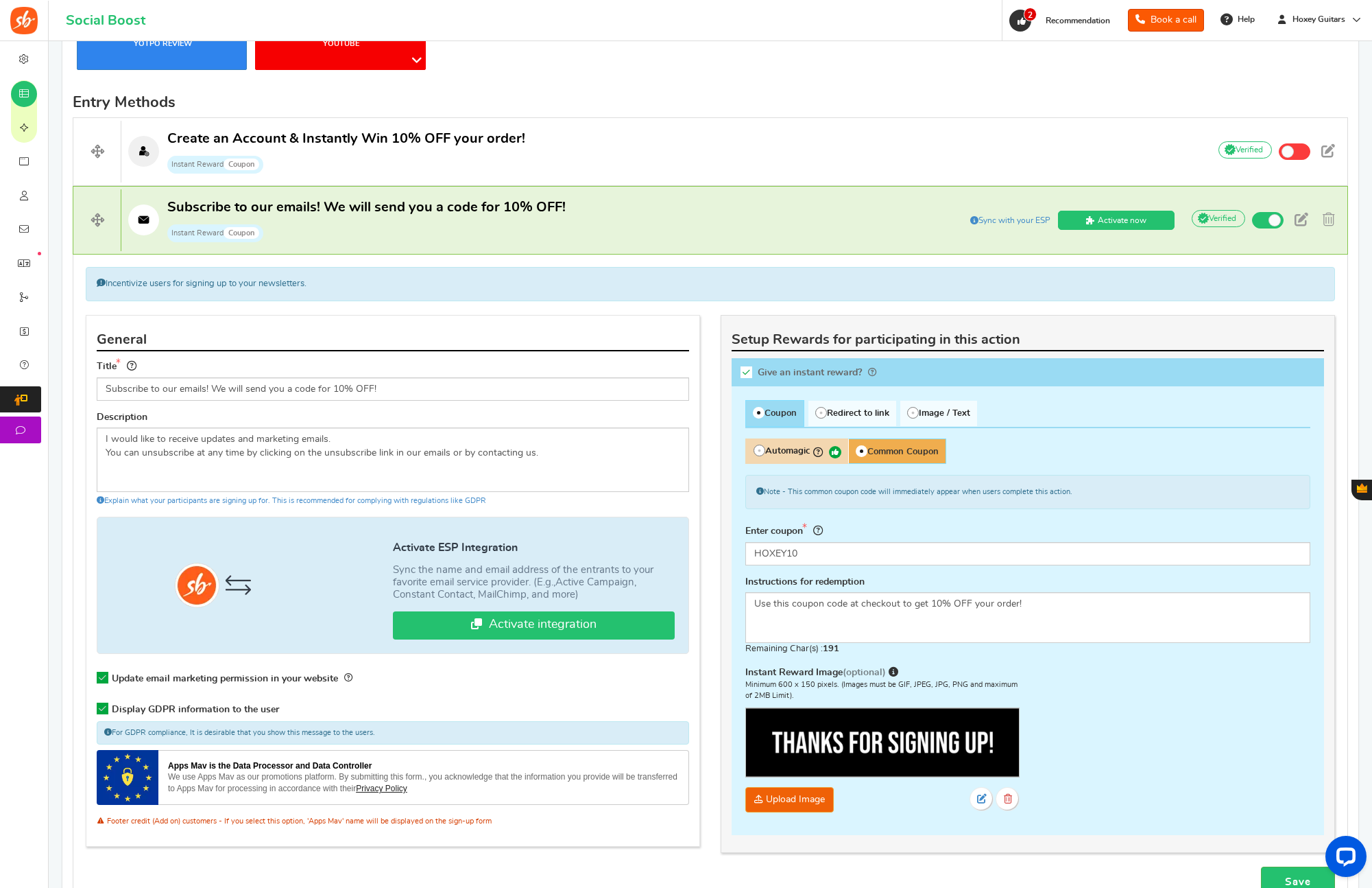
click at [1118, 306] on div "Incentivize users for signing up to your newsletters. Don't incentivize people …" at bounding box center [710, 582] width 1275 height 655
click at [1089, 308] on div "Incentivize users for signing up to your newsletters. Don't incentivize people …" at bounding box center [710, 582] width 1275 height 655
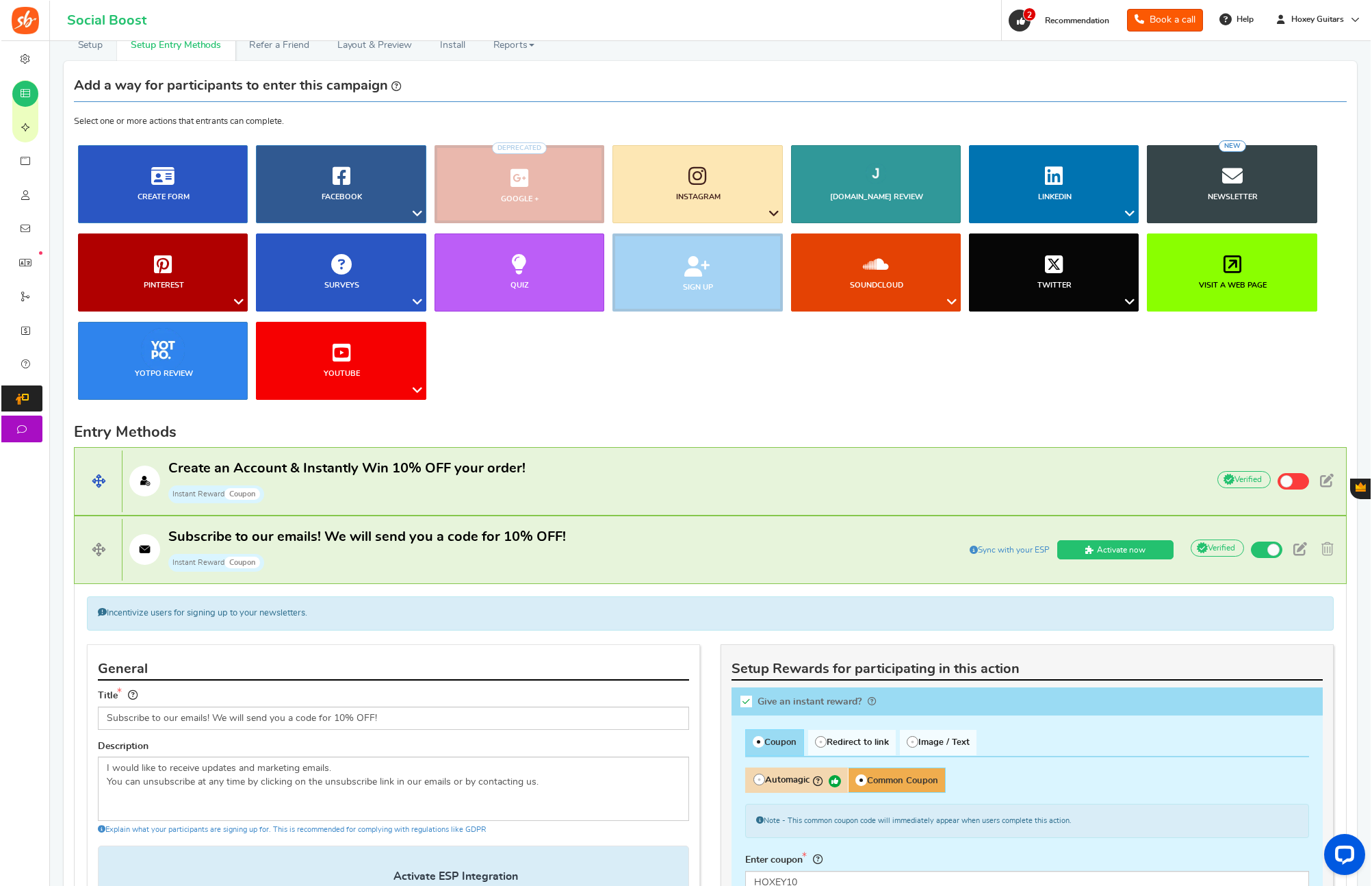
scroll to position [0, 0]
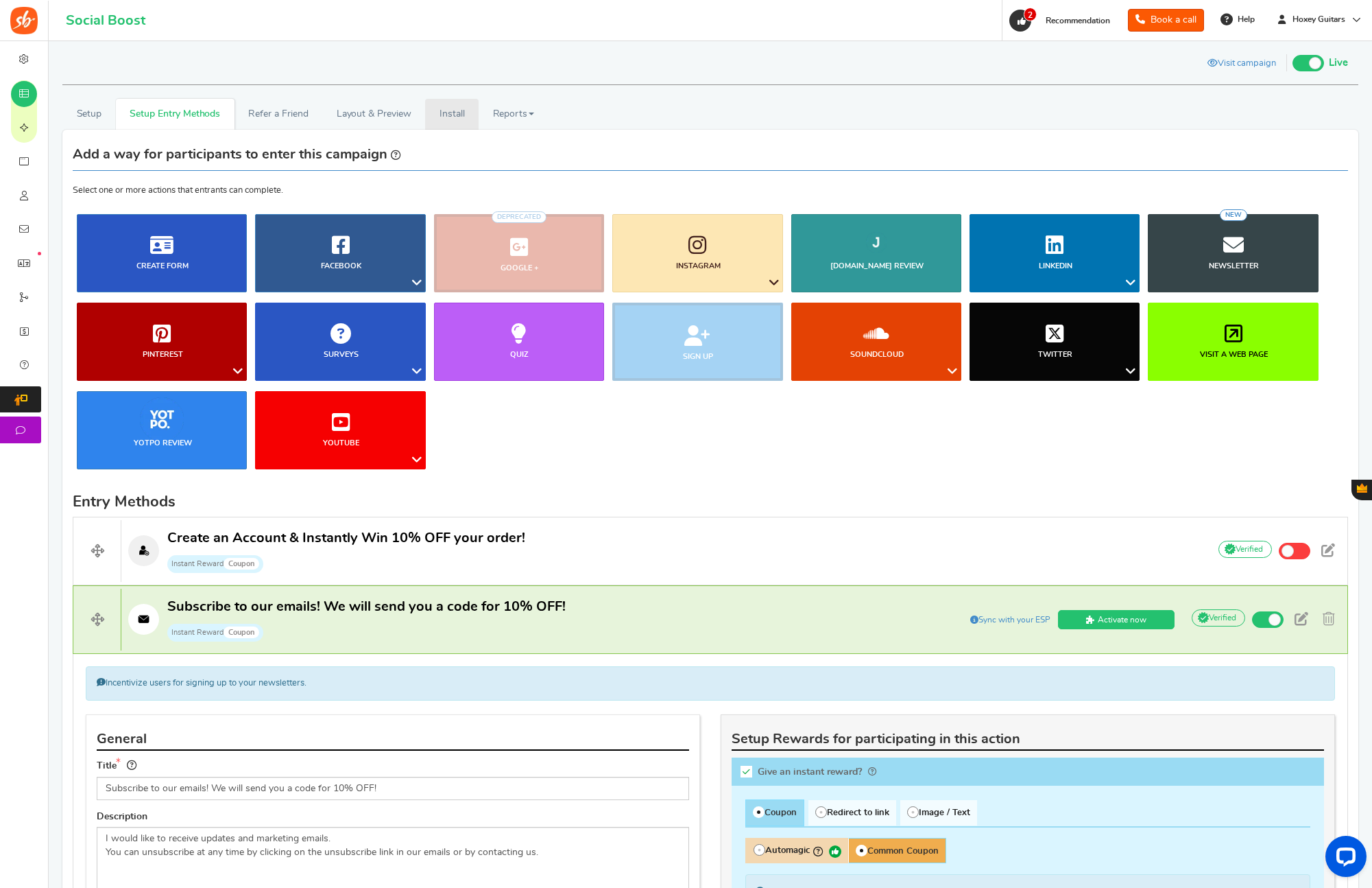
click at [464, 119] on link "Install" at bounding box center [451, 114] width 54 height 31
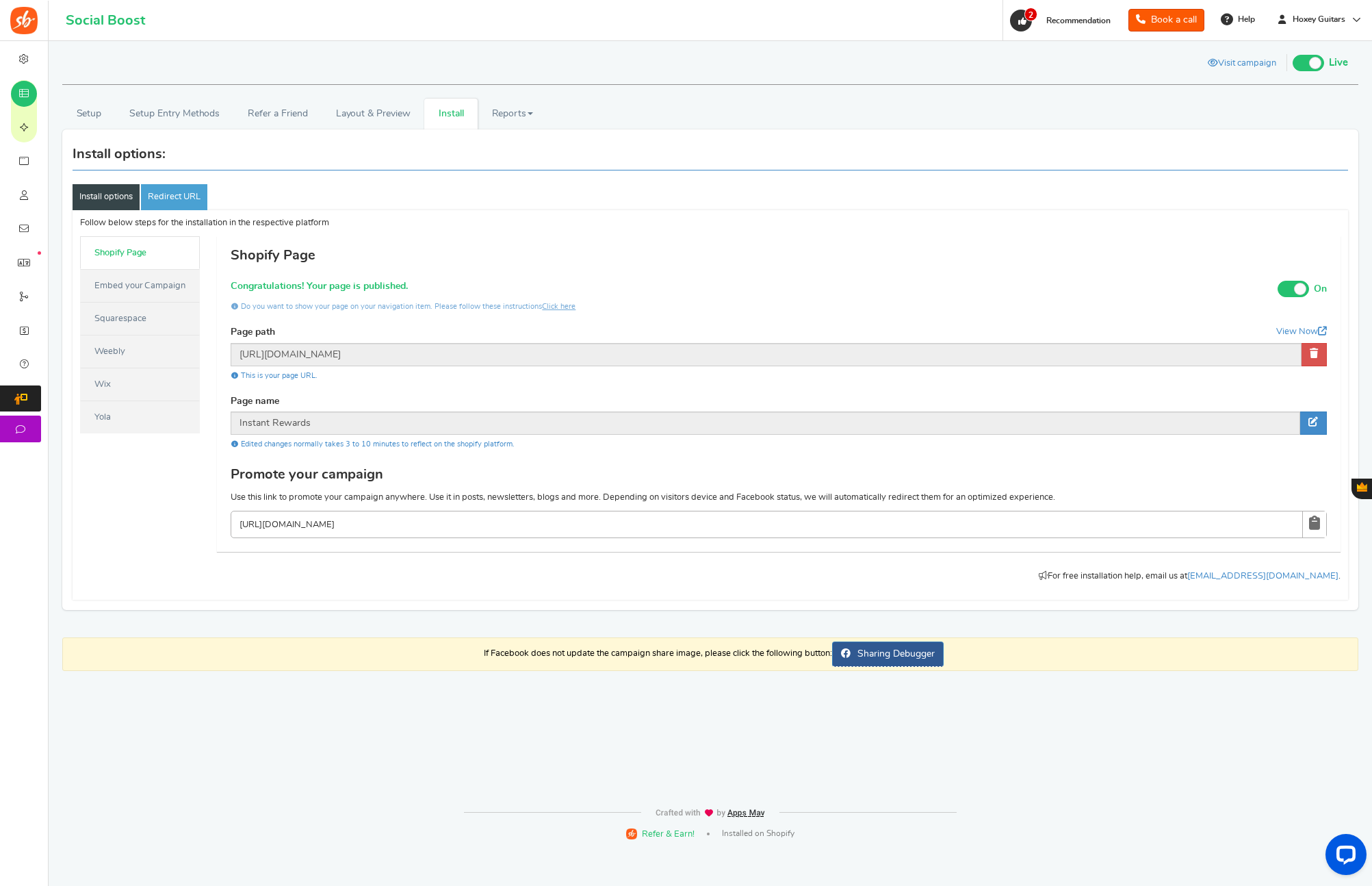
click at [103, 195] on link "Install options" at bounding box center [105, 198] width 67 height 26
click at [169, 194] on link "Redirect URL" at bounding box center [174, 198] width 67 height 26
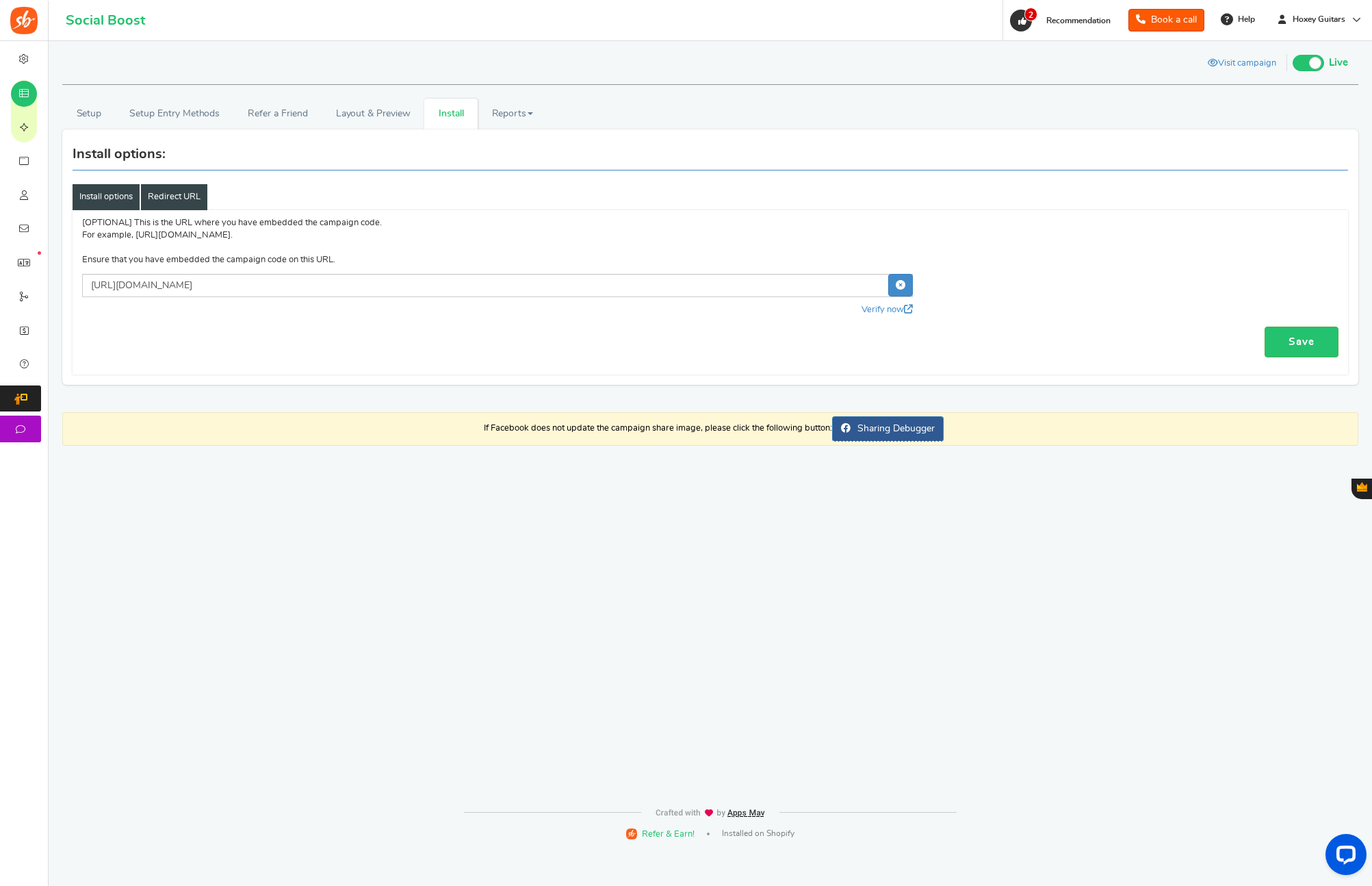
click at [124, 195] on link "Install options" at bounding box center [105, 198] width 67 height 26
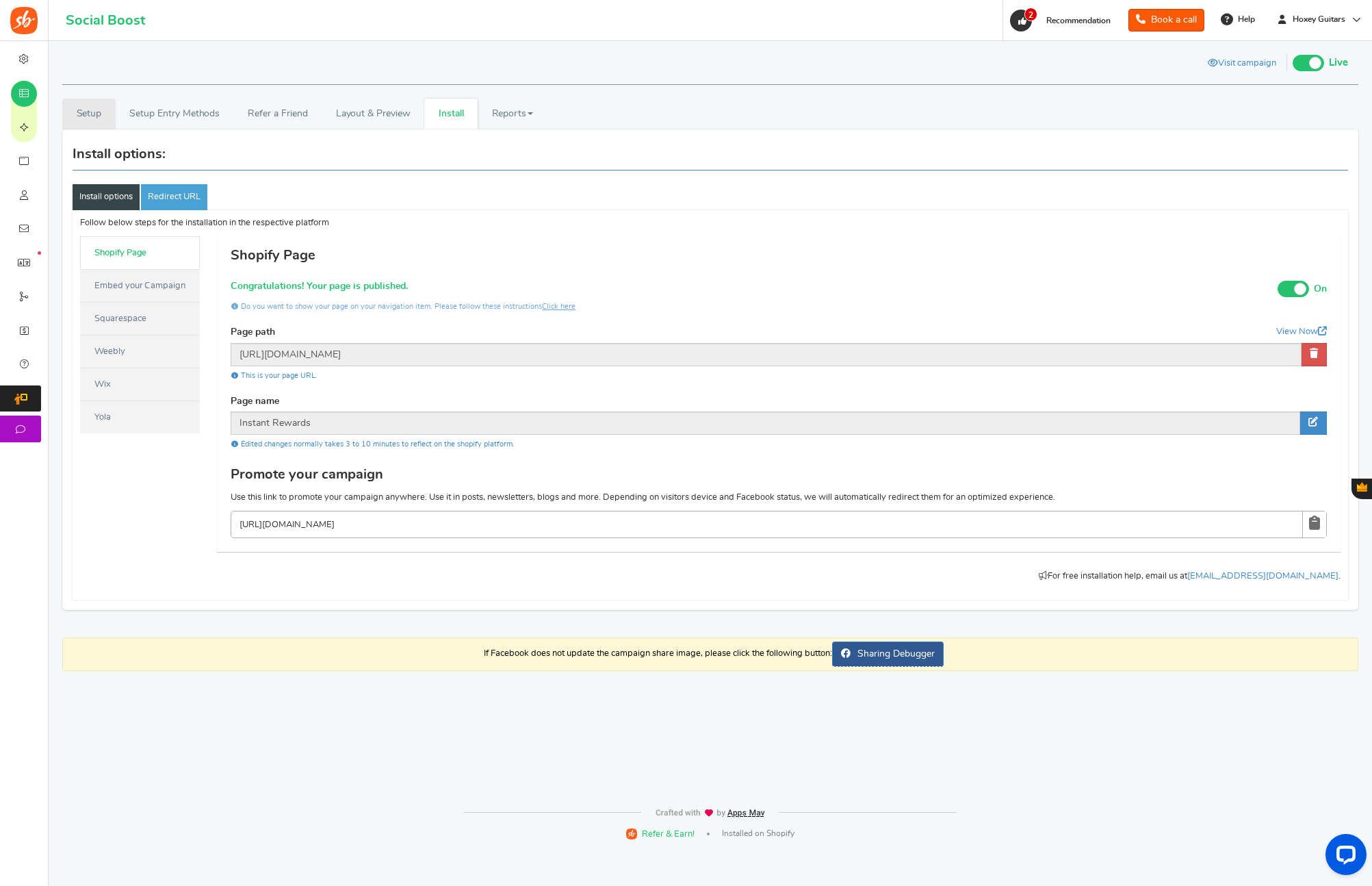
click at [94, 119] on link "Setup" at bounding box center [88, 114] width 54 height 31
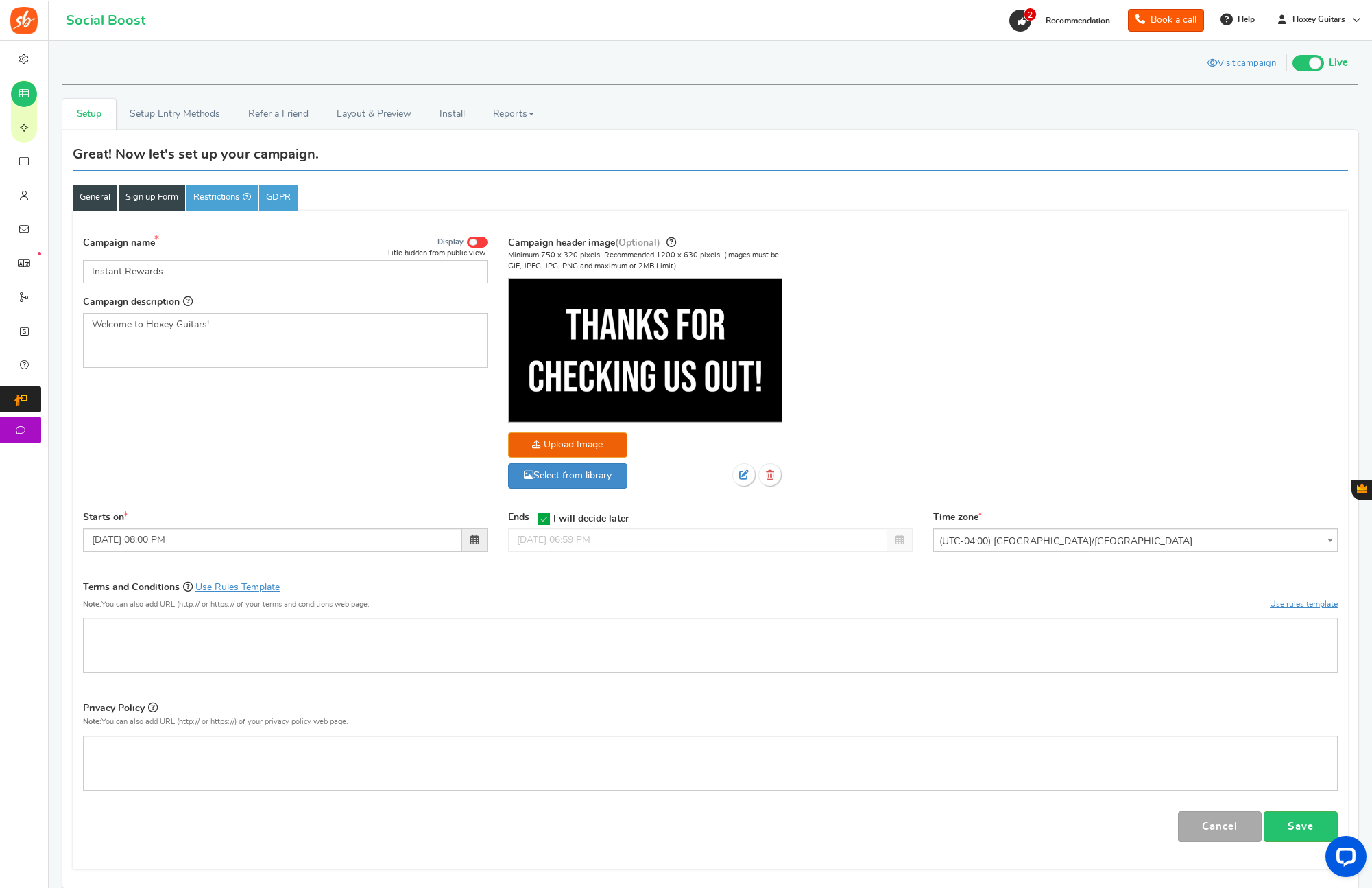
click at [155, 195] on link "Sign up Form" at bounding box center [152, 198] width 67 height 26
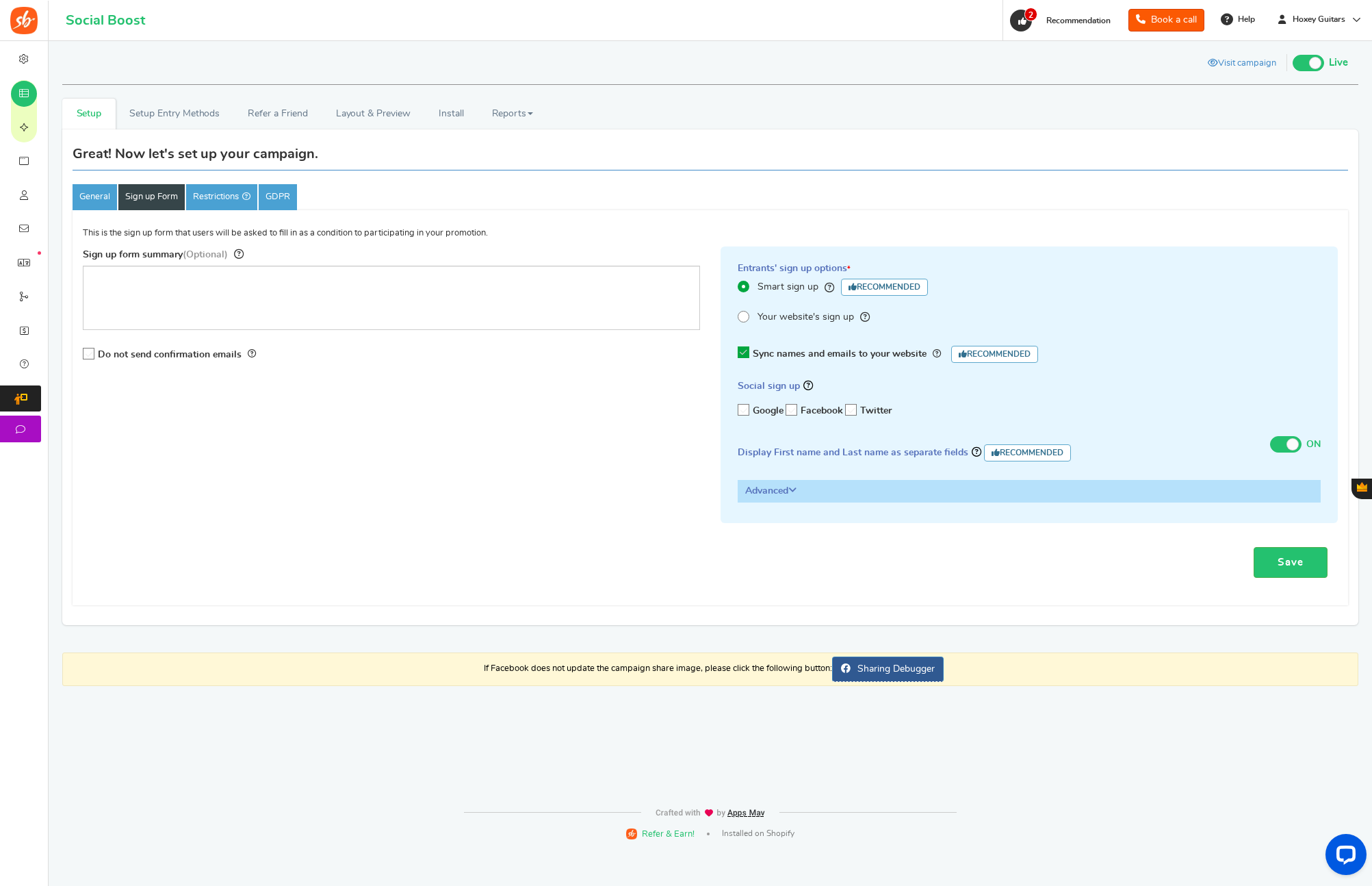
click at [772, 494] on h3 "Advanced" at bounding box center [1029, 491] width 581 height 21
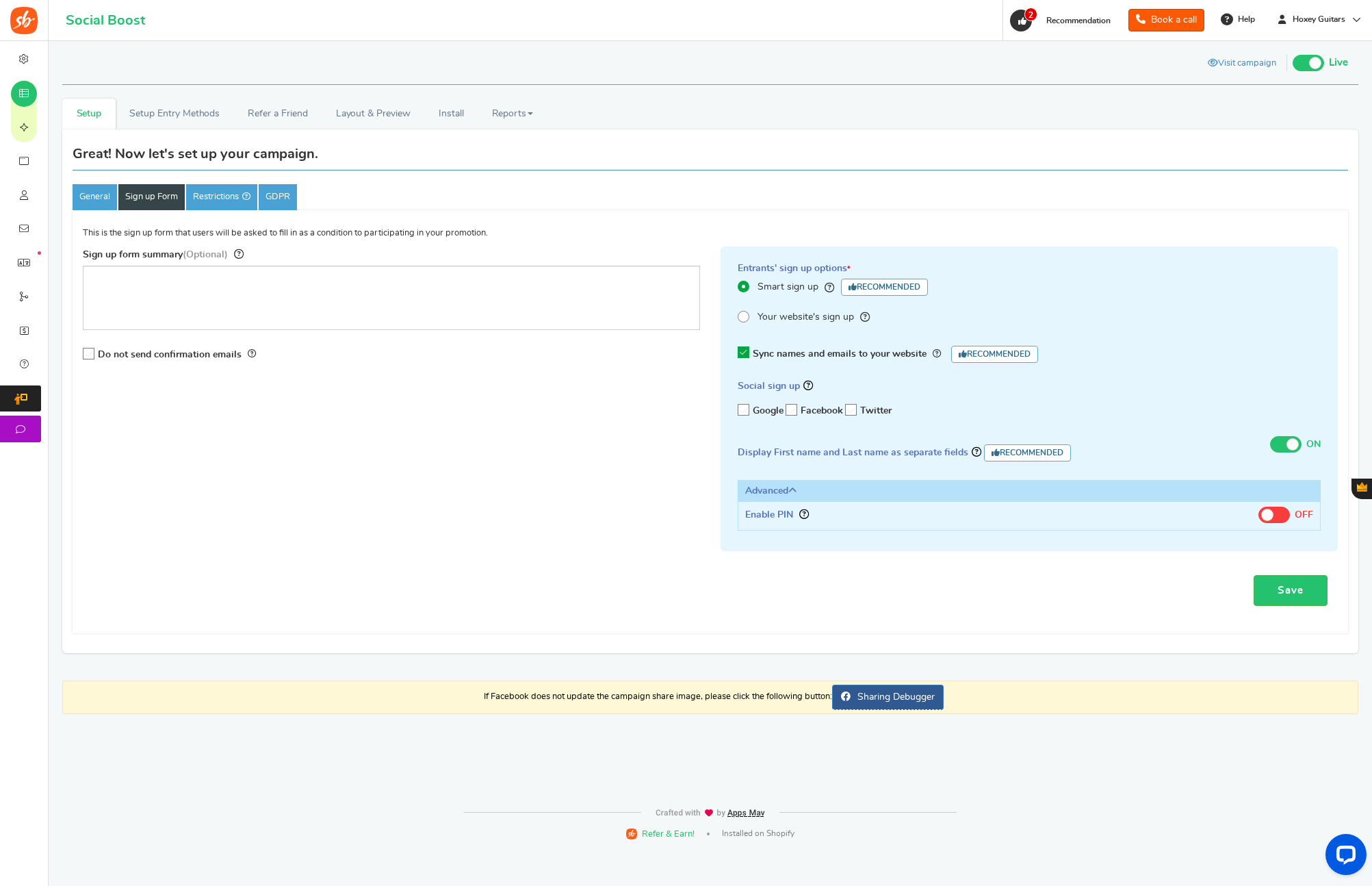
click at [772, 489] on h3 "Advanced" at bounding box center [1029, 491] width 581 height 21
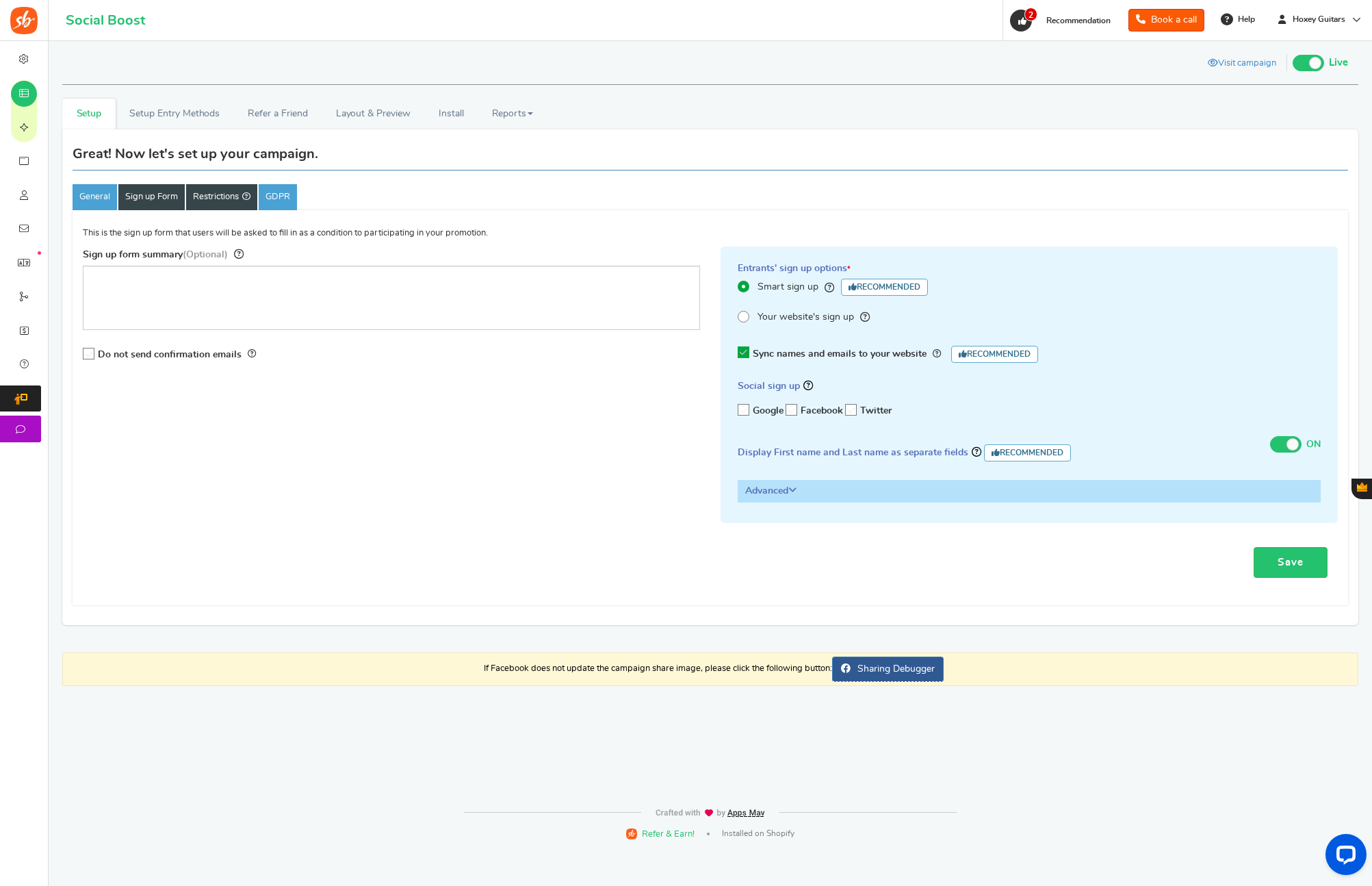
click at [232, 194] on link "Restrictions" at bounding box center [222, 198] width 71 height 26
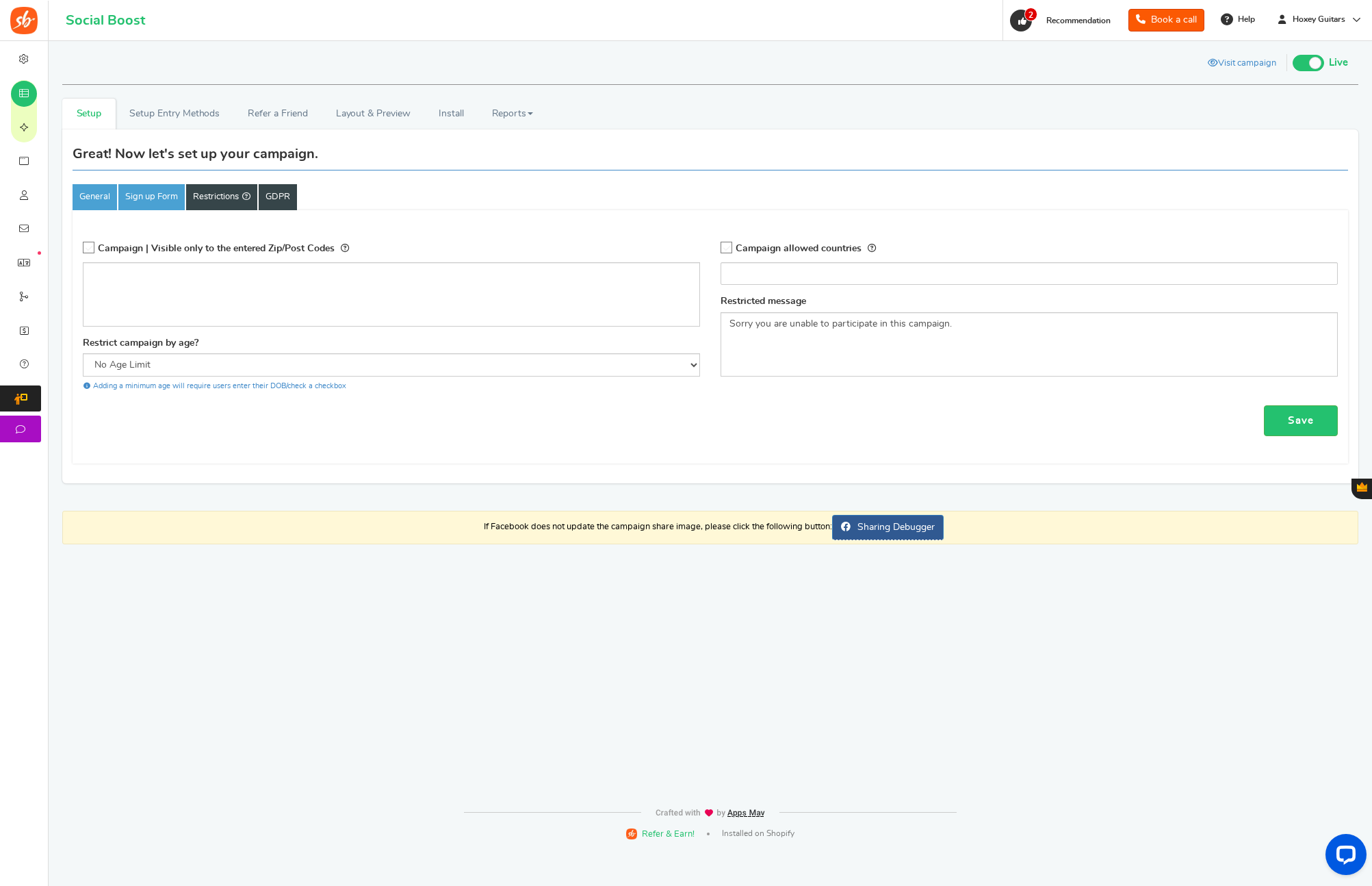
click at [288, 197] on link "GDPR" at bounding box center [277, 198] width 39 height 26
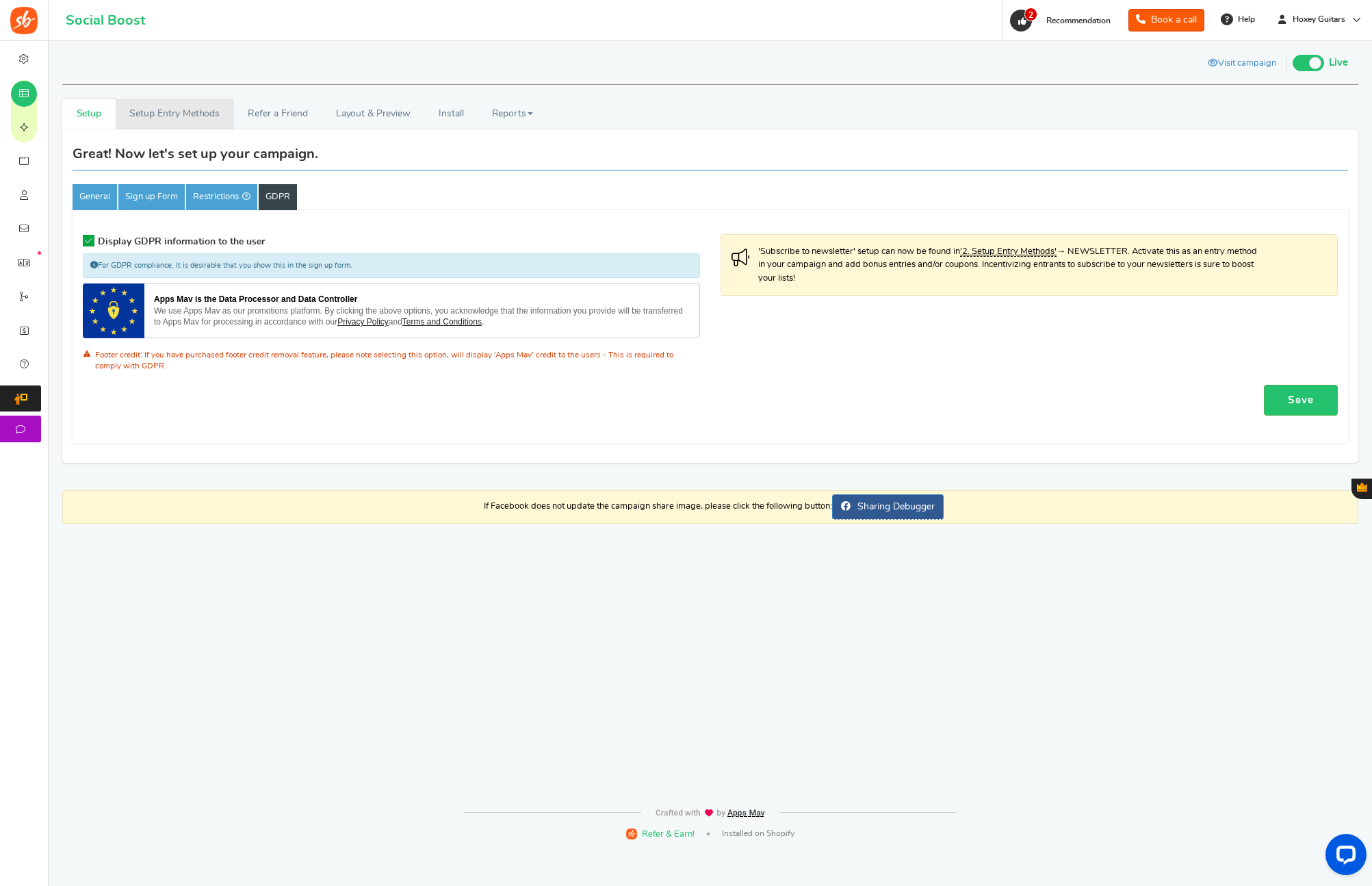
click at [186, 119] on link "Setup Entry Methods" at bounding box center [175, 114] width 118 height 31
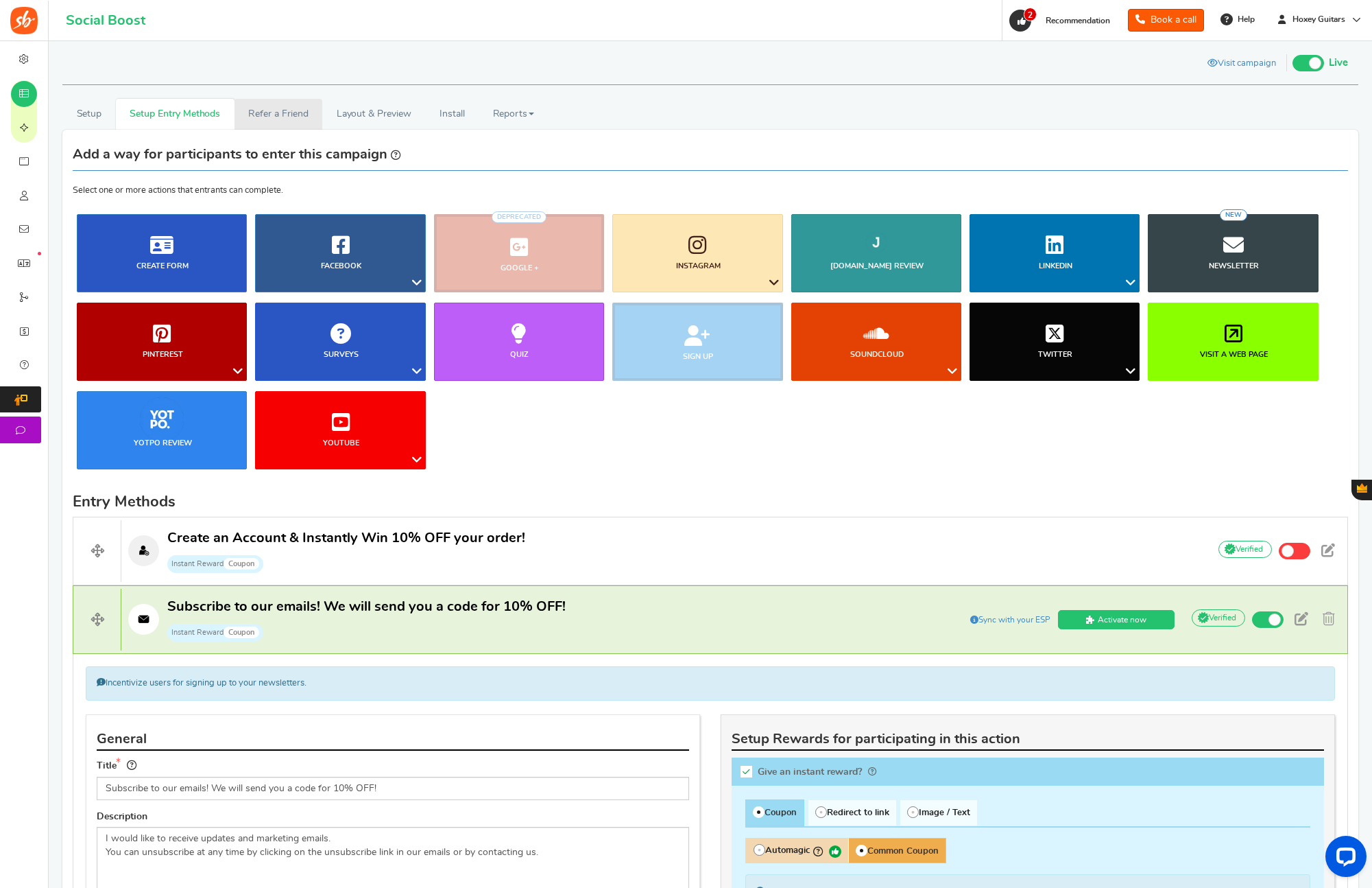
click at [281, 122] on link "Refer a Friend" at bounding box center [278, 114] width 88 height 31
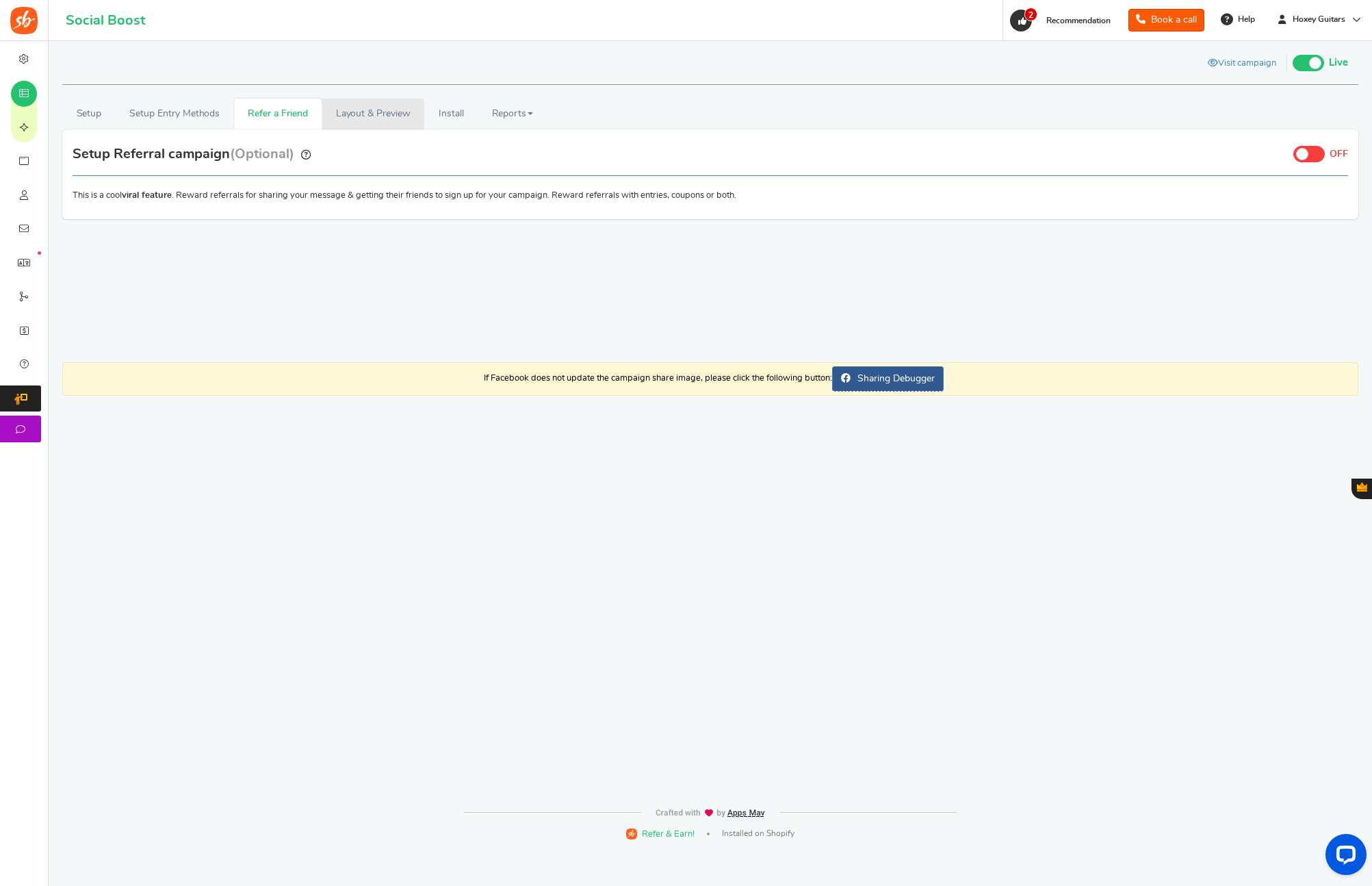
click at [402, 119] on link "Layout & Preview" at bounding box center [372, 114] width 103 height 31
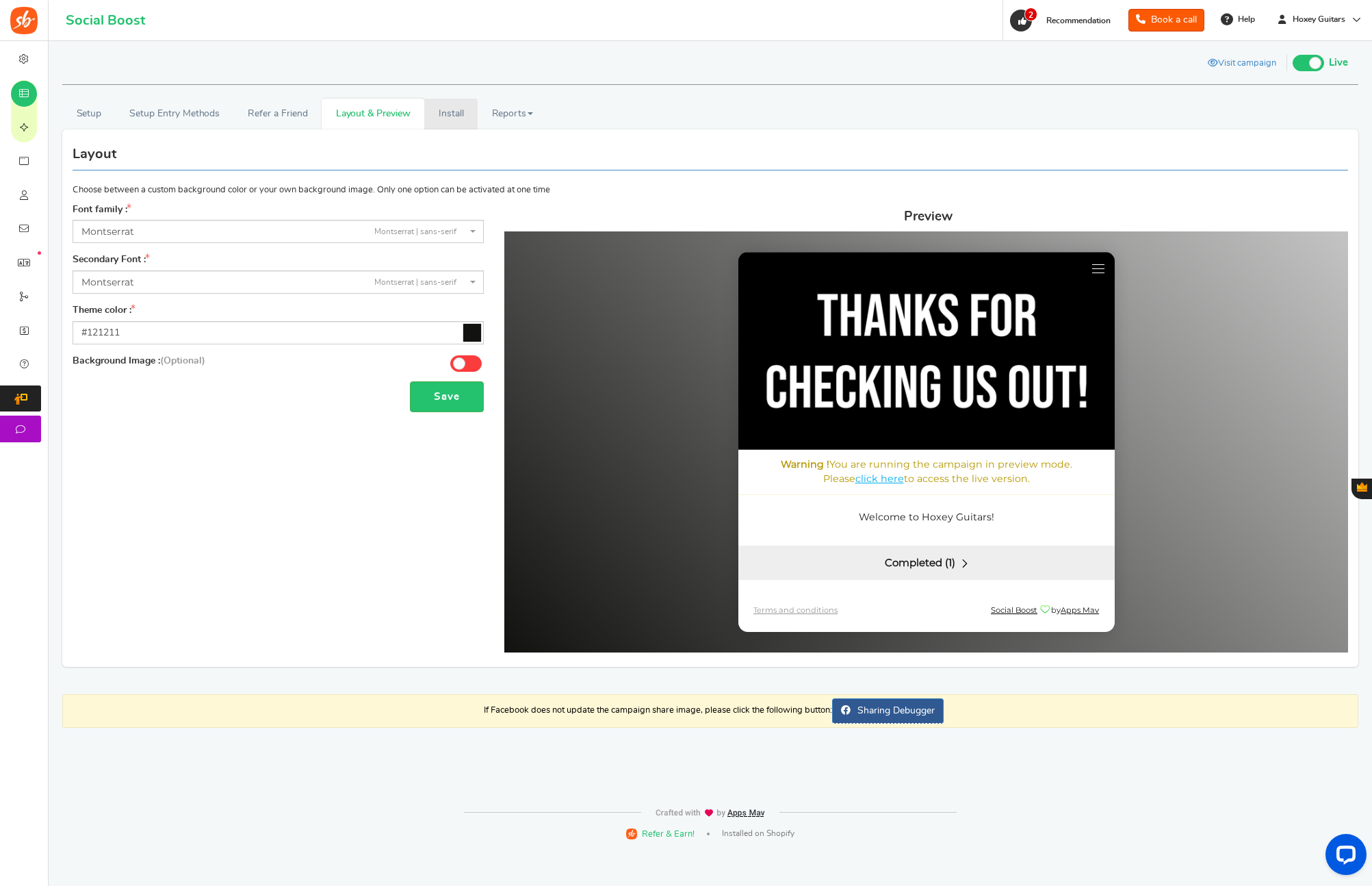
click at [461, 119] on link "Install" at bounding box center [450, 114] width 54 height 31
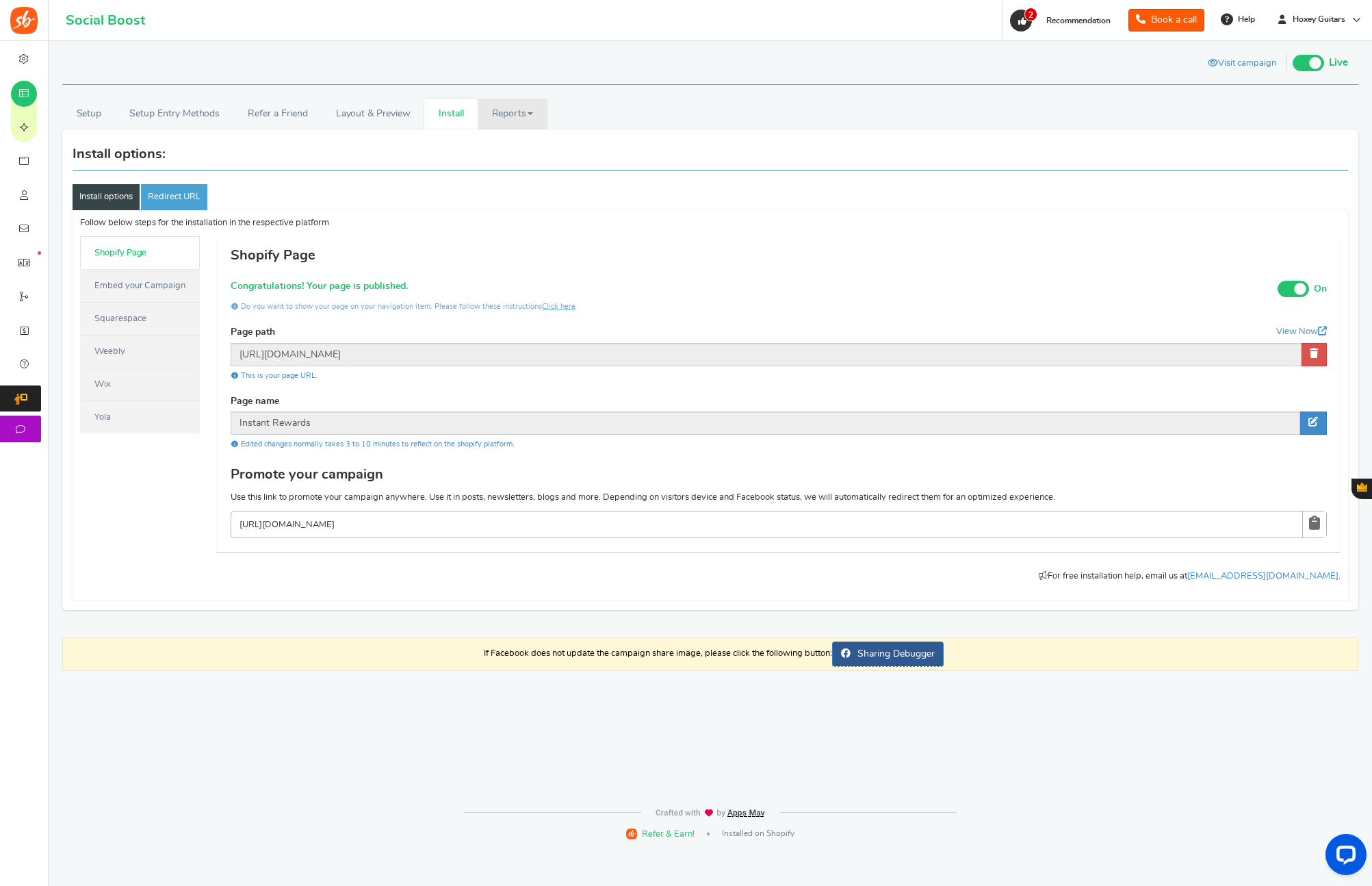
click at [518, 119] on link "Reports" at bounding box center [513, 114] width 70 height 31
click at [517, 184] on link "Entries" at bounding box center [532, 182] width 109 height 20
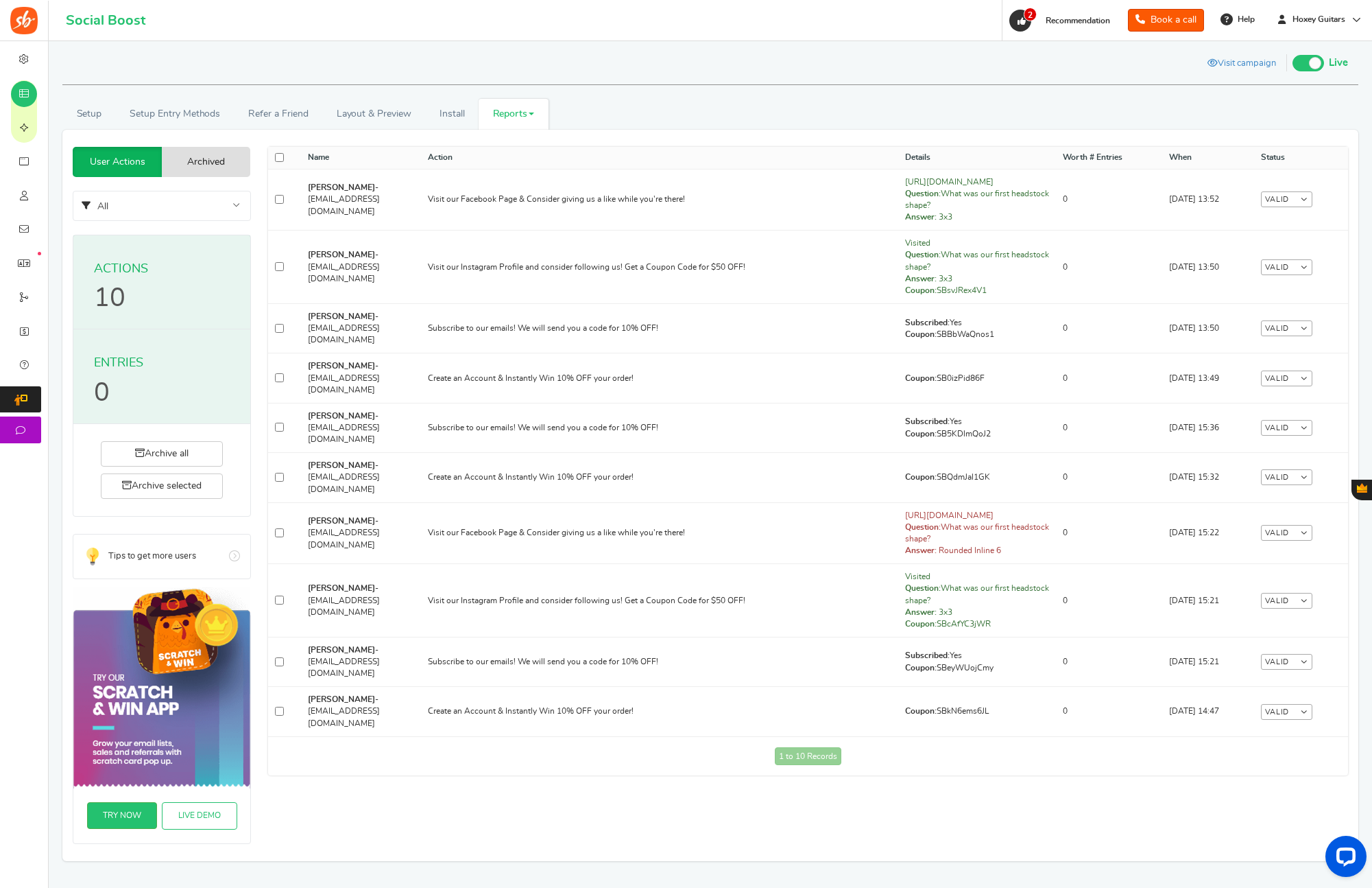
click at [492, 112] on link "Reports" at bounding box center [514, 114] width 70 height 31
click at [507, 146] on link "Analytics" at bounding box center [533, 144] width 109 height 20
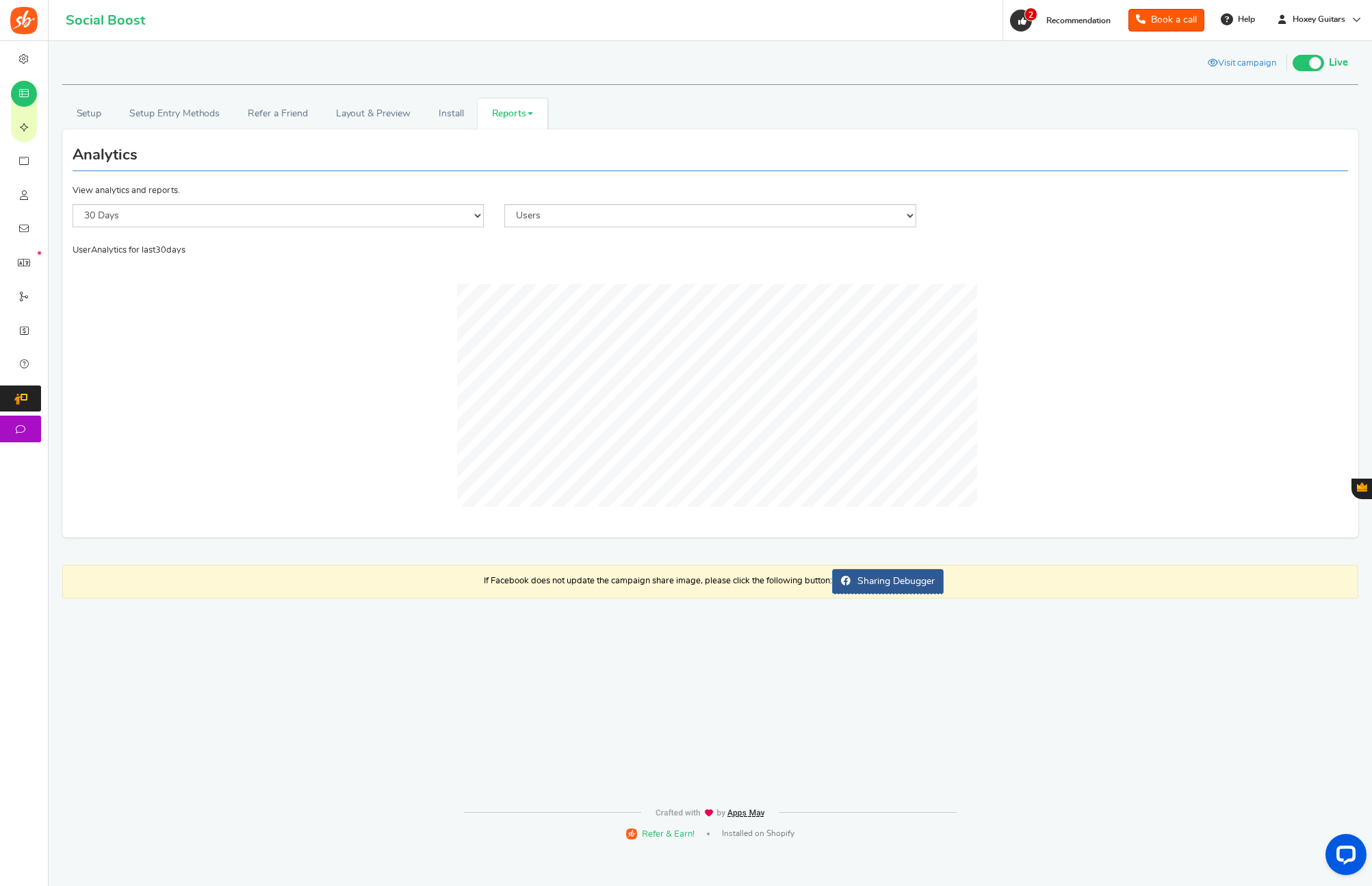
click at [504, 112] on link "Reports" at bounding box center [513, 114] width 70 height 31
click at [501, 160] on link "Users" at bounding box center [532, 163] width 109 height 20
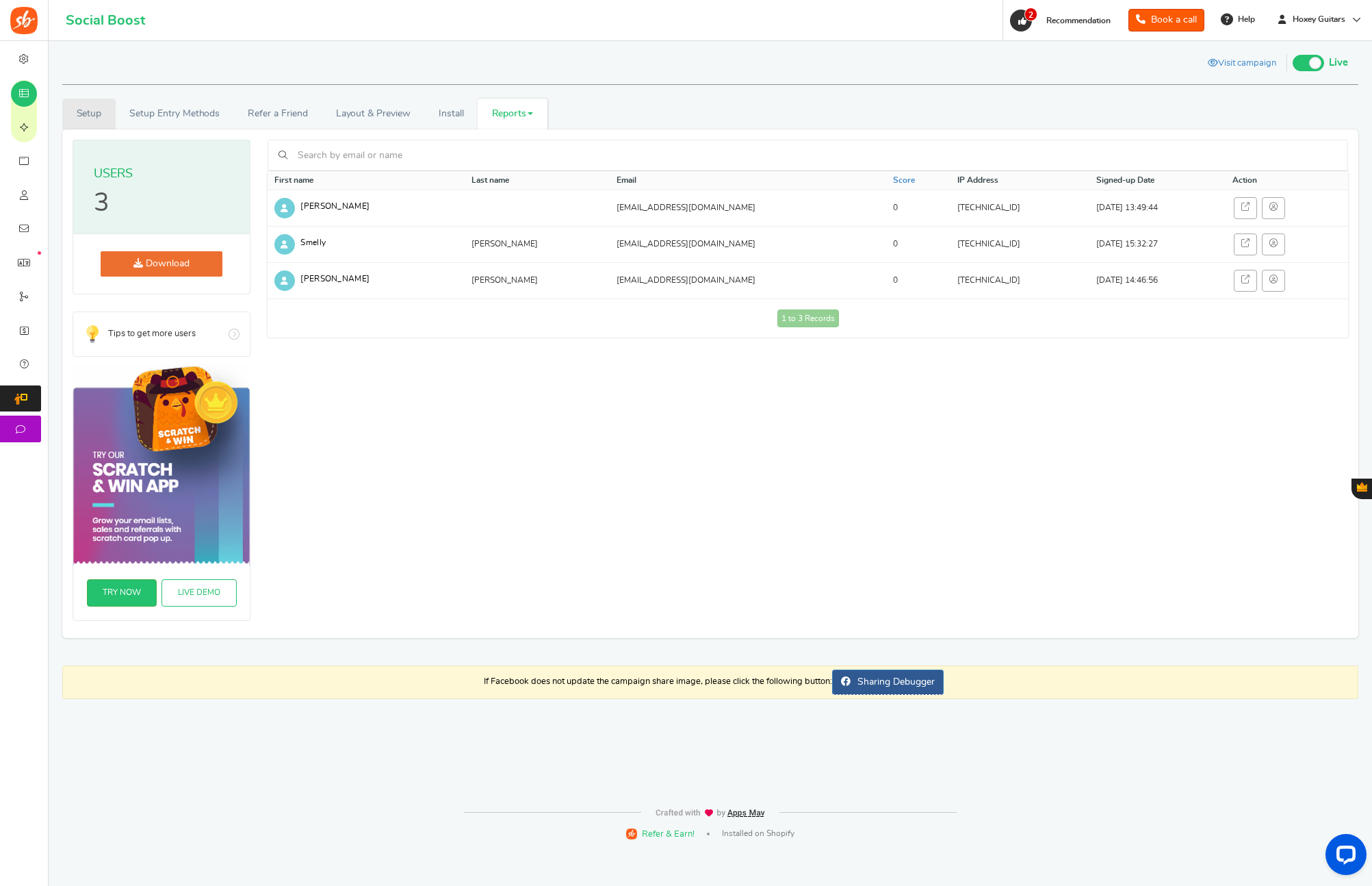
click at [99, 118] on link "Setup" at bounding box center [88, 114] width 54 height 31
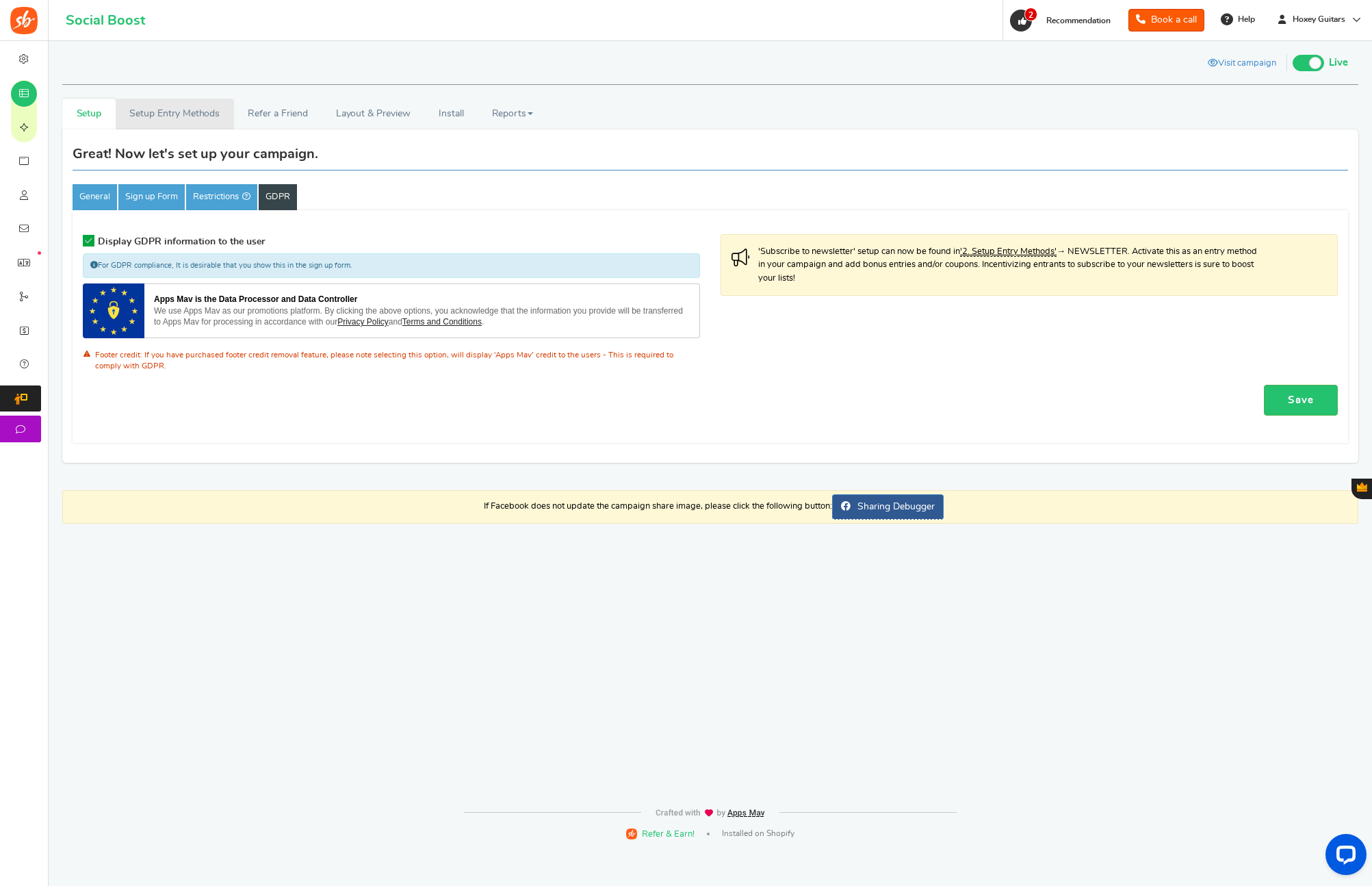
click at [186, 115] on link "Setup Entry Methods" at bounding box center [175, 114] width 118 height 31
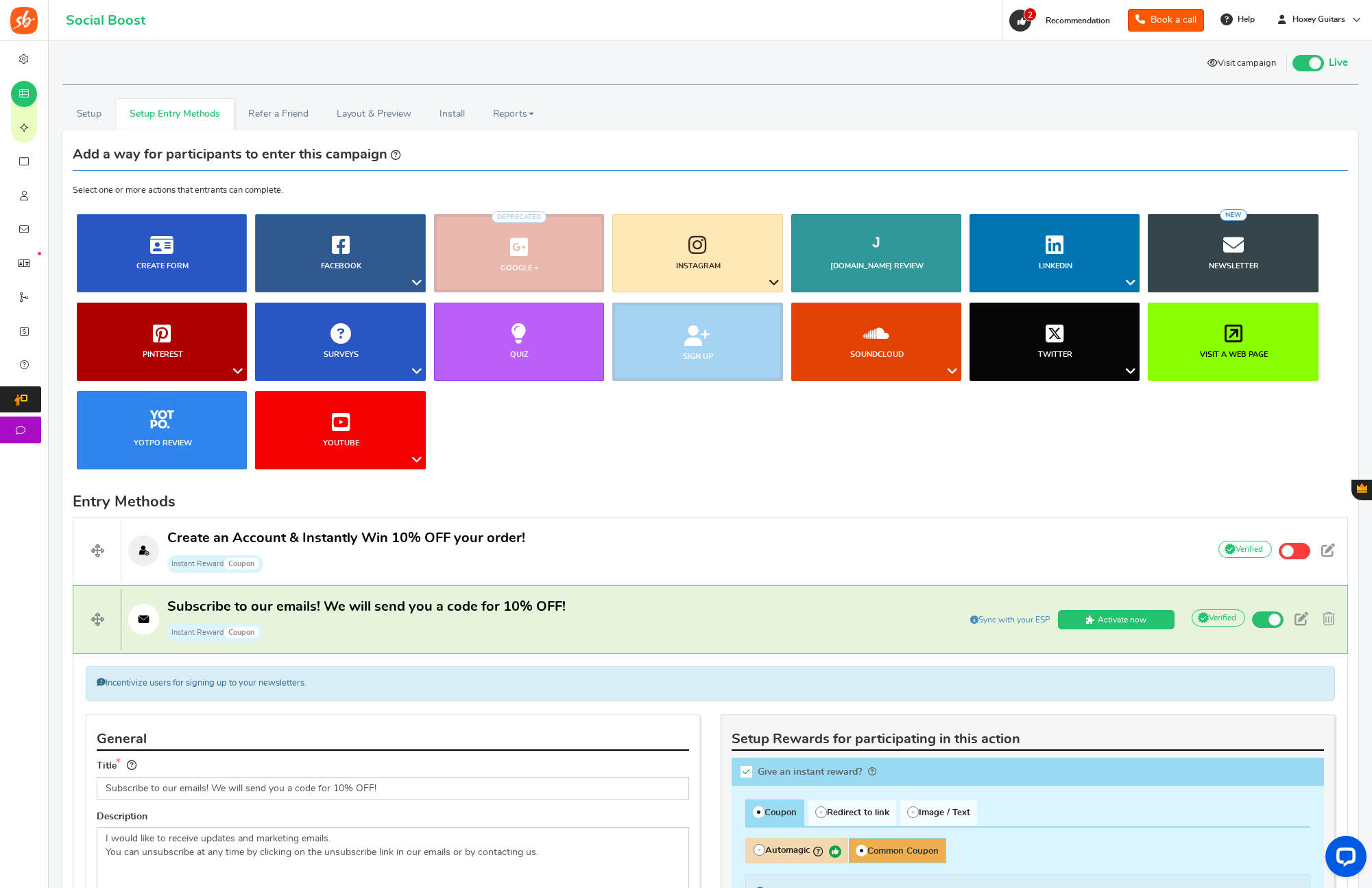
click at [1257, 63] on link "Visit campaign" at bounding box center [1241, 64] width 90 height 24
click at [1308, 58] on span at bounding box center [1308, 62] width 31 height 16
click at [1293, 58] on input "Live Paused" at bounding box center [1293, 60] width 0 height 8
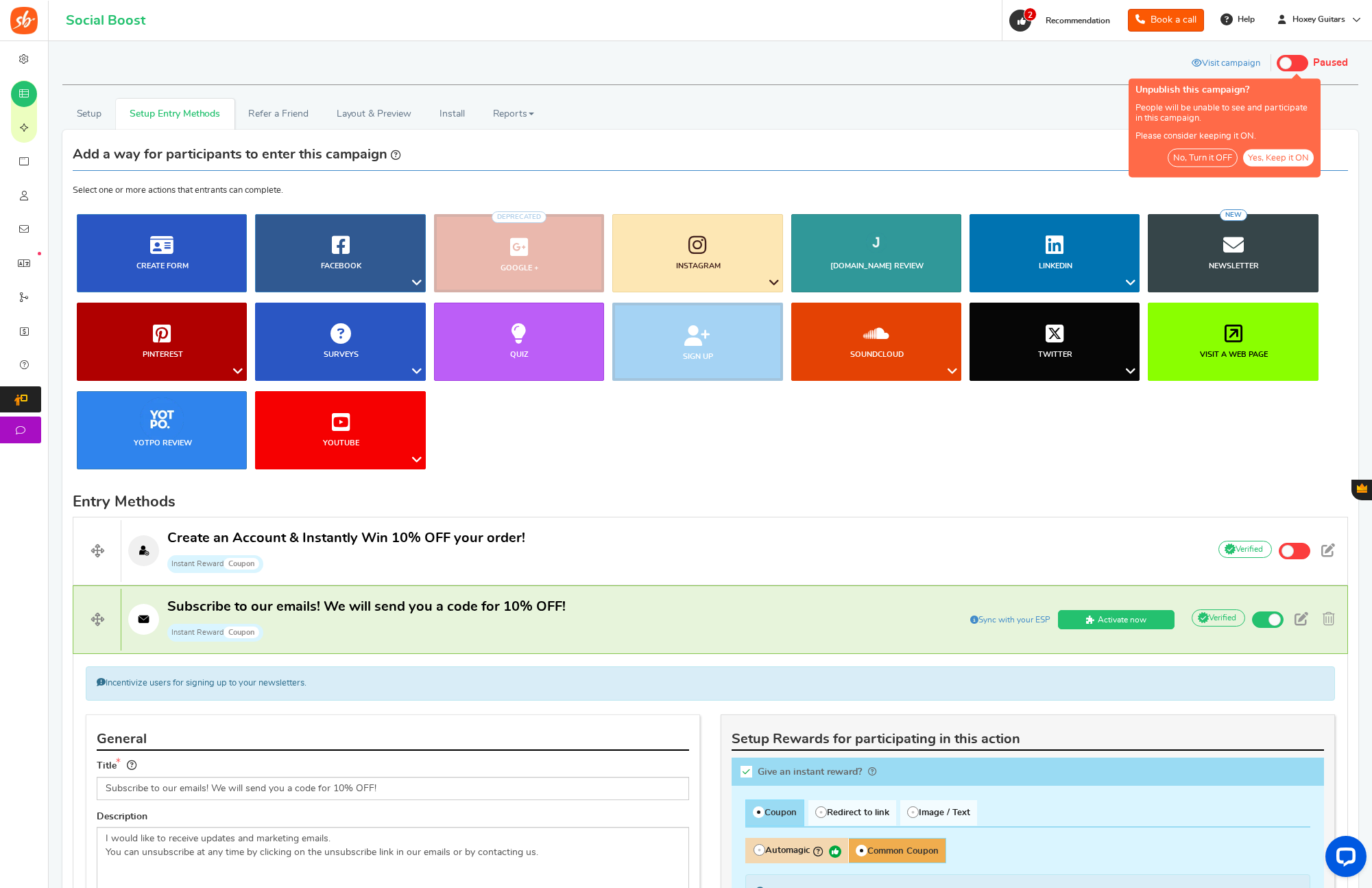
click at [1191, 151] on button "No, Turn it OFF" at bounding box center [1202, 158] width 70 height 19
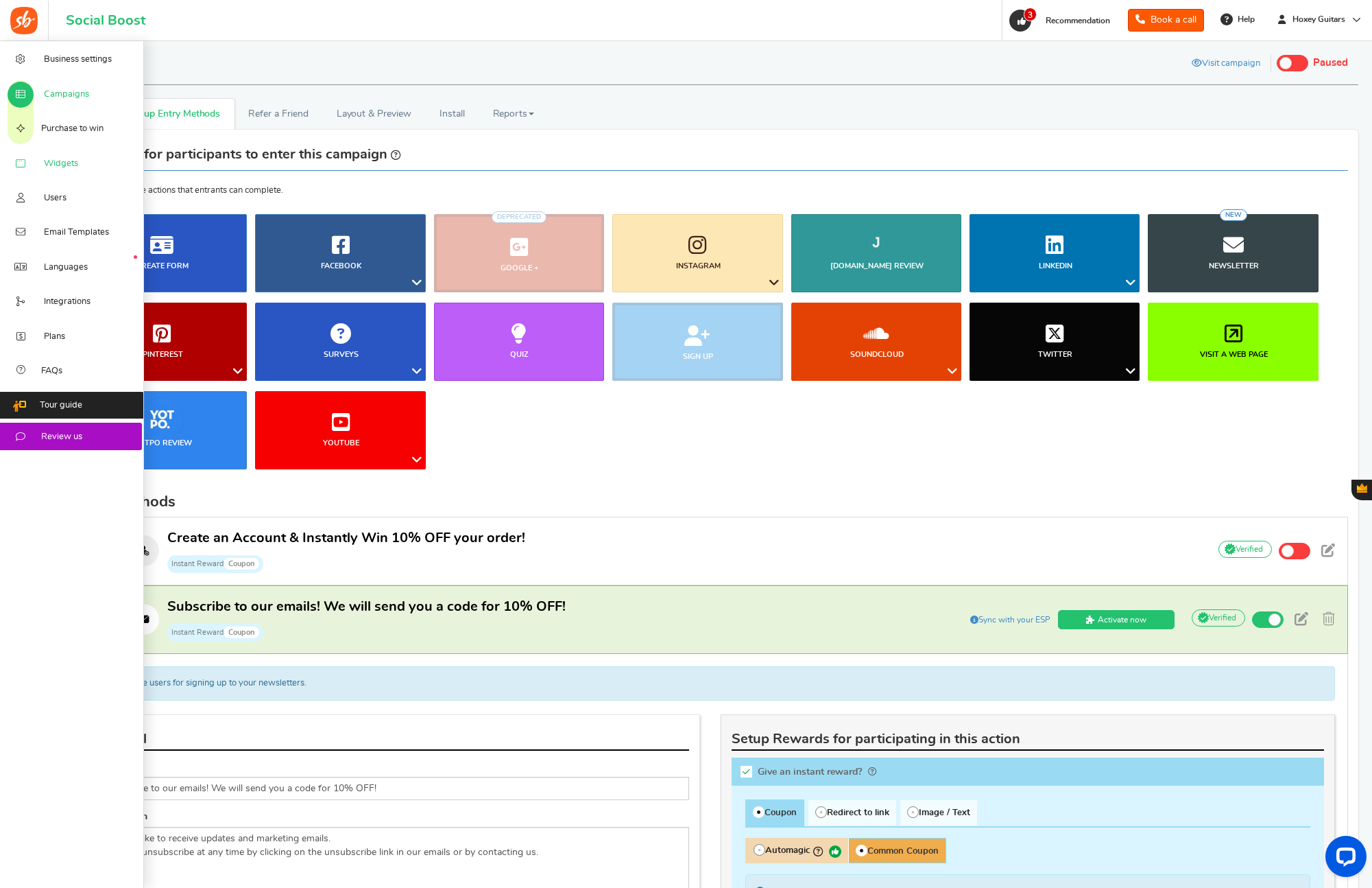
click at [69, 156] on link "Widgets" at bounding box center [72, 162] width 144 height 34
